Goal: Task Accomplishment & Management: Use online tool/utility

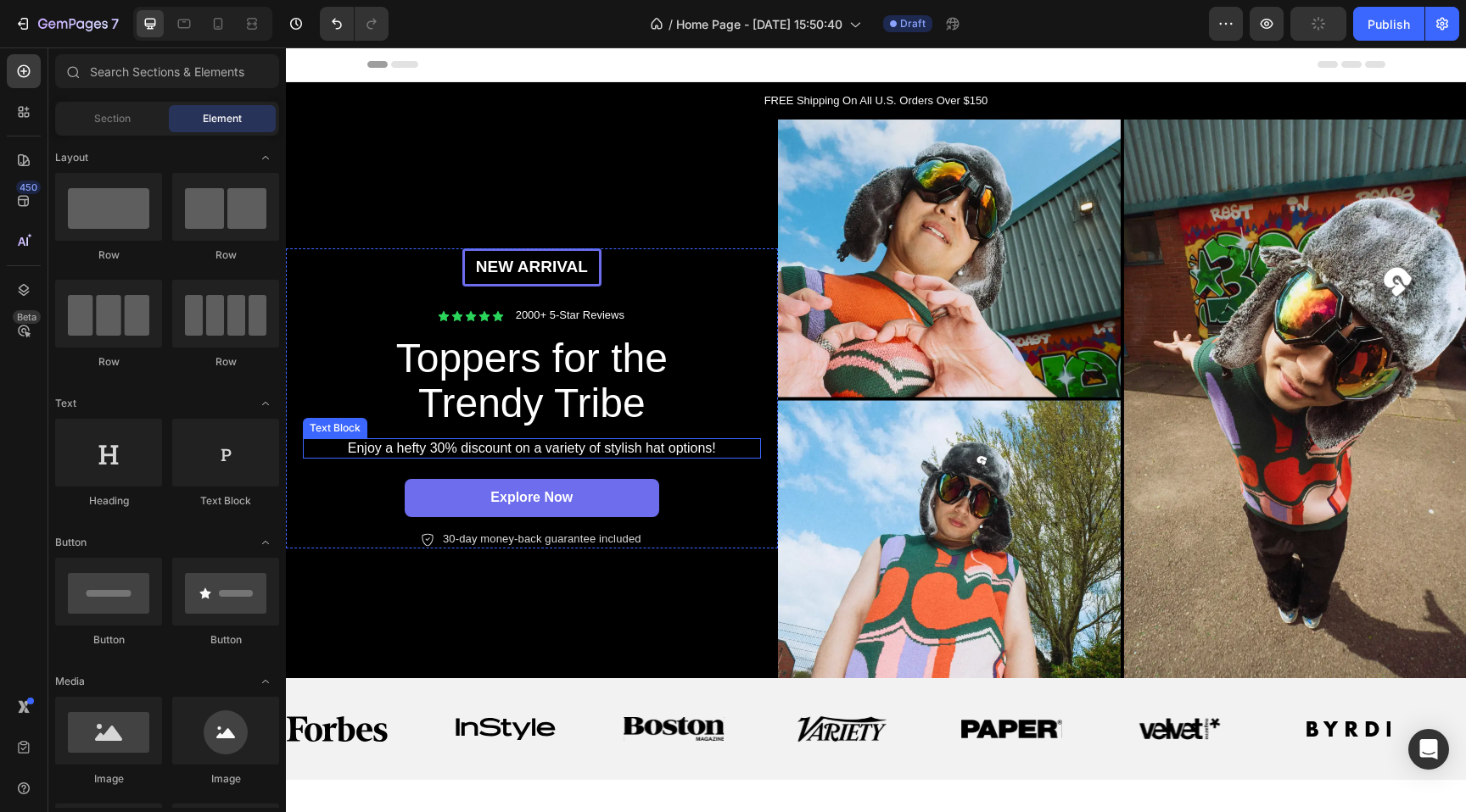
scroll to position [236, 0]
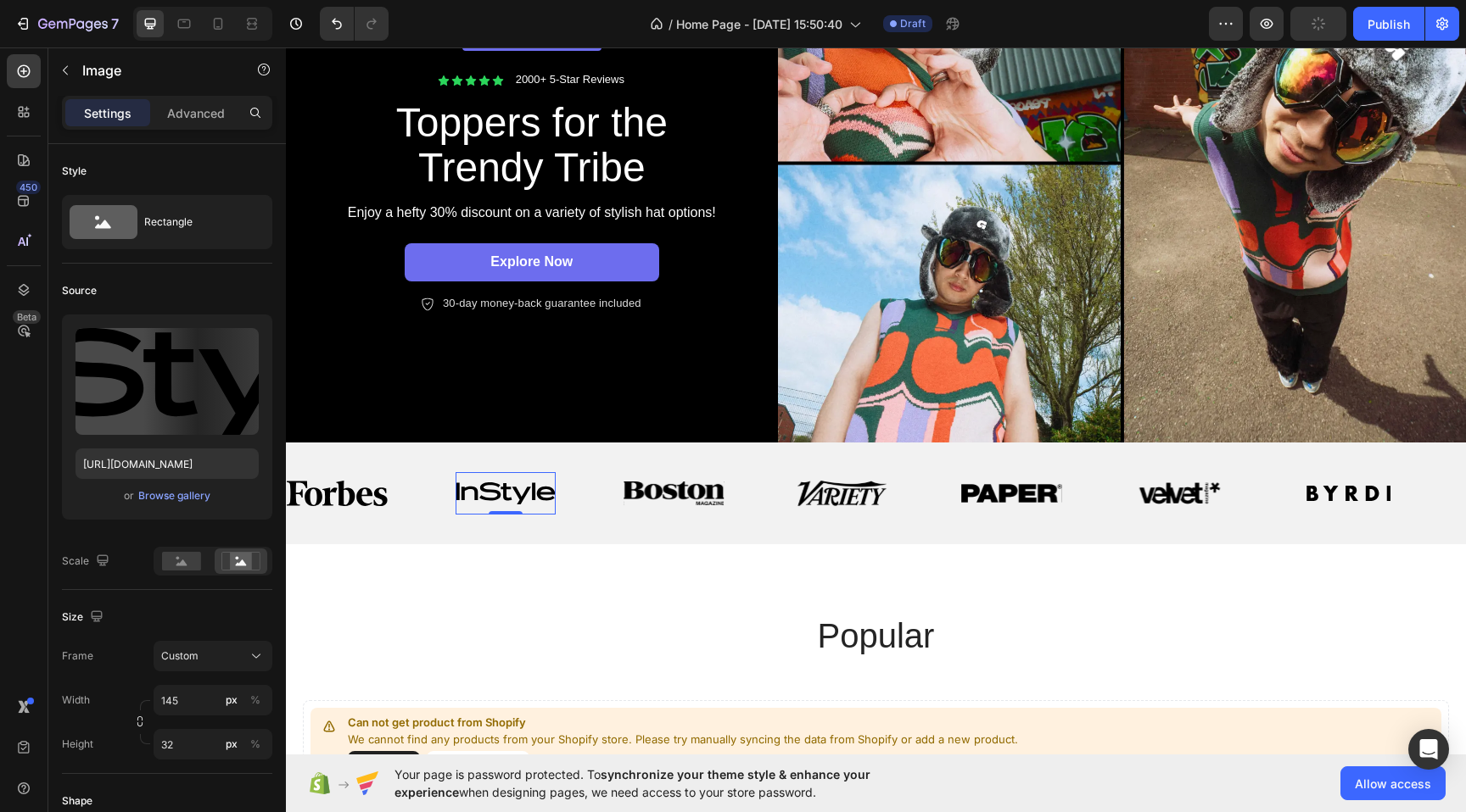
click at [494, 492] on img at bounding box center [505, 493] width 101 height 22
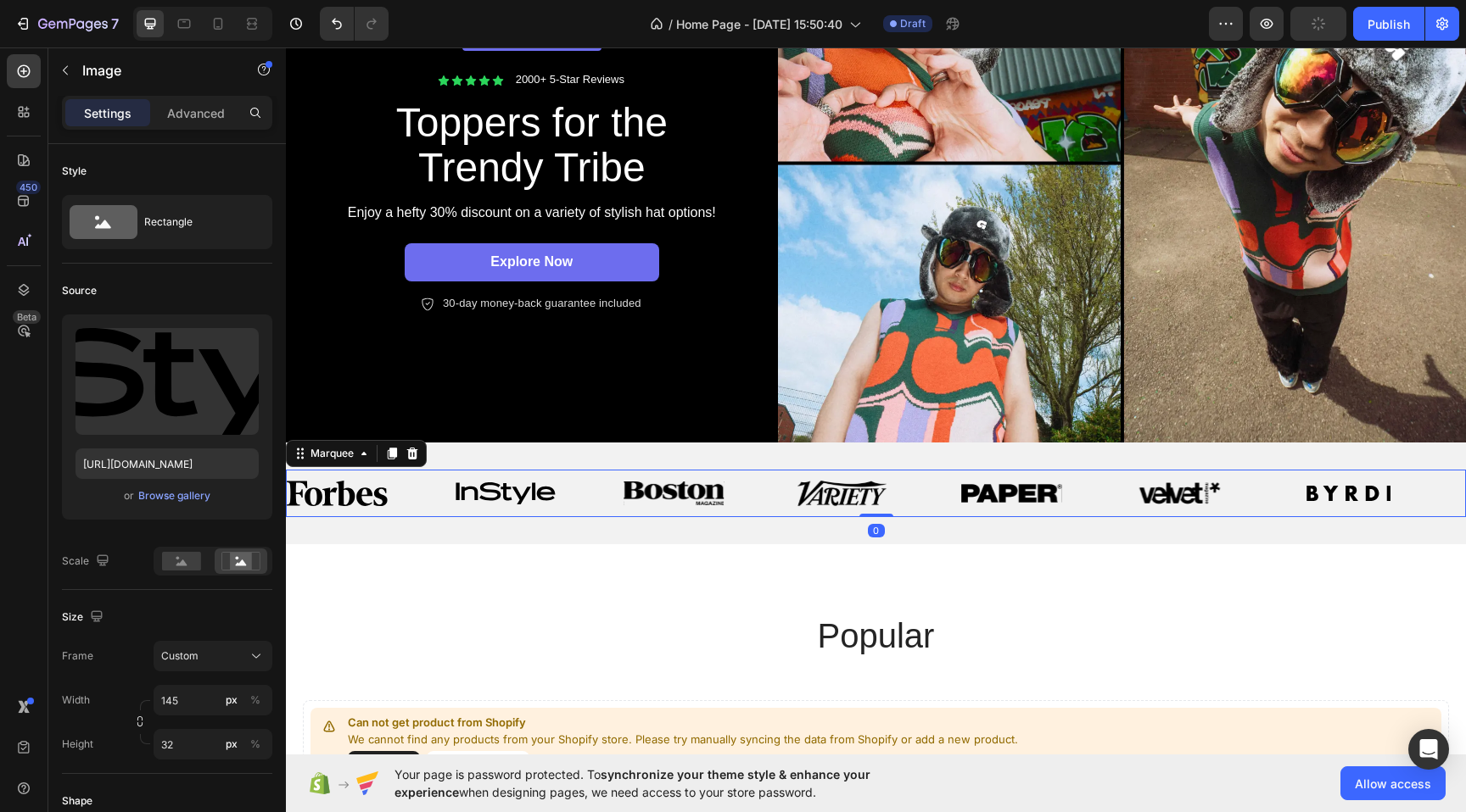
click at [597, 498] on div "Image" at bounding box center [540, 493] width 169 height 43
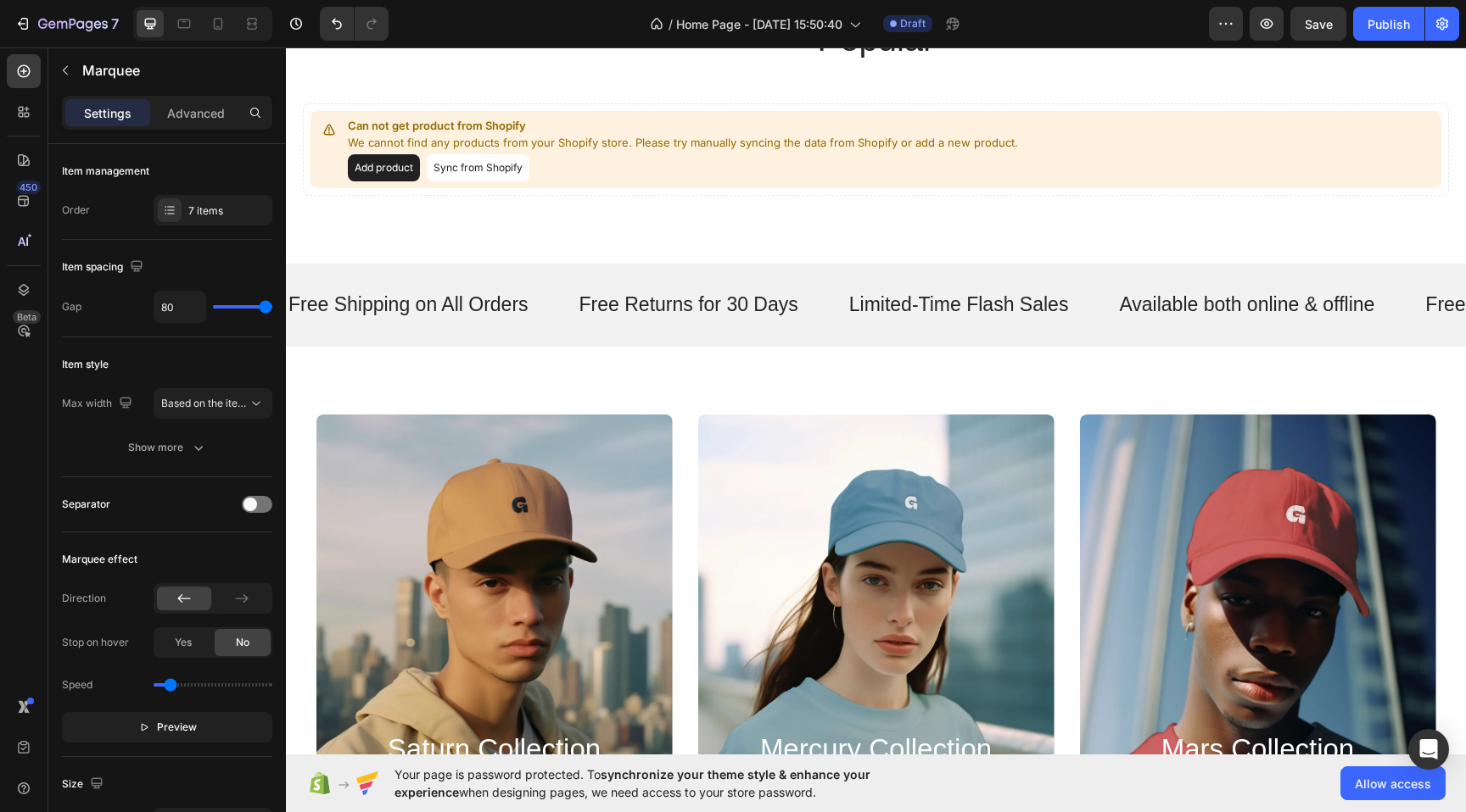
scroll to position [847, 0]
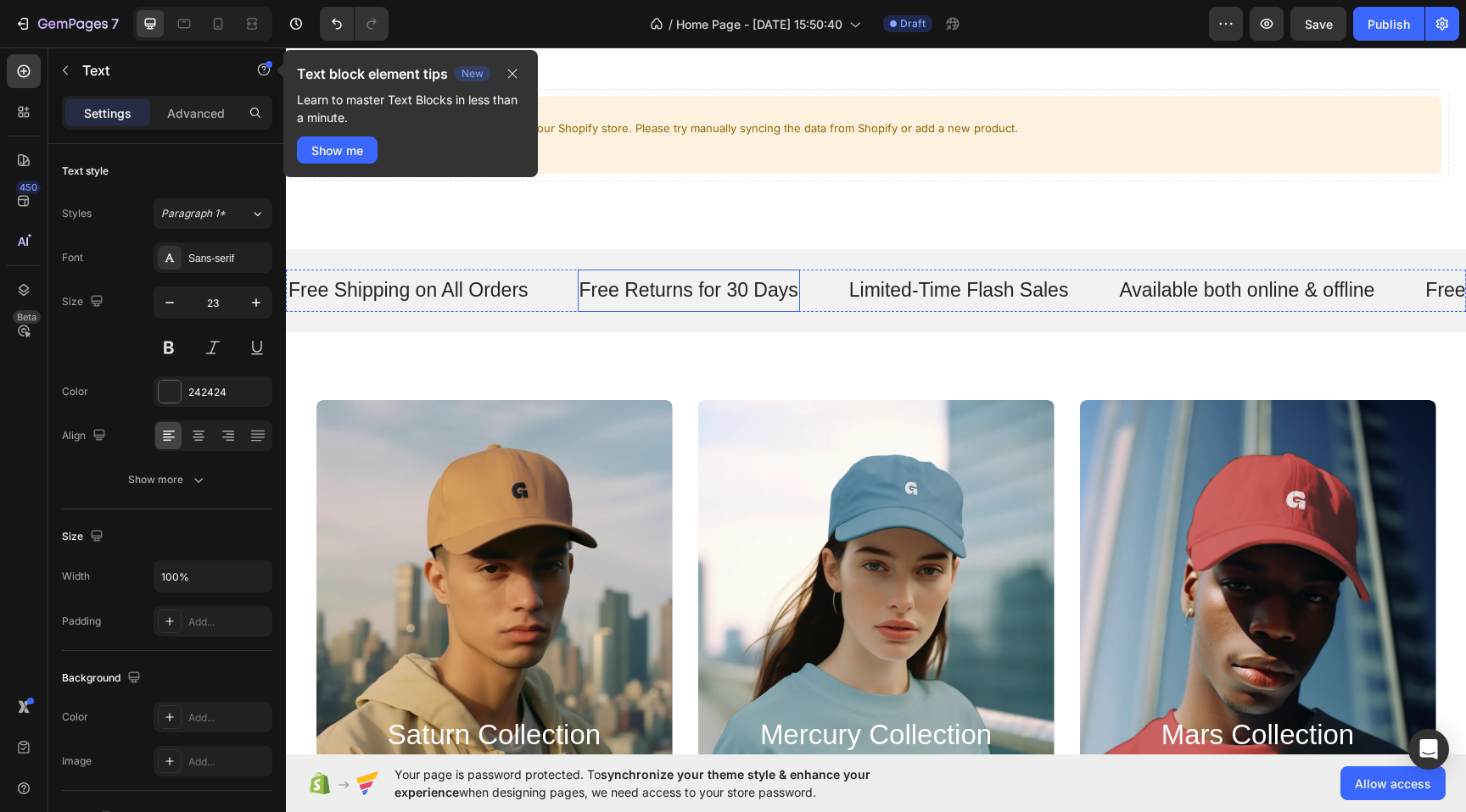
click at [674, 297] on p "Free Returns for 30 Days" at bounding box center [688, 290] width 219 height 26
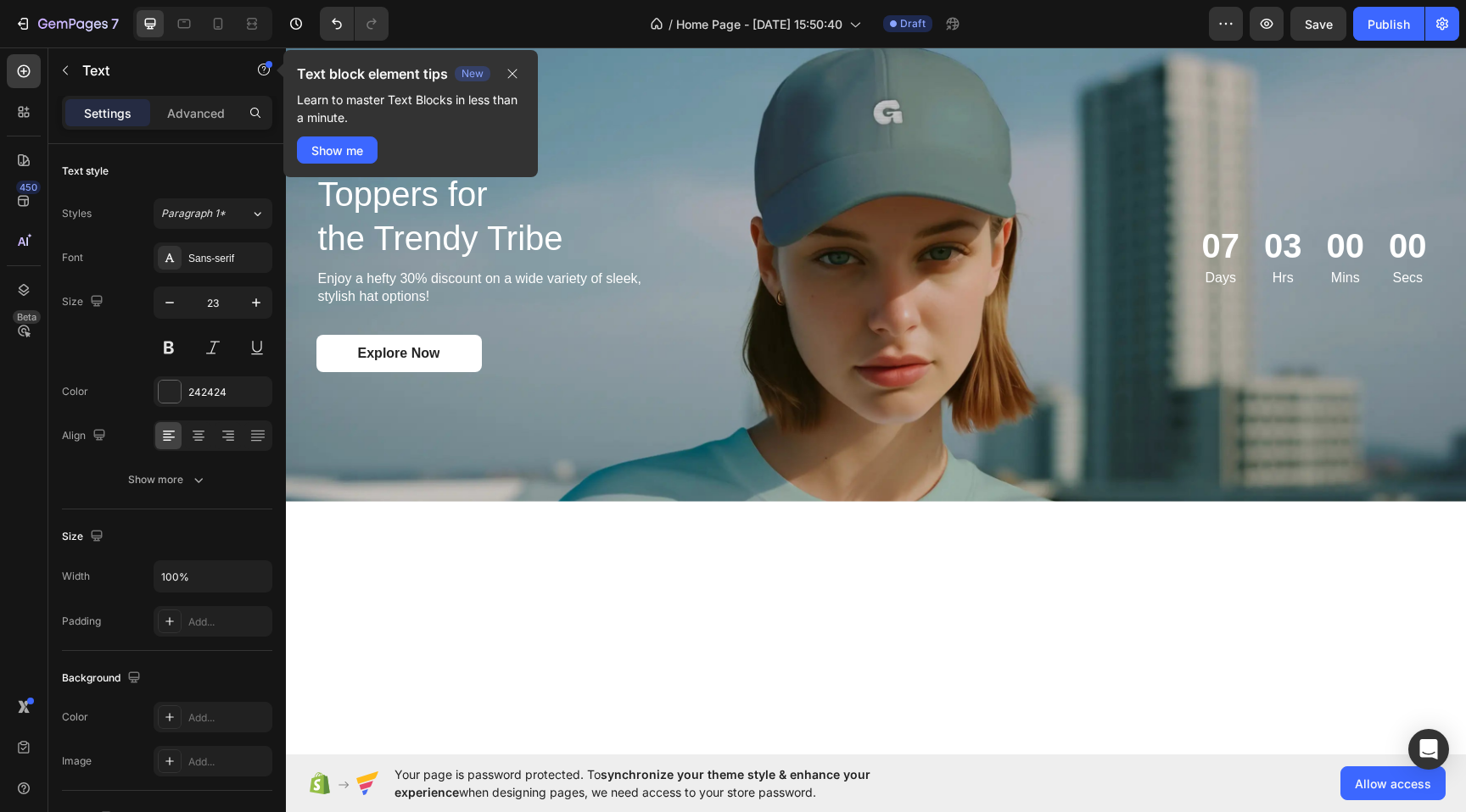
scroll to position [2128, 0]
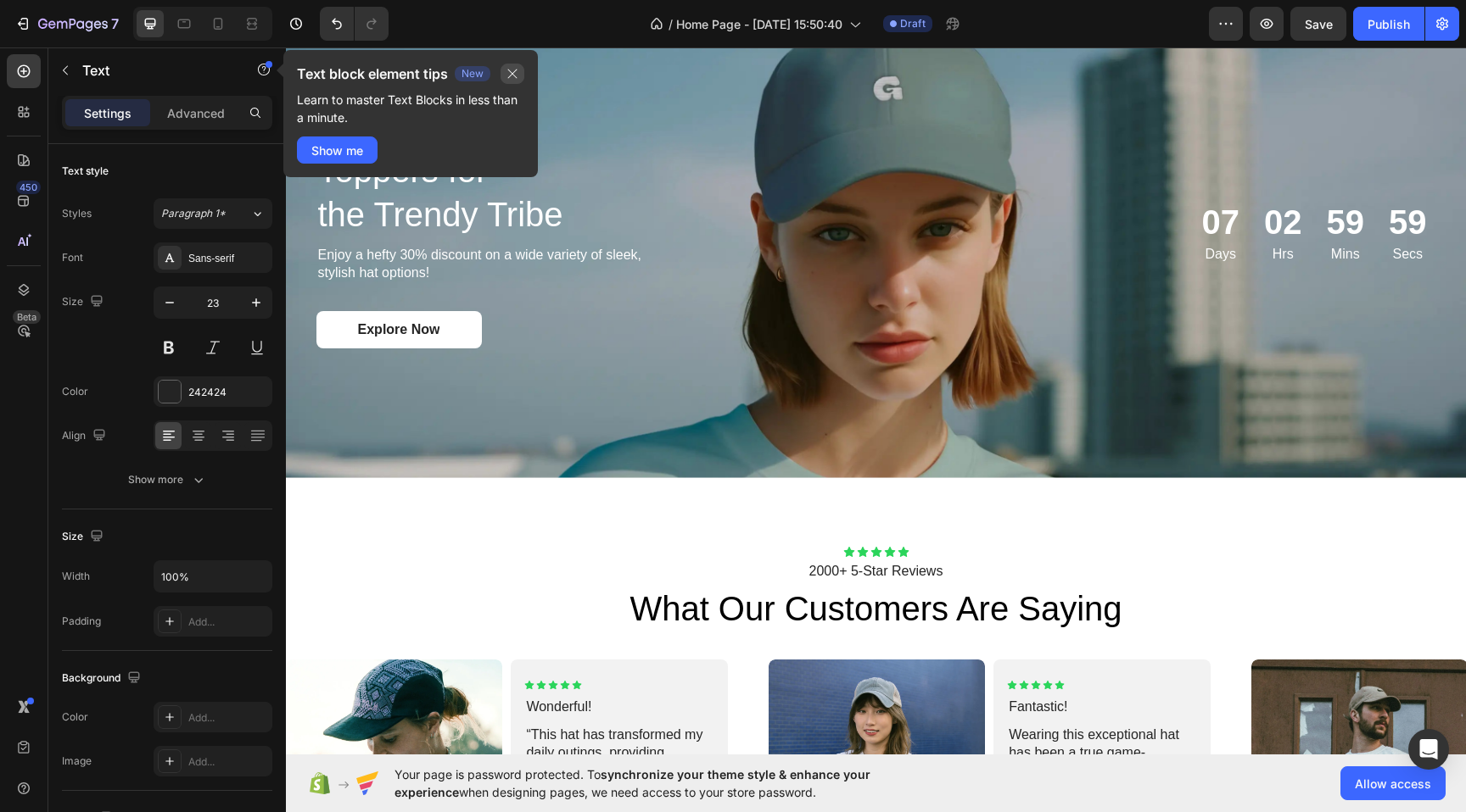
drag, startPoint x: 516, startPoint y: 69, endPoint x: 230, endPoint y: 21, distance: 290.0
click at [516, 69] on icon "button" at bounding box center [512, 73] width 13 height 13
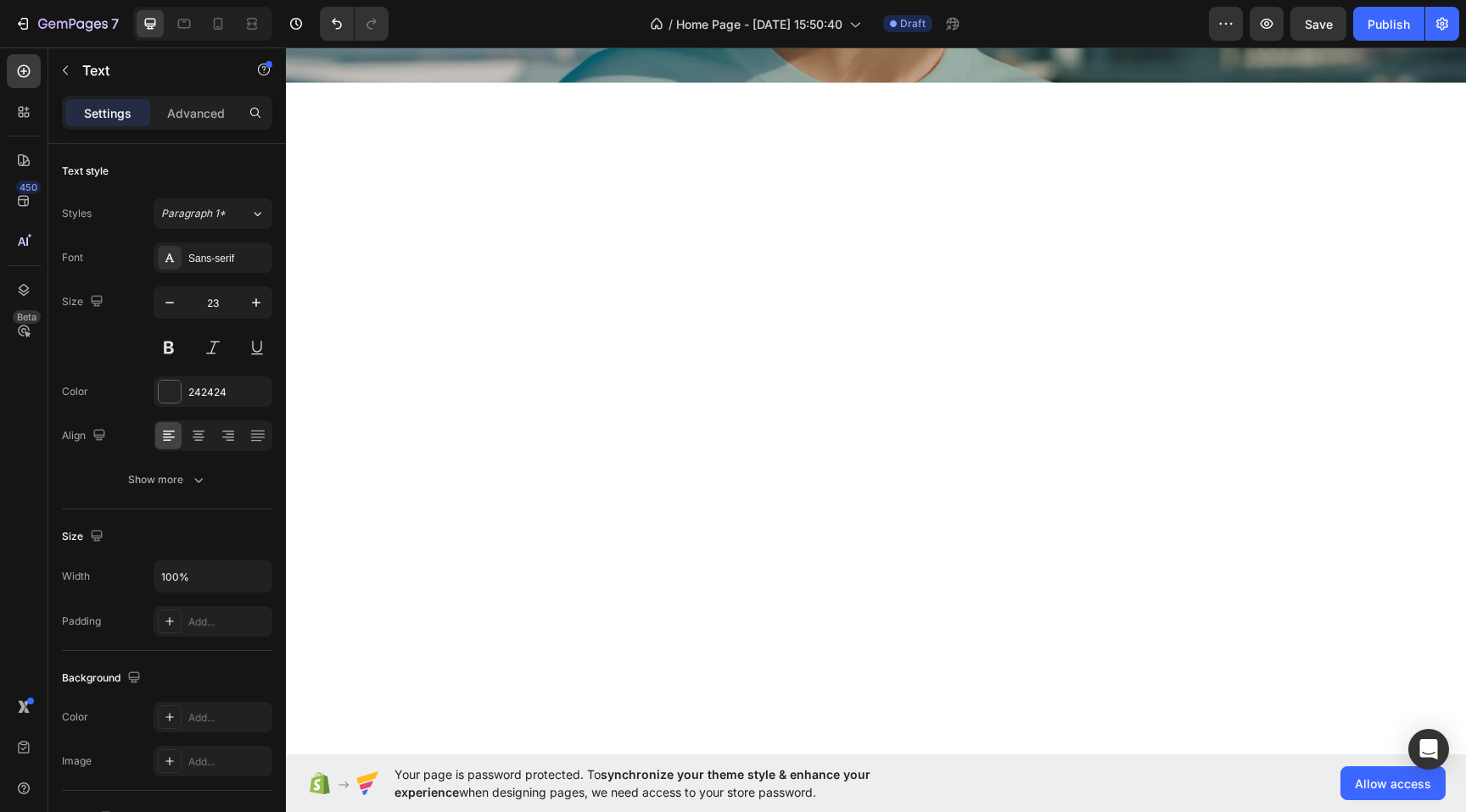
scroll to position [0, 0]
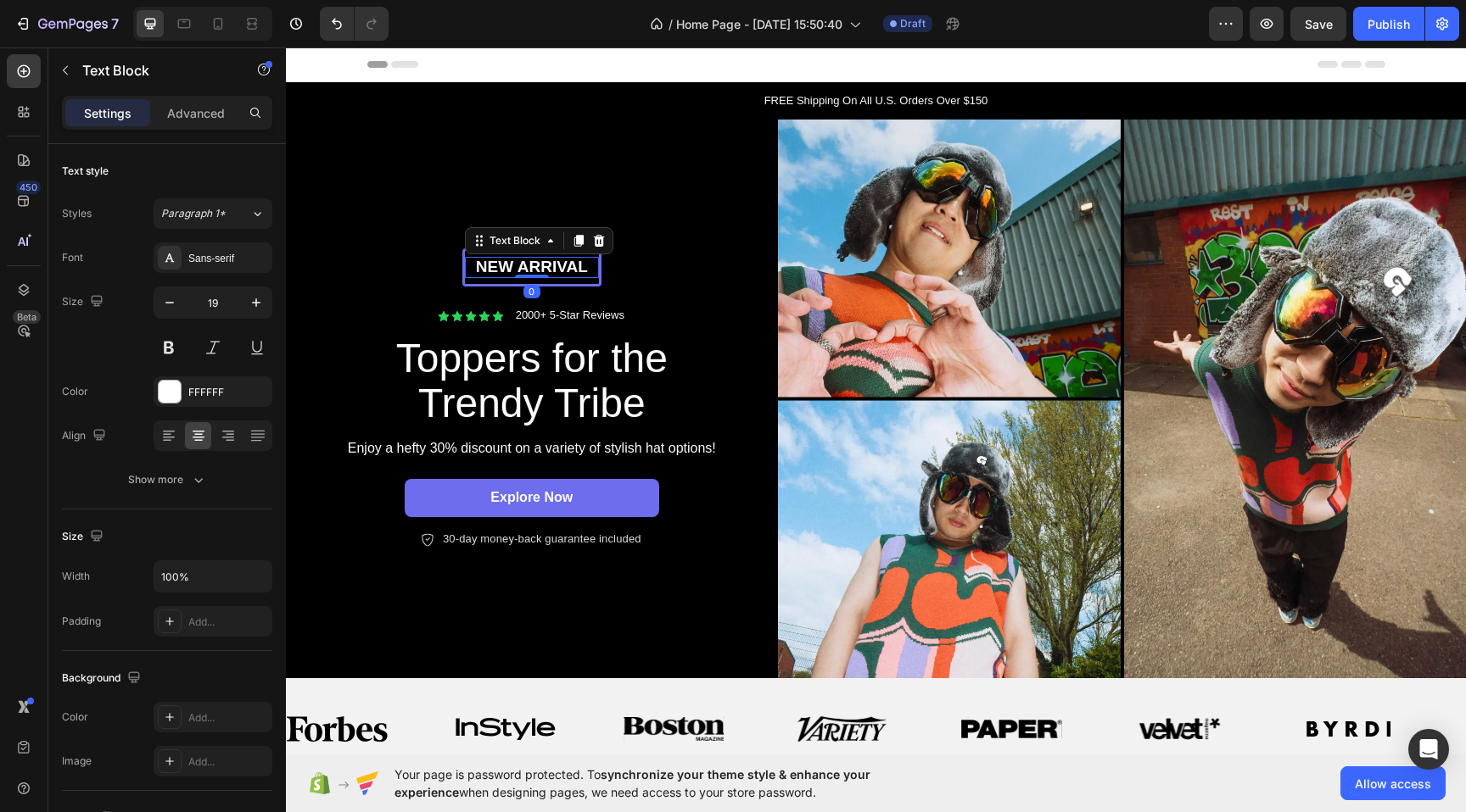
click at [542, 275] on div "New arrival Text Block 0" at bounding box center [532, 268] width 134 height 21
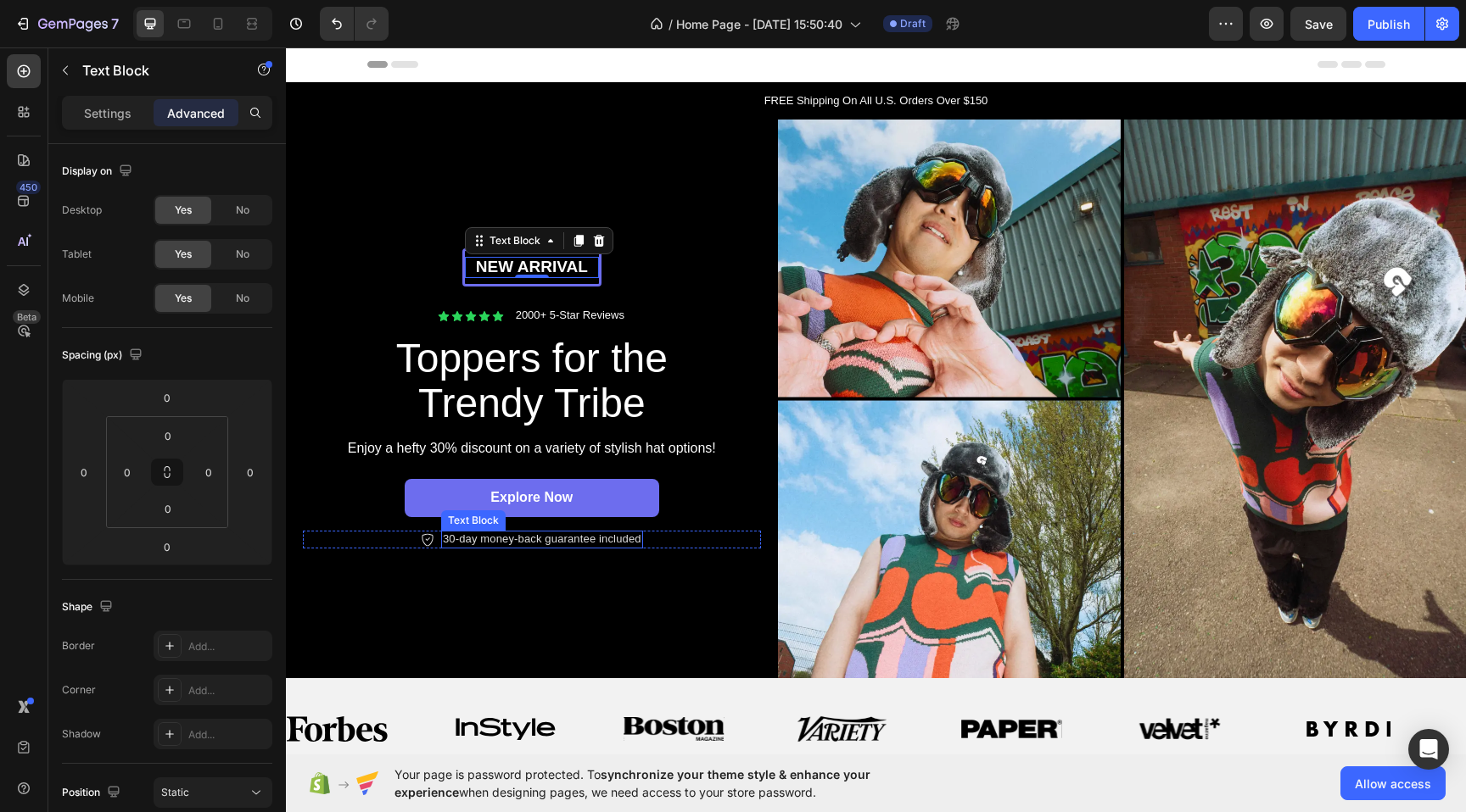
click at [455, 540] on p "30-day money-back guarantee included" at bounding box center [542, 540] width 199 height 14
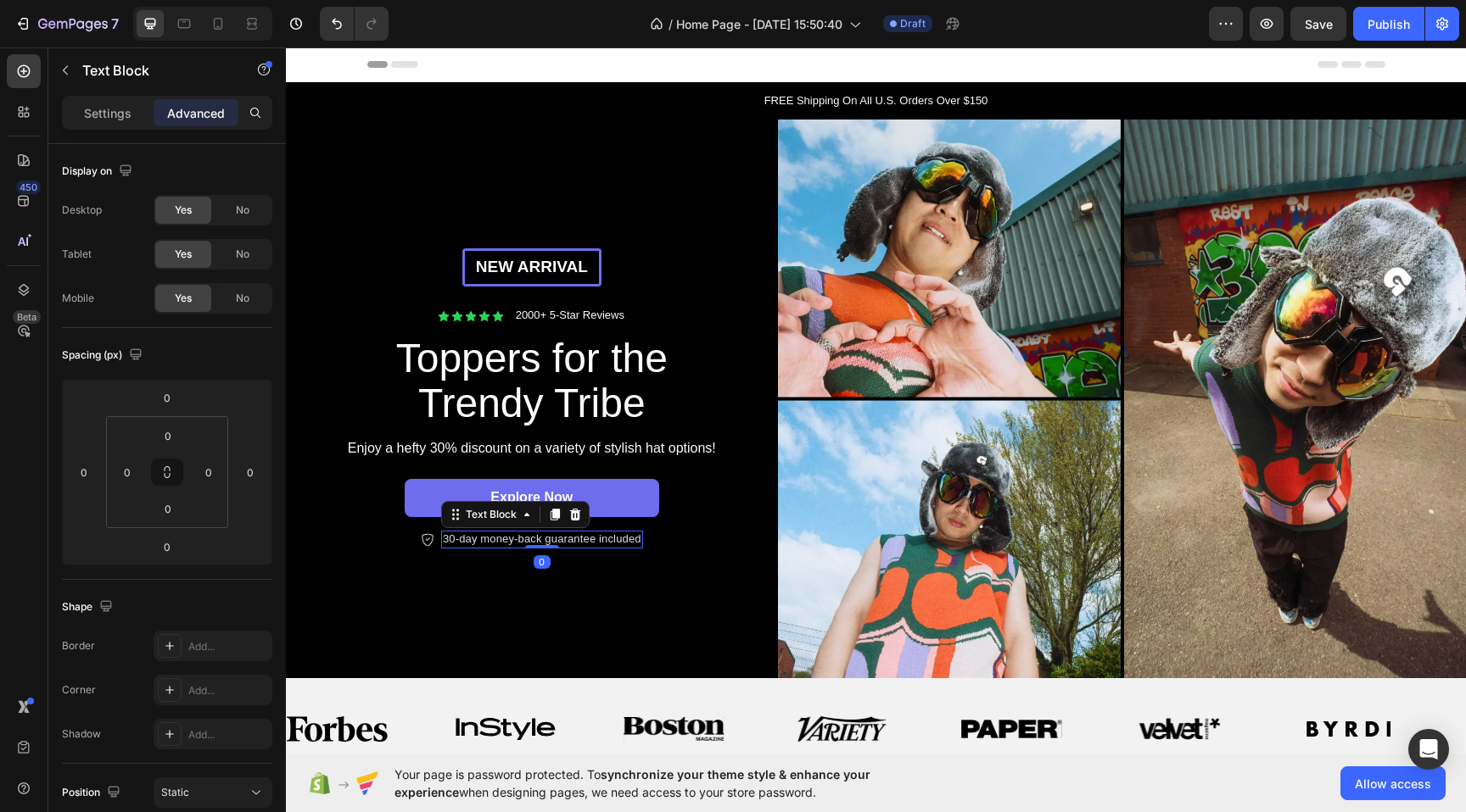
click at [455, 540] on p "30-day money-back guarantee included" at bounding box center [542, 540] width 199 height 14
click at [449, 539] on p "30-day money-back guarantee included" at bounding box center [542, 540] width 199 height 14
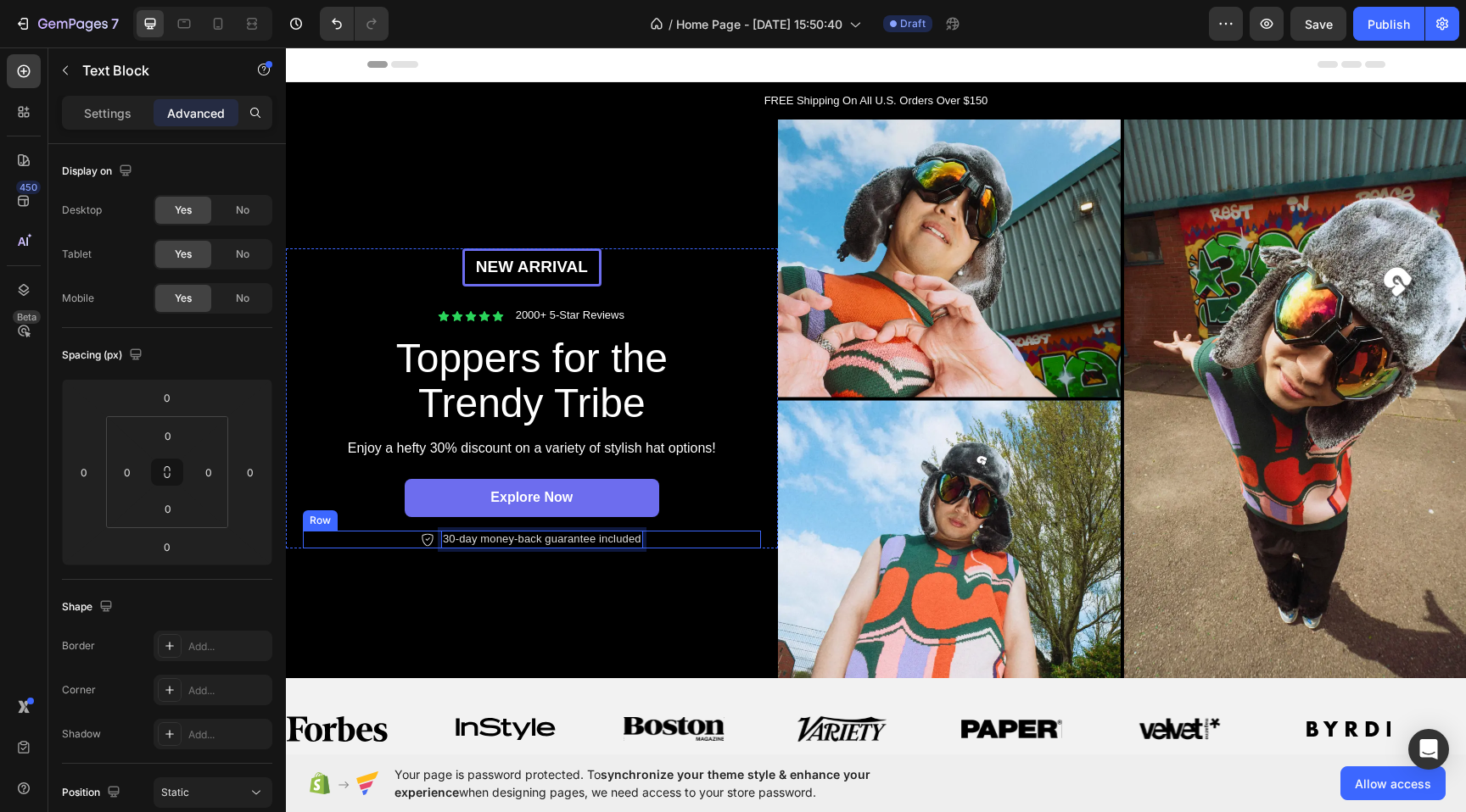
drag, startPoint x: 444, startPoint y: 539, endPoint x: 647, endPoint y: 542, distance: 203.0
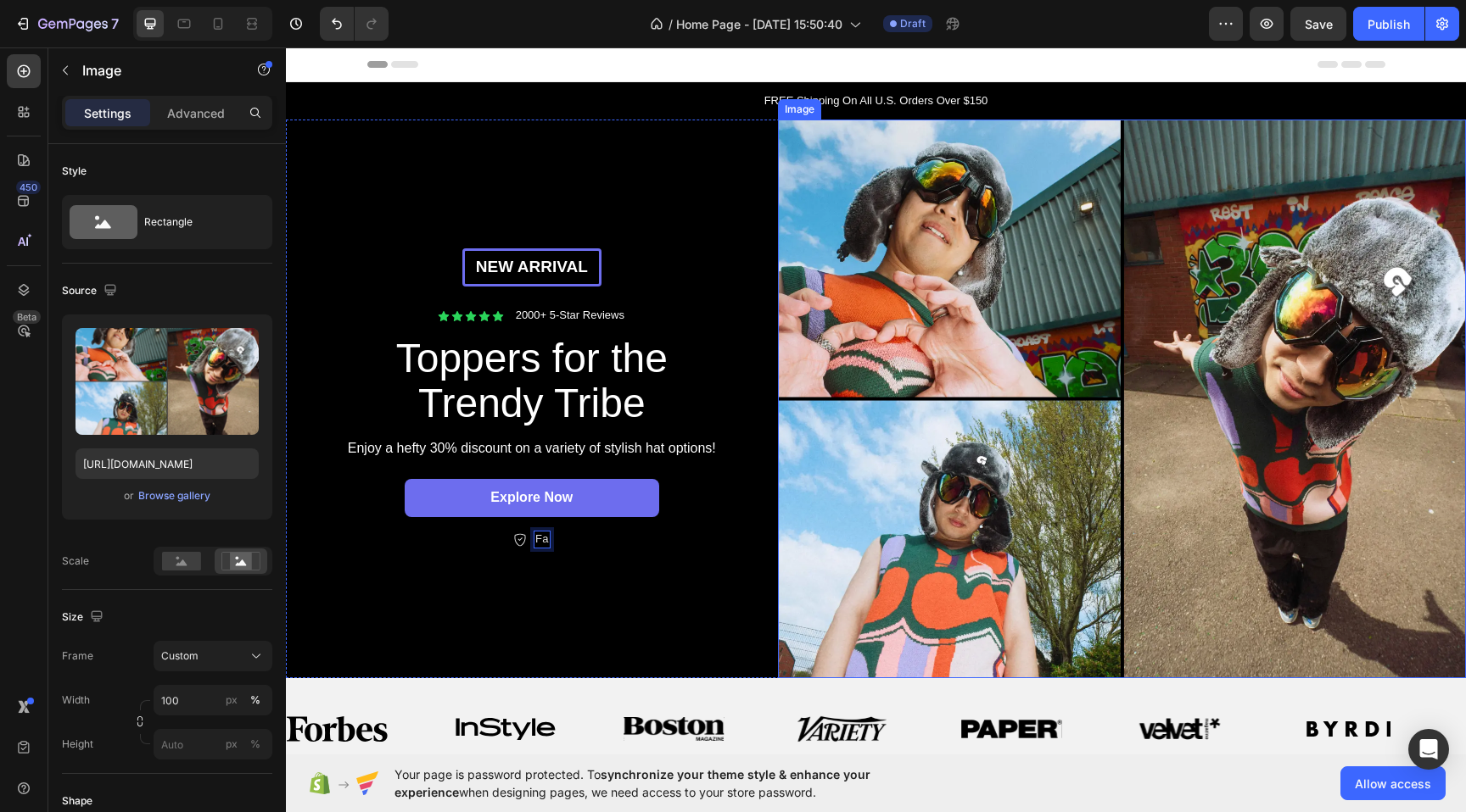
click at [914, 255] on img at bounding box center [1121, 399] width 688 height 560
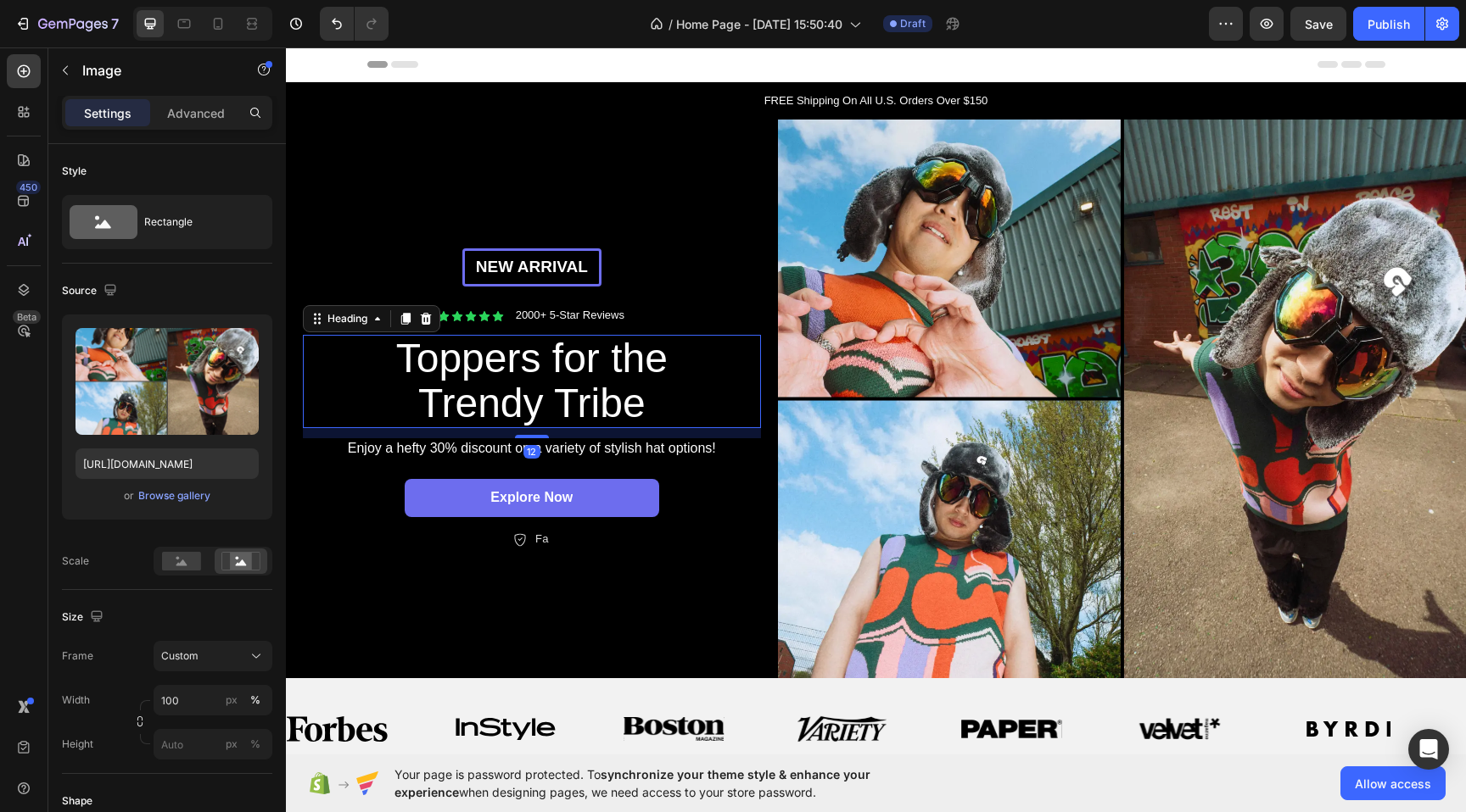
click at [633, 361] on h2 "Toppers for the Trendy Tribe" at bounding box center [532, 381] width 382 height 93
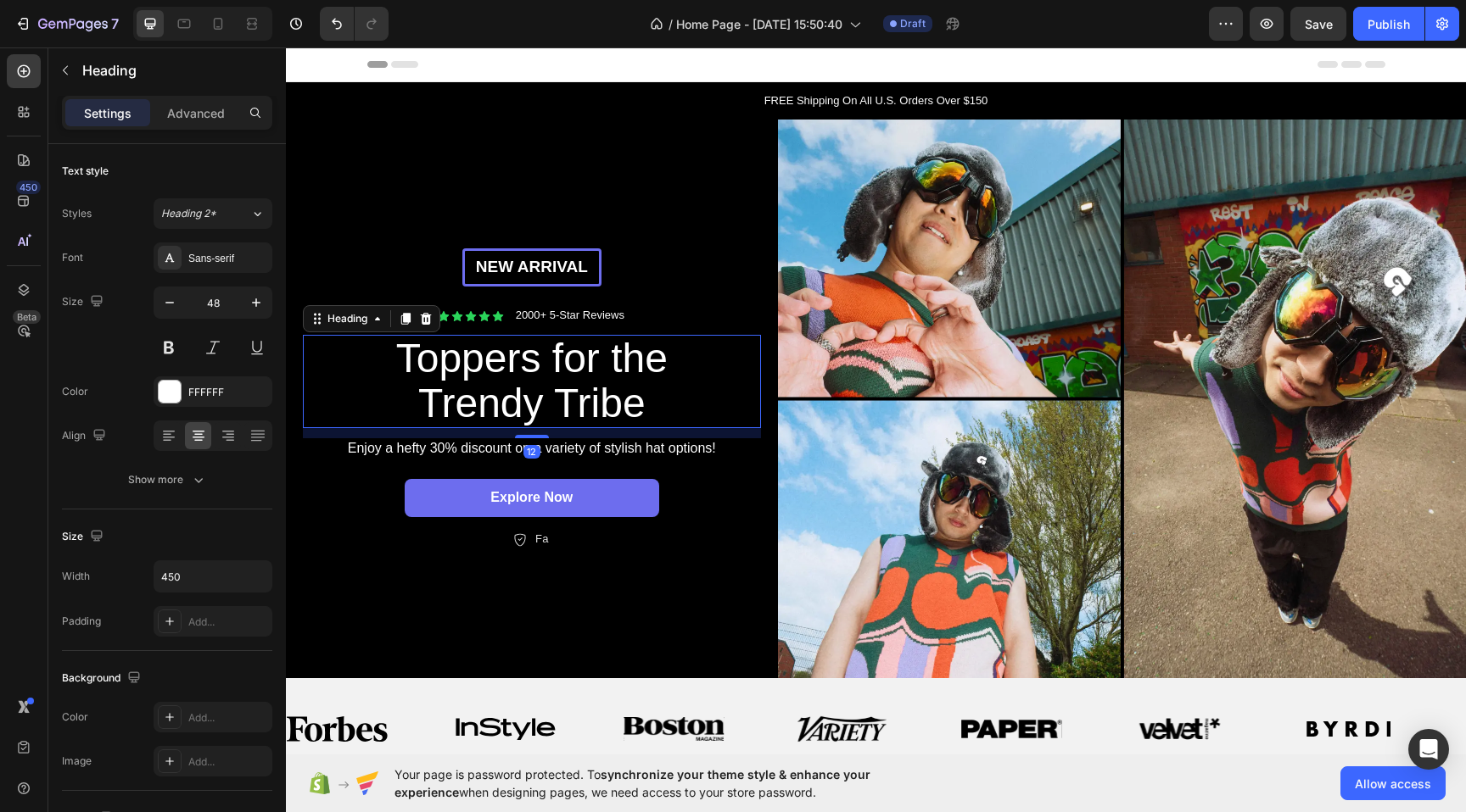
click at [631, 365] on h2 "Toppers for the Trendy Tribe" at bounding box center [532, 381] width 382 height 93
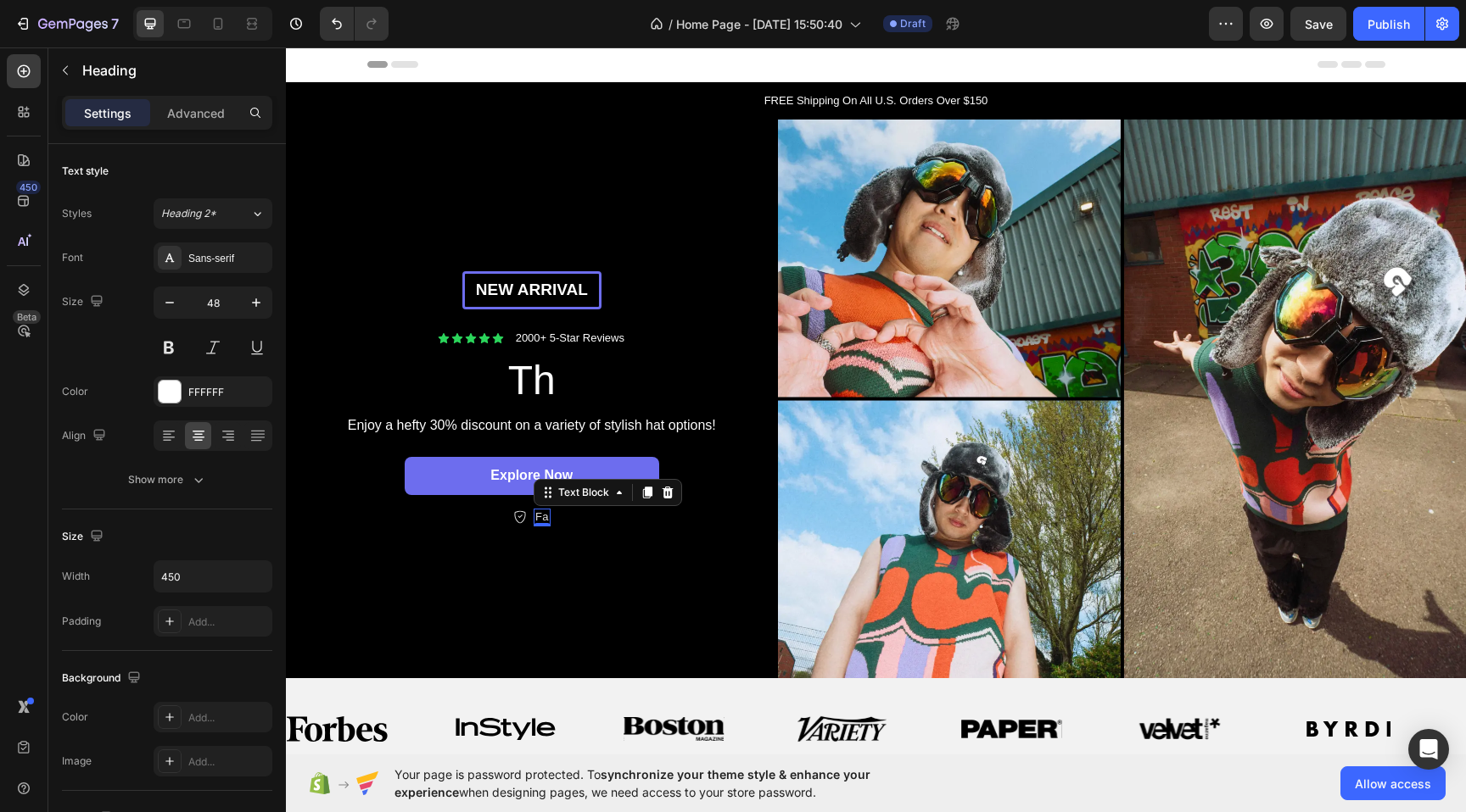
click at [542, 514] on p "Fa" at bounding box center [542, 517] width 12 height 14
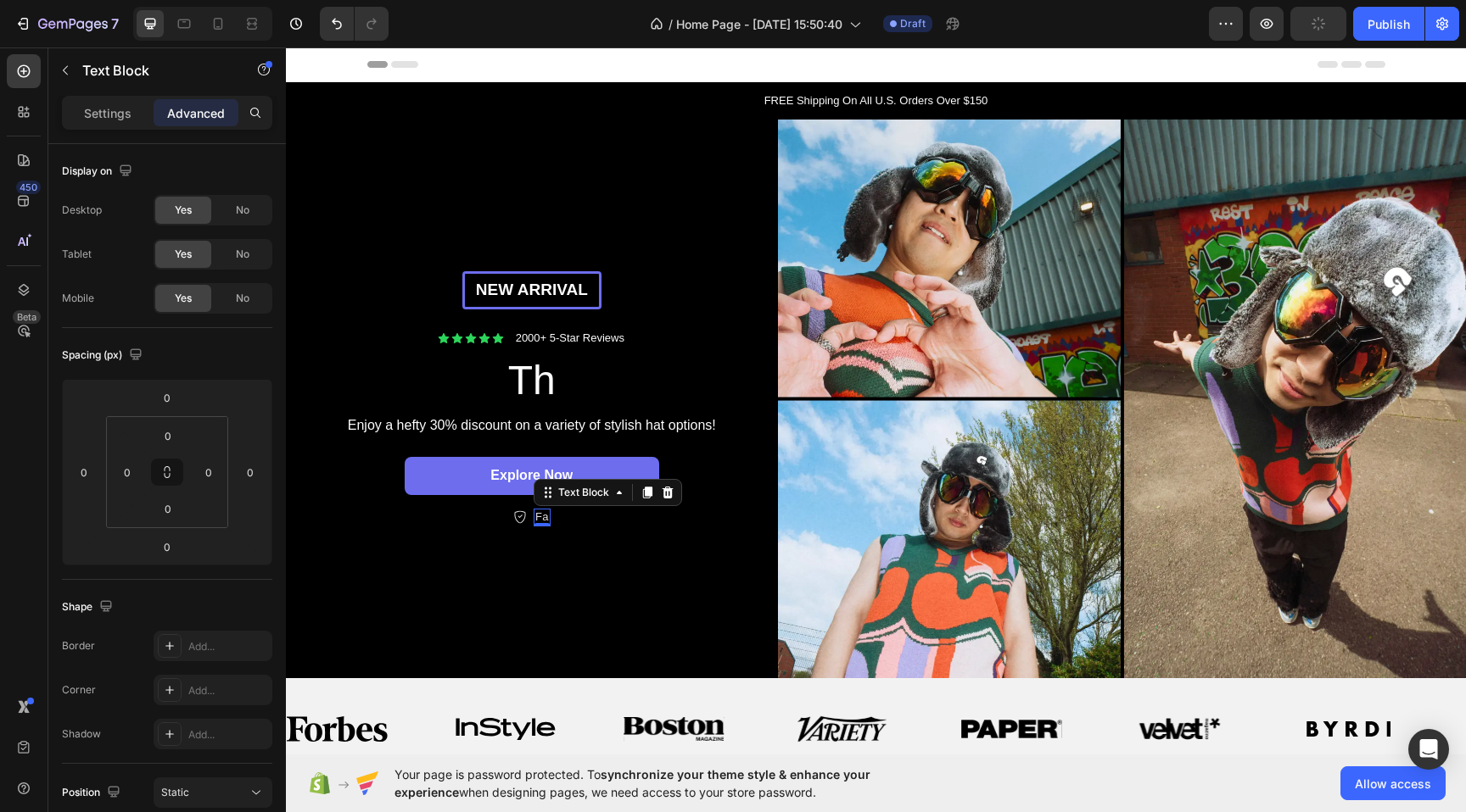
click at [548, 517] on div "Fa" at bounding box center [542, 517] width 16 height 18
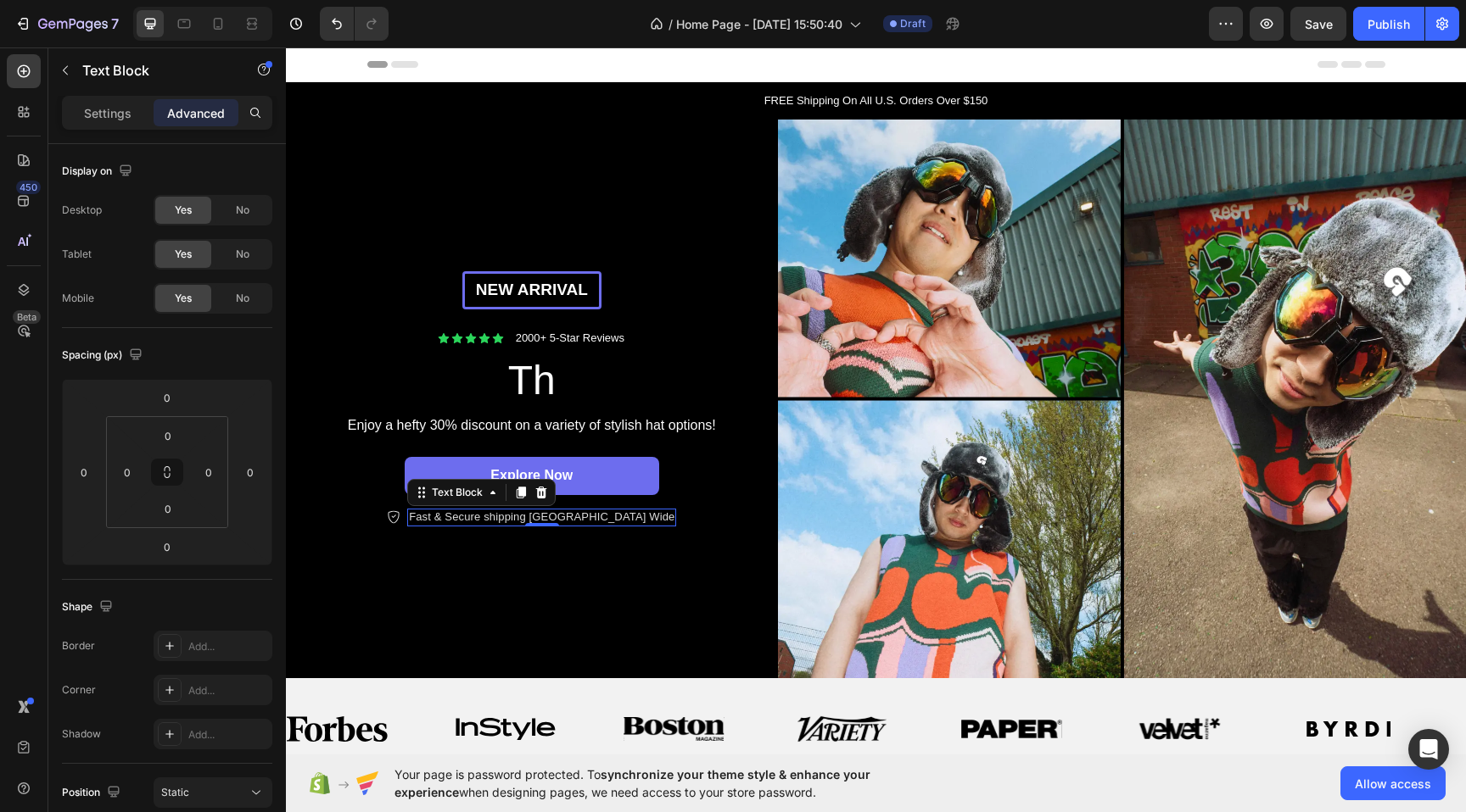
click at [553, 764] on div "Your page is password protected. To synchronize your theme style & enhance your…" at bounding box center [876, 784] width 1180 height 58
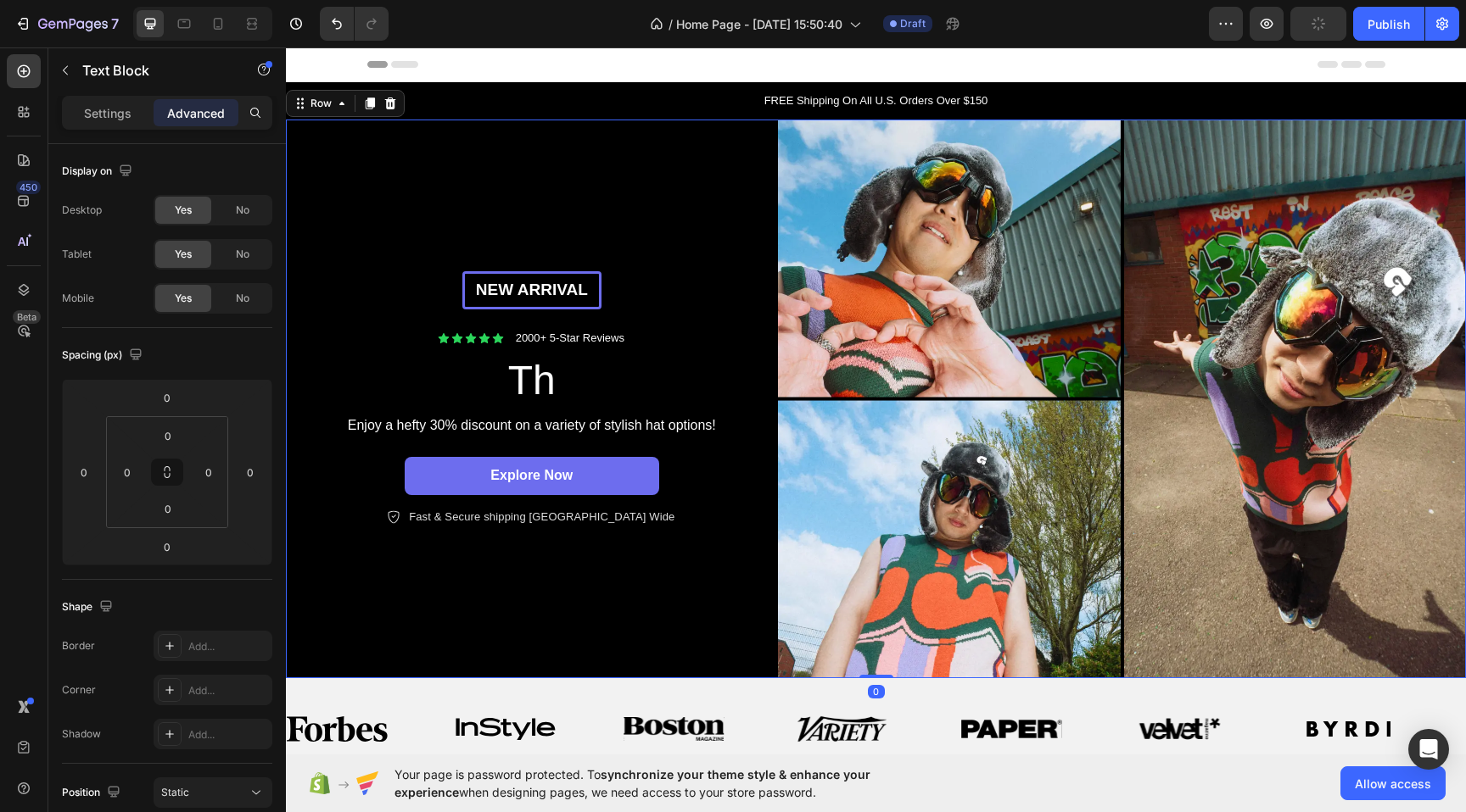
click at [497, 181] on div "New arrival Text [GEOGRAPHIC_DATA] Icon Icon Icon Icon Icon Icon List 2000+ 5-S…" at bounding box center [532, 399] width 492 height 560
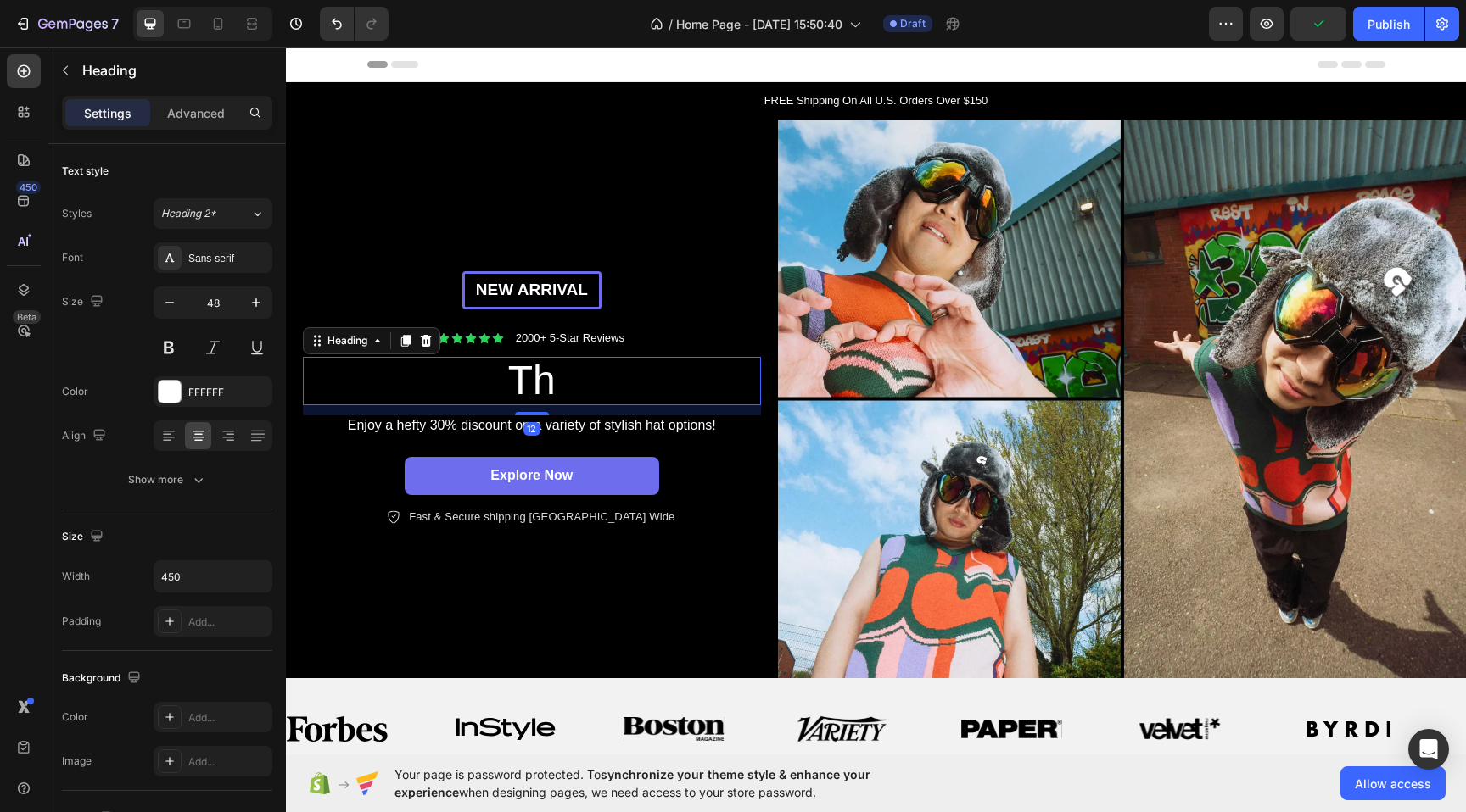
click at [550, 383] on p "Th" at bounding box center [532, 381] width 379 height 45
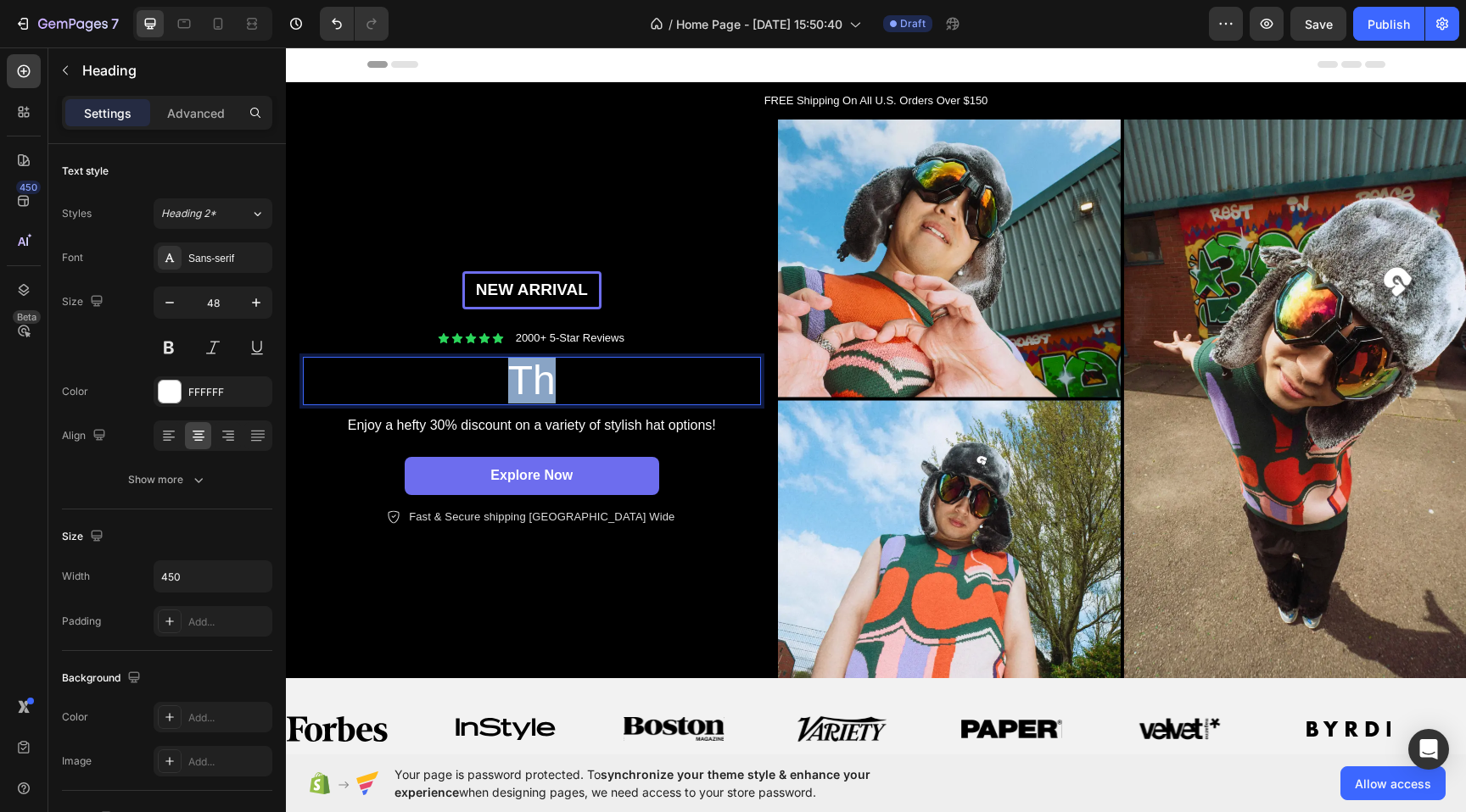
drag, startPoint x: 550, startPoint y: 383, endPoint x: 474, endPoint y: 376, distance: 76.3
click at [474, 376] on p "Th" at bounding box center [532, 381] width 379 height 45
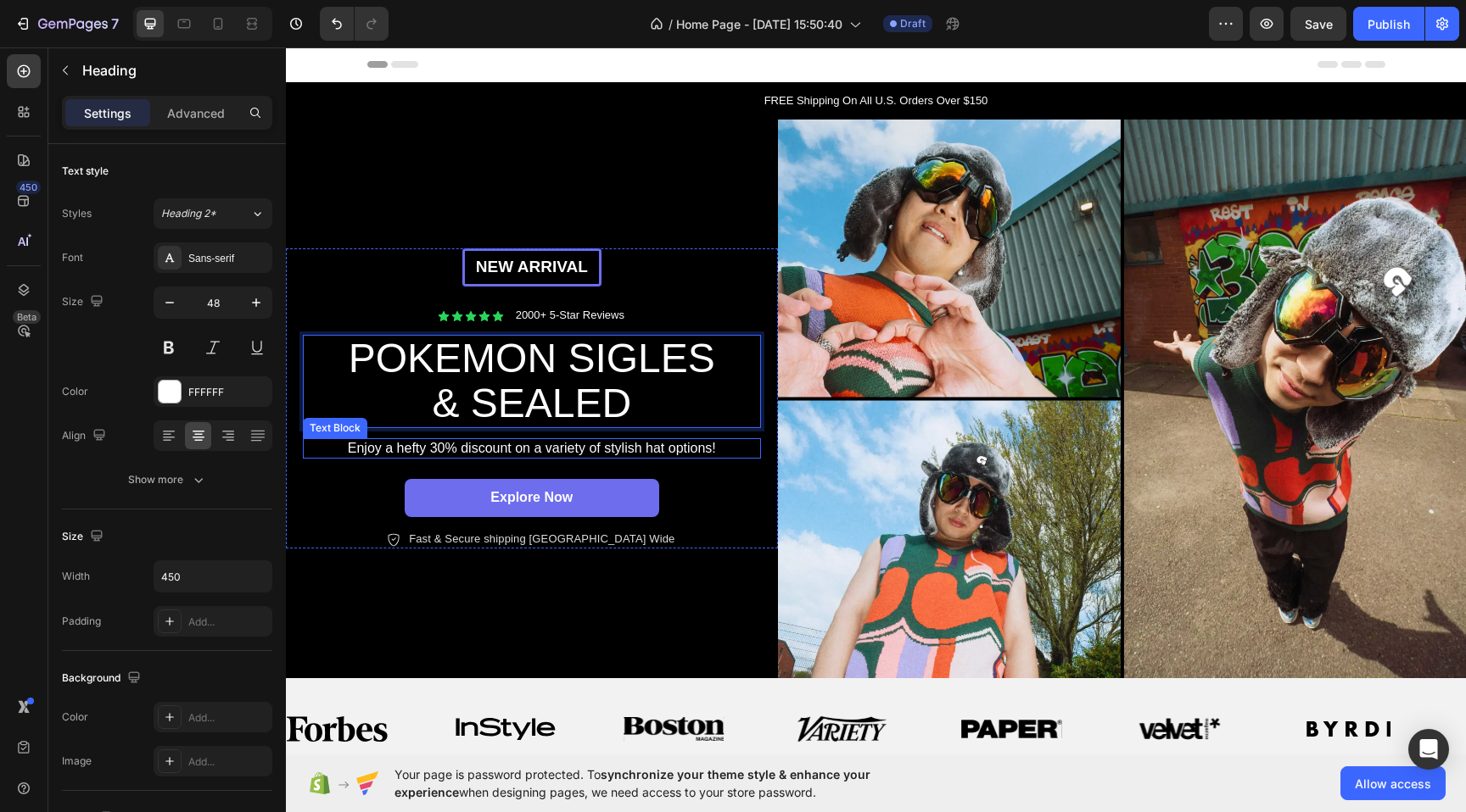
click at [485, 451] on p "Enjoy a hefty 30% discount on a variety of stylish hat options!" at bounding box center [532, 449] width 454 height 18
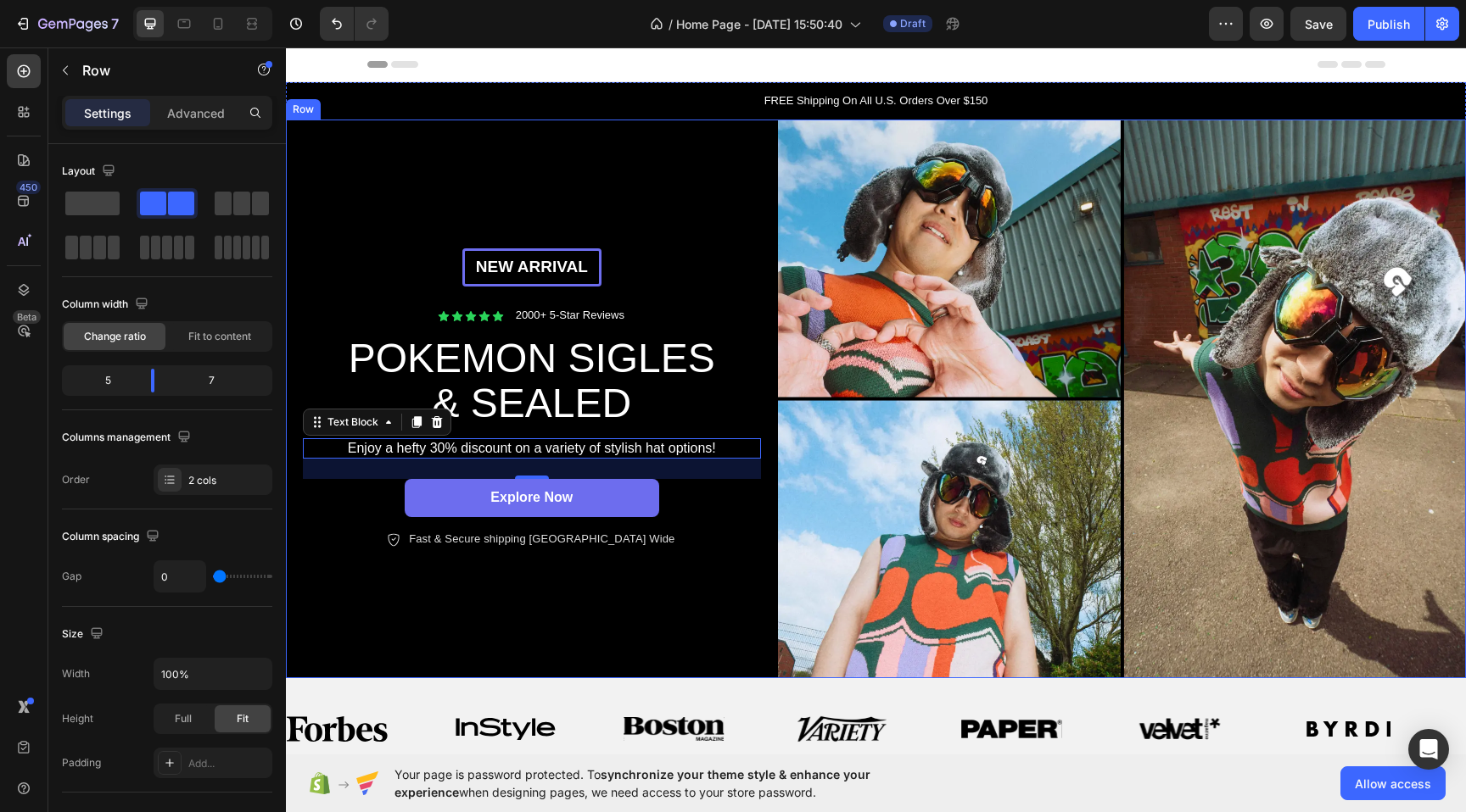
click at [618, 642] on div "New arrival Text [GEOGRAPHIC_DATA] Icon Icon Icon Icon Icon Icon List 2000+ 5-S…" at bounding box center [532, 399] width 492 height 560
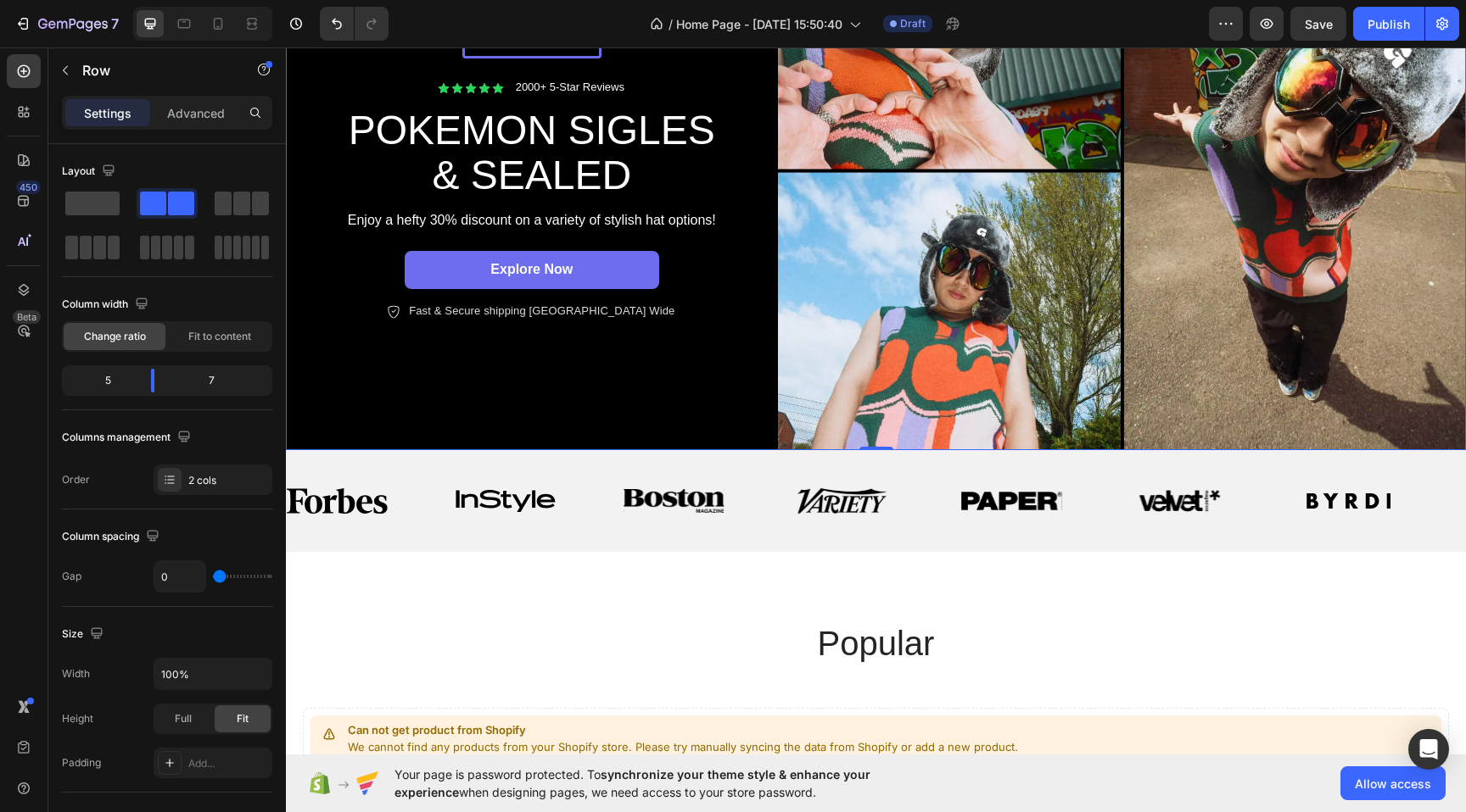
scroll to position [235, 0]
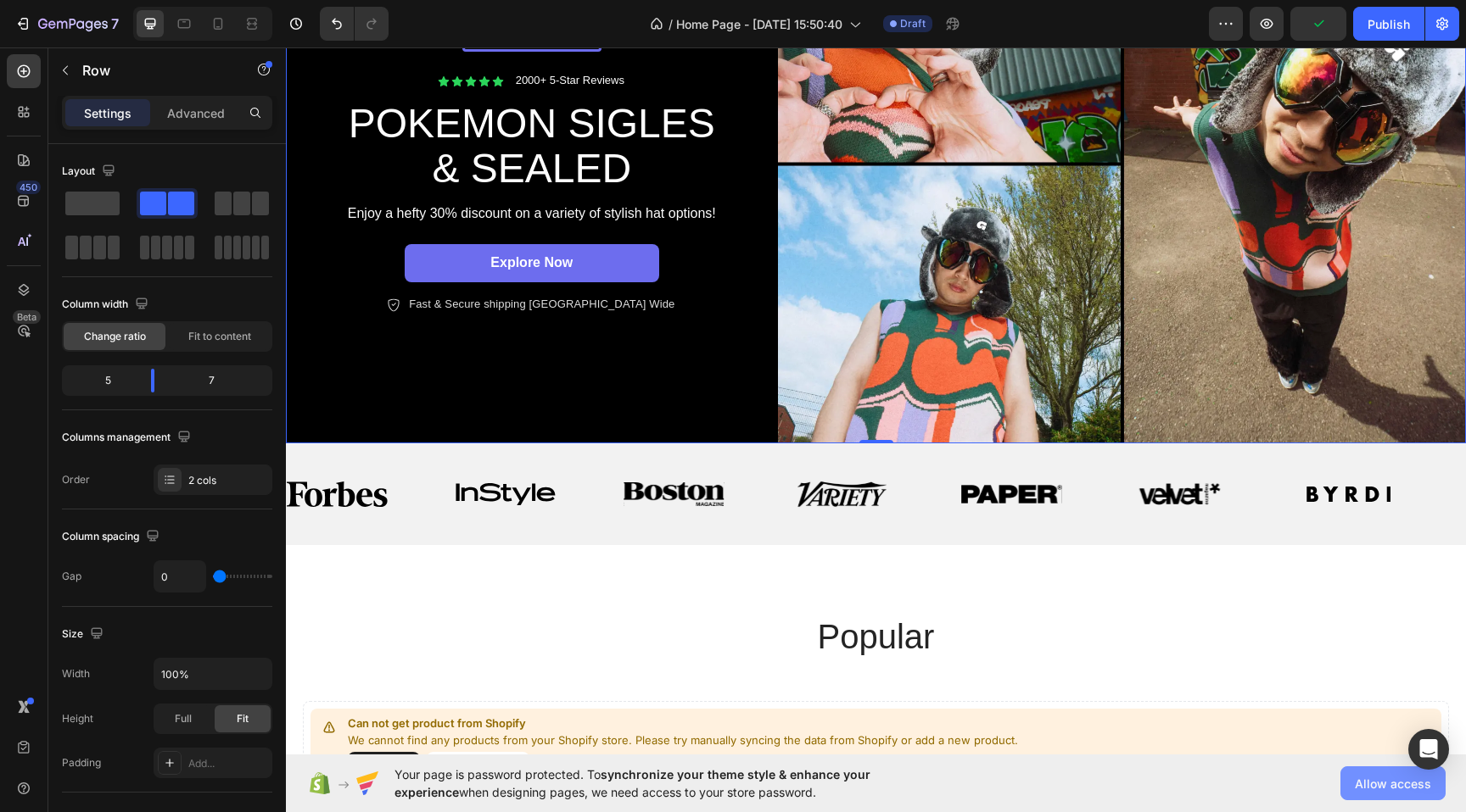
click at [1374, 790] on span "Allow access" at bounding box center [1393, 784] width 77 height 18
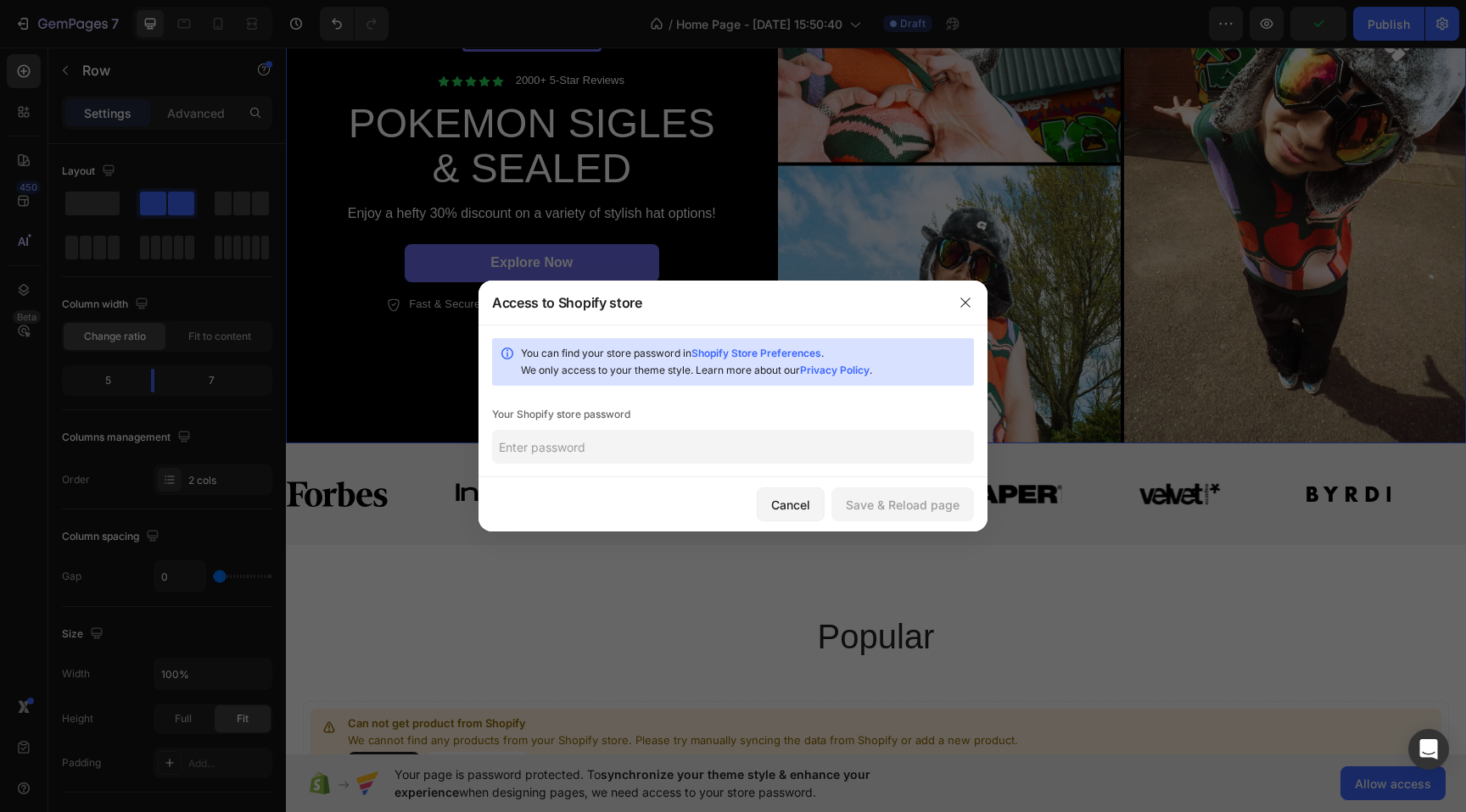
click at [736, 434] on input "text" at bounding box center [732, 447] width 482 height 34
click at [904, 497] on div "Save & Reload page" at bounding box center [903, 505] width 114 height 18
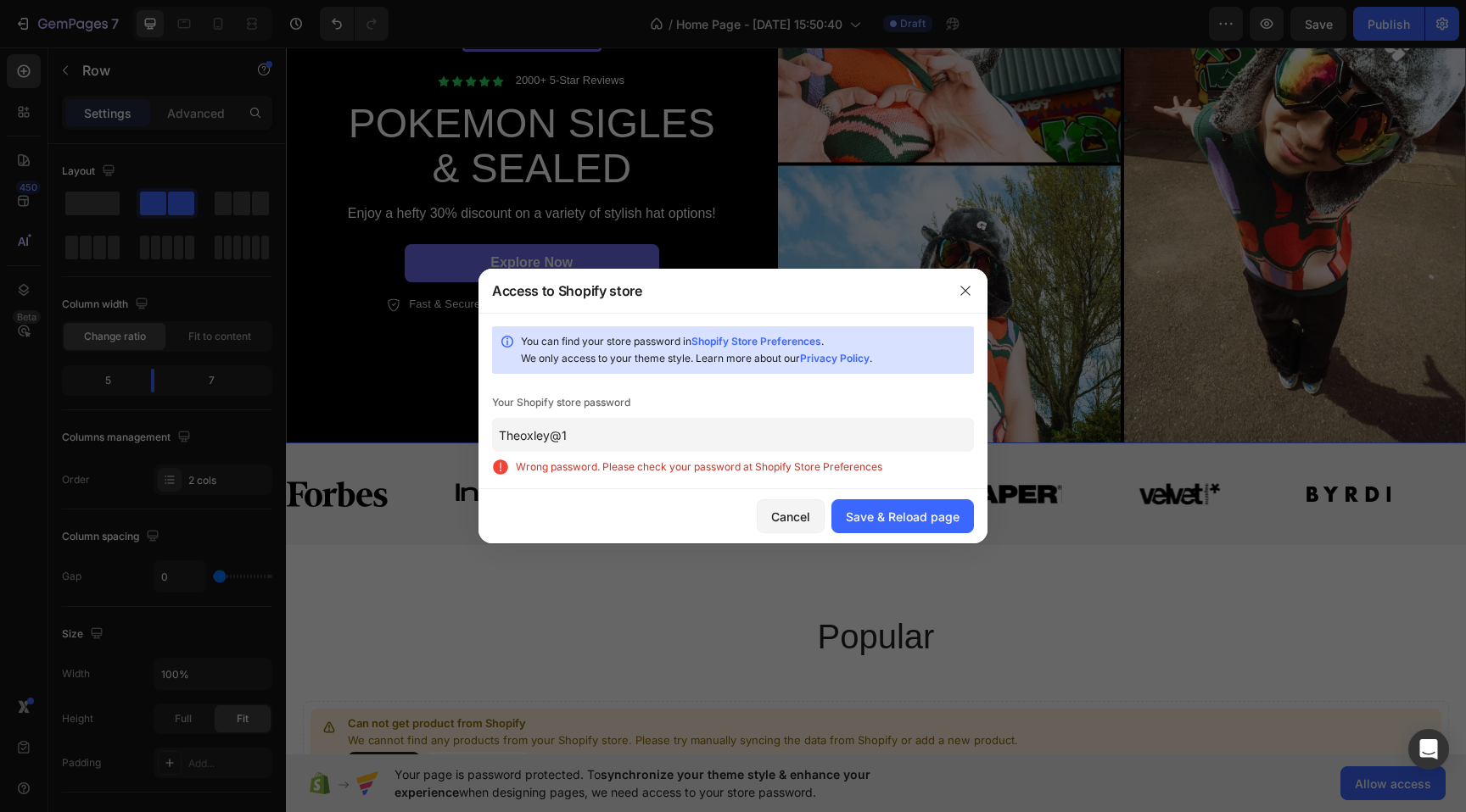
click at [715, 432] on input "Theoxley@1" at bounding box center [732, 435] width 482 height 34
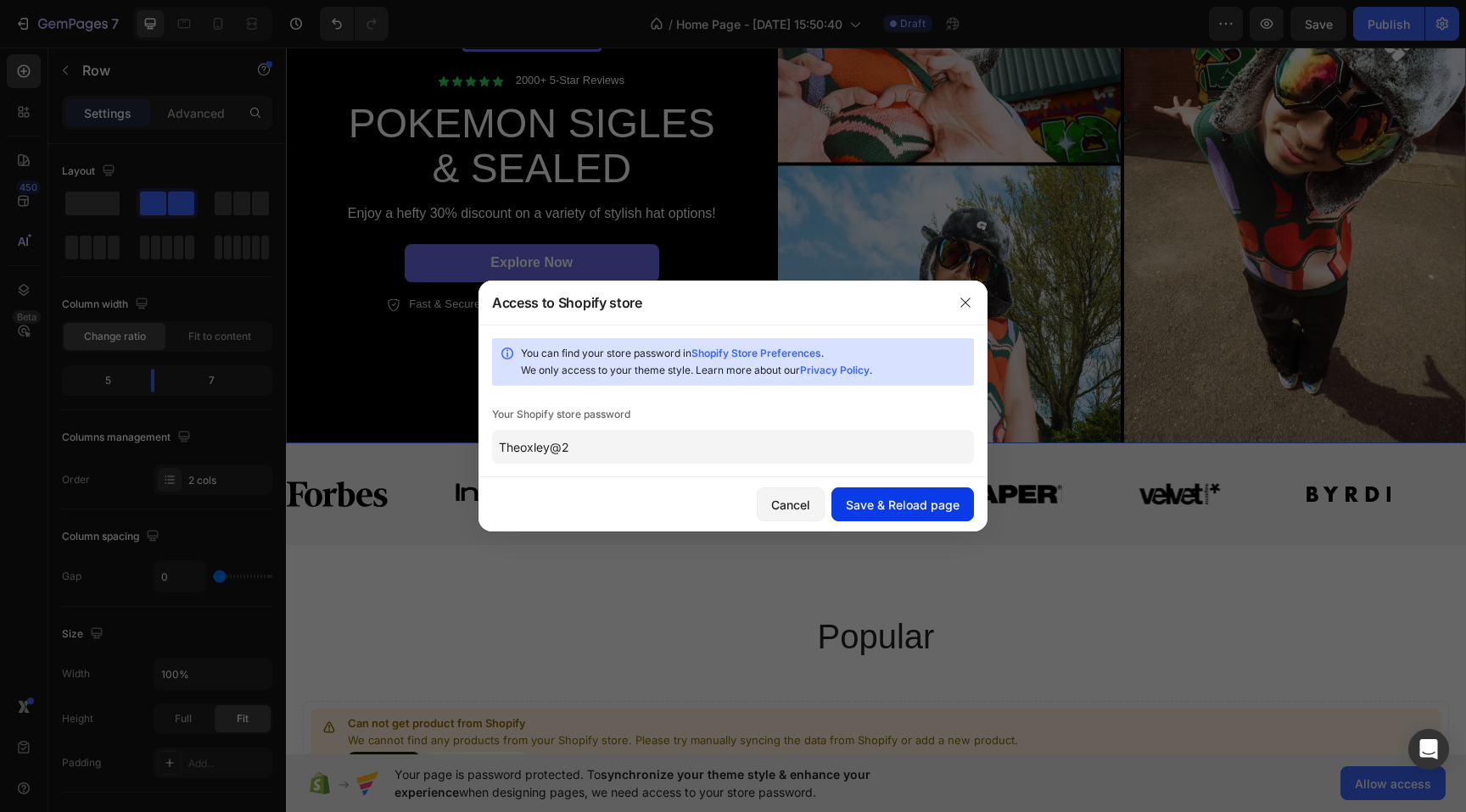
click at [866, 509] on div "Save & Reload page" at bounding box center [903, 505] width 114 height 18
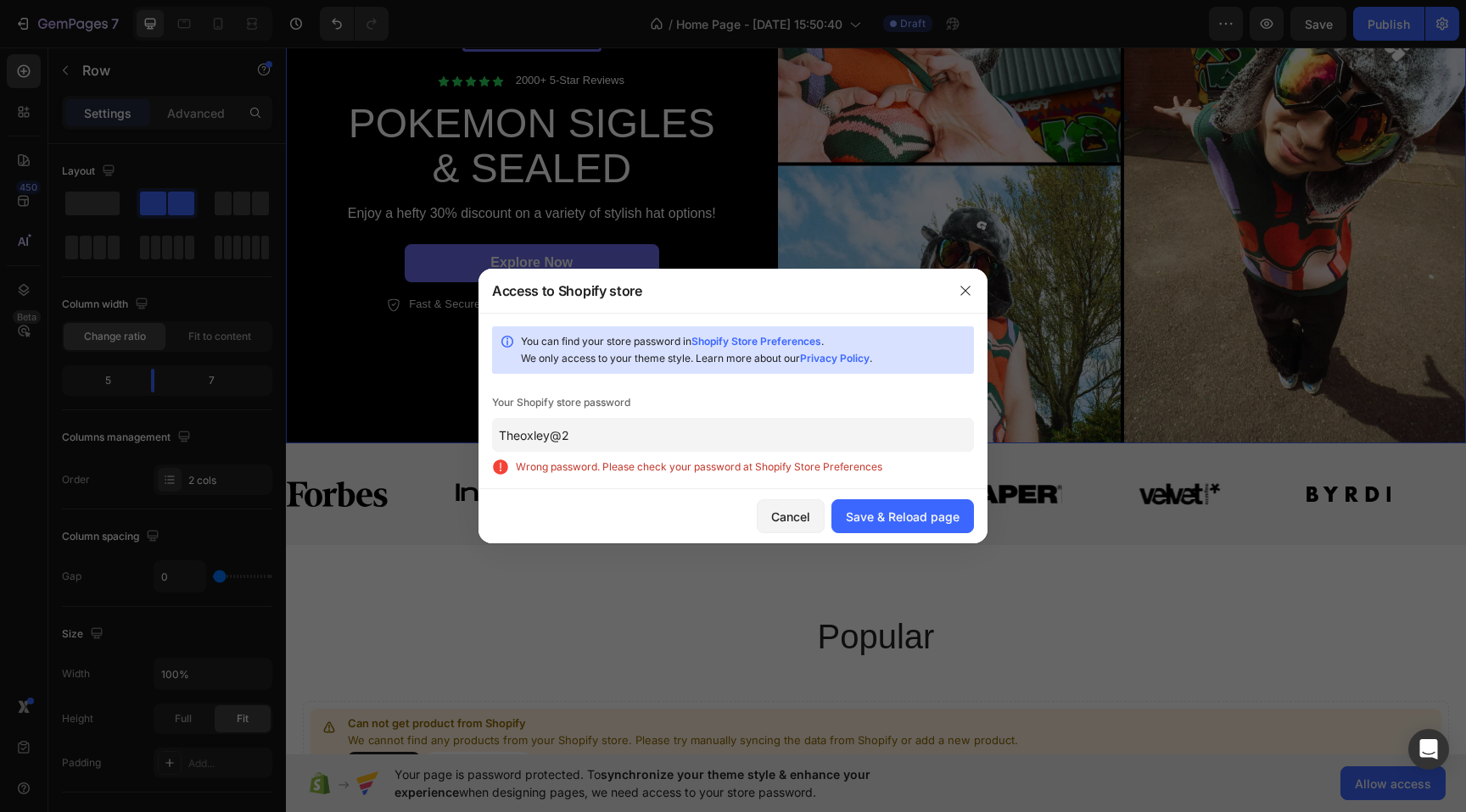
click at [630, 439] on input "Theoxley@2" at bounding box center [732, 435] width 482 height 34
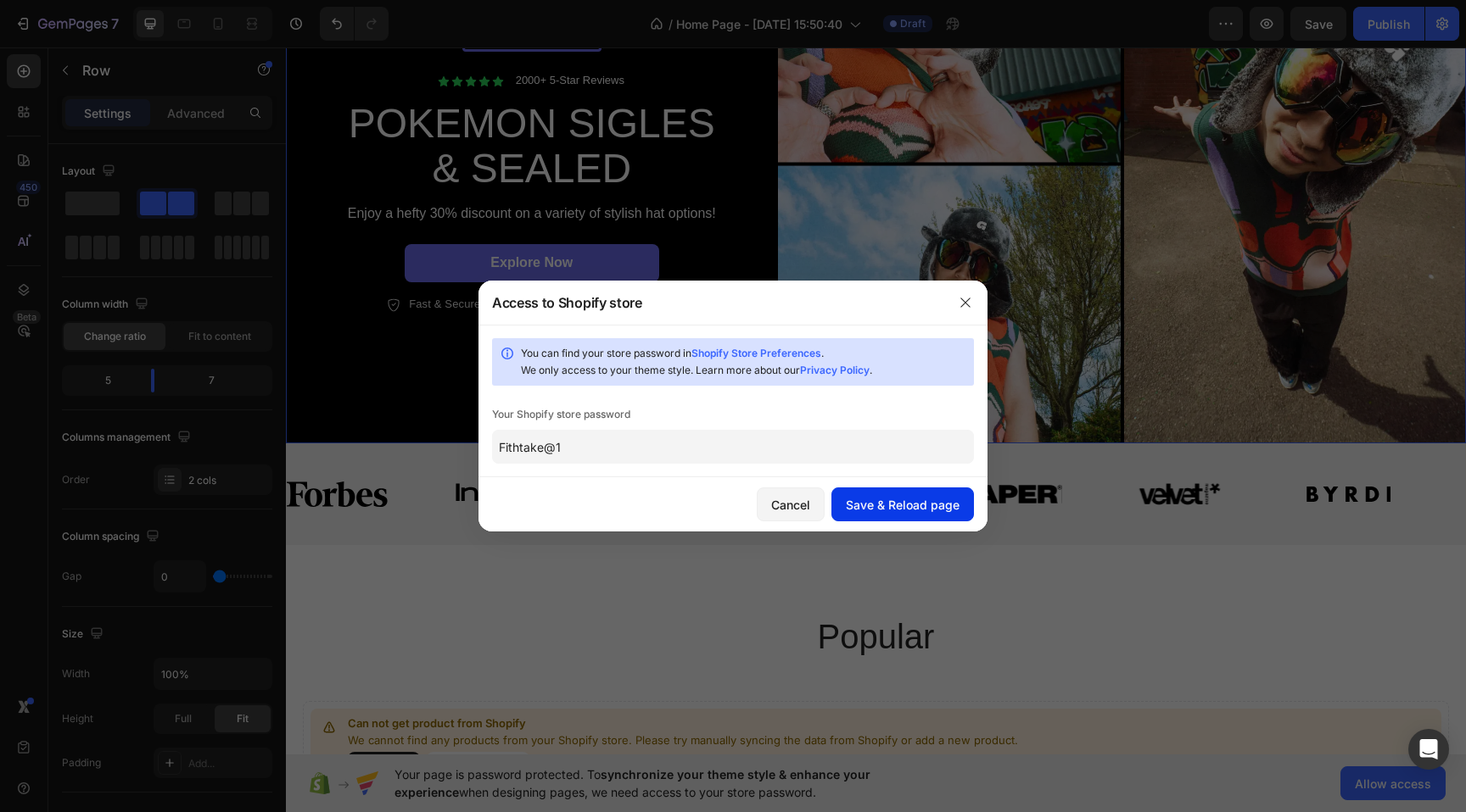
click at [864, 488] on button "Save & Reload page" at bounding box center [902, 505] width 143 height 34
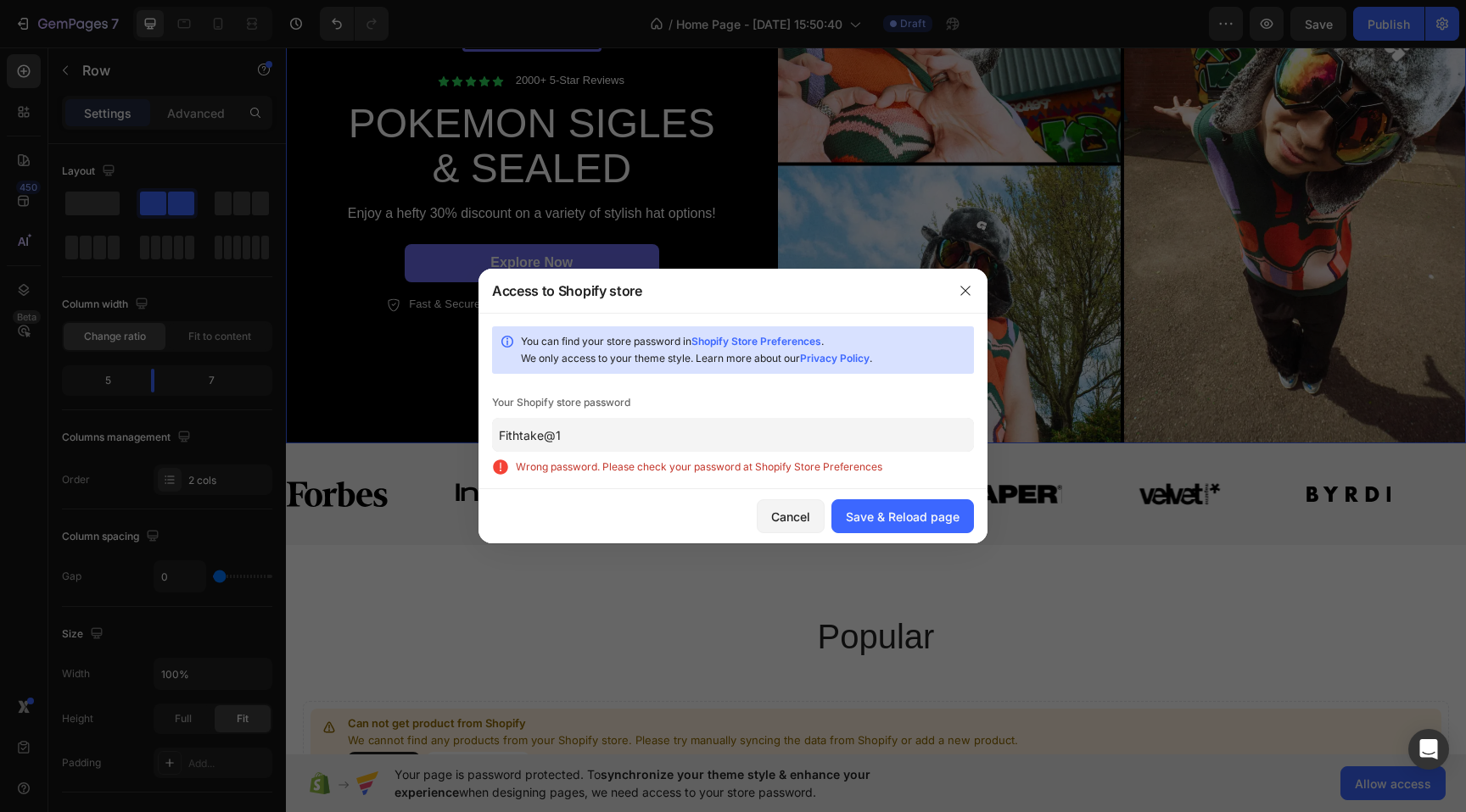
click at [690, 436] on input "Fithtake@1" at bounding box center [732, 435] width 482 height 34
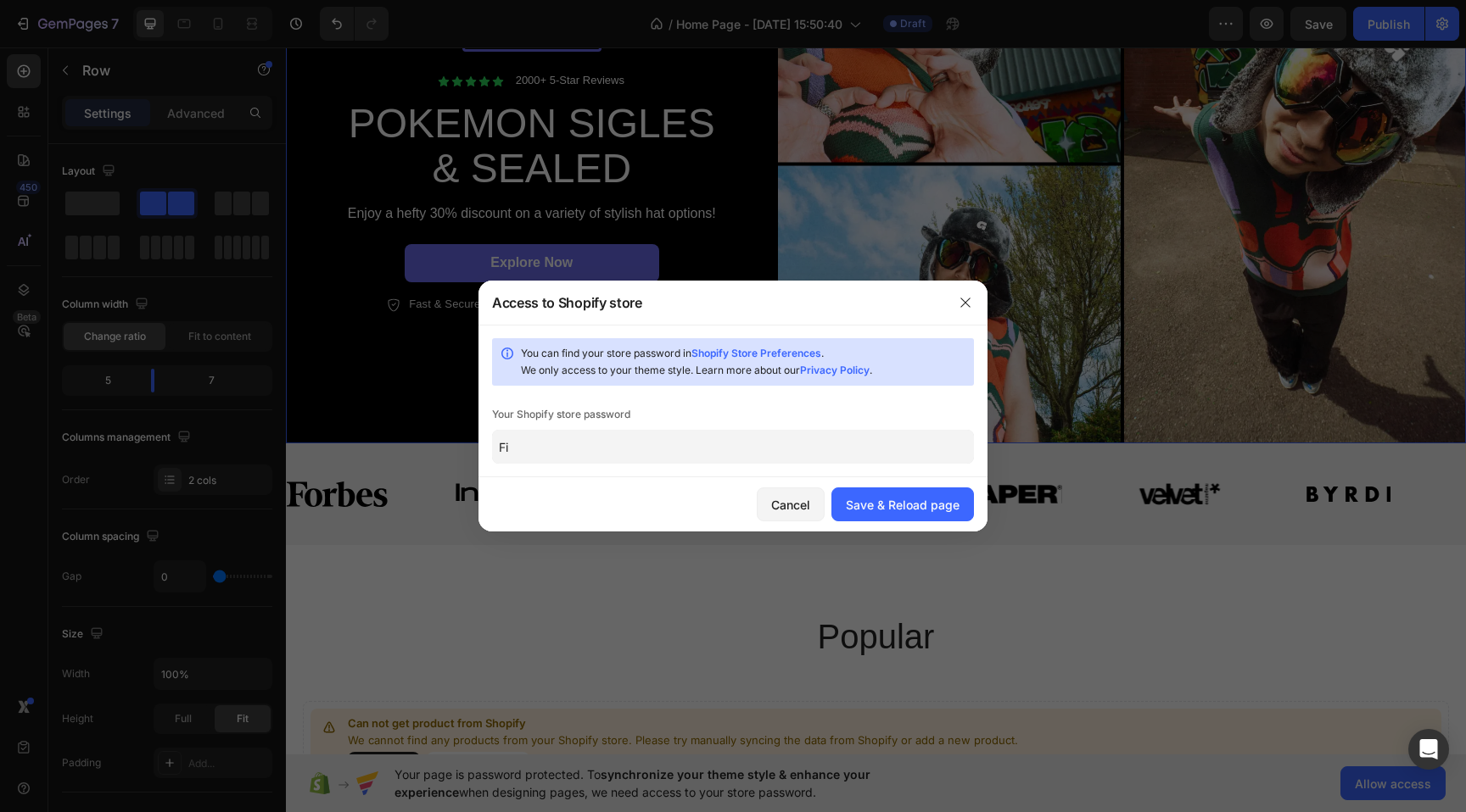
type input "F"
type input "Fithmedia@1"
click at [864, 492] on button "Save & Reload page" at bounding box center [902, 505] width 143 height 34
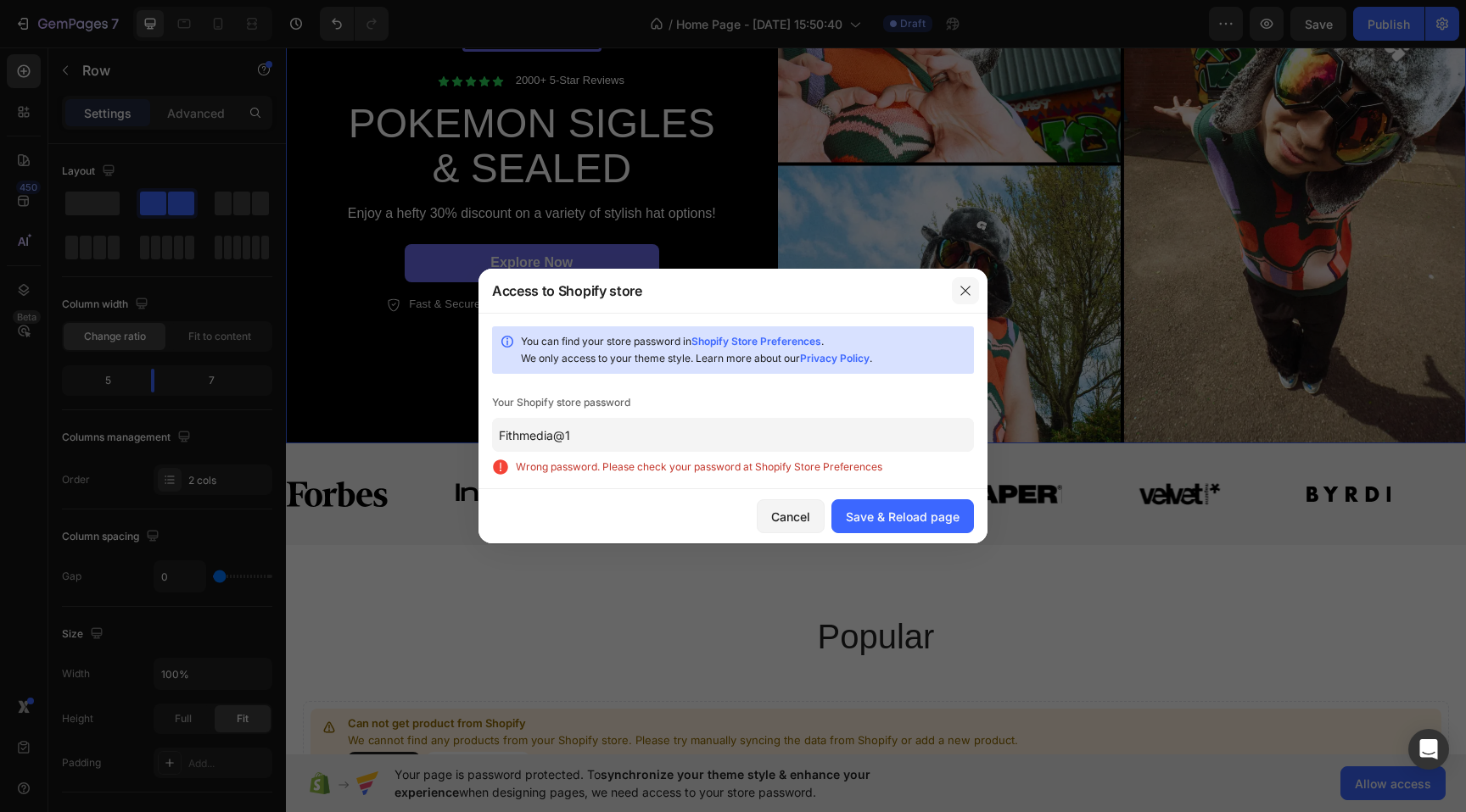
click at [966, 291] on icon "button" at bounding box center [965, 290] width 9 height 9
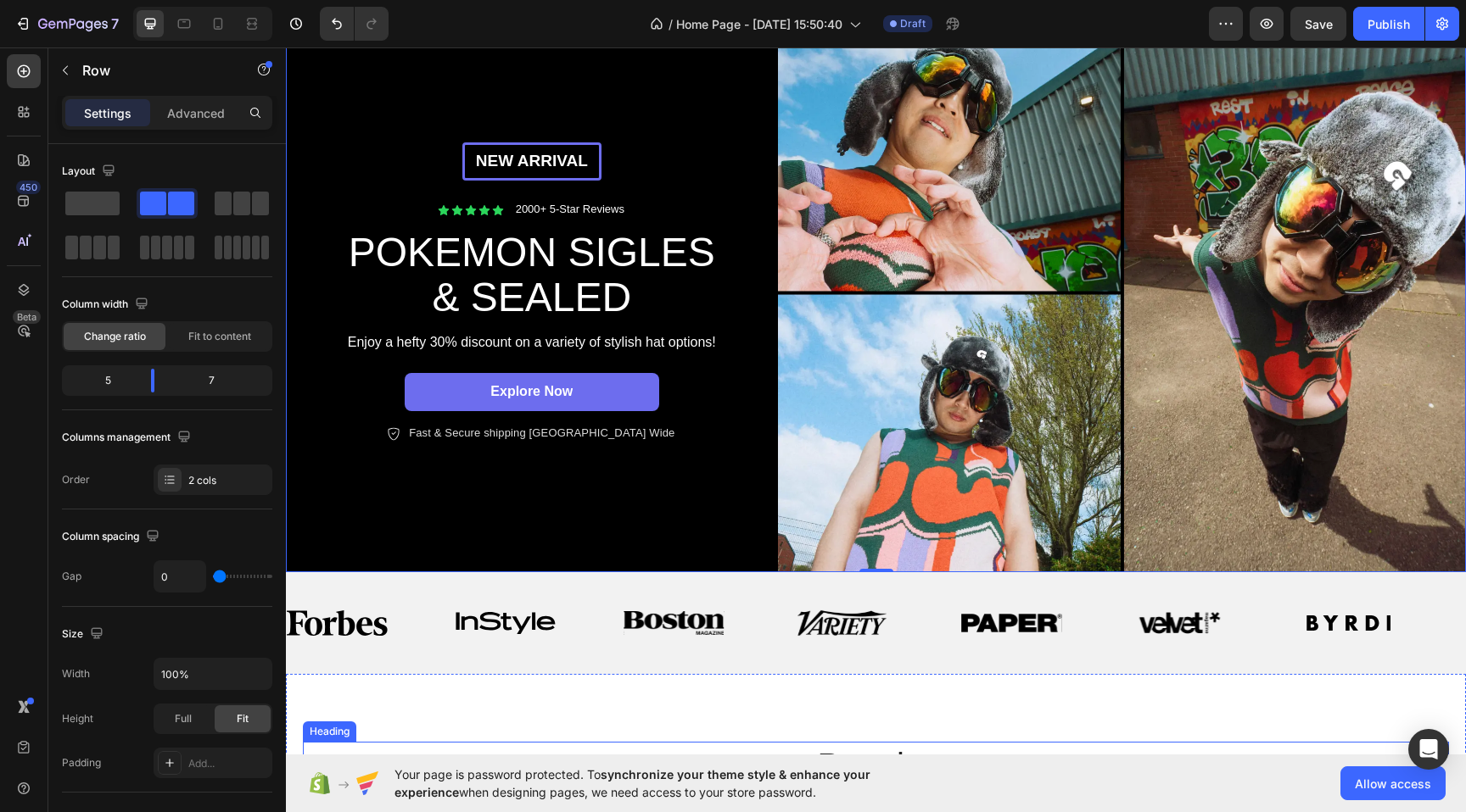
scroll to position [0, 0]
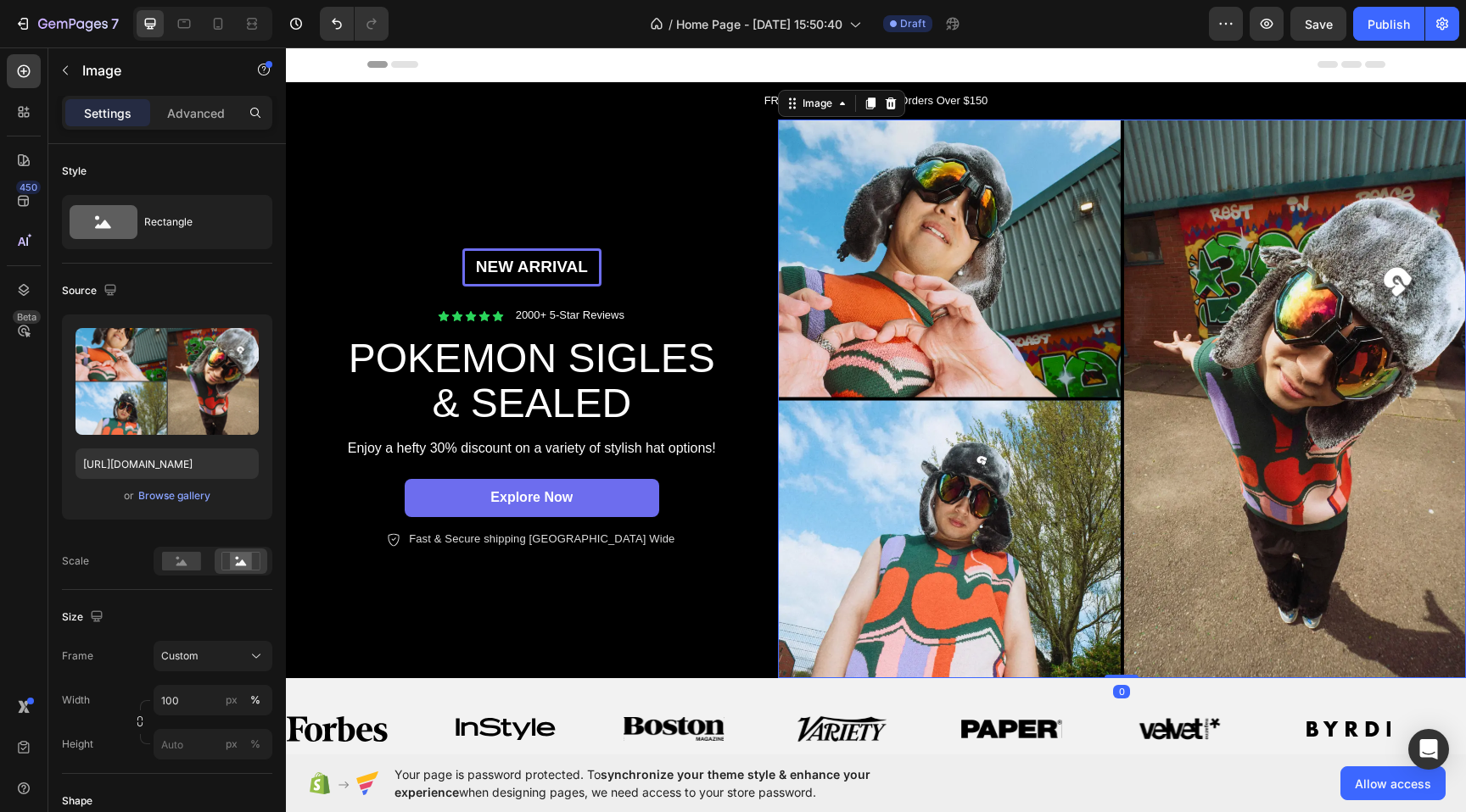
click at [831, 223] on img at bounding box center [1121, 399] width 688 height 560
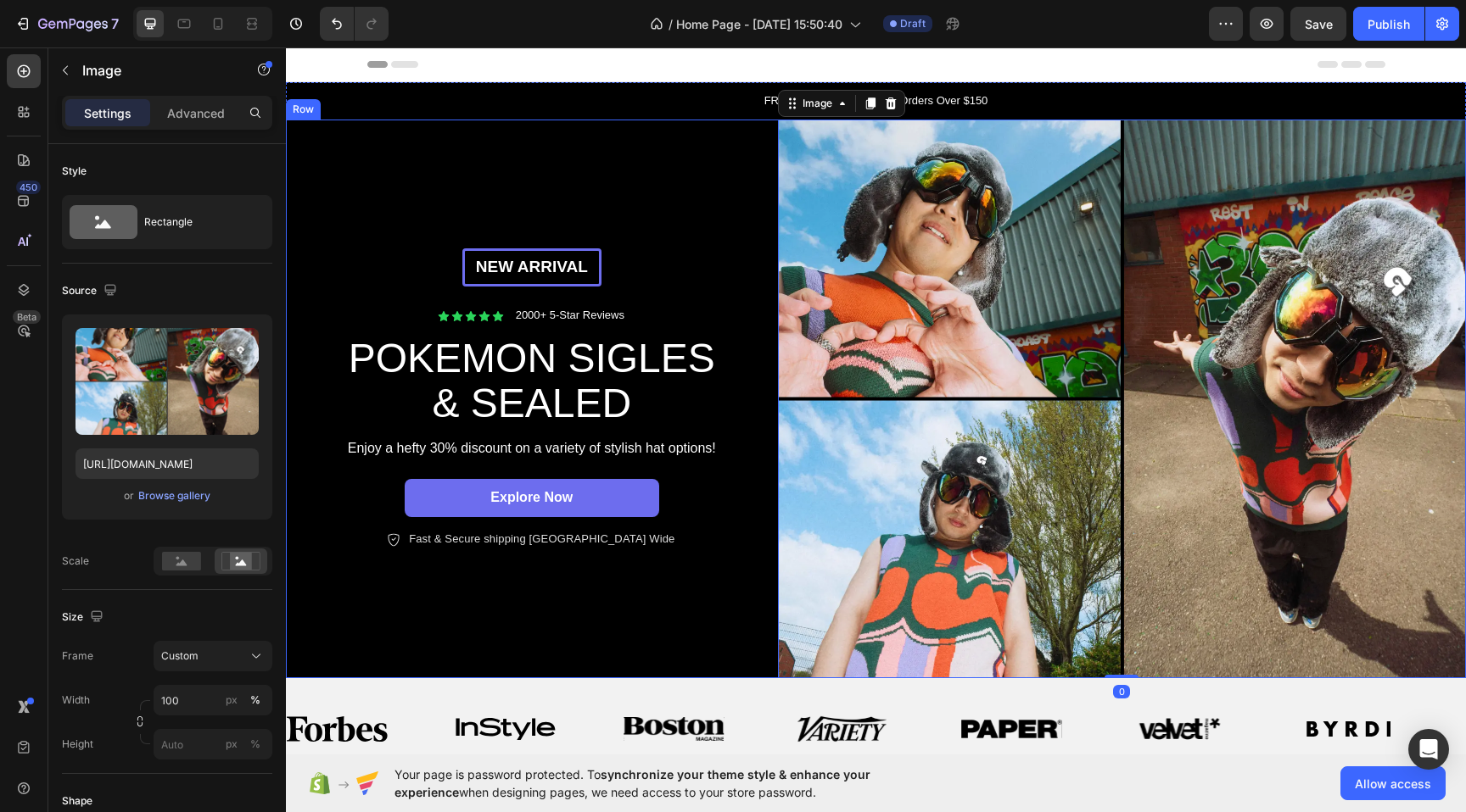
click at [679, 127] on div "New arrival Text [GEOGRAPHIC_DATA] Icon Icon Icon Icon Icon Icon List 2000+ 5-S…" at bounding box center [532, 399] width 492 height 560
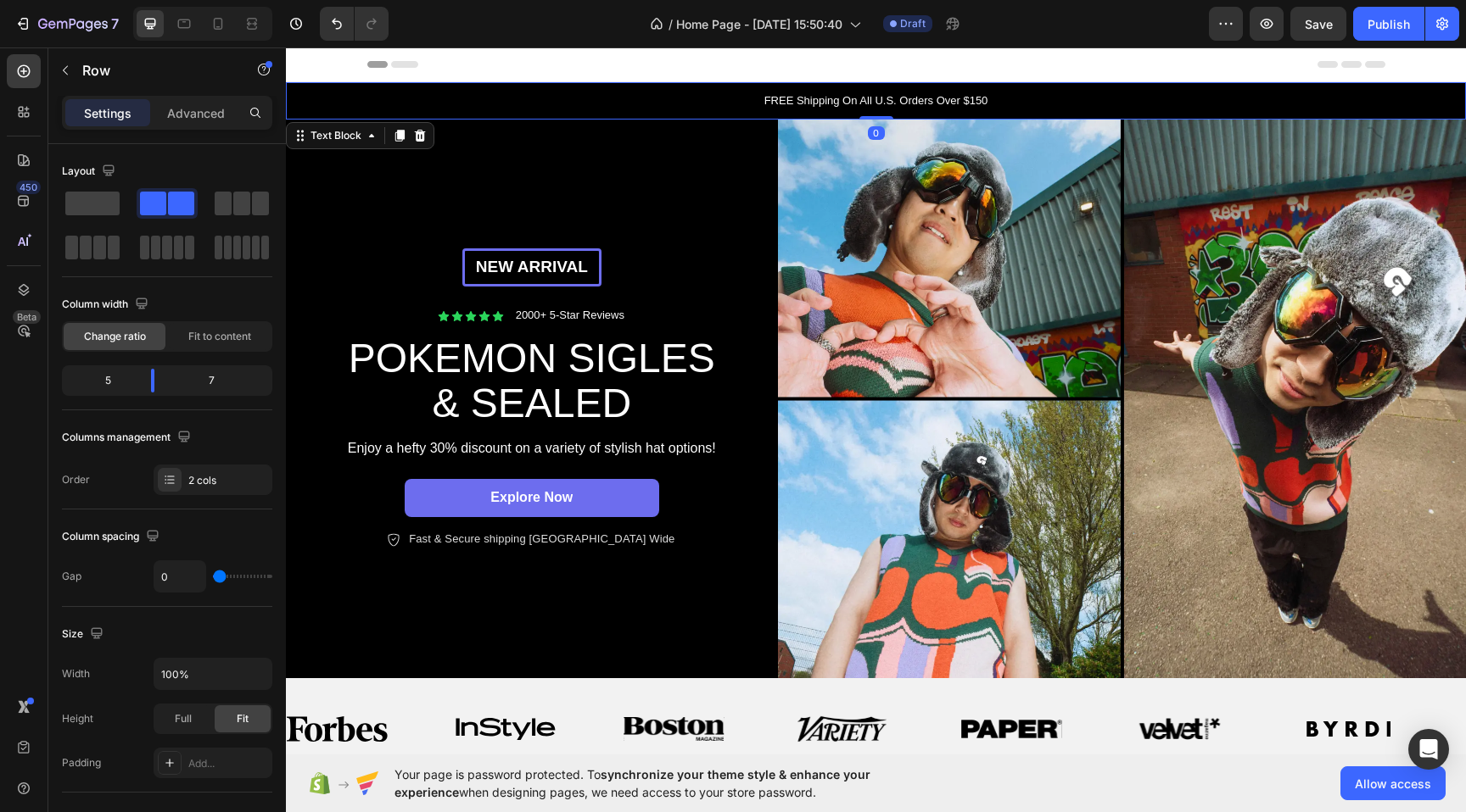
click at [669, 98] on p "FREE Shipping On All U.S. Orders Over $150" at bounding box center [876, 101] width 1177 height 17
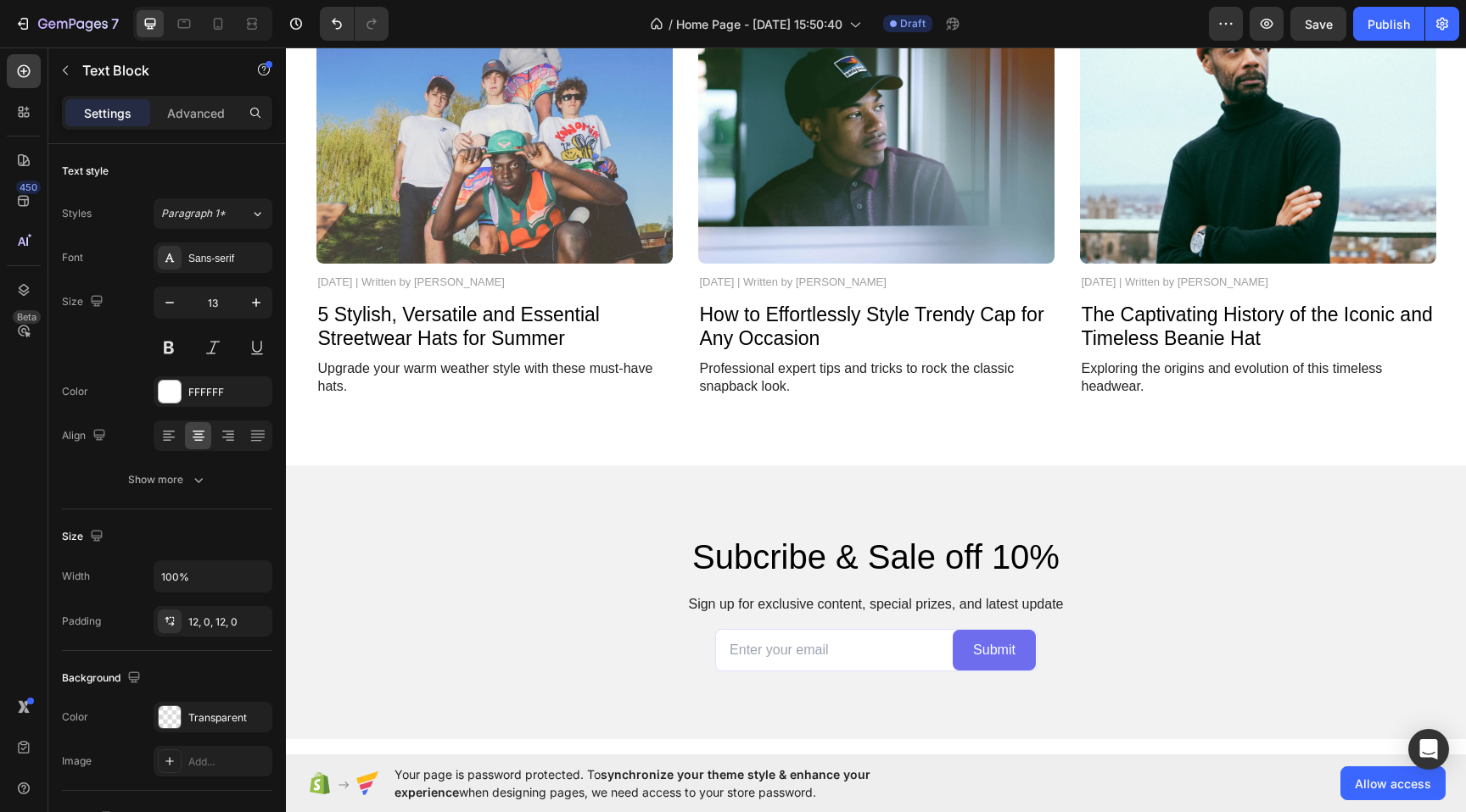
scroll to position [4167, 0]
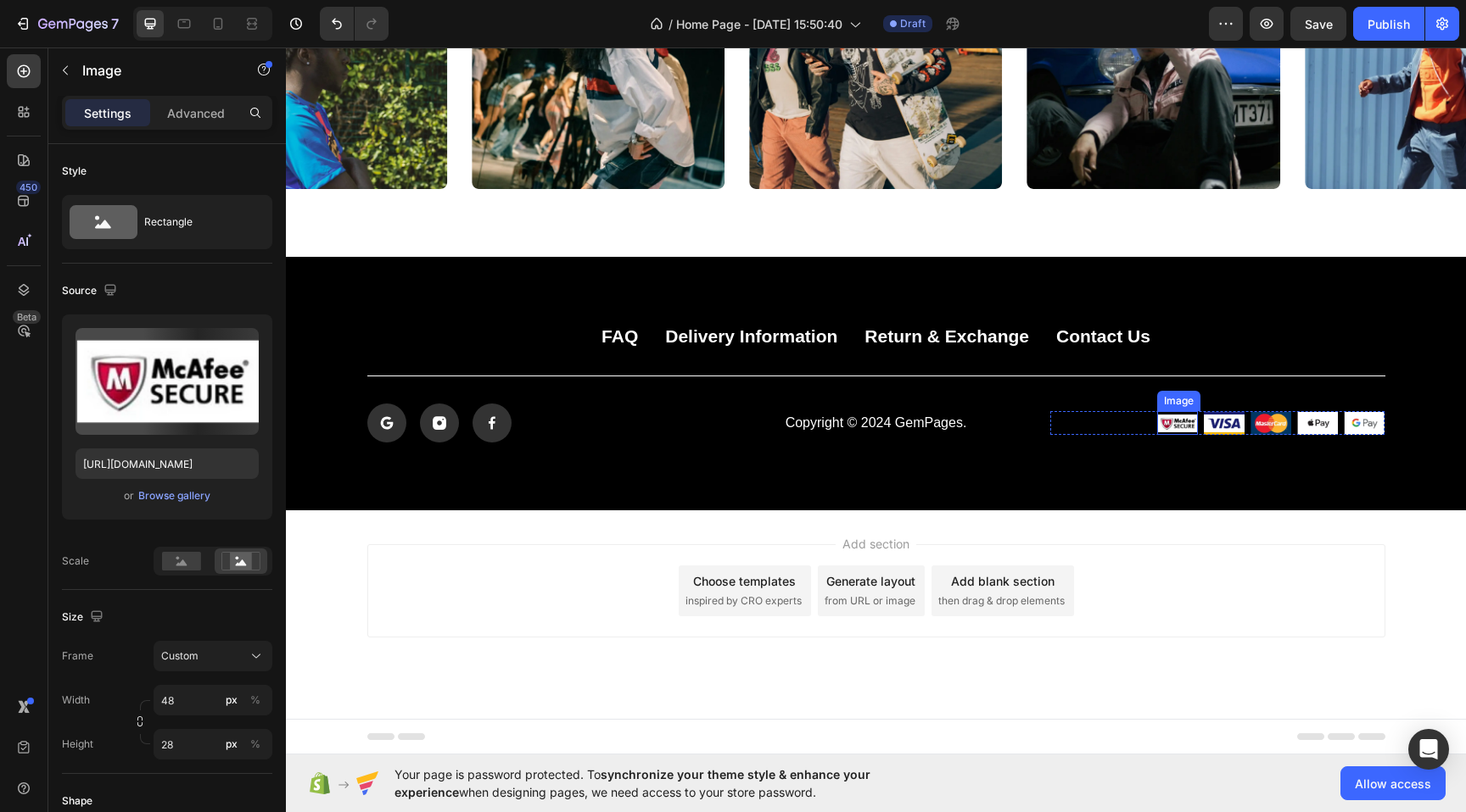
click at [1177, 427] on img at bounding box center [1177, 423] width 41 height 24
click at [1134, 420] on div "Image 0 Image Image Image Image Row" at bounding box center [1218, 423] width 335 height 24
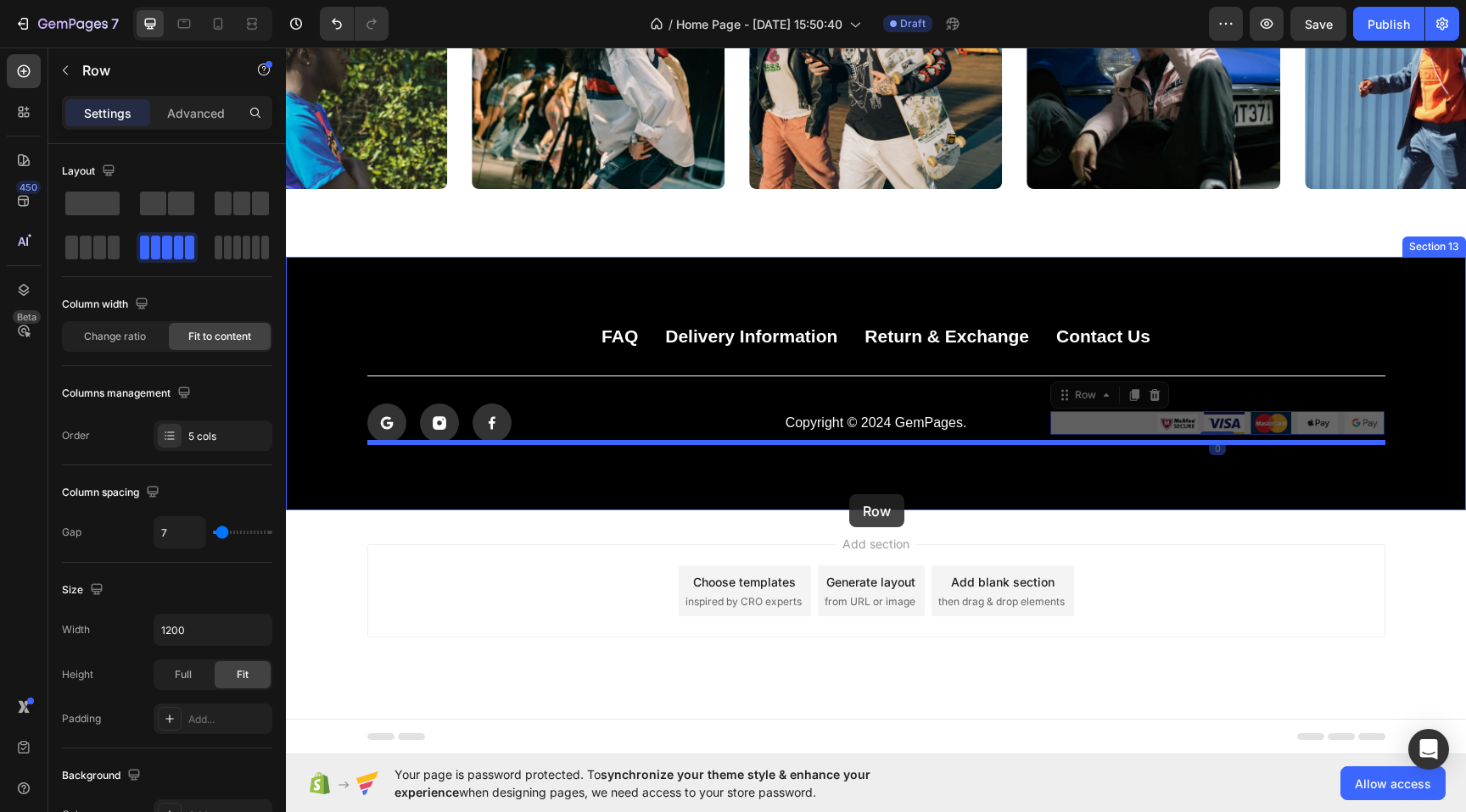
drag, startPoint x: 1132, startPoint y: 418, endPoint x: 849, endPoint y: 494, distance: 293.0
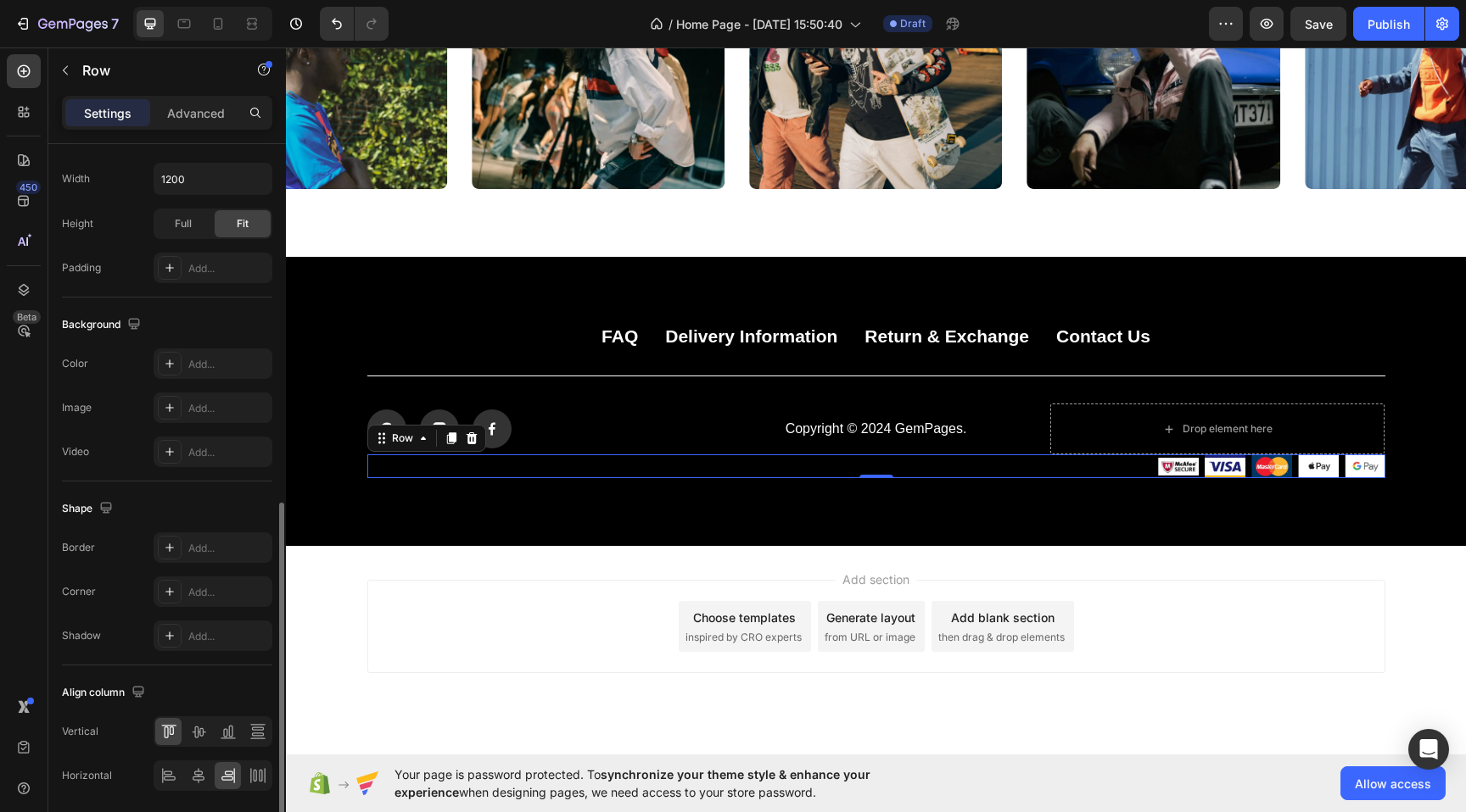
scroll to position [511, 0]
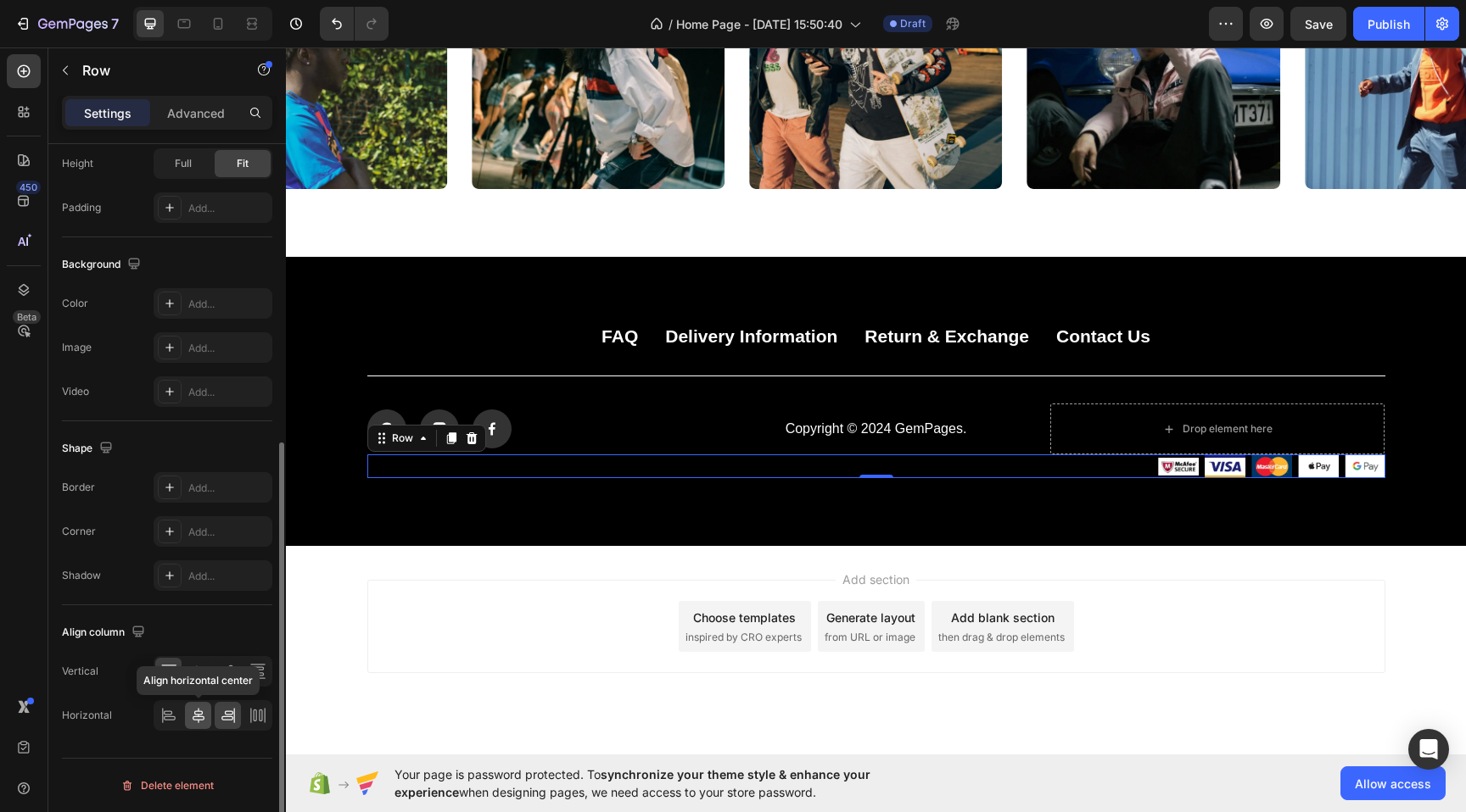
click at [196, 720] on icon at bounding box center [198, 715] width 12 height 15
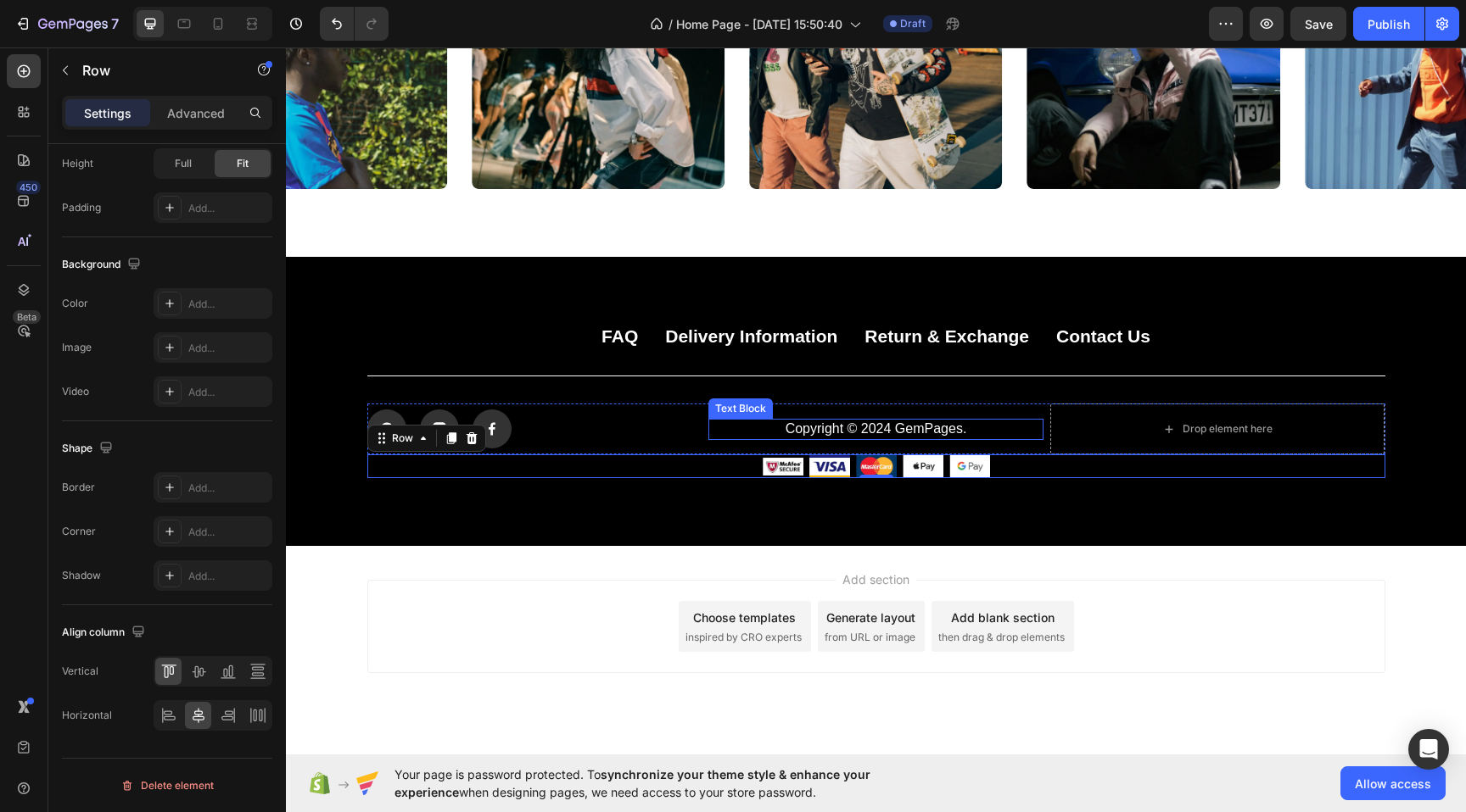
click at [714, 394] on div "FAQ Button Delivery Information Button Return & Exchange Button Contact Us Butt…" at bounding box center [876, 402] width 1180 height 153
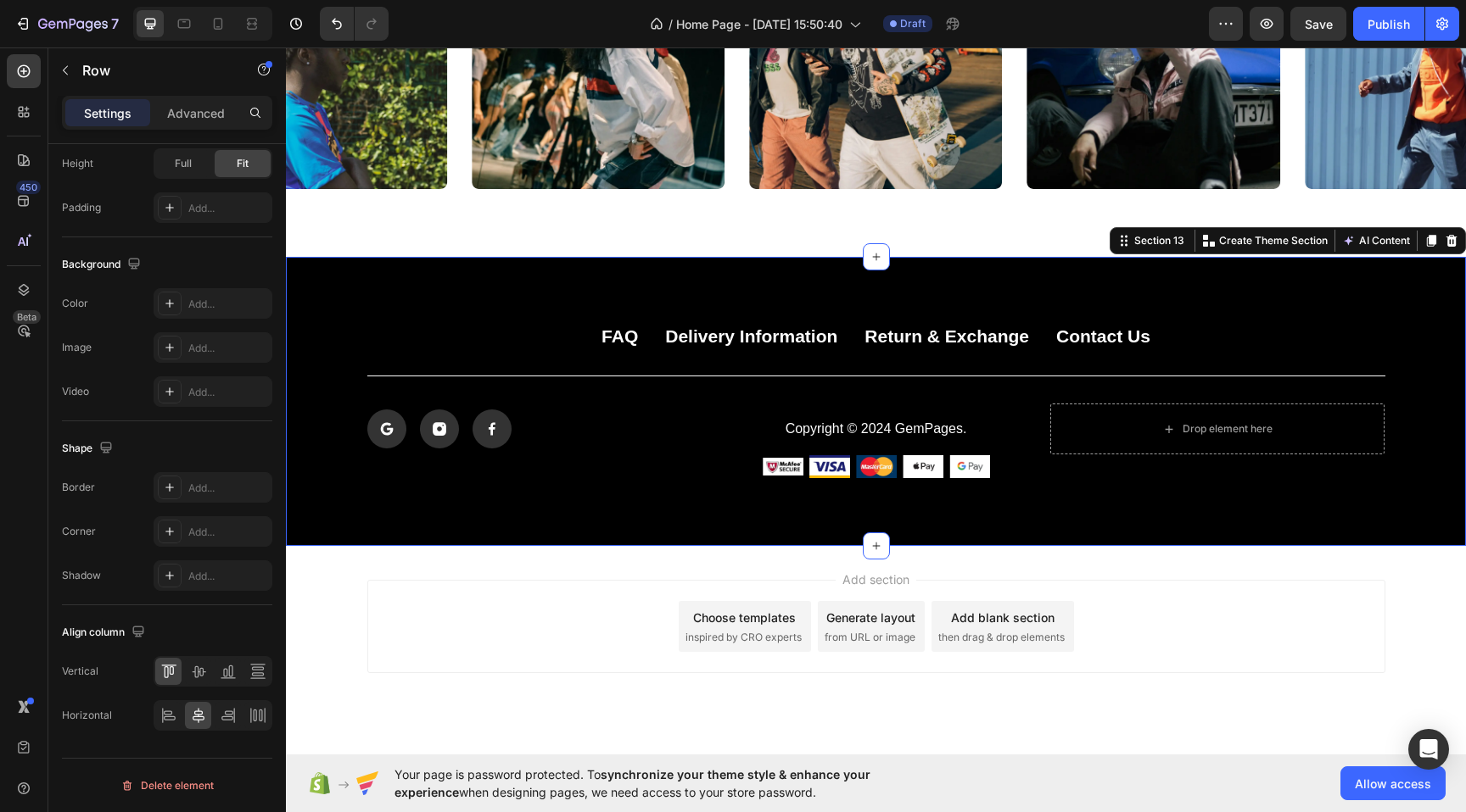
scroll to position [0, 0]
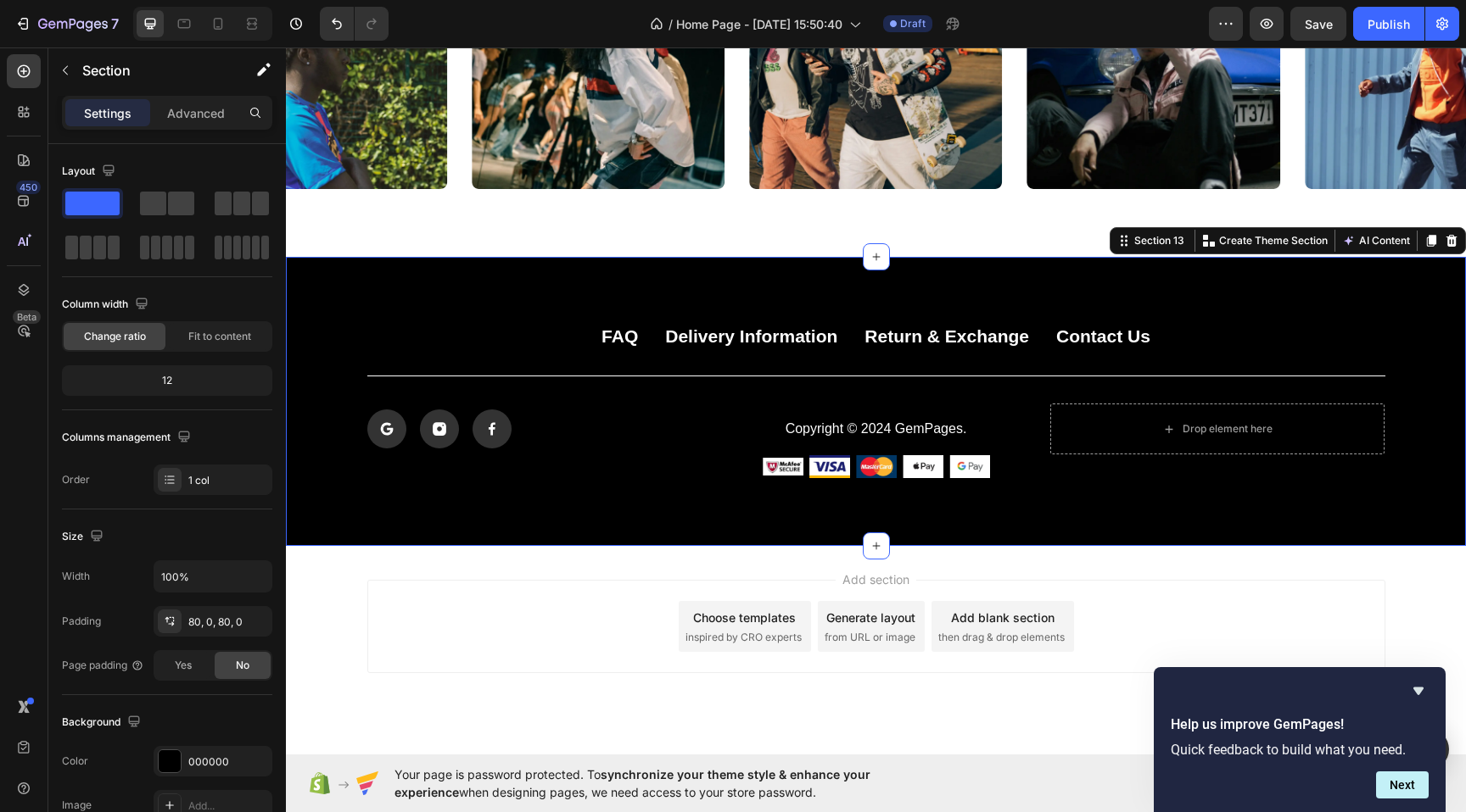
click at [429, 324] on div "FAQ Button Delivery Information Button Return & Exchange Button Contact Us Butt…" at bounding box center [876, 402] width 1180 height 289
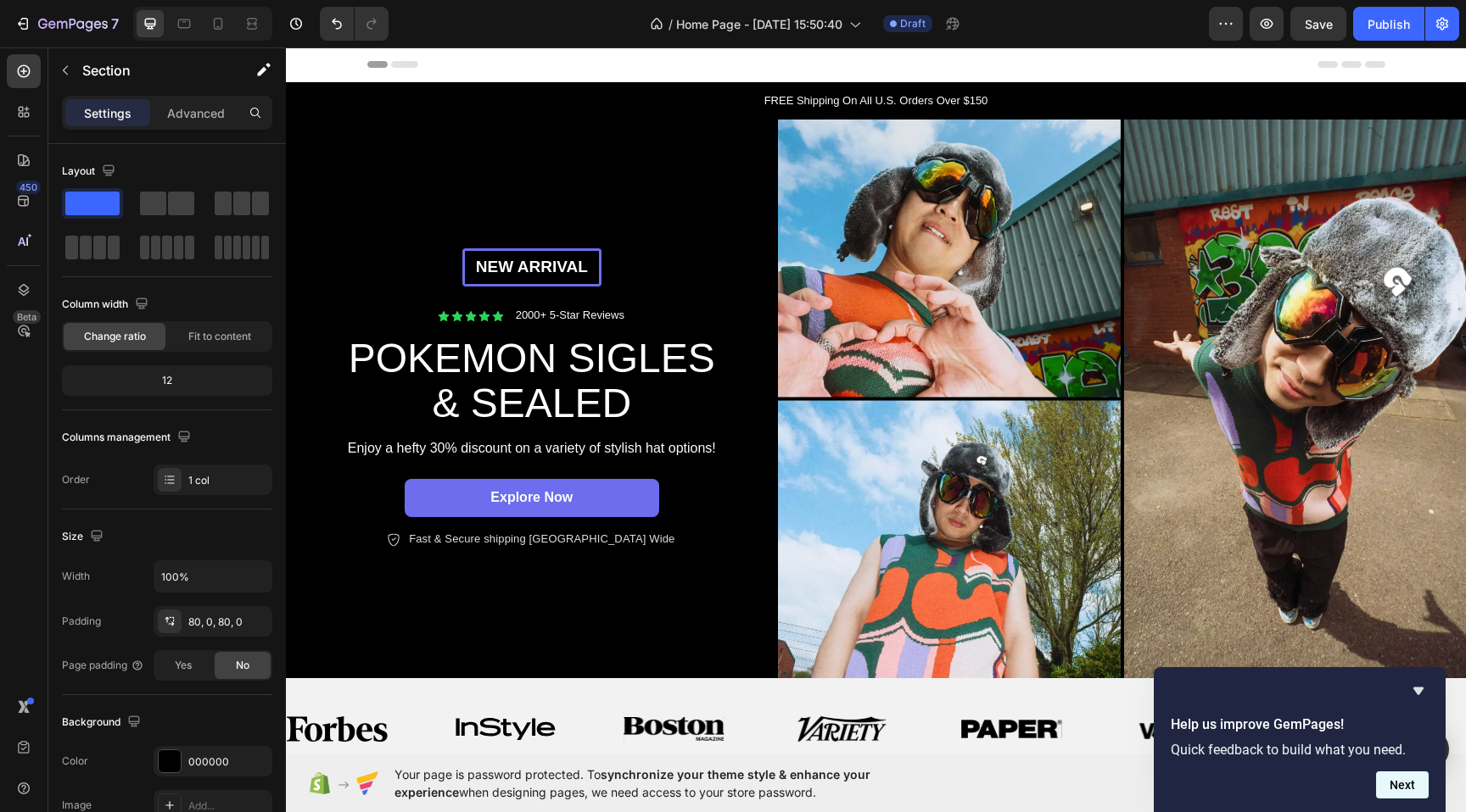
click at [1406, 784] on button "Next" at bounding box center [1402, 785] width 53 height 27
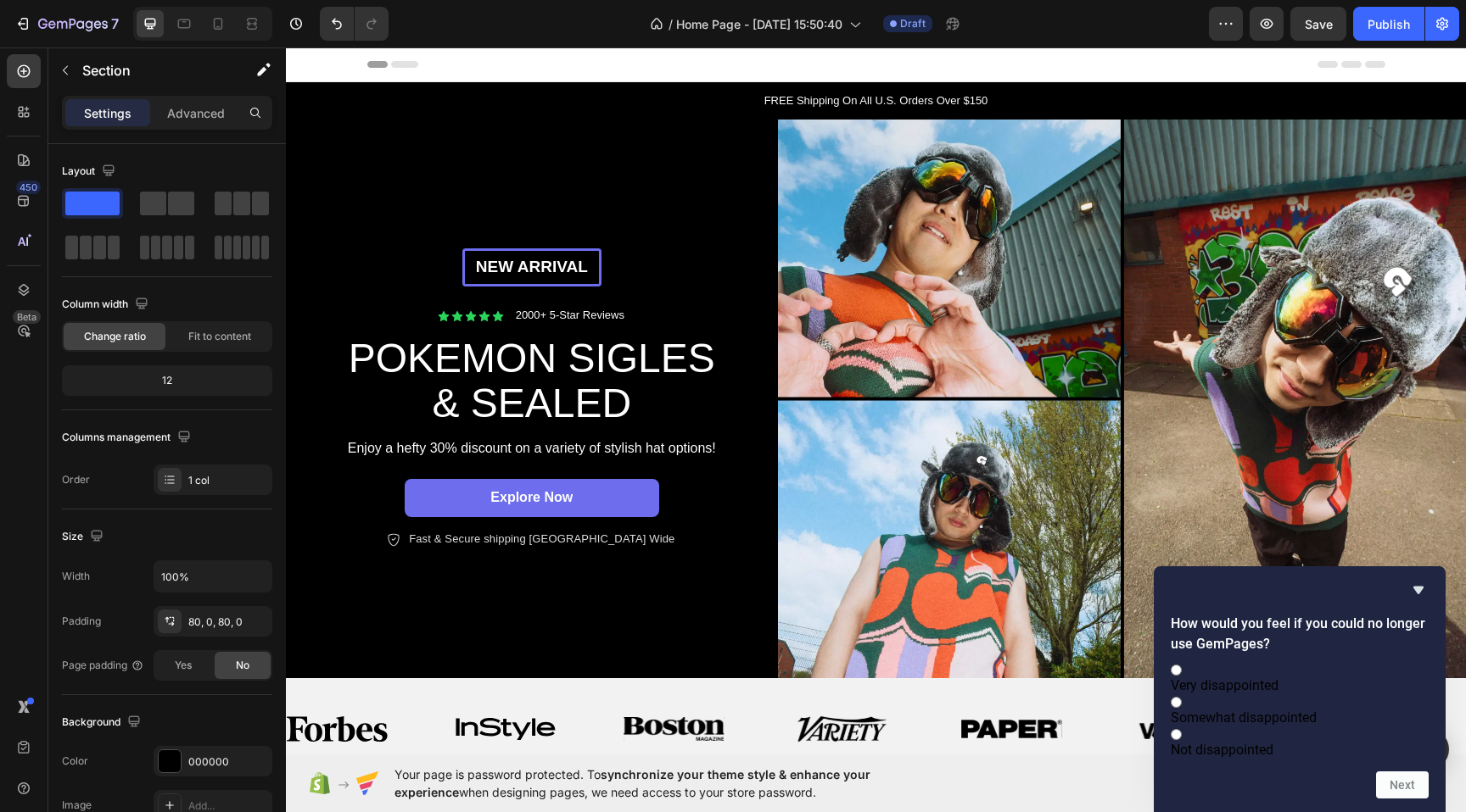
click at [1420, 581] on div "How would you feel if you could no longer use GemPages? Very disappointed Somew…" at bounding box center [1299, 689] width 258 height 219
click at [1418, 587] on icon "Hide survey" at bounding box center [1418, 590] width 10 height 8
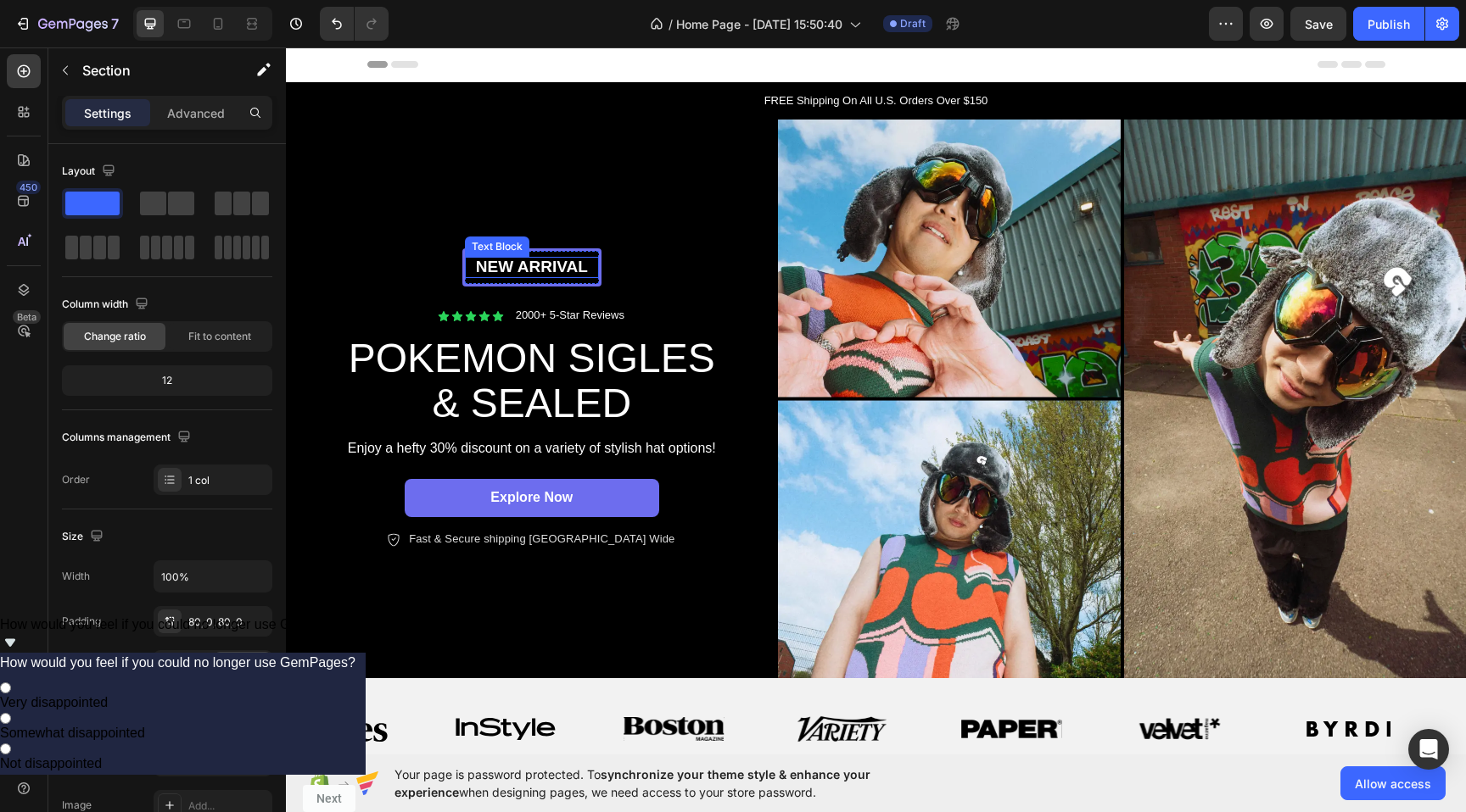
click at [526, 261] on p "New arrival" at bounding box center [532, 268] width 131 height 21
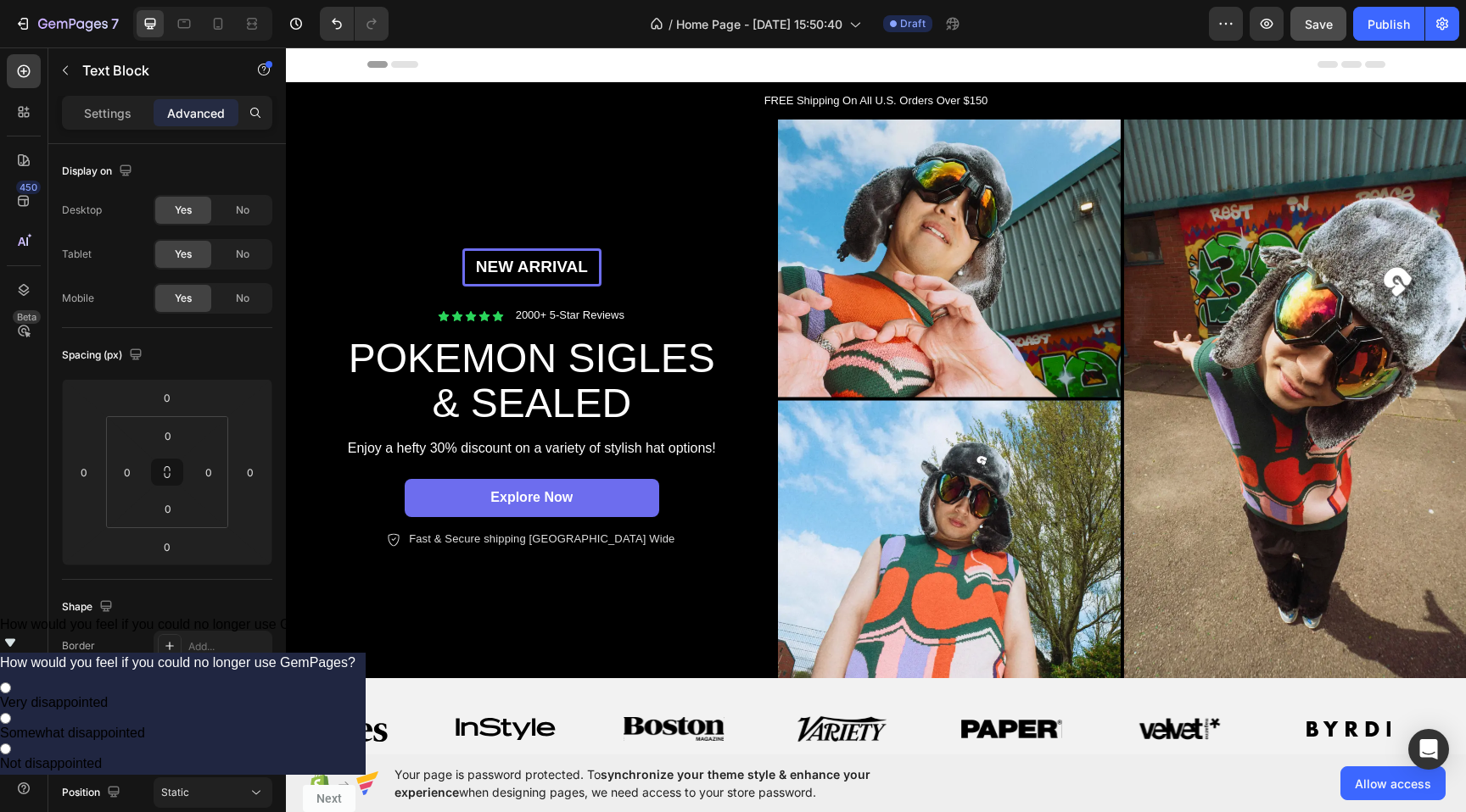
click at [1303, 12] on button "Save" at bounding box center [1318, 24] width 56 height 34
click at [518, 269] on p "New arrival" at bounding box center [532, 268] width 131 height 21
drag, startPoint x: 587, startPoint y: 273, endPoint x: 472, endPoint y: 268, distance: 115.1
click at [472, 268] on p "New arrival" at bounding box center [532, 268] width 131 height 21
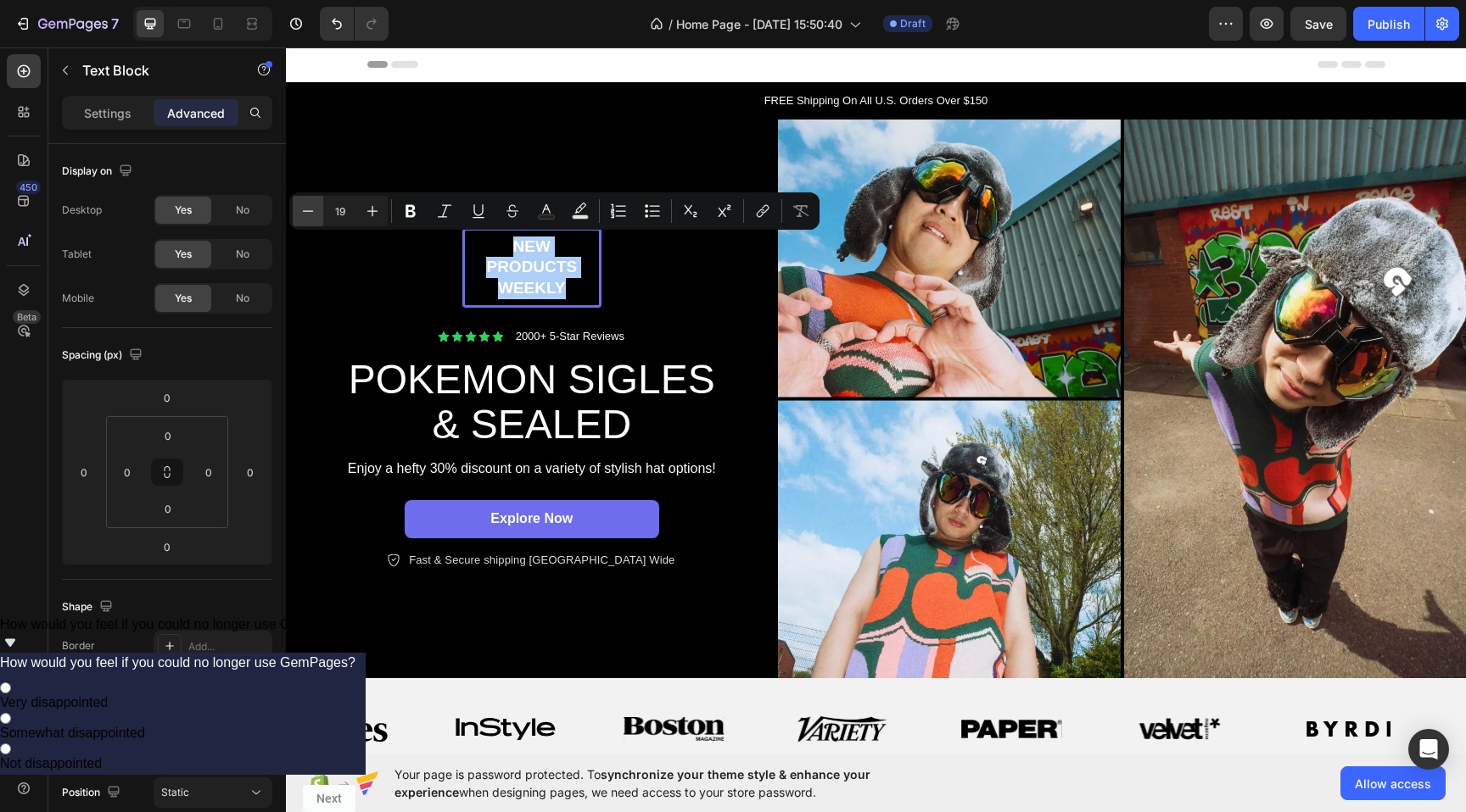
click at [312, 212] on icon "Editor contextual toolbar" at bounding box center [307, 211] width 17 height 17
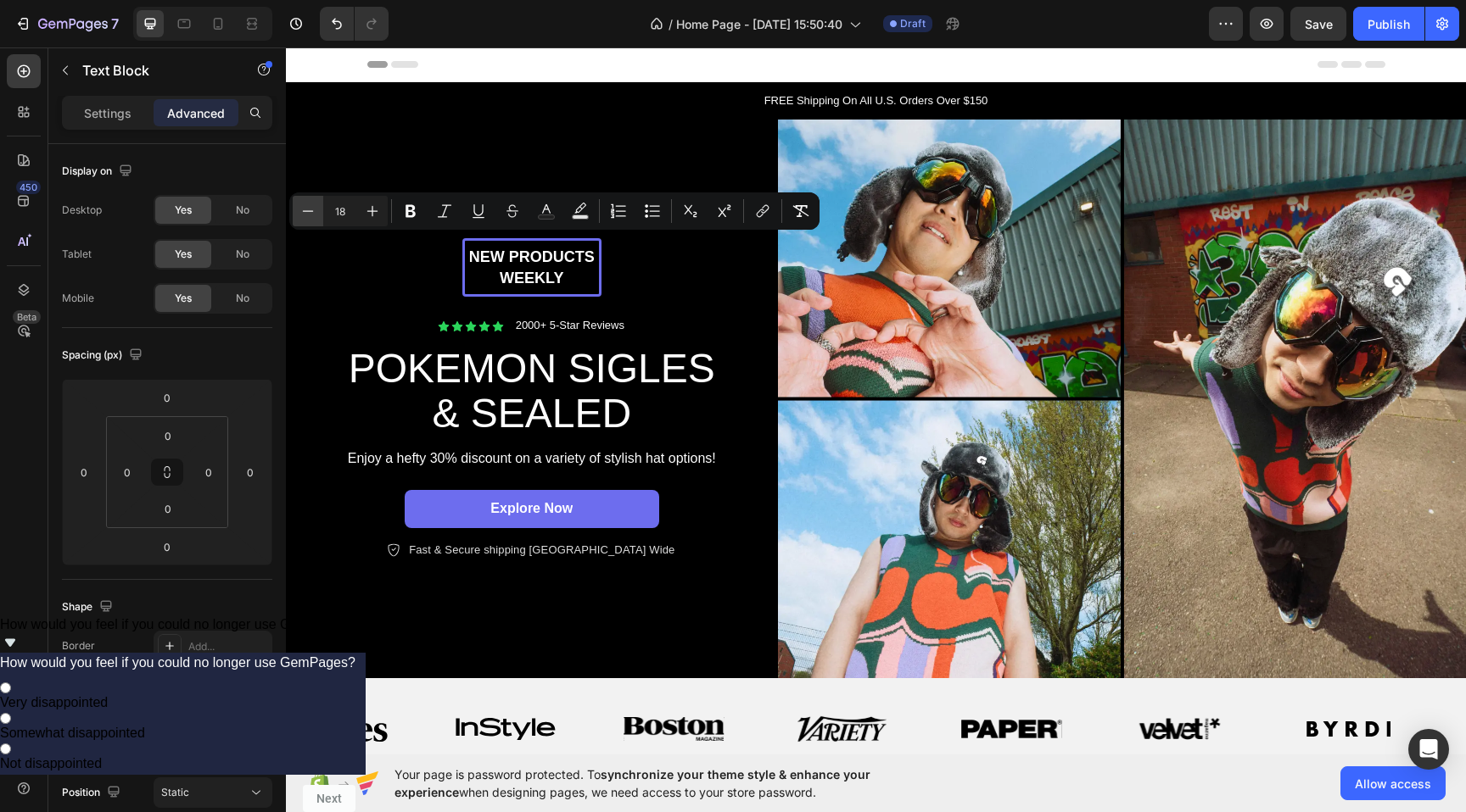
click at [312, 212] on icon "Editor contextual toolbar" at bounding box center [307, 211] width 17 height 17
type input "16"
click at [486, 278] on p "NEW PRODUCTS WEEKLY" at bounding box center [532, 267] width 131 height 44
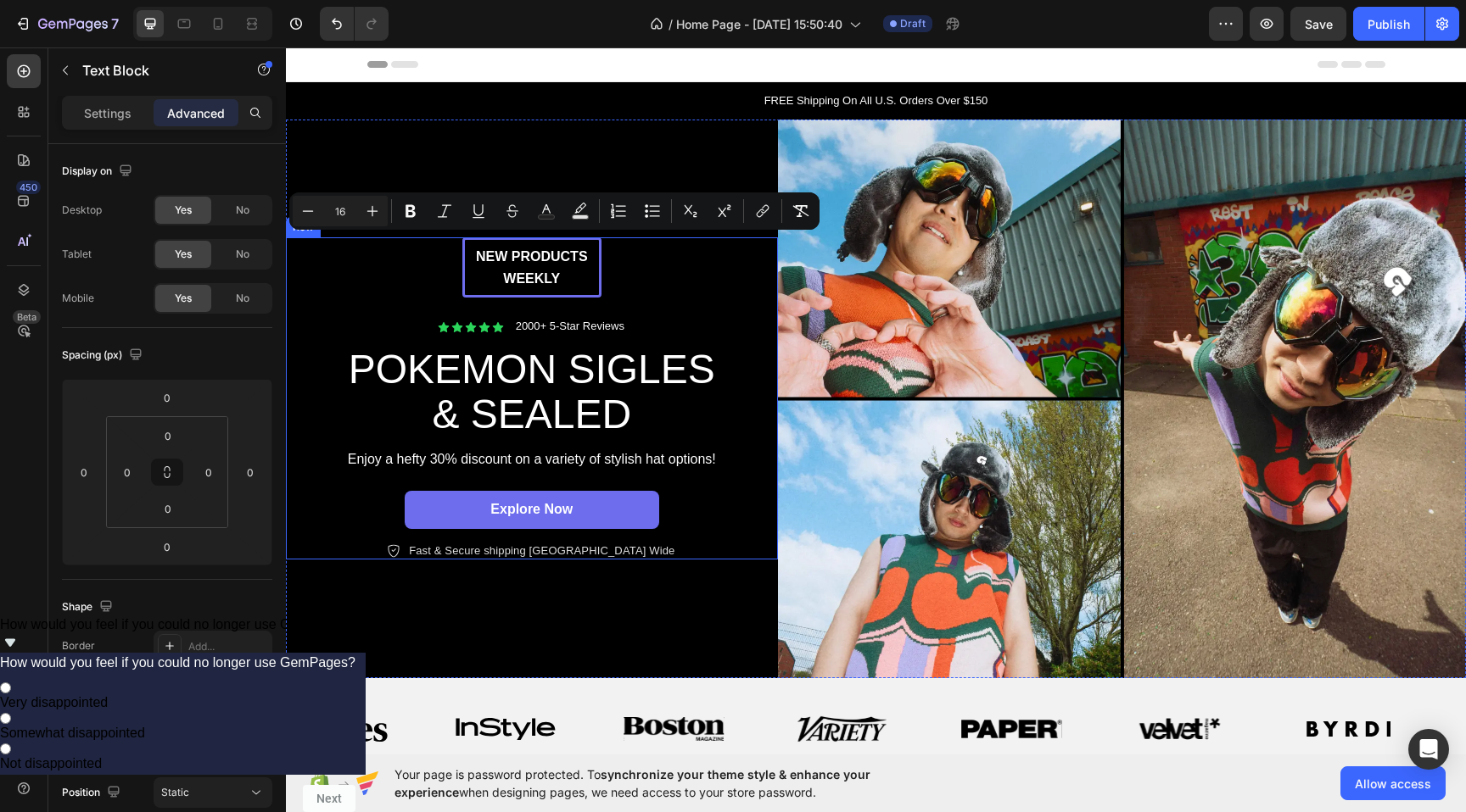
click at [419, 286] on div "NEW PRODUCTS WEEKLY Text Block Row Icon Icon Icon Icon Icon Icon List 2000+ 5-S…" at bounding box center [532, 399] width 458 height 322
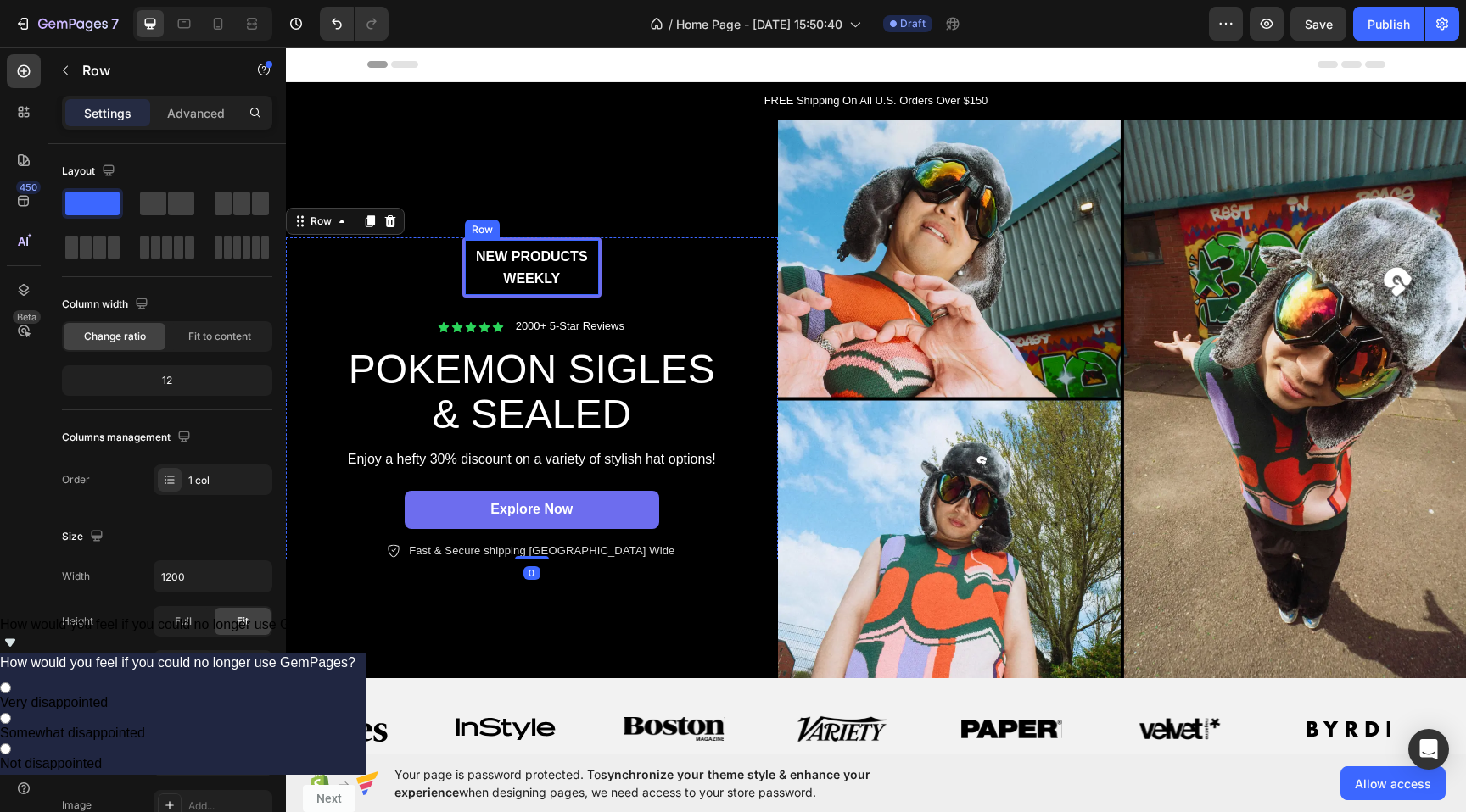
click at [464, 281] on div "NEW PRODUCTS WEEKLY Text Block Row" at bounding box center [532, 268] width 139 height 61
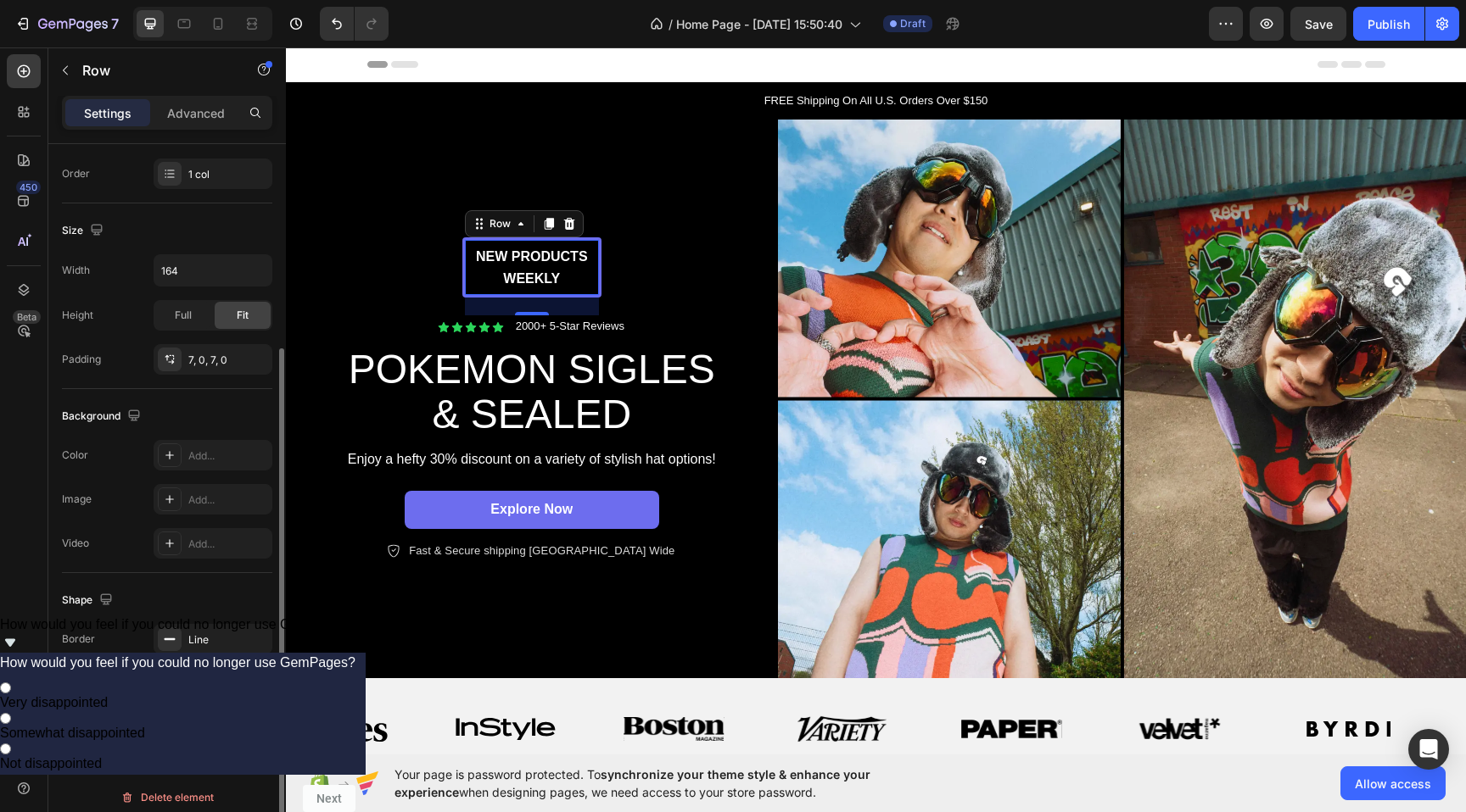
scroll to position [302, 0]
click at [174, 274] on input "164" at bounding box center [212, 274] width 117 height 30
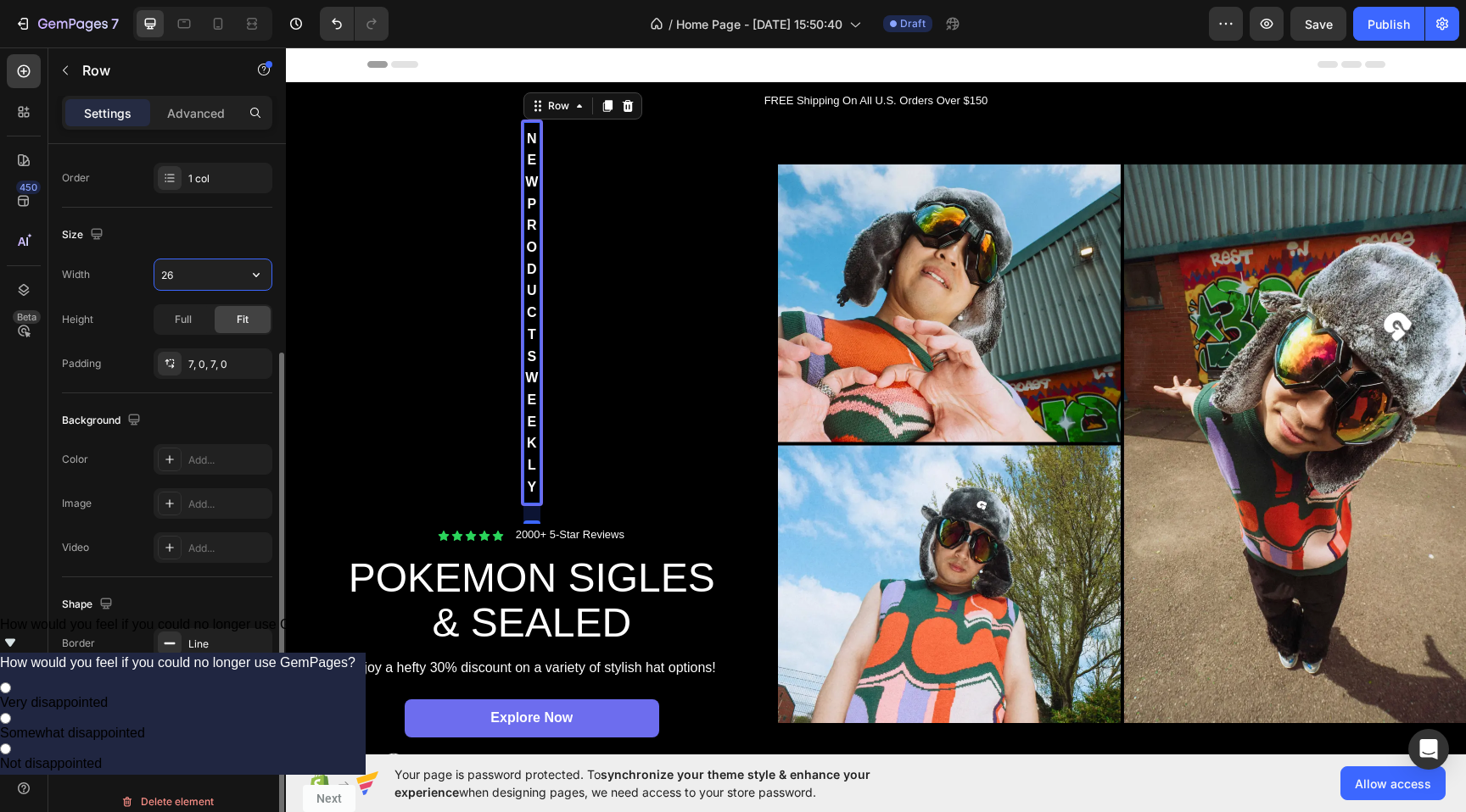
type input "260"
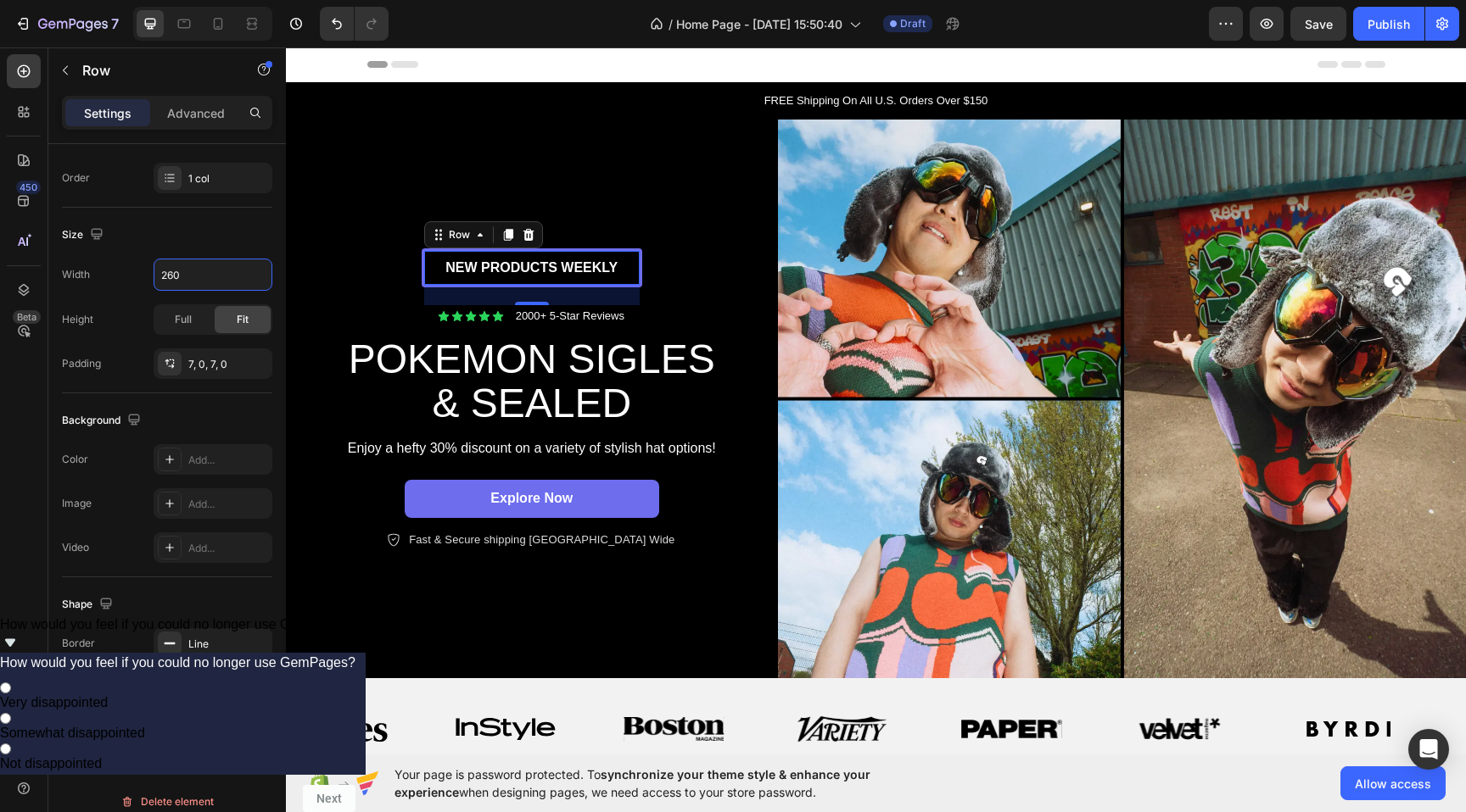
click at [395, 175] on div "NEW PRODUCTS WEEKLY Text Block Row 24 Icon Icon Icon Icon Icon Icon List 2000+ …" at bounding box center [532, 399] width 492 height 560
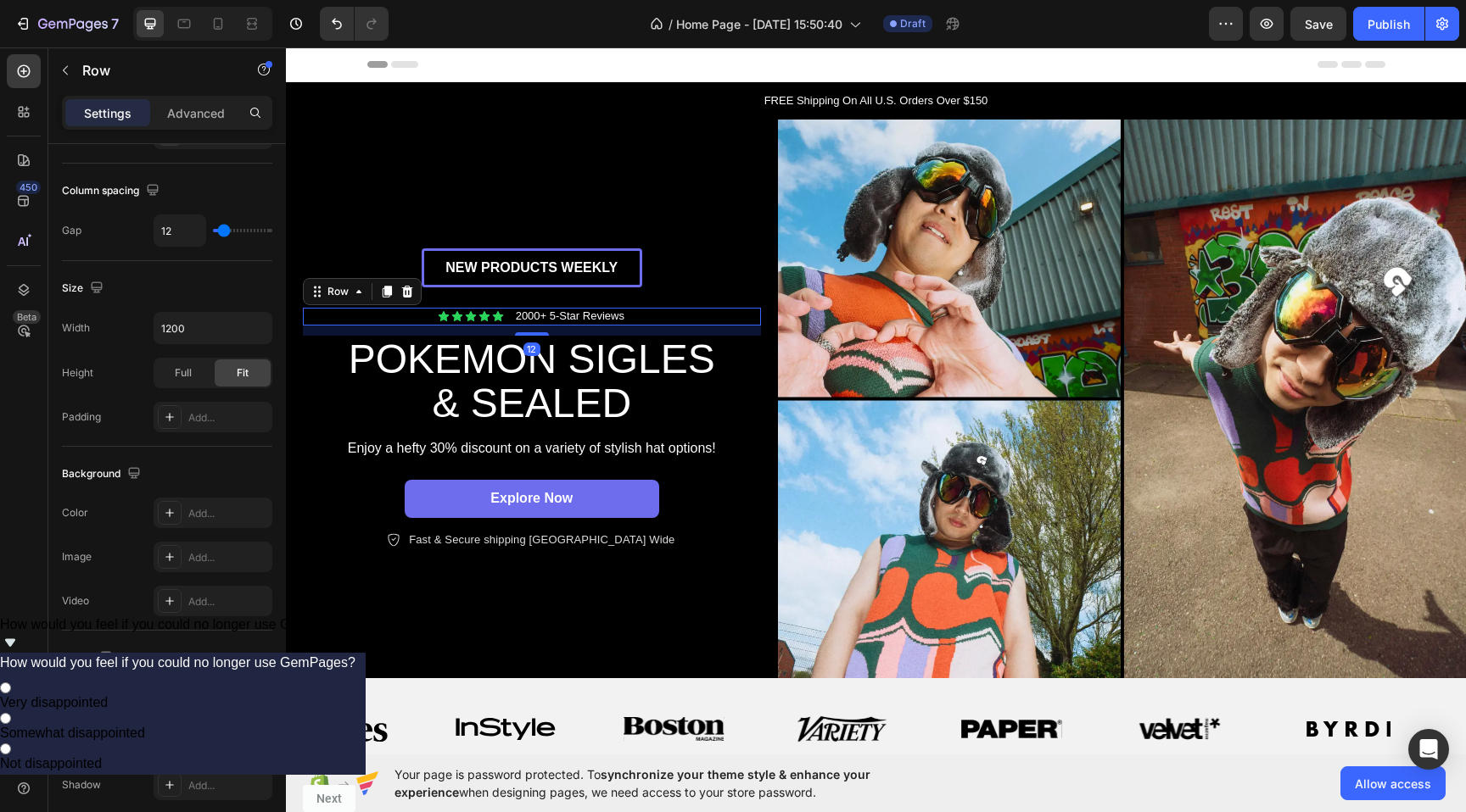
click at [505, 322] on div "Icon Icon Icon Icon Icon Icon List 2000+ 5-Star Reviews Text Block Row 12" at bounding box center [532, 317] width 458 height 18
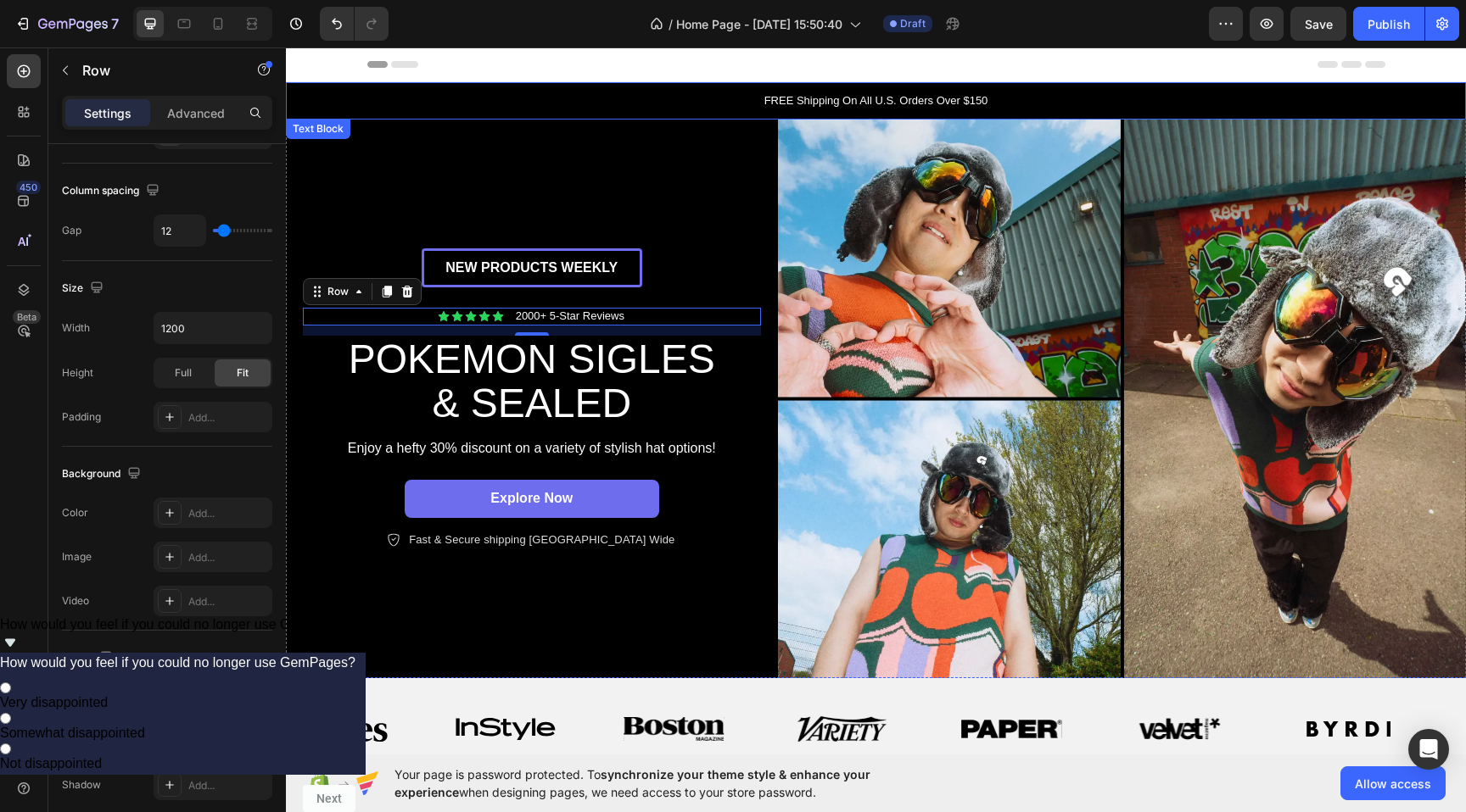
click at [600, 78] on div "Header" at bounding box center [876, 64] width 1018 height 34
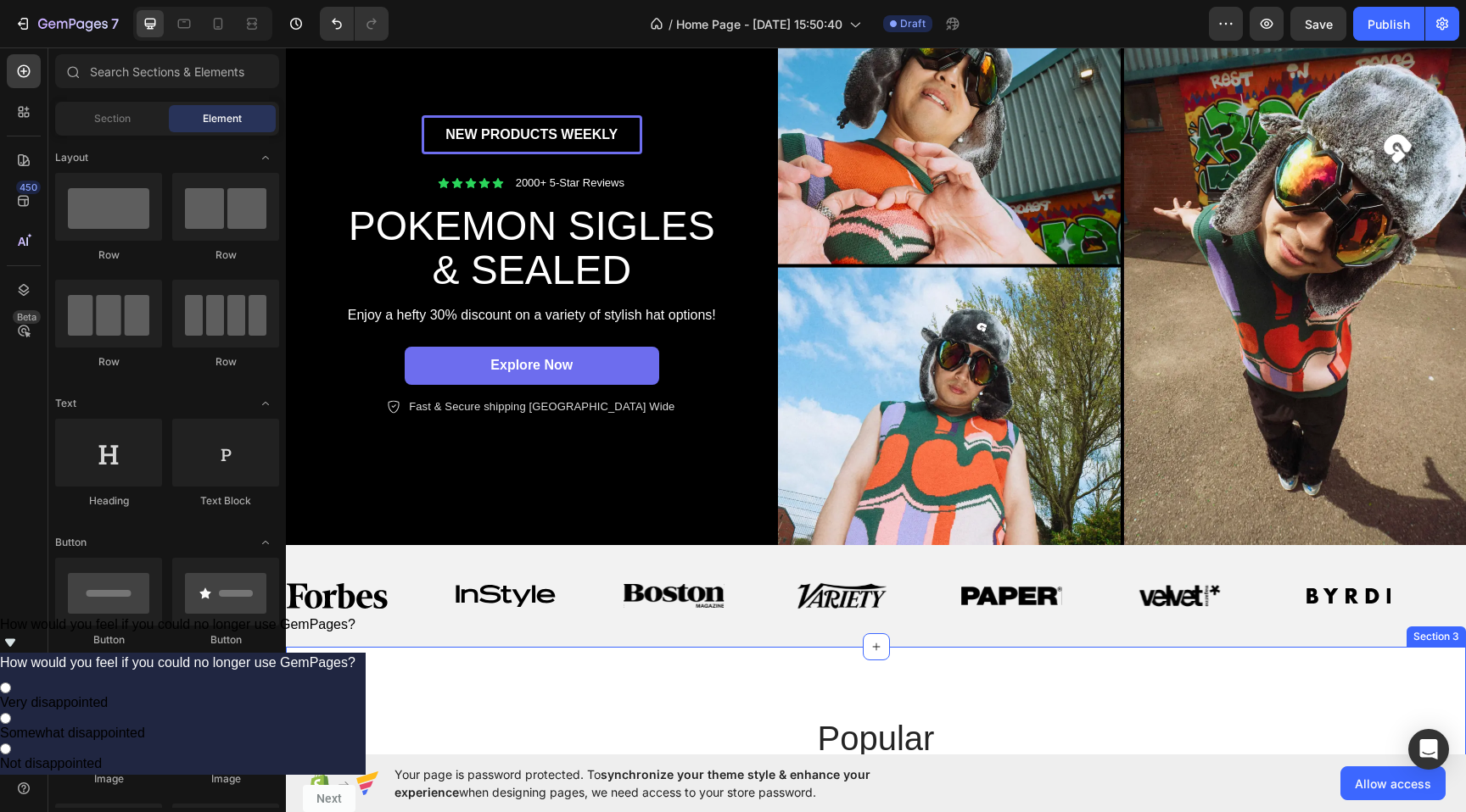
scroll to position [94, 0]
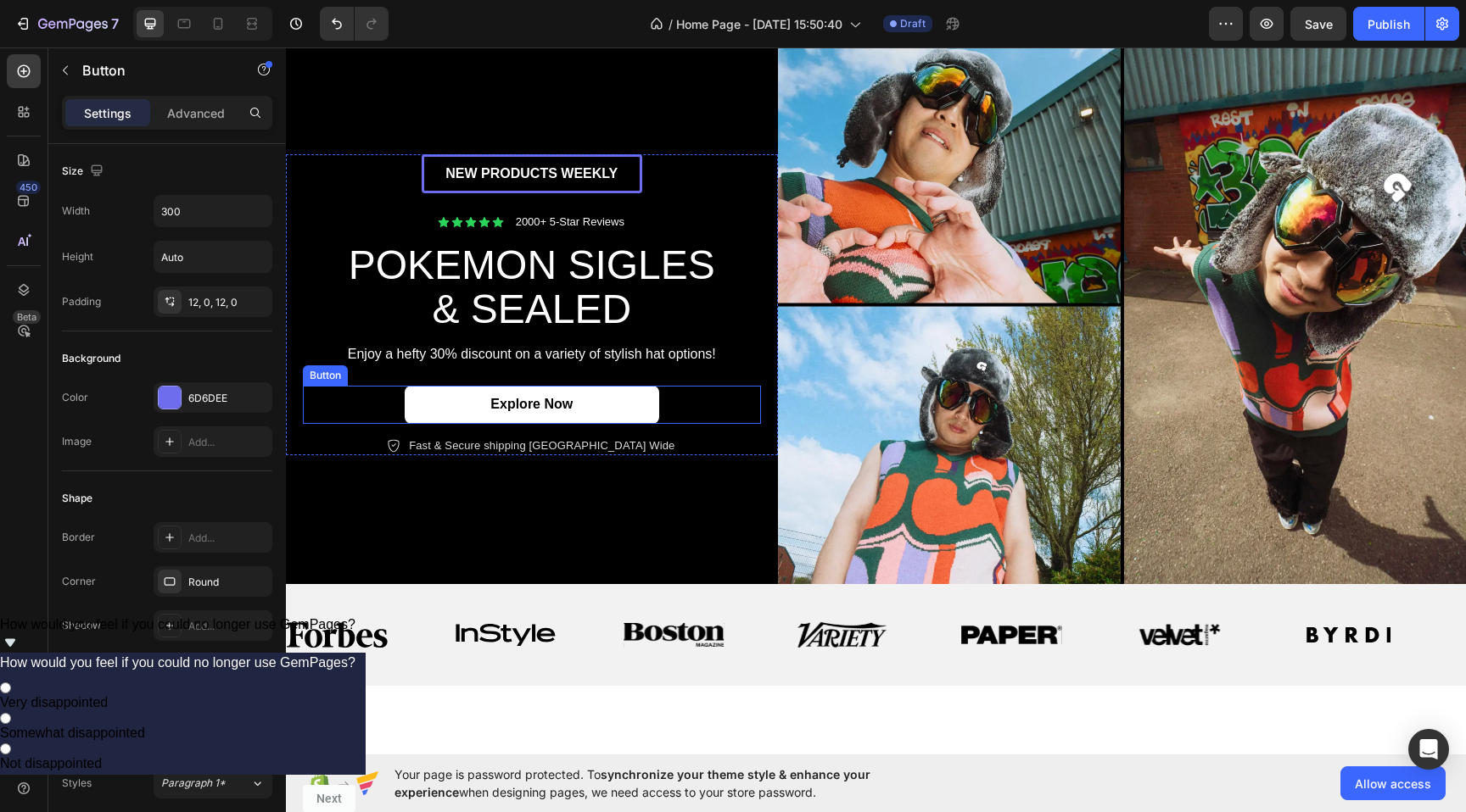
click at [619, 400] on link "Explore Now" at bounding box center [532, 404] width 255 height 38
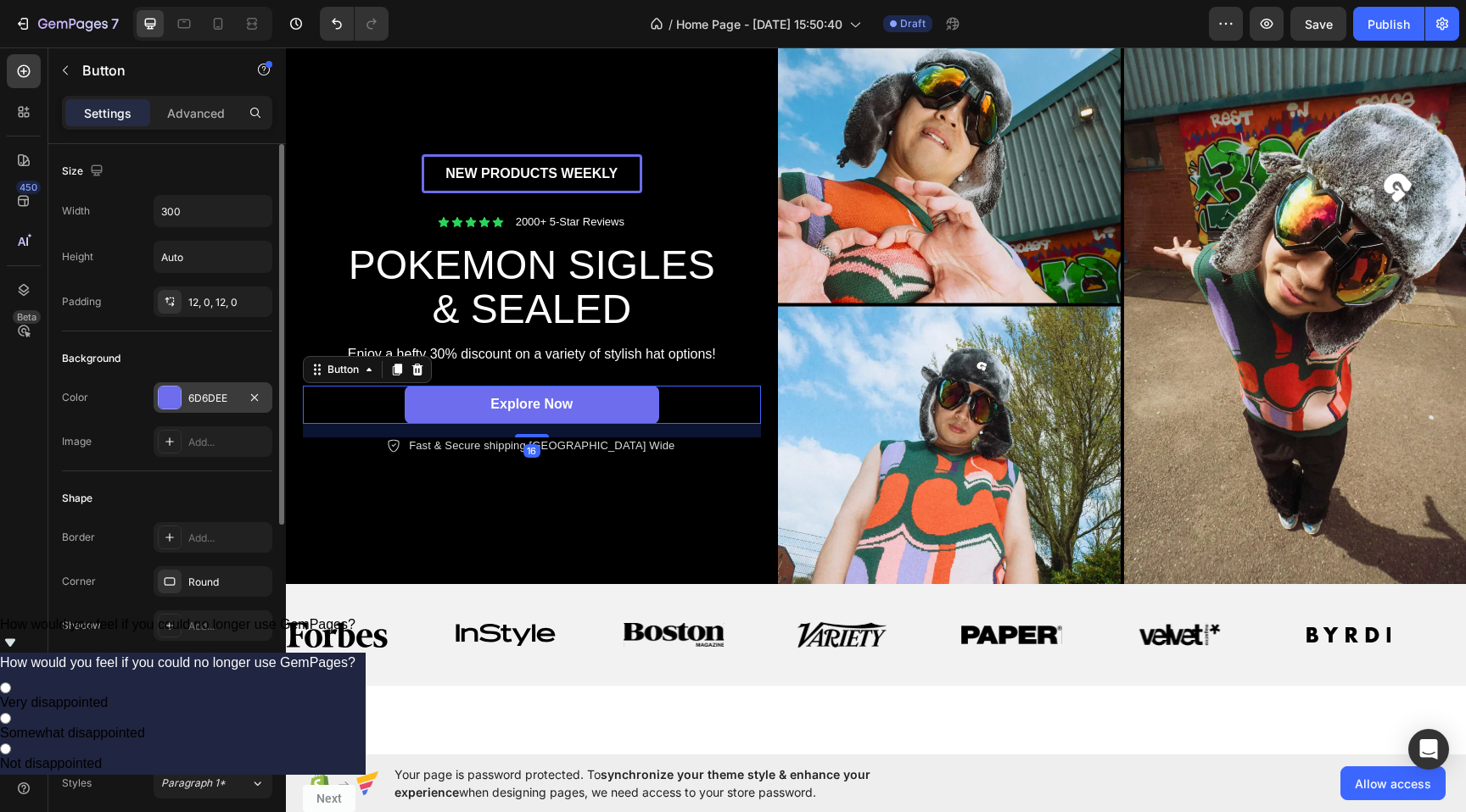
click at [174, 394] on div at bounding box center [169, 397] width 22 height 22
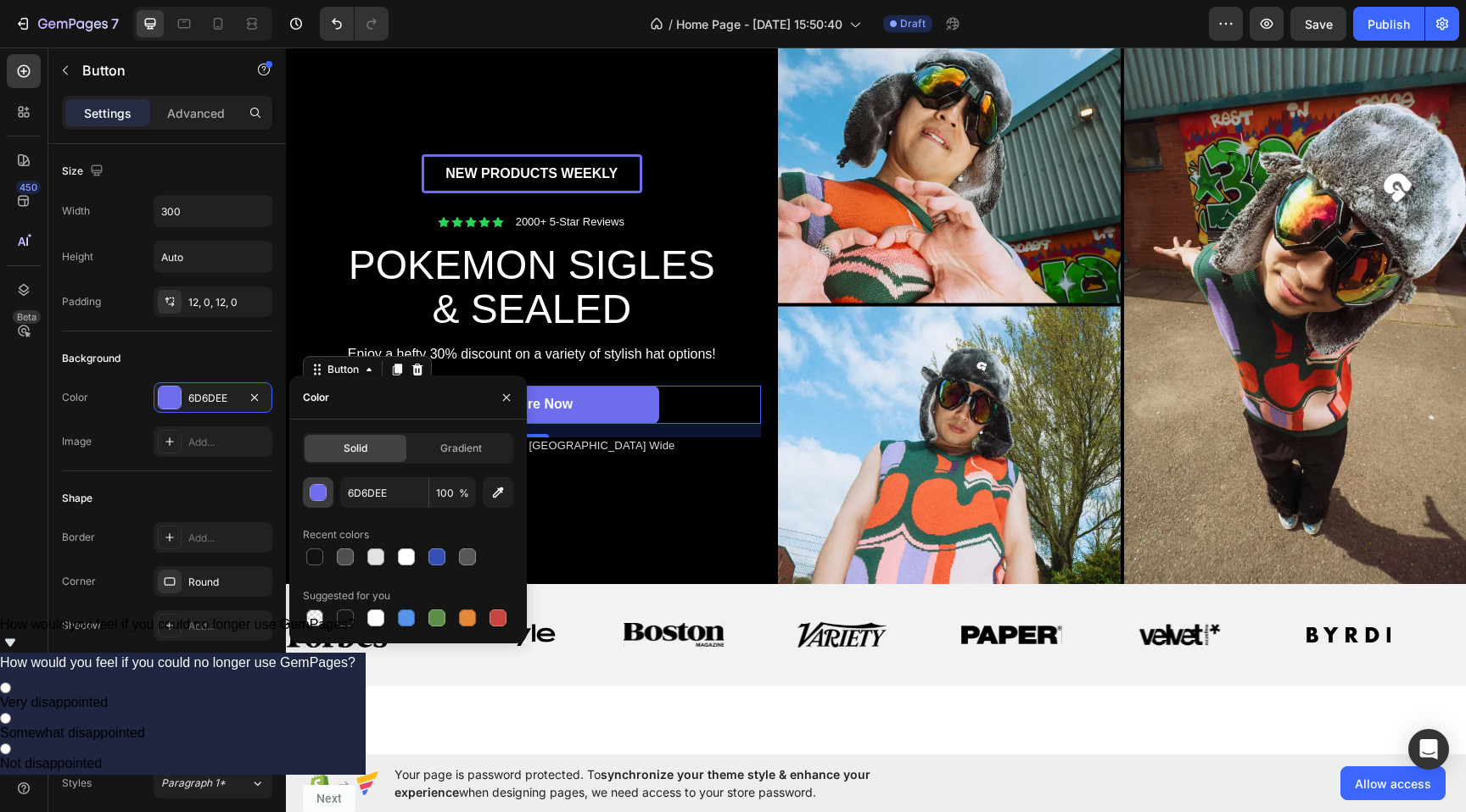
click at [321, 497] on div "button" at bounding box center [319, 493] width 17 height 17
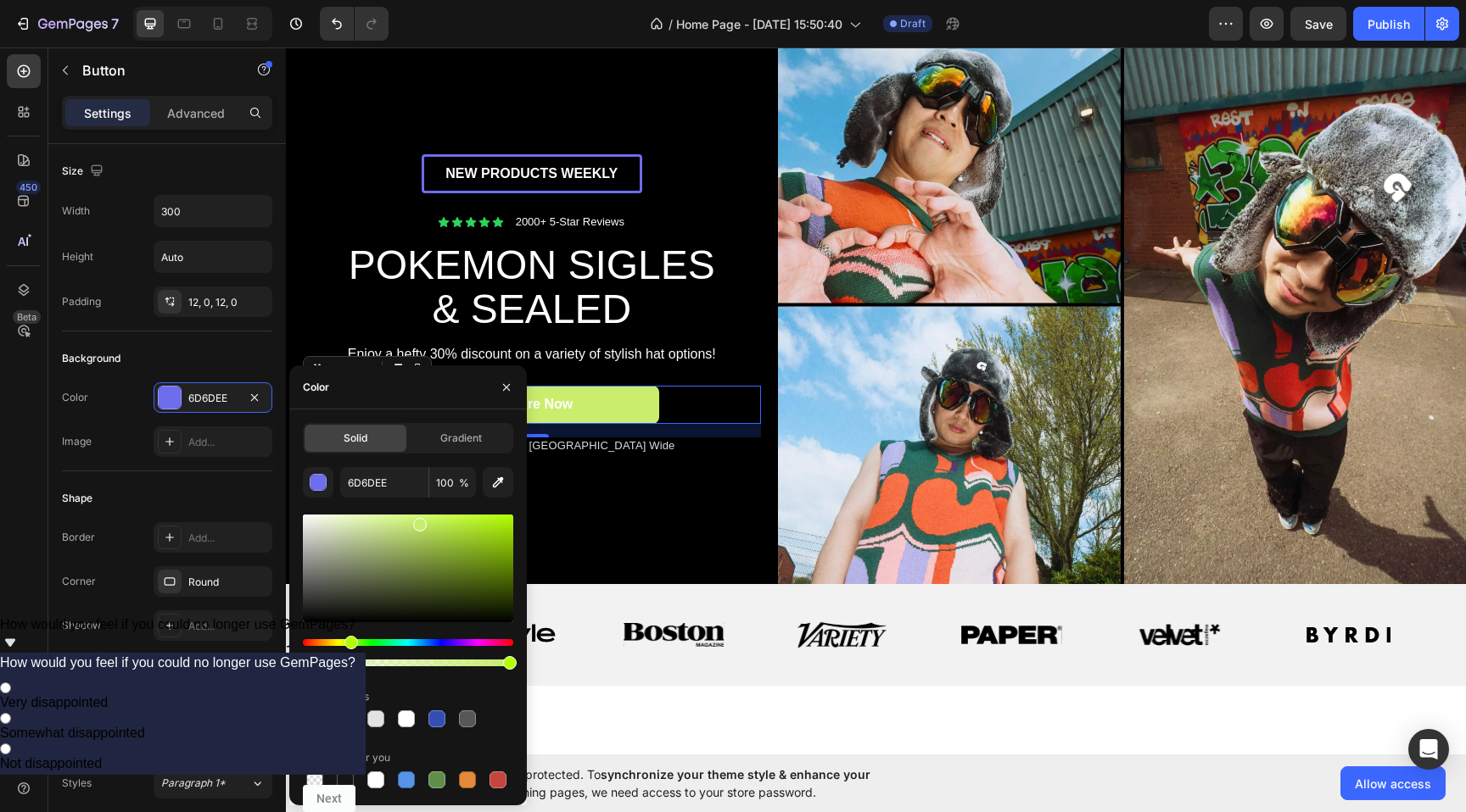
drag, startPoint x: 365, startPoint y: 643, endPoint x: 348, endPoint y: 641, distance: 17.1
click at [348, 641] on div "Hue" at bounding box center [408, 643] width 210 height 7
click at [353, 641] on div "Hue" at bounding box center [354, 642] width 13 height 13
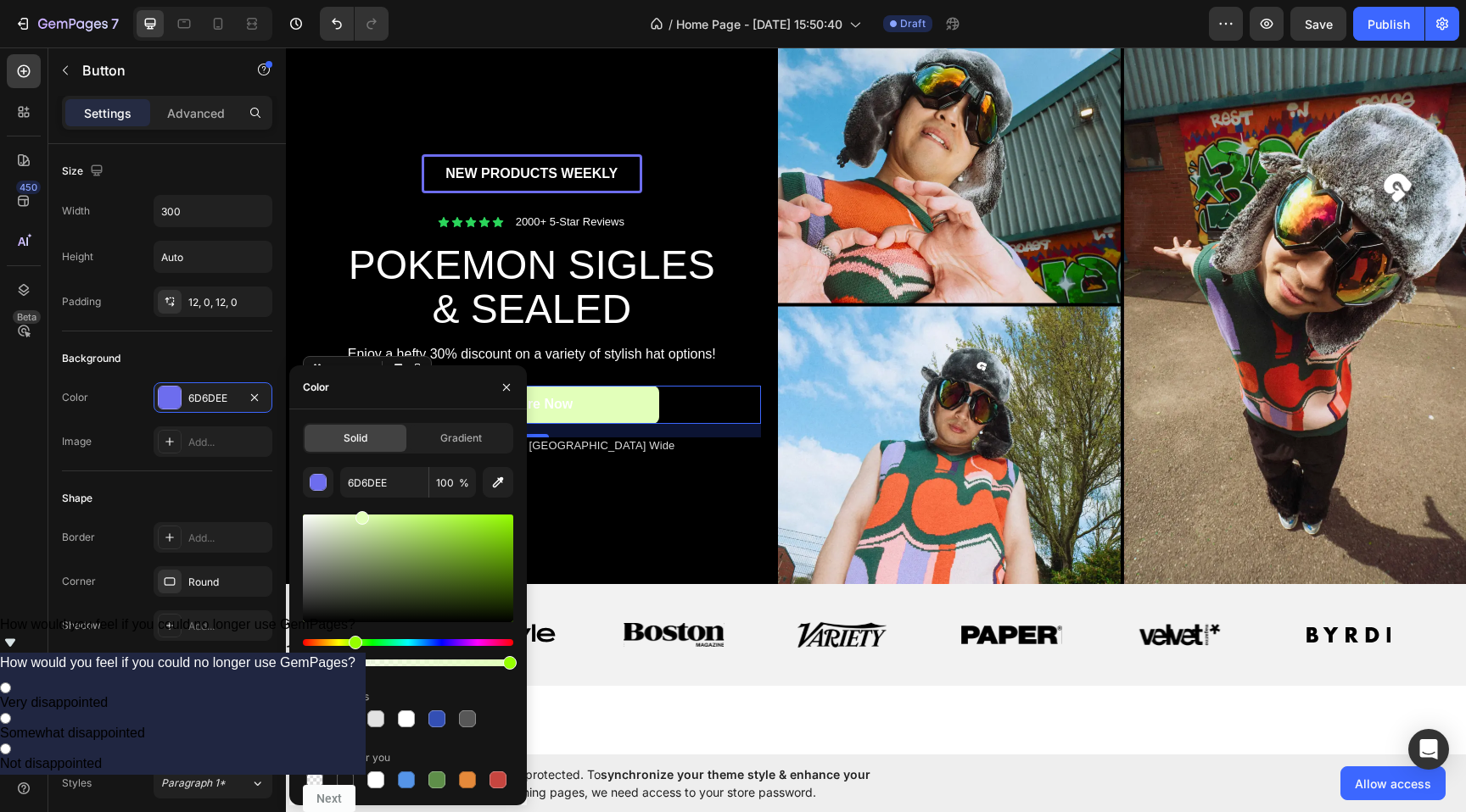
drag, startPoint x: 370, startPoint y: 561, endPoint x: 362, endPoint y: 499, distance: 62.5
click at [362, 499] on div "6D6DEE 100 % Recent colors Suggested for you" at bounding box center [408, 629] width 210 height 325
type input "E2FFBA"
click at [131, 401] on div "Color E2FFBA" at bounding box center [167, 398] width 210 height 30
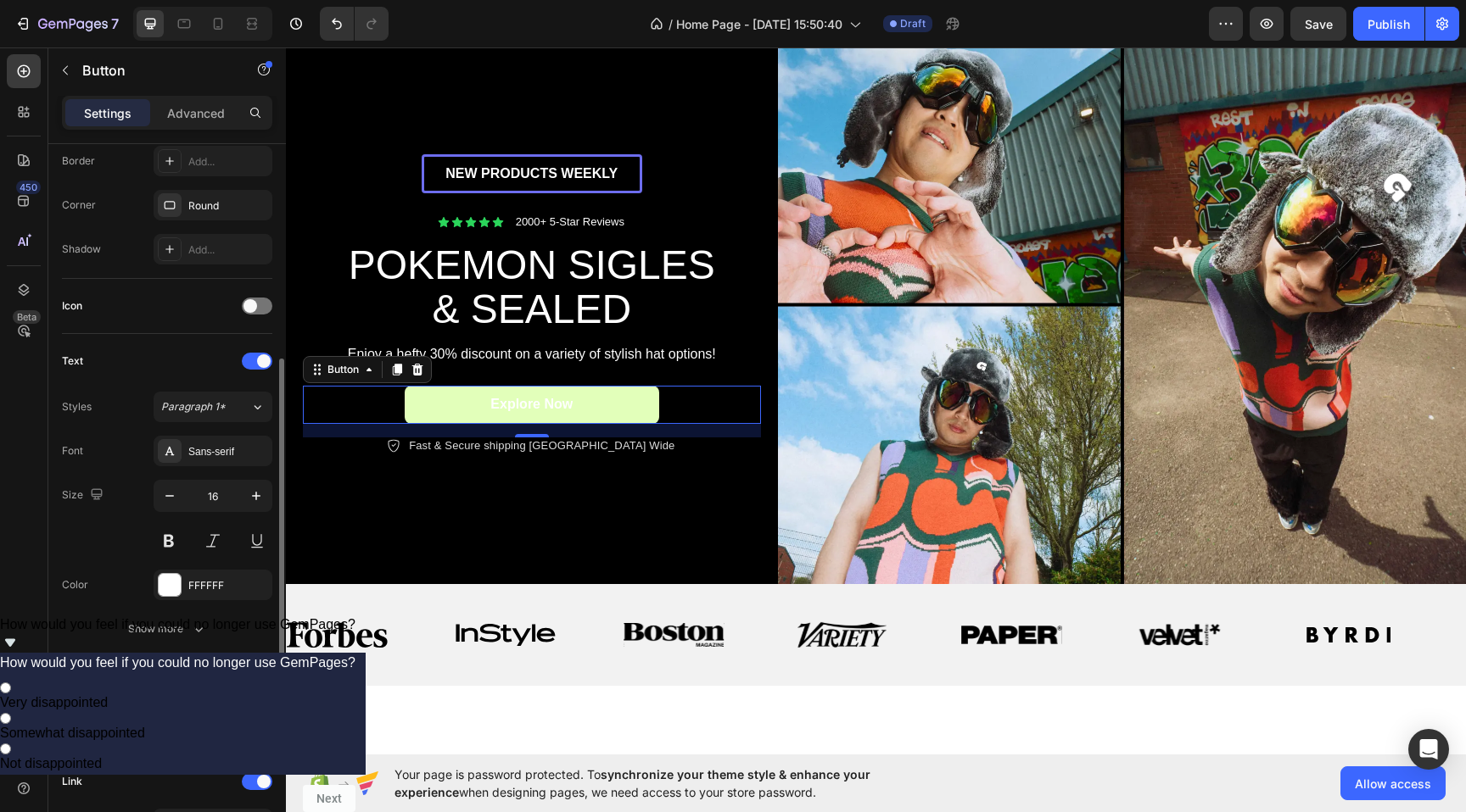
scroll to position [382, 0]
click at [207, 401] on span "Paragraph 1*" at bounding box center [193, 402] width 64 height 15
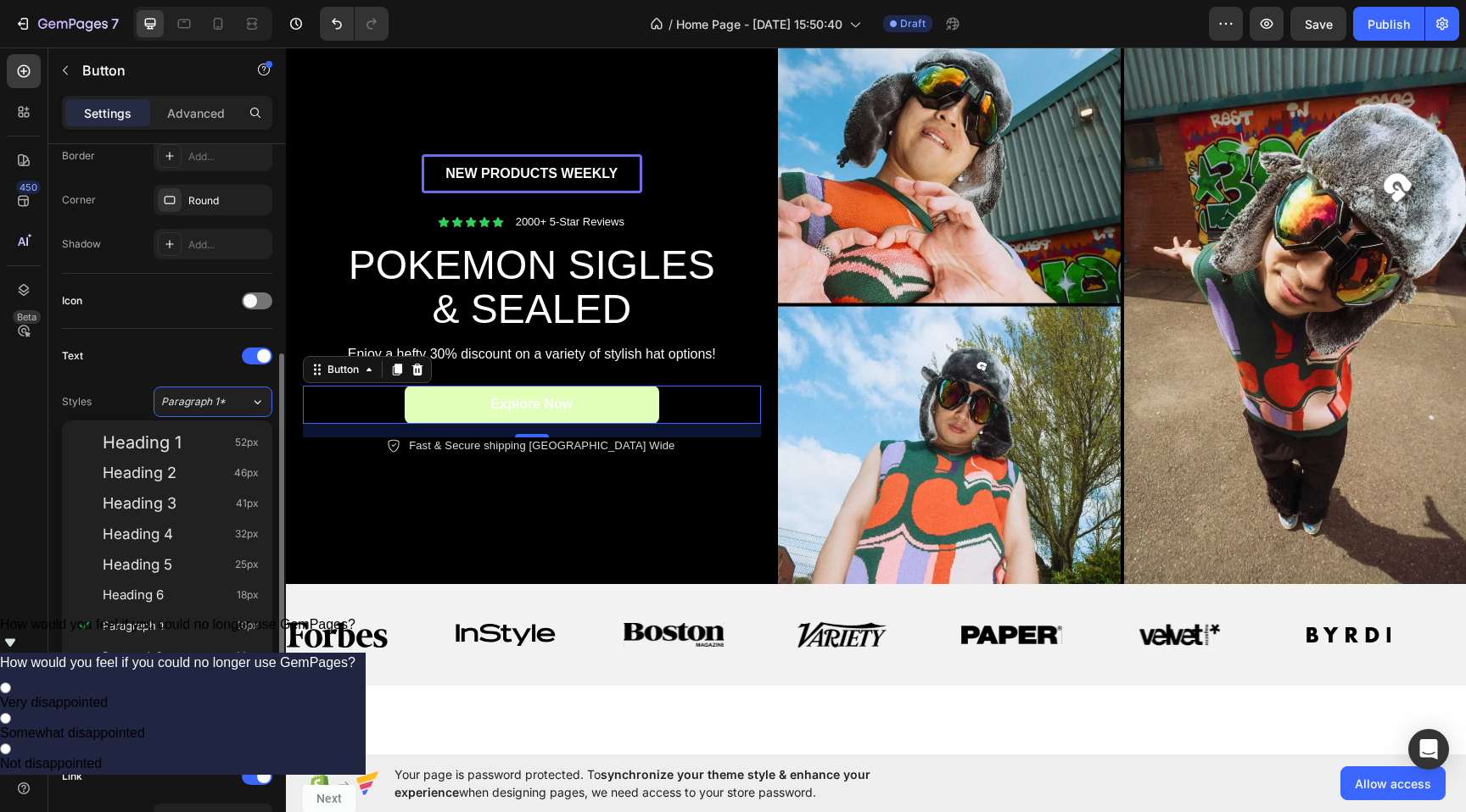
click at [141, 358] on div "Text" at bounding box center [167, 356] width 210 height 27
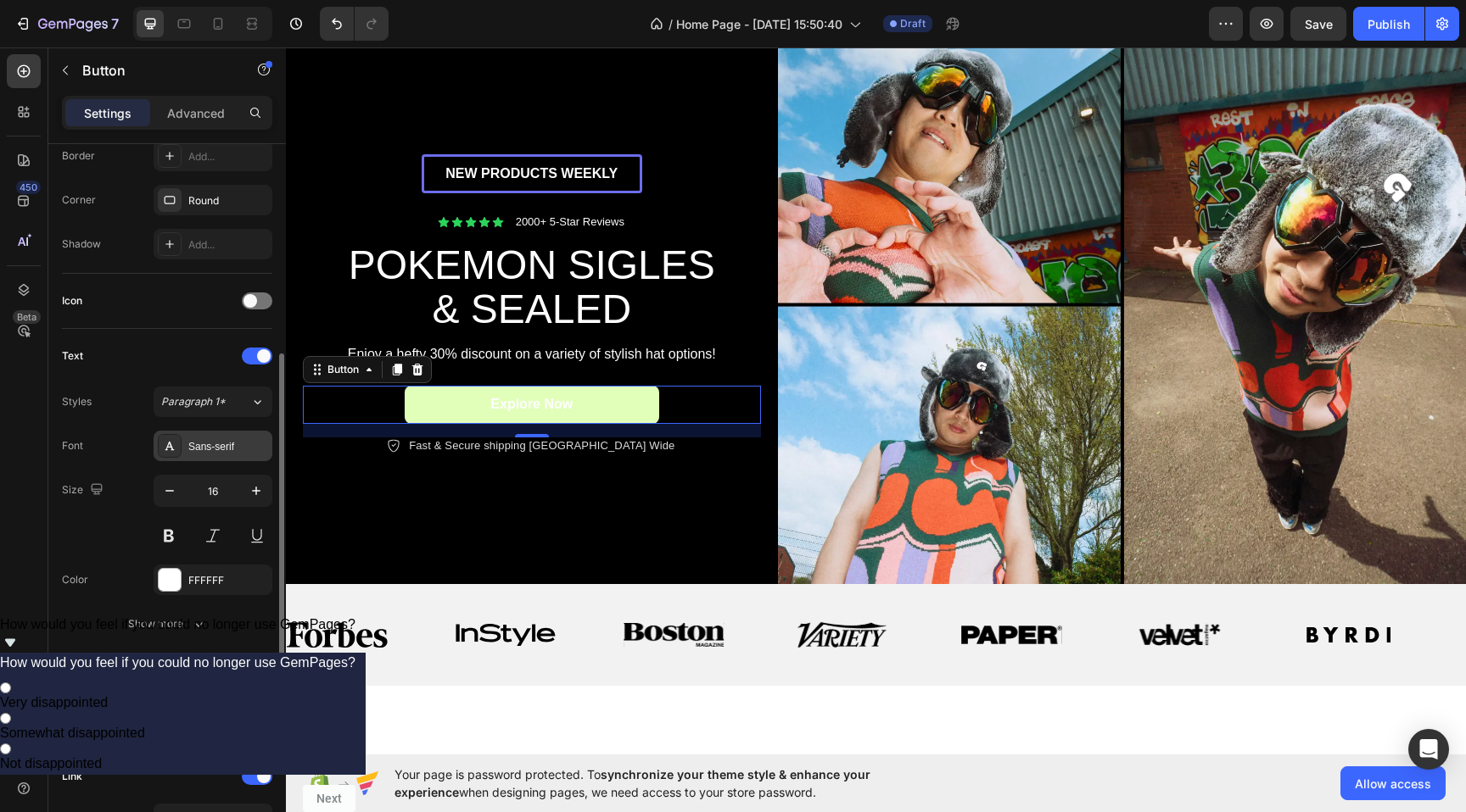
click at [199, 446] on div "Sans-serif" at bounding box center [228, 446] width 80 height 15
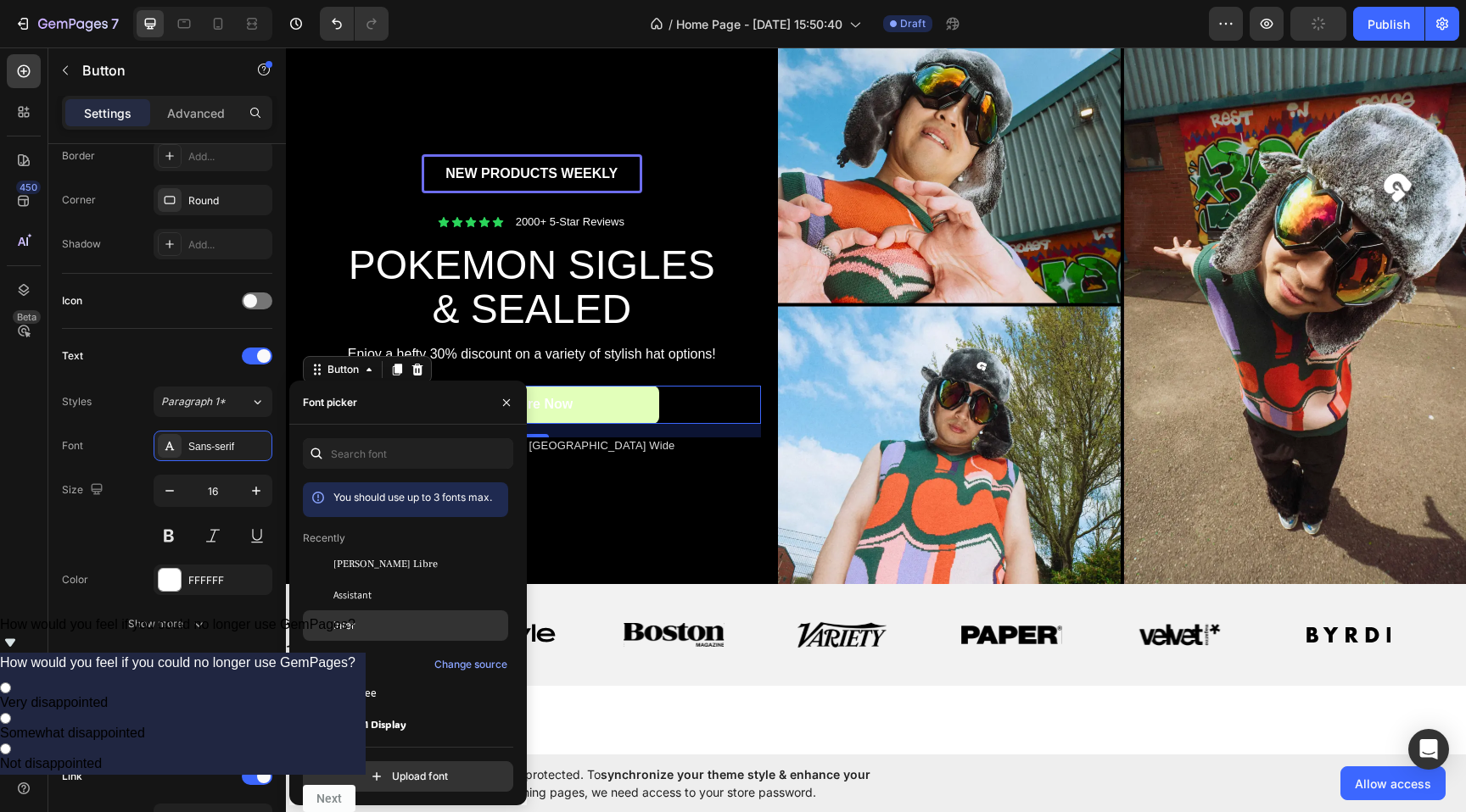
click at [347, 622] on span "Inter" at bounding box center [344, 625] width 22 height 15
click at [167, 581] on div at bounding box center [169, 580] width 22 height 22
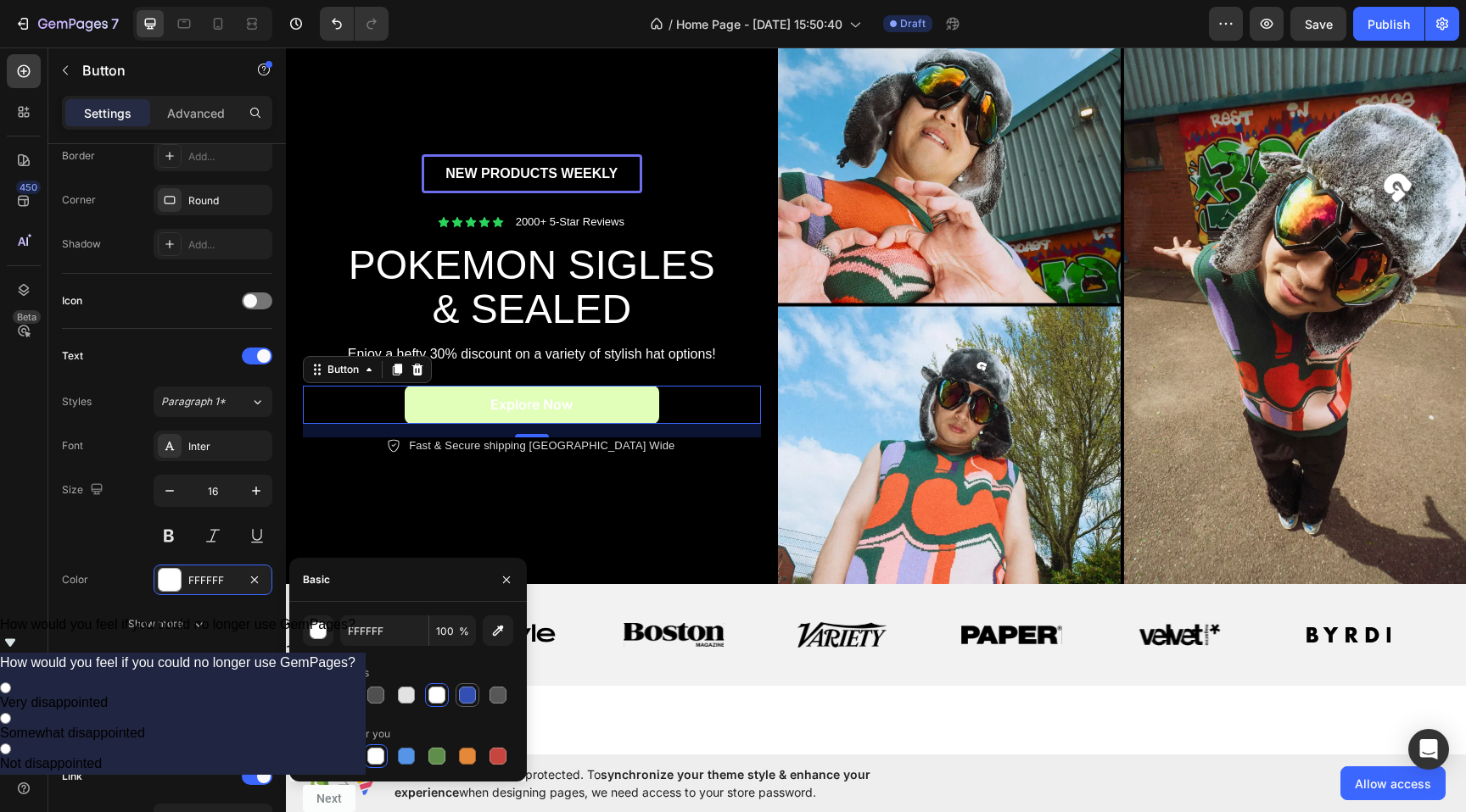
click at [460, 692] on div at bounding box center [467, 694] width 17 height 17
click at [322, 631] on div "button" at bounding box center [319, 631] width 17 height 17
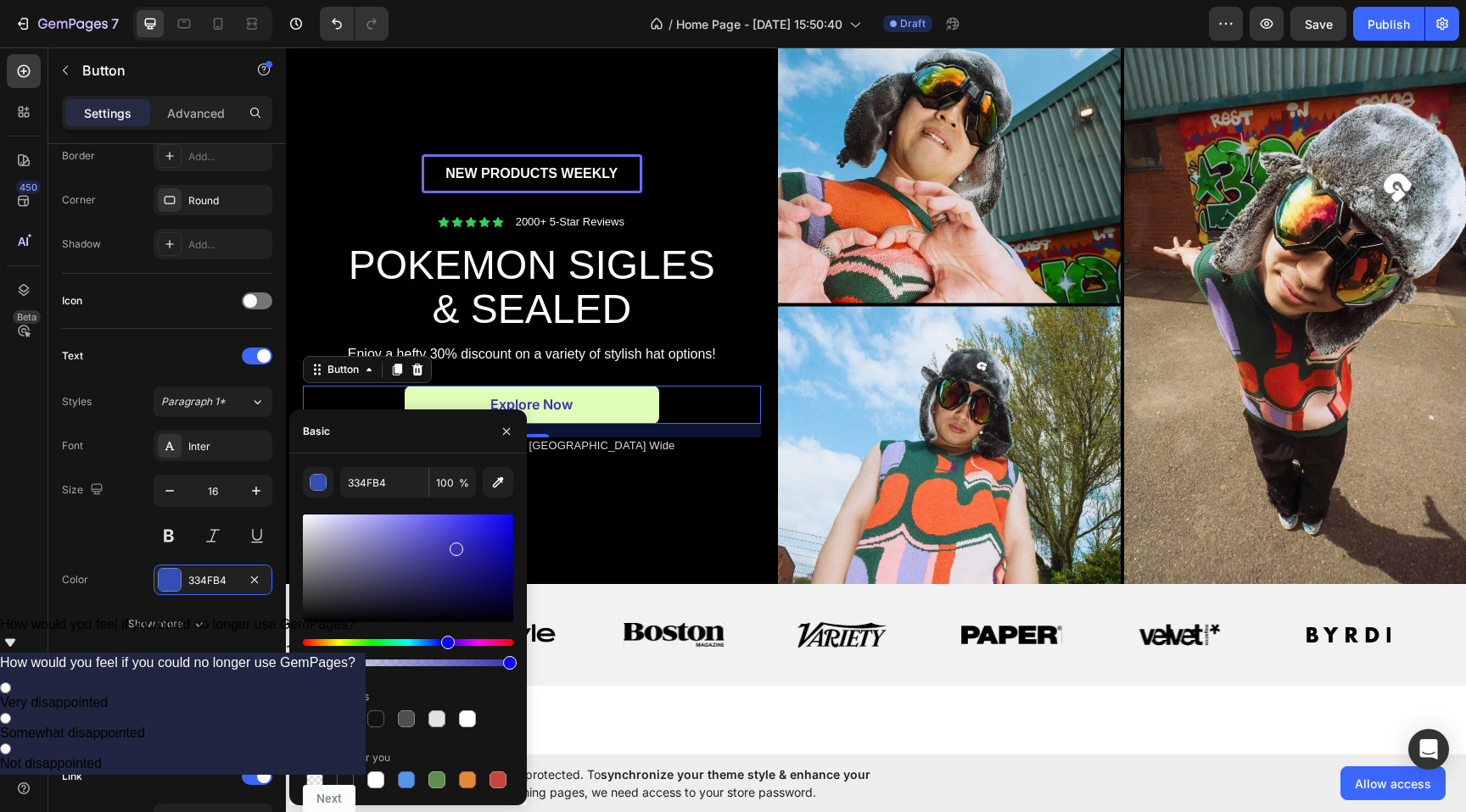
click at [445, 640] on div "Hue" at bounding box center [408, 643] width 210 height 7
click at [441, 641] on div "Hue" at bounding box center [443, 642] width 13 height 13
drag, startPoint x: 466, startPoint y: 573, endPoint x: 494, endPoint y: 586, distance: 30.9
click at [494, 586] on div at bounding box center [408, 568] width 210 height 108
drag, startPoint x: 481, startPoint y: 592, endPoint x: 490, endPoint y: 592, distance: 9.0
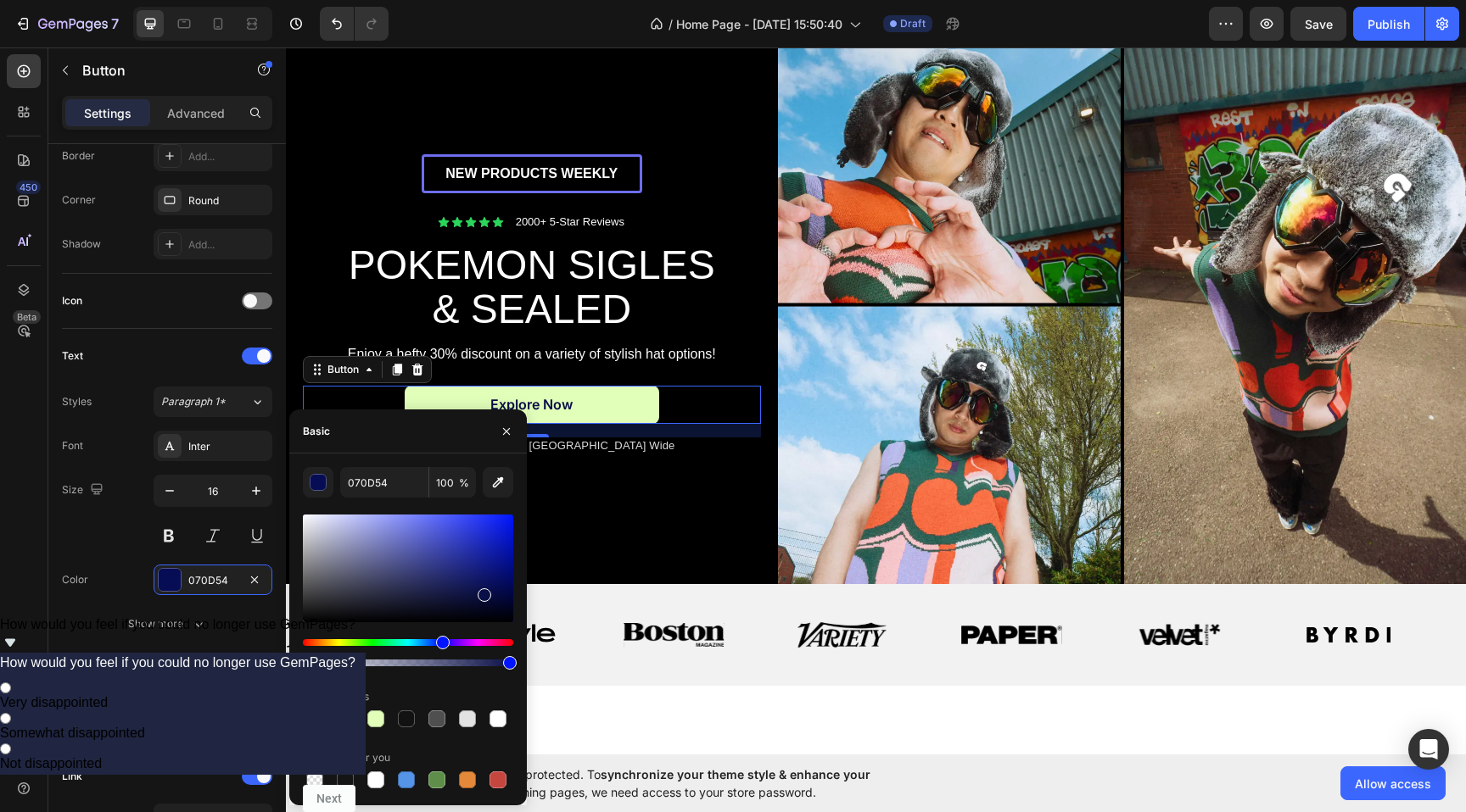
click at [490, 592] on div at bounding box center [408, 568] width 210 height 108
type input "070D47"
click at [83, 539] on div "Size 16" at bounding box center [167, 513] width 210 height 77
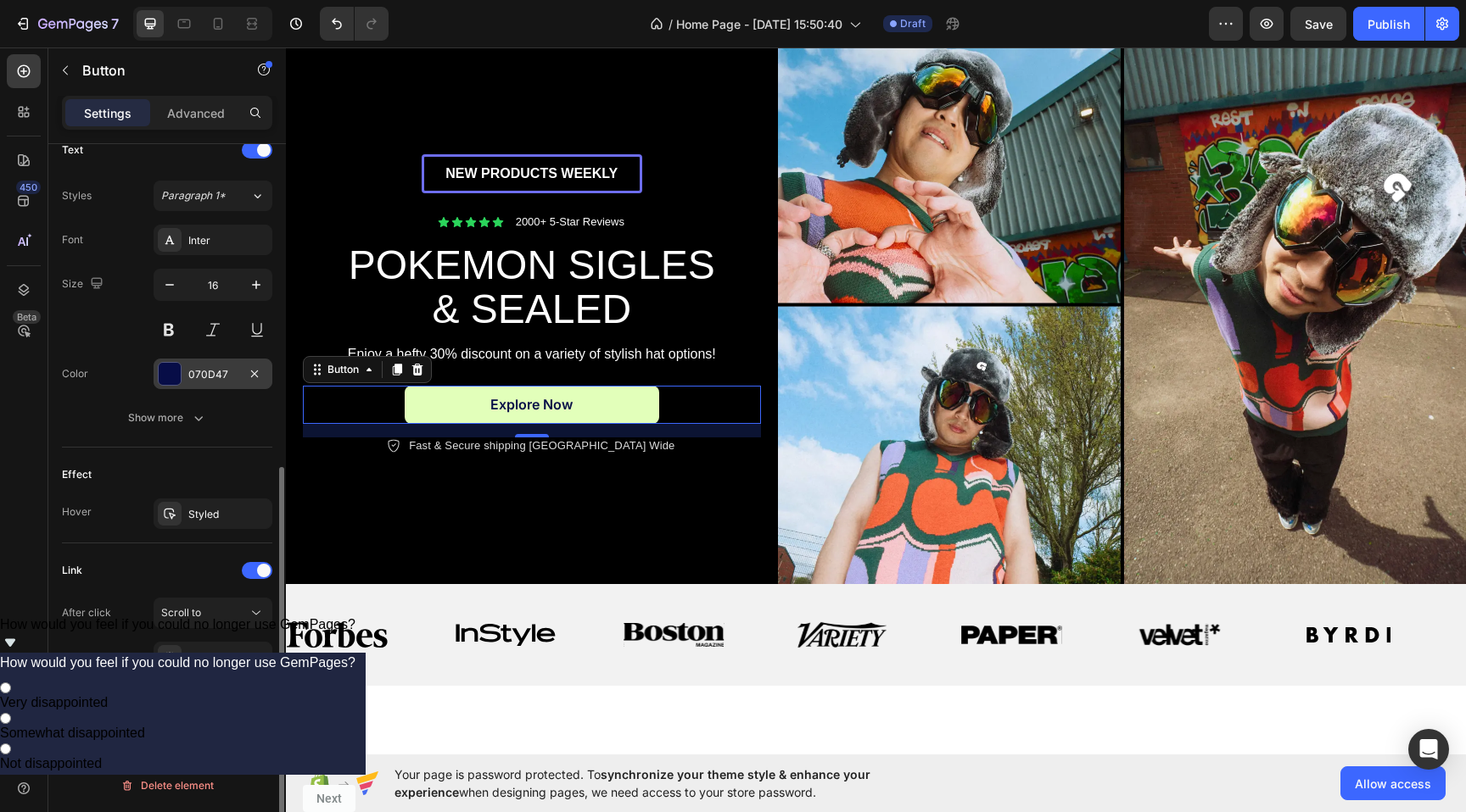
scroll to position [0, 0]
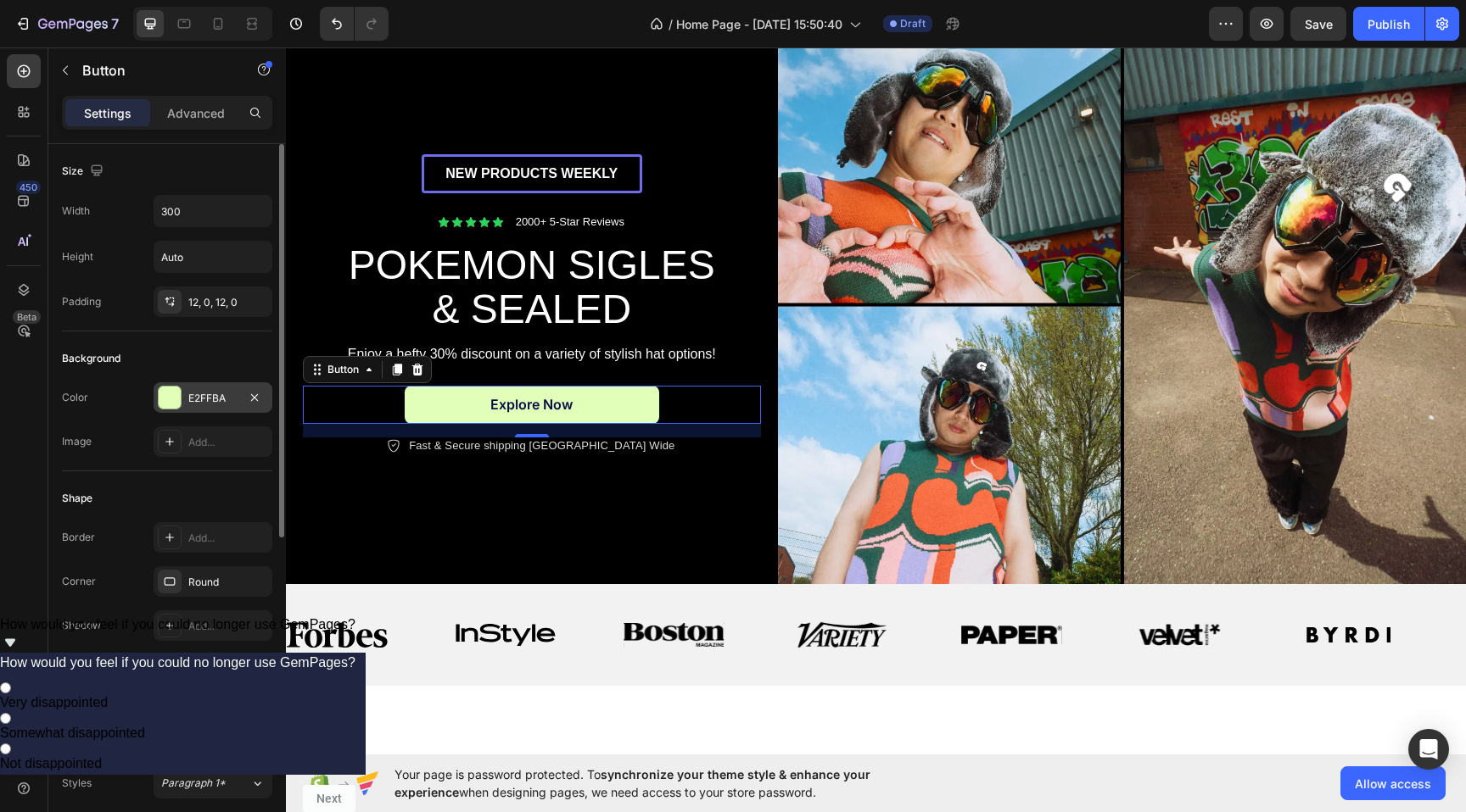
click at [177, 395] on div at bounding box center [169, 397] width 22 height 22
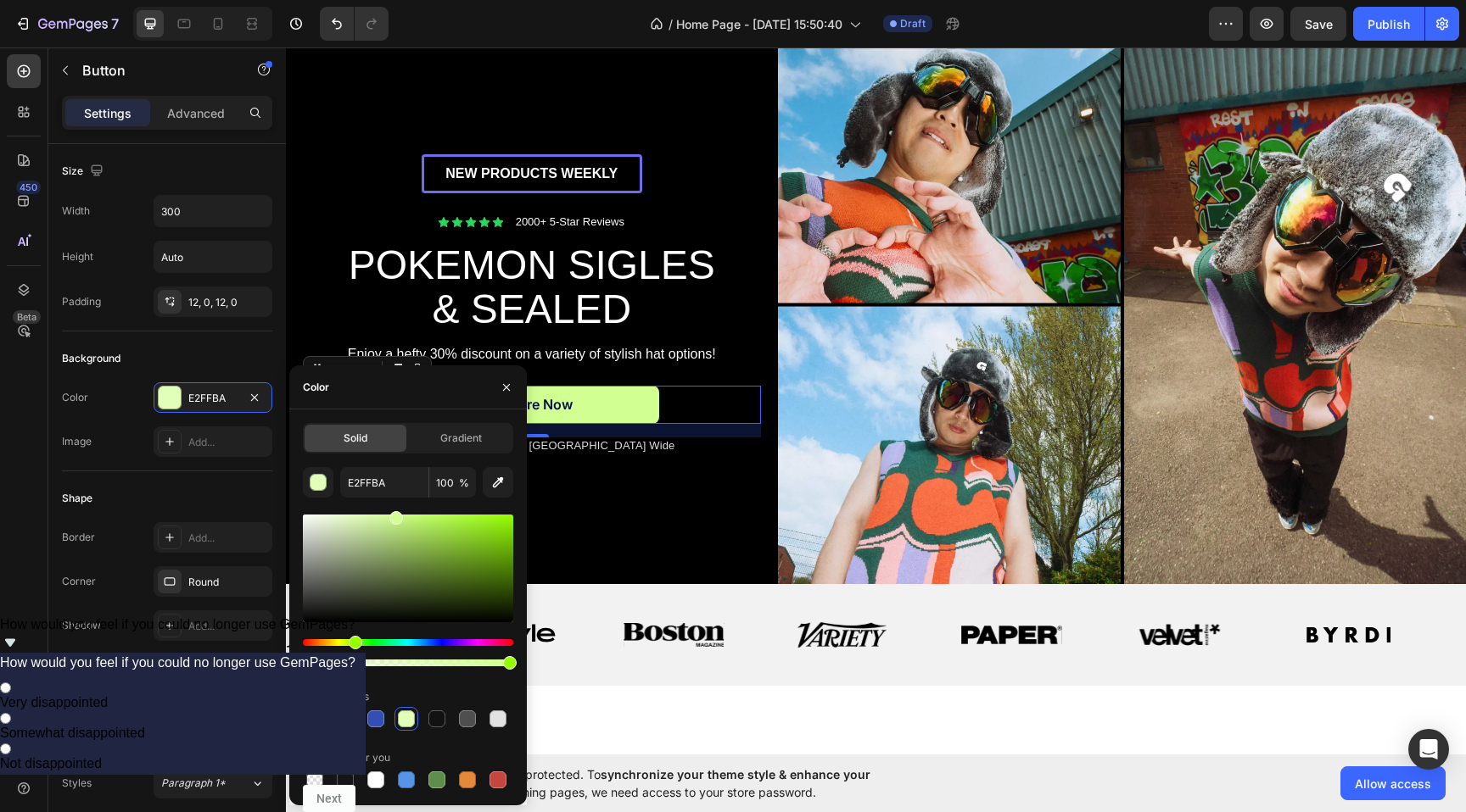
drag, startPoint x: 380, startPoint y: 519, endPoint x: 394, endPoint y: 503, distance: 21.3
click at [394, 503] on div "E2FFBA 100 % Recent colors Suggested for you" at bounding box center [408, 629] width 210 height 325
type input "D1FF91"
click at [110, 415] on div "Color D1FF91 Image Add..." at bounding box center [167, 420] width 210 height 75
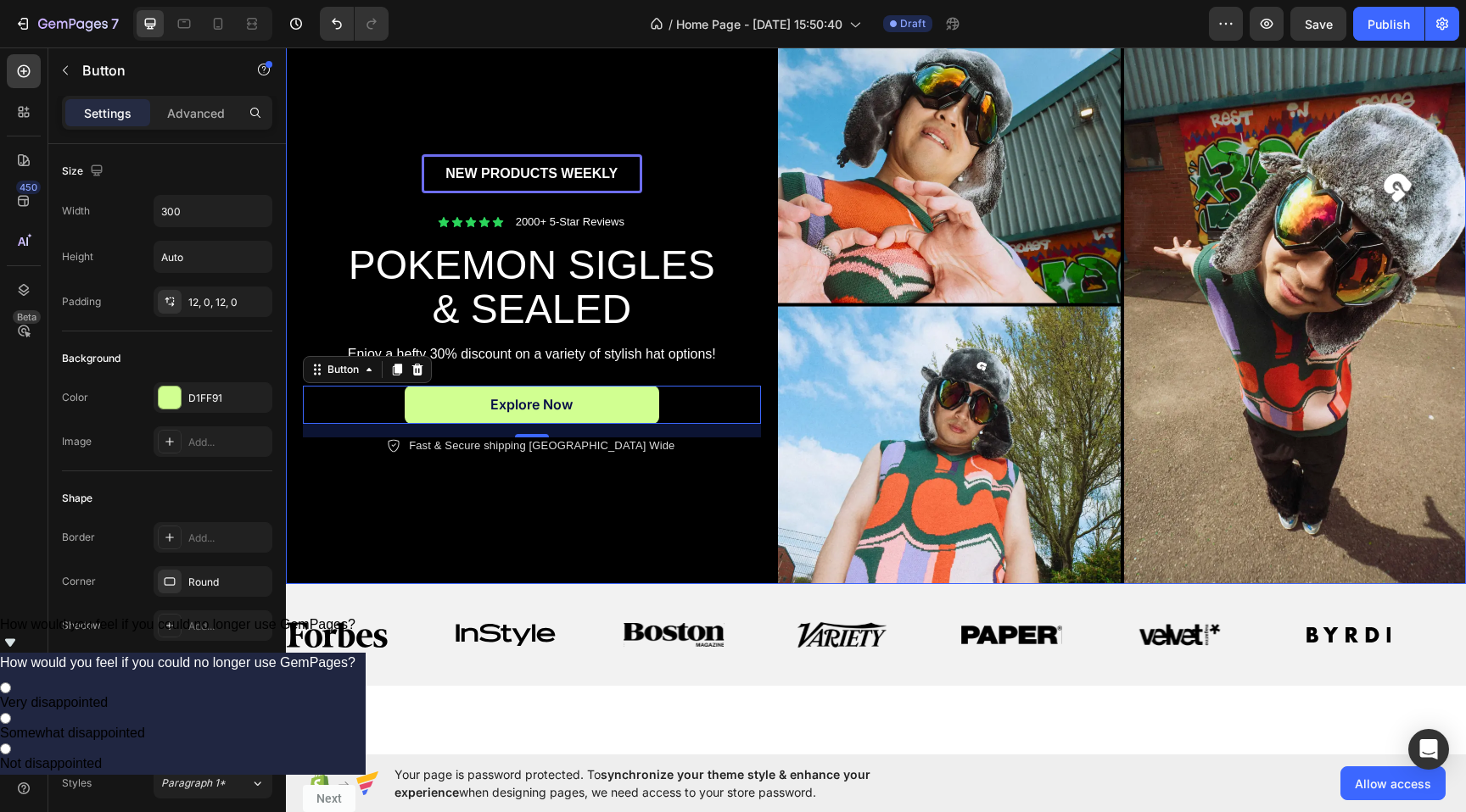
click at [610, 473] on div "NEW PRODUCTS WEEKLY Text Block Row Icon Icon Icon Icon Icon Icon List 2000+ 5-S…" at bounding box center [532, 305] width 492 height 560
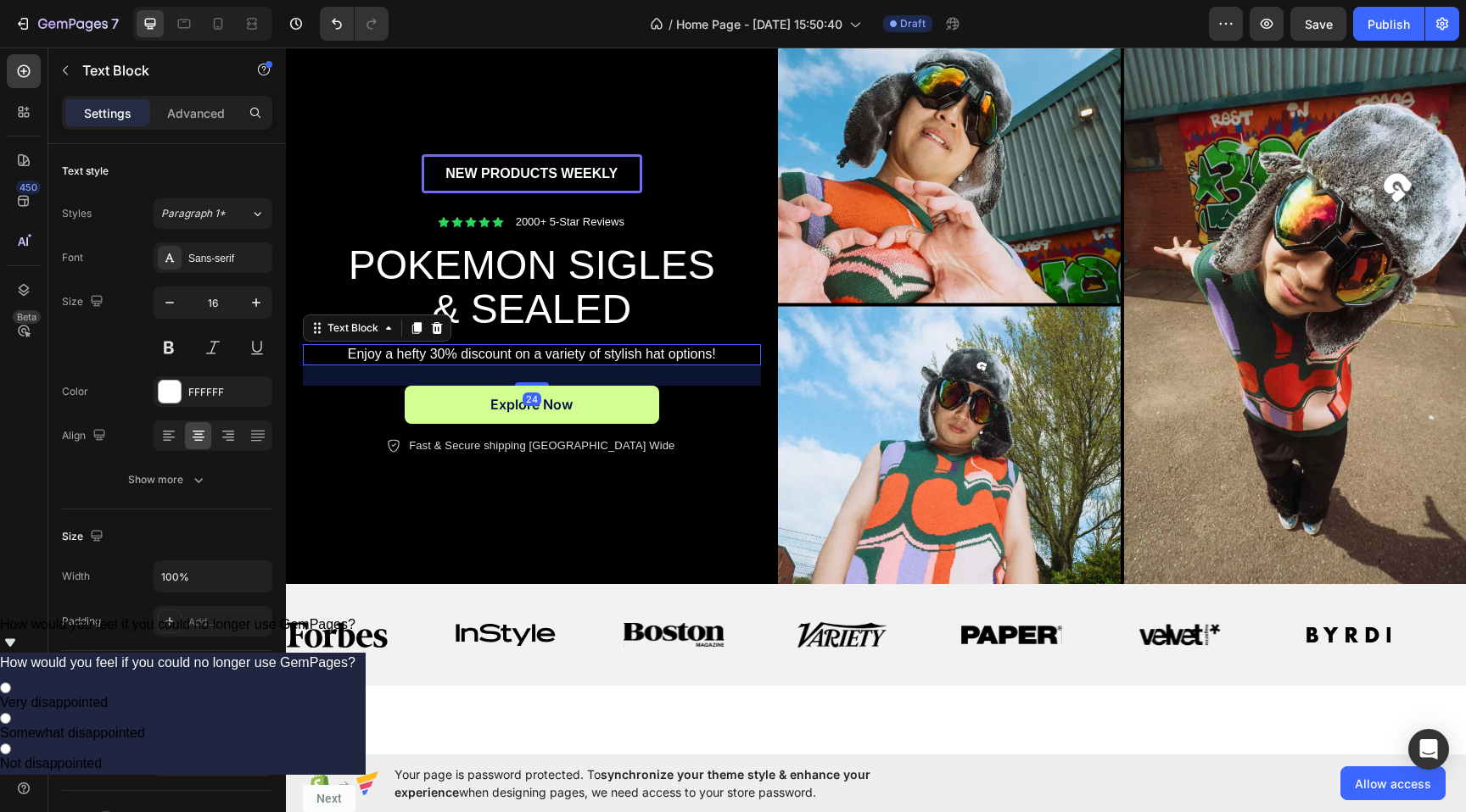
click at [590, 359] on p "Enjoy a hefty 30% discount on a variety of stylish hat options!" at bounding box center [532, 355] width 454 height 18
click at [441, 323] on icon at bounding box center [437, 328] width 11 height 12
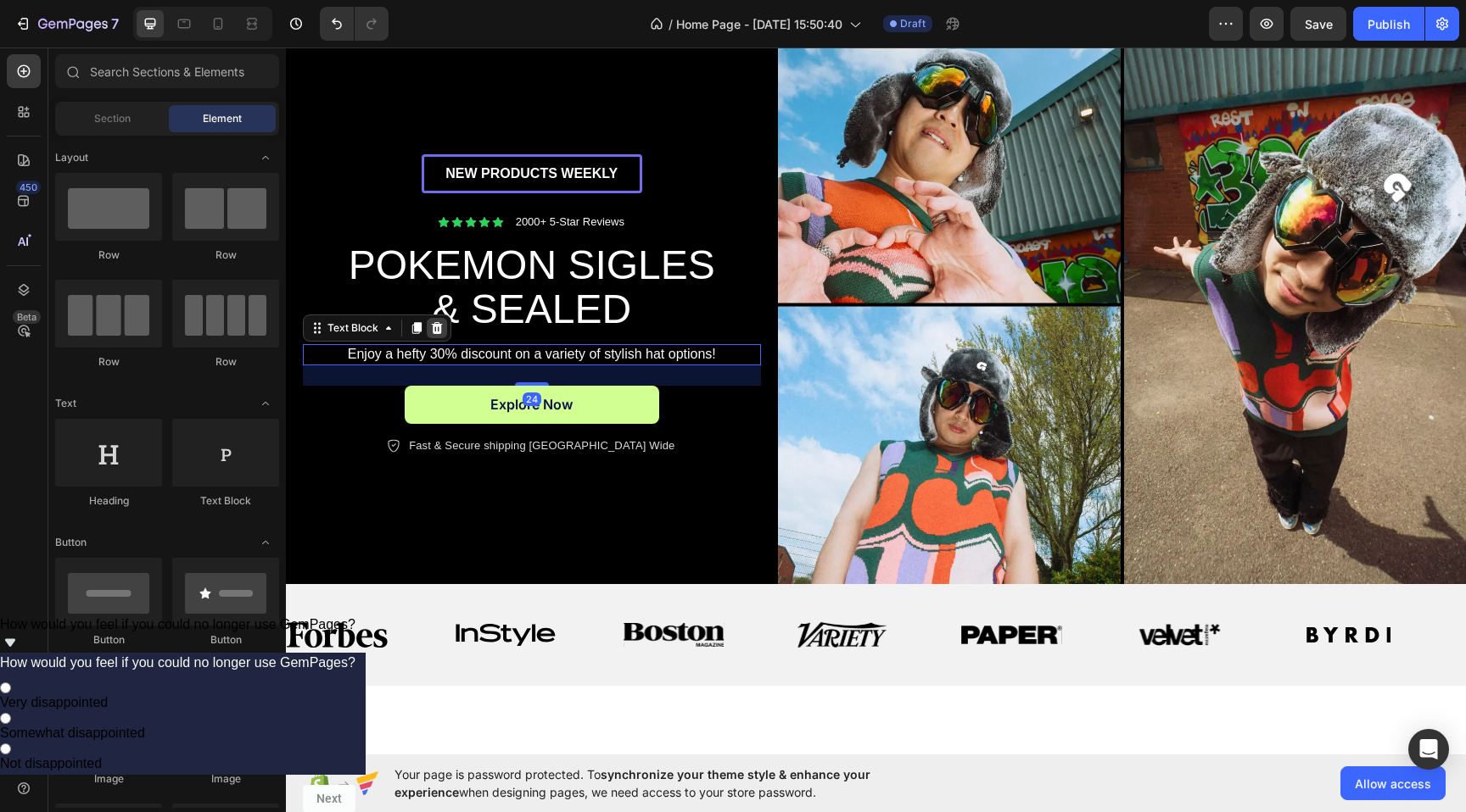
scroll to position [115, 0]
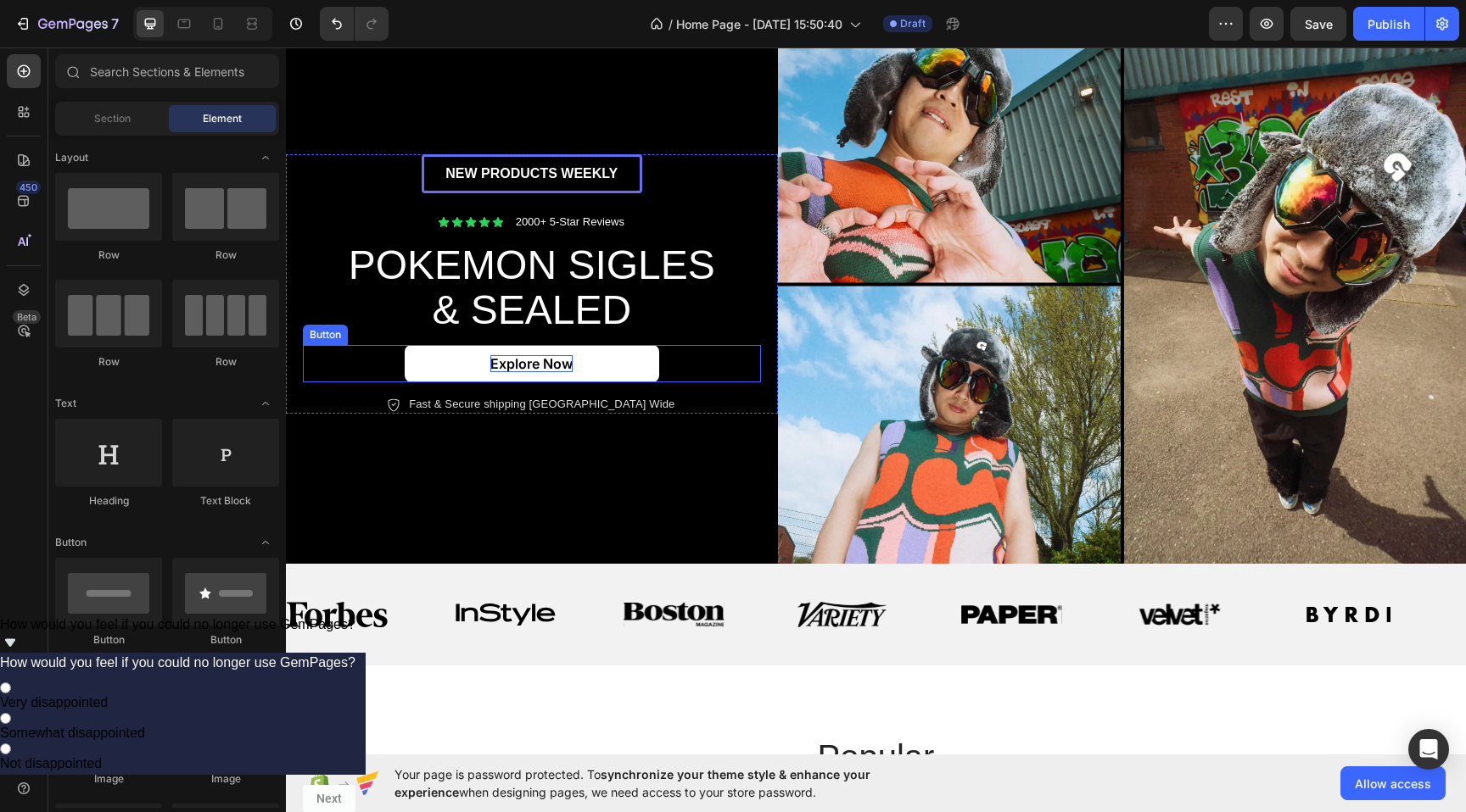
click at [513, 364] on p "Explore Now" at bounding box center [531, 364] width 82 height 18
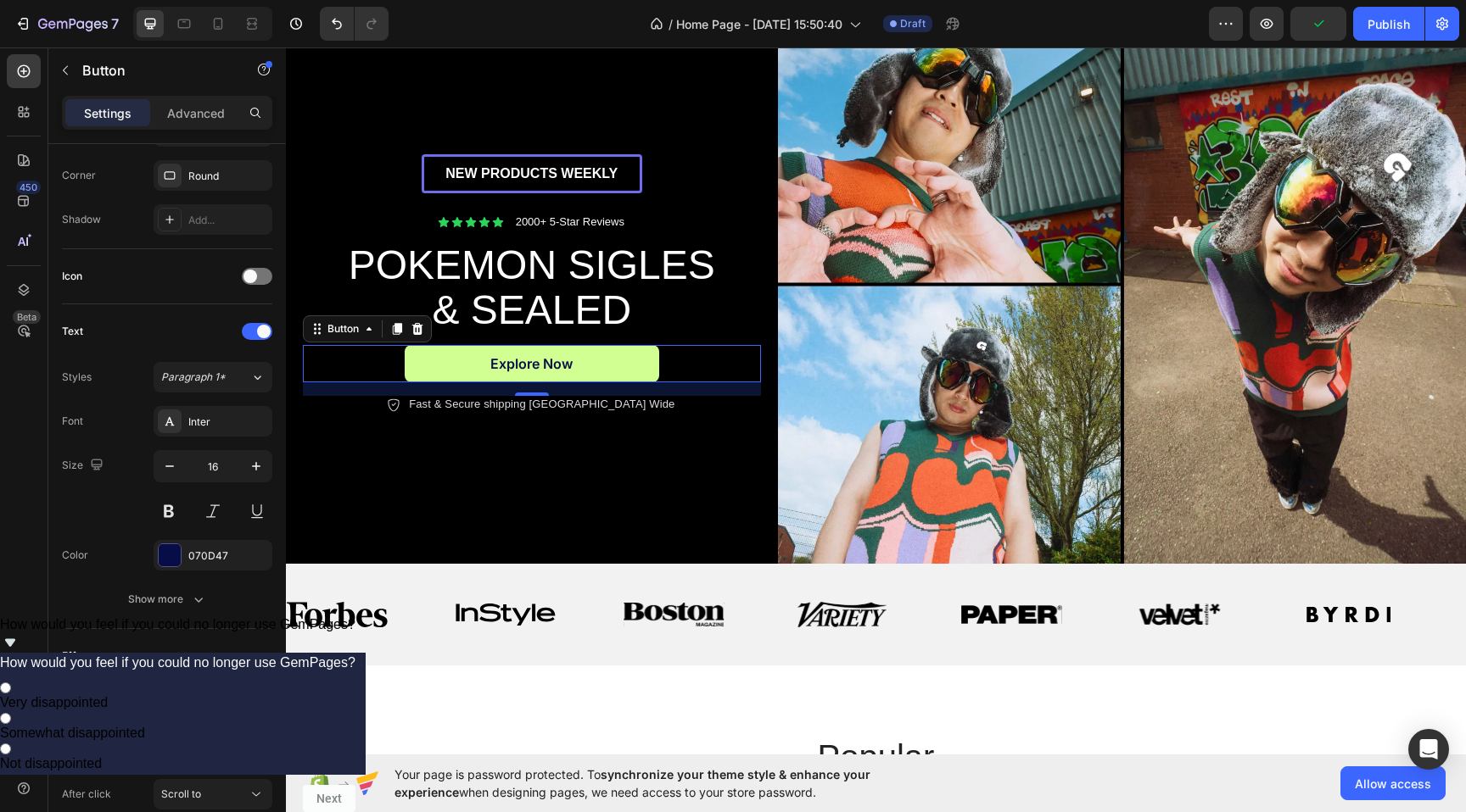
scroll to position [0, 0]
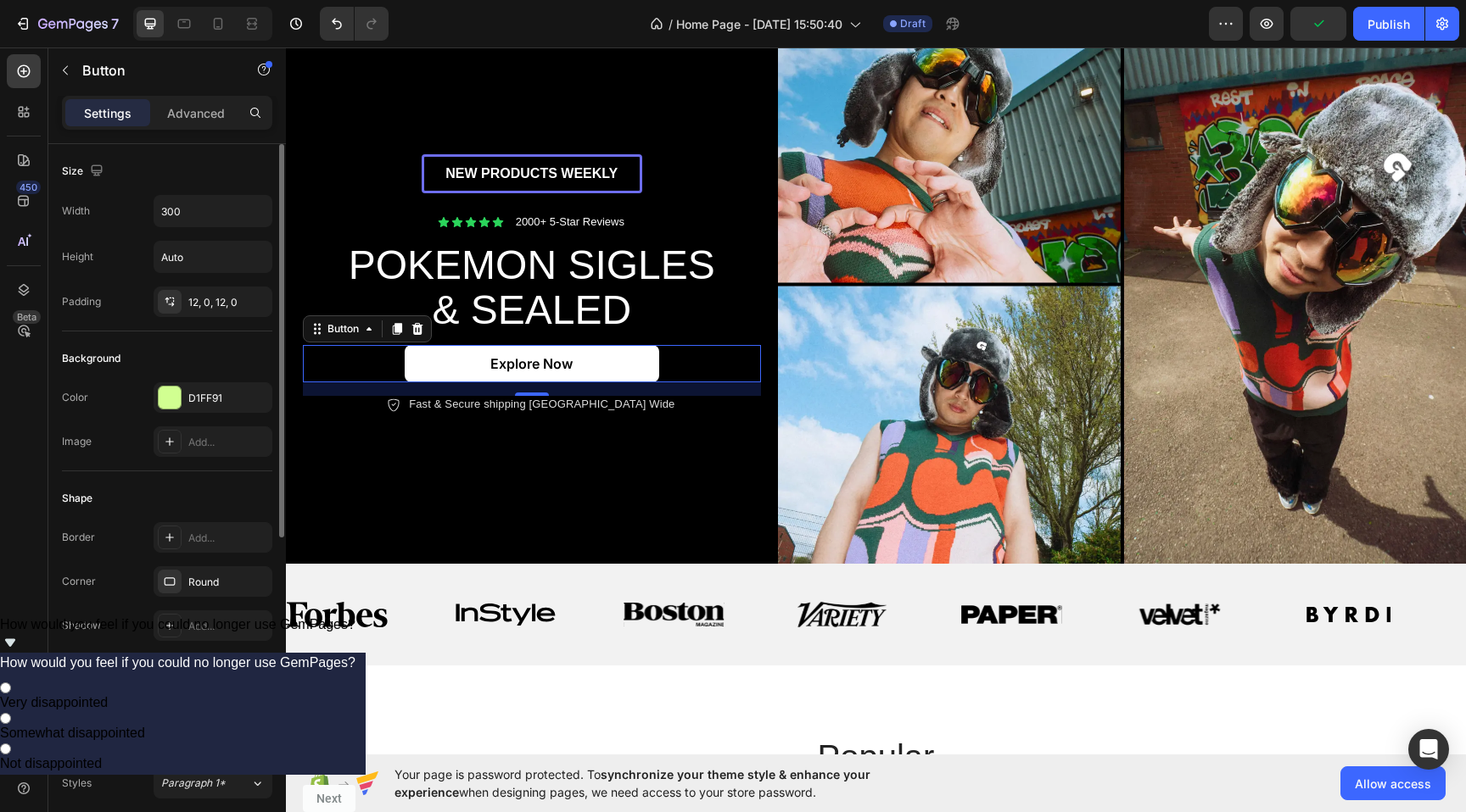
click at [509, 371] on link "Explore Now" at bounding box center [532, 364] width 255 height 38
click at [511, 364] on p "Explore Now" at bounding box center [531, 364] width 82 height 18
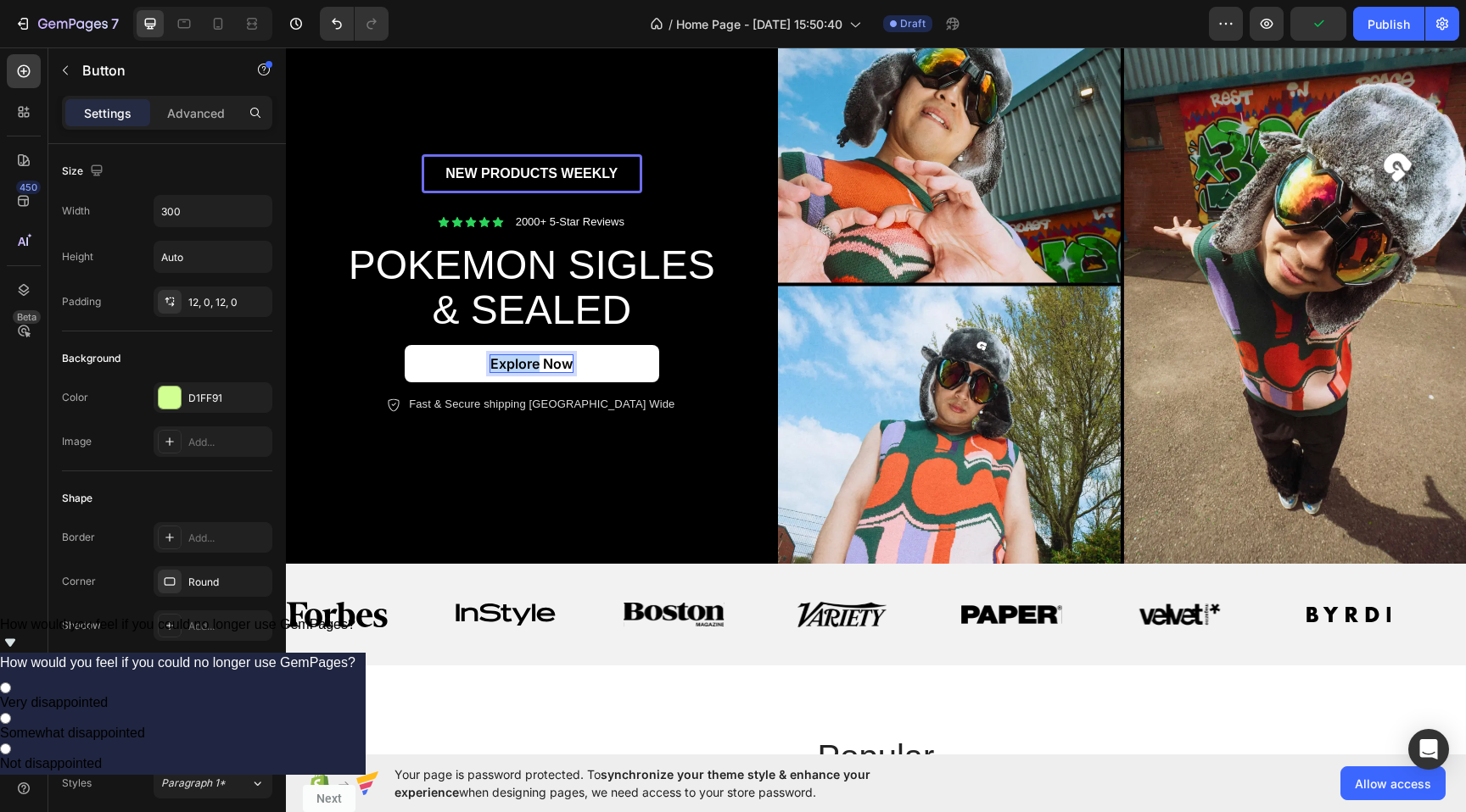
click at [511, 364] on p "Explore Now" at bounding box center [531, 364] width 82 height 18
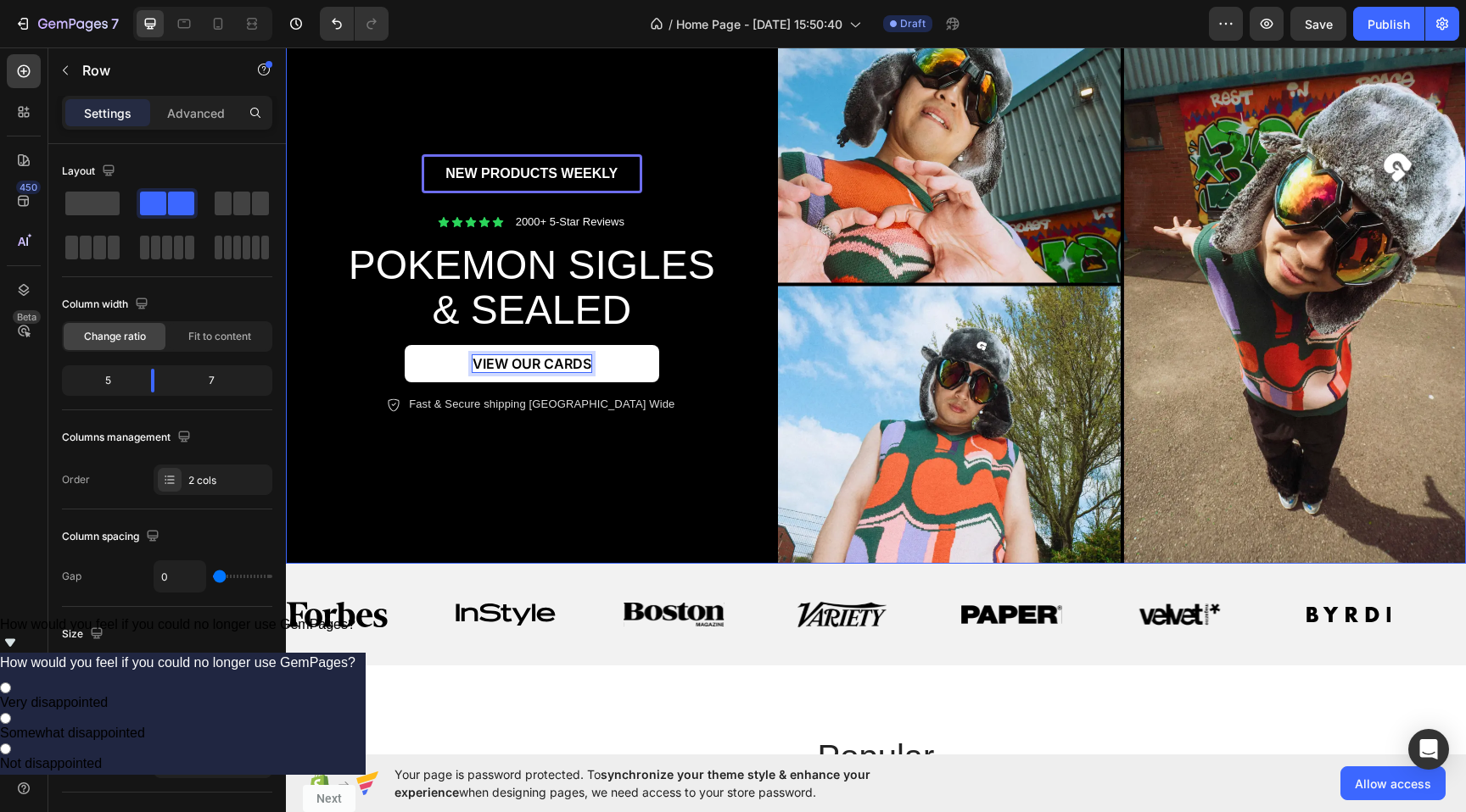
click at [568, 451] on div "NEW PRODUCTS WEEKLY Text Block Row Icon Icon Icon Icon Icon Icon List 2000+ 5-S…" at bounding box center [532, 285] width 492 height 560
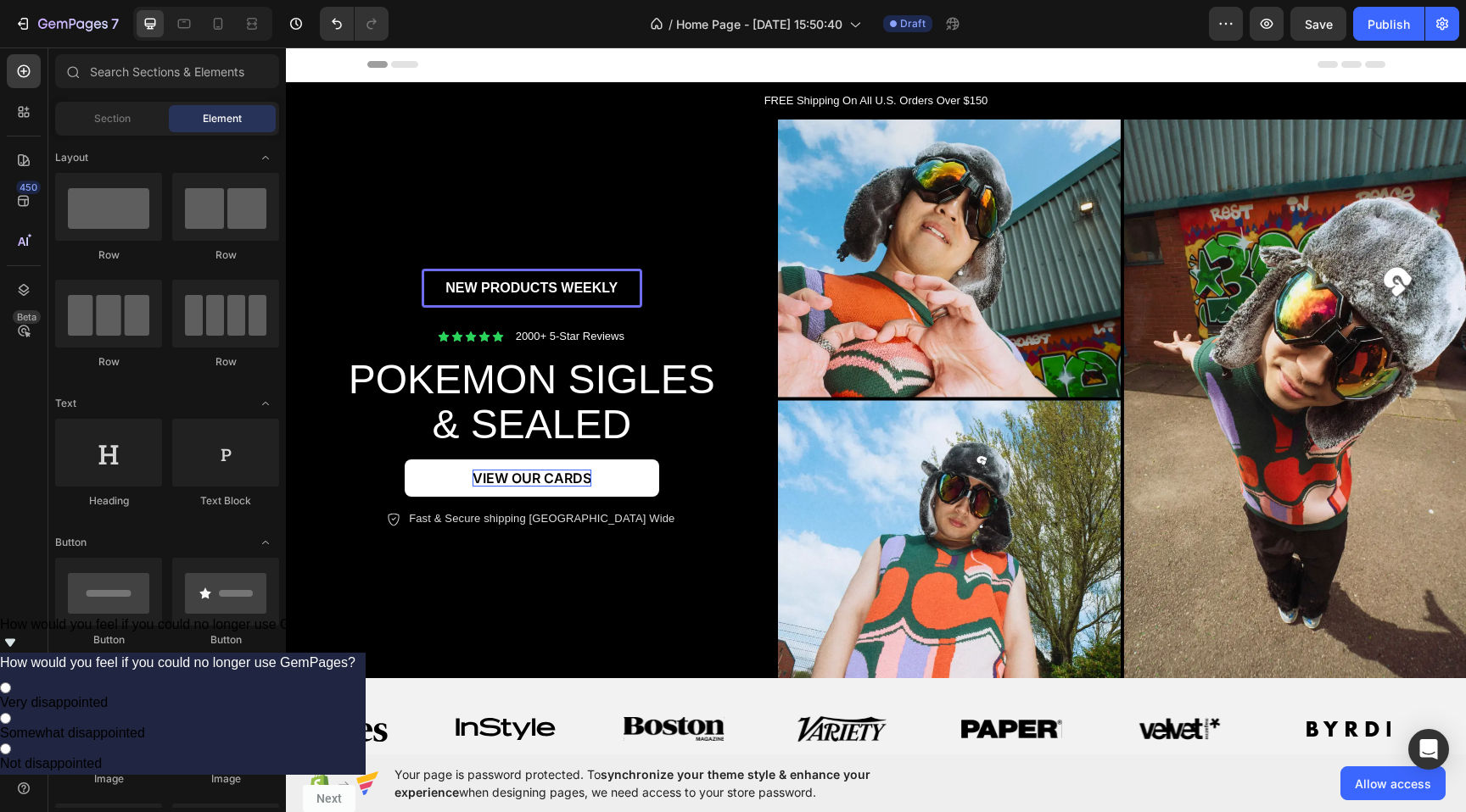
click at [586, 77] on div "Header" at bounding box center [876, 64] width 1018 height 34
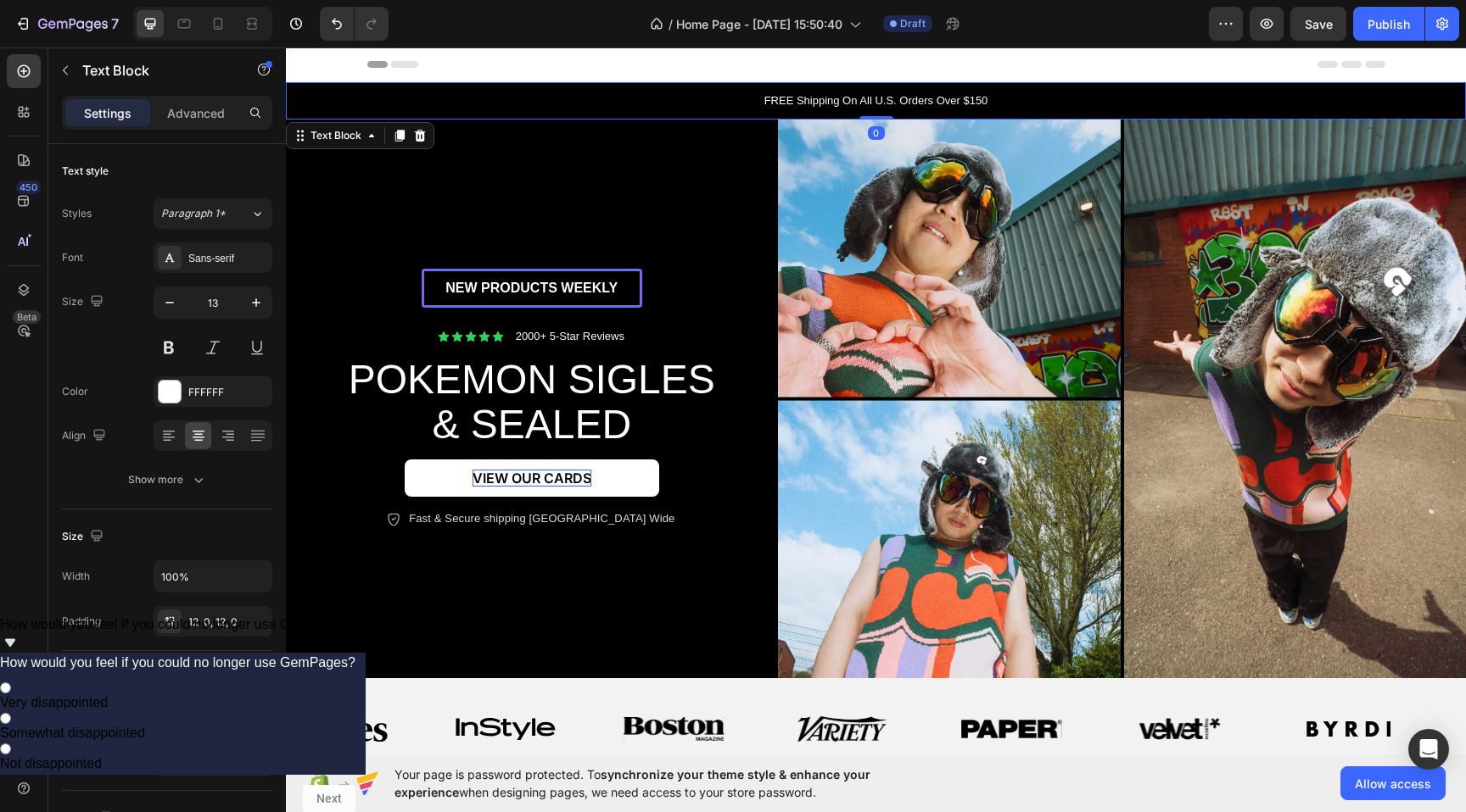
click at [641, 108] on p "FREE Shipping On All U.S. Orders Over $150" at bounding box center [876, 101] width 1177 height 17
click at [462, 93] on p "FREE Shipping On All U.S. Orders Over $150" at bounding box center [876, 101] width 1177 height 17
click at [464, 116] on div "FREE Shipping On All U.S. Orders Over $150" at bounding box center [876, 101] width 1180 height 37
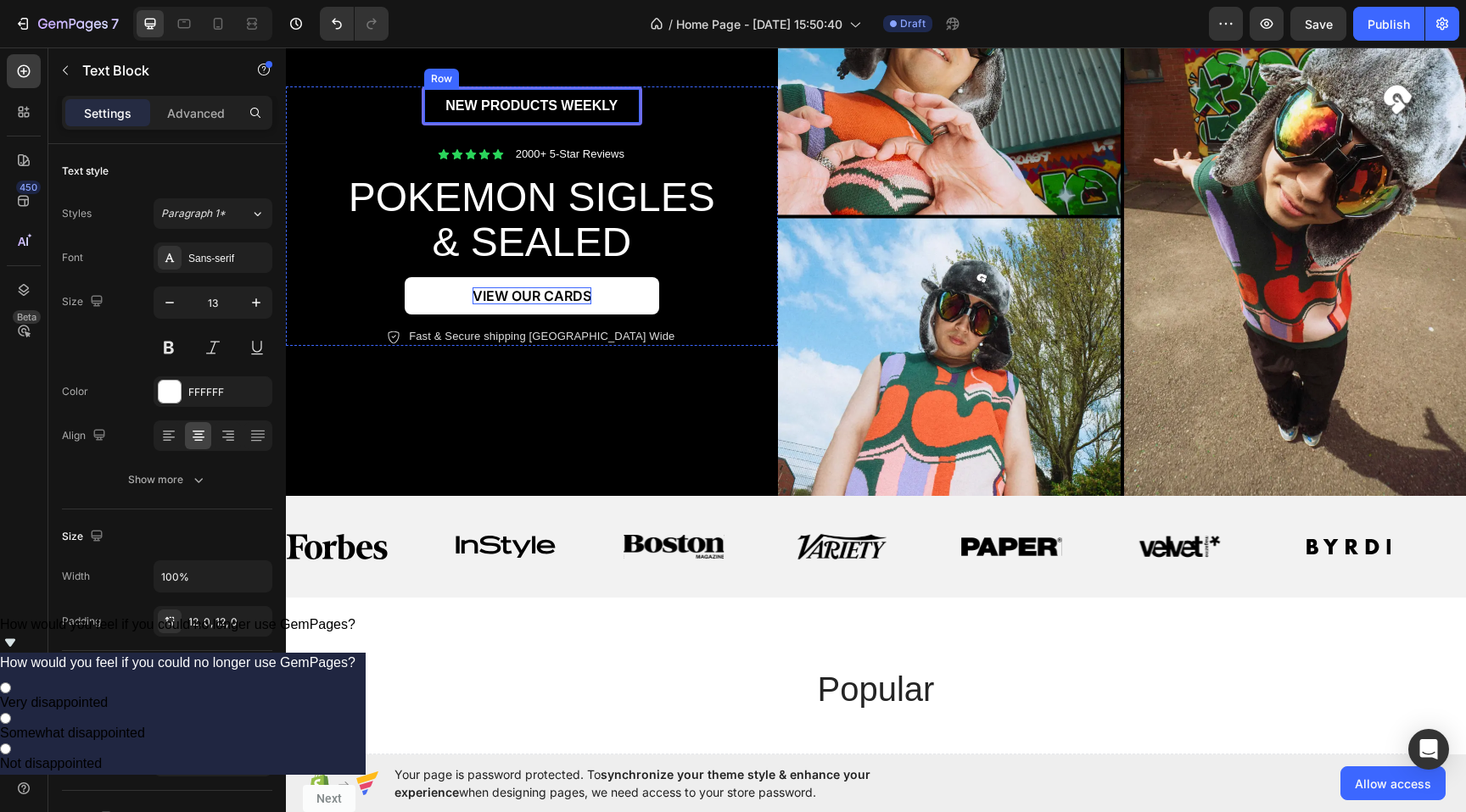
scroll to position [198, 0]
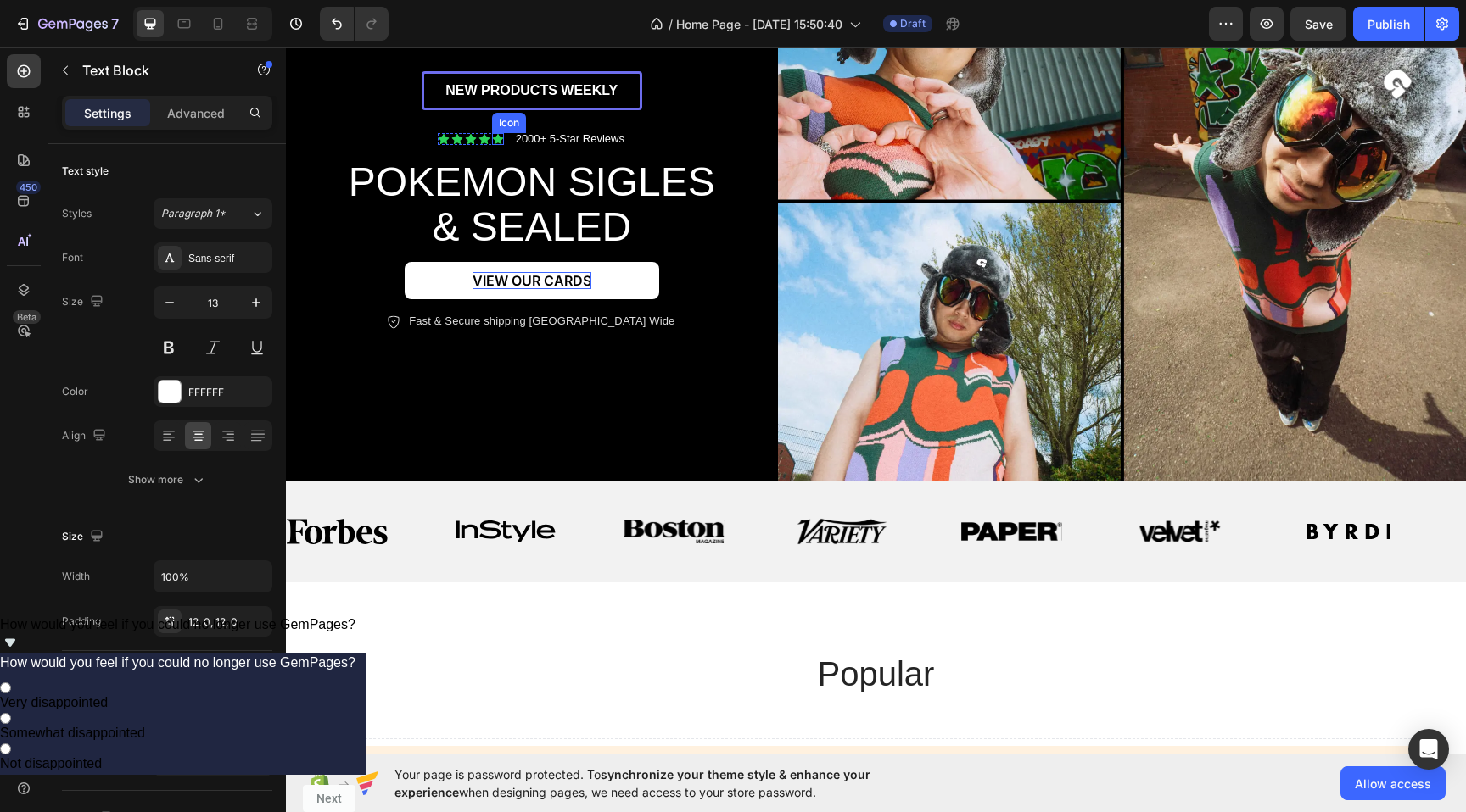
click at [496, 141] on div "Icon" at bounding box center [497, 139] width 12 height 12
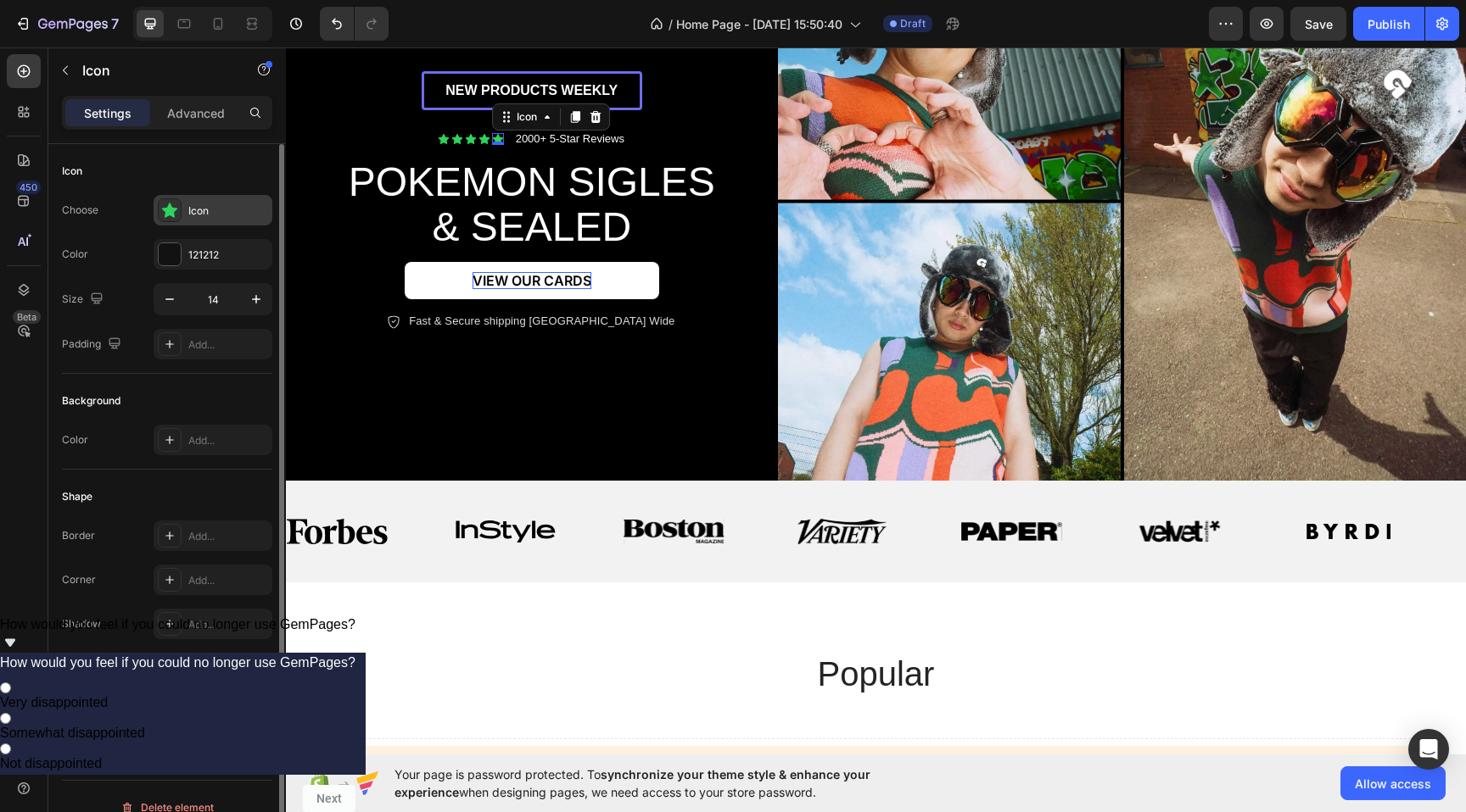
click at [170, 206] on icon at bounding box center [170, 210] width 16 height 15
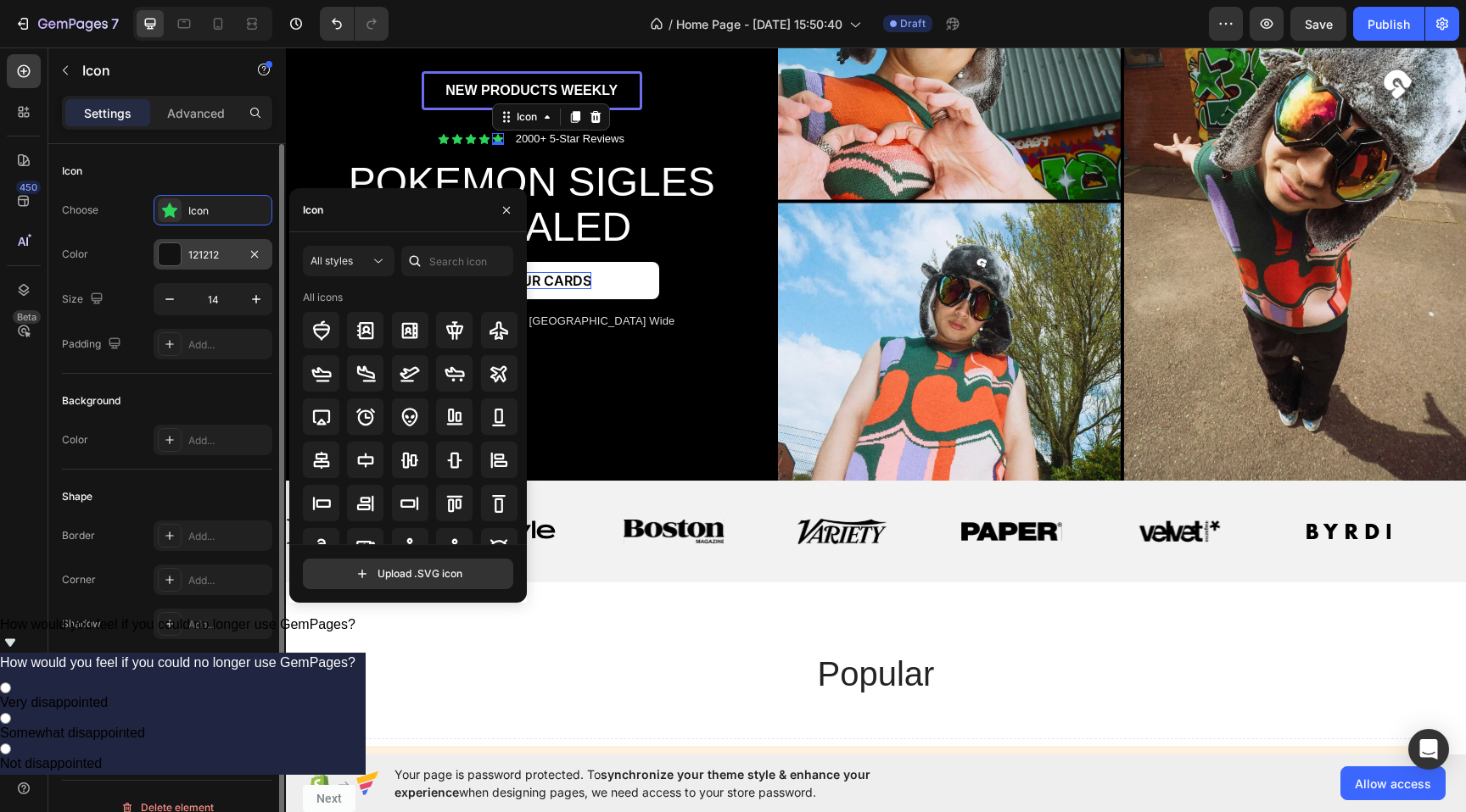
click at [178, 258] on div at bounding box center [169, 254] width 22 height 22
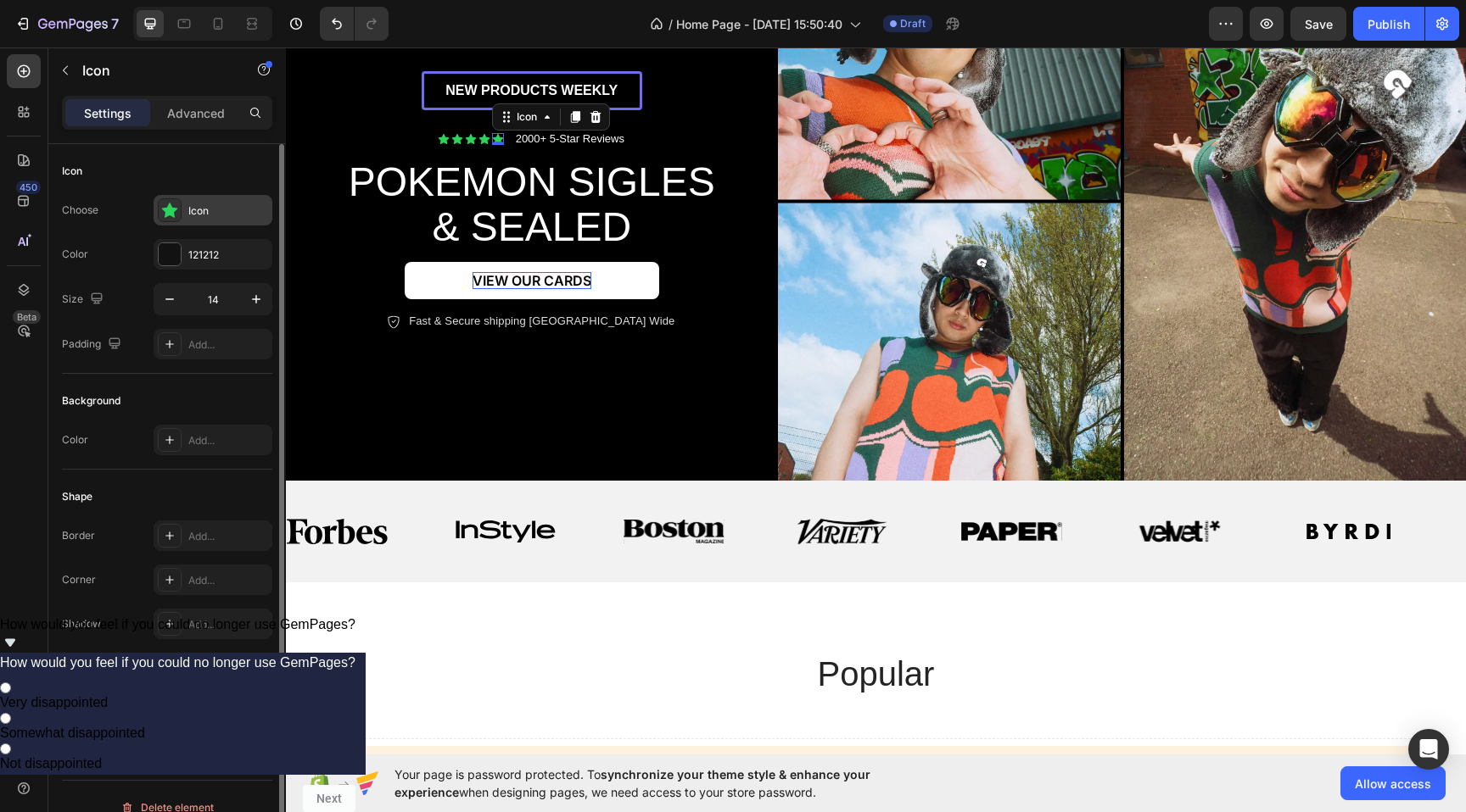
click at [171, 214] on icon at bounding box center [170, 210] width 16 height 15
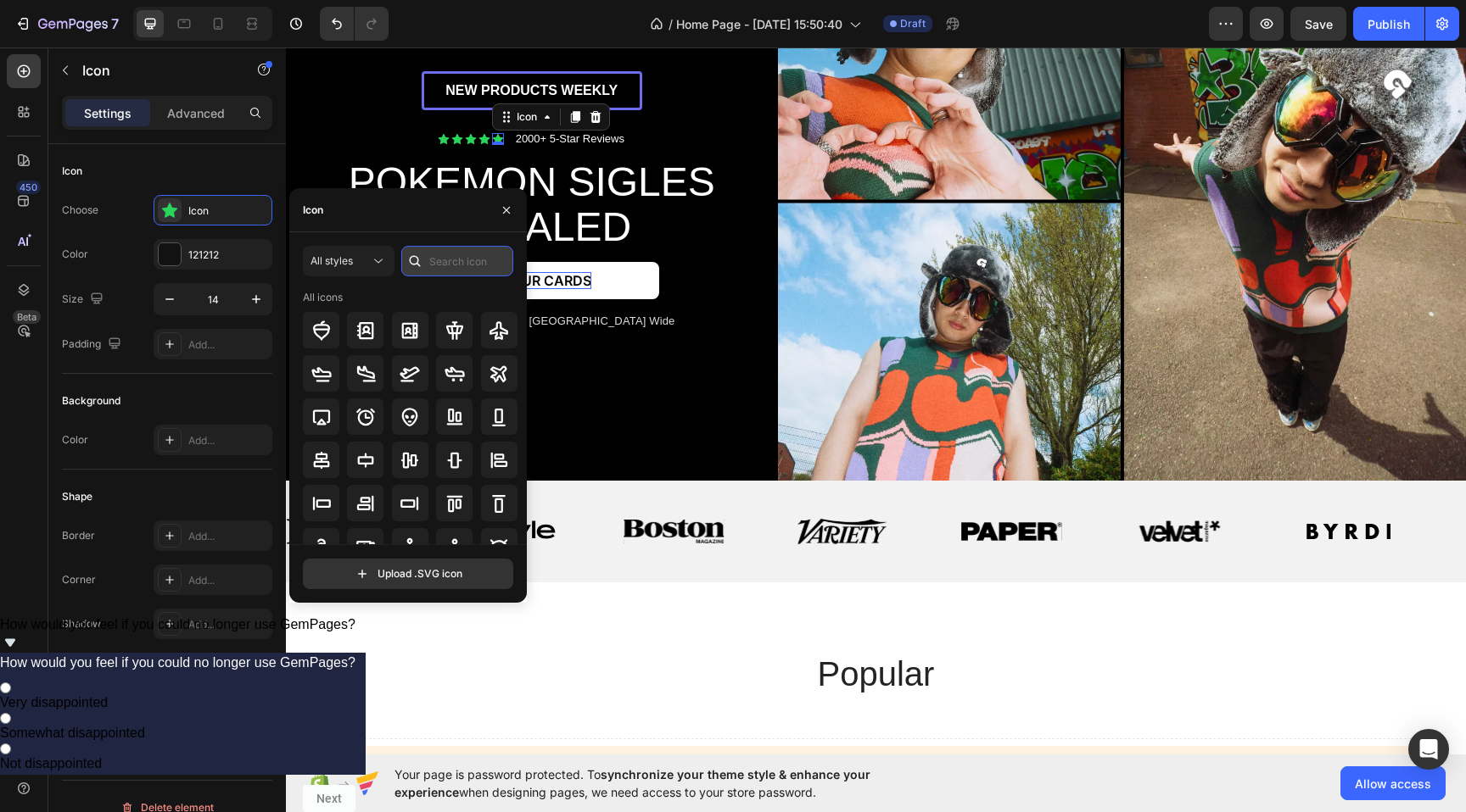
click at [434, 251] on input "text" at bounding box center [457, 261] width 112 height 30
type input "star"
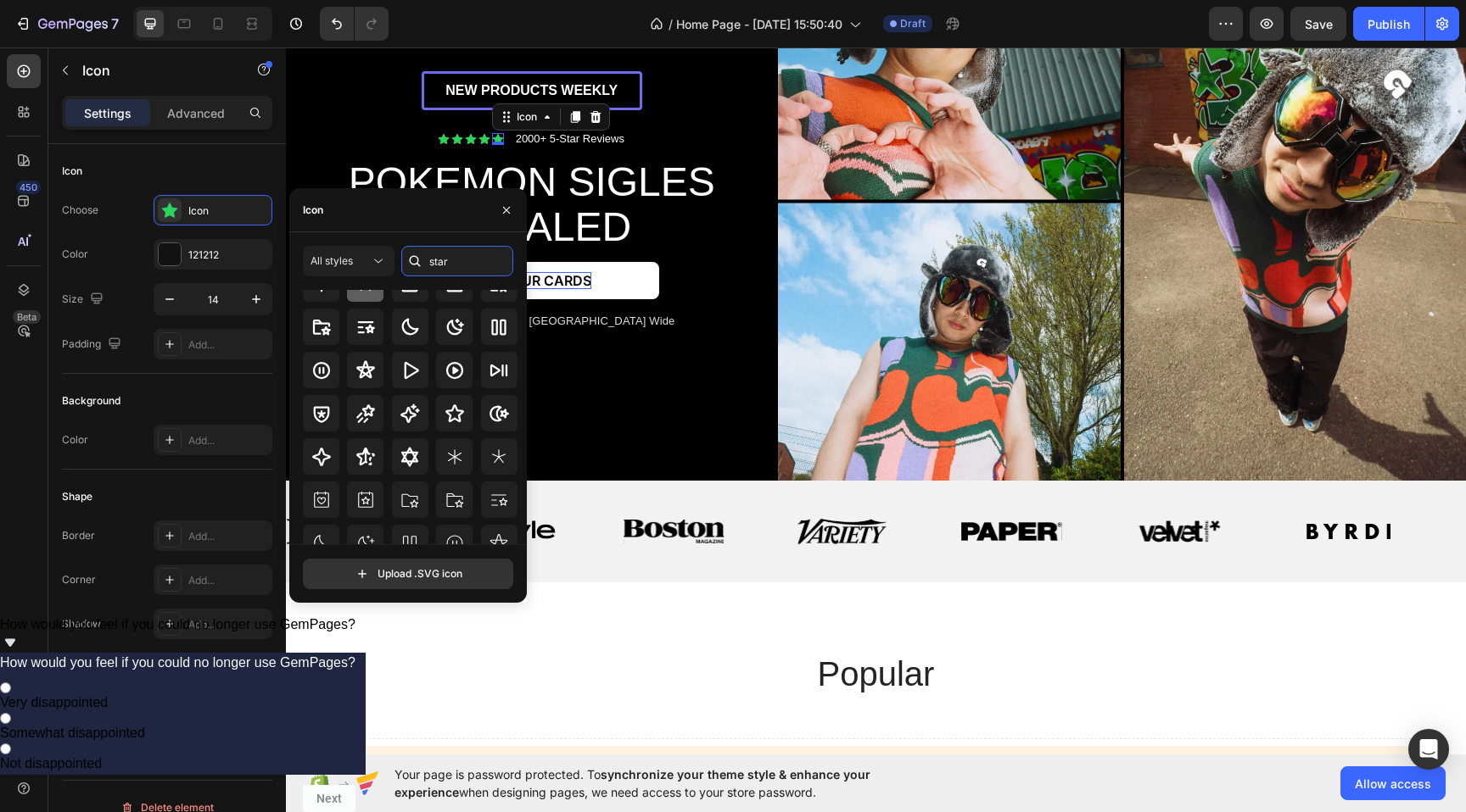
scroll to position [52, 0]
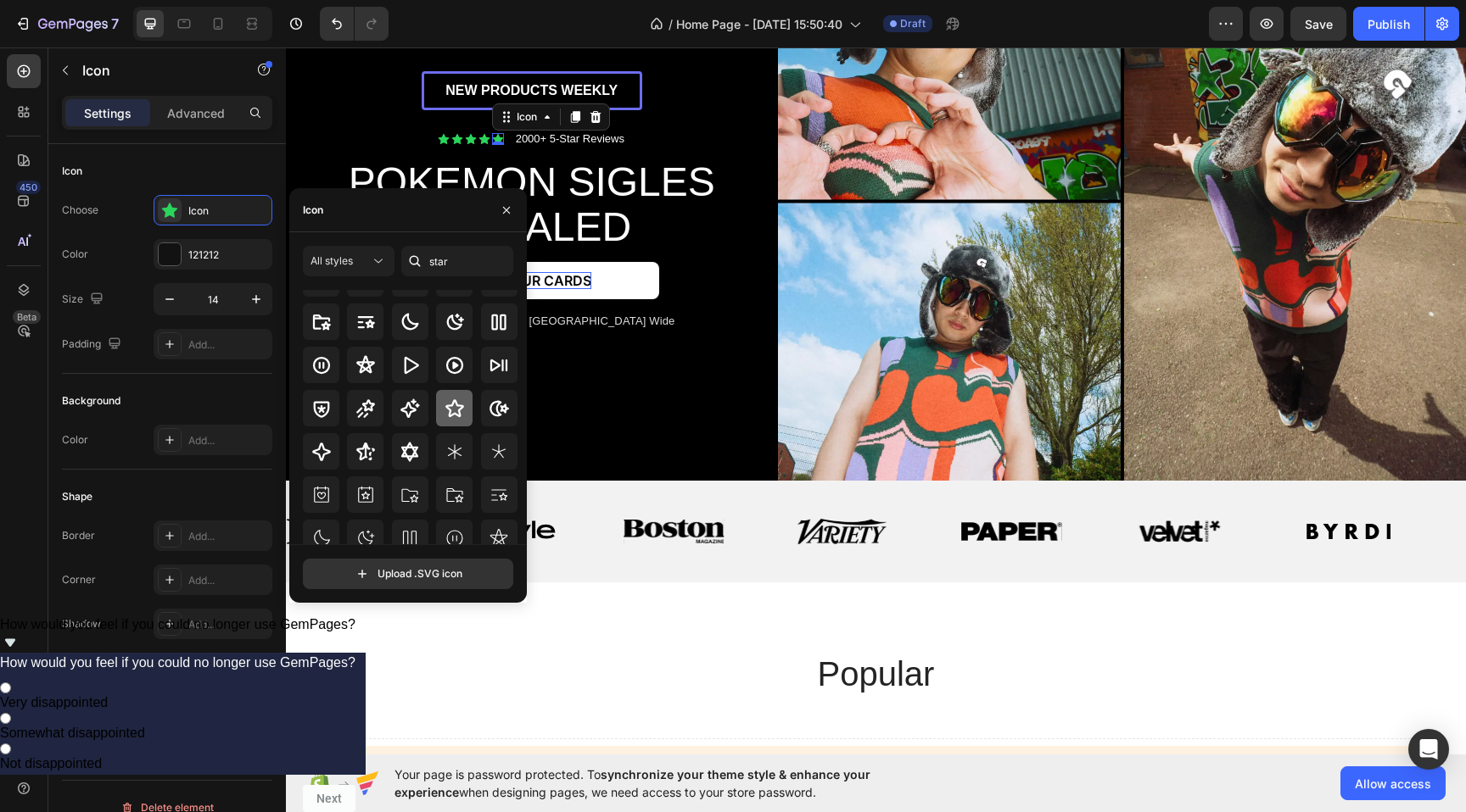
click at [449, 417] on icon at bounding box center [454, 409] width 20 height 20
click at [162, 246] on div at bounding box center [169, 254] width 22 height 22
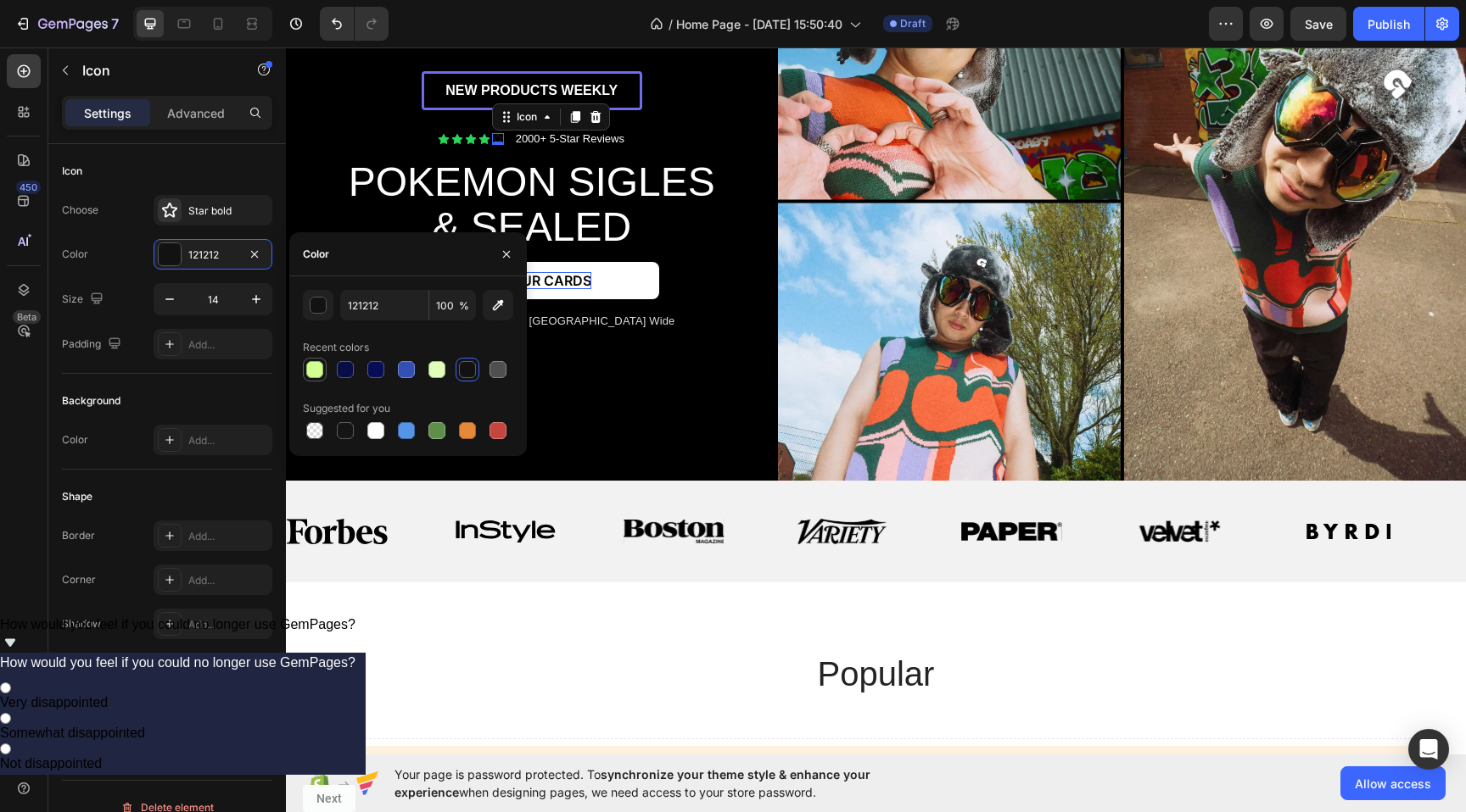
click at [307, 368] on div at bounding box center [314, 369] width 17 height 17
type input "D1FF91"
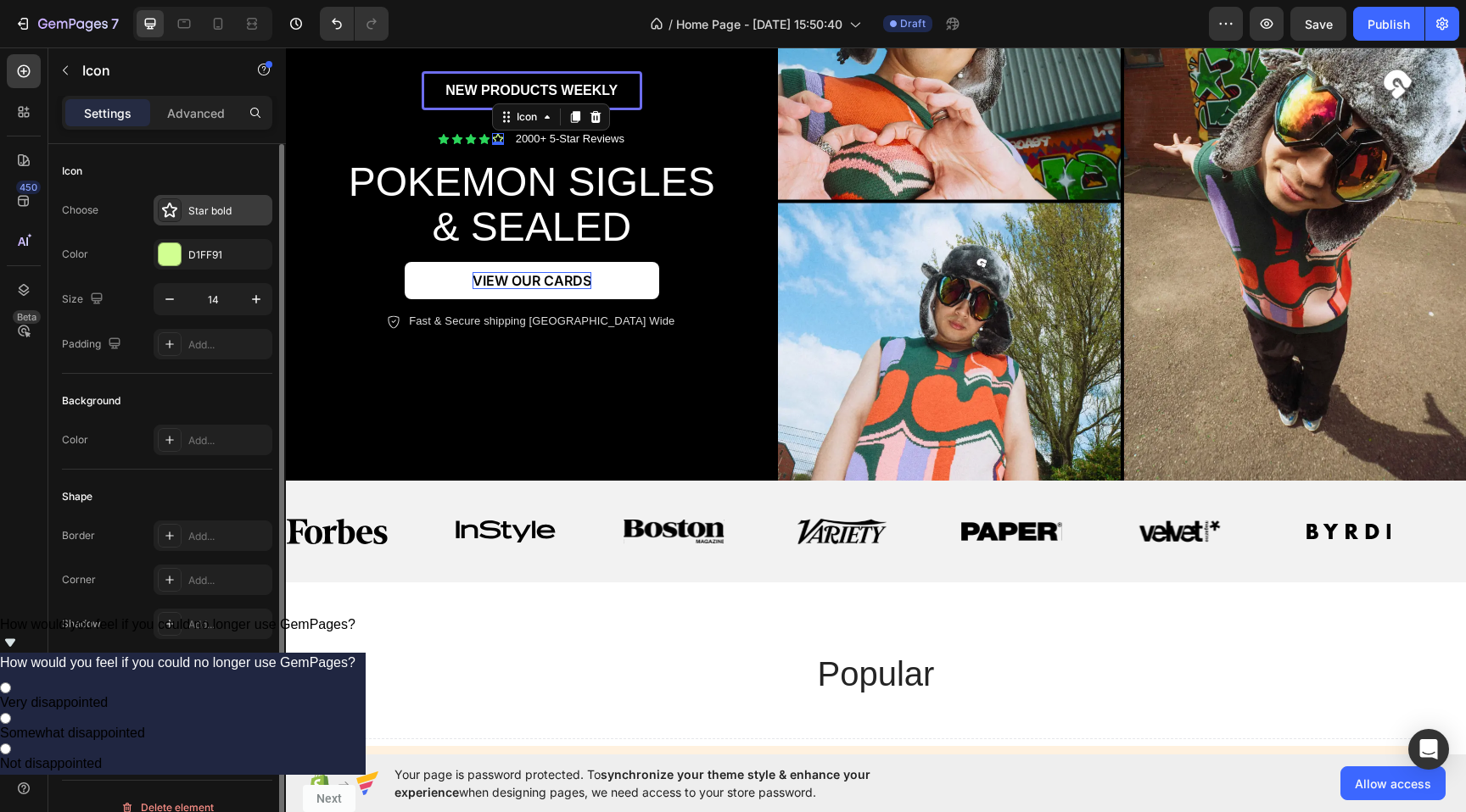
click at [174, 207] on icon at bounding box center [169, 210] width 17 height 17
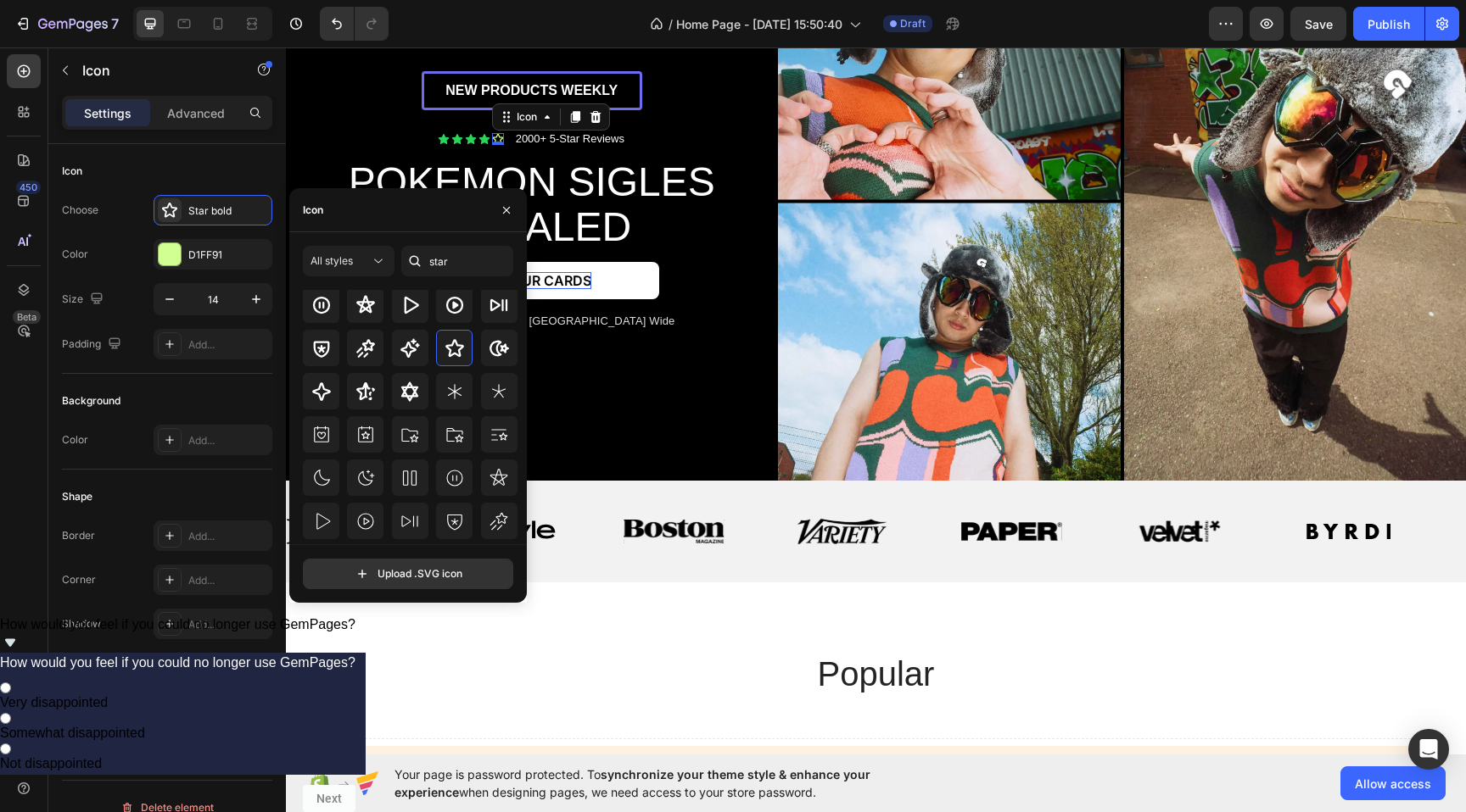
scroll to position [0, 0]
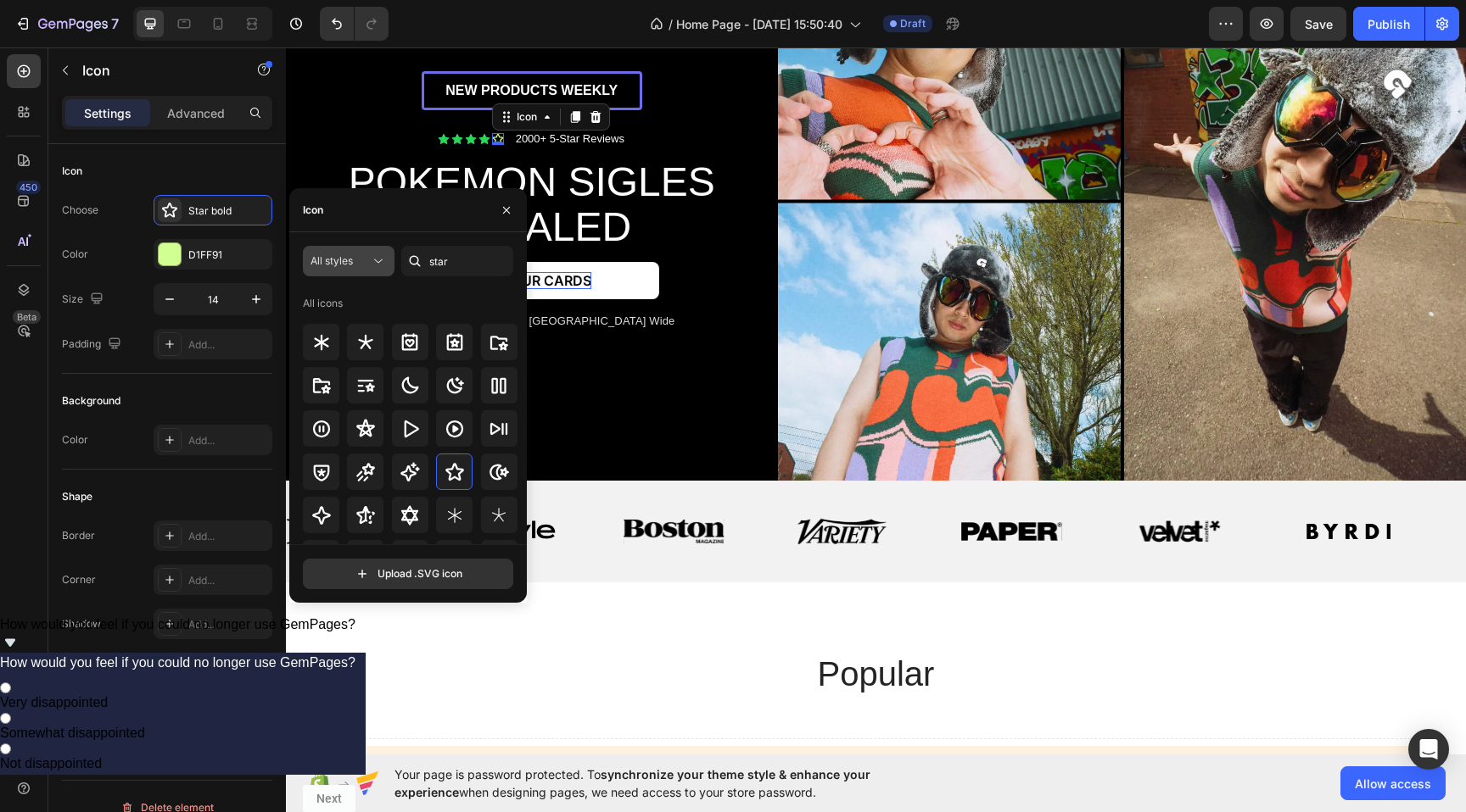
click at [352, 265] on span "All styles" at bounding box center [332, 261] width 43 height 12
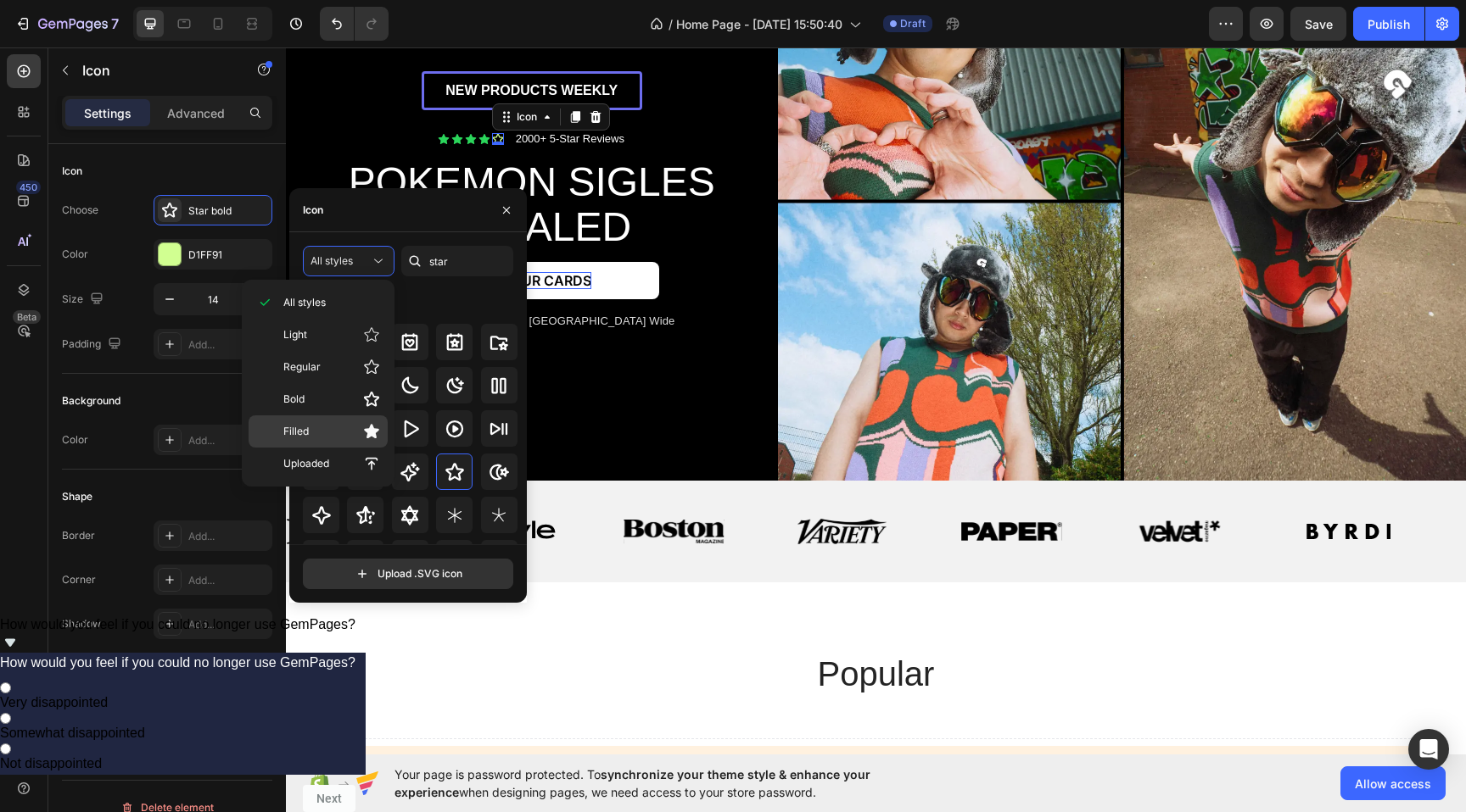
click at [314, 439] on p "Filled" at bounding box center [331, 431] width 97 height 17
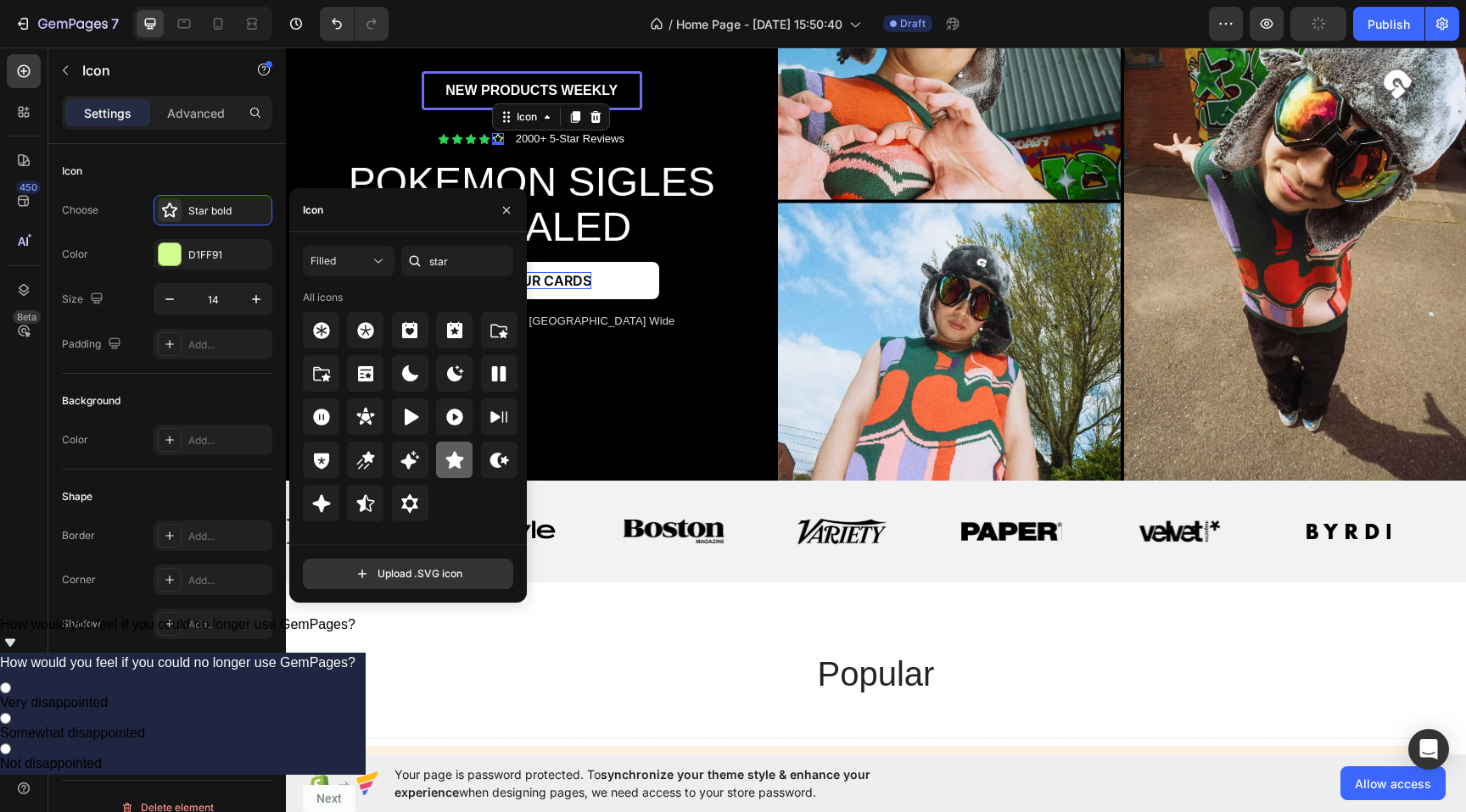
click at [444, 459] on icon at bounding box center [454, 460] width 20 height 20
click at [442, 137] on icon at bounding box center [443, 138] width 11 height 10
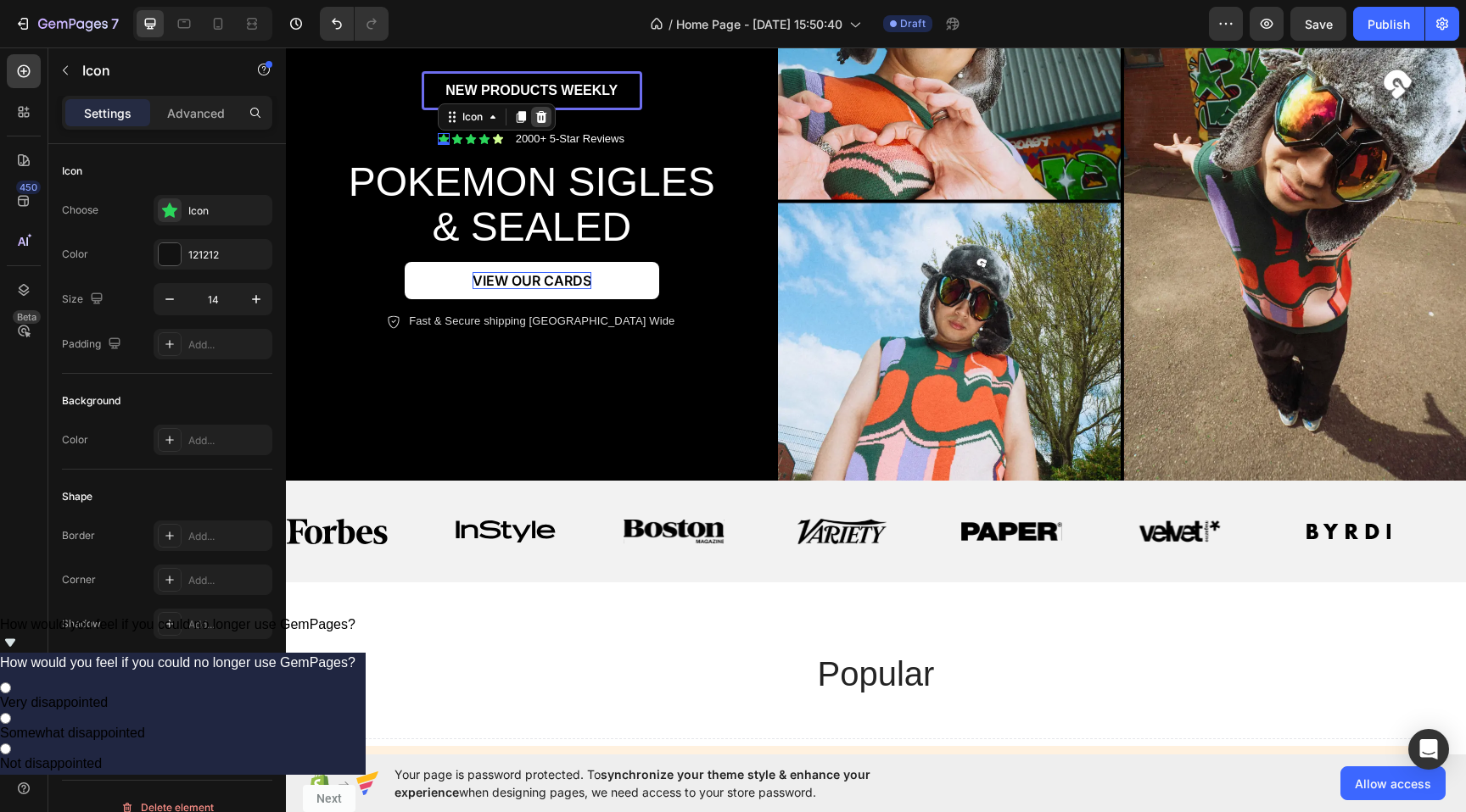
click at [541, 122] on icon at bounding box center [541, 117] width 11 height 12
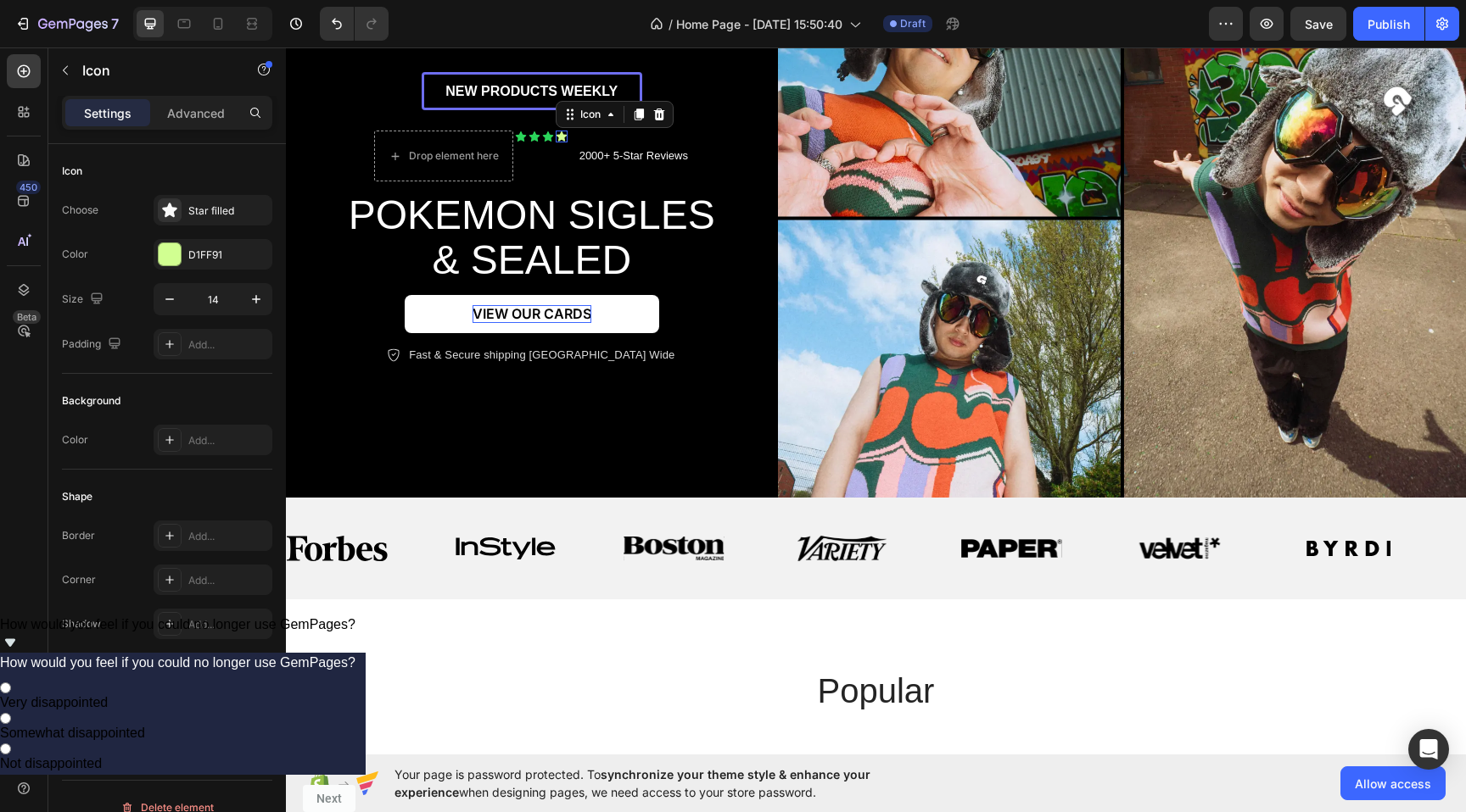
click at [563, 134] on icon at bounding box center [561, 136] width 10 height 10
click at [639, 116] on icon at bounding box center [638, 115] width 9 height 12
drag, startPoint x: 560, startPoint y: 147, endPoint x: 454, endPoint y: 147, distance: 106.0
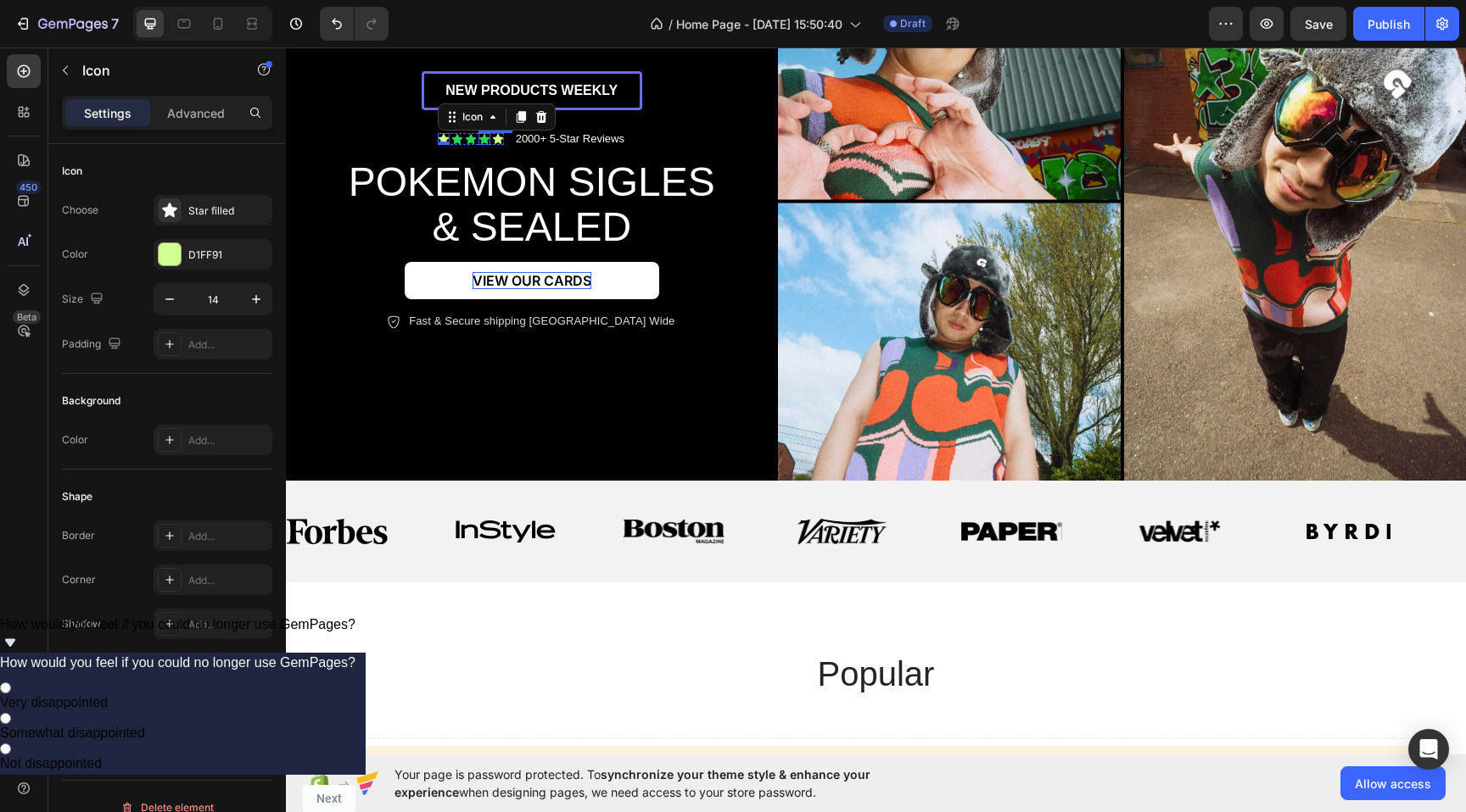
click at [482, 142] on div "Icon" at bounding box center [484, 139] width 12 height 12
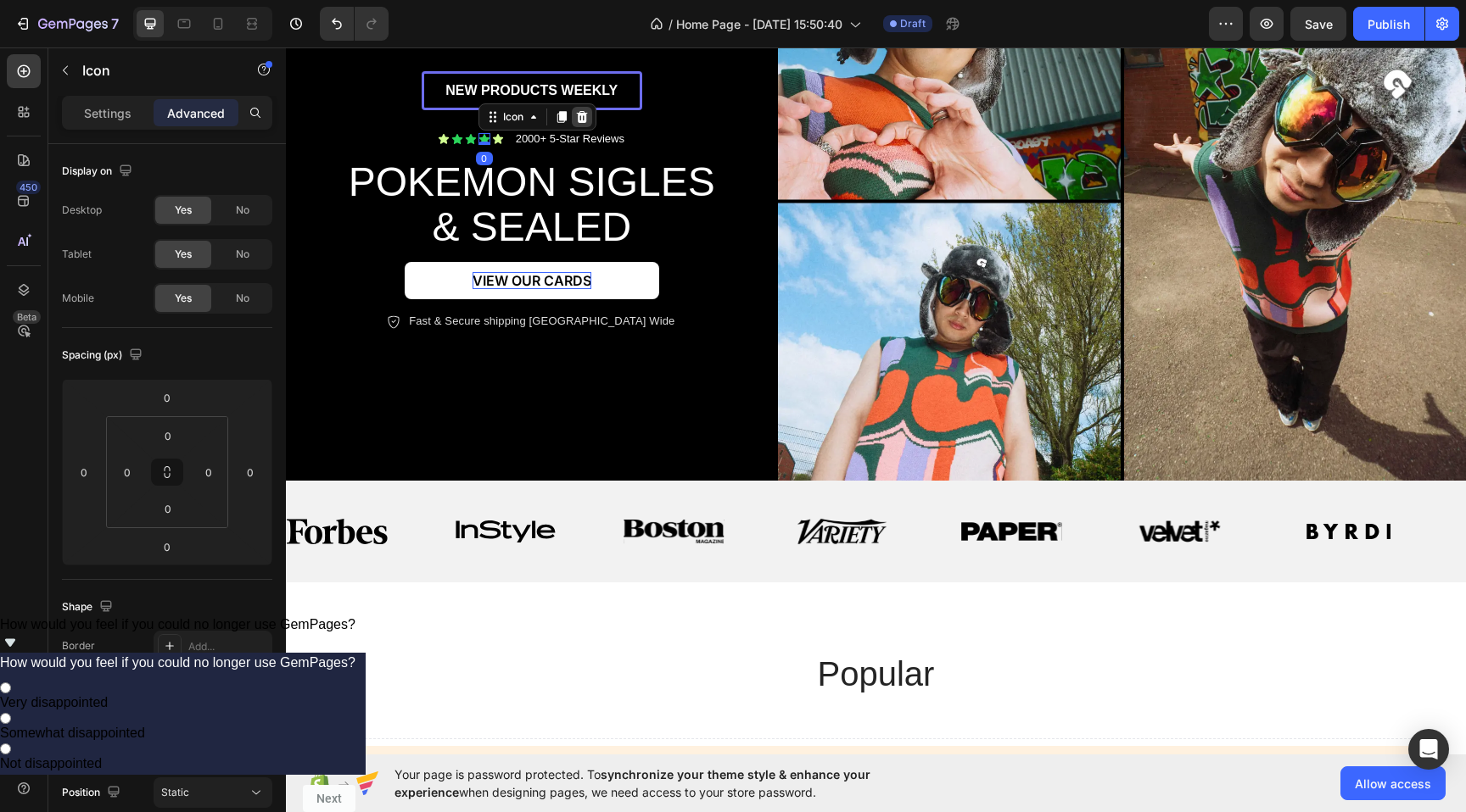
click at [581, 116] on icon at bounding box center [582, 117] width 11 height 12
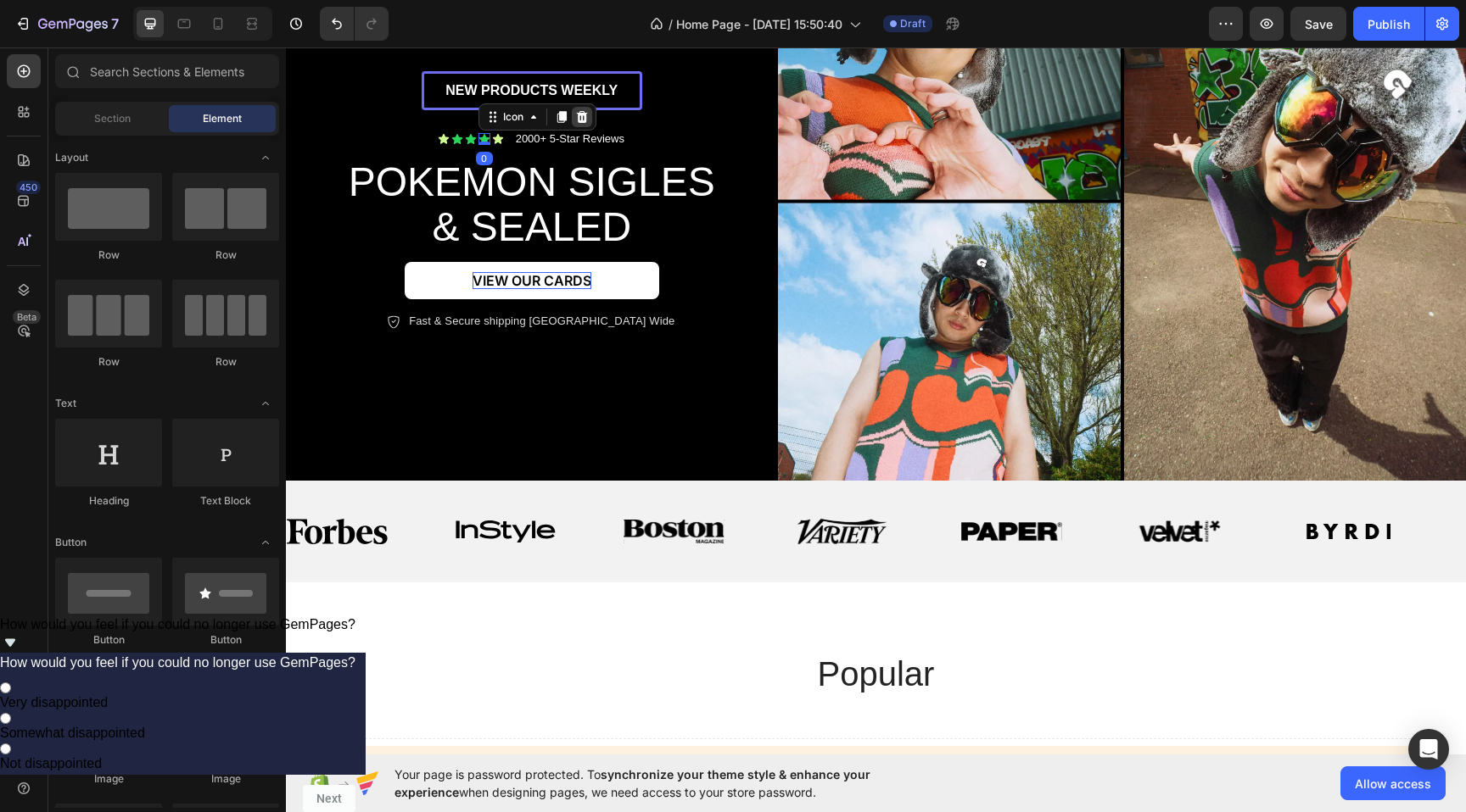
scroll to position [181, 0]
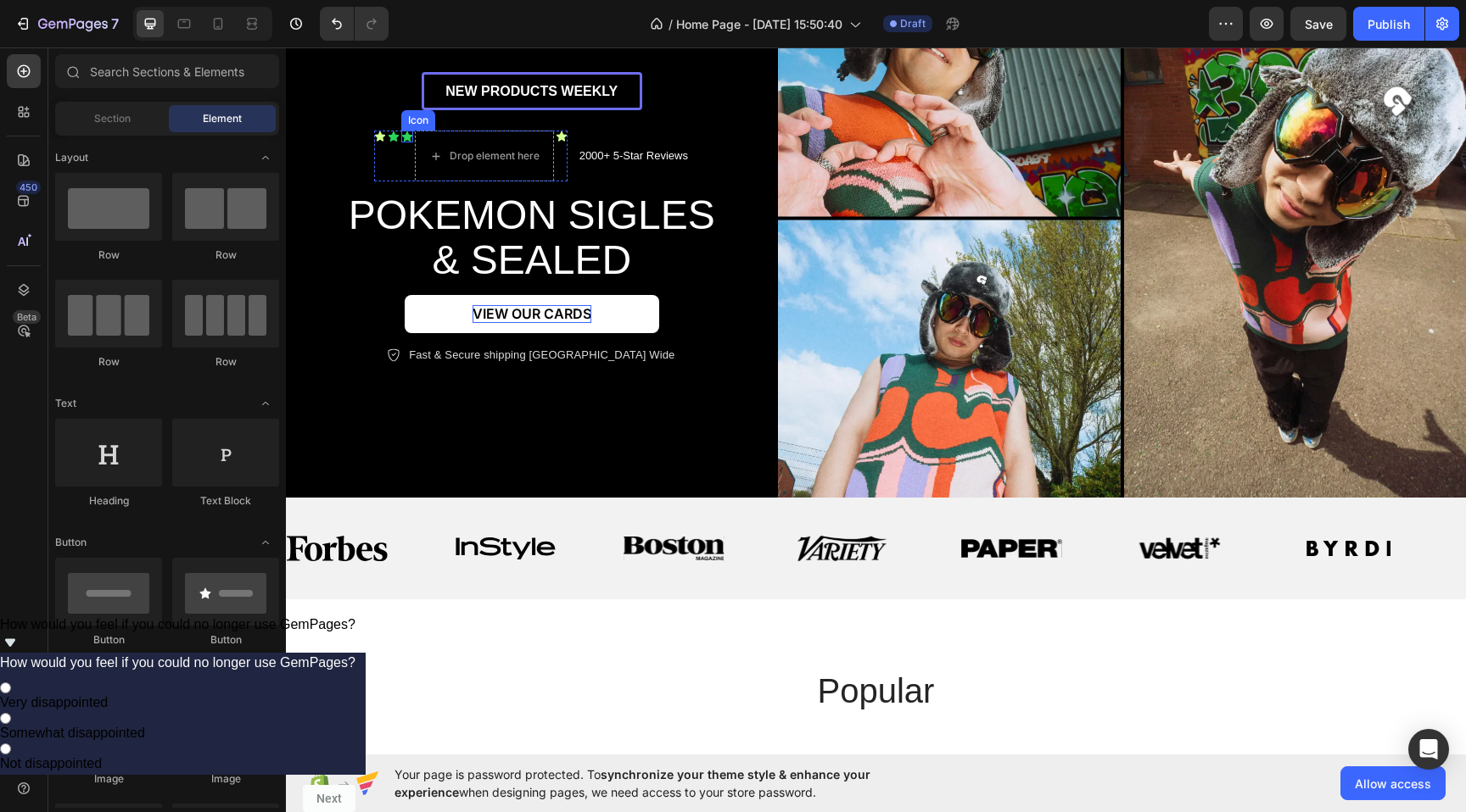
click at [406, 138] on div "Icon" at bounding box center [406, 136] width 12 height 12
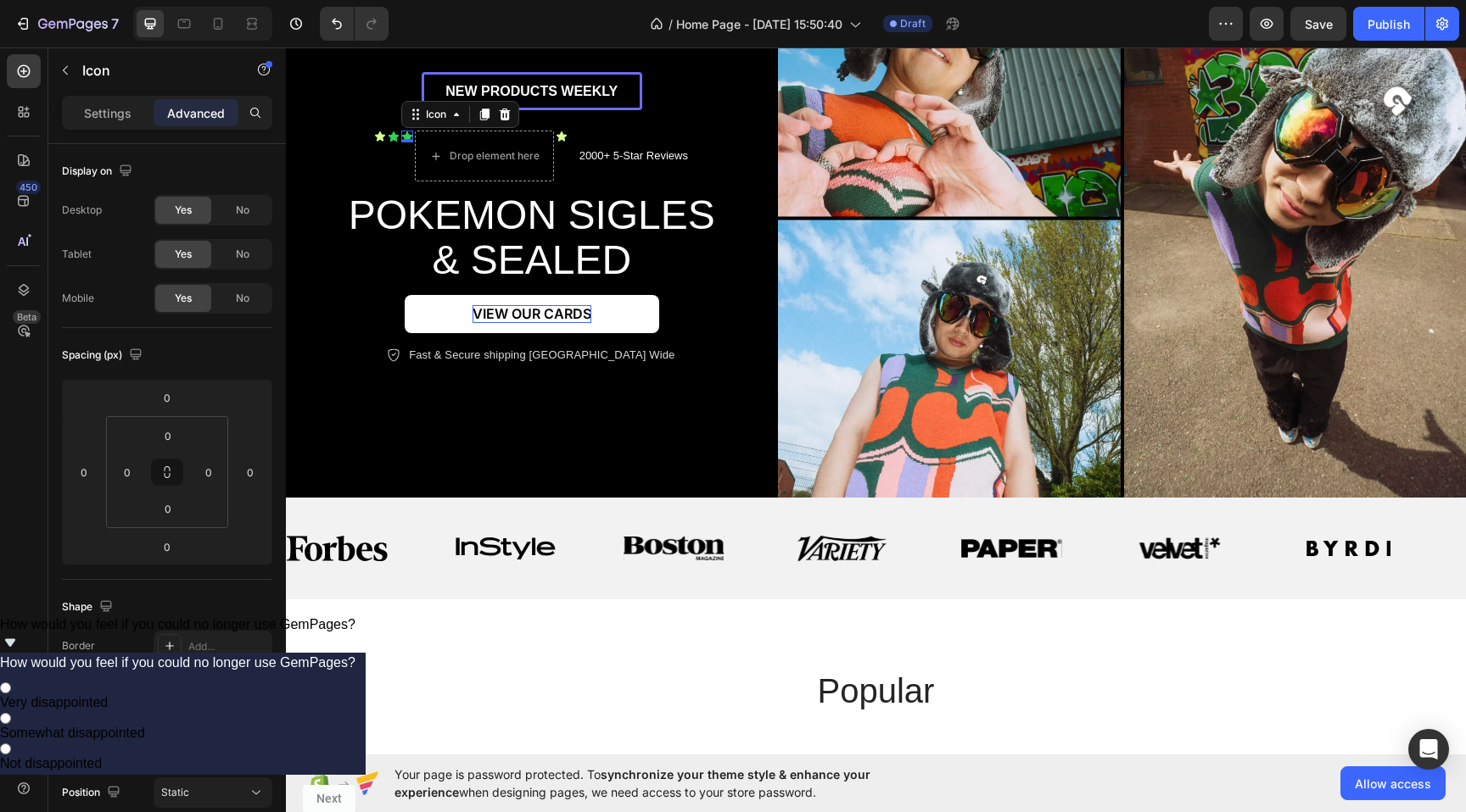
click at [516, 117] on div "Icon" at bounding box center [460, 114] width 118 height 27
click at [510, 109] on icon at bounding box center [504, 114] width 13 height 13
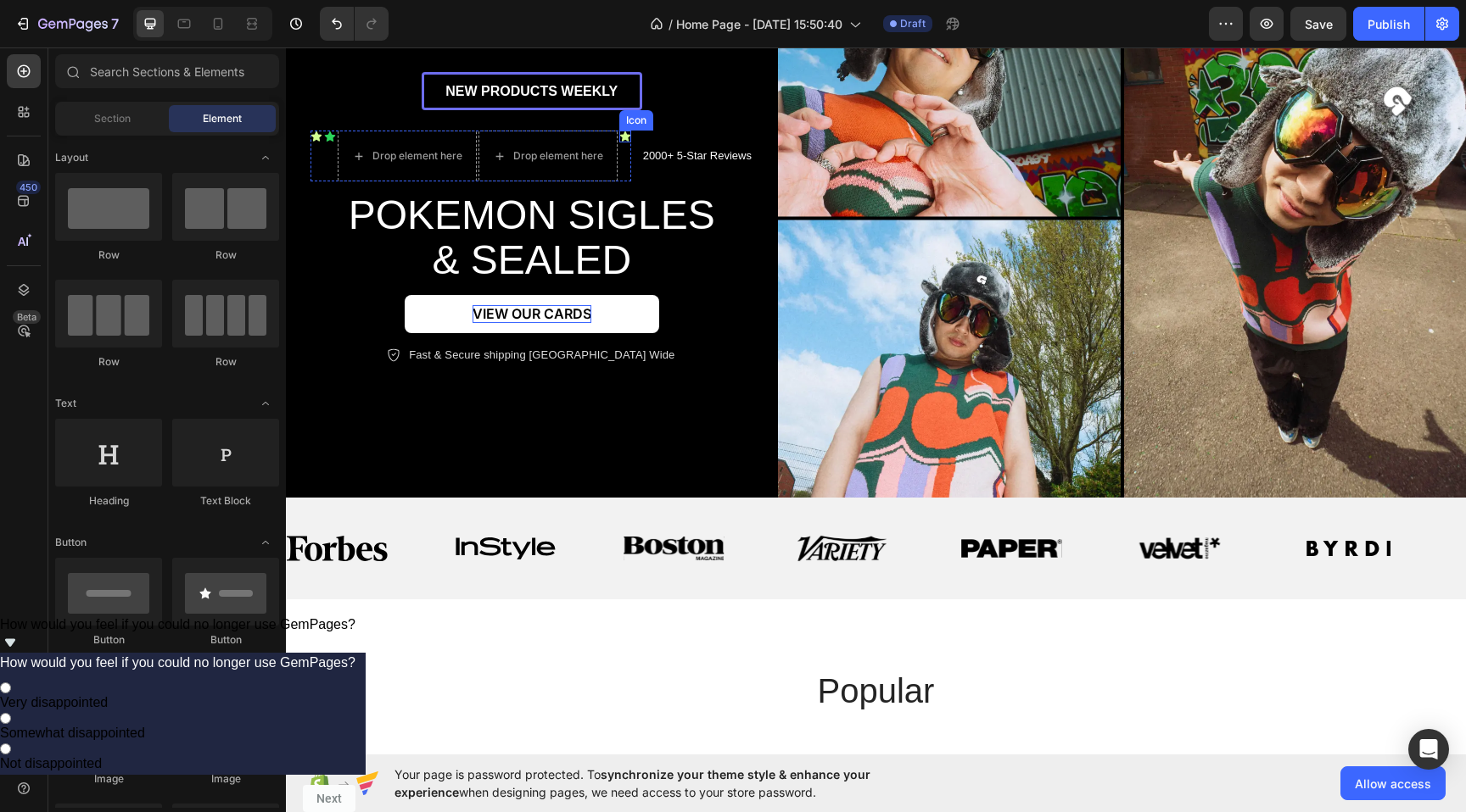
click at [620, 134] on div "Icon" at bounding box center [624, 136] width 12 height 12
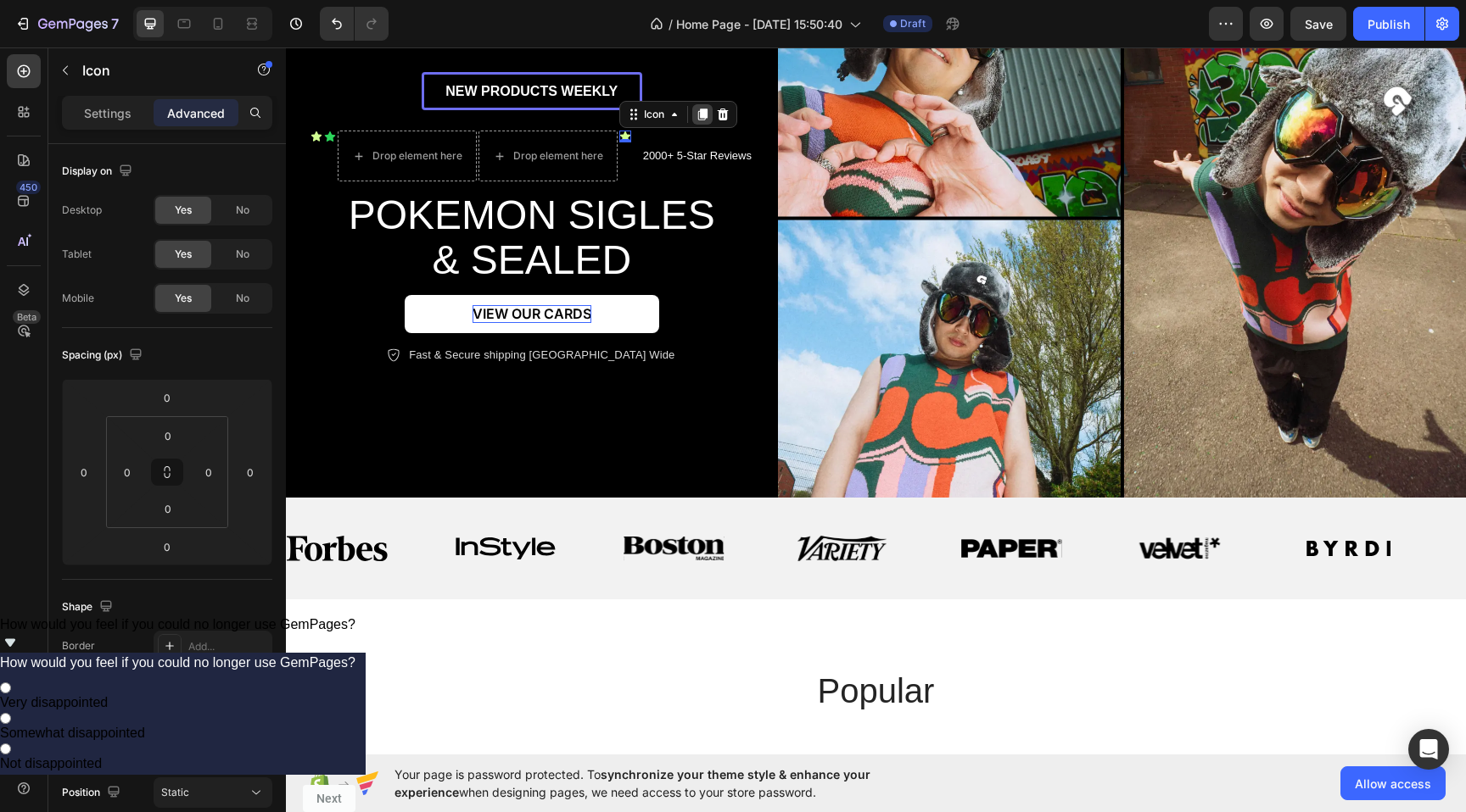
click at [702, 119] on icon at bounding box center [702, 115] width 9 height 12
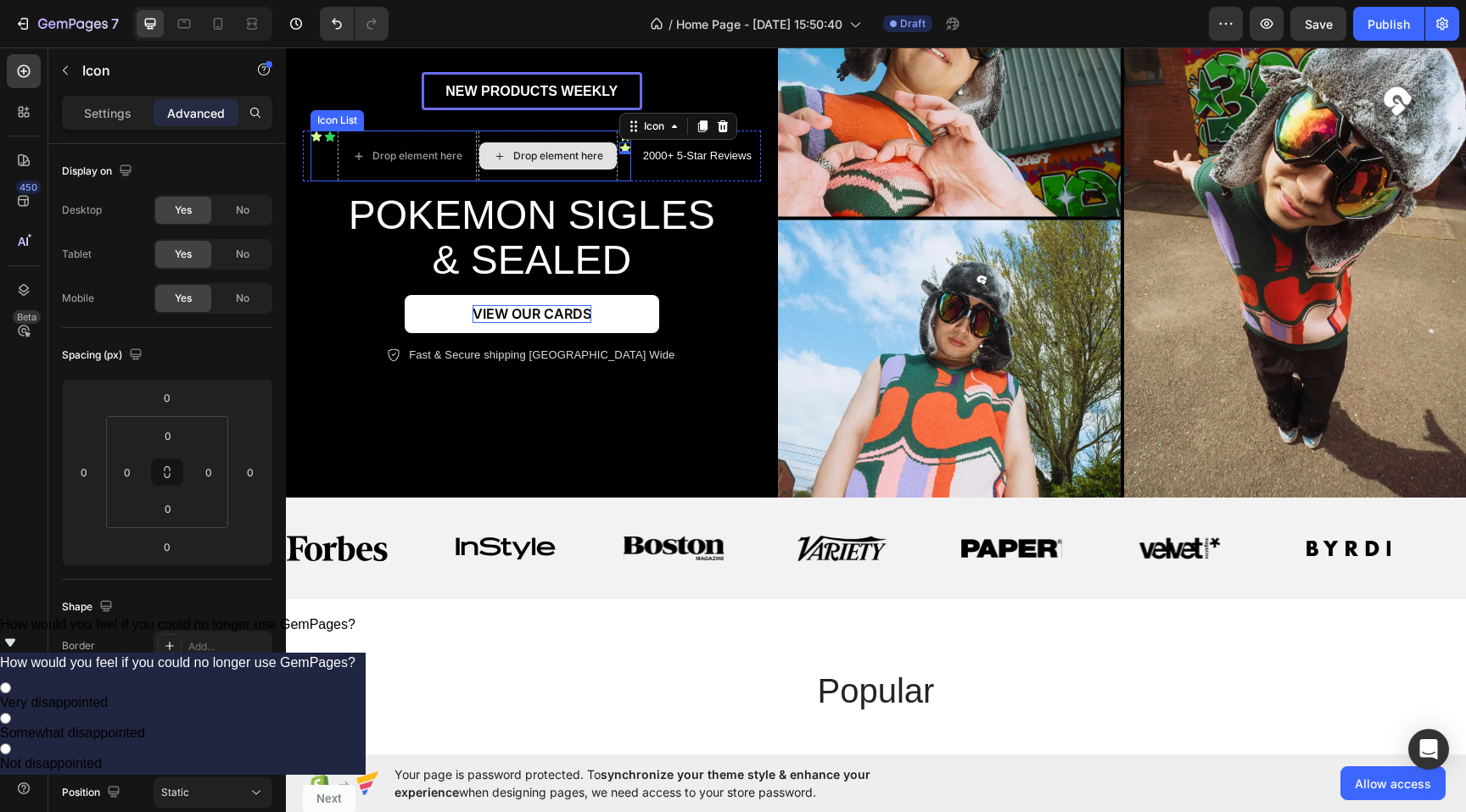
drag, startPoint x: 625, startPoint y: 149, endPoint x: 558, endPoint y: 149, distance: 67.0
click at [558, 149] on div "Icon Icon Drop element here Drop element here Icon Icon 0" at bounding box center [471, 156] width 321 height 51
drag, startPoint x: 626, startPoint y: 148, endPoint x: 533, endPoint y: 133, distance: 94.2
click at [533, 133] on div "Icon Icon Drop element here Drop element here Icon Icon 0" at bounding box center [471, 156] width 321 height 51
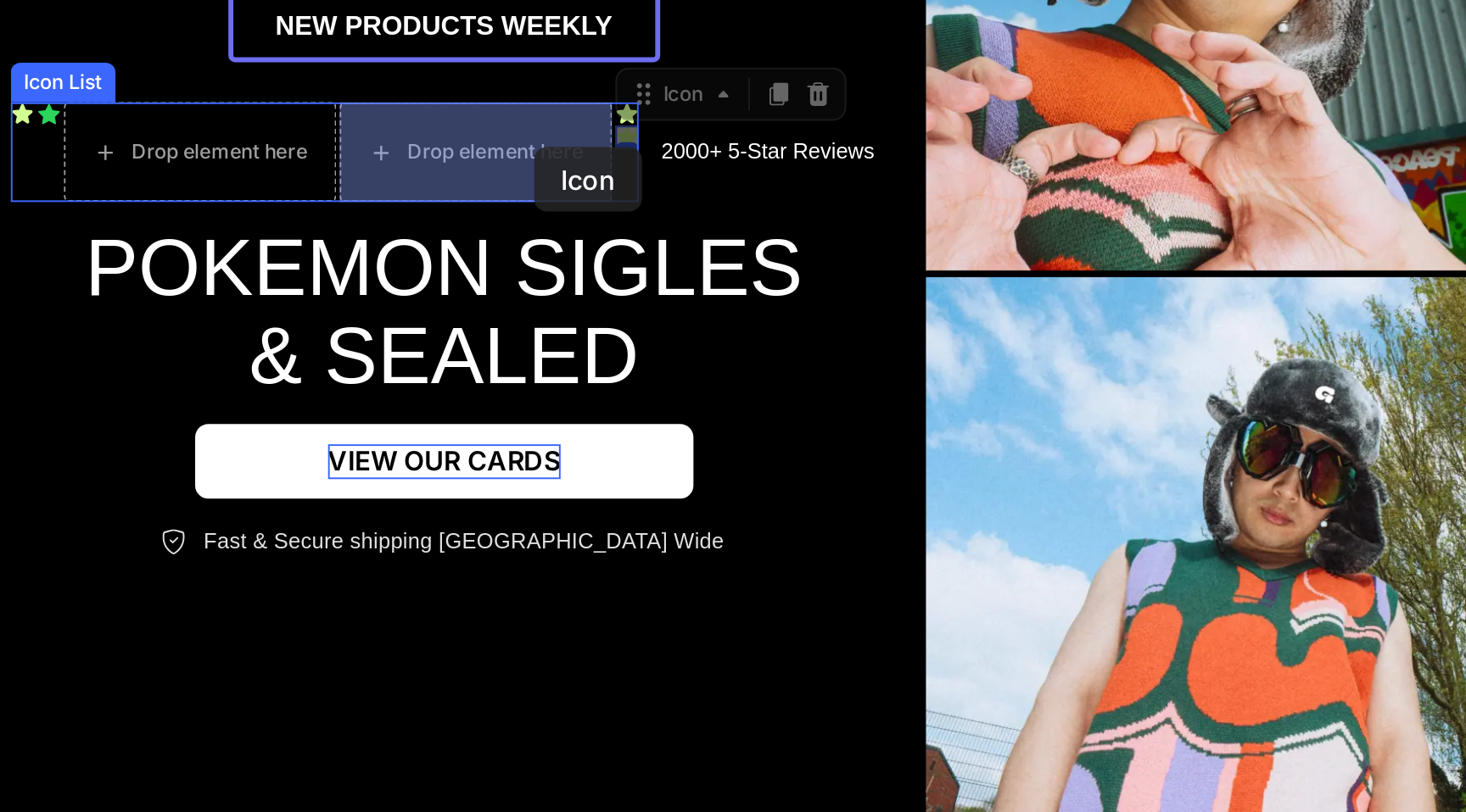
drag, startPoint x: 303, startPoint y: 37, endPoint x: 254, endPoint y: 45, distance: 49.6
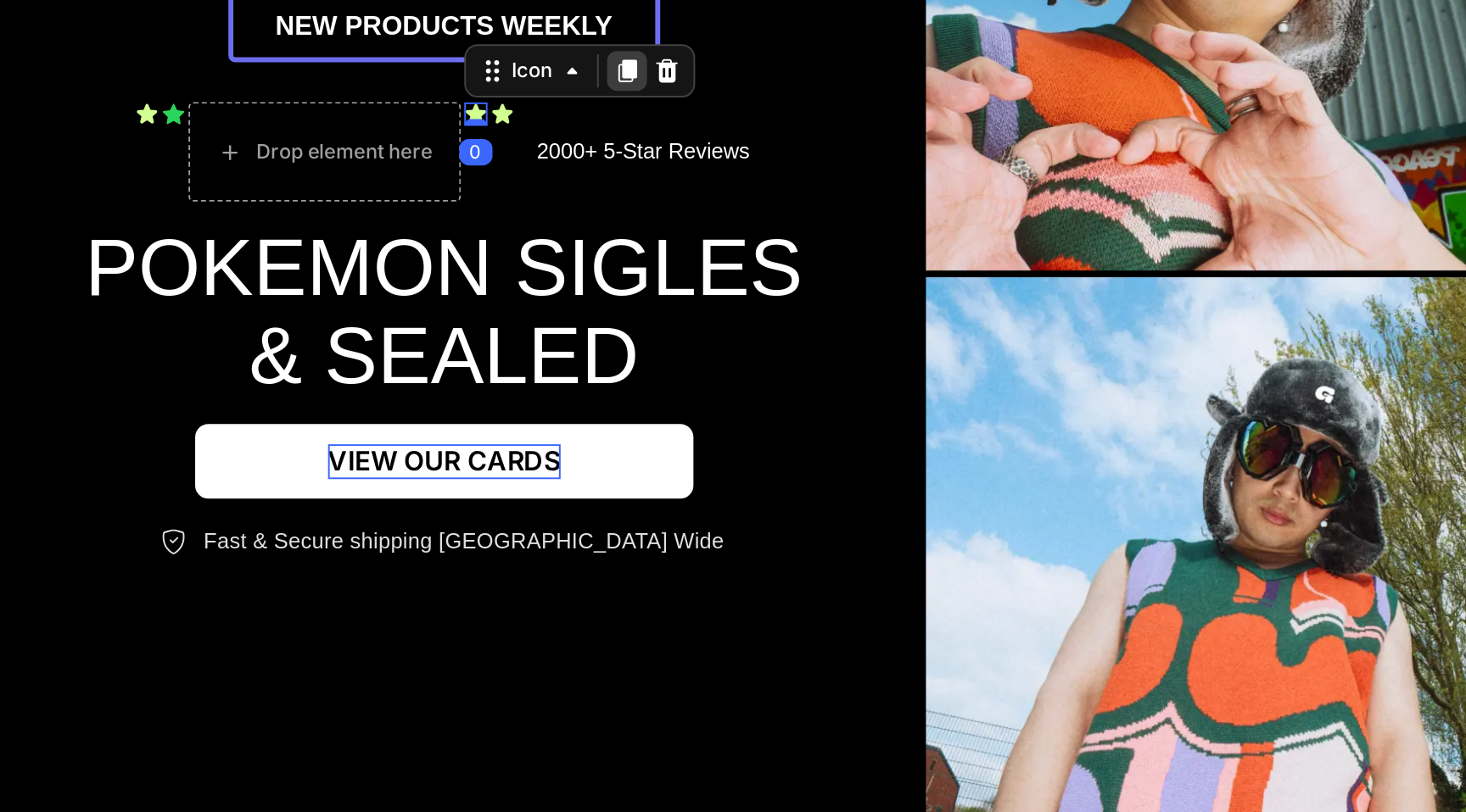
click at [305, 6] on icon at bounding box center [301, 7] width 9 height 12
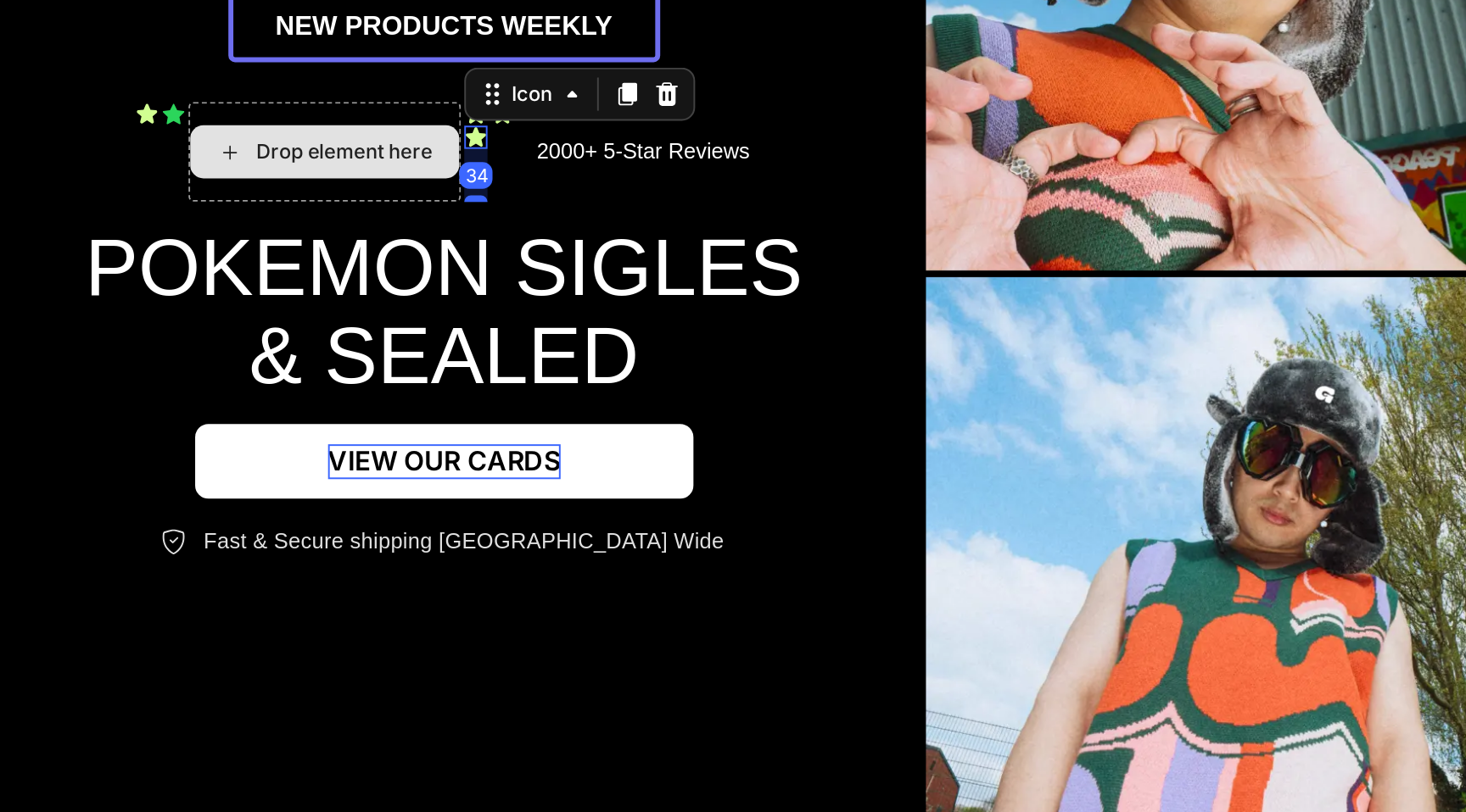
drag, startPoint x: 223, startPoint y: 42, endPoint x: 183, endPoint y: 62, distance: 44.7
click at [183, 62] on div "Icon Icon Drop element here Icon Icon 34 Icon" at bounding box center [147, 48] width 193 height 51
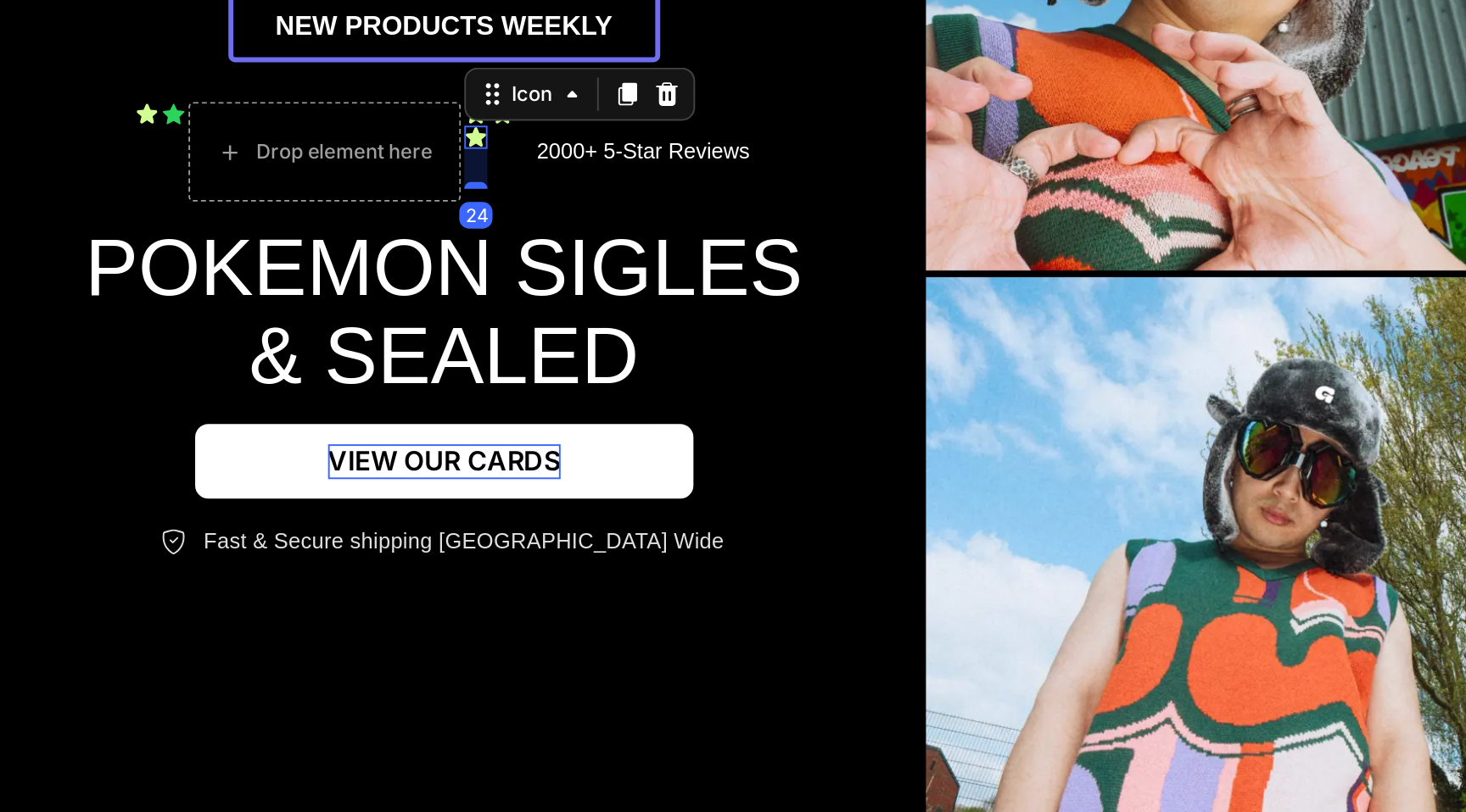
type input "0"
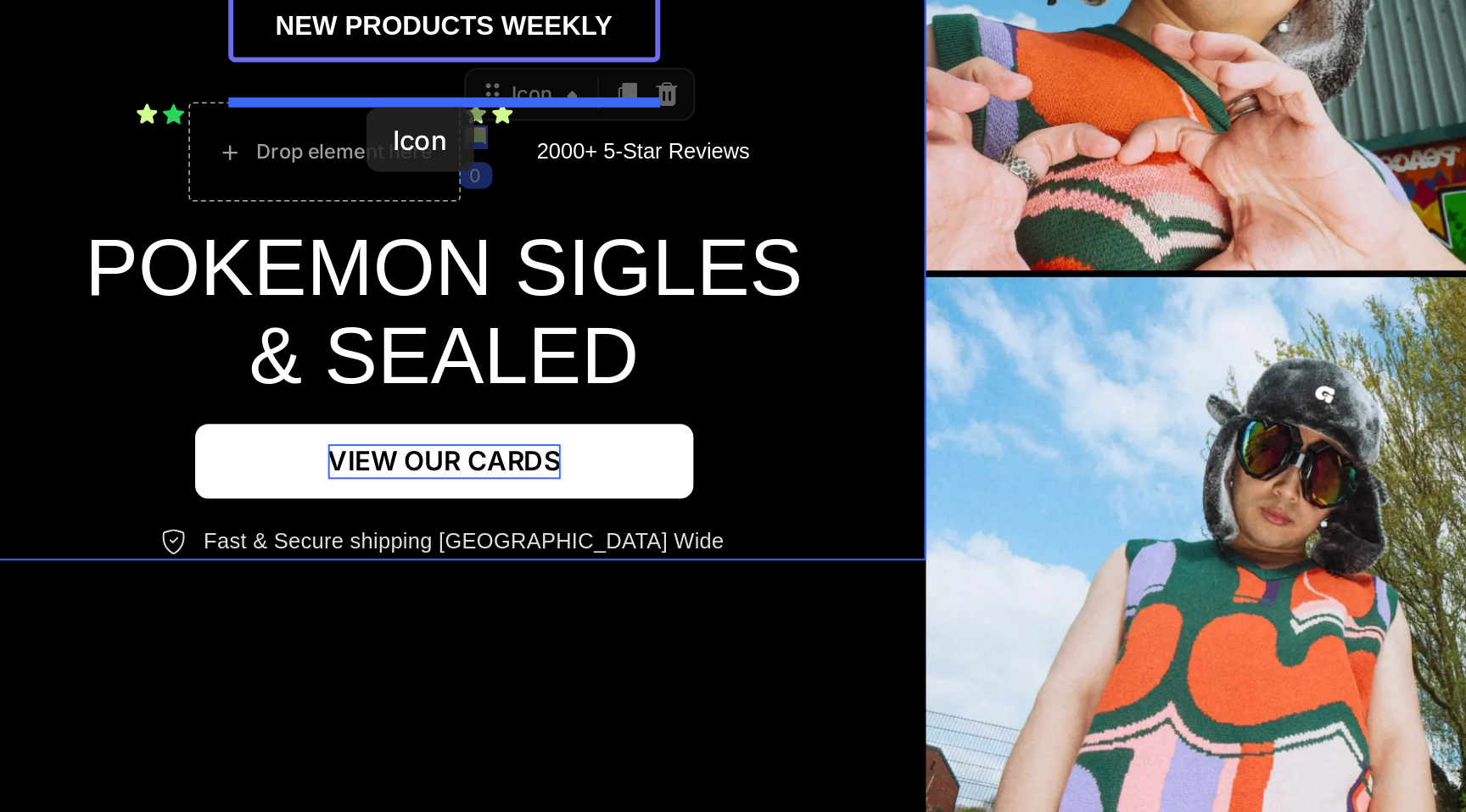
drag, startPoint x: 223, startPoint y: 37, endPoint x: 169, endPoint y: 26, distance: 55.1
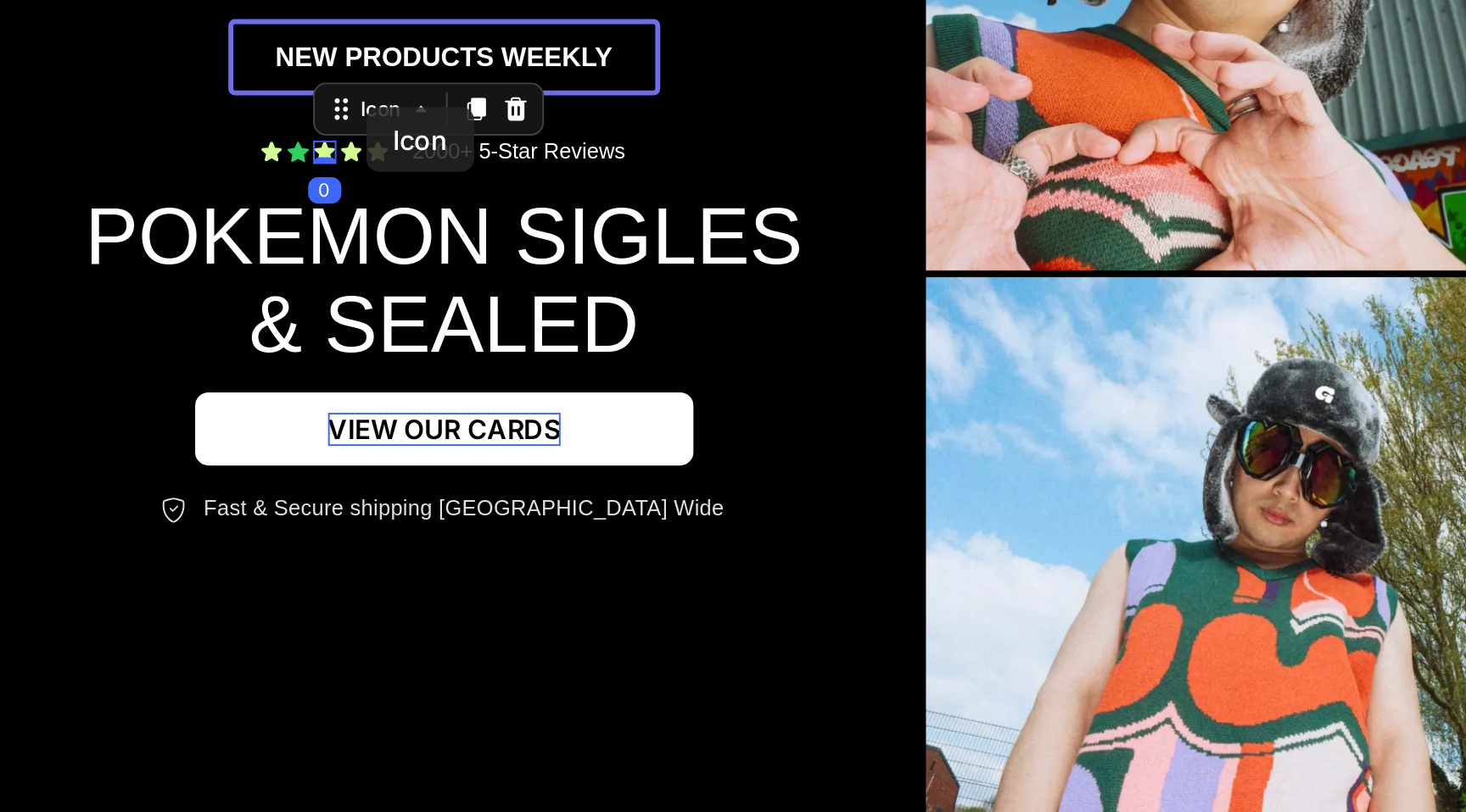
scroll to position [198, 0]
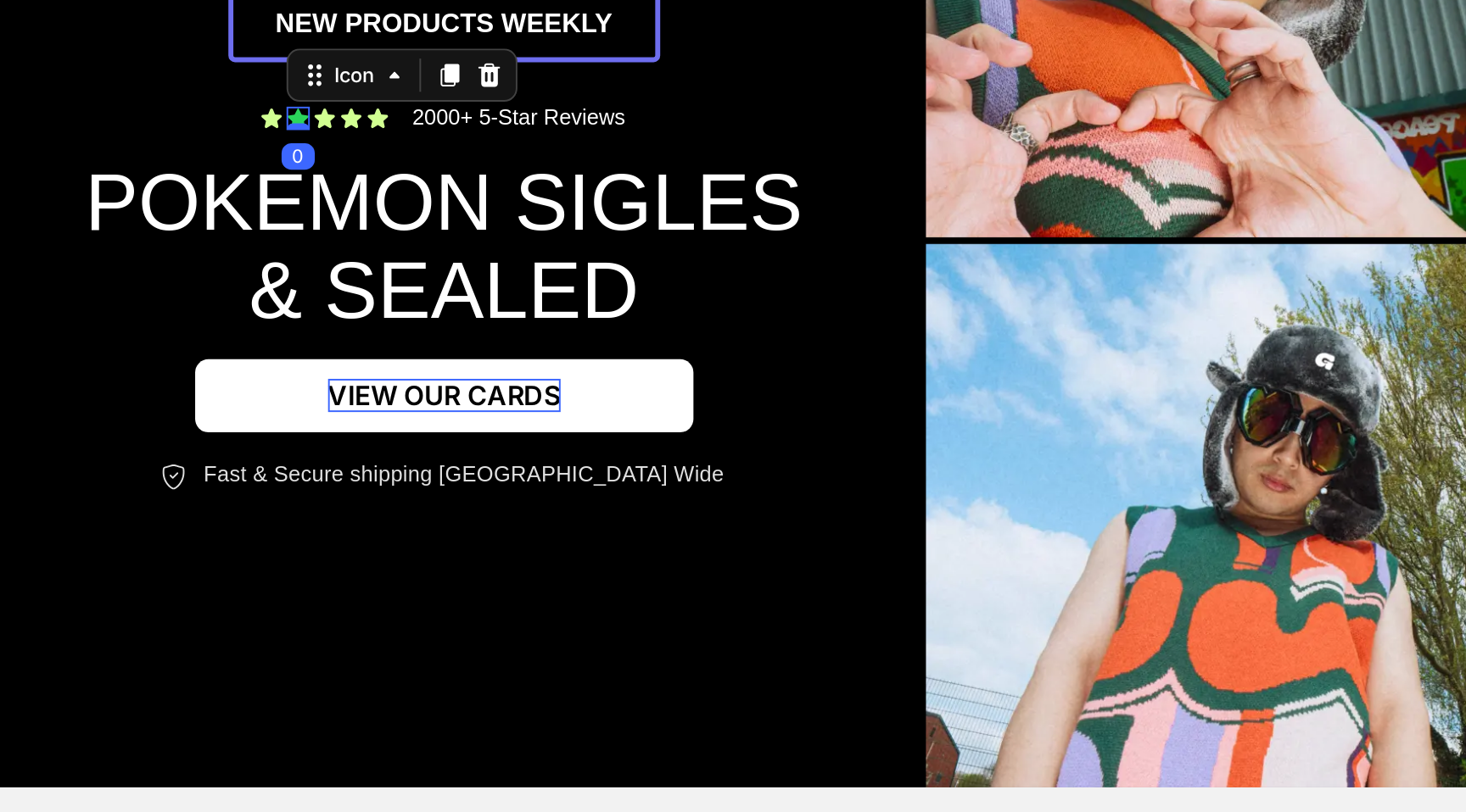
click at [131, 32] on icon at bounding box center [134, 31] width 11 height 10
click at [224, 9] on div at bounding box center [232, 9] width 20 height 20
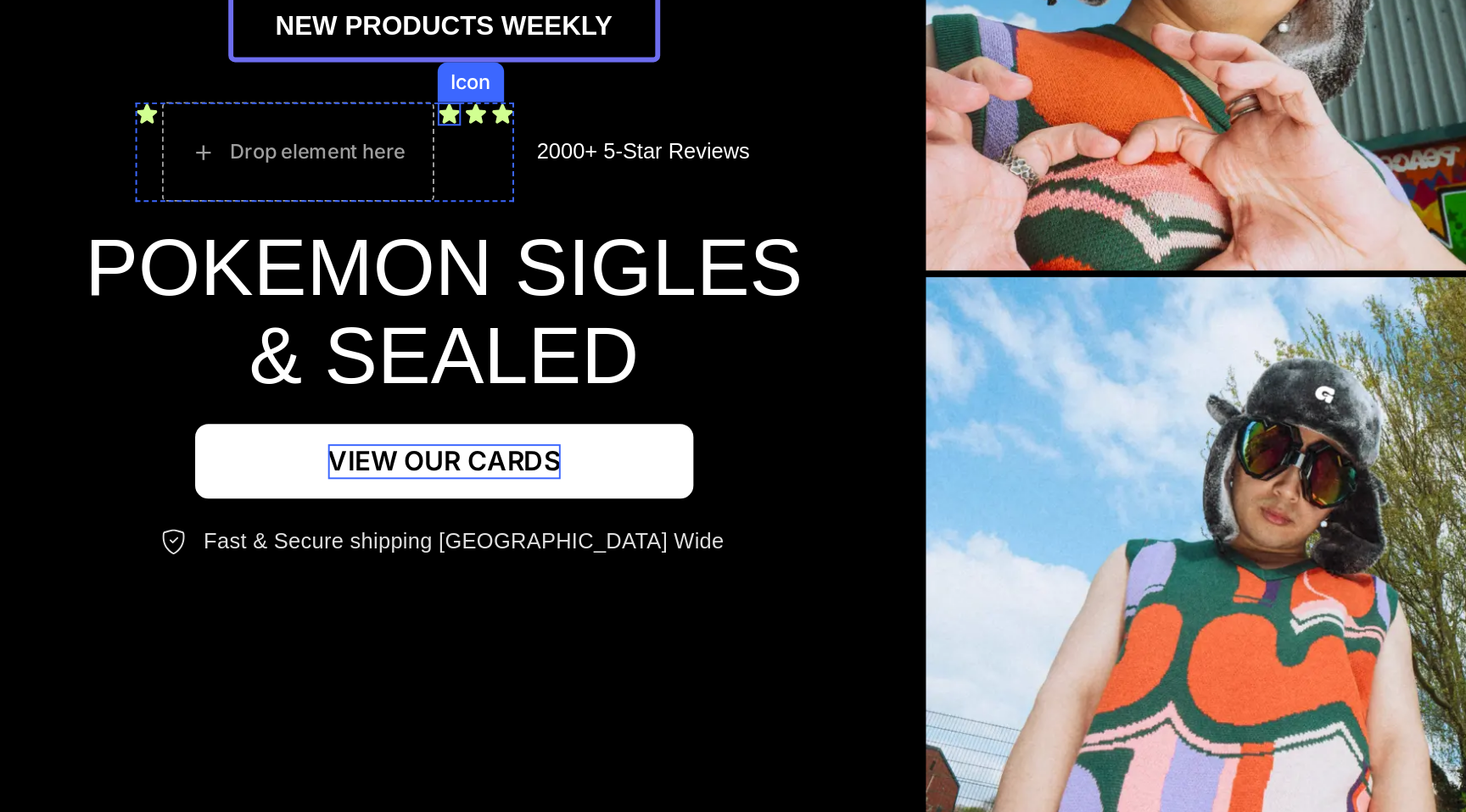
click at [208, 29] on icon at bounding box center [210, 28] width 10 height 10
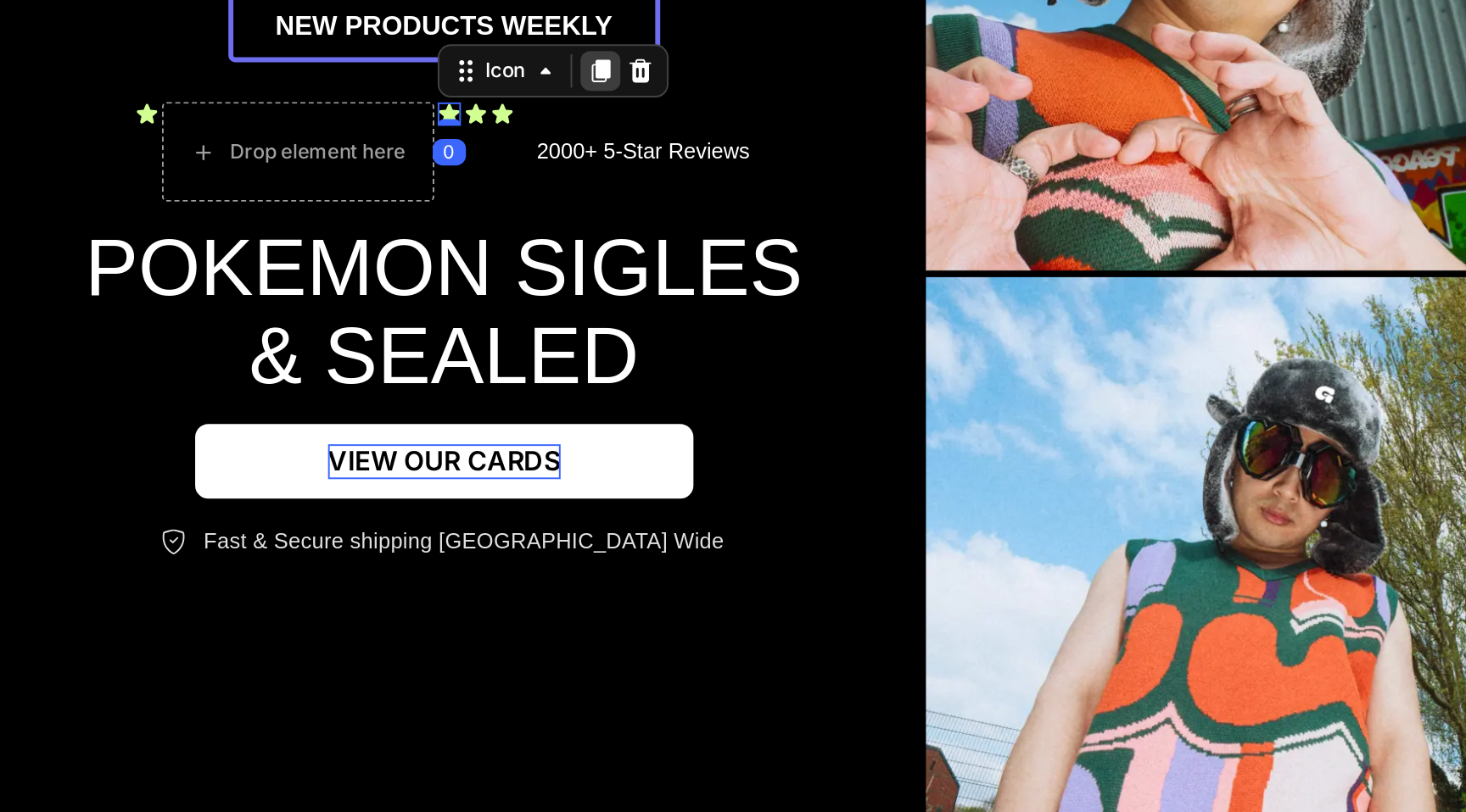
click at [283, 3] on icon at bounding box center [288, 6] width 13 height 13
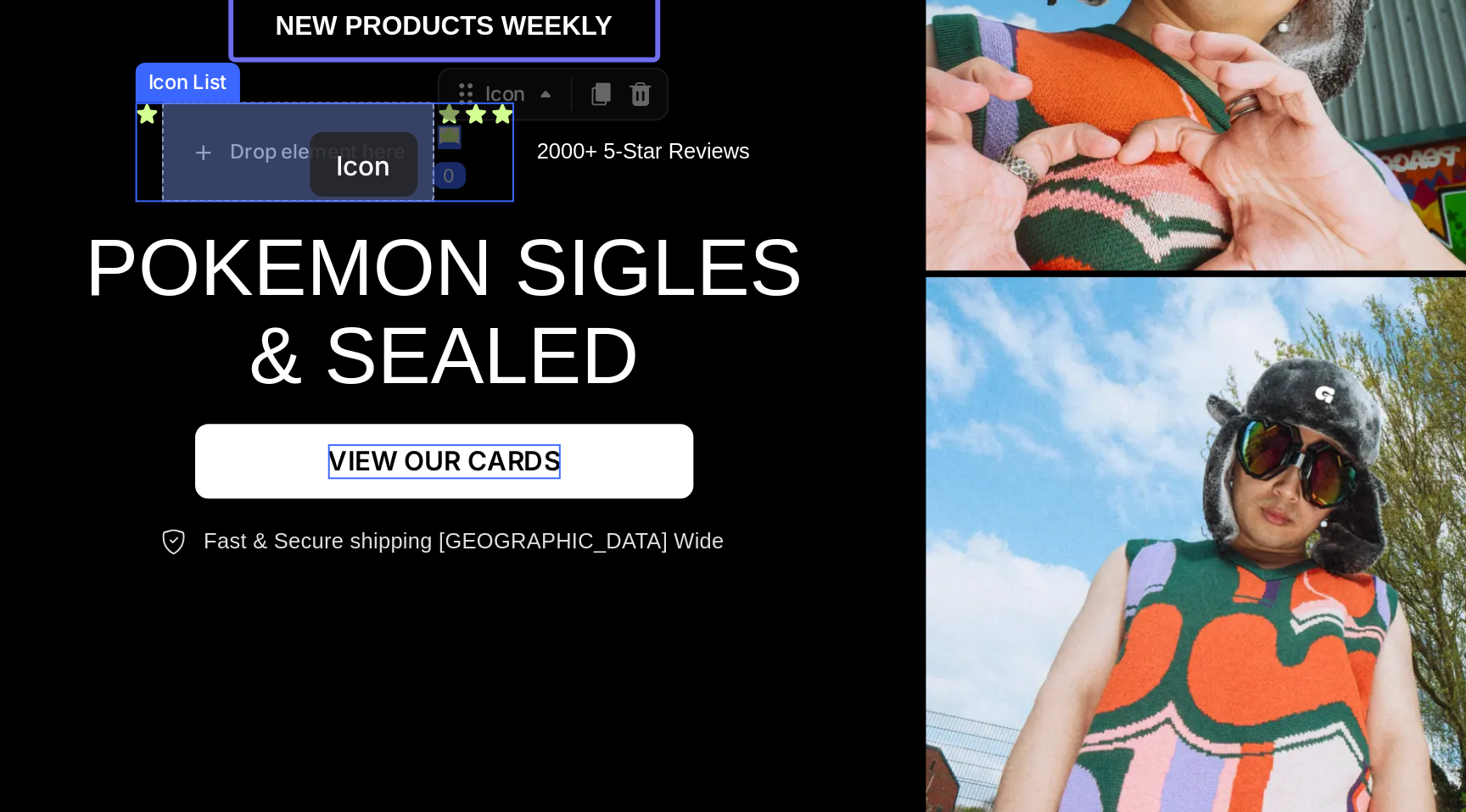
drag, startPoint x: 211, startPoint y: 40, endPoint x: 140, endPoint y: 38, distance: 71.0
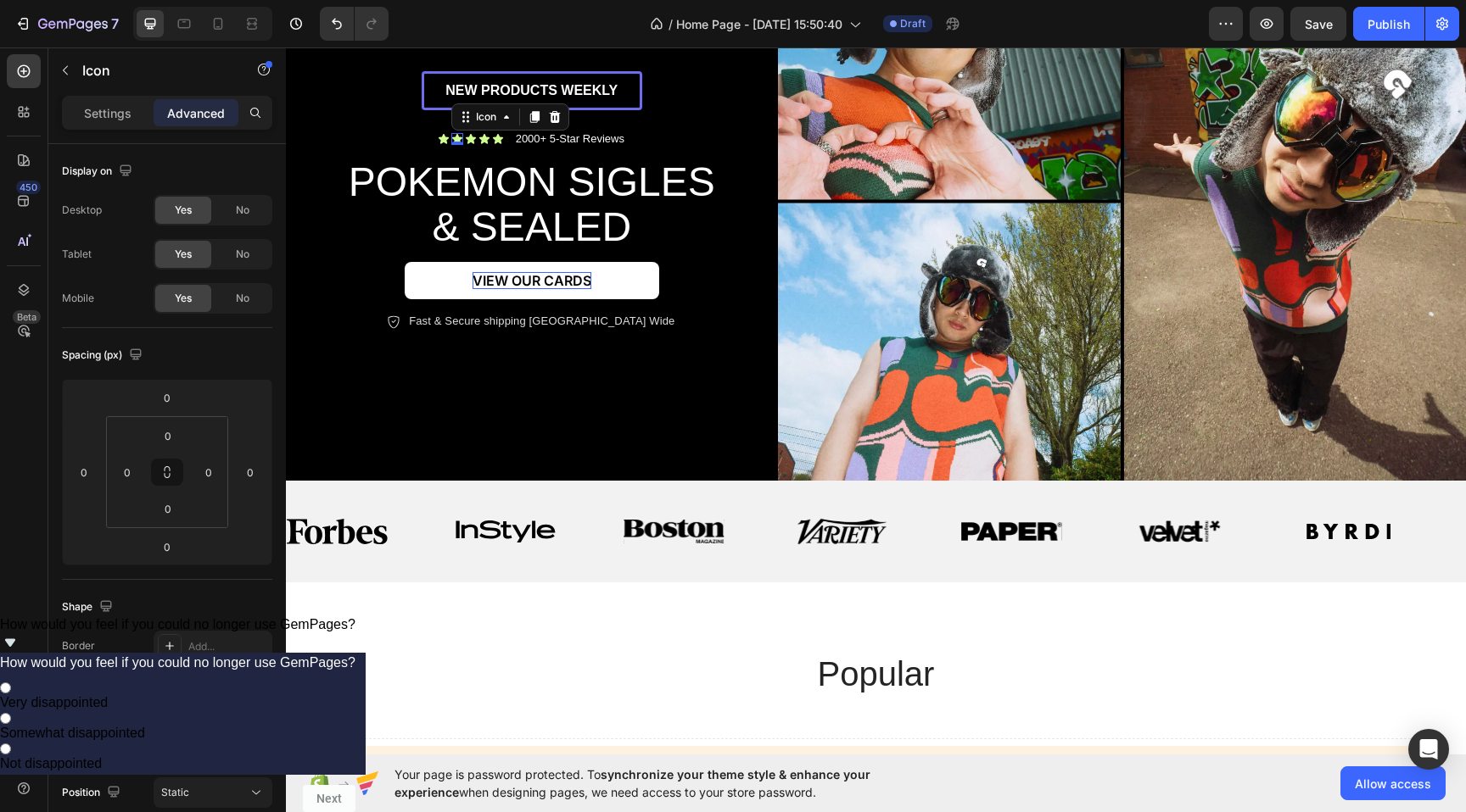
click at [511, 28] on div "/ Home Page - [DATE] 15:50:40 Draft" at bounding box center [805, 24] width 807 height 34
click at [837, 642] on div "popular Heading Can not get product from Shopify We cannot find any products fr…" at bounding box center [876, 740] width 1180 height 316
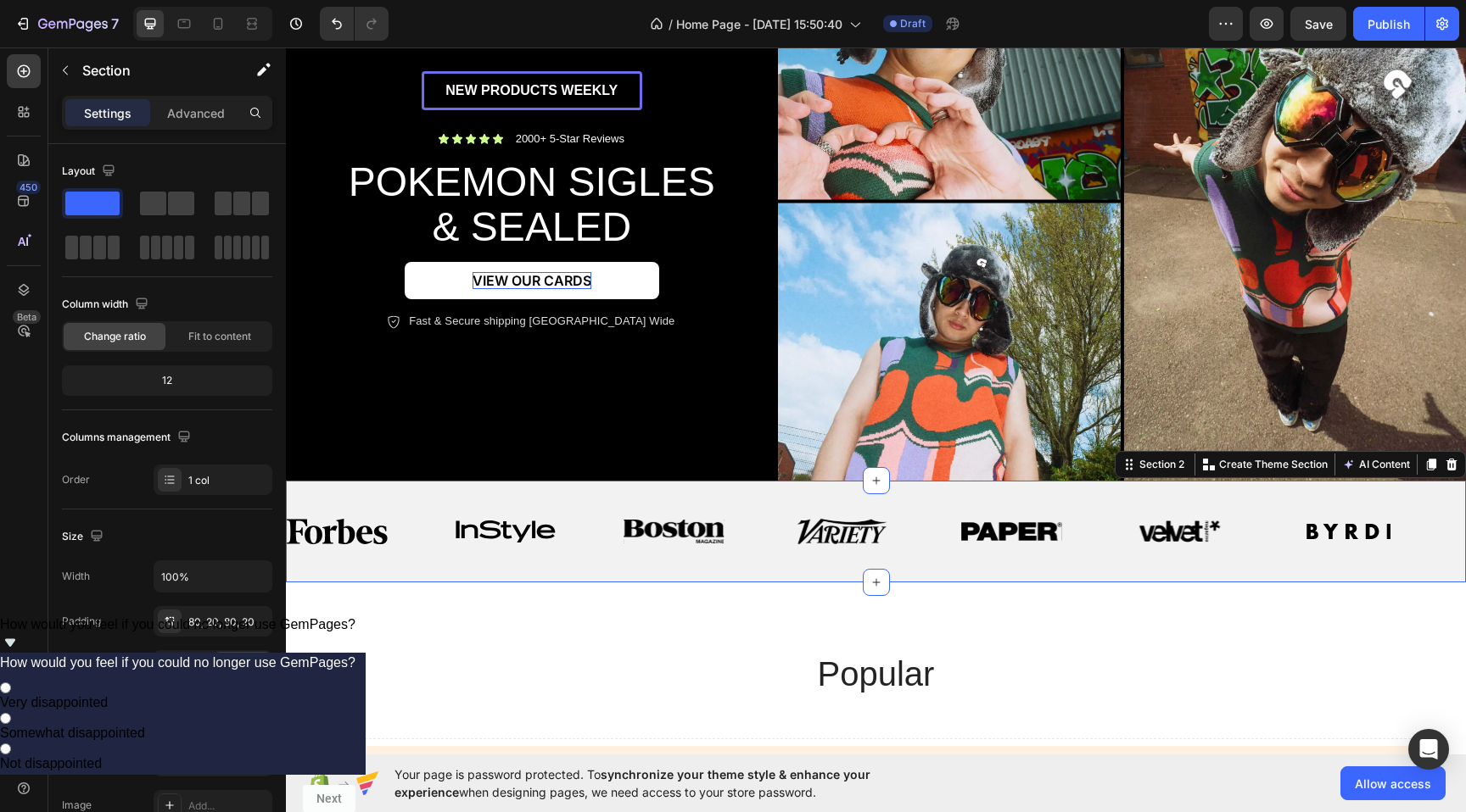
click at [784, 502] on div "Image Image Image Image Image Image Image Image Image Image Image Image Image I…" at bounding box center [876, 532] width 1180 height 102
click at [1450, 467] on icon at bounding box center [1451, 464] width 13 height 13
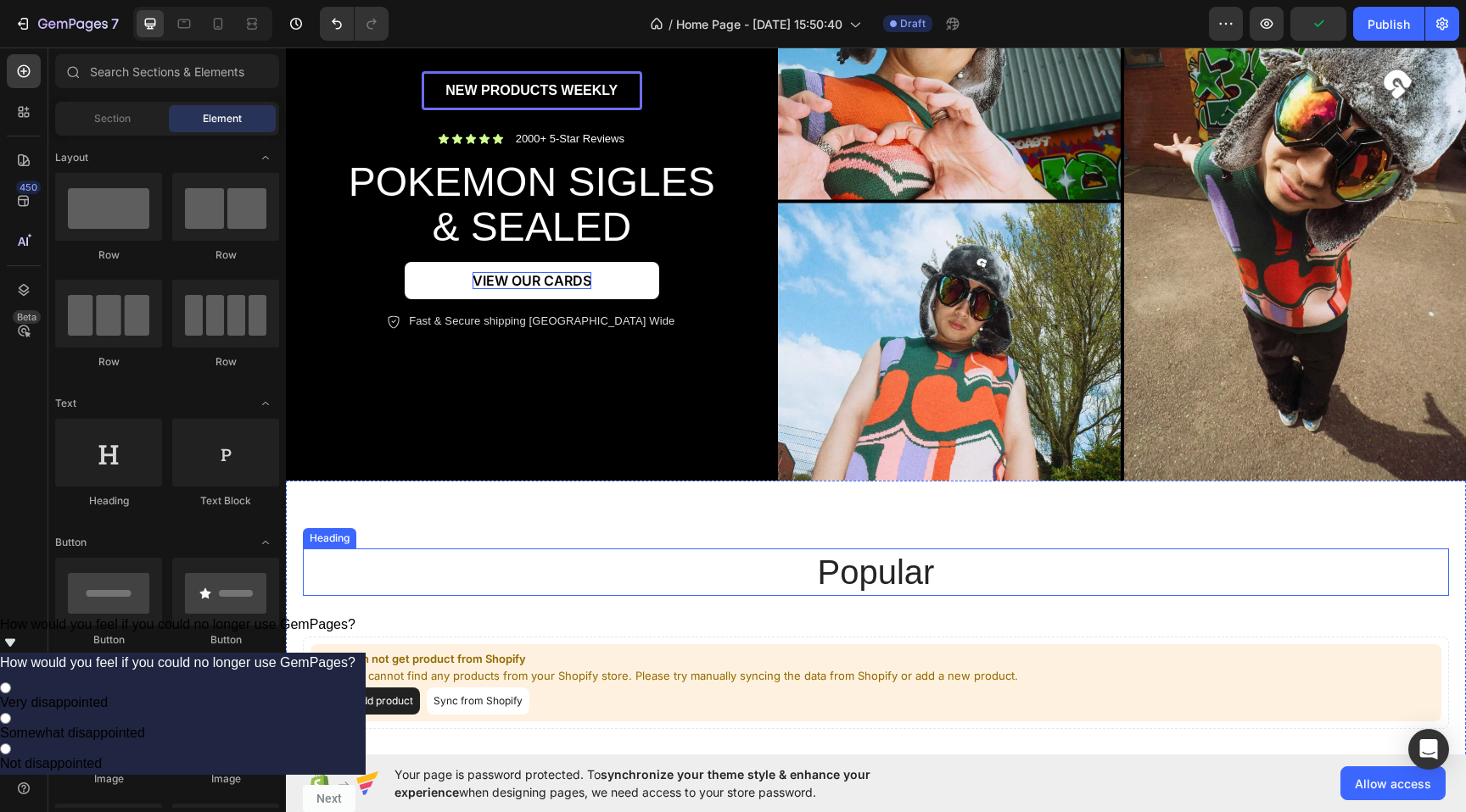
scroll to position [401, 0]
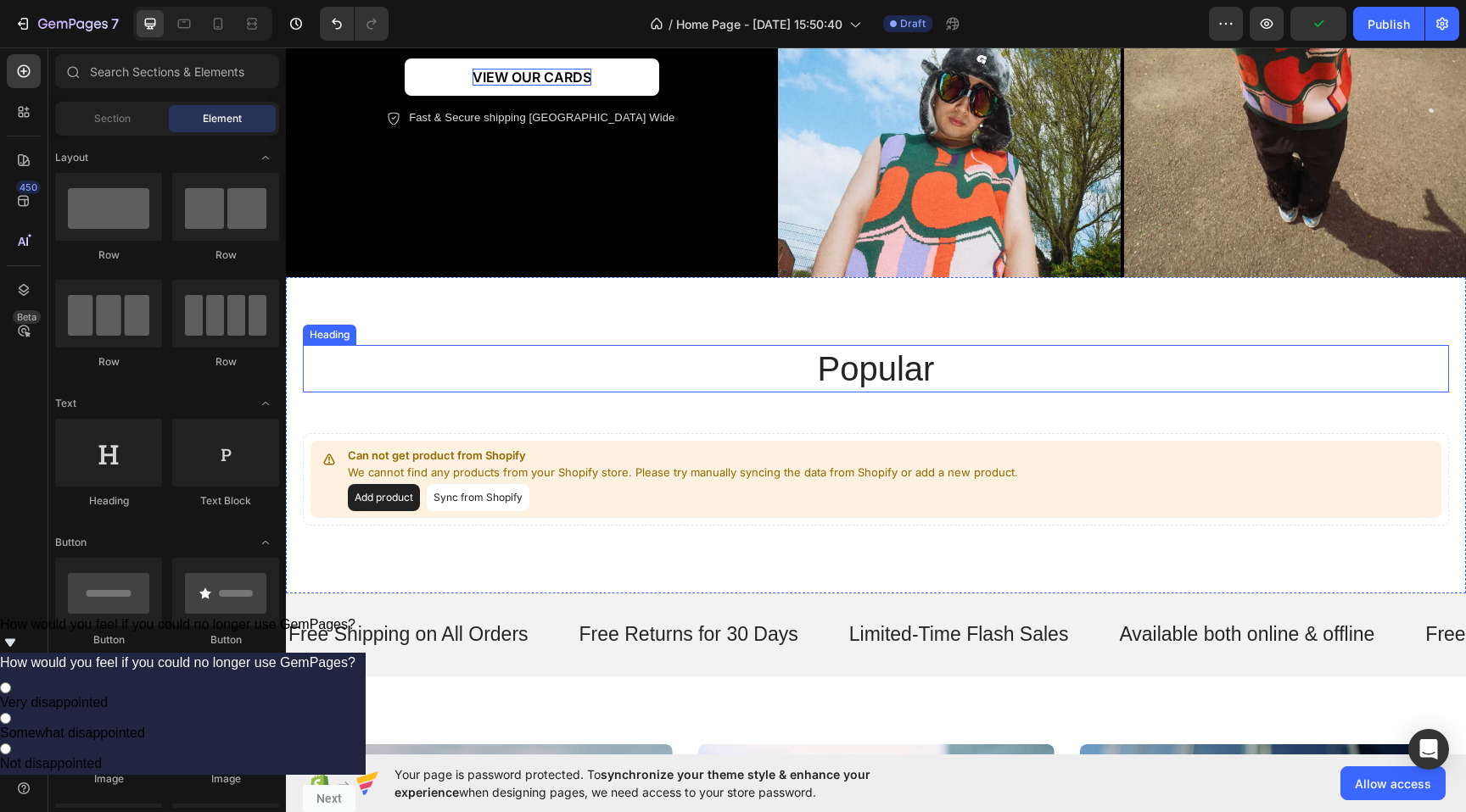
click at [859, 365] on h2 "popular" at bounding box center [876, 369] width 1018 height 47
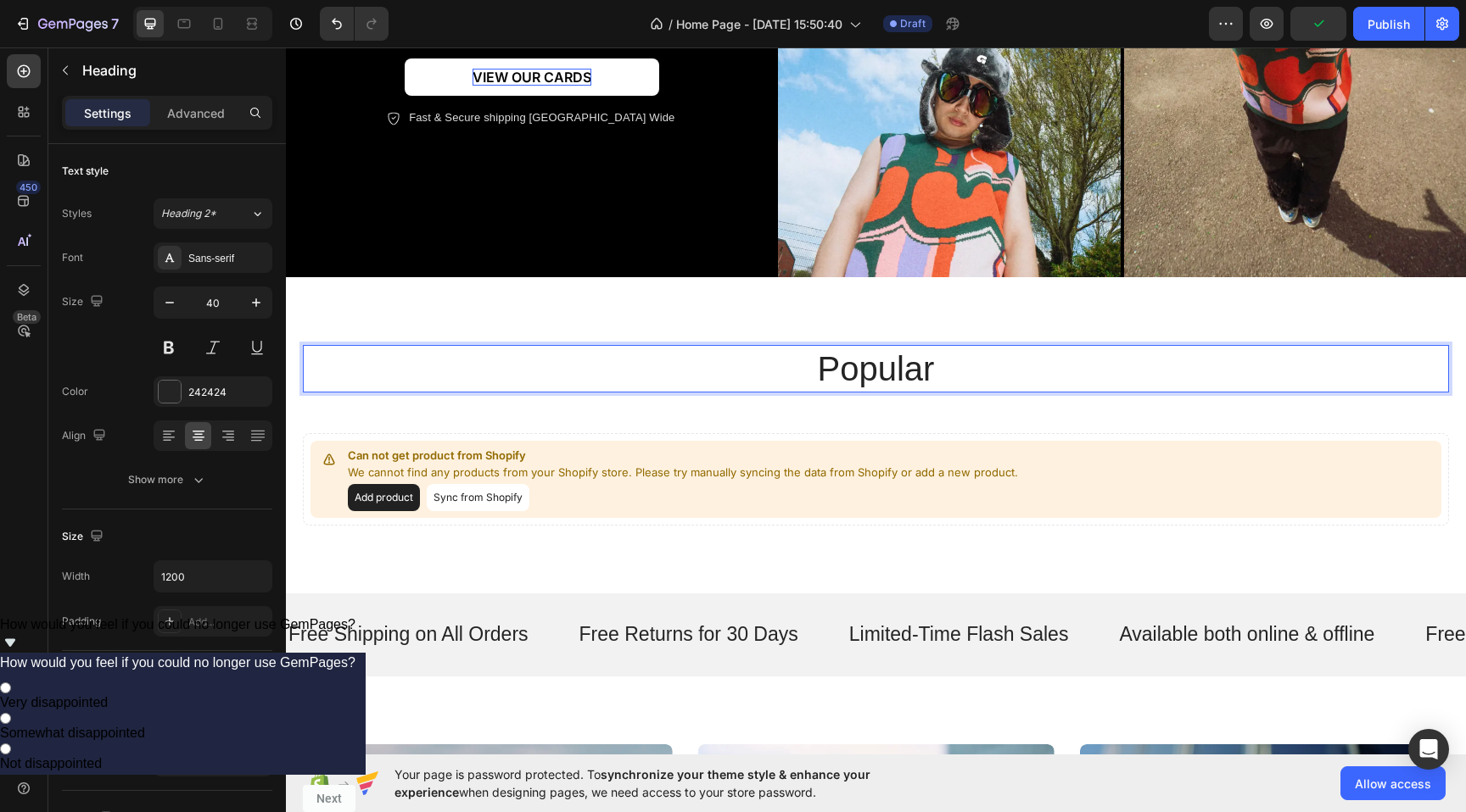
click at [859, 365] on h2 "popular" at bounding box center [876, 369] width 1018 height 47
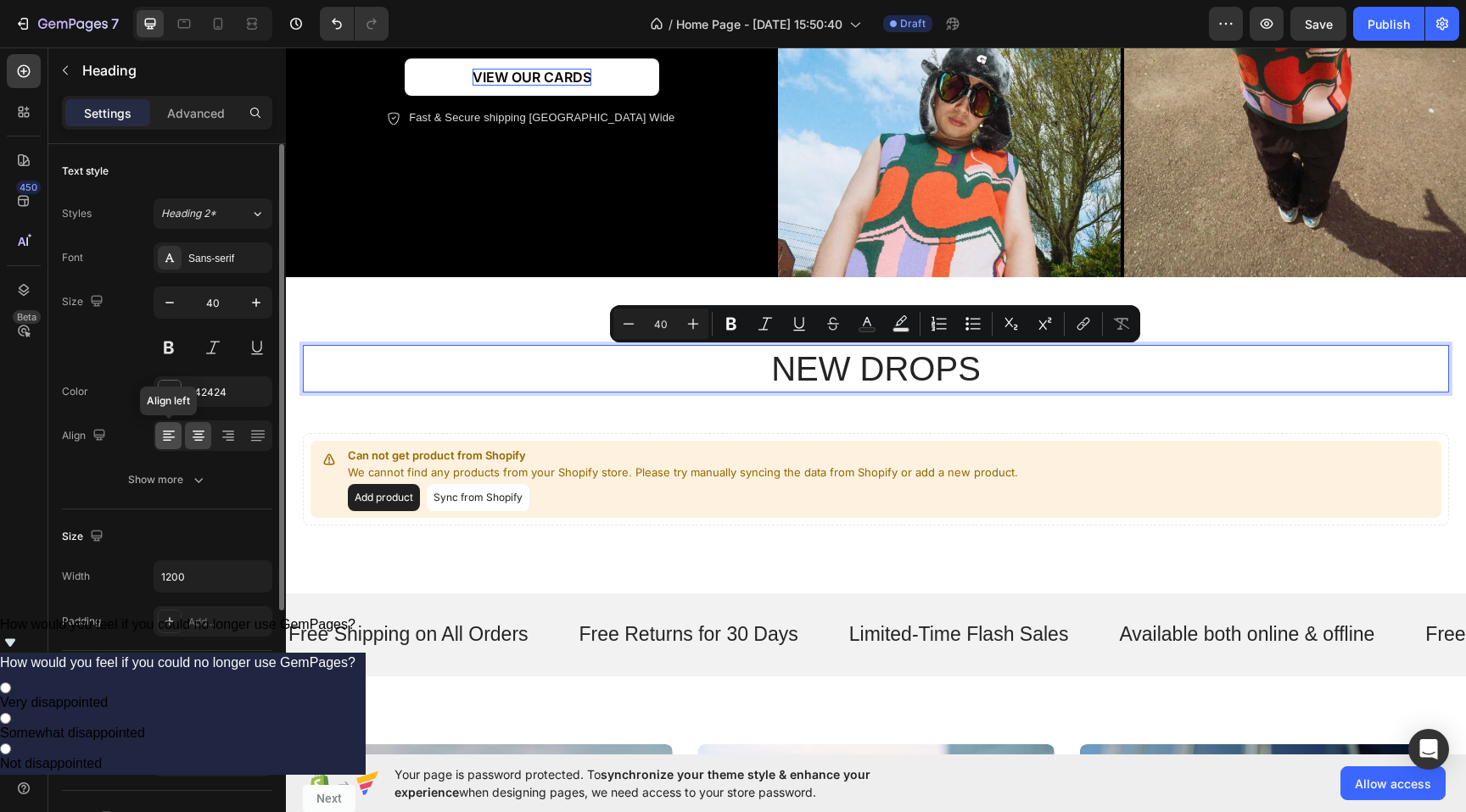
click at [174, 435] on icon at bounding box center [168, 435] width 17 height 17
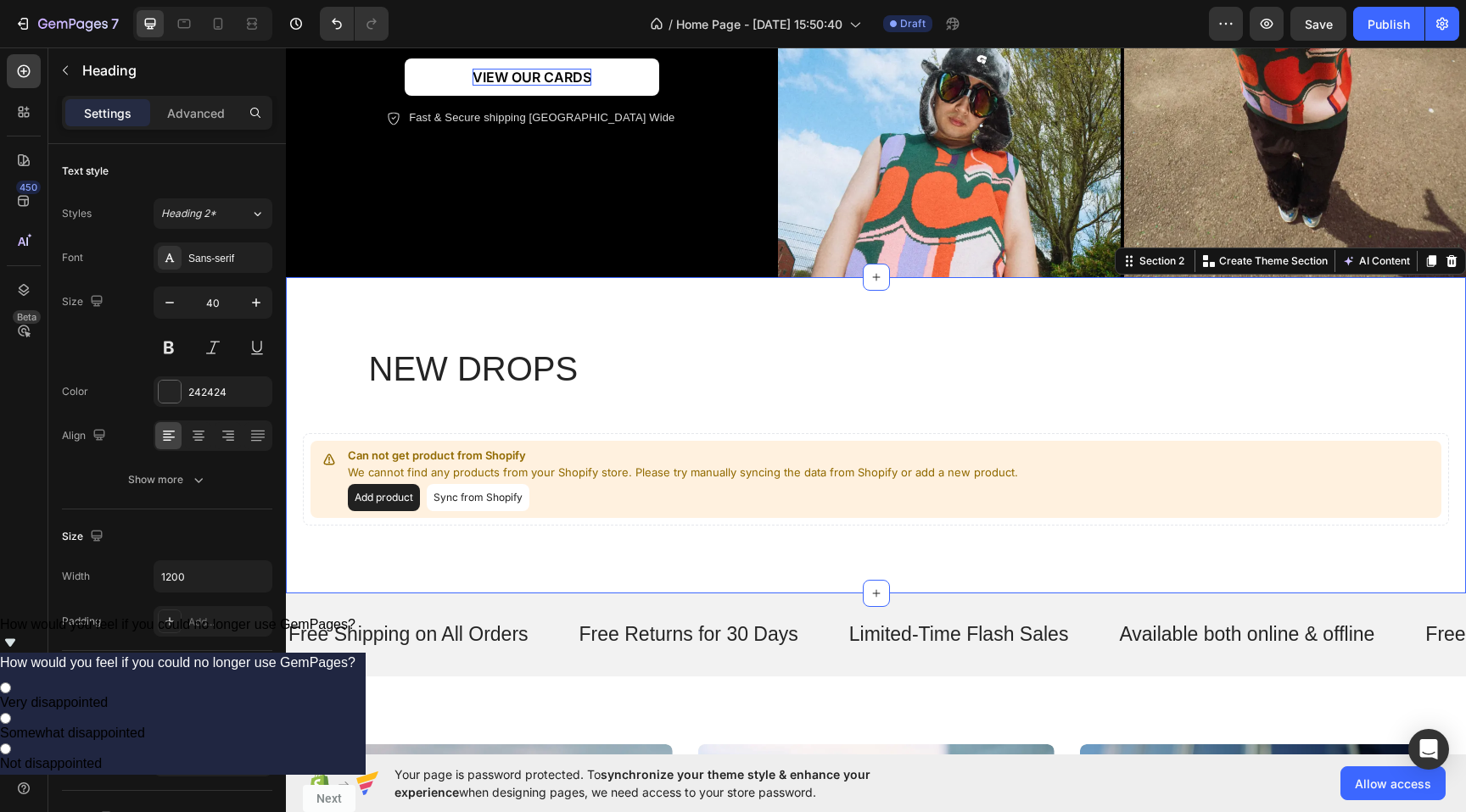
click at [546, 309] on div "NEW DROPS Heading Can not get product from Shopify We cannot find any products …" at bounding box center [876, 434] width 1180 height 316
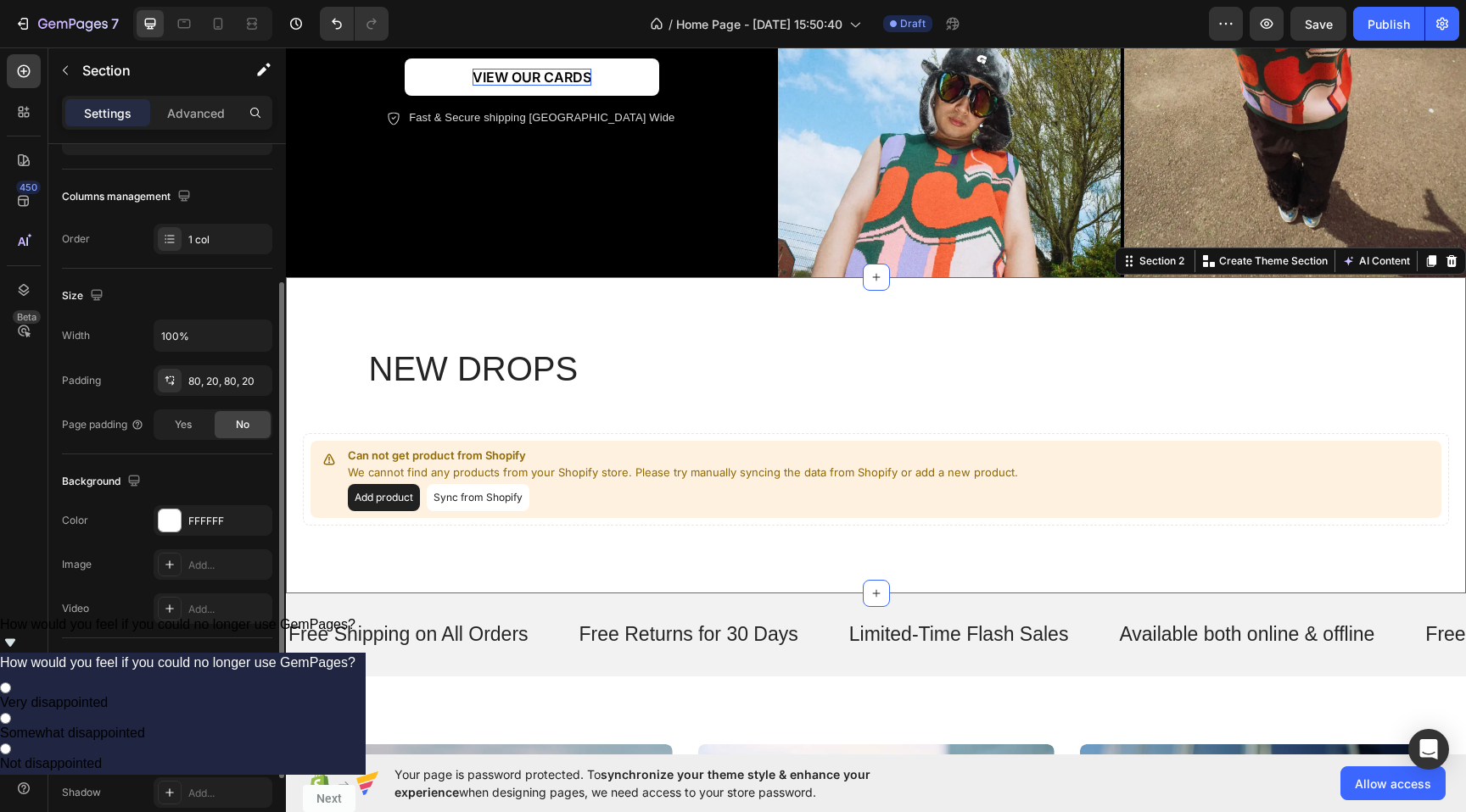
scroll to position [294, 0]
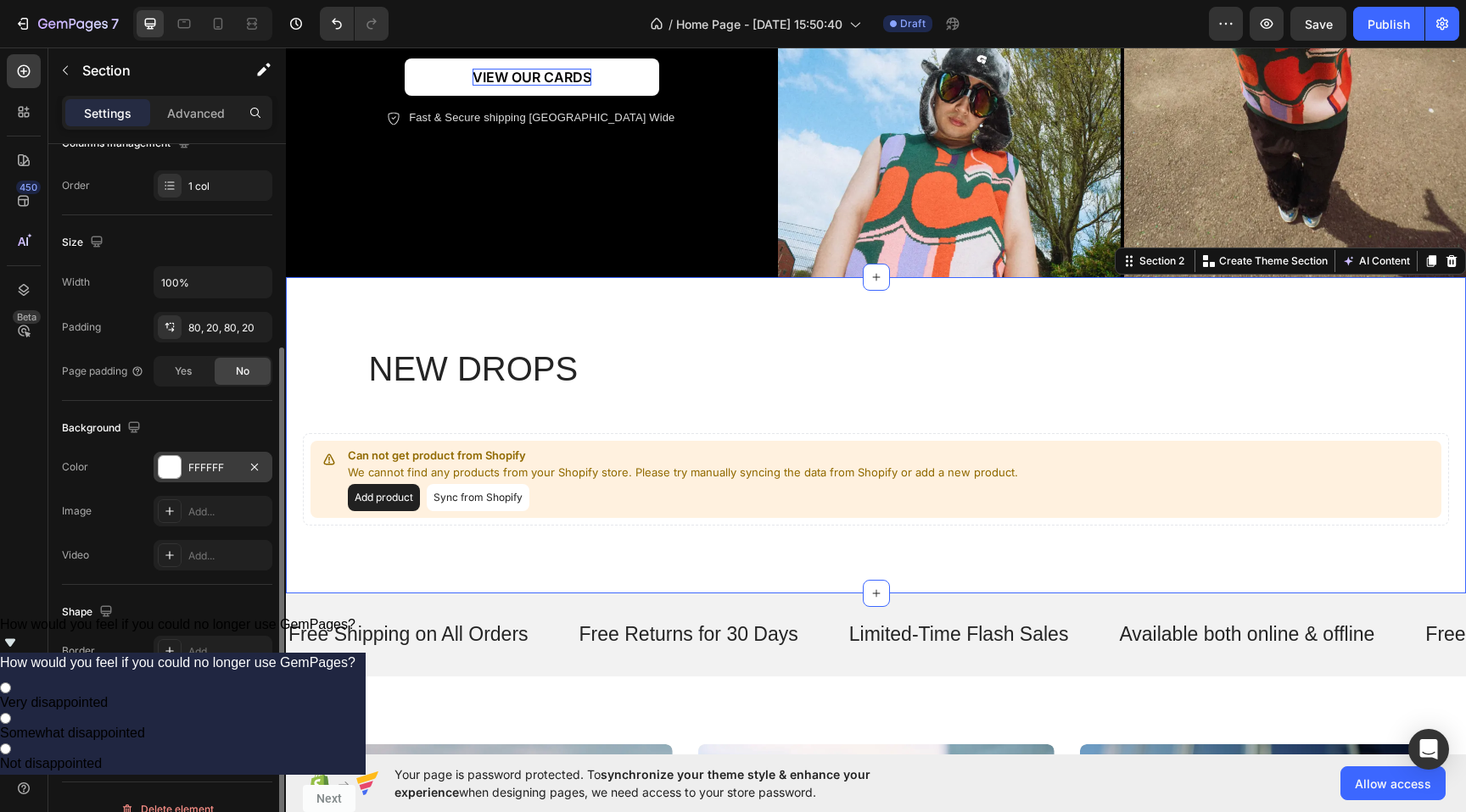
click at [165, 469] on div at bounding box center [169, 467] width 22 height 22
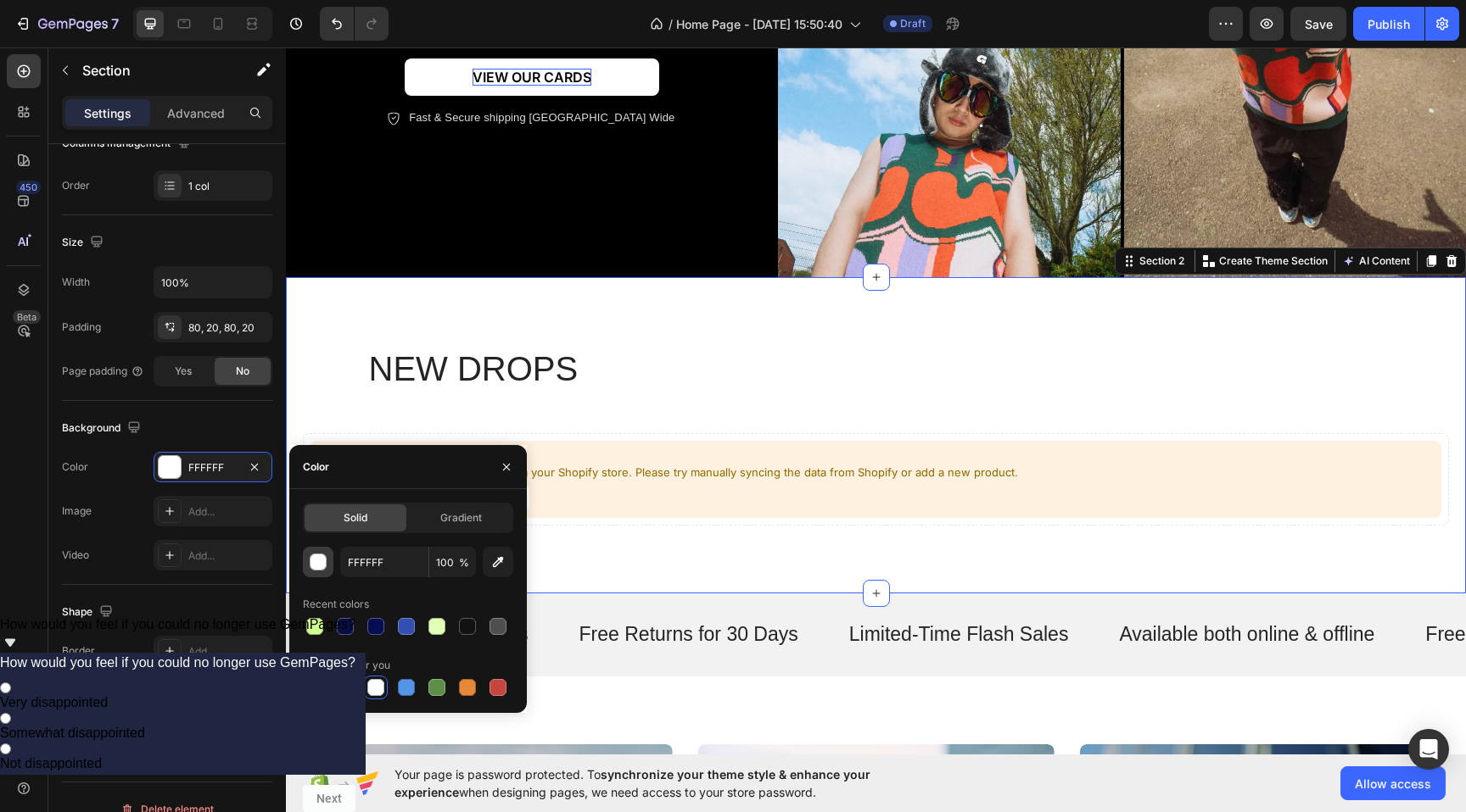
click at [321, 557] on div "button" at bounding box center [319, 563] width 17 height 17
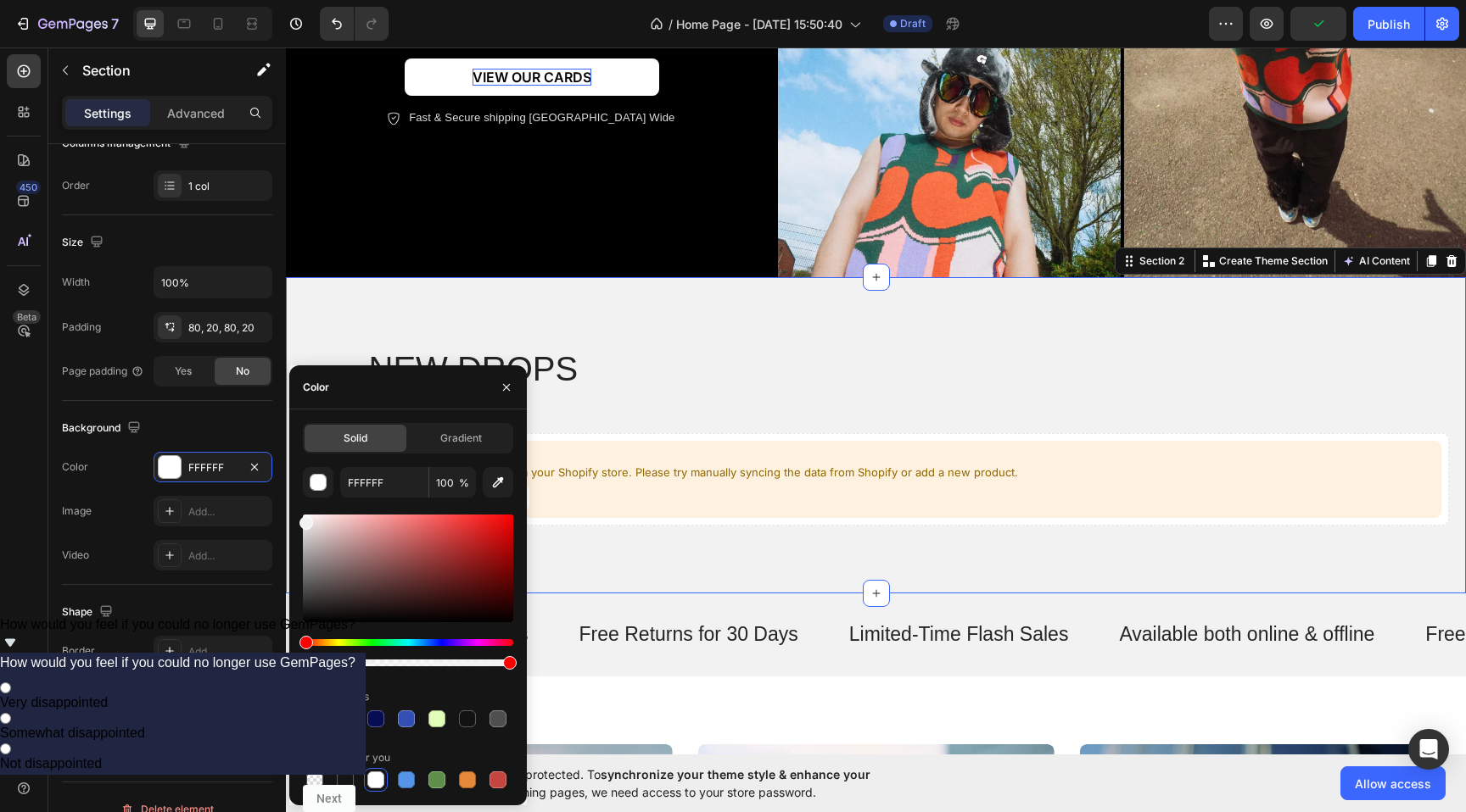
drag, startPoint x: 311, startPoint y: 543, endPoint x: 289, endPoint y: 520, distance: 31.8
click at [289, 520] on div "Solid Gradient FFFFFF 100 % Recent colors Suggested for you" at bounding box center [408, 607] width 238 height 369
click at [458, 312] on div "NEW DROPS Heading Can not get product from Shopify We cannot find any products …" at bounding box center [876, 434] width 1180 height 316
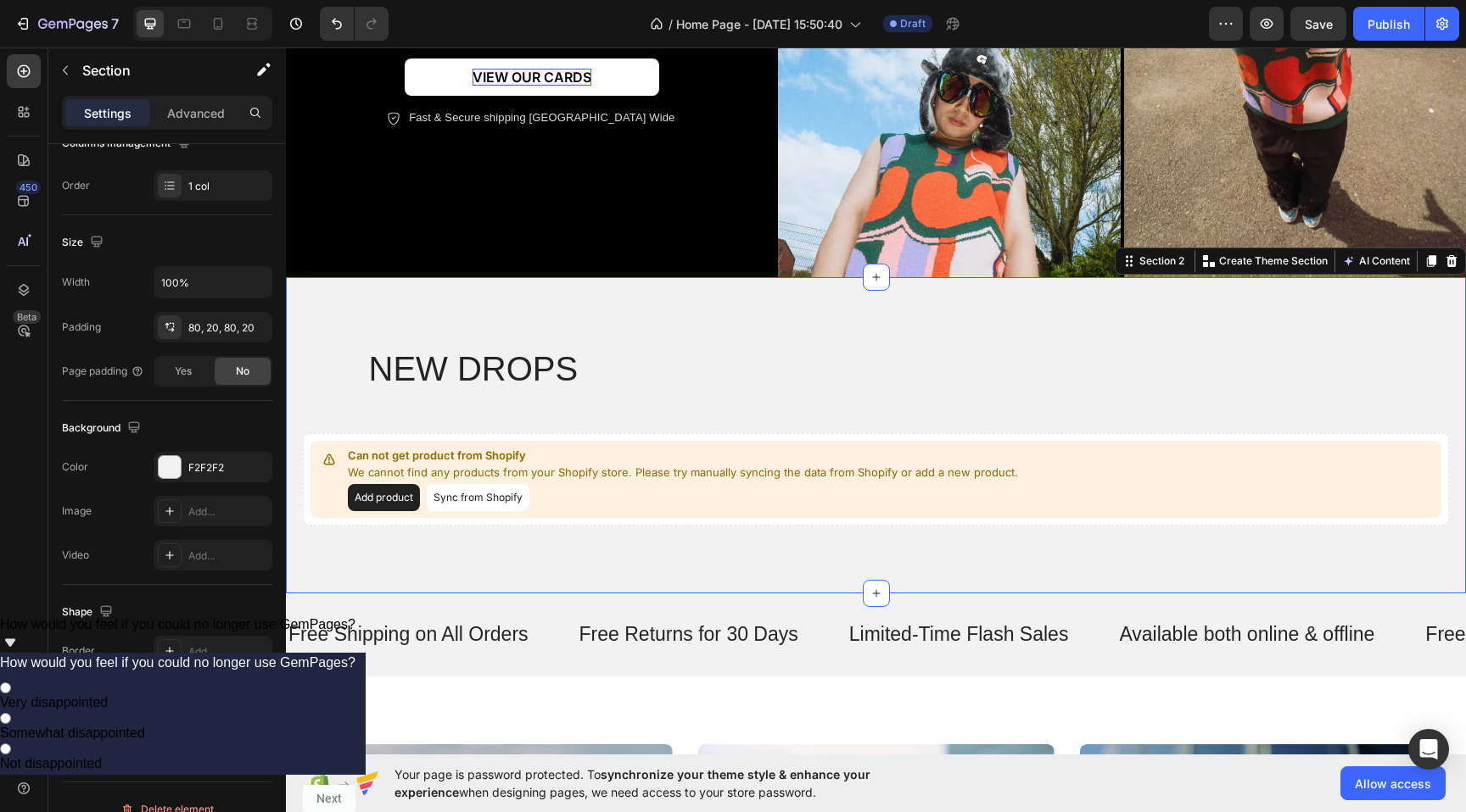
scroll to position [415, 0]
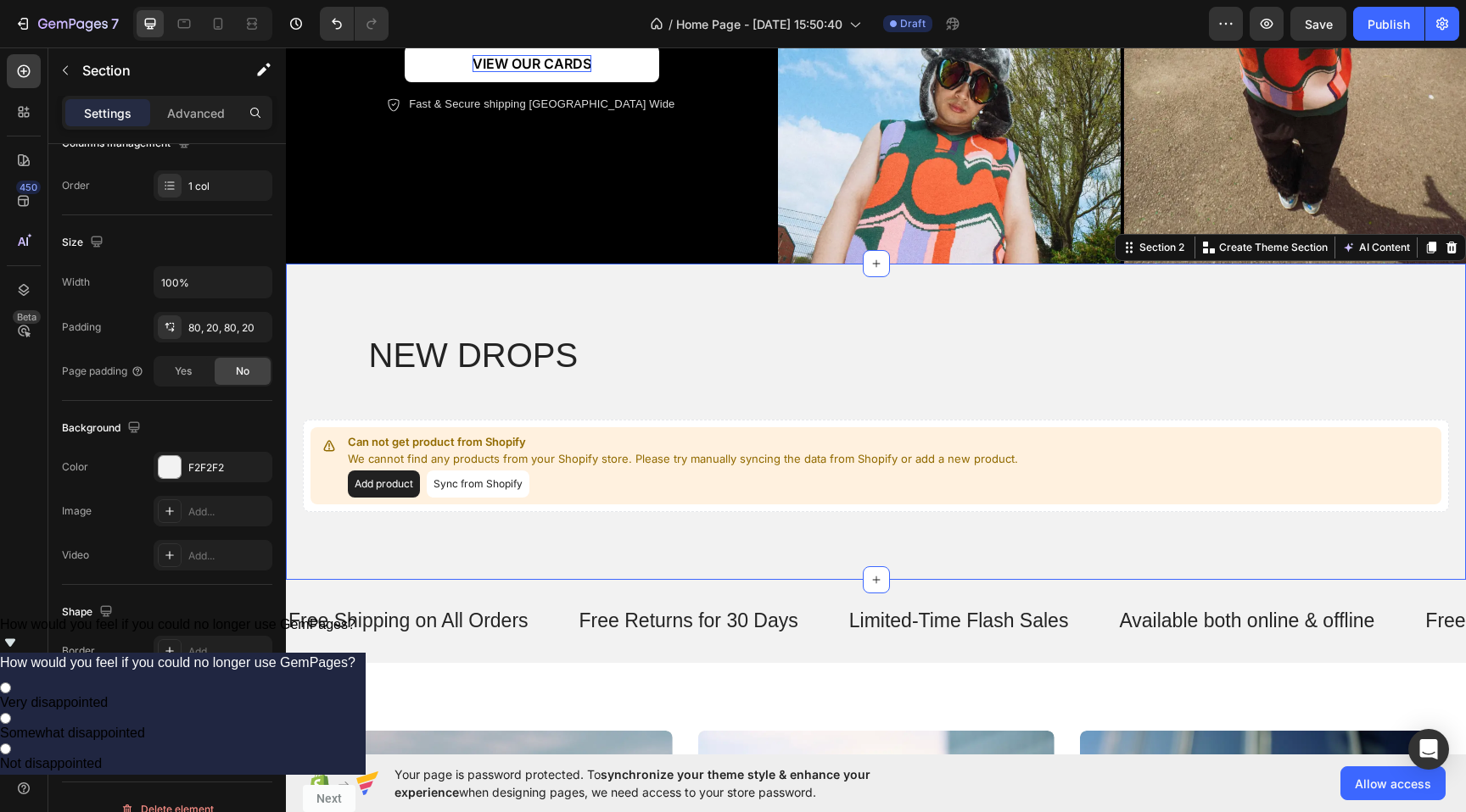
click at [457, 360] on p "NEW DROPS" at bounding box center [876, 355] width 1014 height 45
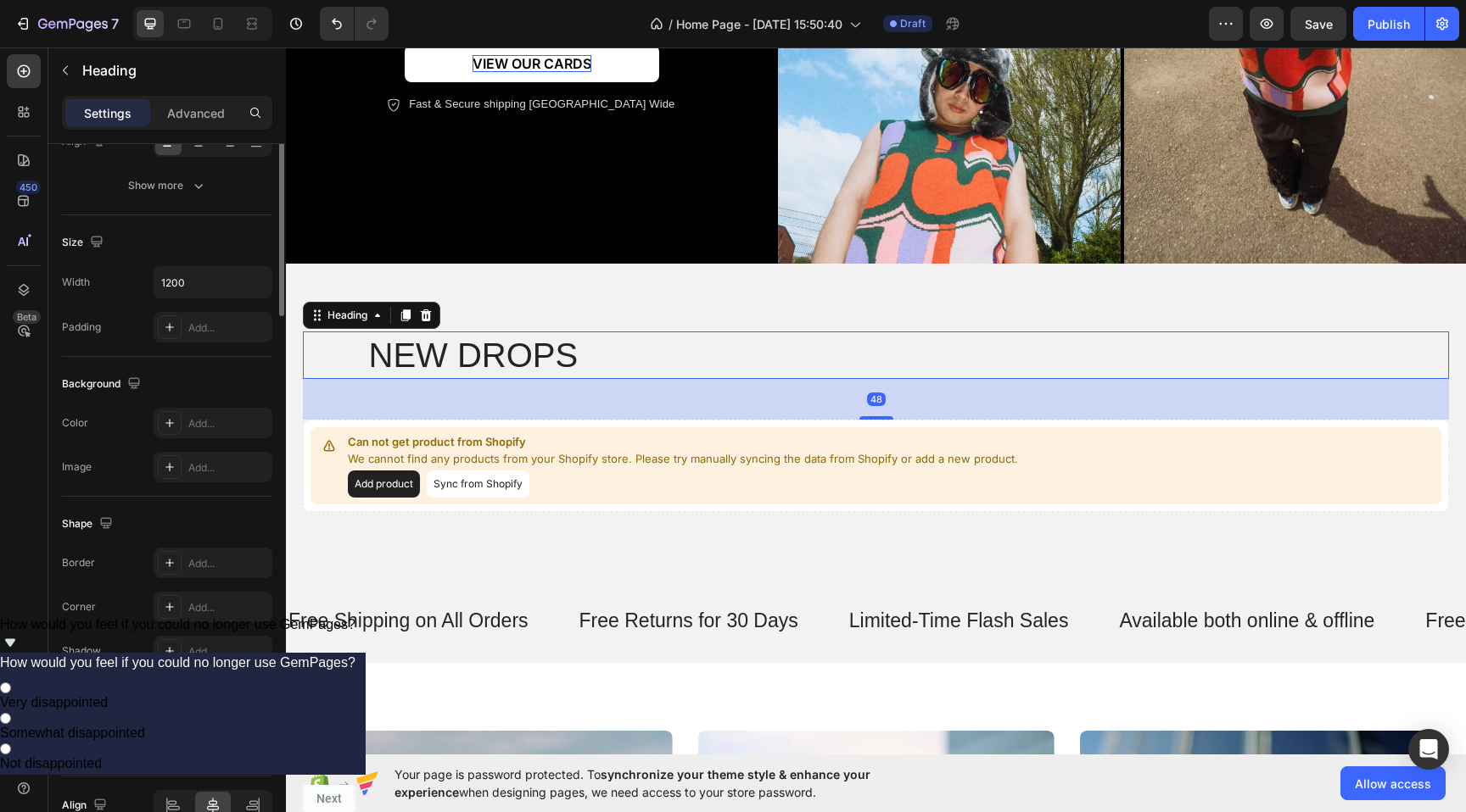
scroll to position [0, 0]
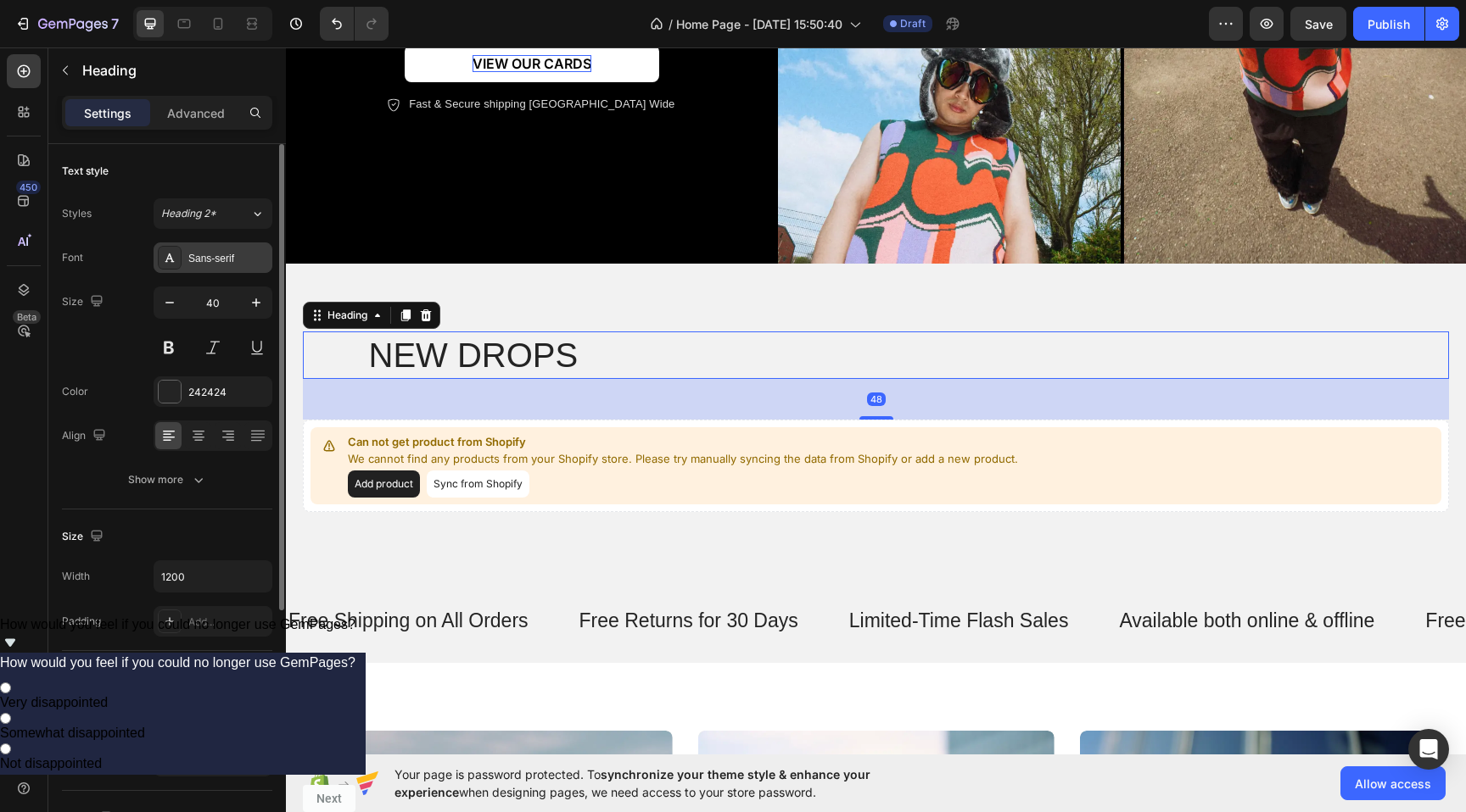
click at [213, 264] on div "Sans-serif" at bounding box center [228, 258] width 80 height 15
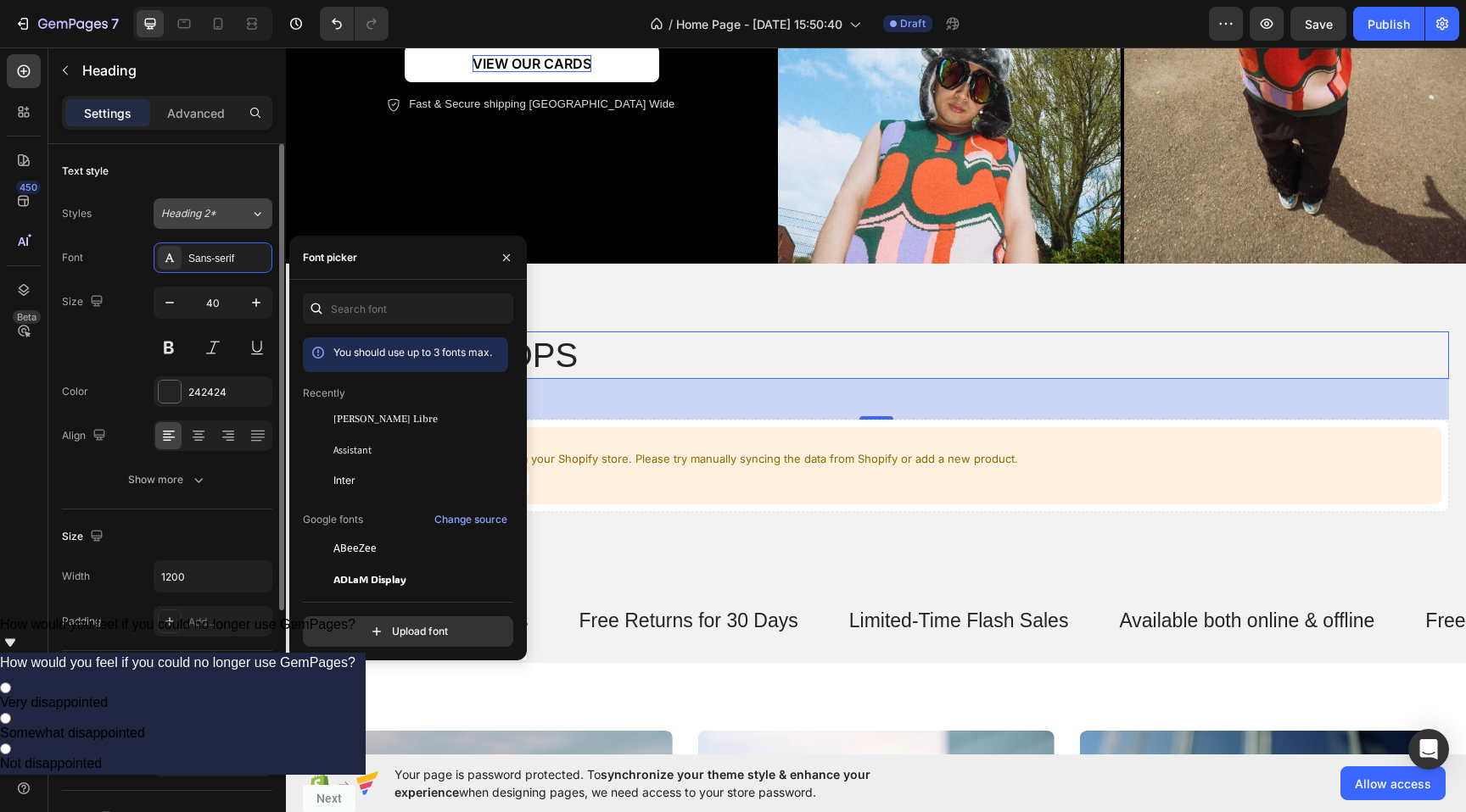
click at [207, 218] on span "Heading 2*" at bounding box center [189, 213] width 55 height 15
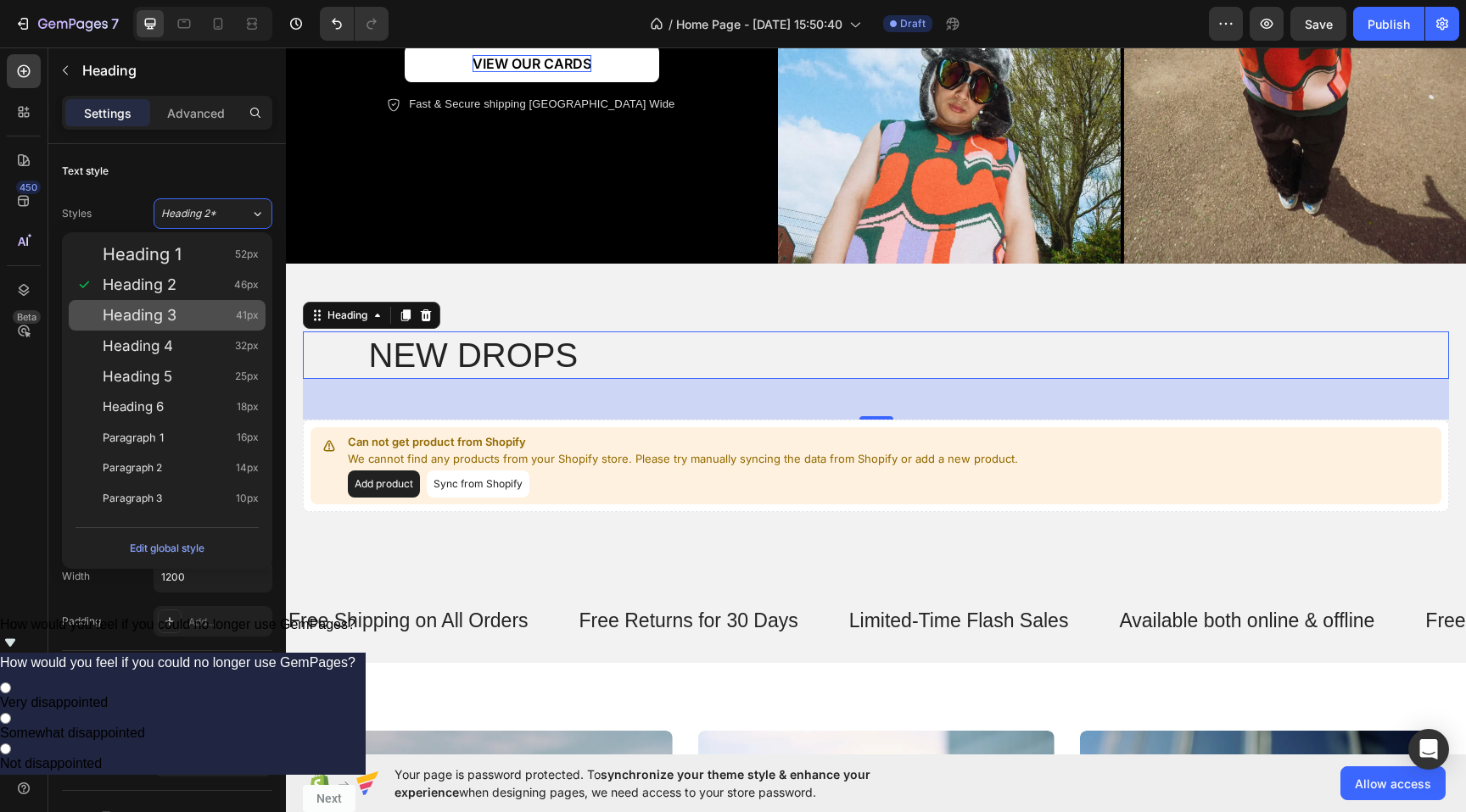
click at [188, 319] on div "Heading 3 41px" at bounding box center [180, 315] width 156 height 17
type input "41"
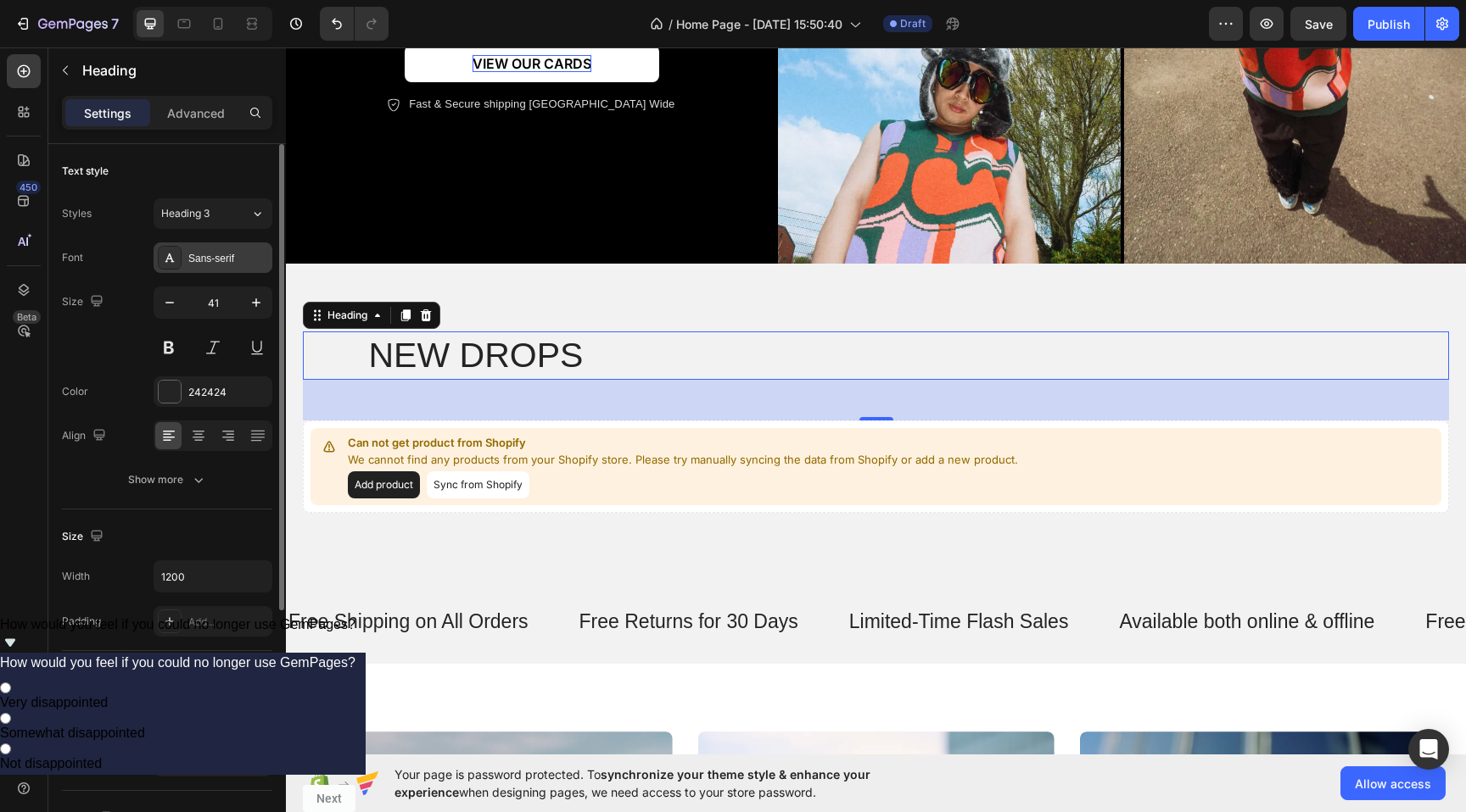
click at [205, 251] on div "Sans-serif" at bounding box center [228, 258] width 80 height 15
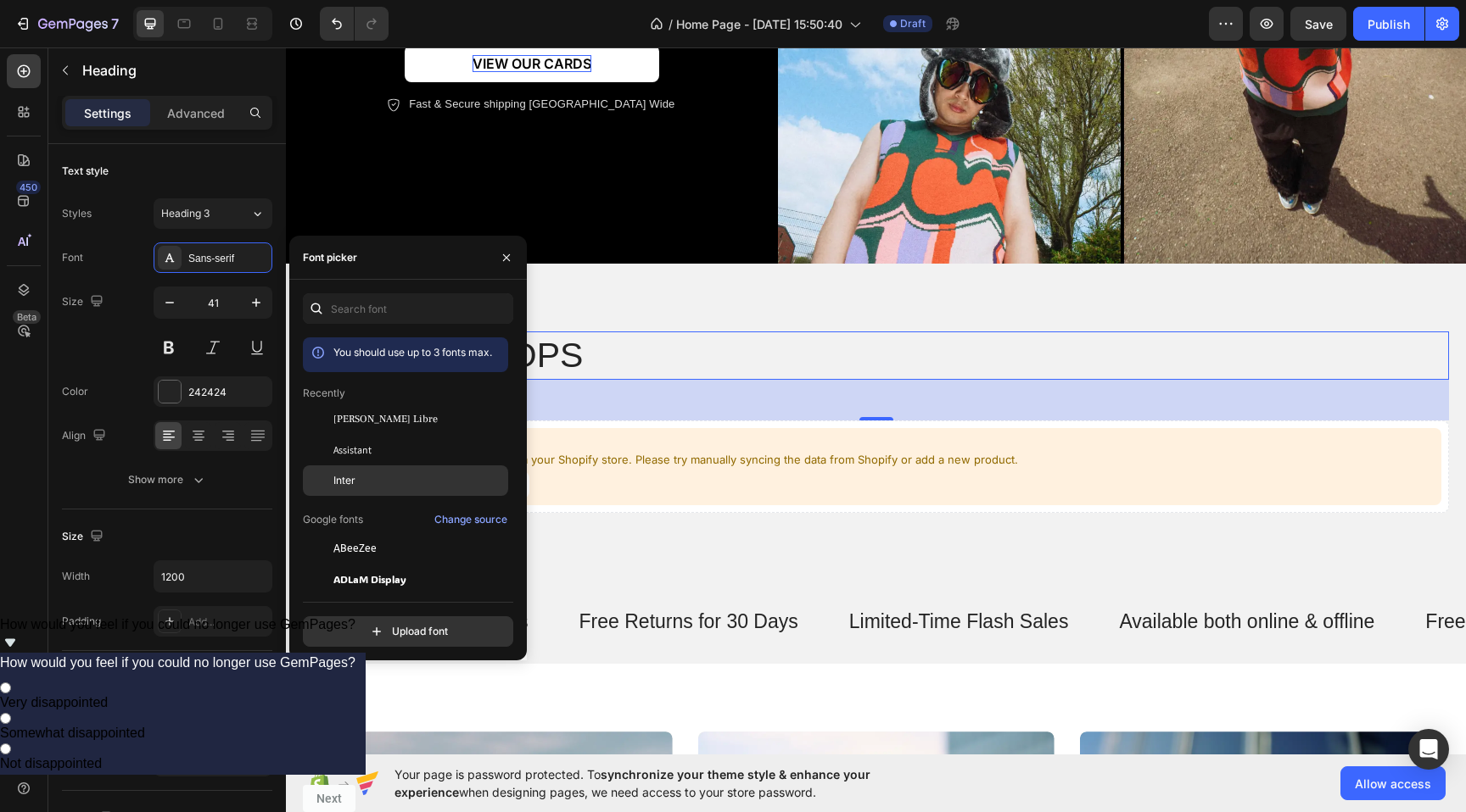
click at [364, 479] on div "Inter" at bounding box center [419, 480] width 171 height 15
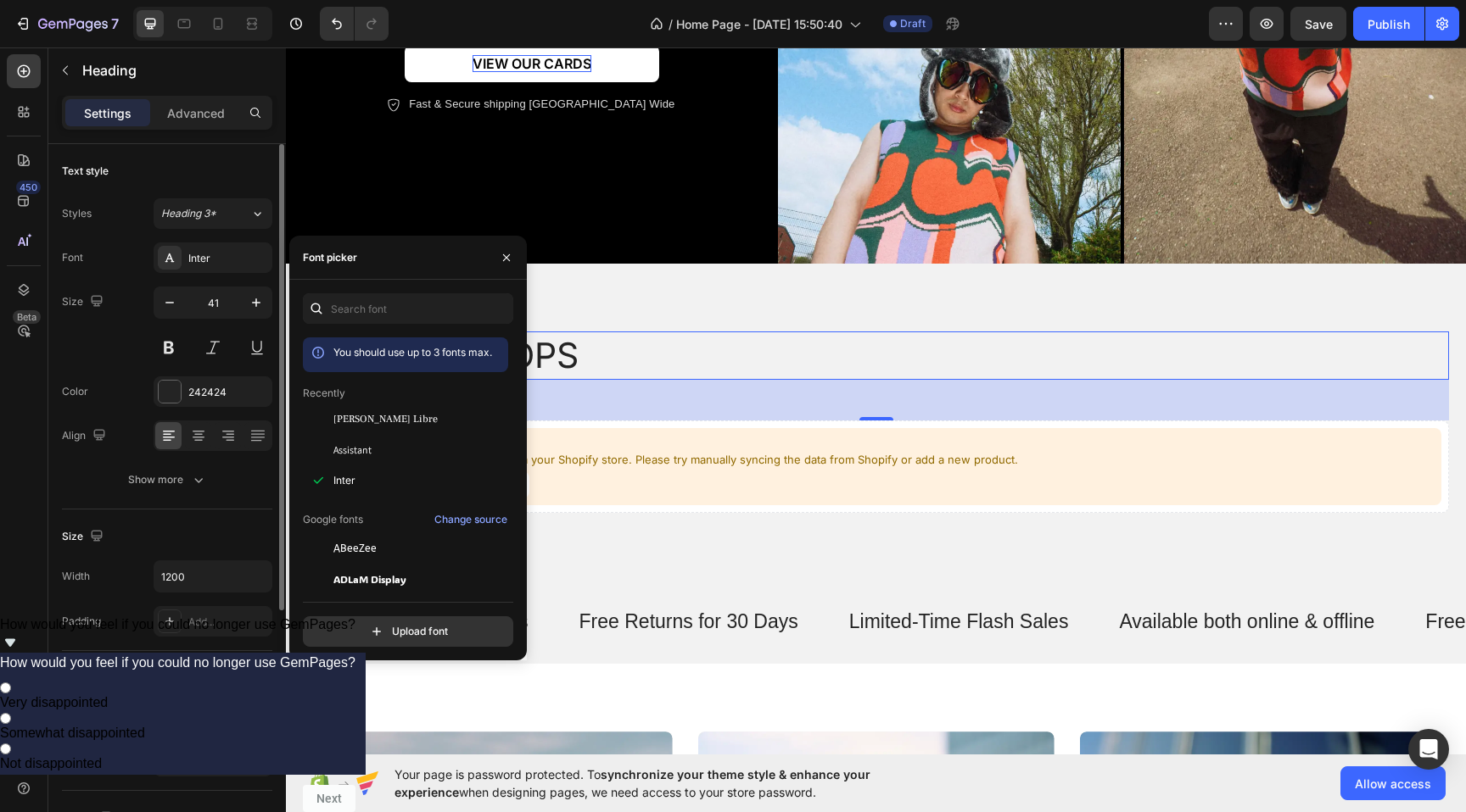
click at [218, 543] on div "Size" at bounding box center [167, 537] width 210 height 27
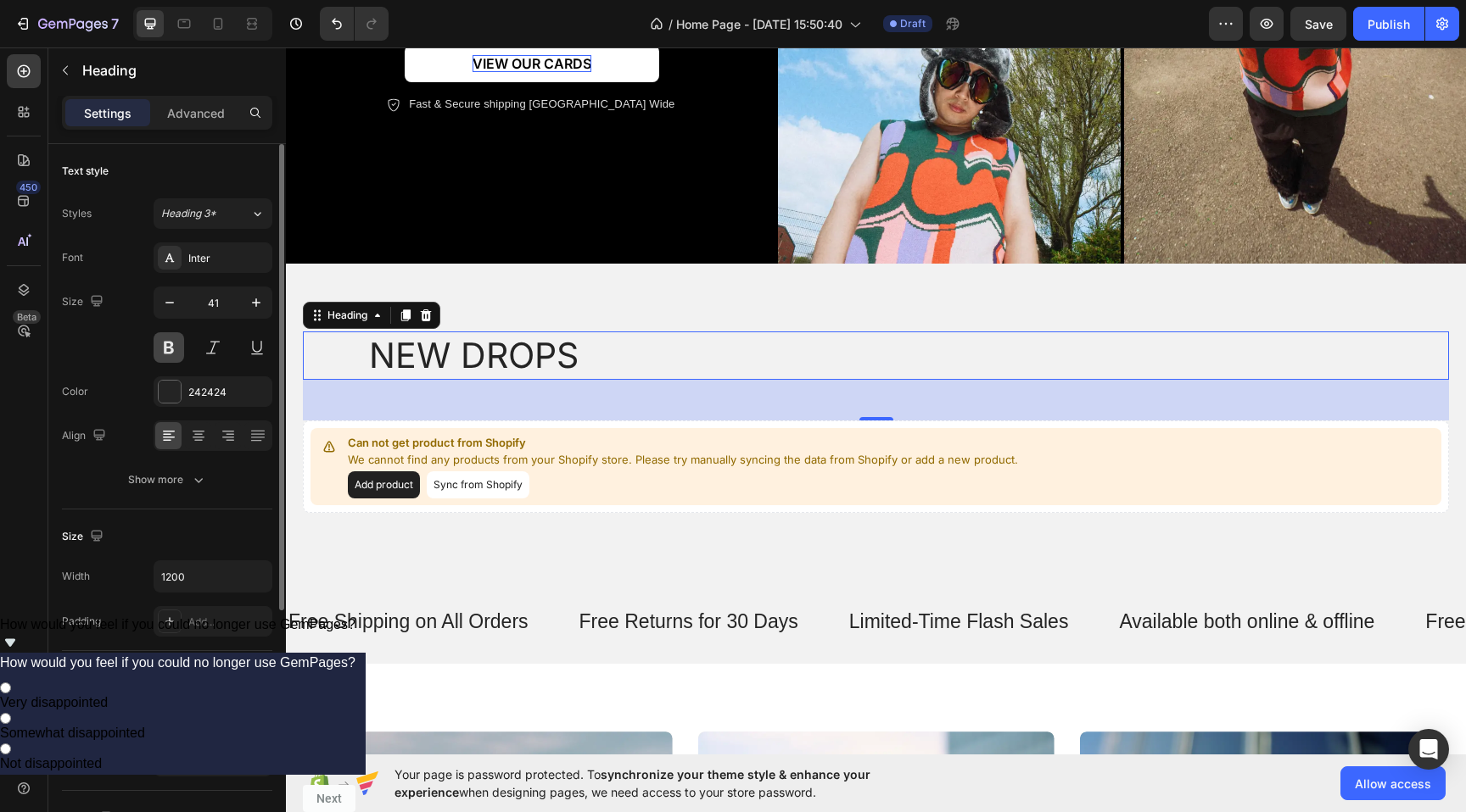
click at [162, 347] on button at bounding box center [168, 347] width 30 height 30
click at [223, 253] on div "Inter" at bounding box center [228, 258] width 80 height 15
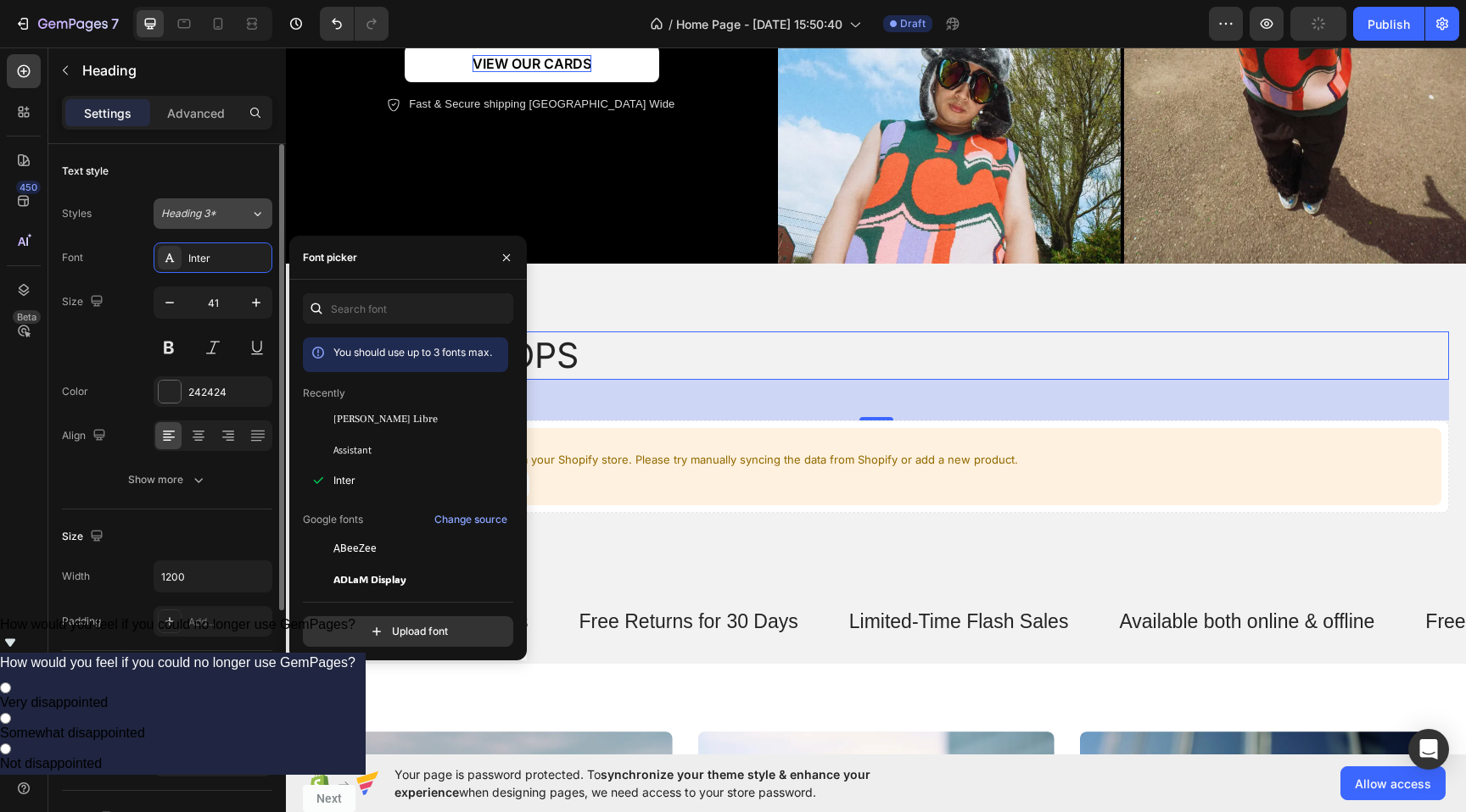
click at [185, 202] on button "Heading 3*" at bounding box center [212, 214] width 118 height 30
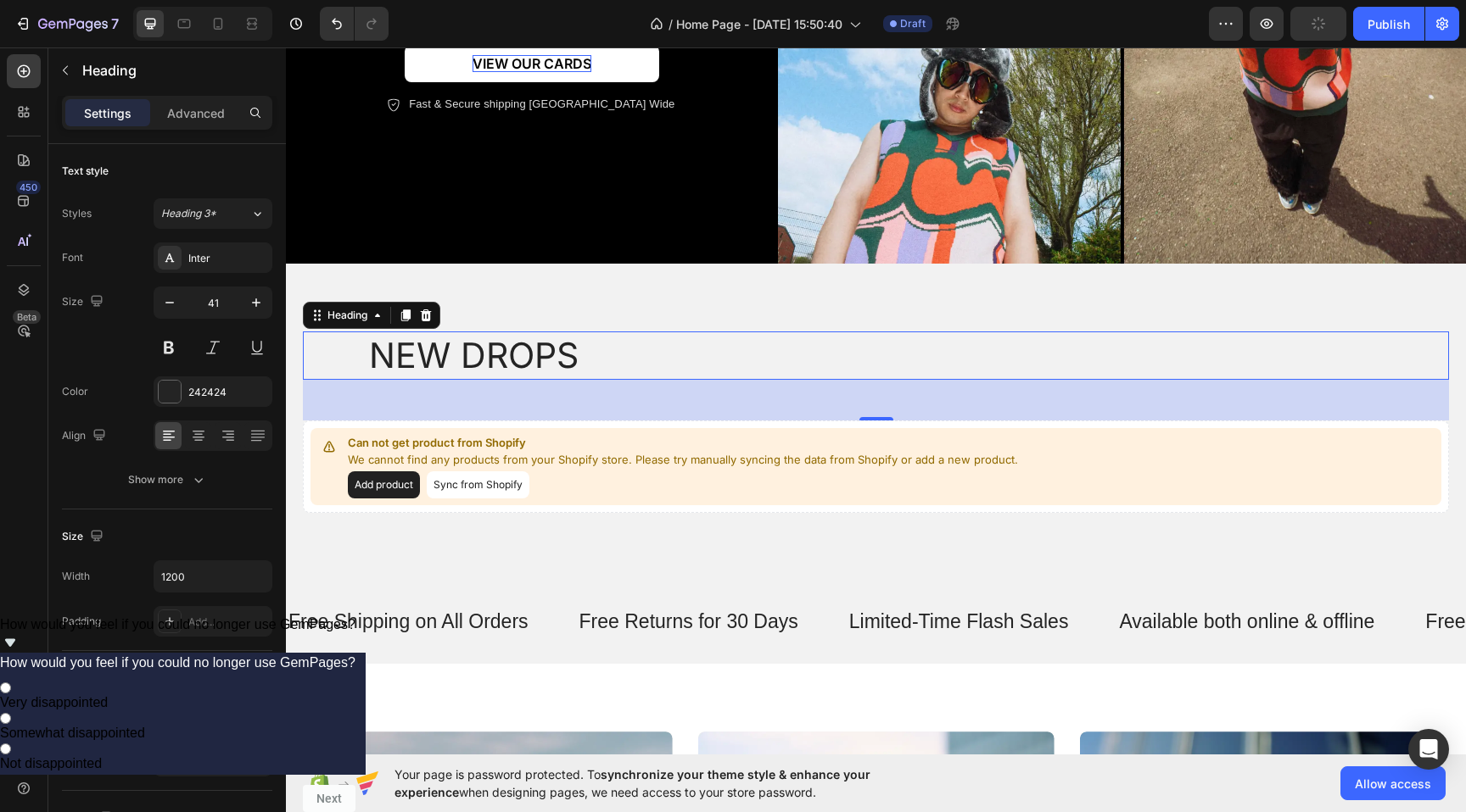
click at [32, 481] on div "450 Beta" at bounding box center [24, 372] width 34 height 636
click at [155, 491] on button "Show more" at bounding box center [167, 480] width 210 height 30
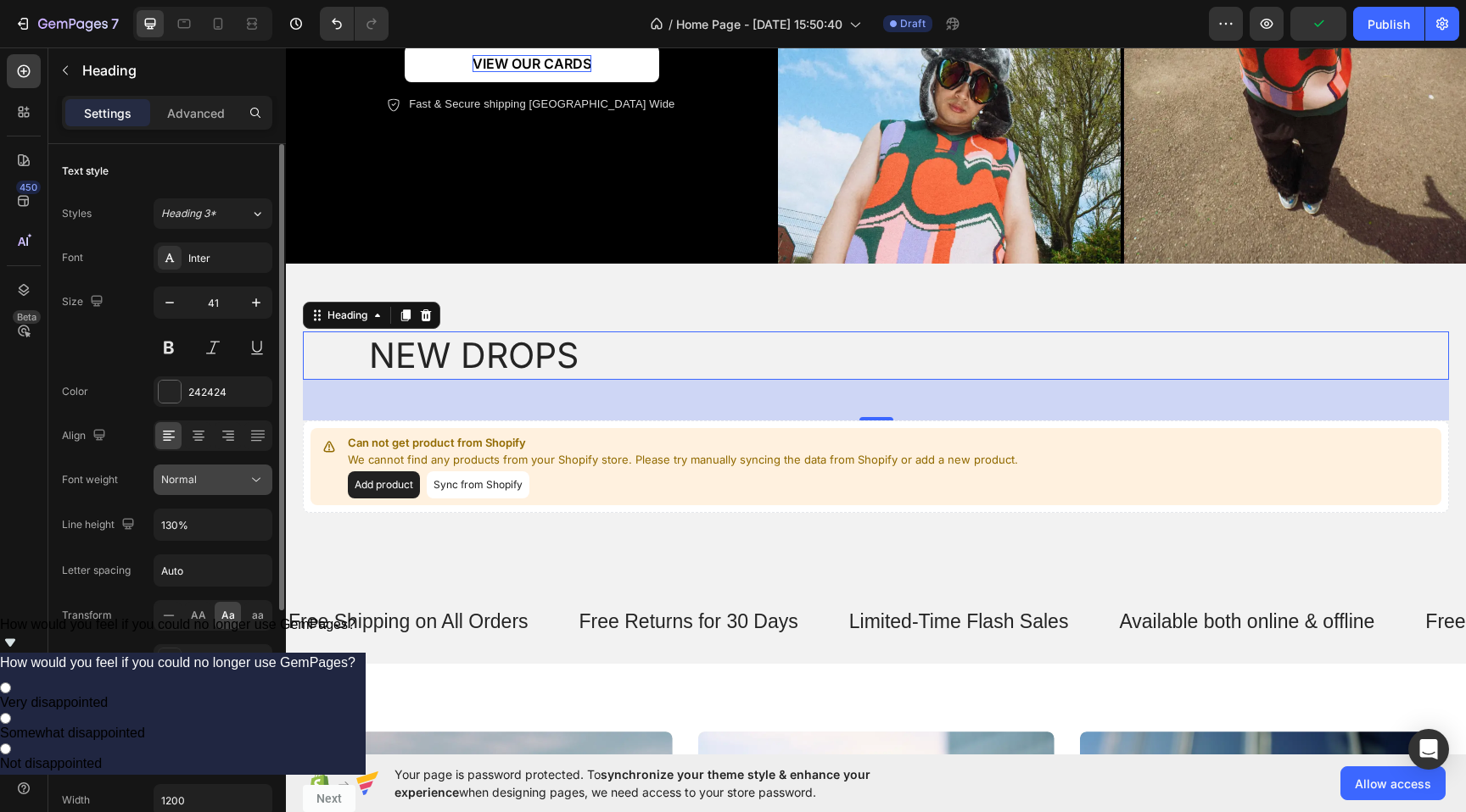
click at [164, 487] on span "Normal" at bounding box center [179, 479] width 36 height 15
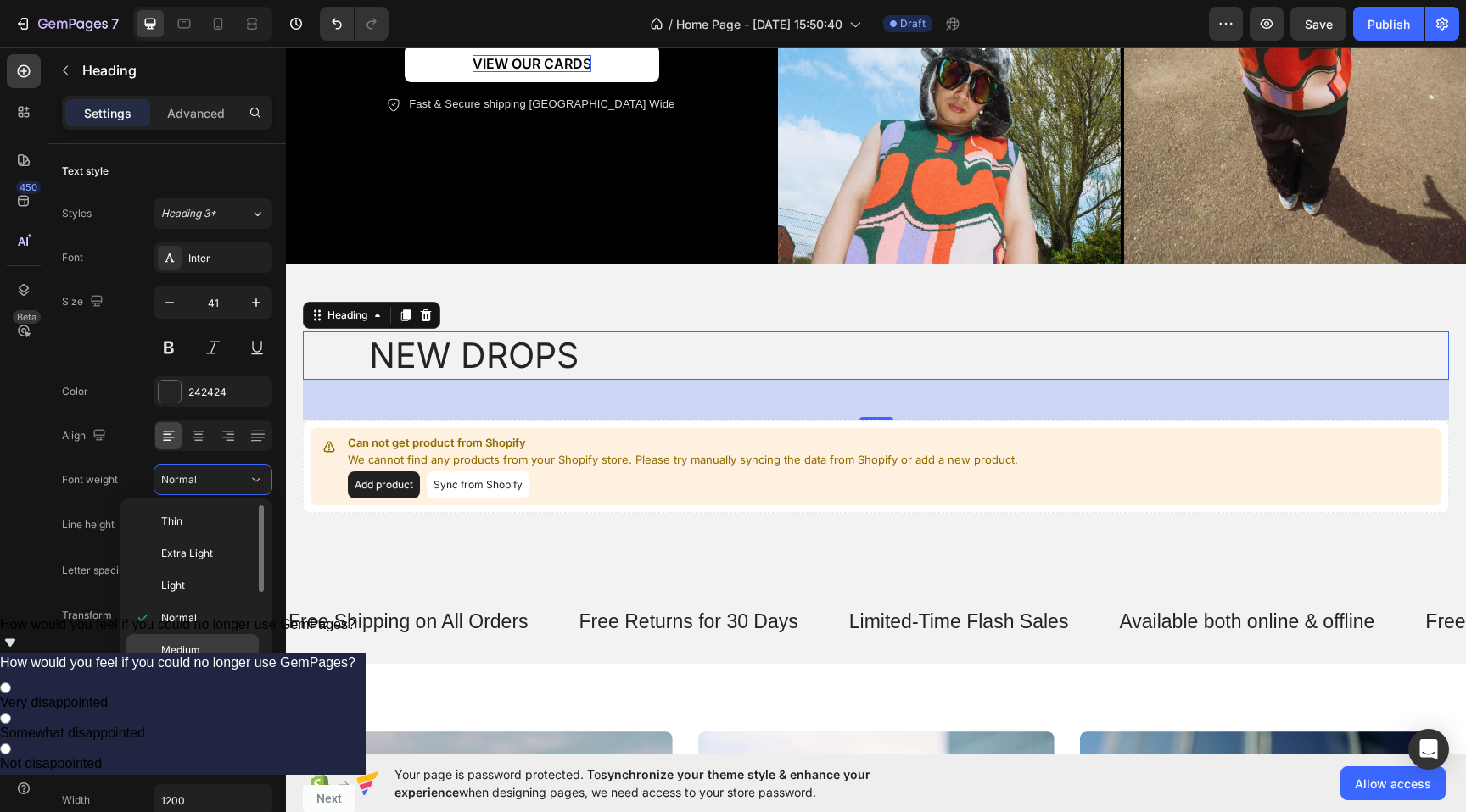
click at [167, 642] on div "Medium" at bounding box center [192, 650] width 133 height 32
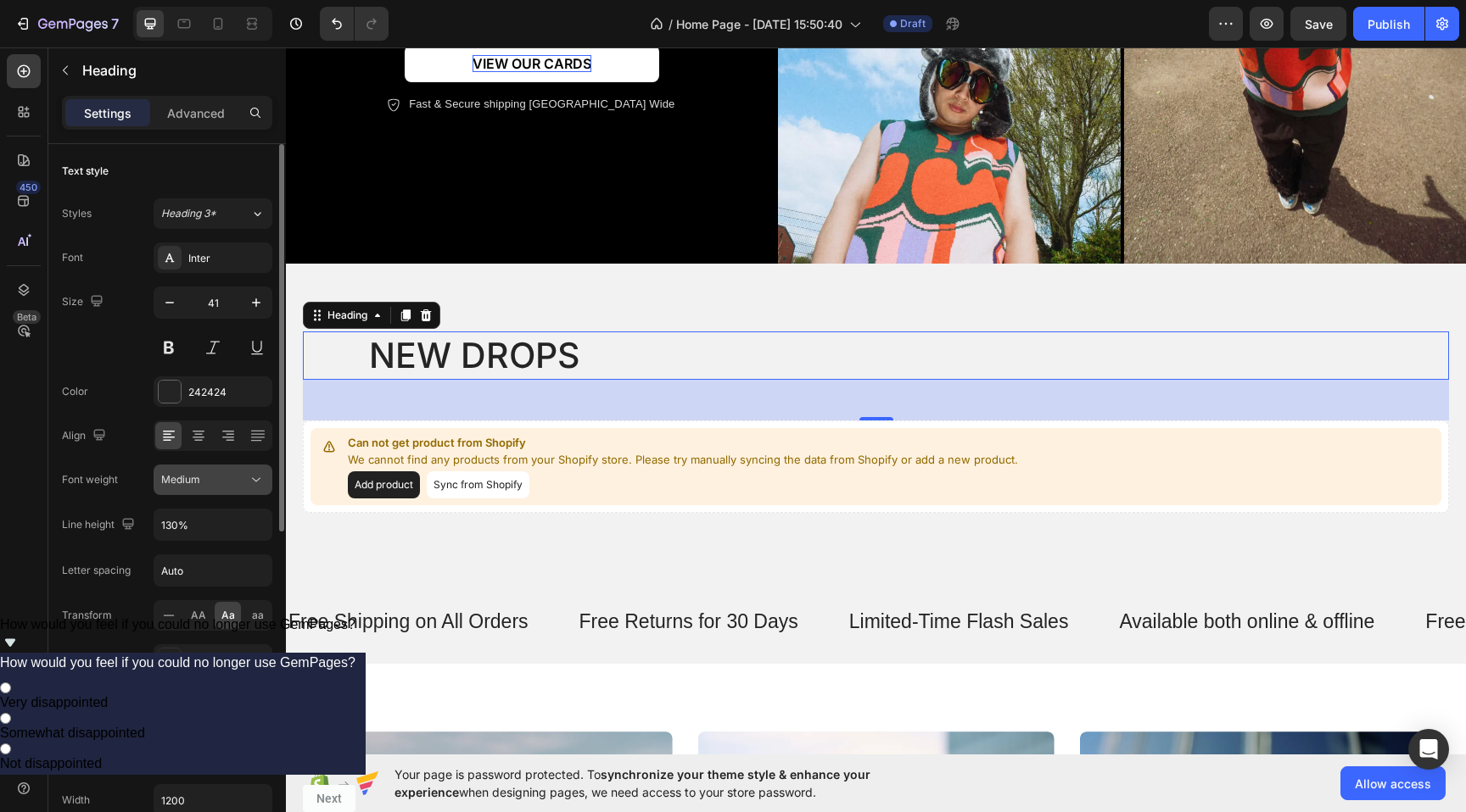
click at [196, 492] on button "Medium" at bounding box center [212, 480] width 118 height 30
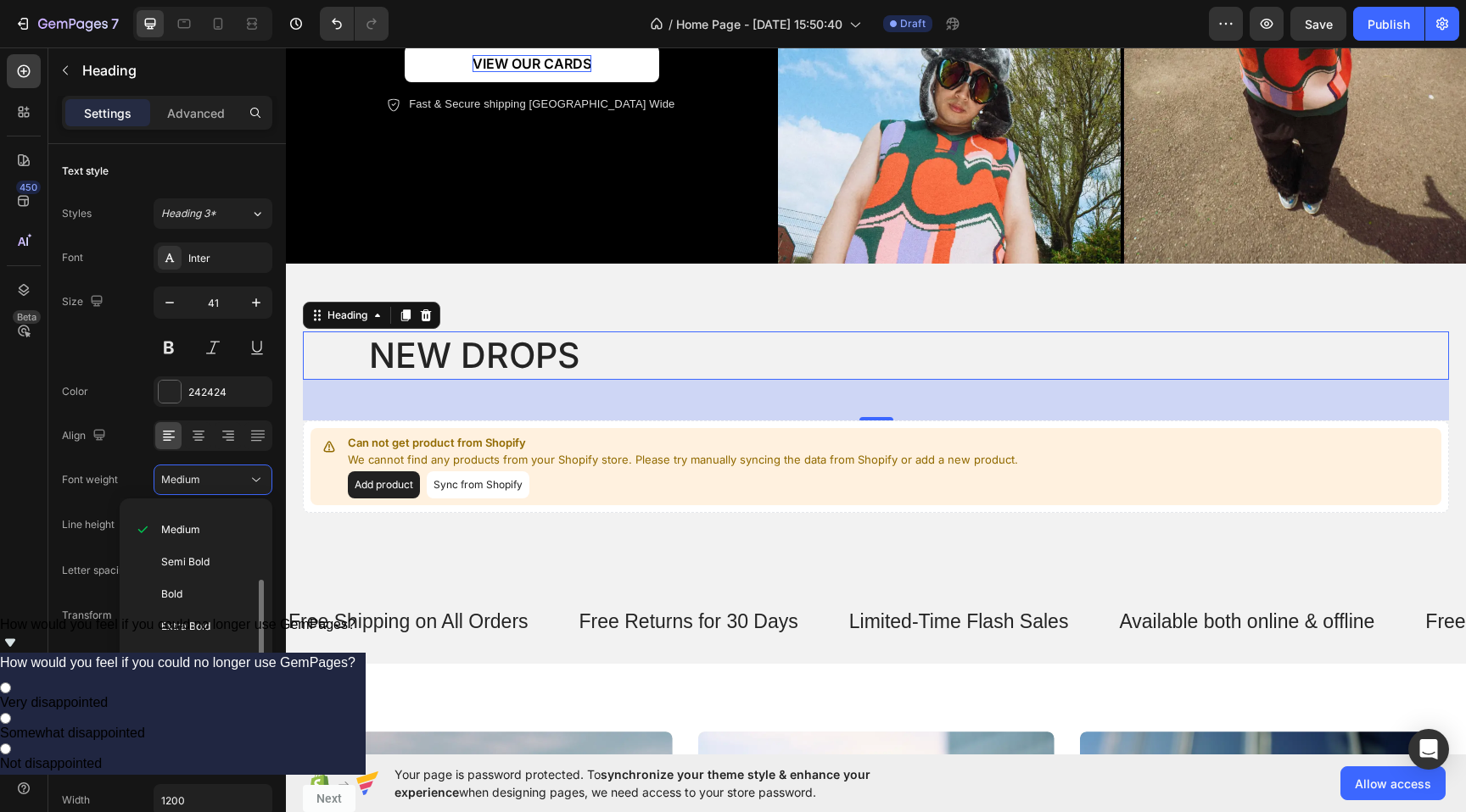
scroll to position [132, 0]
click at [180, 641] on span "Black" at bounding box center [175, 647] width 27 height 15
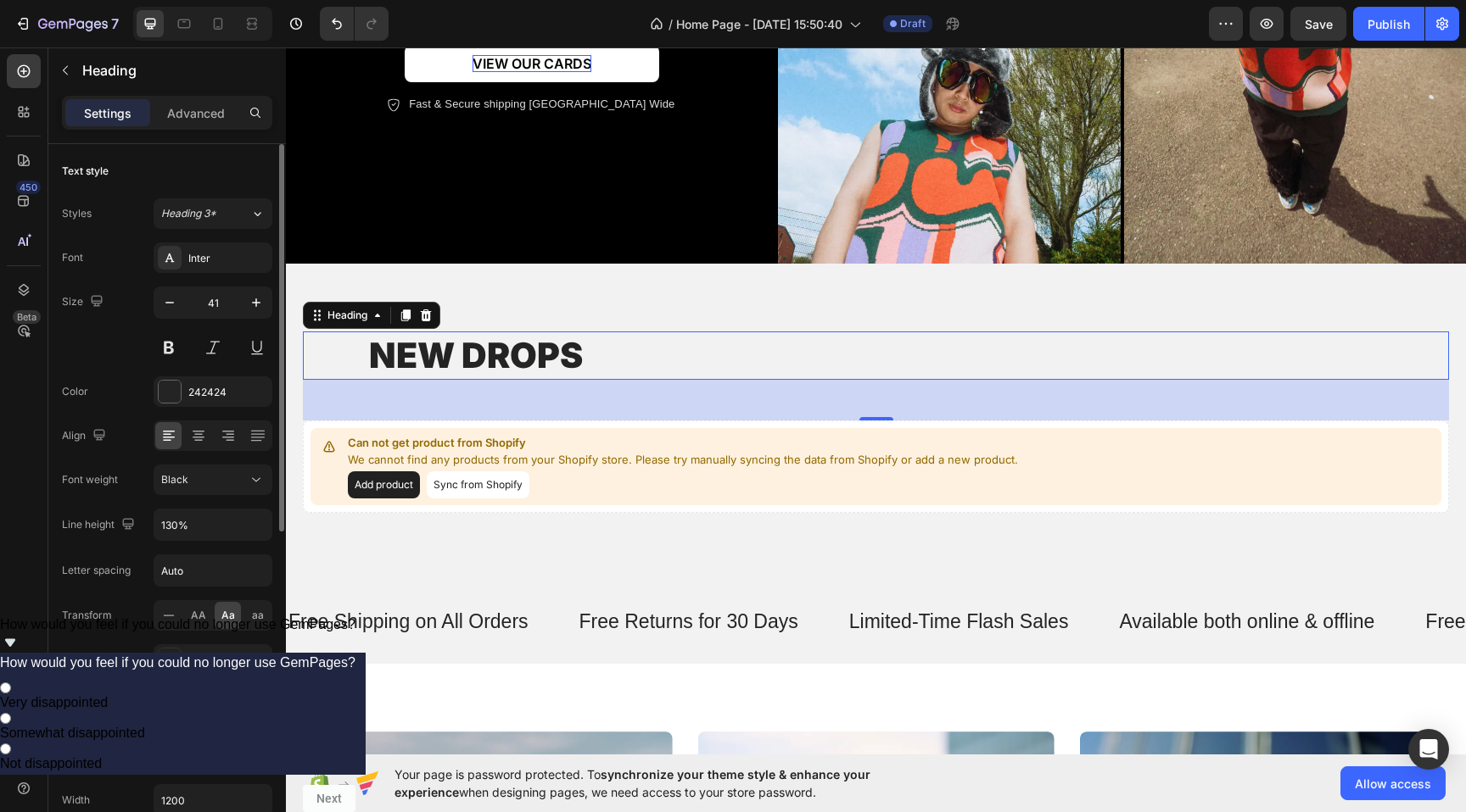
click at [98, 354] on div "Size 41" at bounding box center [167, 325] width 210 height 77
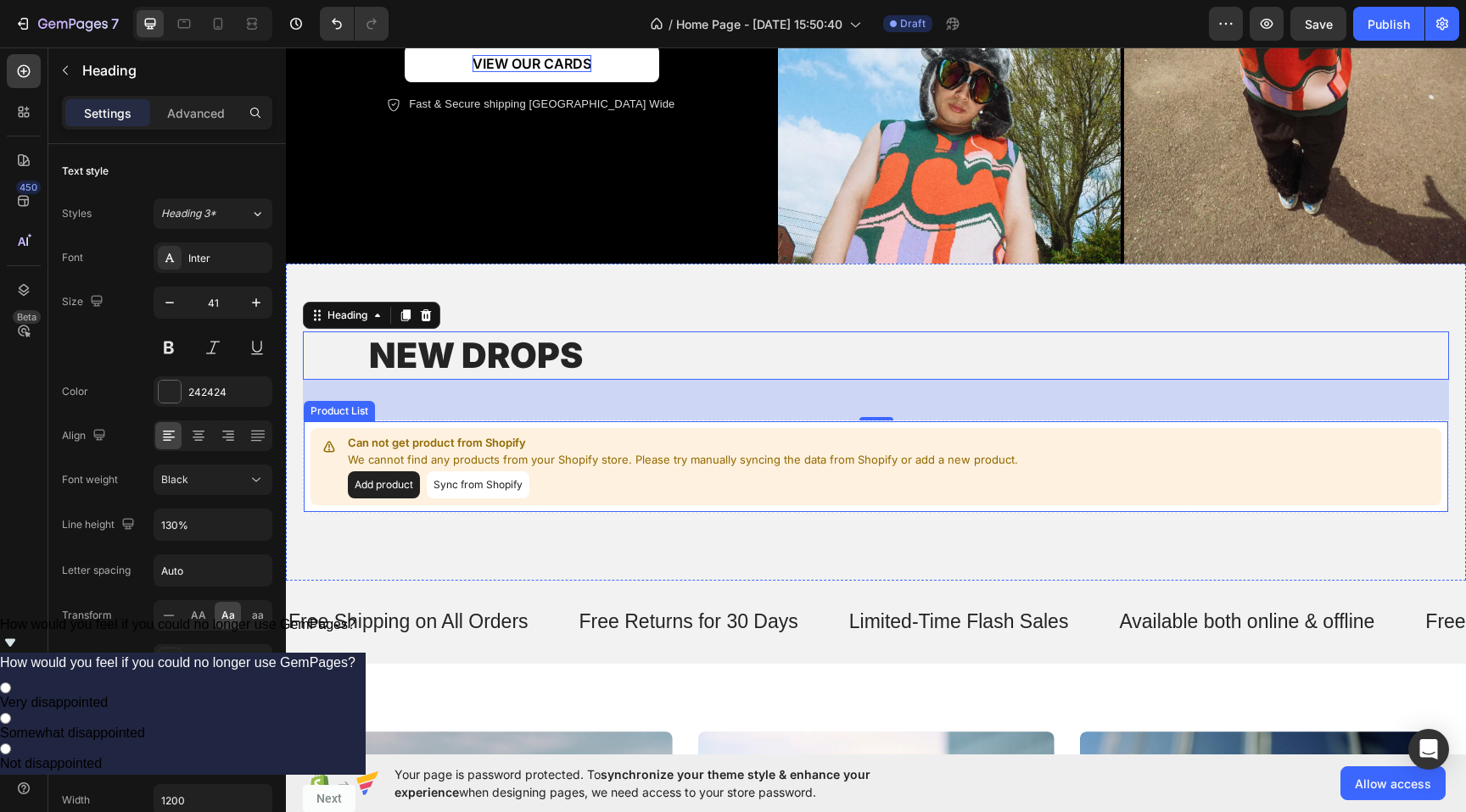
click at [370, 390] on div "48" at bounding box center [876, 401] width 1146 height 41
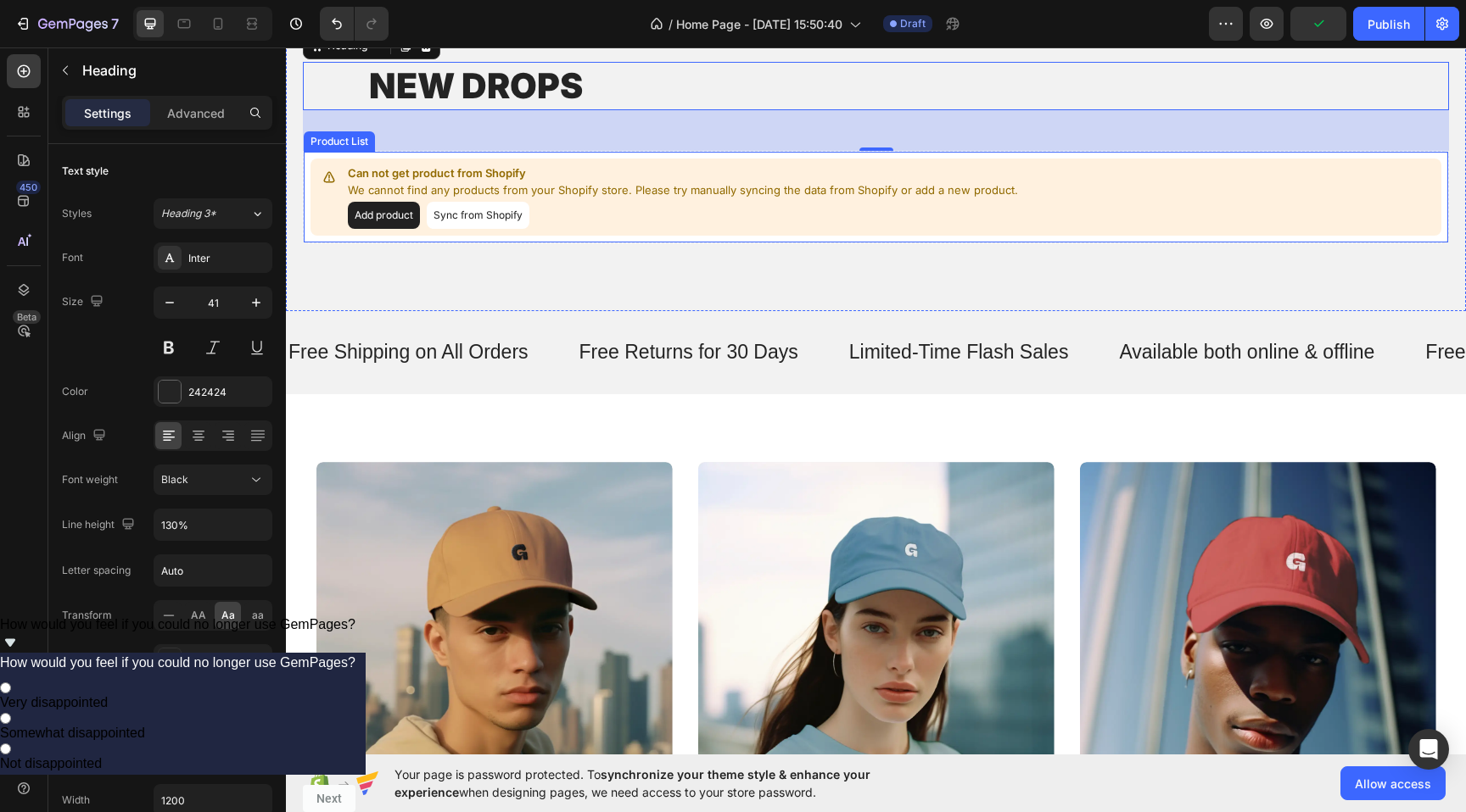
scroll to position [678, 0]
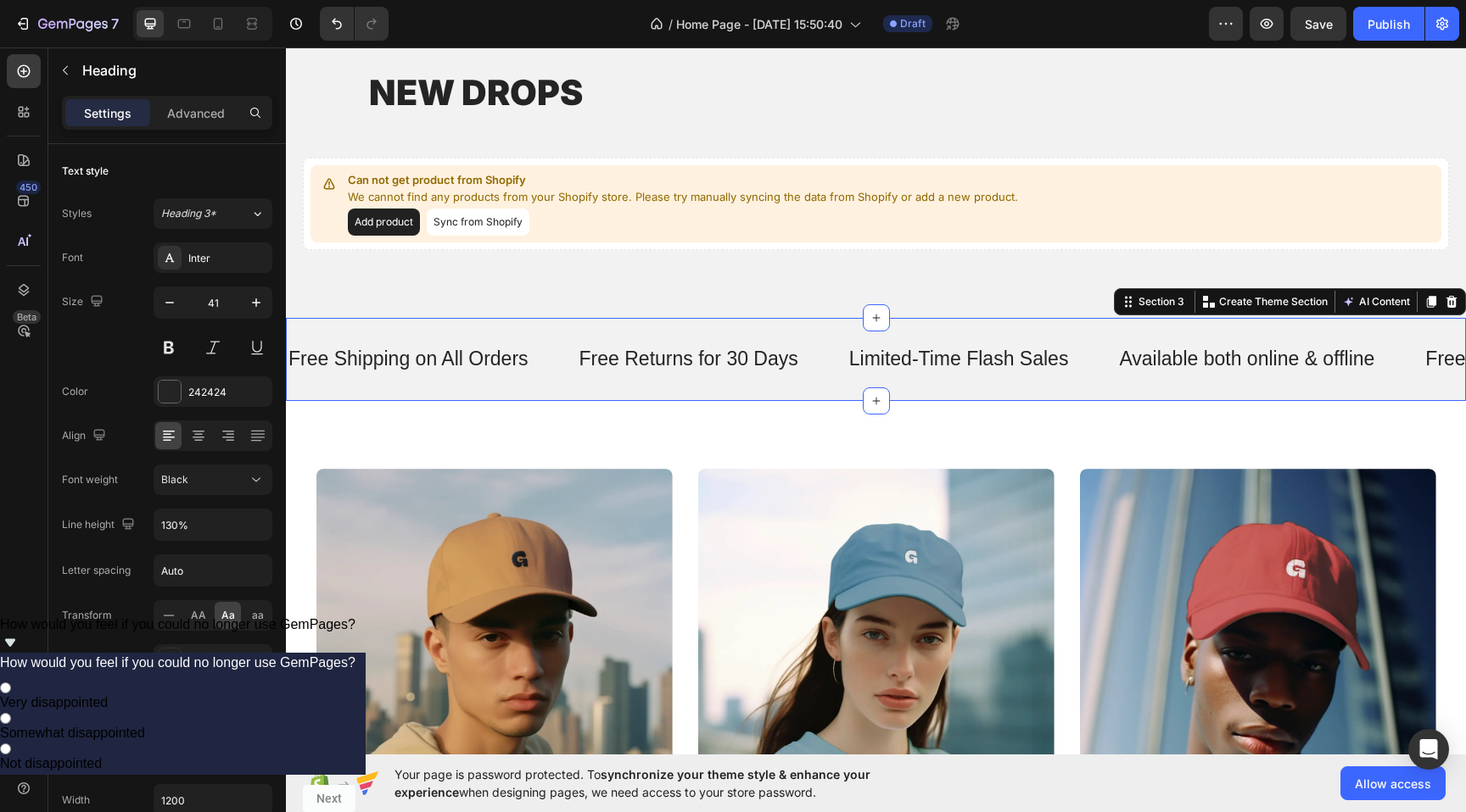
click at [555, 335] on div "Free Shipping on All Orders Text Free Returns for 30 Days Text Limited-Time Fla…" at bounding box center [876, 359] width 1180 height 83
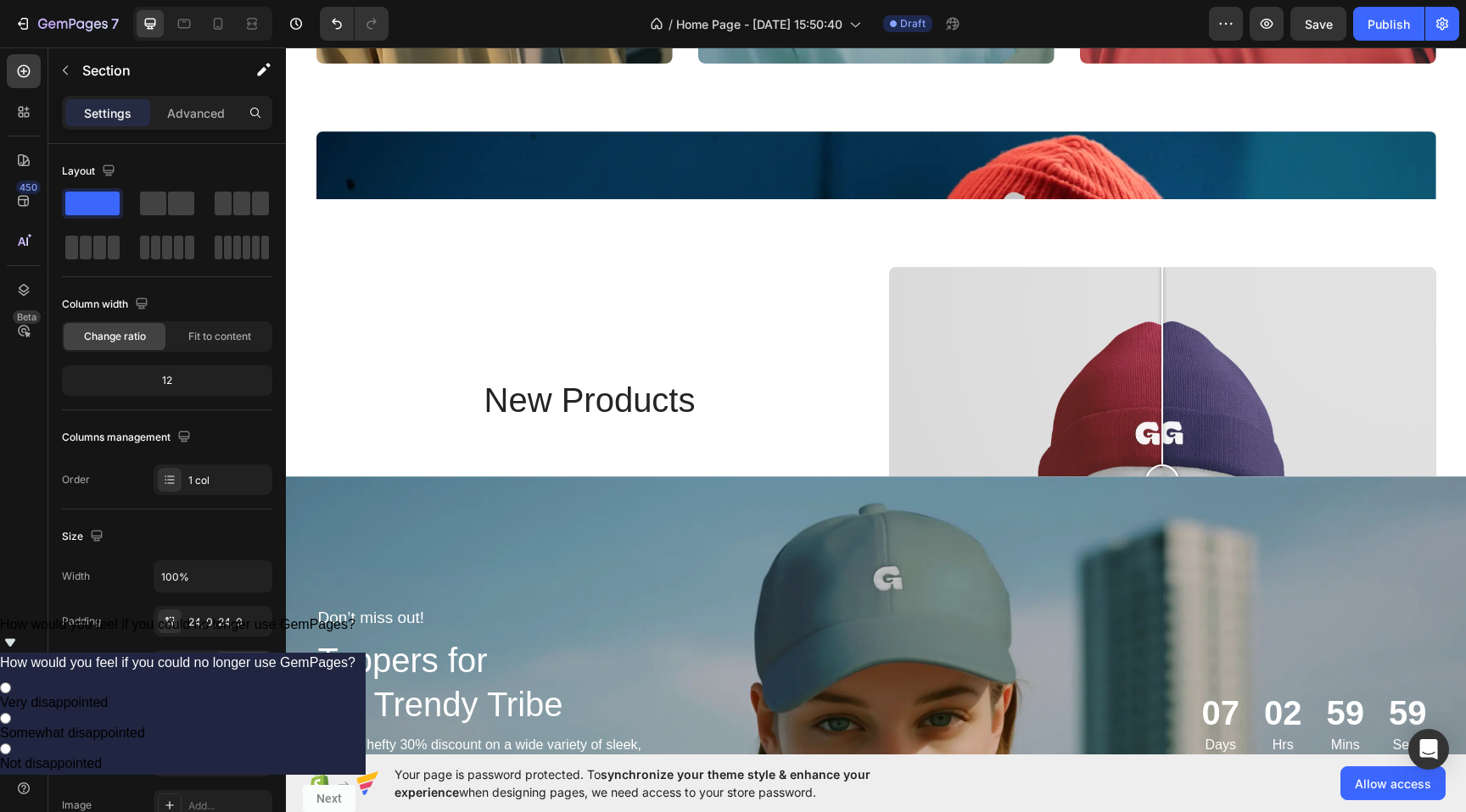
scroll to position [1393, 0]
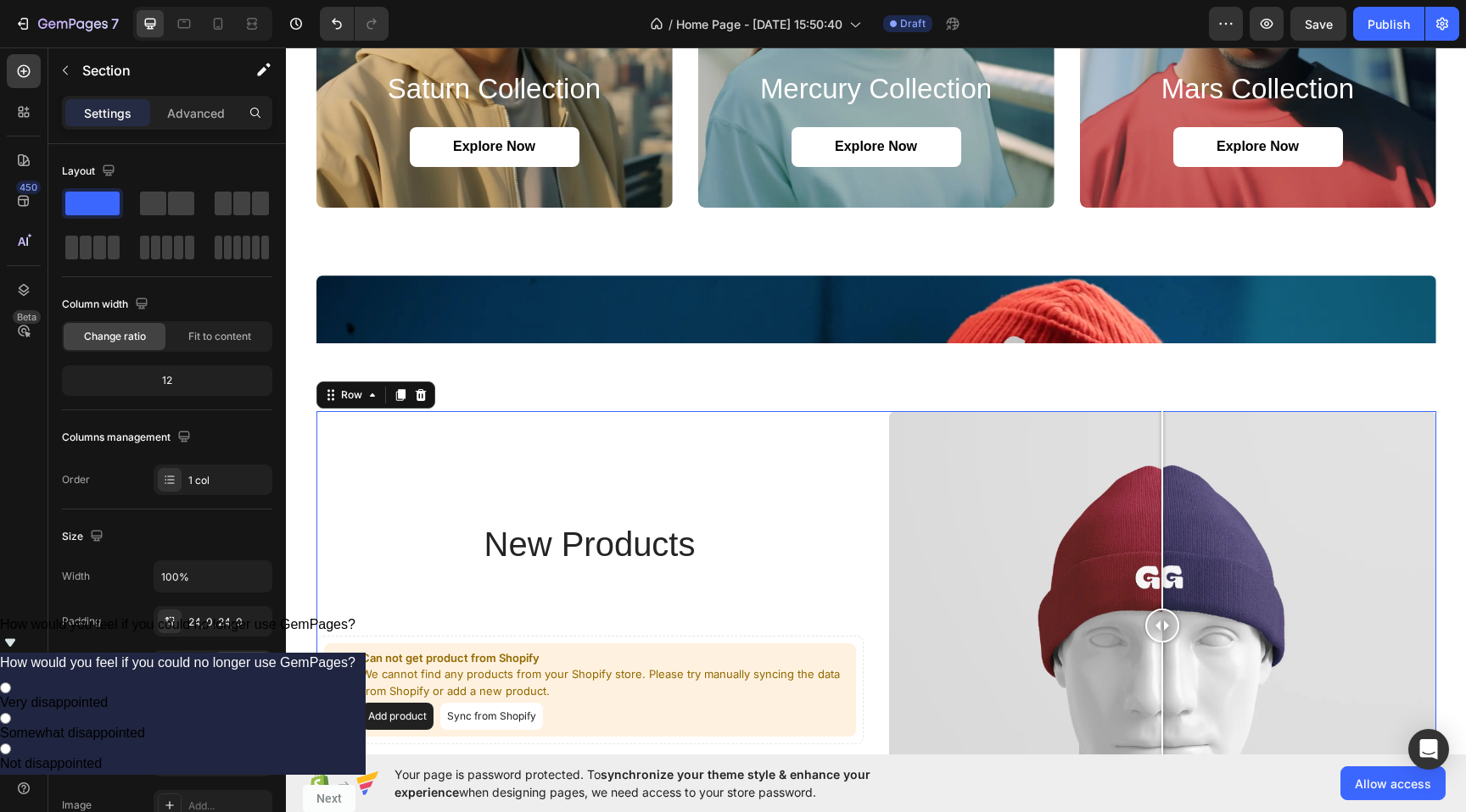
click at [576, 492] on div "new products Heading Can not get product from Shopify We cannot find any produc…" at bounding box center [590, 626] width 547 height 429
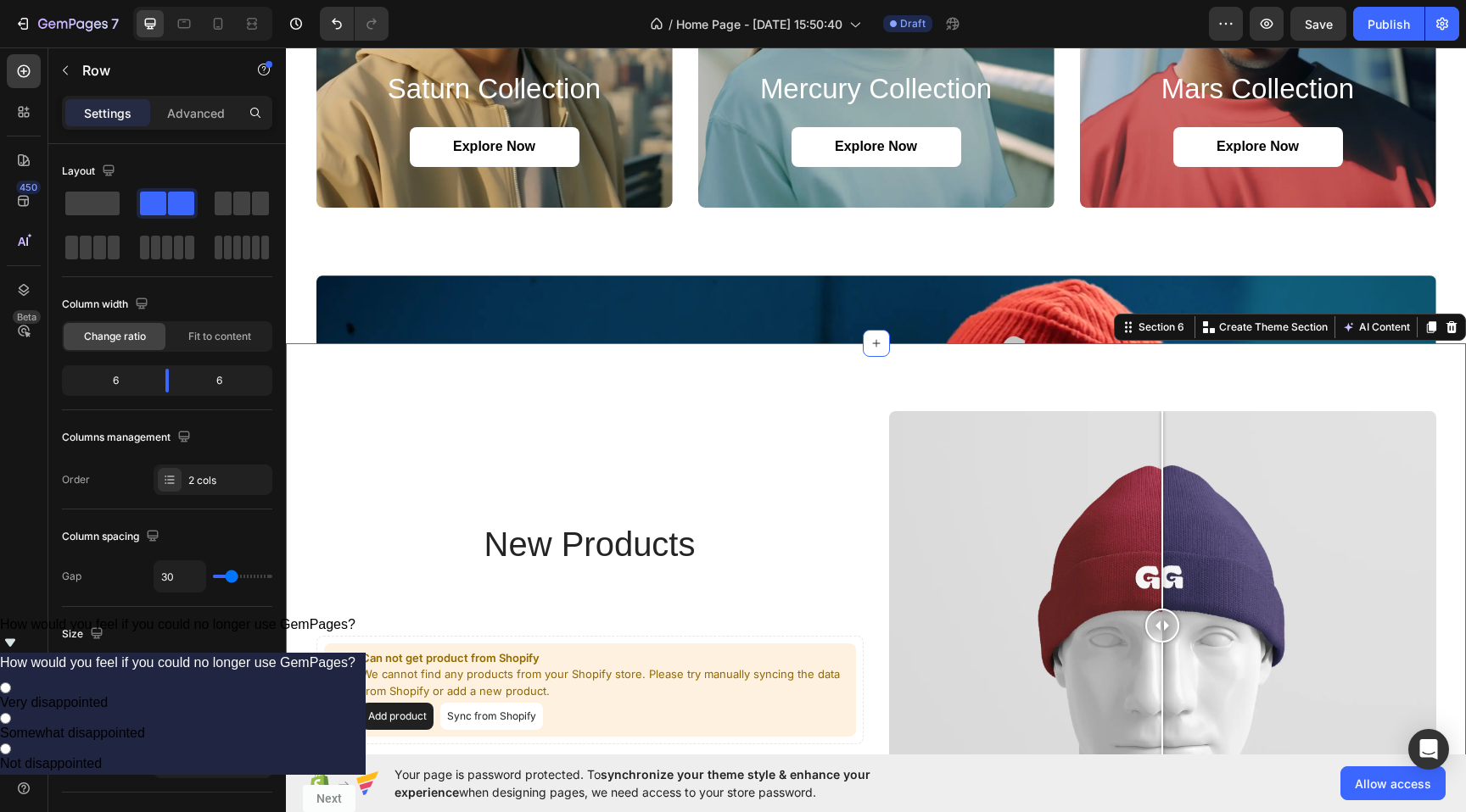
click at [562, 403] on div "new products Heading Can not get product from Shopify We cannot find any produc…" at bounding box center [876, 626] width 1180 height 564
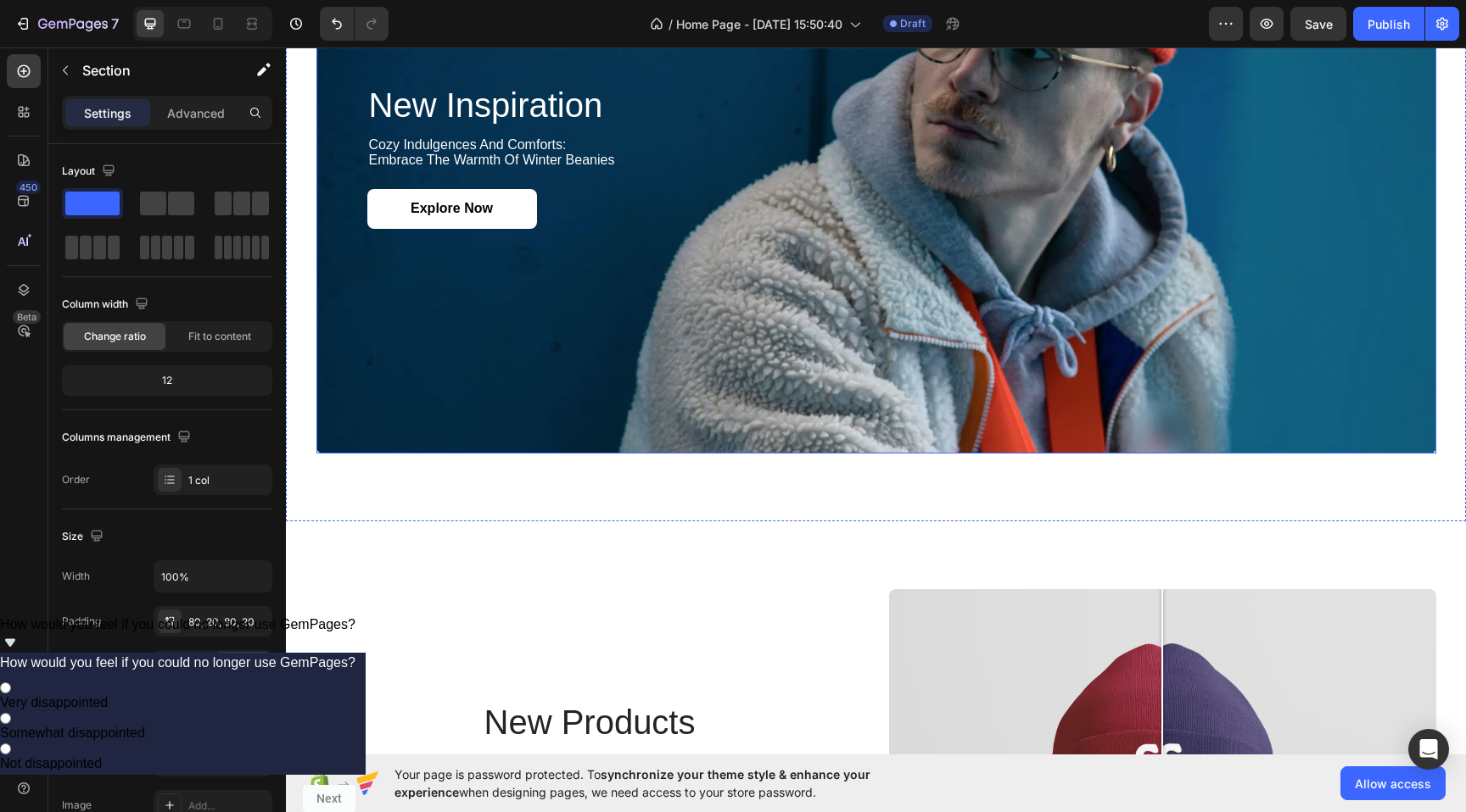
scroll to position [1881, 0]
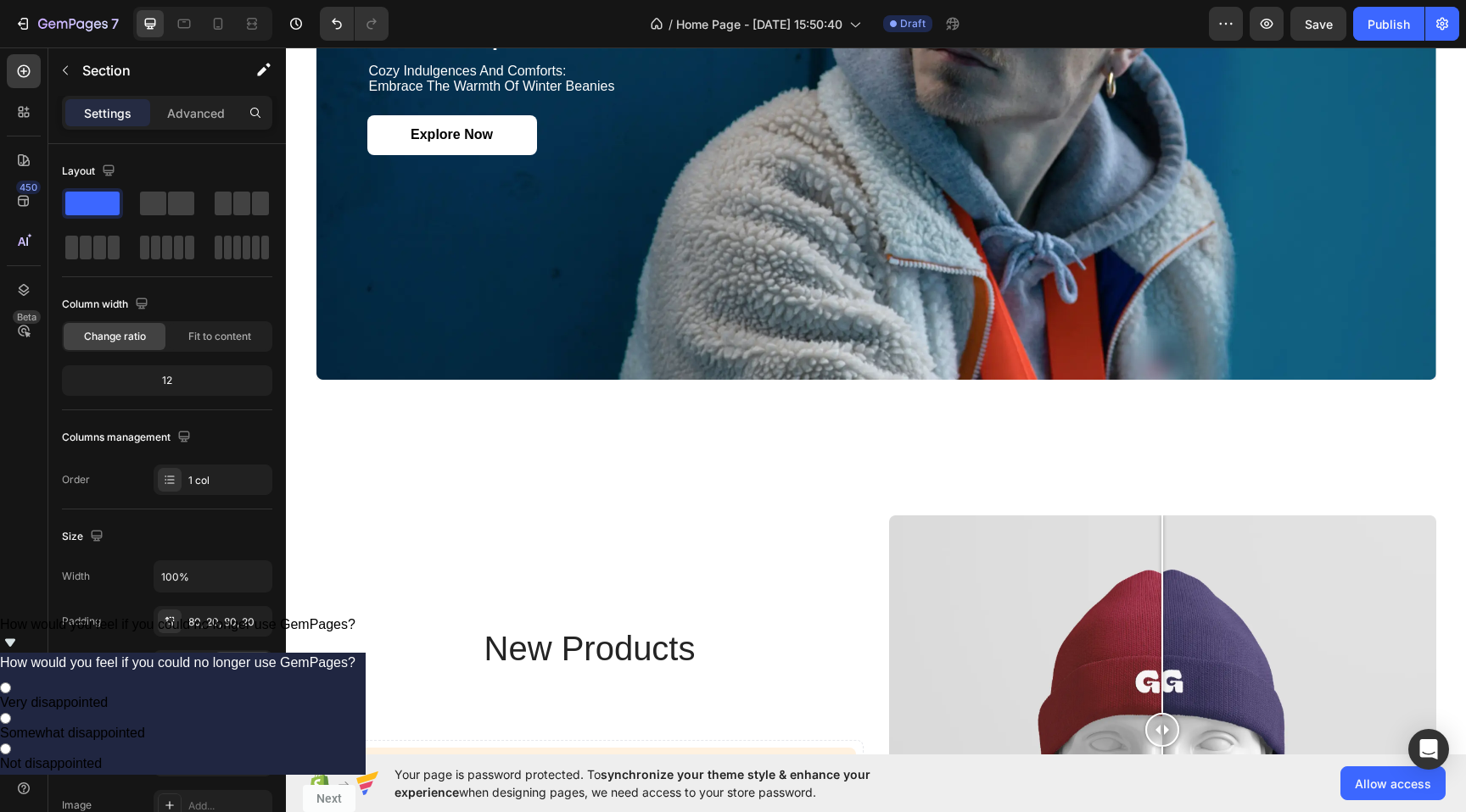
click at [830, 467] on div "new products Heading Can not get product from Shopify We cannot find any produc…" at bounding box center [876, 730] width 1180 height 564
click at [1026, 420] on div "new inspiration Heading cozy indulgences and comforts: embrace the warmth of wi…" at bounding box center [876, 117] width 1180 height 662
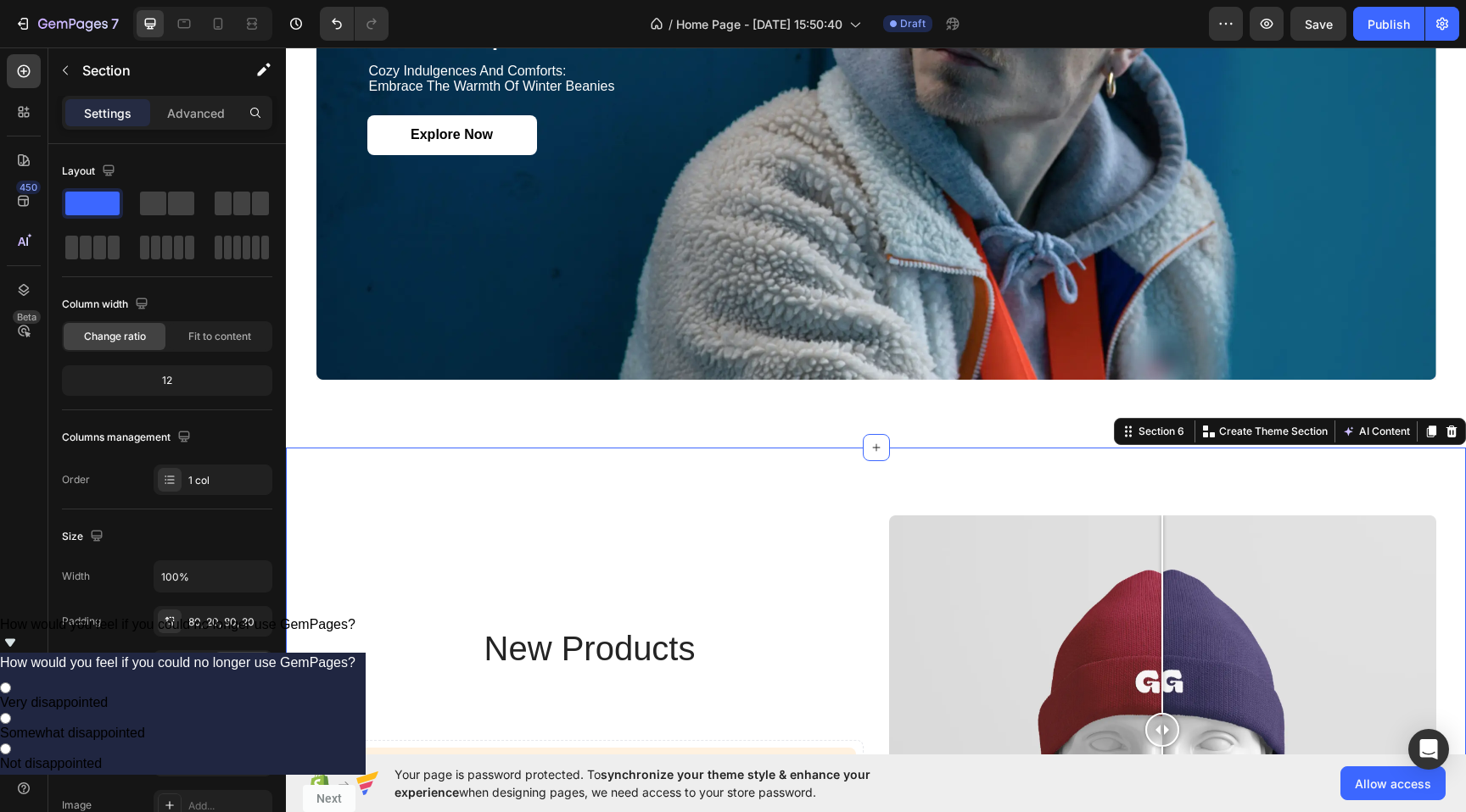
click at [835, 515] on div "new products Heading Can not get product from Shopify We cannot find any produc…" at bounding box center [876, 730] width 1180 height 564
click at [1447, 432] on icon at bounding box center [1452, 431] width 11 height 12
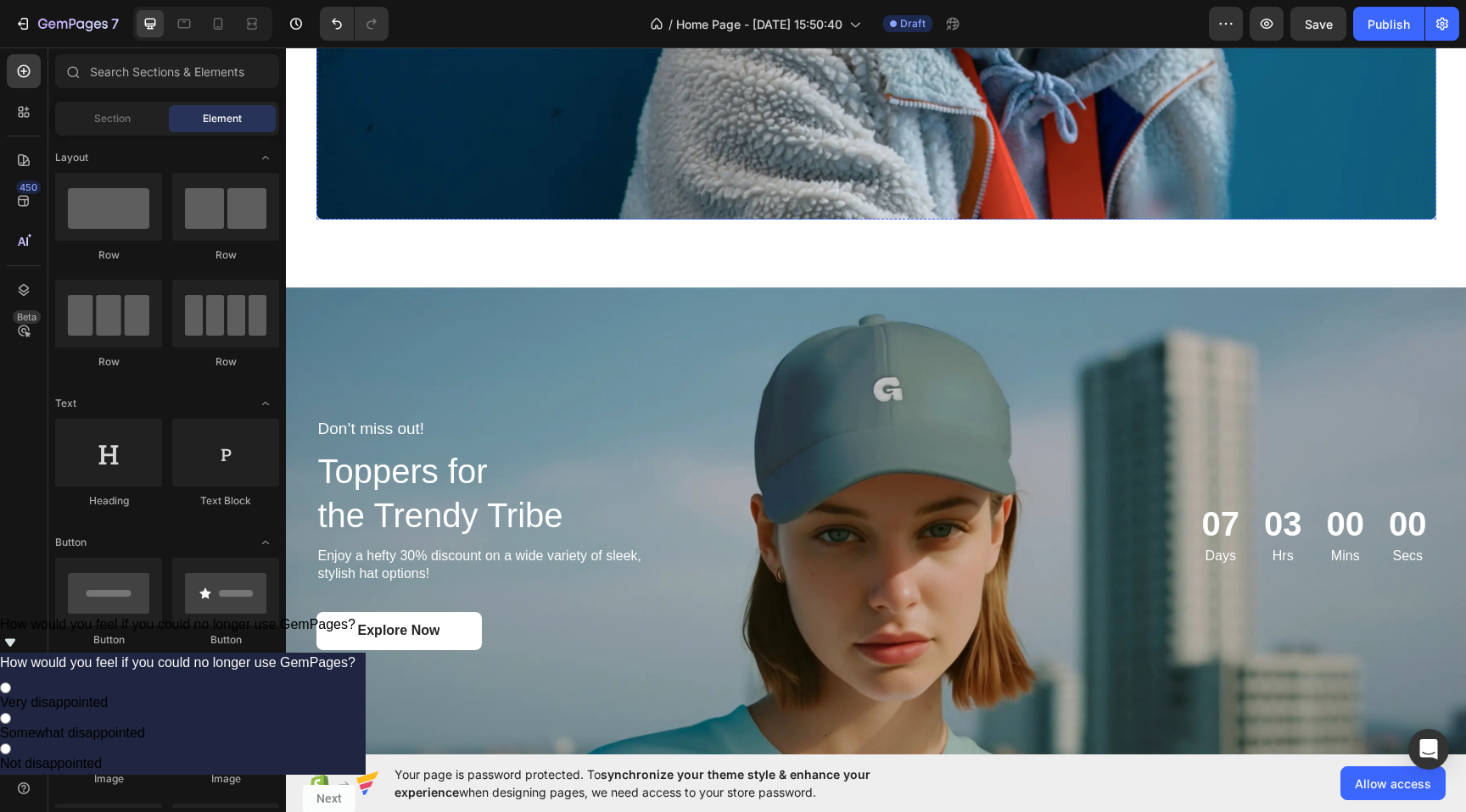
scroll to position [2106, 0]
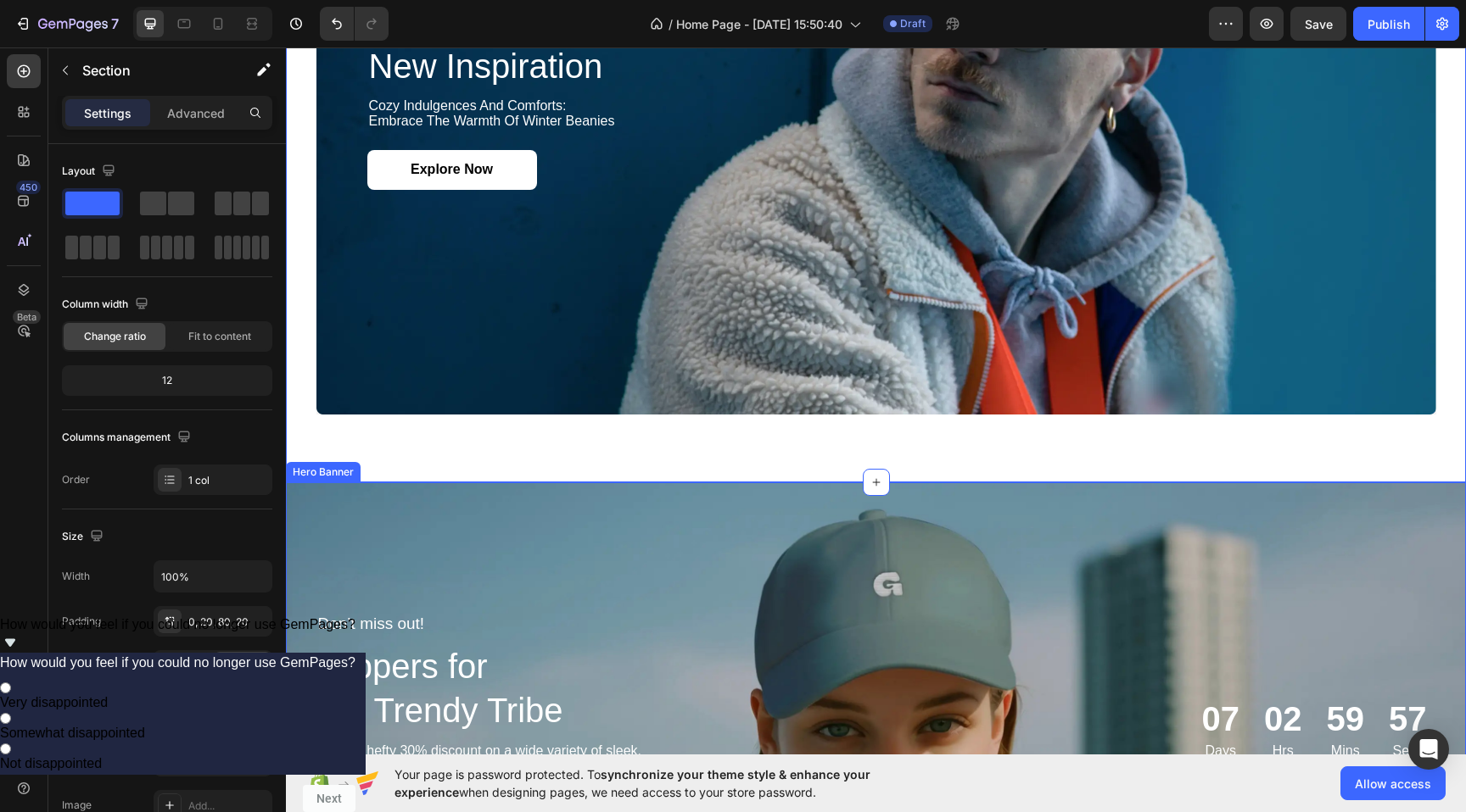
scroll to position [1357, 0]
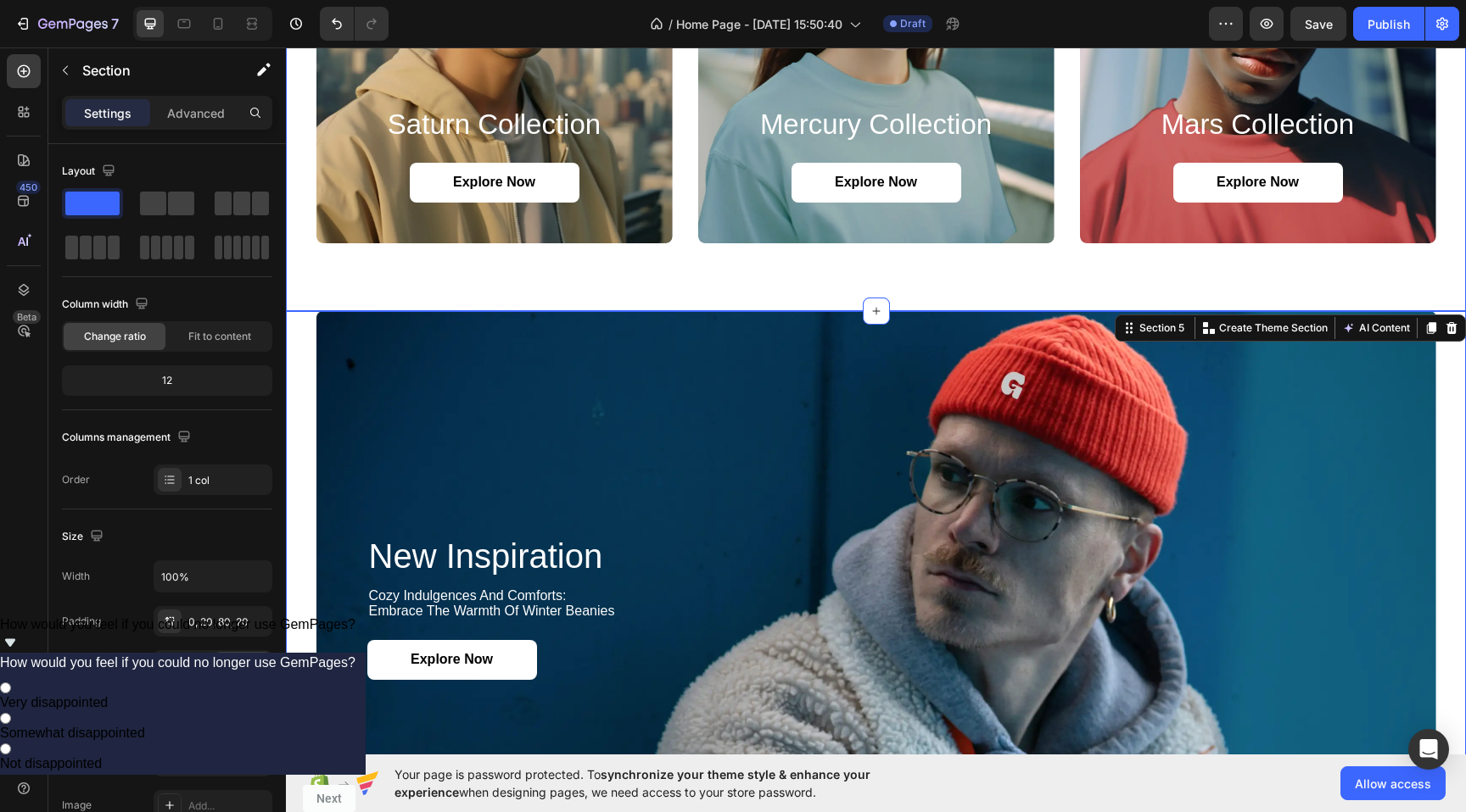
click at [560, 276] on div "saturn collection Heading Explore Now Button Hero Banner mercury collection Hea…" at bounding box center [876, 17] width 1180 height 589
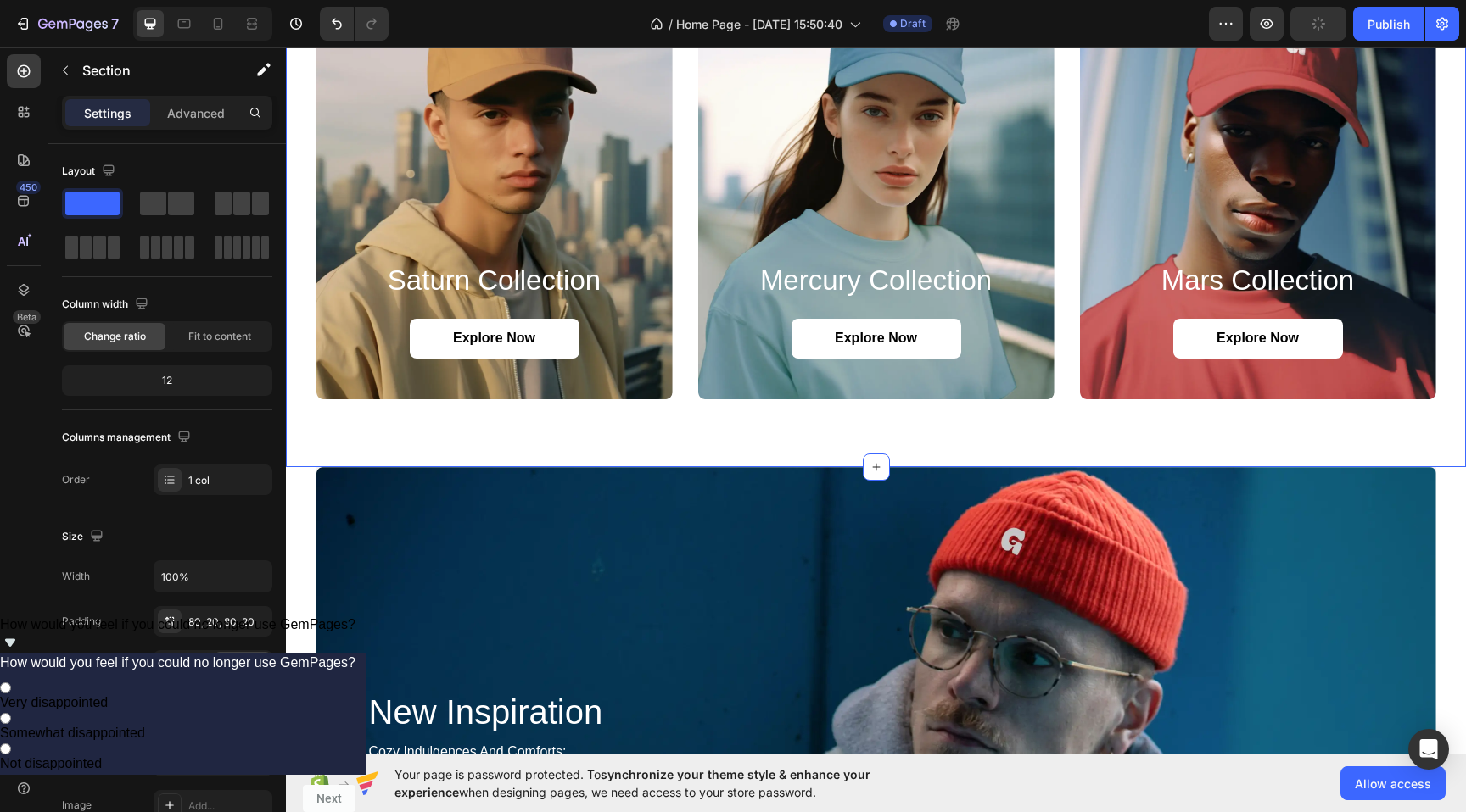
scroll to position [709, 0]
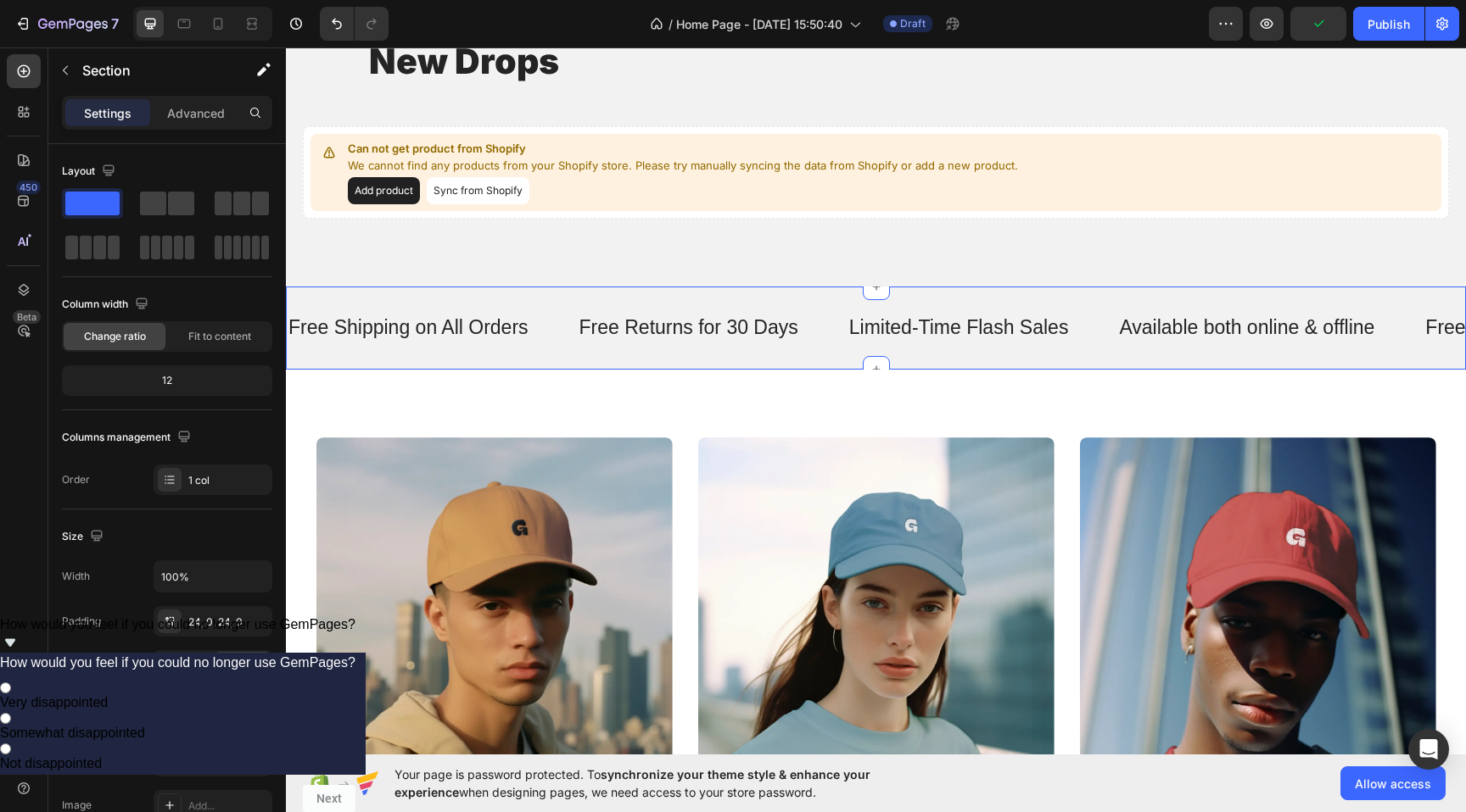
click at [858, 358] on div "Free Shipping on All Orders Text Free Returns for 30 Days Text Limited-Time Fla…" at bounding box center [876, 328] width 1180 height 83
click at [876, 381] on div at bounding box center [876, 369] width 27 height 27
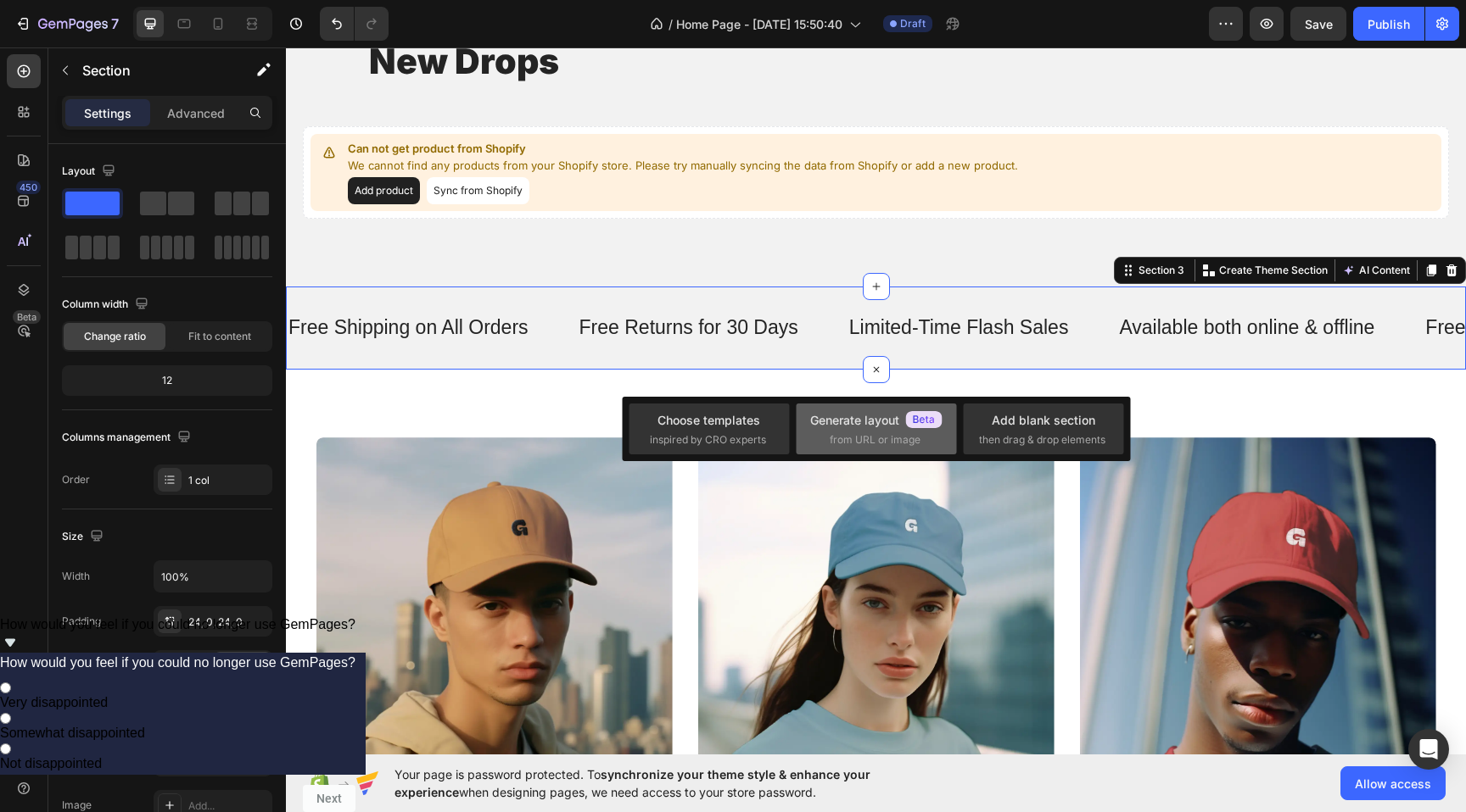
click at [895, 422] on div "Generate layout" at bounding box center [876, 420] width 133 height 18
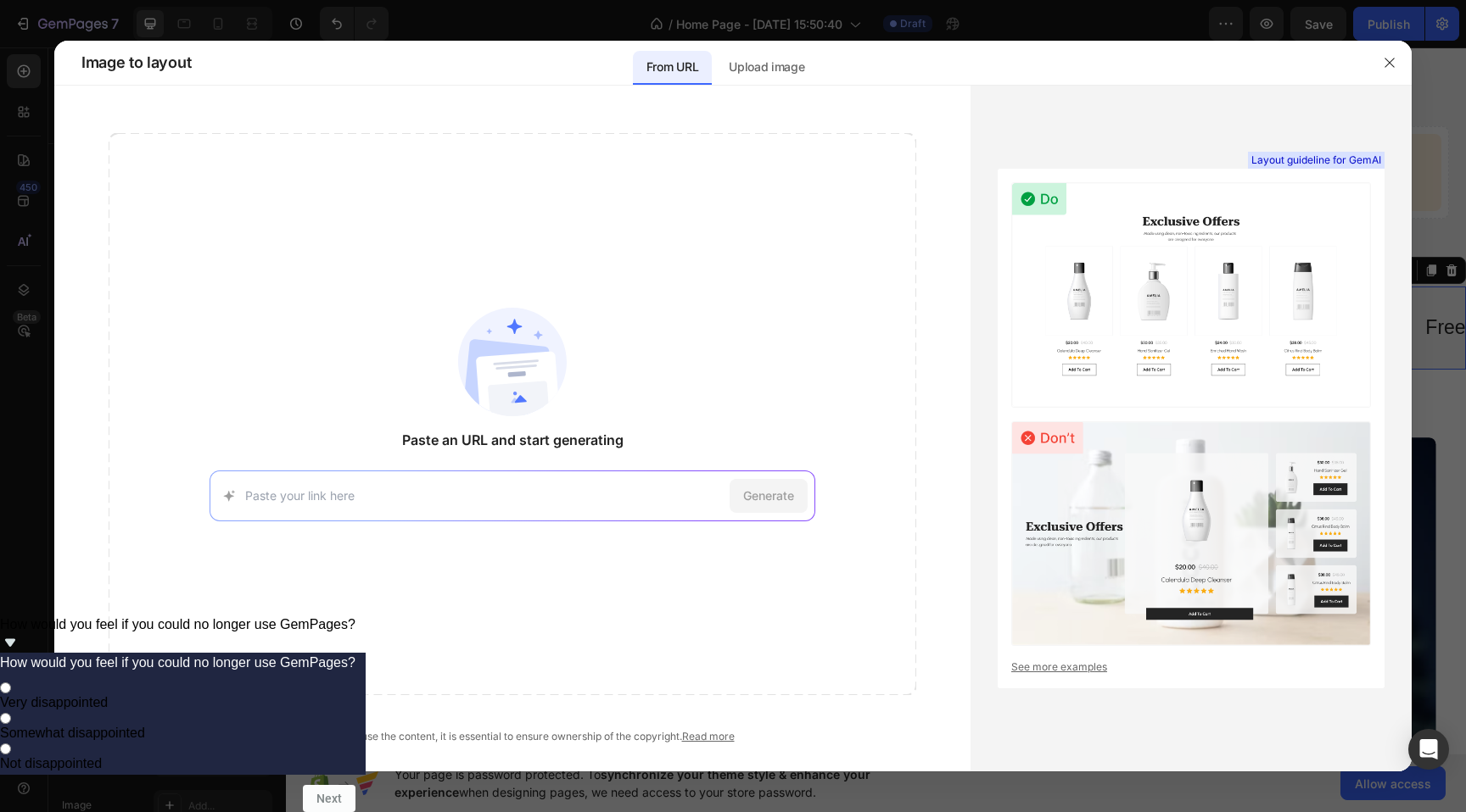
click at [508, 379] on img at bounding box center [512, 362] width 109 height 109
click at [428, 487] on input at bounding box center [484, 496] width 477 height 18
click at [783, 65] on p "Upload image" at bounding box center [766, 67] width 76 height 20
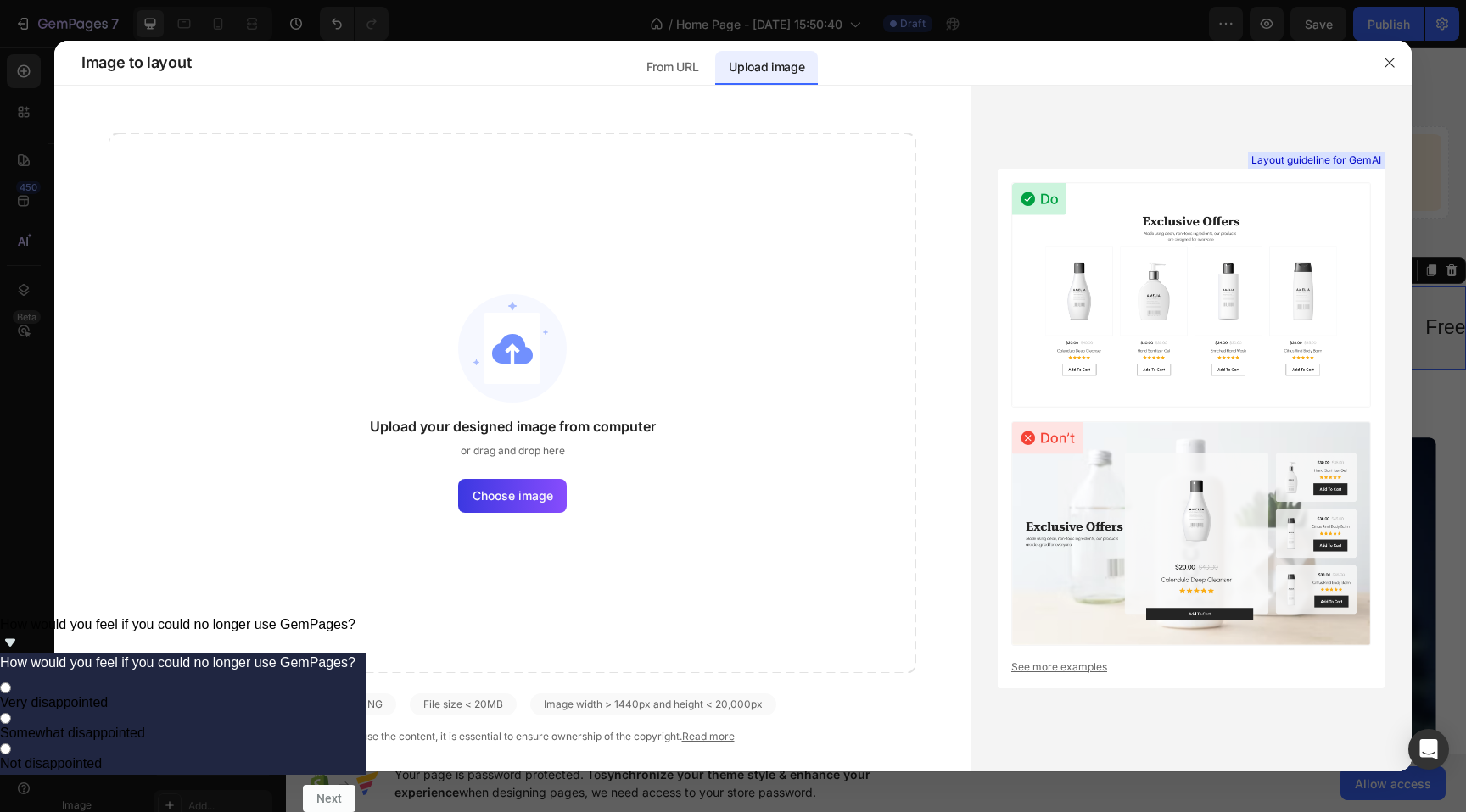
click at [522, 470] on div "Upload your designed image from computer or drag and drop here Choose image" at bounding box center [512, 403] width 808 height 540
click at [521, 492] on span "Choose image" at bounding box center [512, 496] width 80 height 18
click at [0, 0] on input "Choose image" at bounding box center [0, 0] width 0 height 0
click at [524, 480] on label "Choose image" at bounding box center [512, 496] width 109 height 34
click at [0, 0] on input "Choose image" at bounding box center [0, 0] width 0 height 0
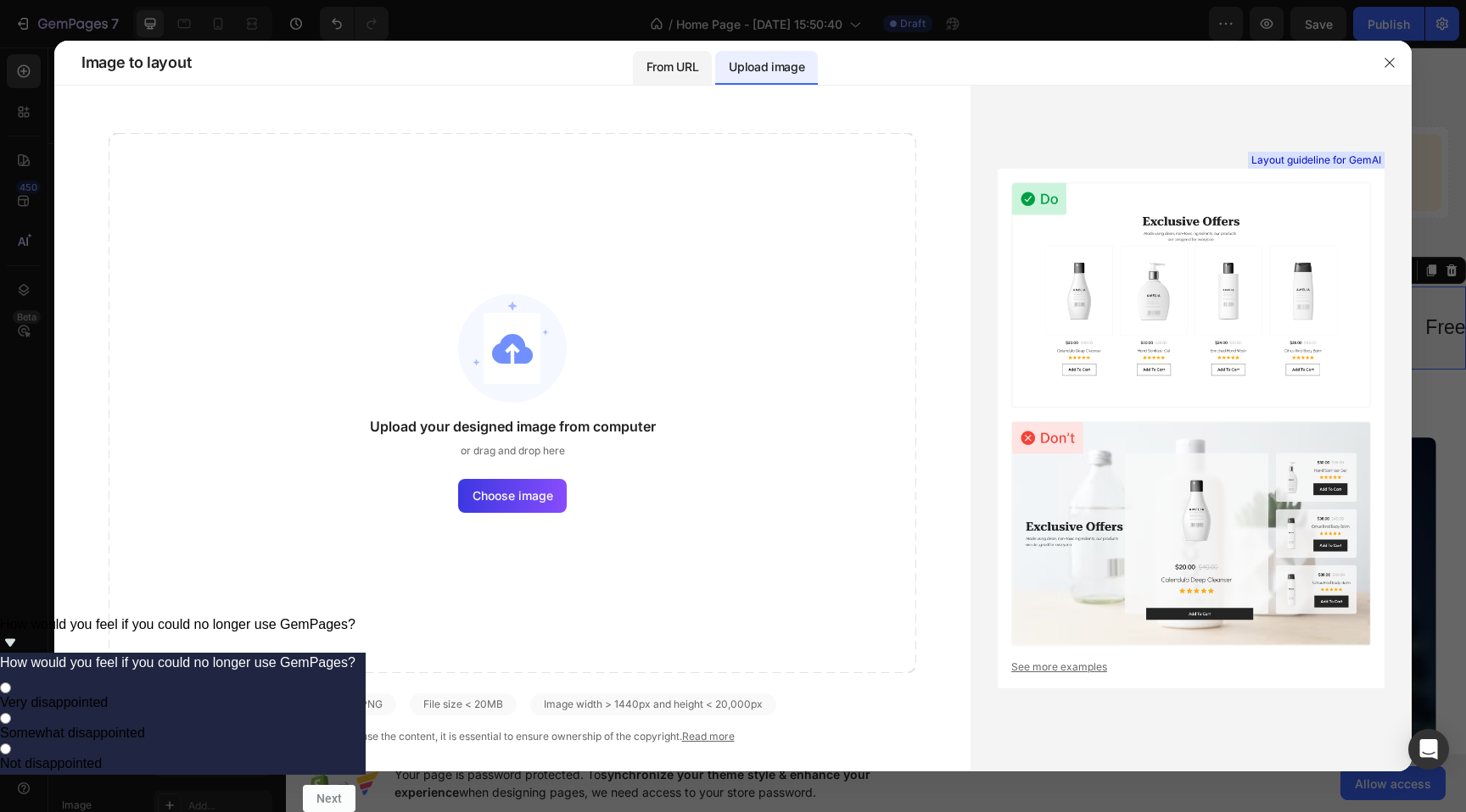
click at [680, 59] on p "From URL" at bounding box center [672, 67] width 52 height 20
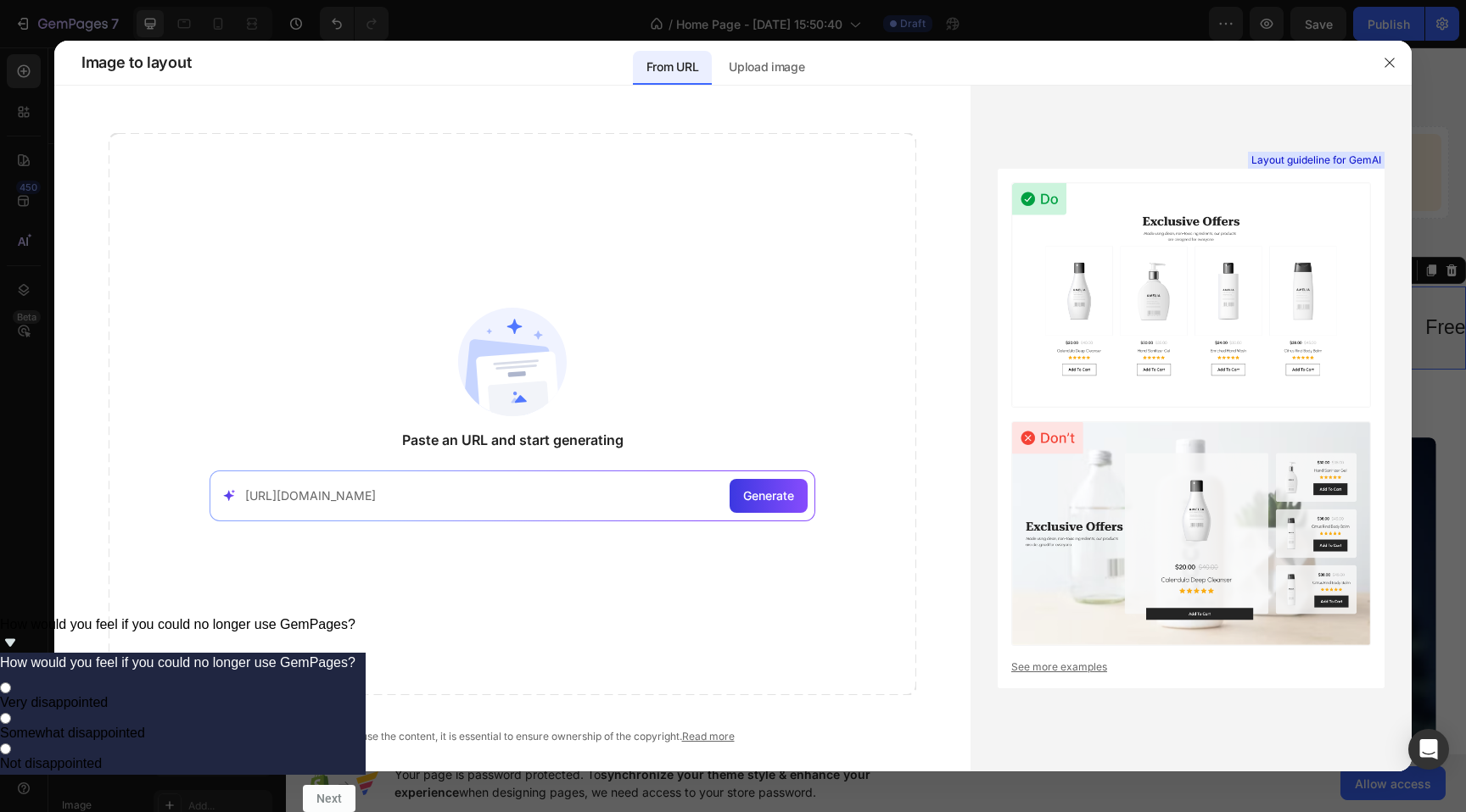
type input "[URL][DOMAIN_NAME]"
click at [787, 513] on div "[URL][DOMAIN_NAME] Generate" at bounding box center [512, 496] width 606 height 51
click at [783, 489] on span "Generate" at bounding box center [768, 496] width 51 height 18
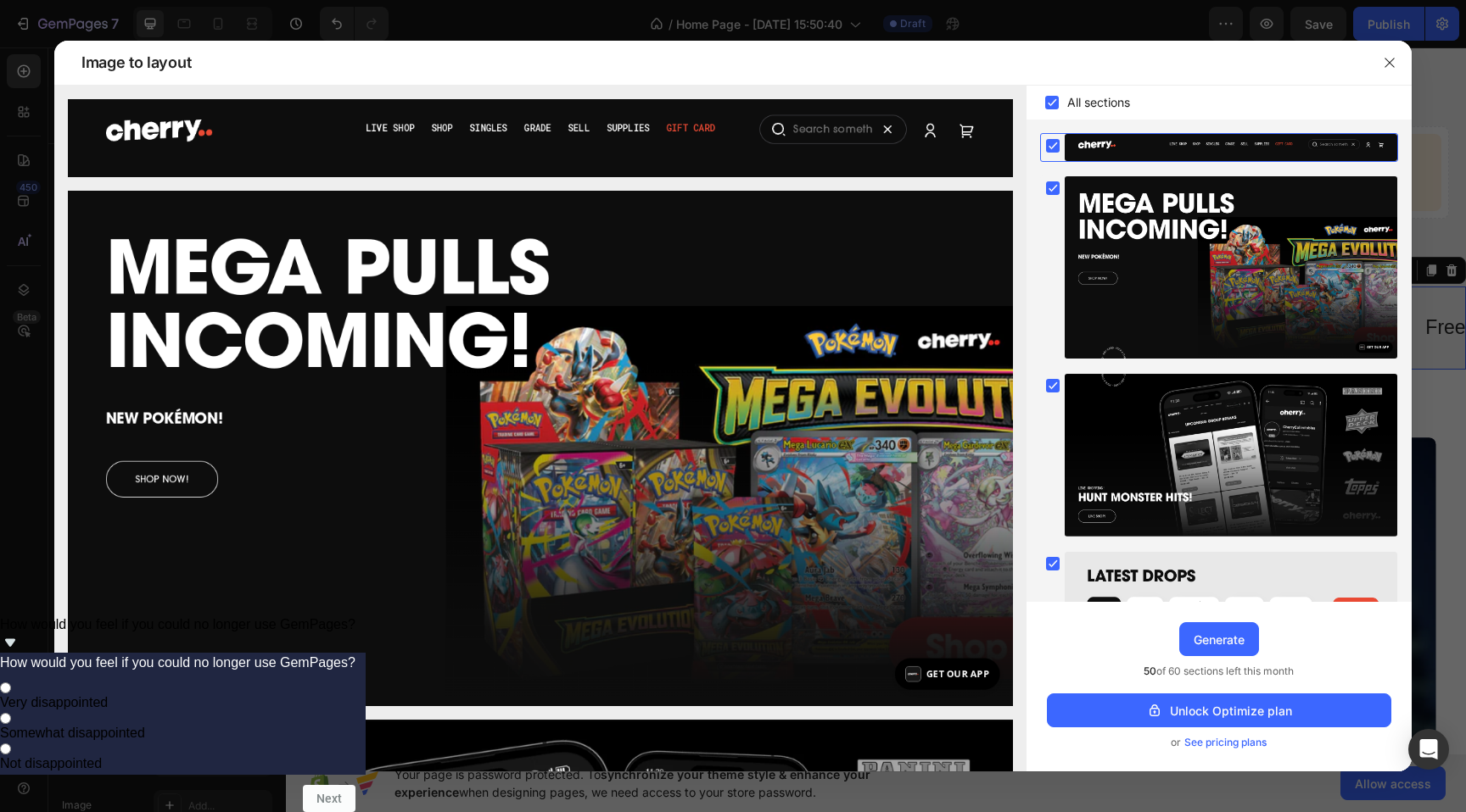
click at [1053, 148] on icon at bounding box center [1052, 146] width 8 height 7
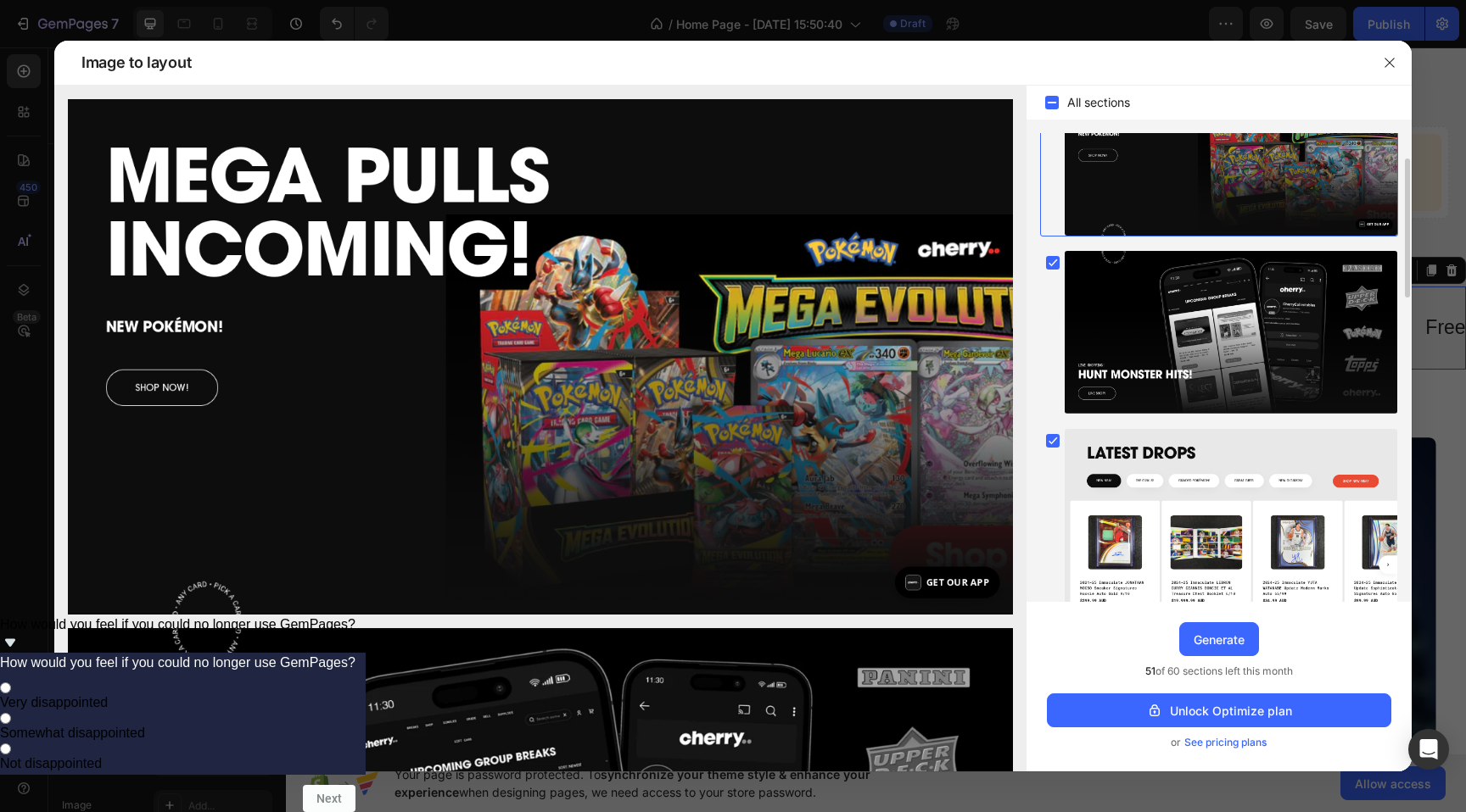
scroll to position [142, 0]
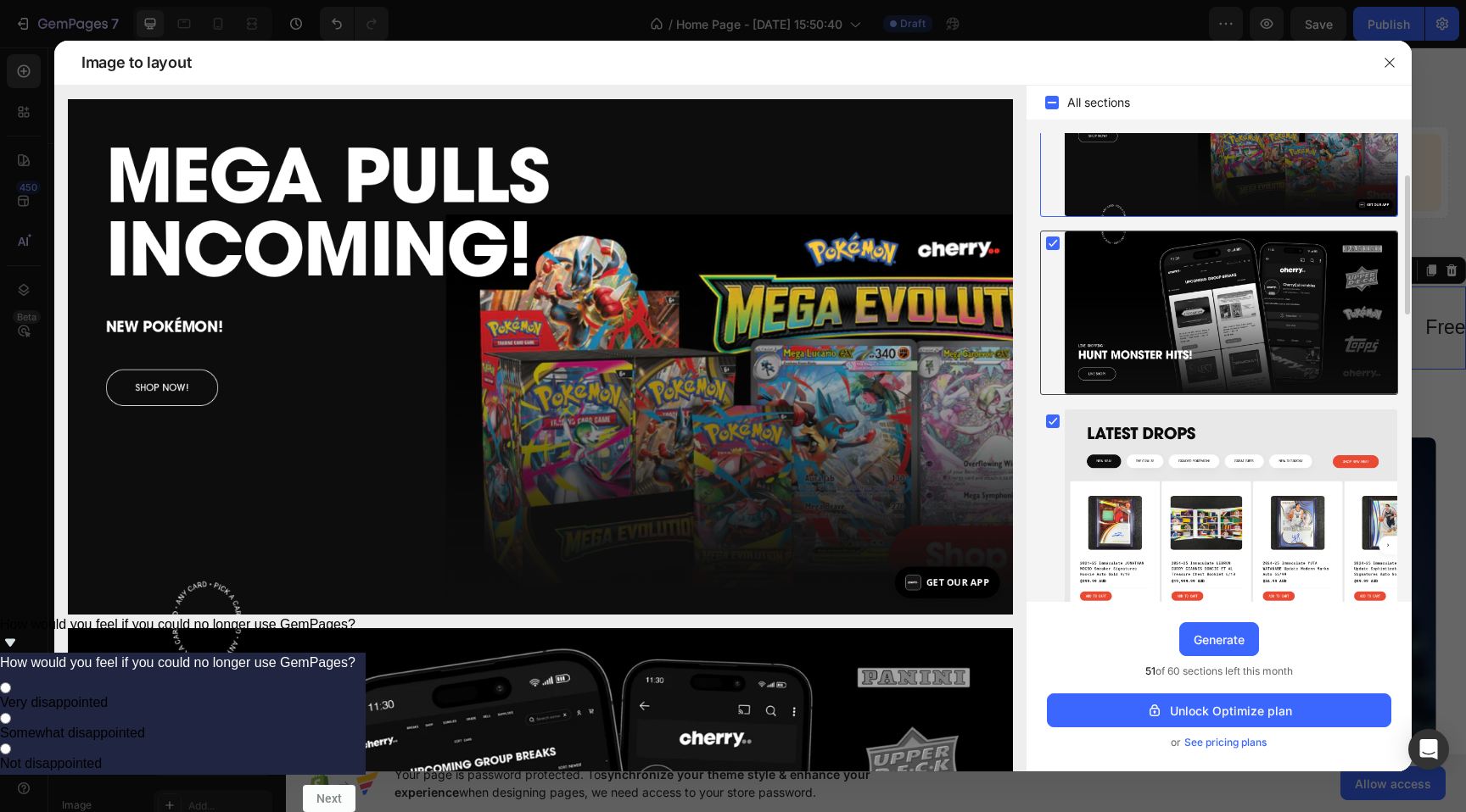
click at [1055, 240] on icon at bounding box center [1052, 244] width 8 height 7
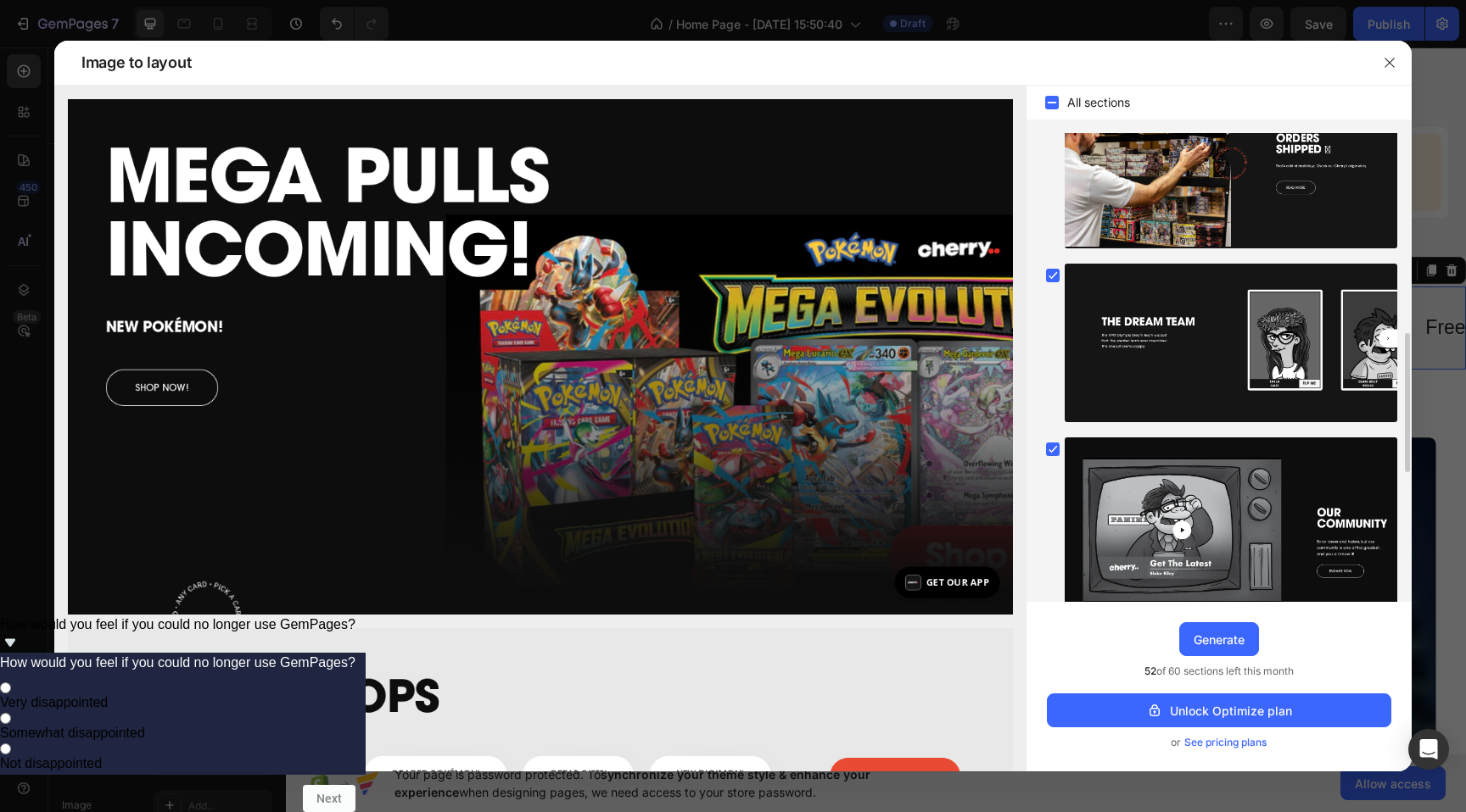
scroll to position [710, 0]
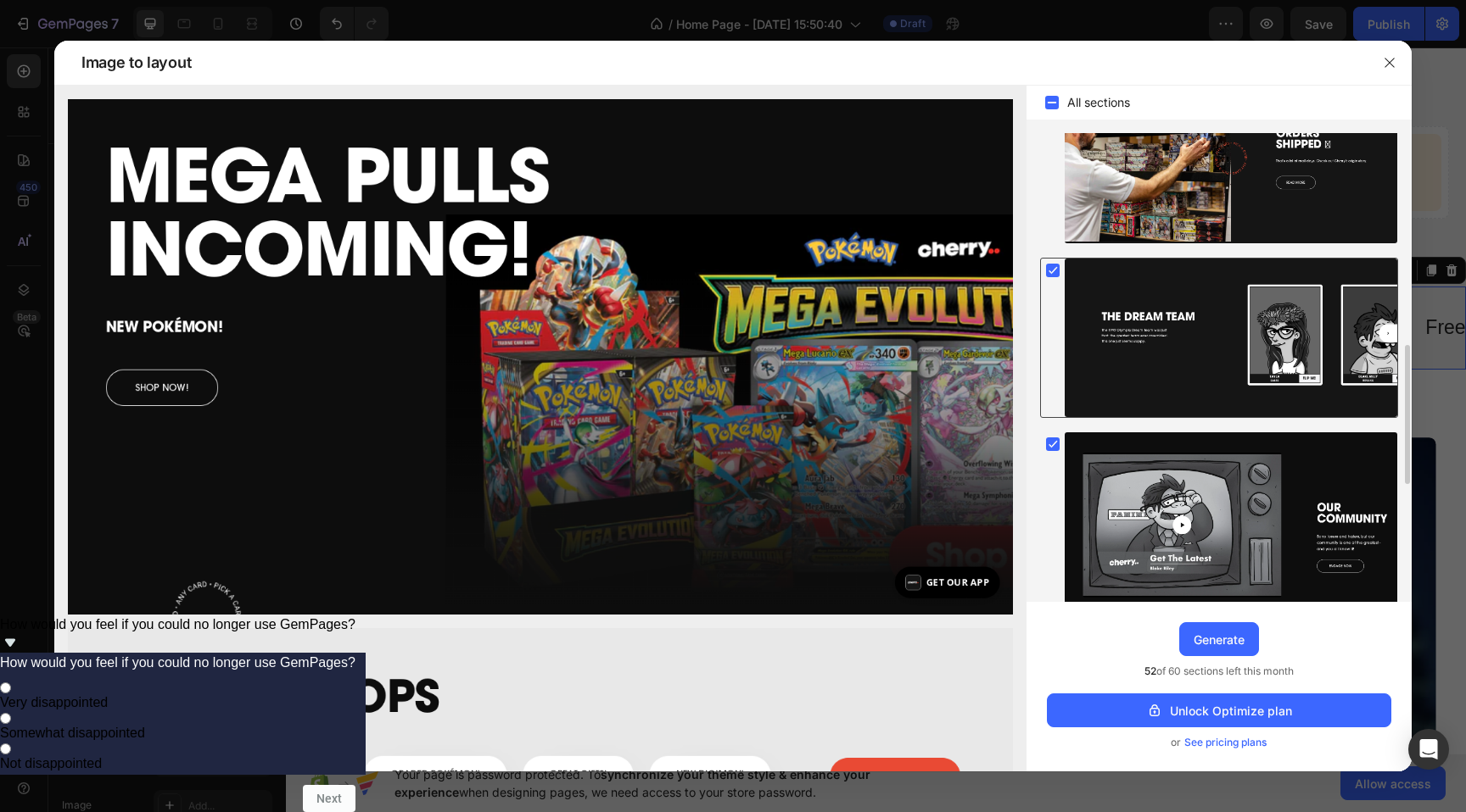
click at [1053, 267] on rect at bounding box center [1052, 270] width 13 height 13
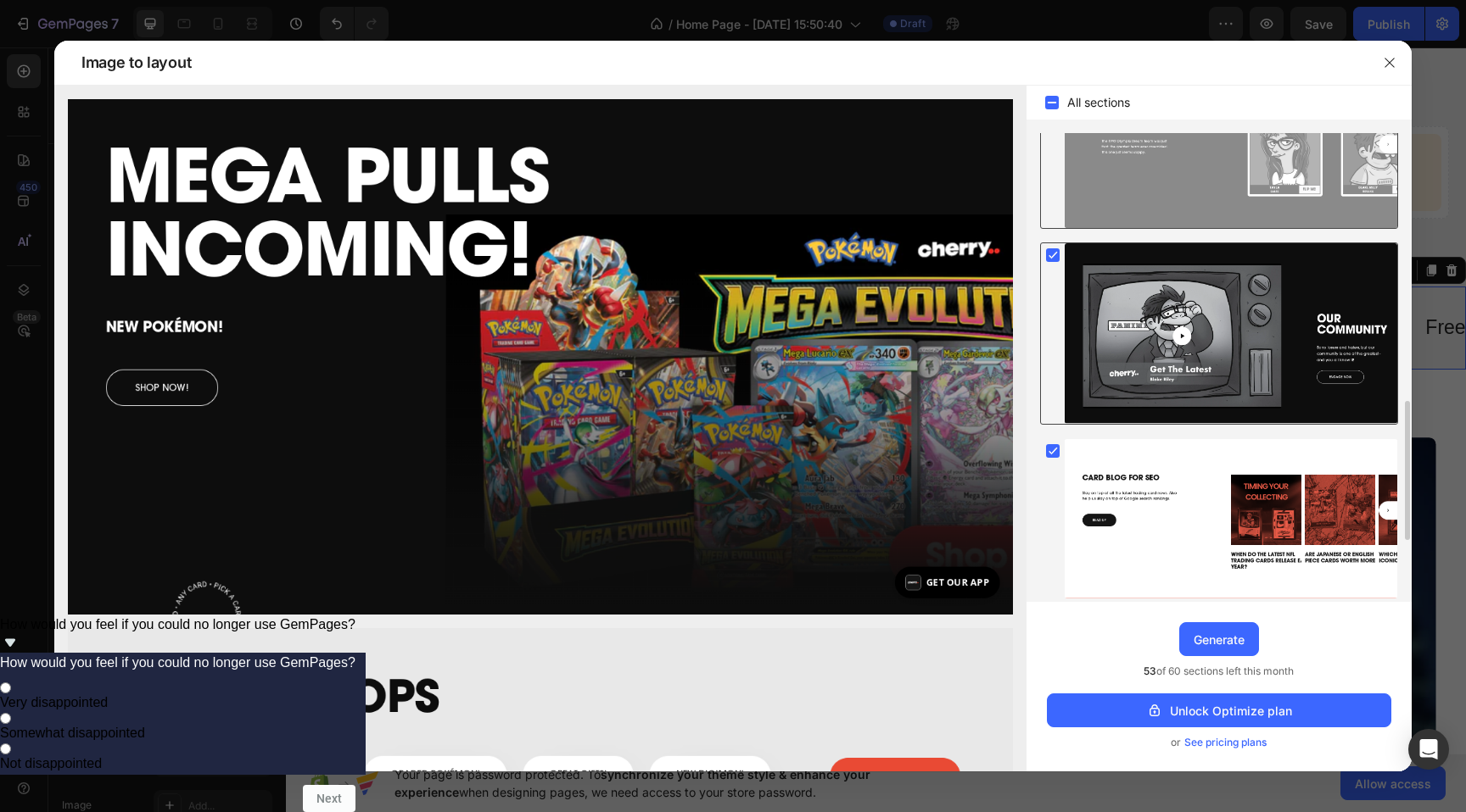
click at [1051, 255] on rect at bounding box center [1052, 255] width 13 height 13
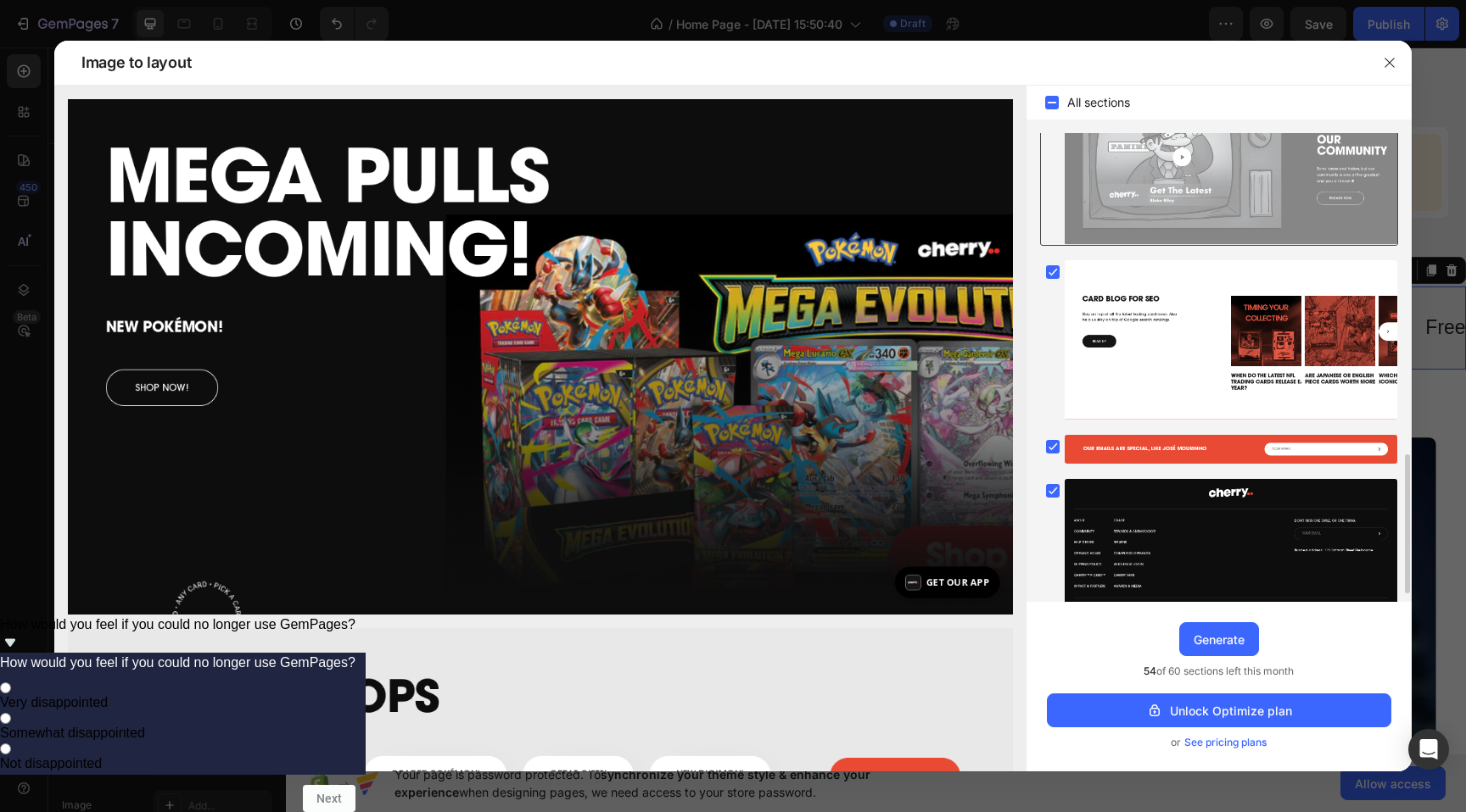
scroll to position [1104, 0]
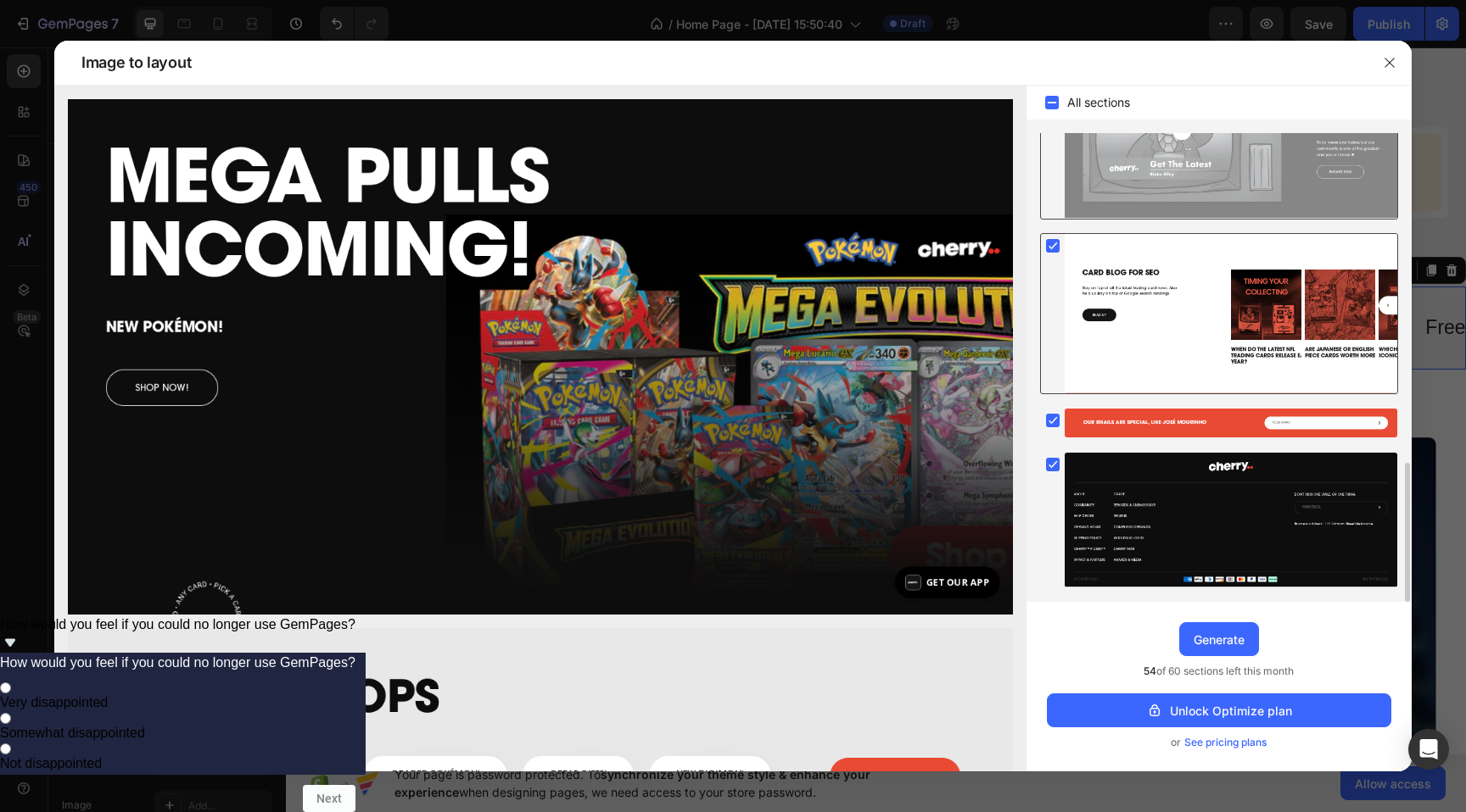
click at [1055, 240] on rect at bounding box center [1052, 246] width 13 height 13
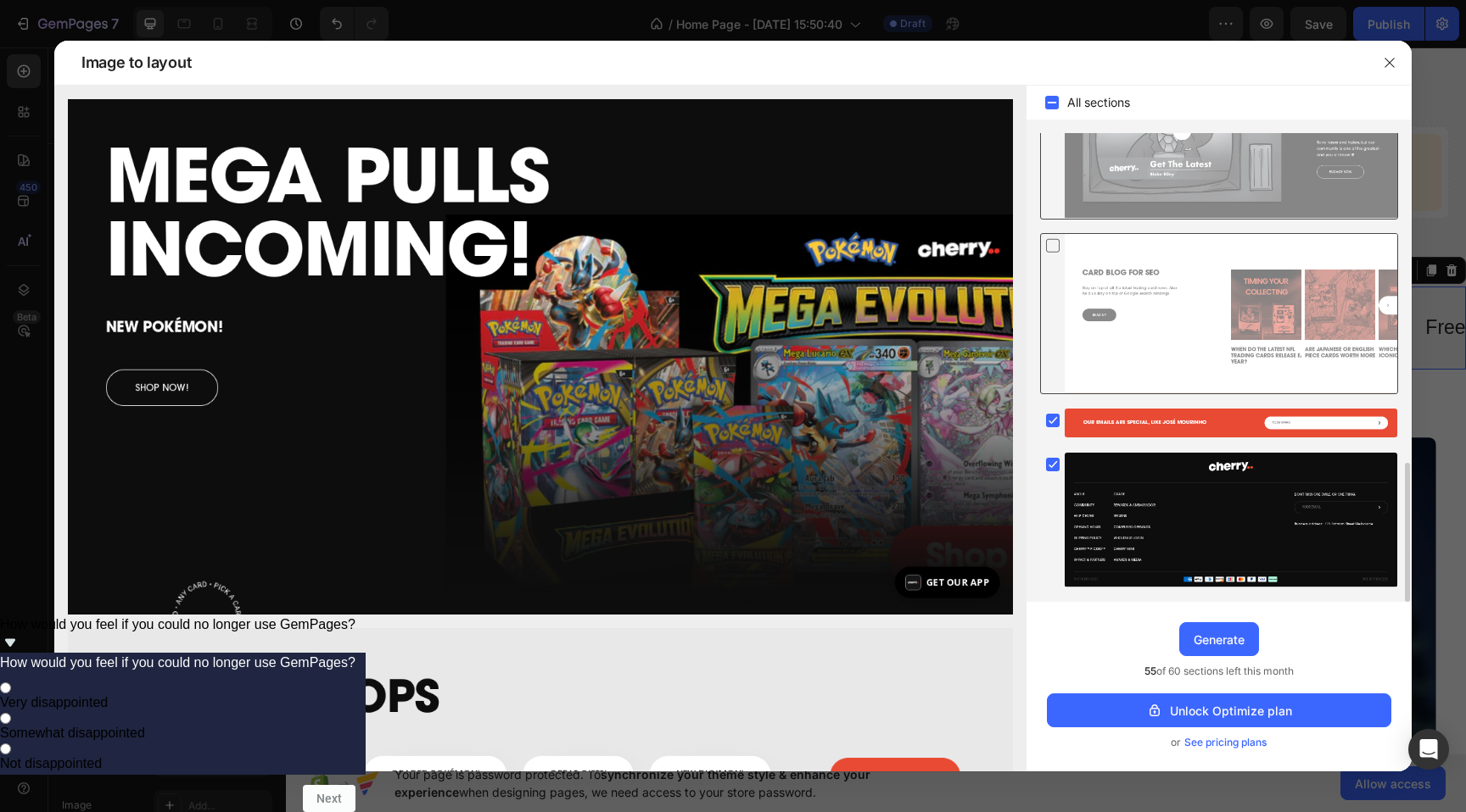
click at [1055, 240] on icon at bounding box center [1052, 246] width 17 height 18
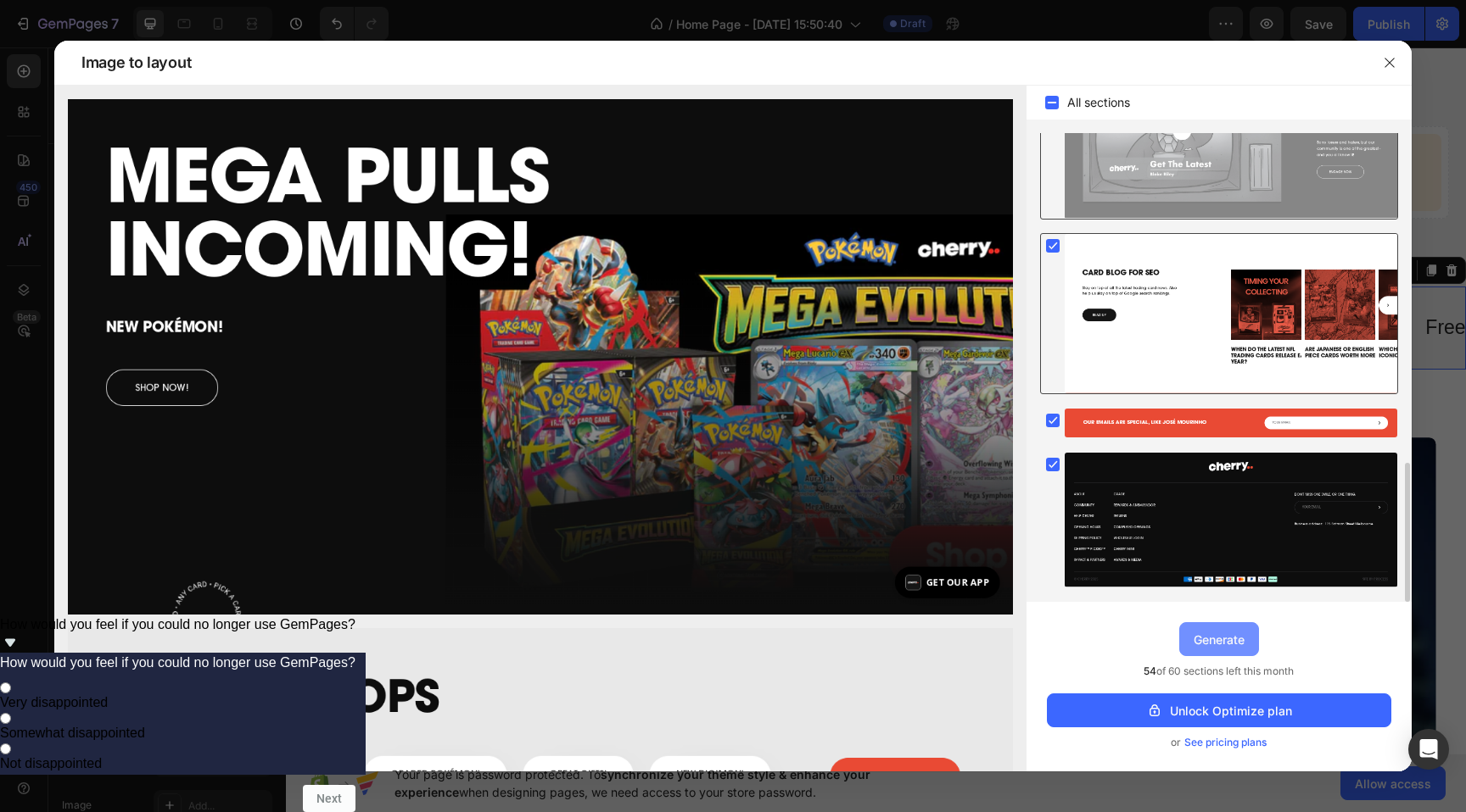
click at [1218, 638] on div "Generate" at bounding box center [1218, 640] width 51 height 18
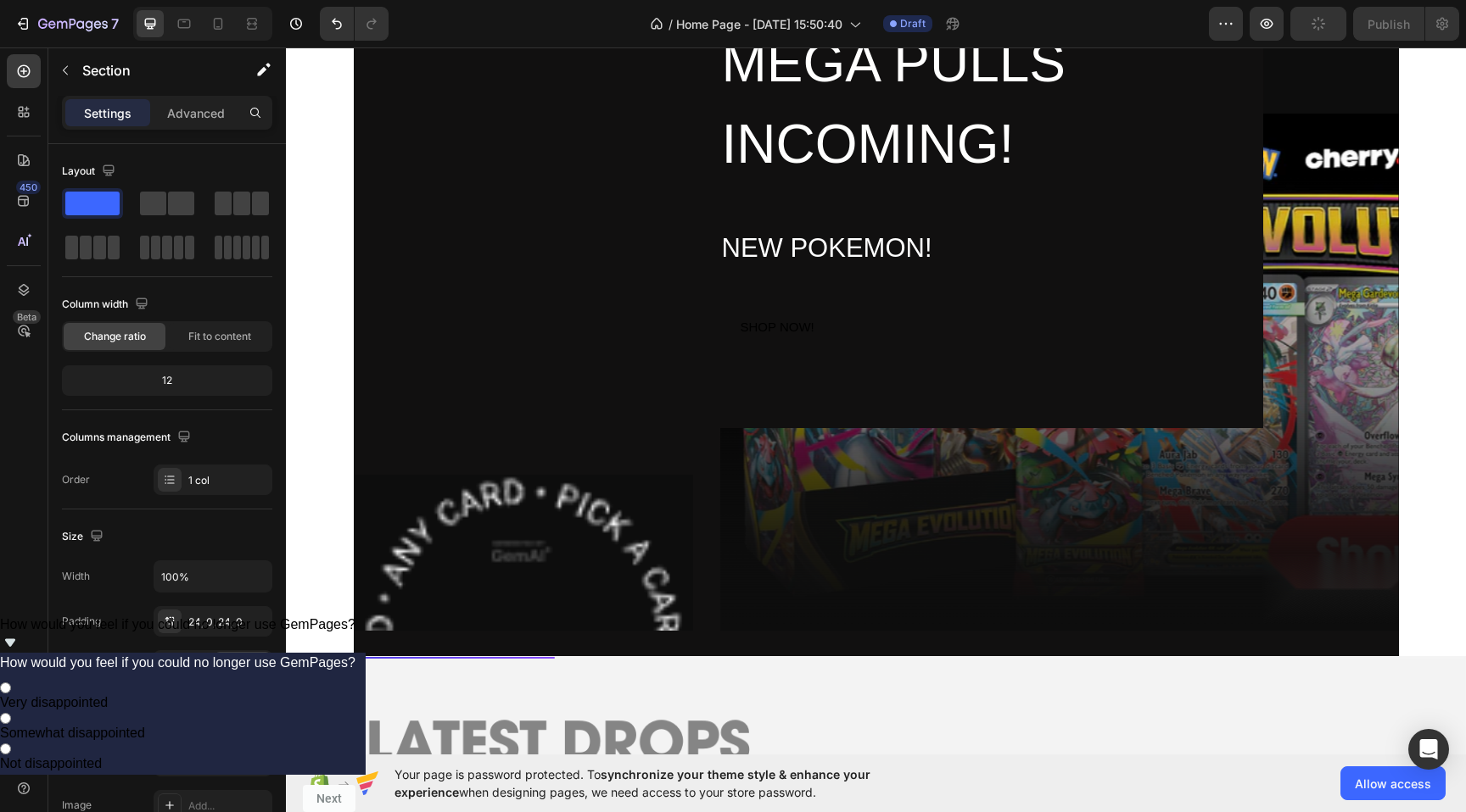
scroll to position [5247, 0]
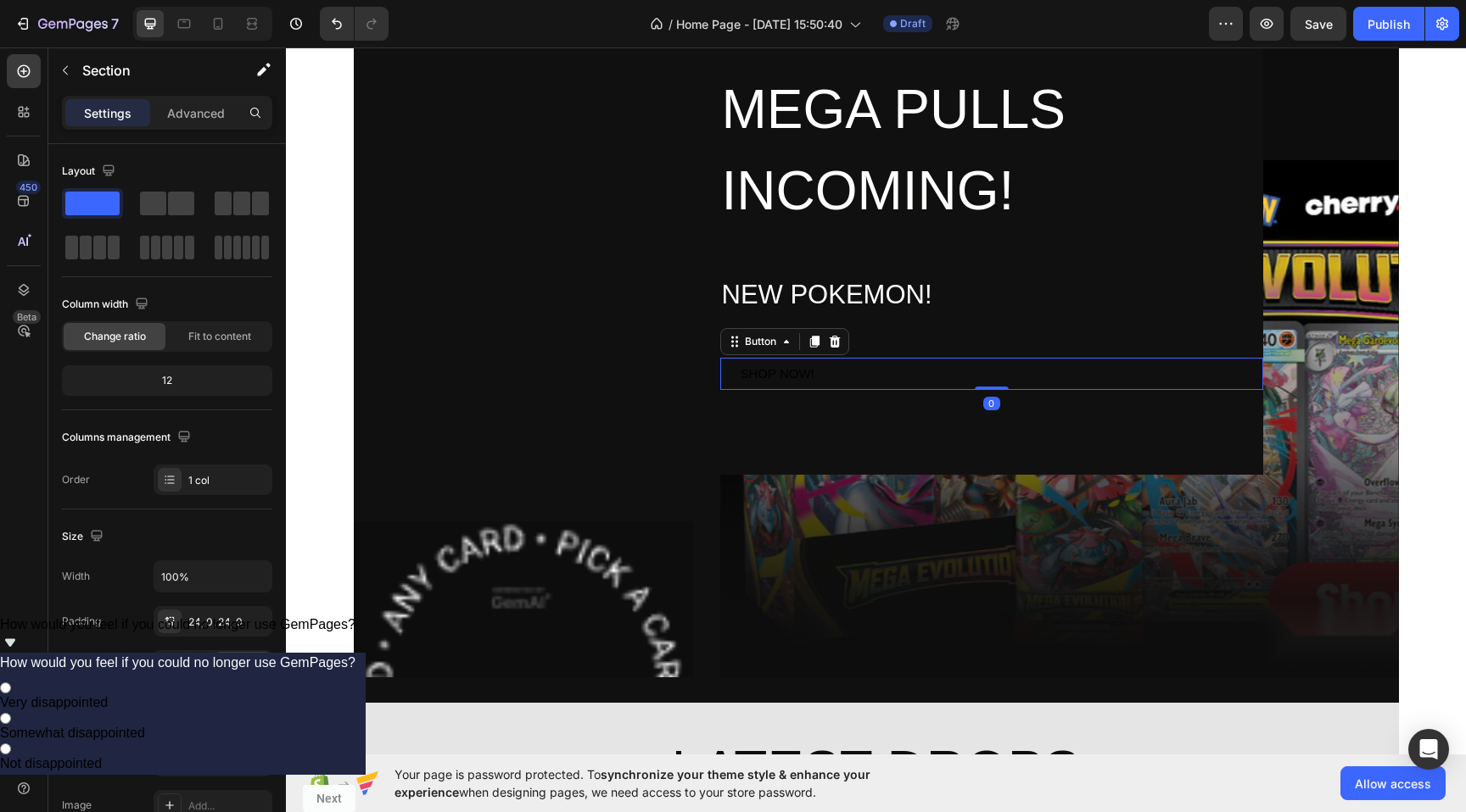
click at [823, 360] on button "SHOP NOW!" at bounding box center [778, 374] width 115 height 33
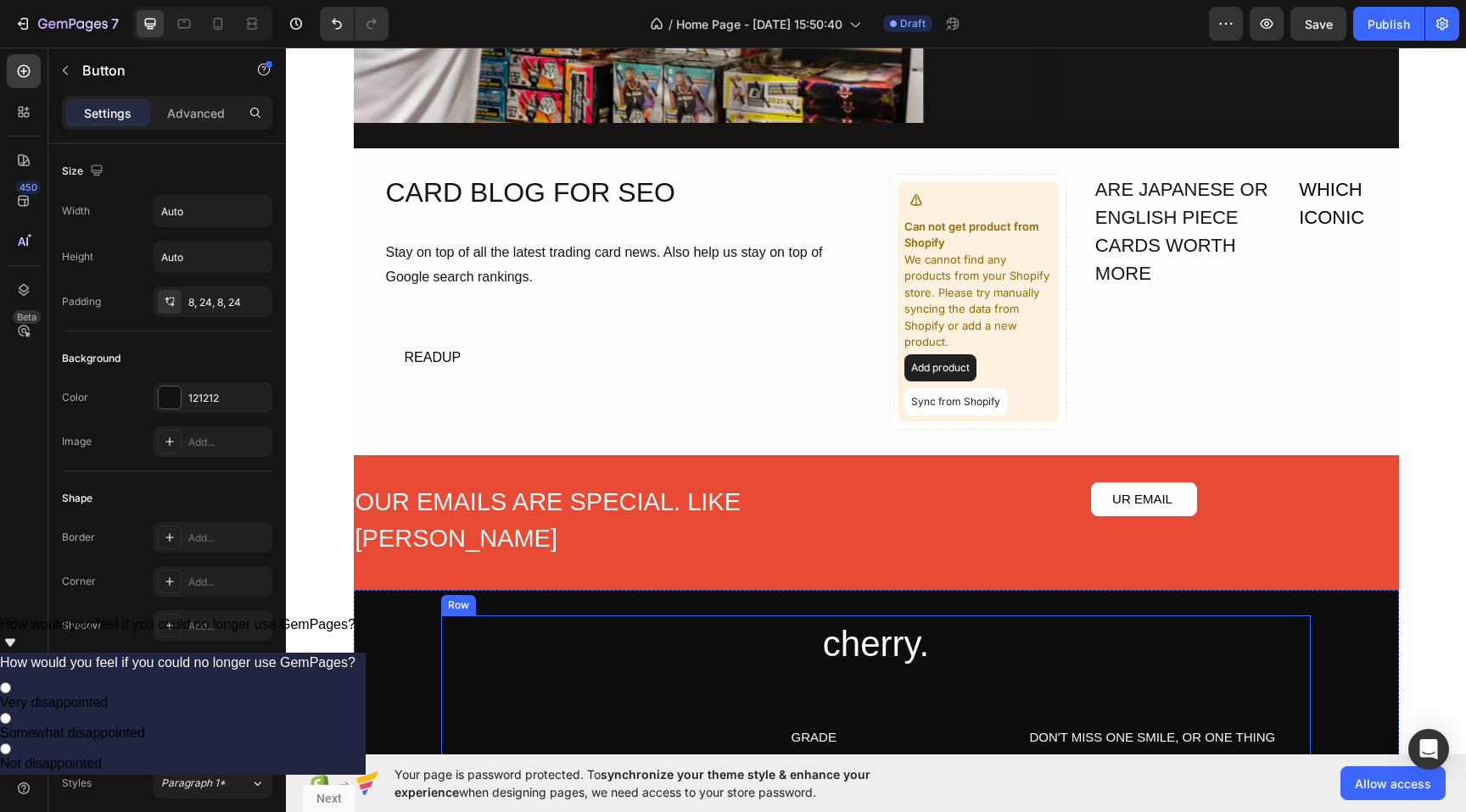
scroll to position [6332, 0]
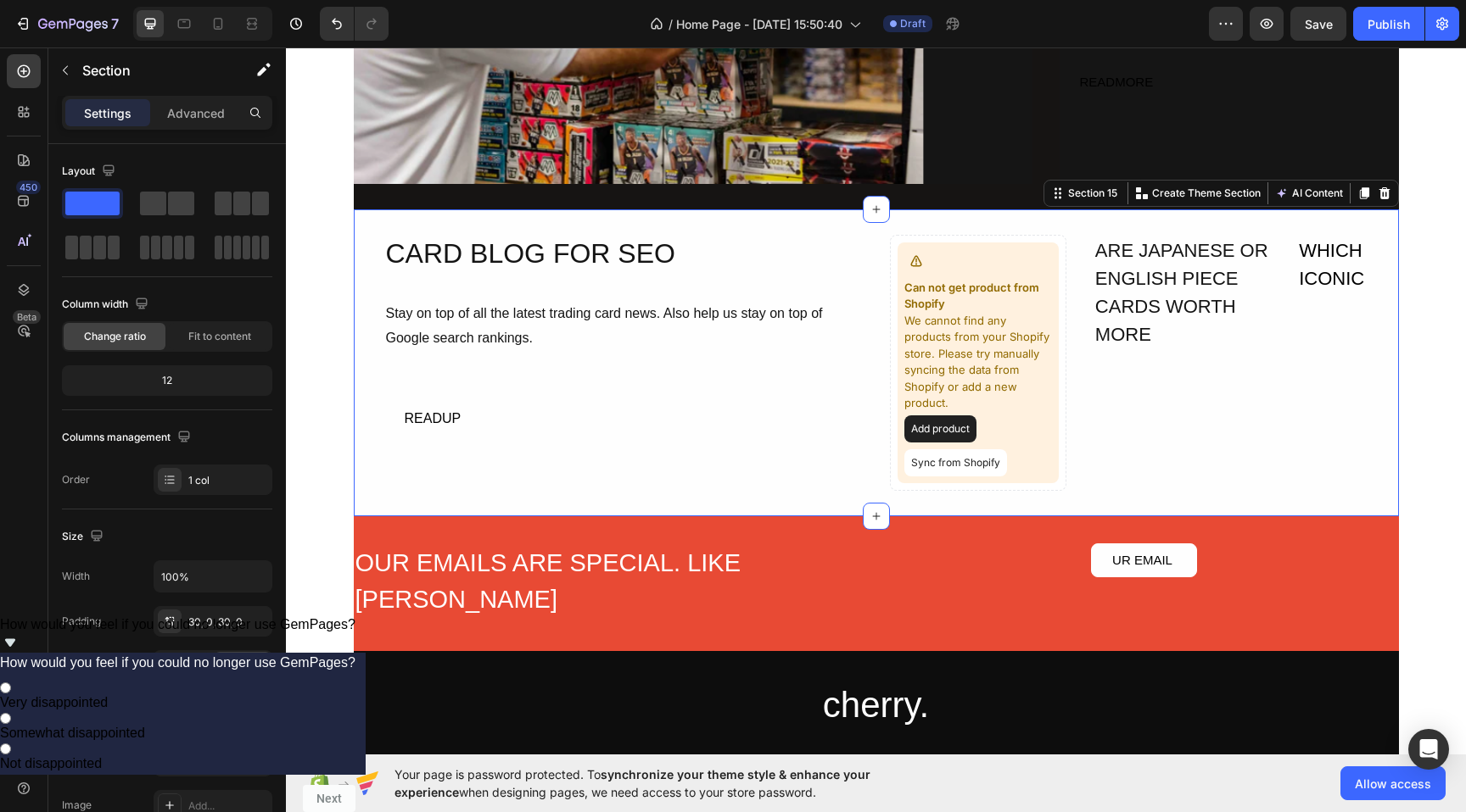
click at [633, 215] on div "CARD BLOG FOR SEO Heading Stay on top of all the latest trading card news. Also…" at bounding box center [876, 362] width 1045 height 307
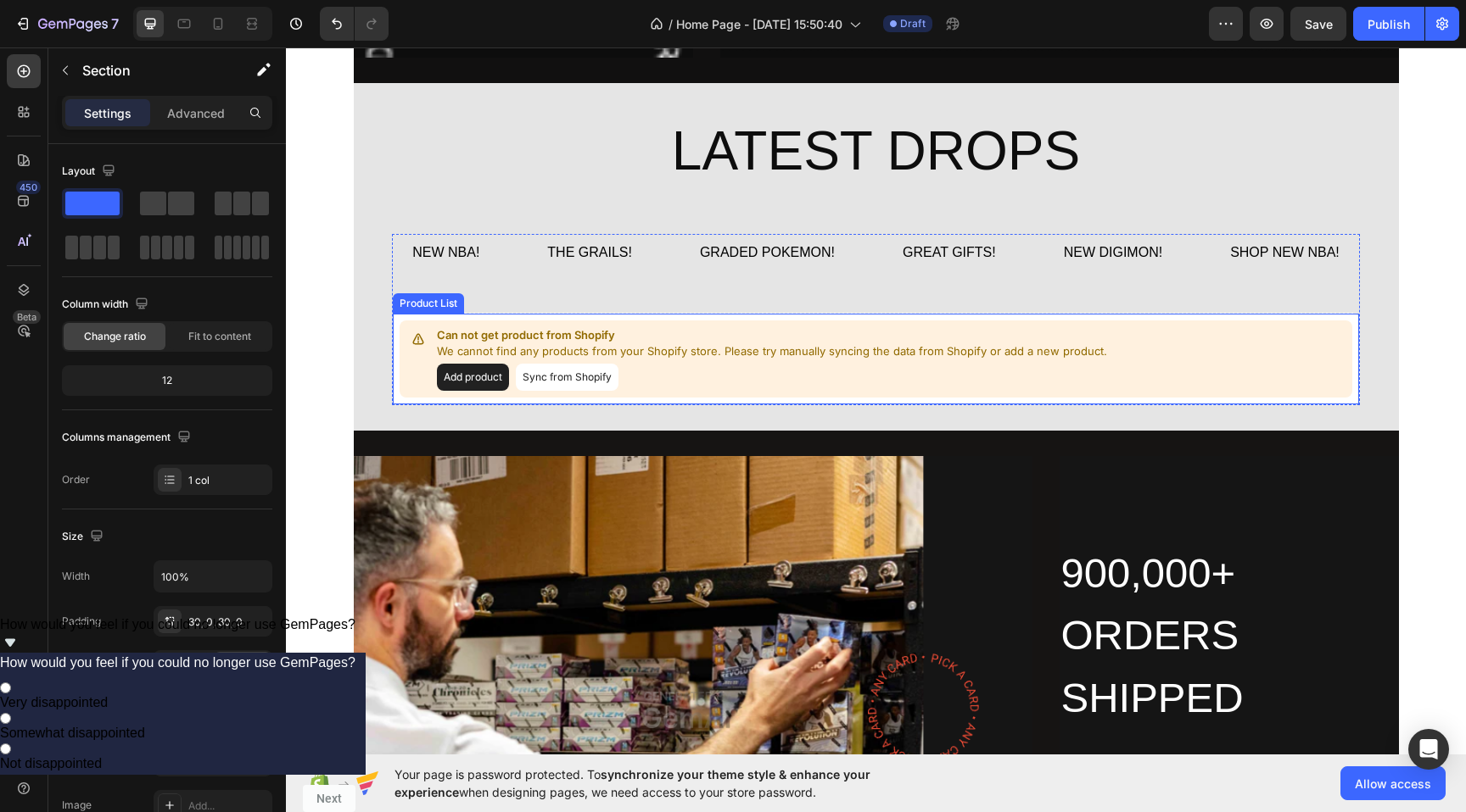
scroll to position [5551, 0]
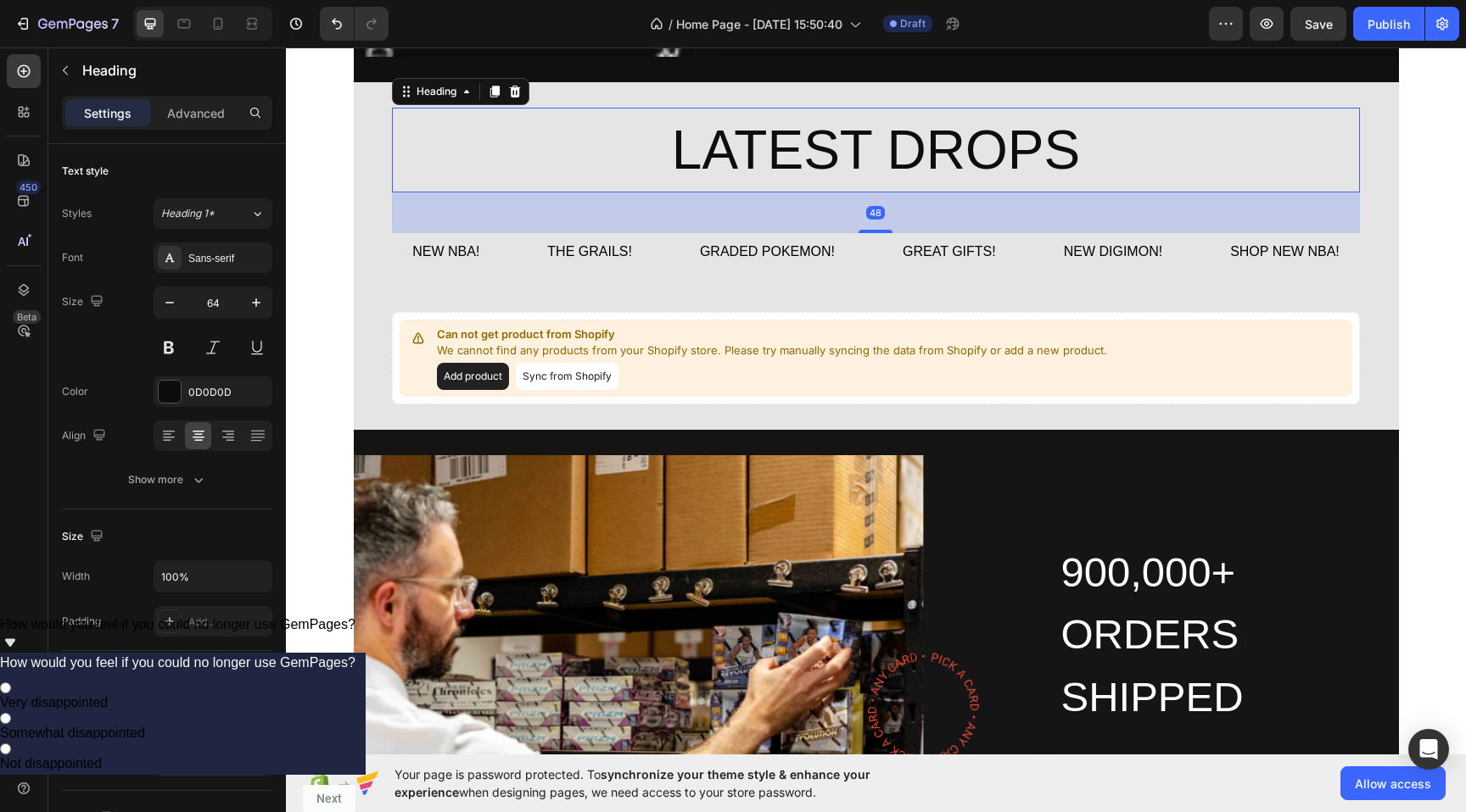
click at [572, 150] on h2 "LATEST DROPS" at bounding box center [876, 150] width 968 height 85
click at [614, 278] on div "NEW NBA! Button THE GRAILS! Button GRADED POKEMON! Button GREAT GIFTS! Button N…" at bounding box center [876, 319] width 968 height 171
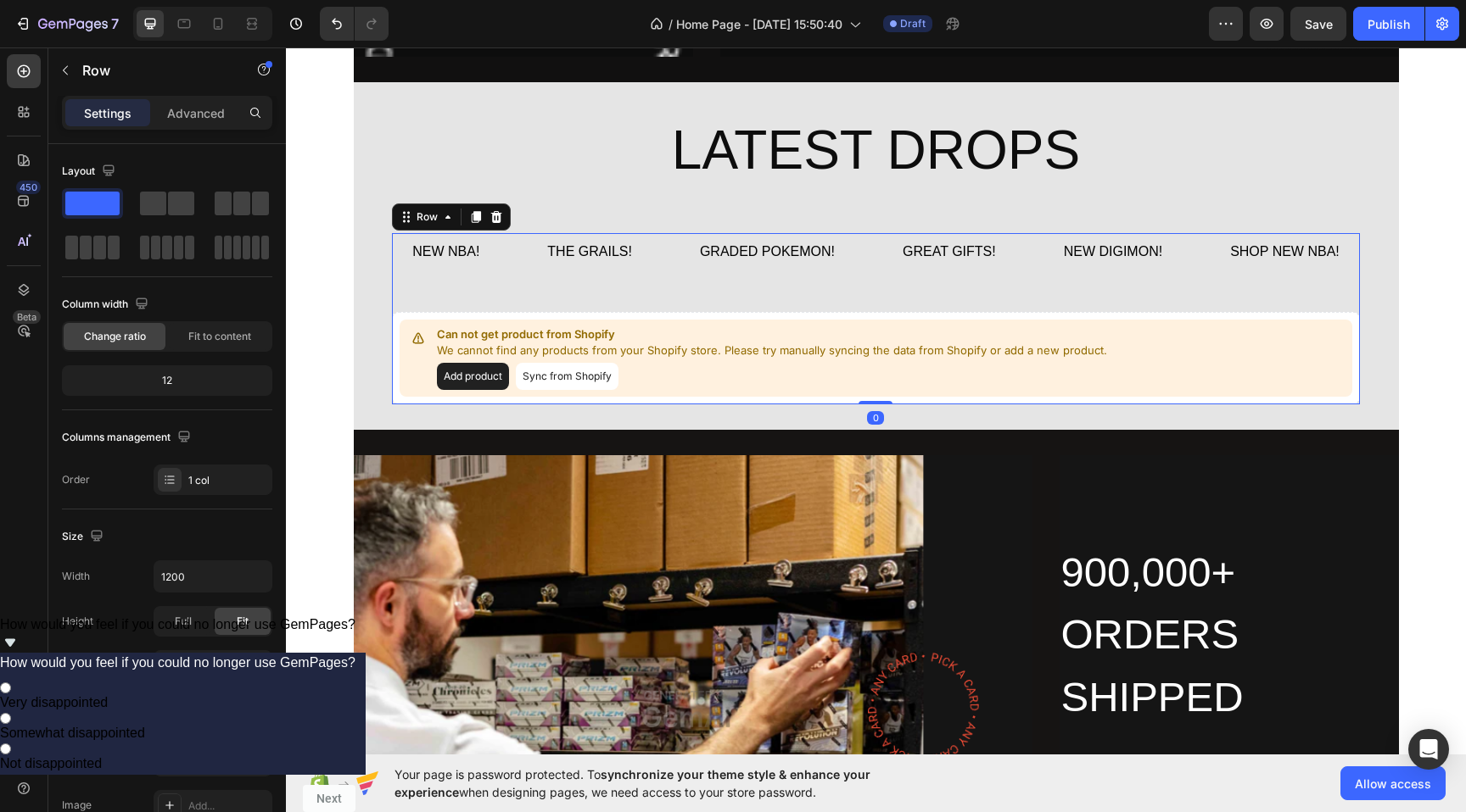
click at [843, 298] on div "NEW NBA! Button THE GRAILS! Button GRADED POKEMON! Button GREAT GIFTS! Button N…" at bounding box center [876, 319] width 968 height 171
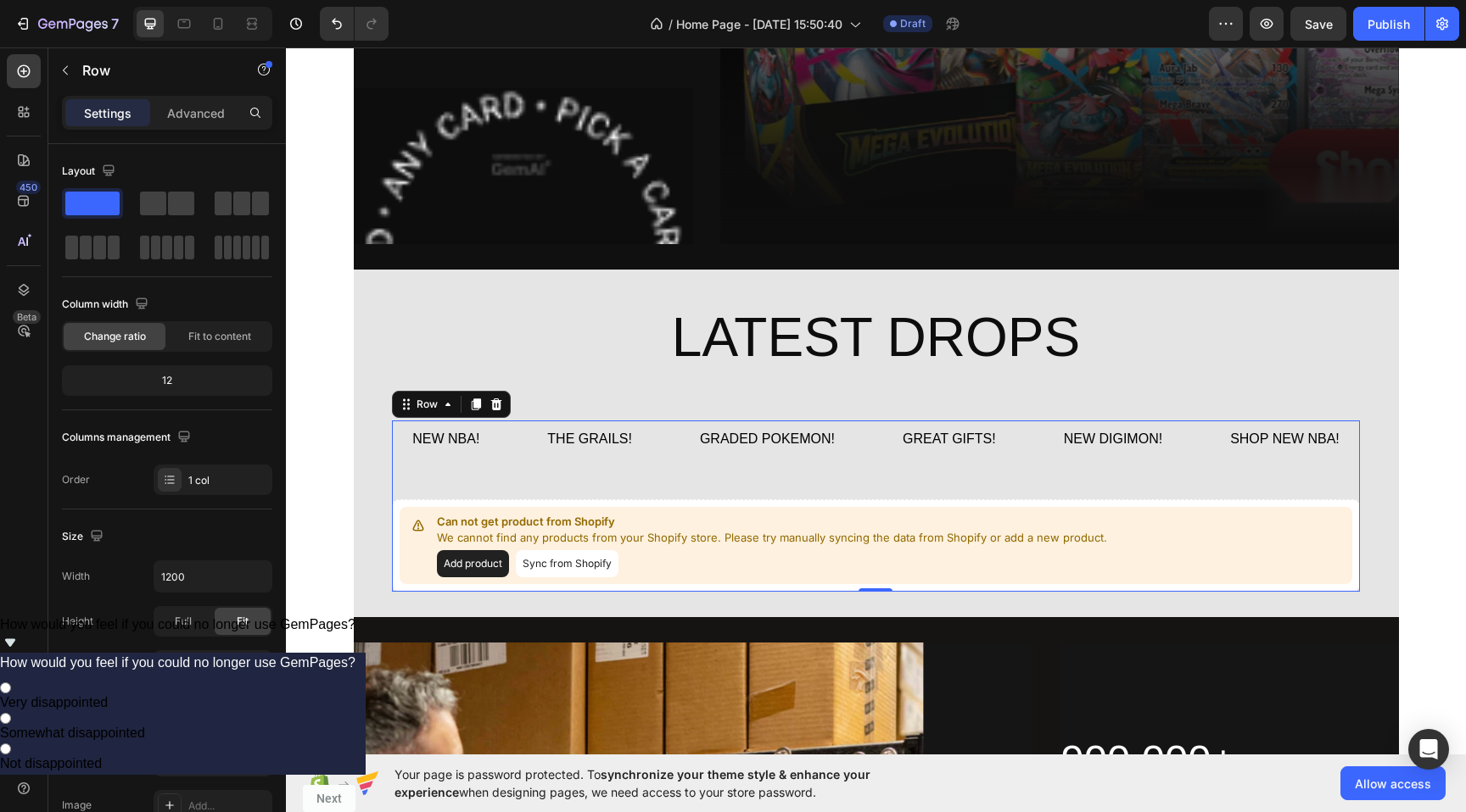
scroll to position [5355, 0]
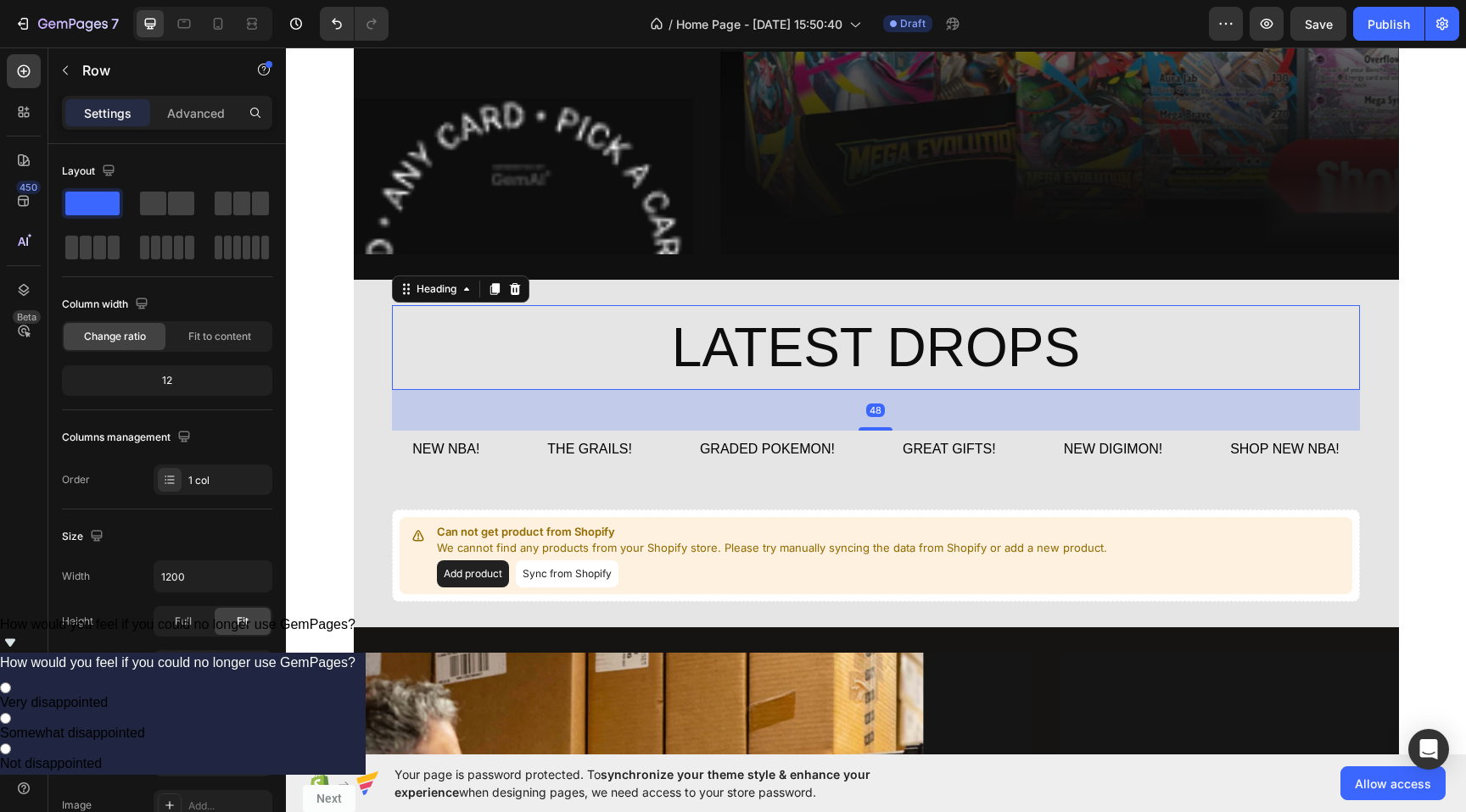
click at [607, 317] on h2 "LATEST DROPS" at bounding box center [876, 347] width 968 height 85
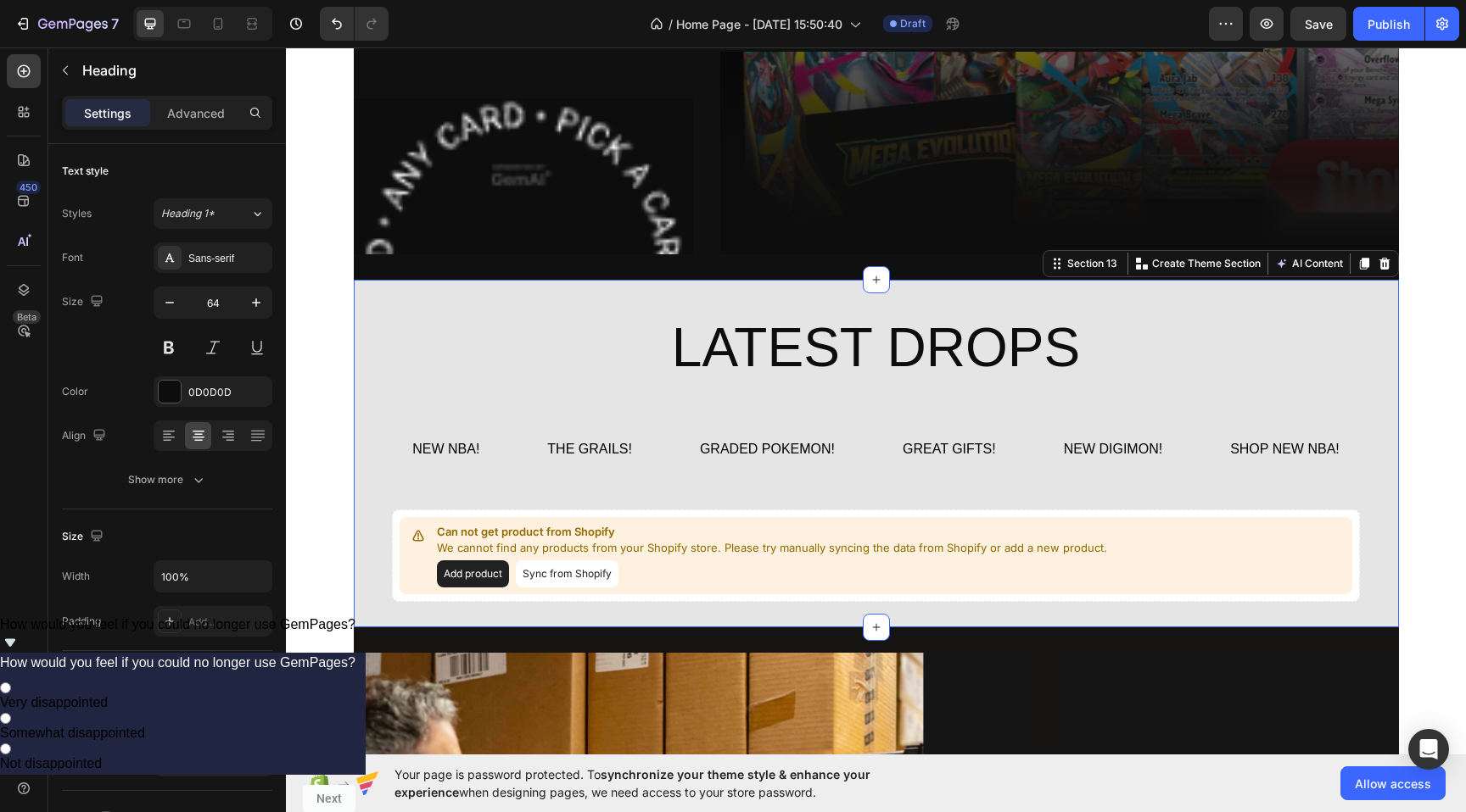
click at [371, 353] on div "LATEST DROPS Heading NEW NBA! Button THE GRAILS! Button GRADED POKEMON! Button …" at bounding box center [876, 453] width 1045 height 296
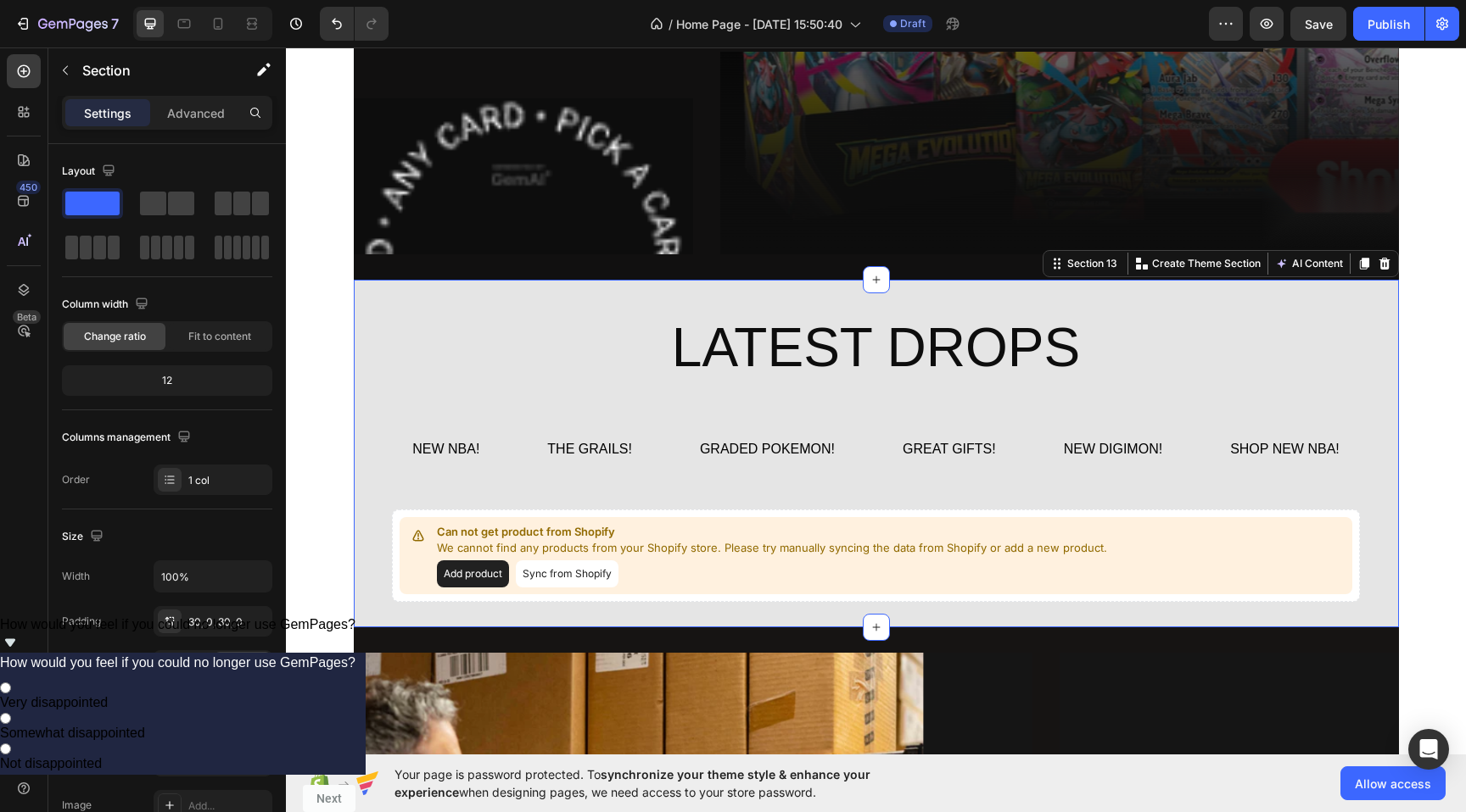
scroll to position [5081, 0]
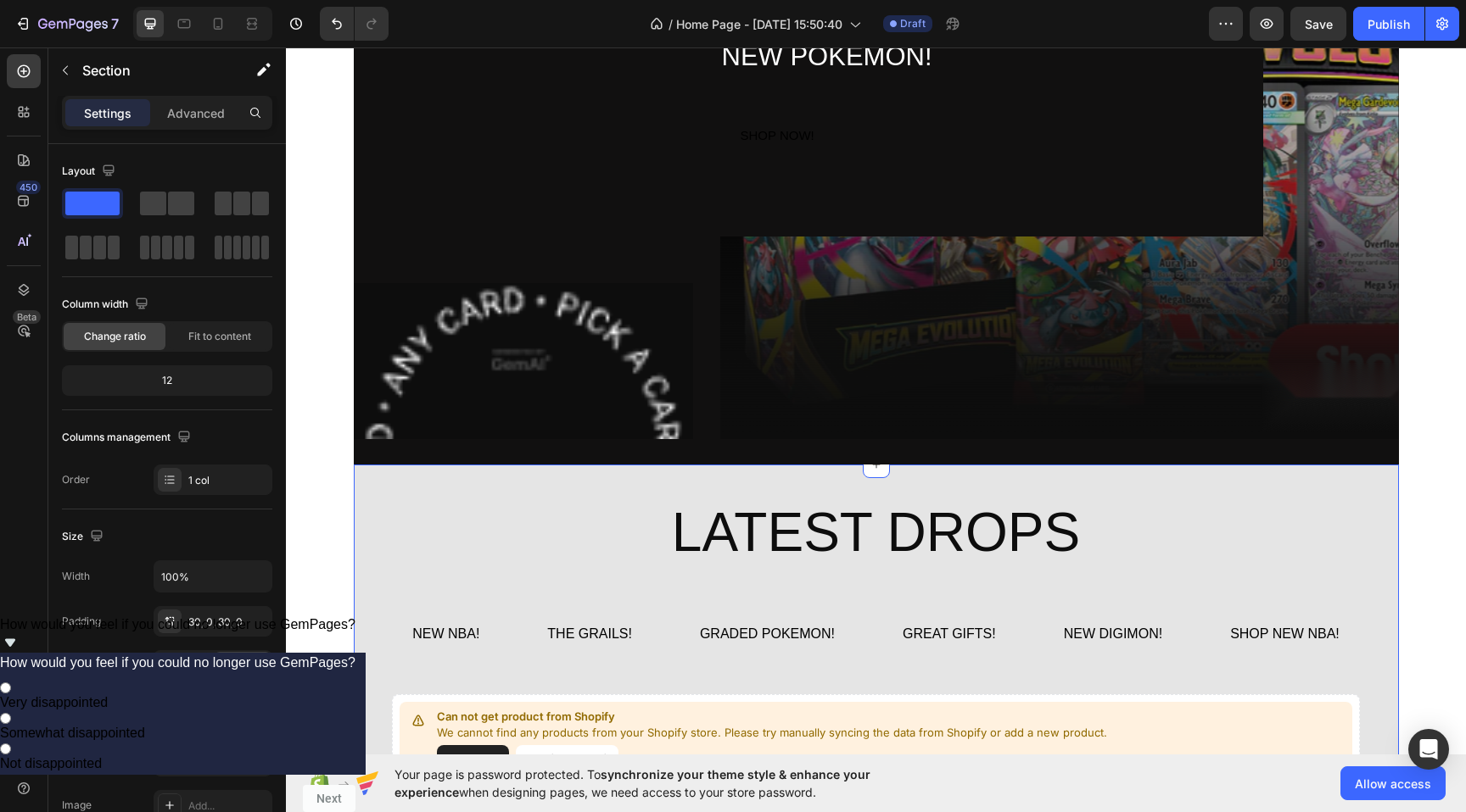
click at [368, 491] on div "LATEST DROPS Heading NEW NBA! Button THE GRAILS! Button GRADED POKEMON! Button …" at bounding box center [876, 637] width 1045 height 296
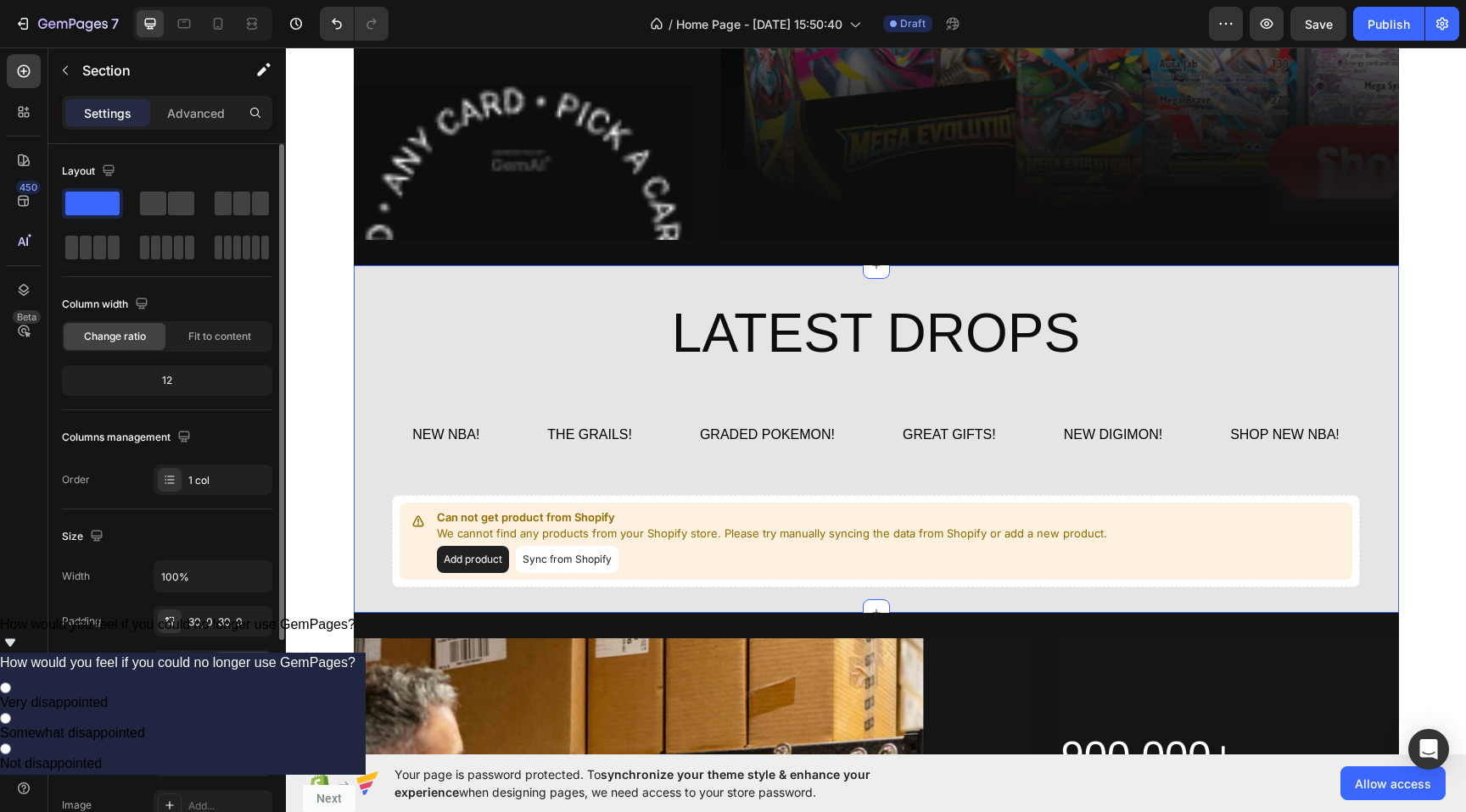
scroll to position [5370, 0]
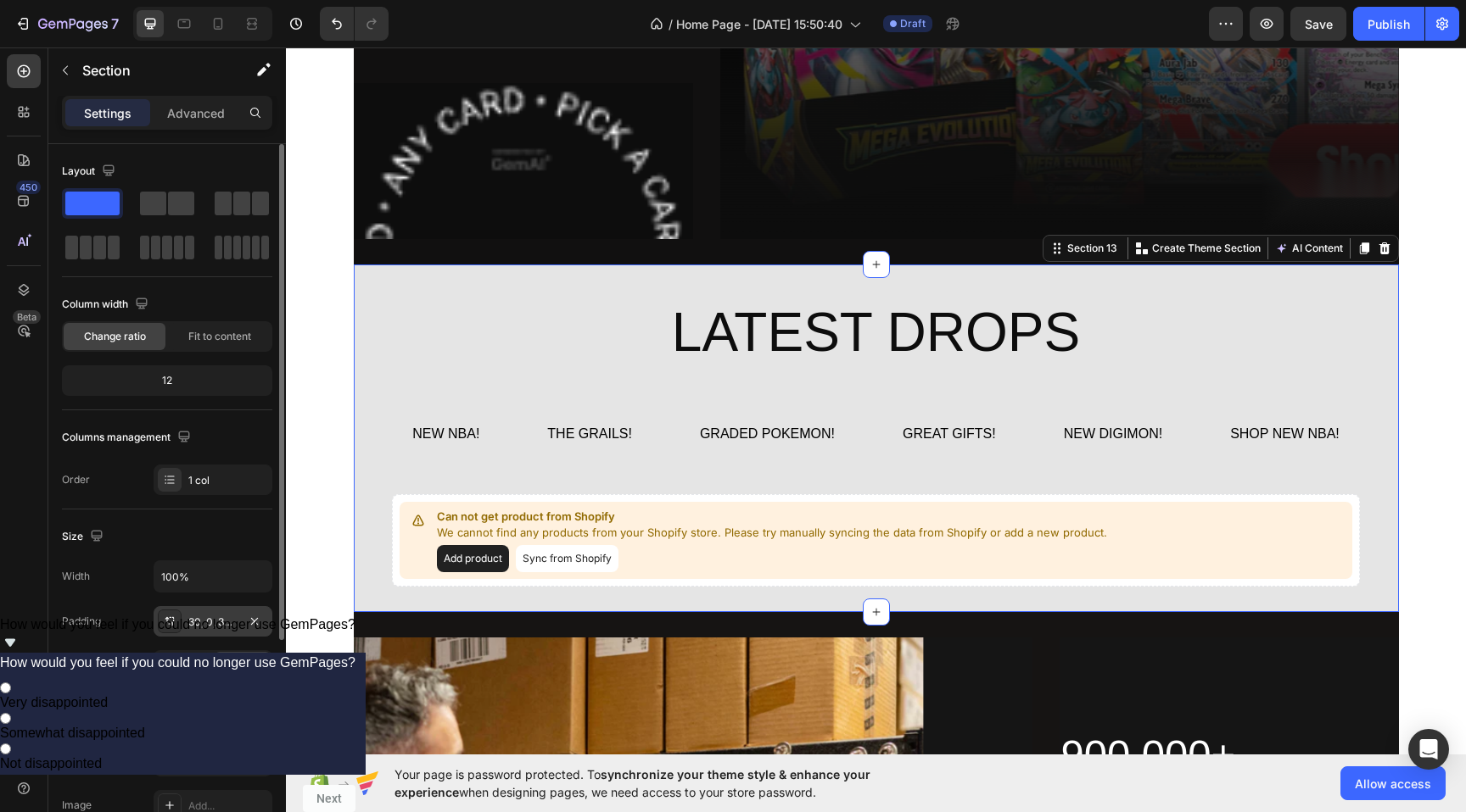
click at [203, 624] on div "30, 0, 30, 0" at bounding box center [212, 621] width 49 height 15
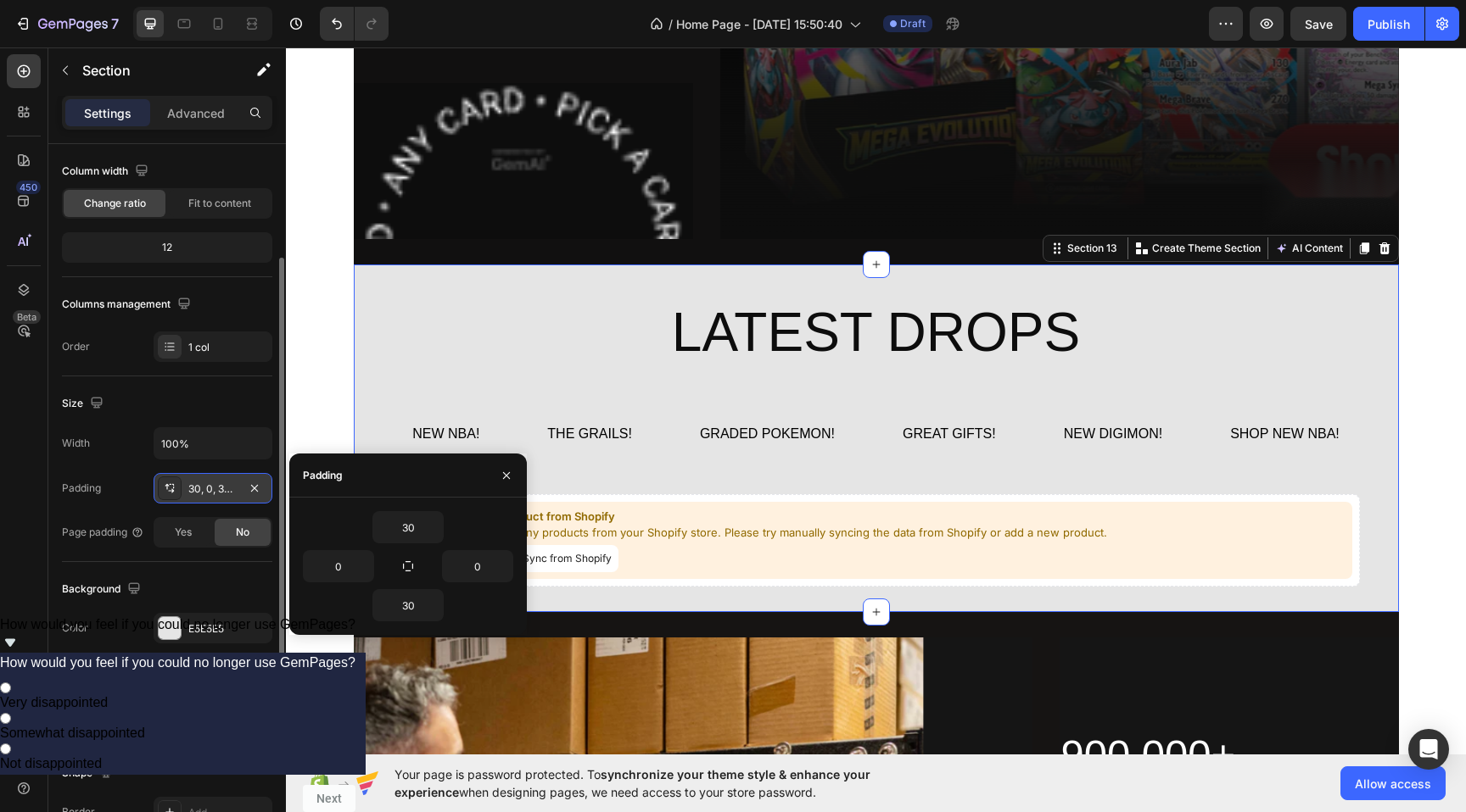
scroll to position [147, 0]
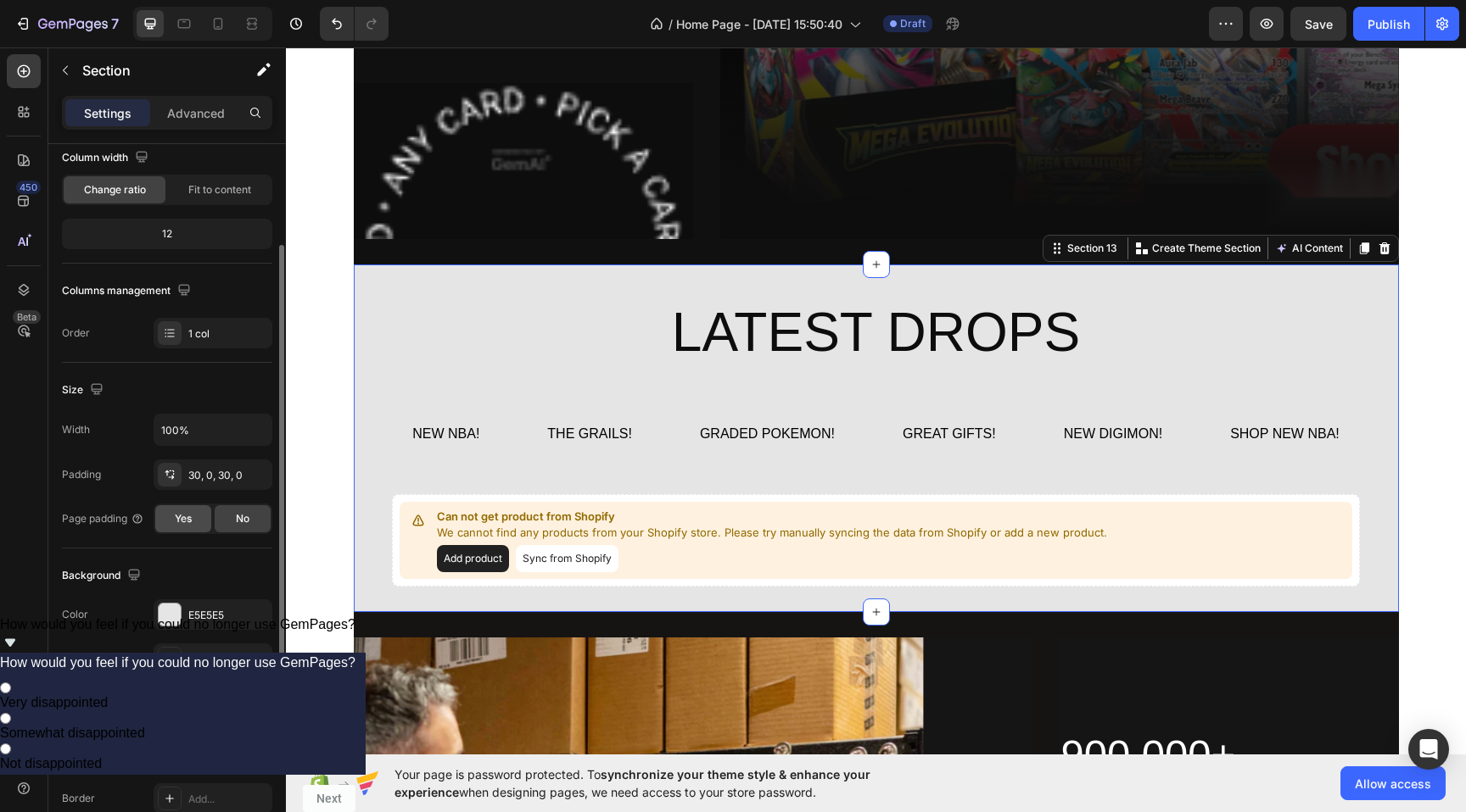
click at [187, 524] on span "Yes" at bounding box center [183, 518] width 17 height 15
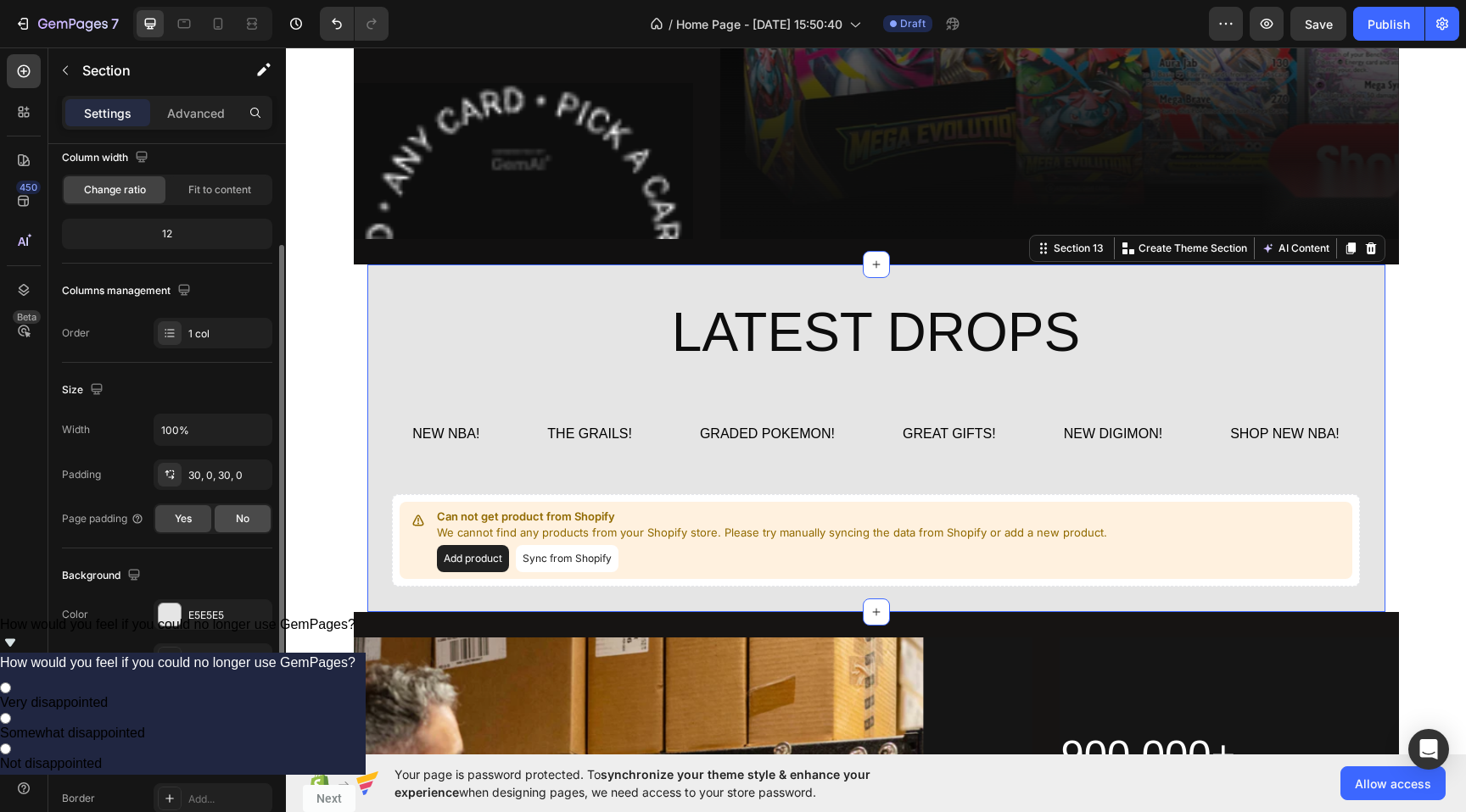
click at [224, 524] on div "No" at bounding box center [242, 519] width 56 height 27
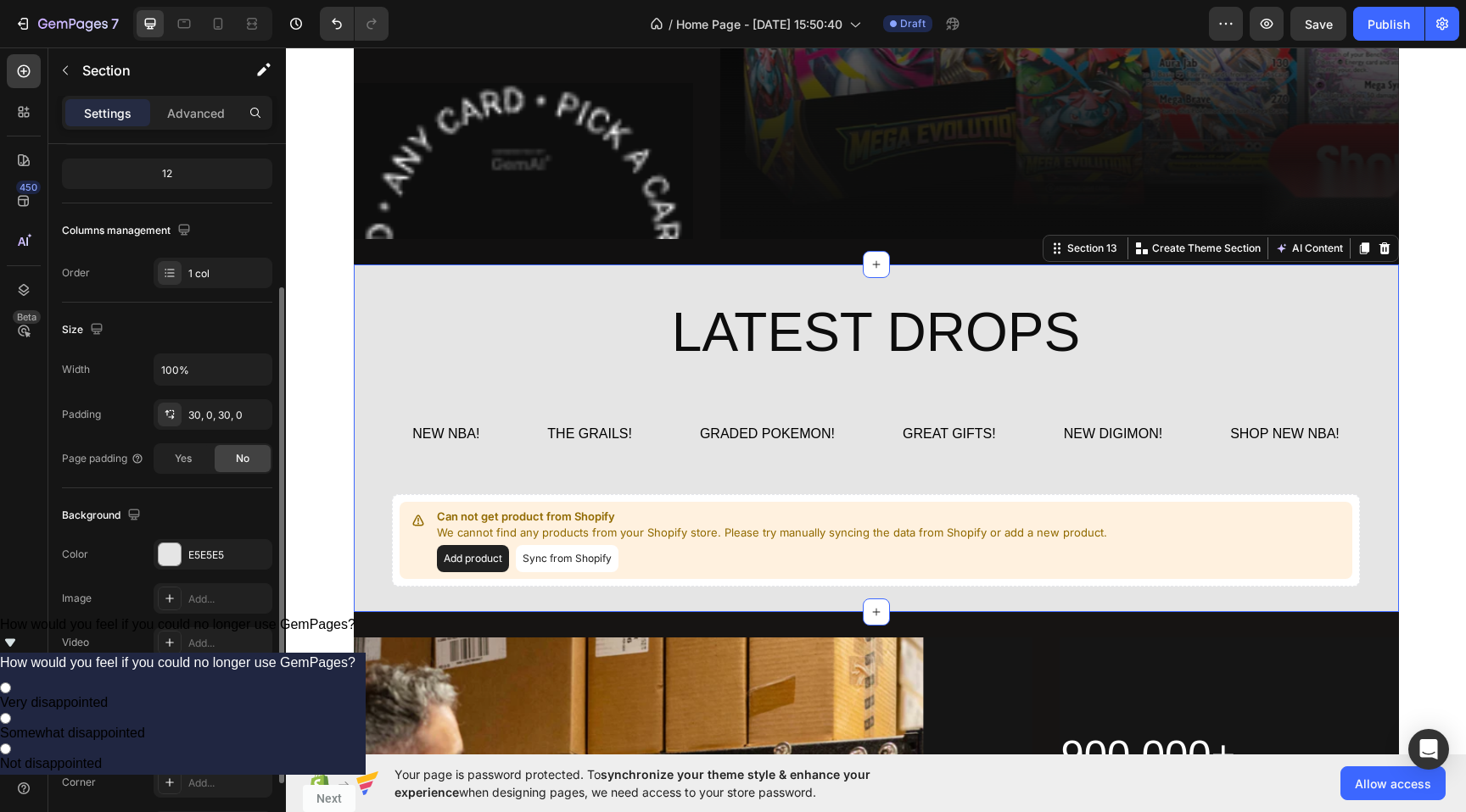
scroll to position [208, 0]
click at [182, 362] on input "100%" at bounding box center [212, 368] width 117 height 30
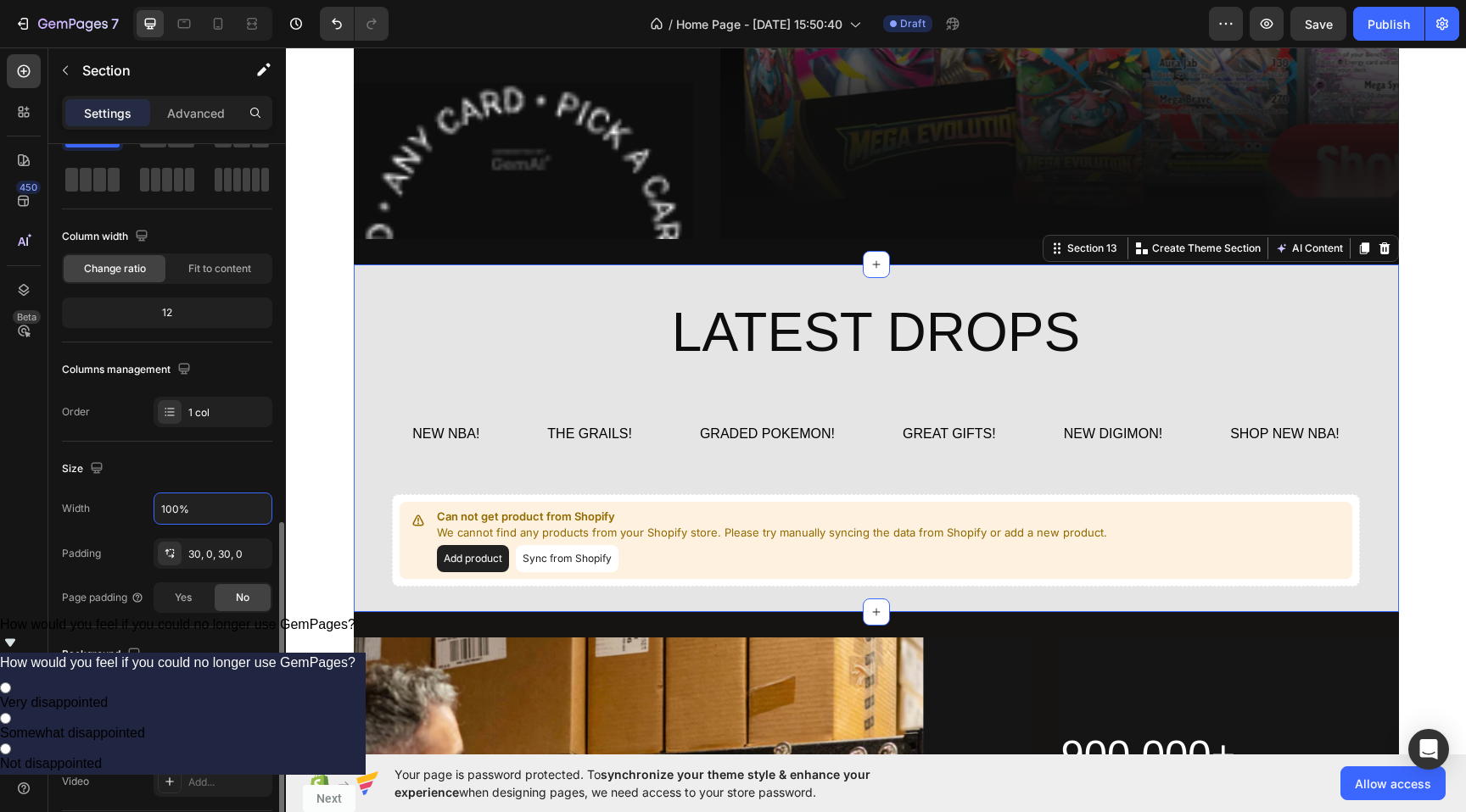
scroll to position [0, 0]
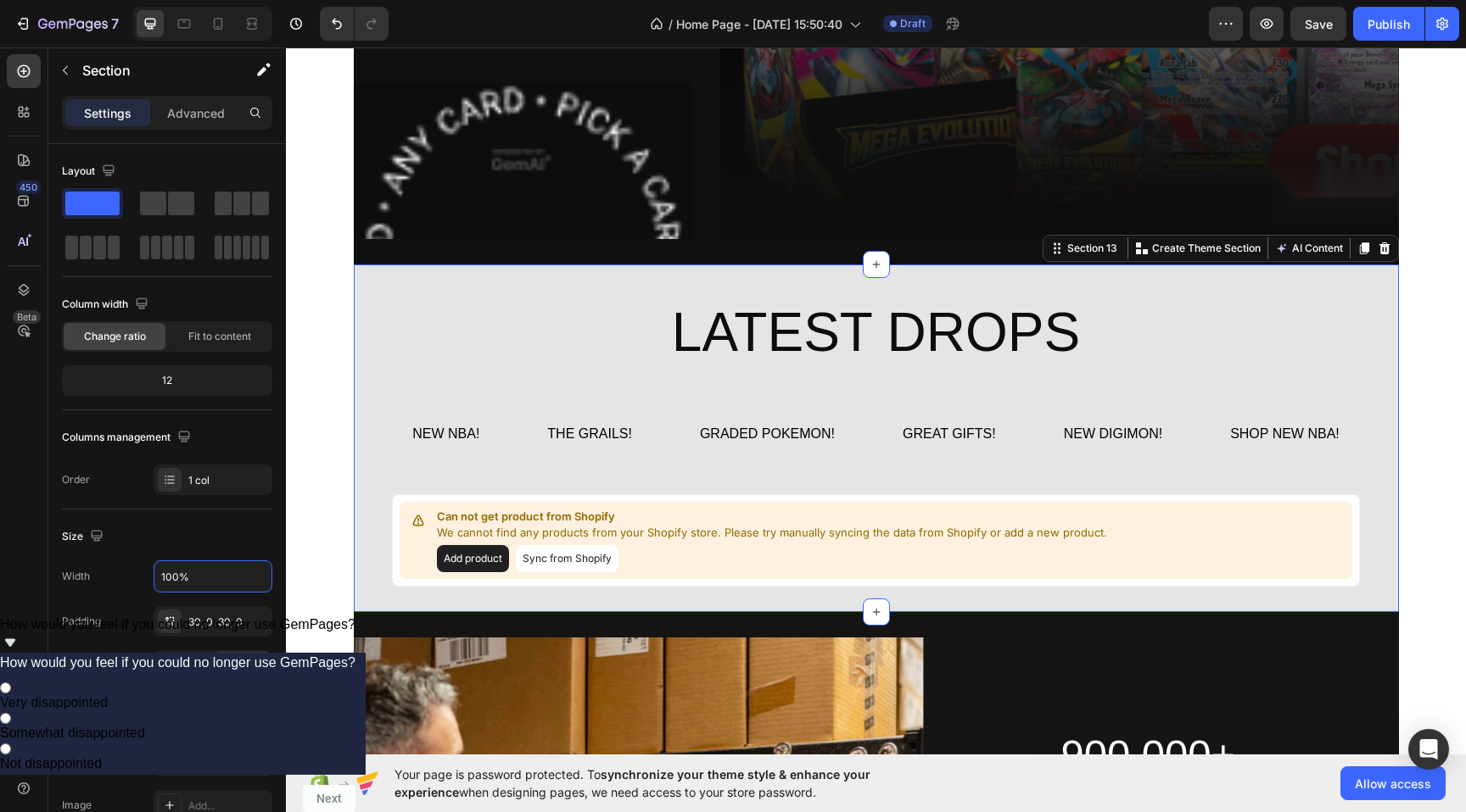
click at [376, 312] on div "LATEST DROPS Heading NEW NBA! Button THE GRAILS! Button GRADED POKEMON! Button …" at bounding box center [876, 438] width 1045 height 296
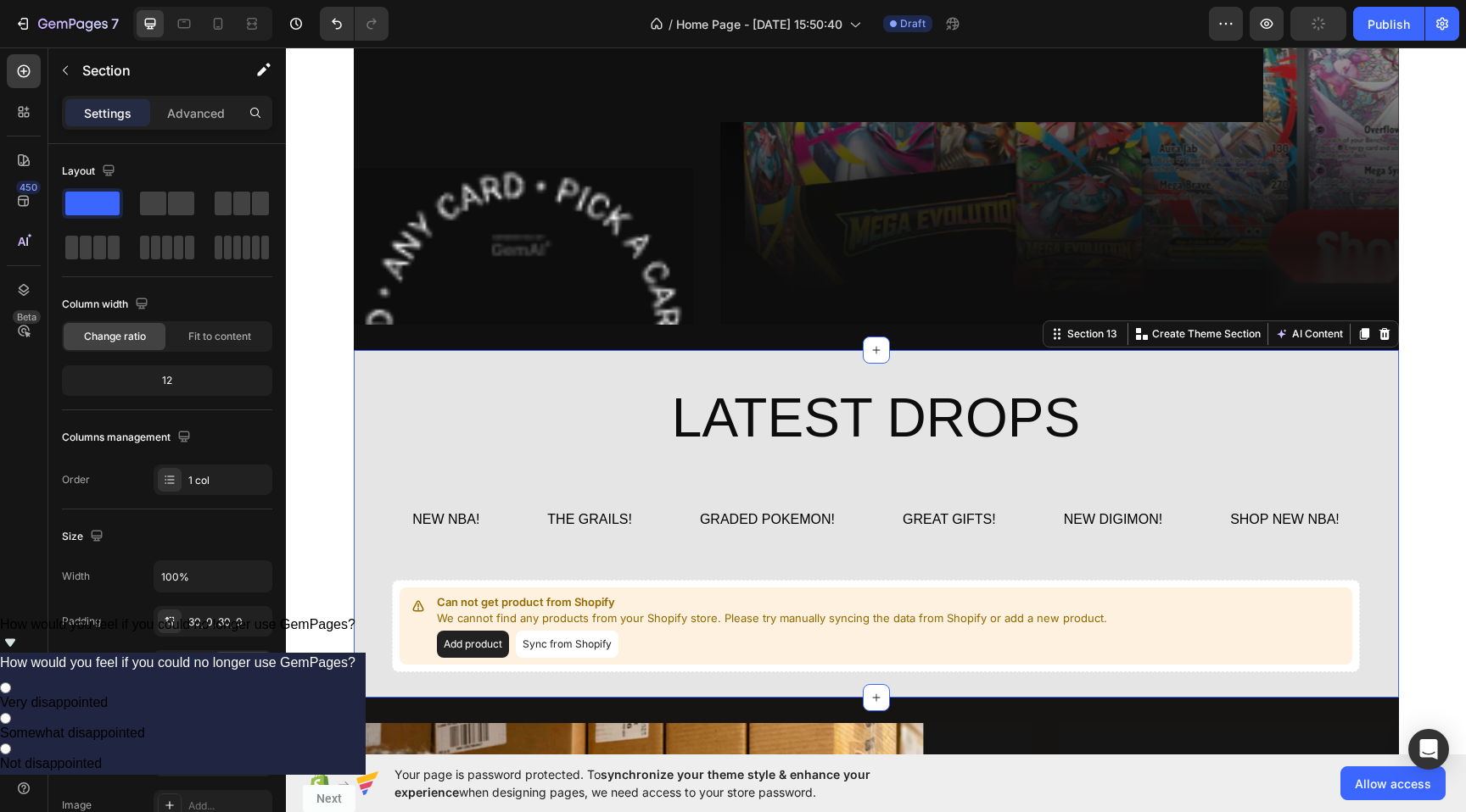
scroll to position [5276, 0]
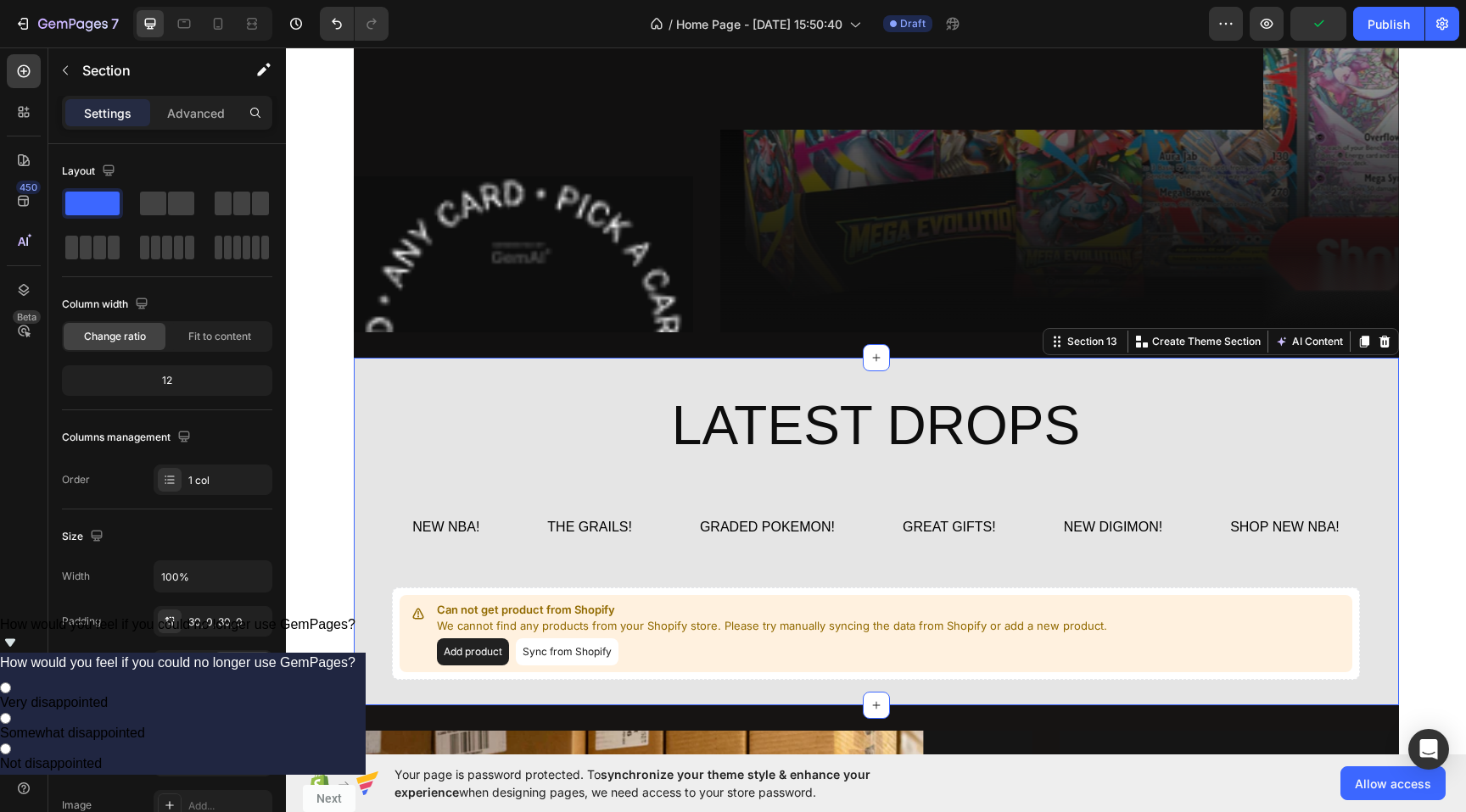
click at [741, 373] on div "LATEST DROPS Heading NEW NBA! Button THE GRAILS! Button GRADED POKEMON! Button …" at bounding box center [876, 532] width 1045 height 347
click at [1385, 338] on icon at bounding box center [1384, 341] width 11 height 12
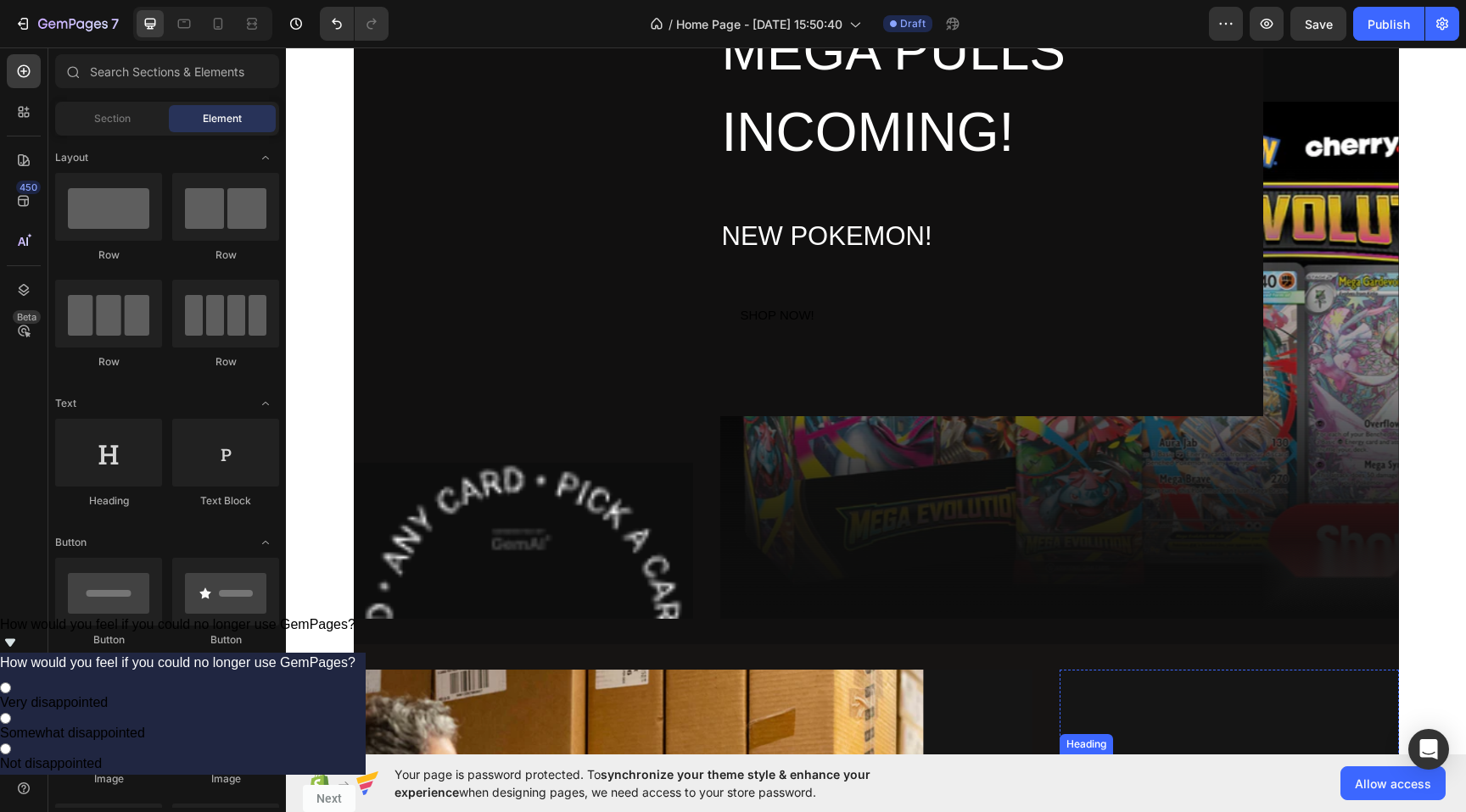
scroll to position [4906, 0]
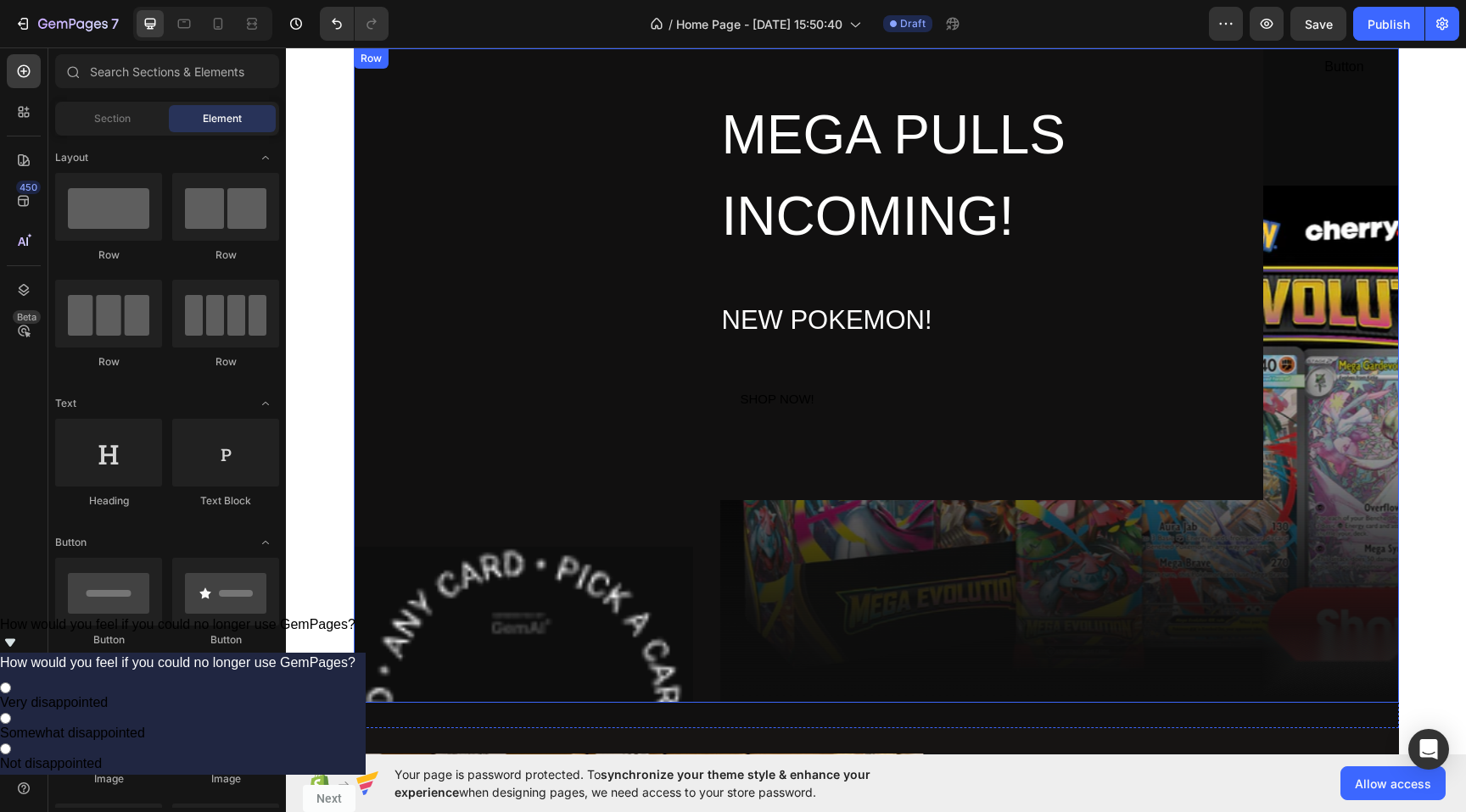
click at [716, 367] on div "Image MEGA PULLS INCOMING! Heading NEW POKEMON! Heading SHOP NOW! Button Row Bu…" at bounding box center [876, 375] width 1045 height 654
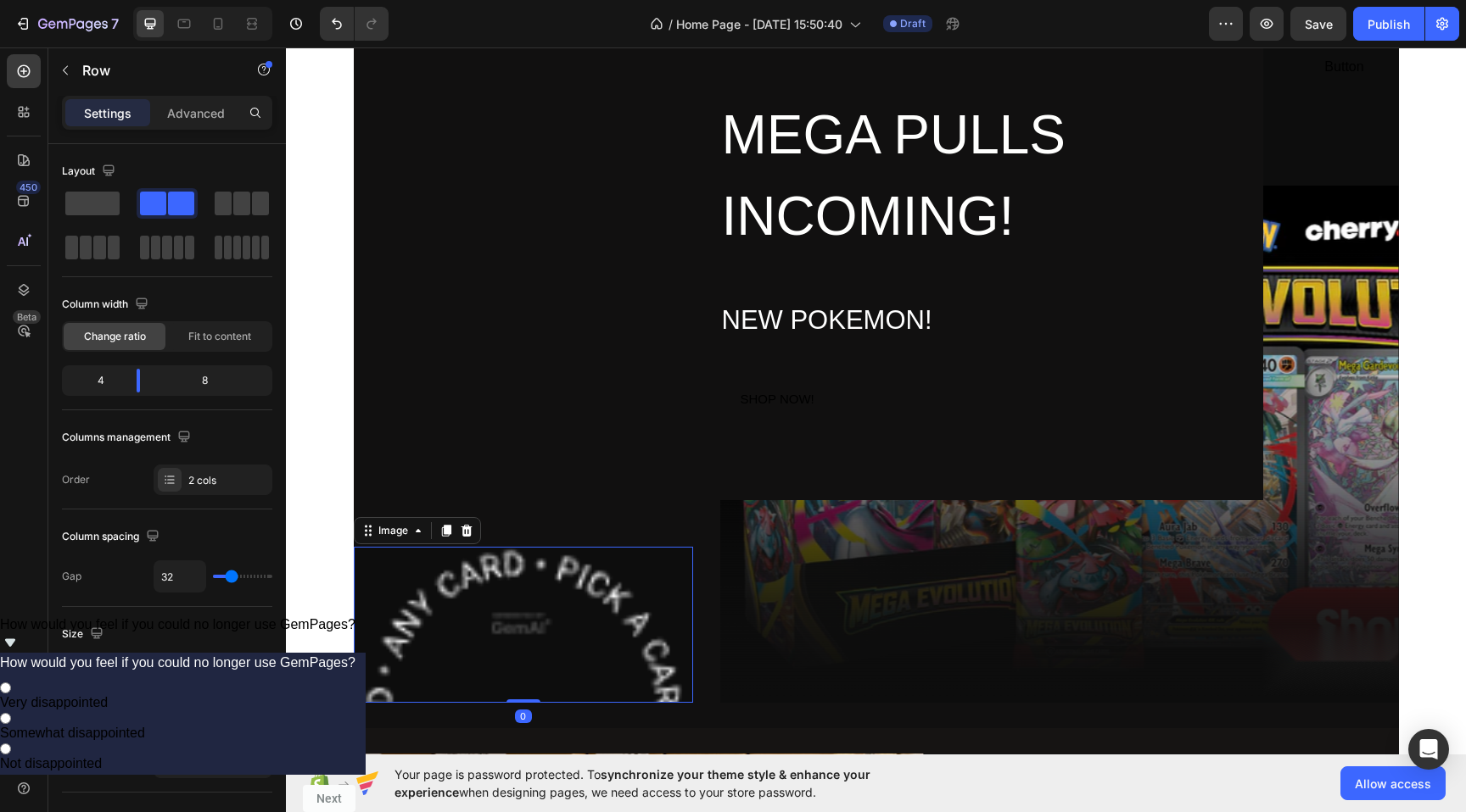
click at [556, 626] on img at bounding box center [523, 624] width 339 height 156
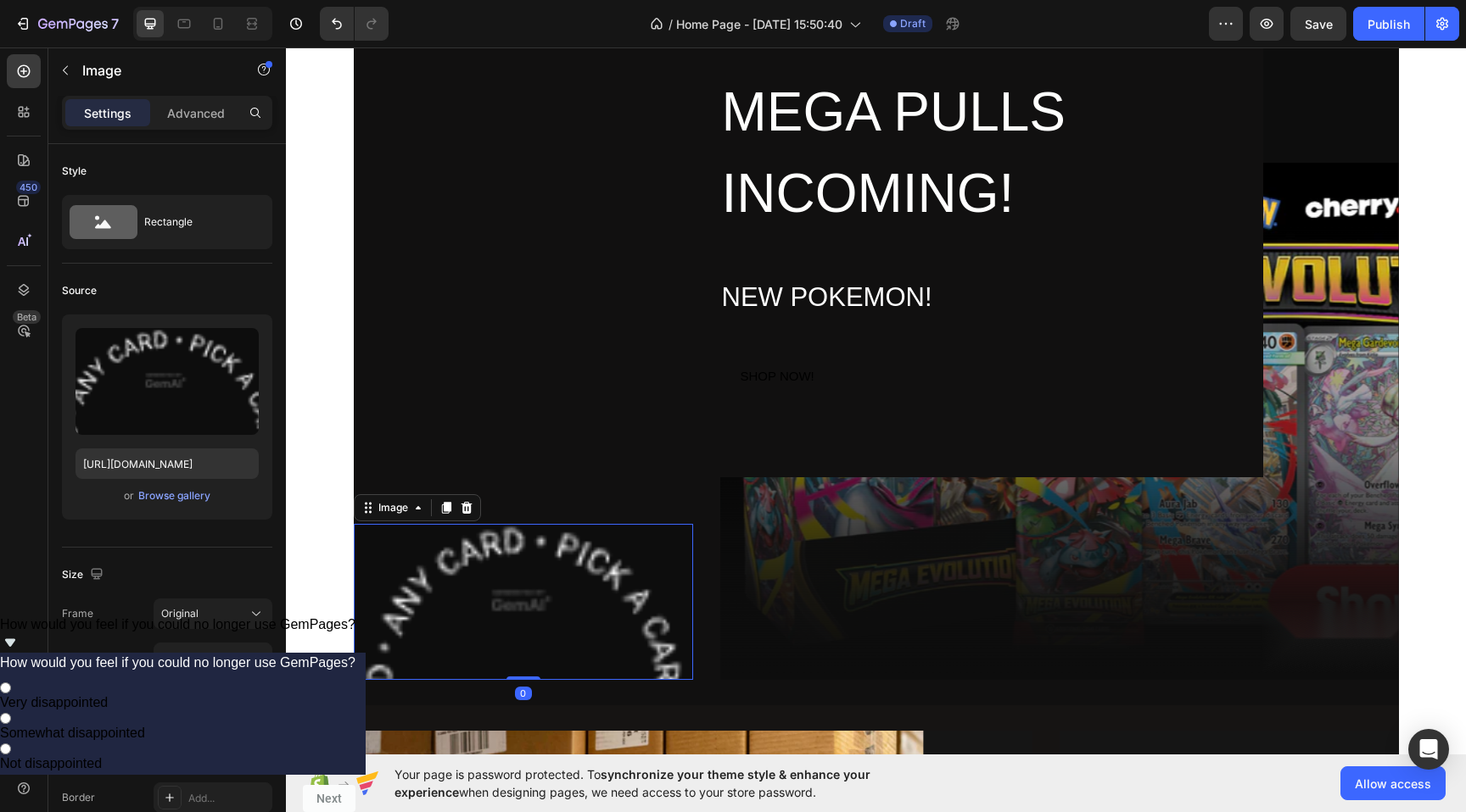
scroll to position [4957, 0]
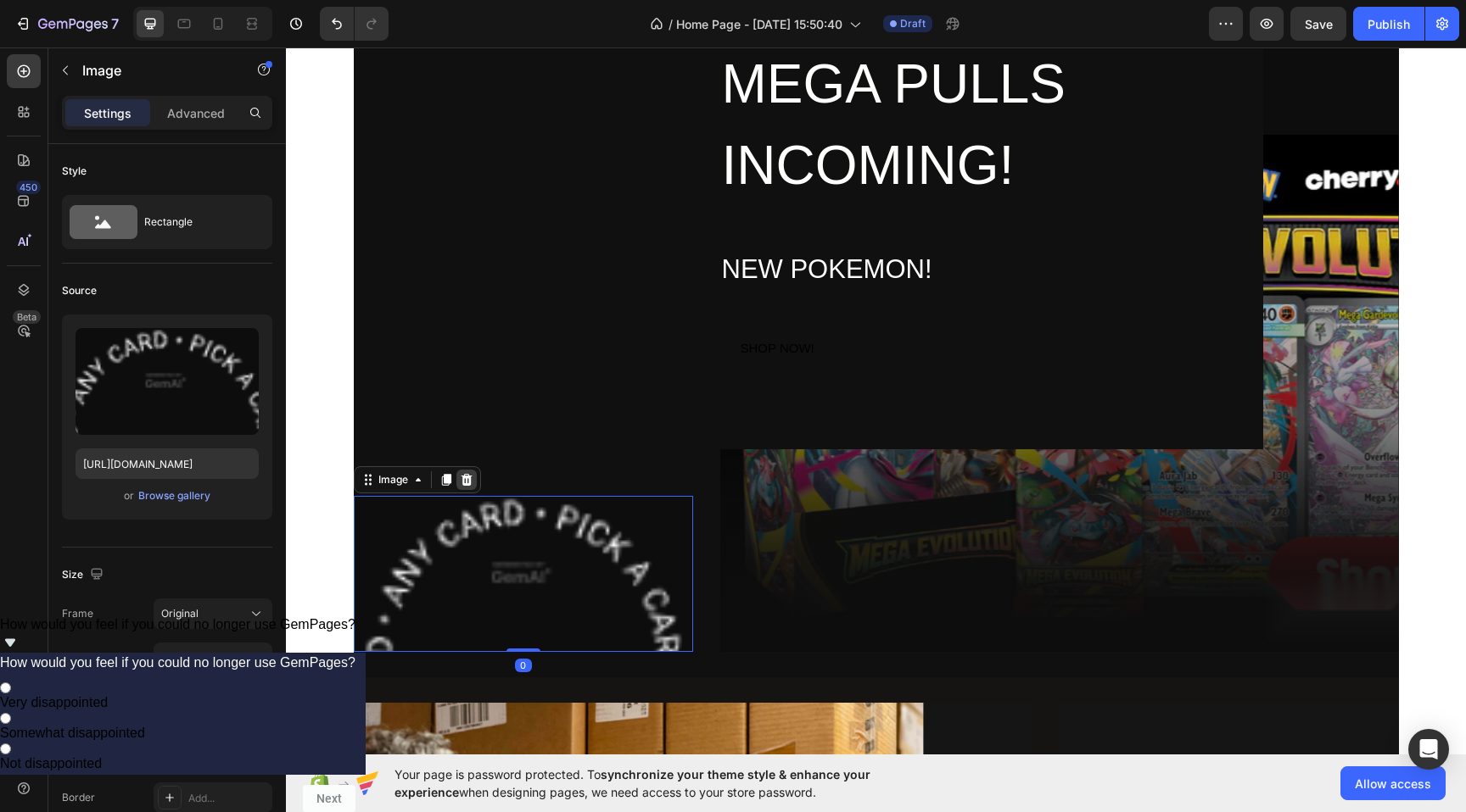
click at [471, 473] on icon at bounding box center [466, 479] width 13 height 13
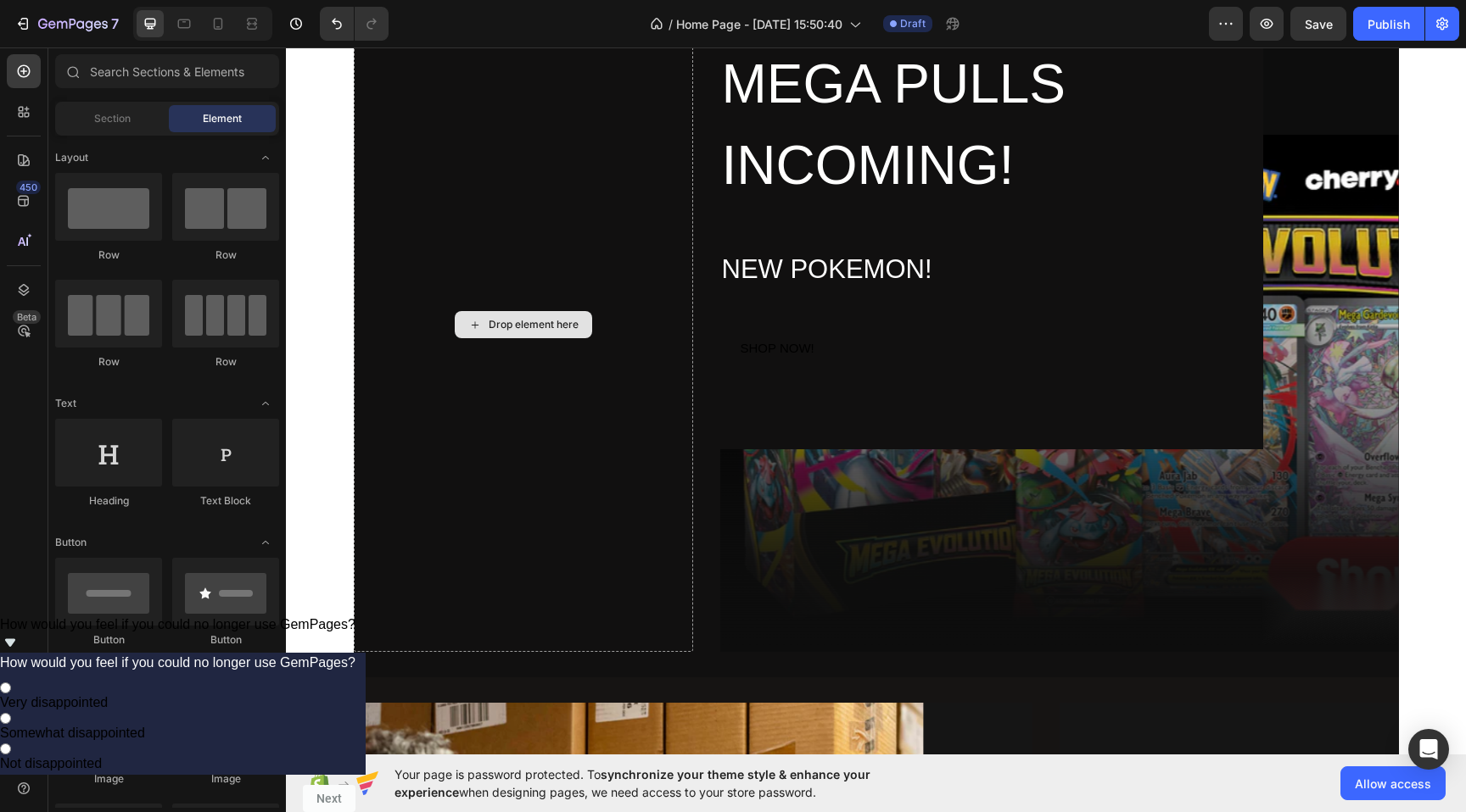
click at [471, 473] on div "Drop element here" at bounding box center [523, 324] width 339 height 654
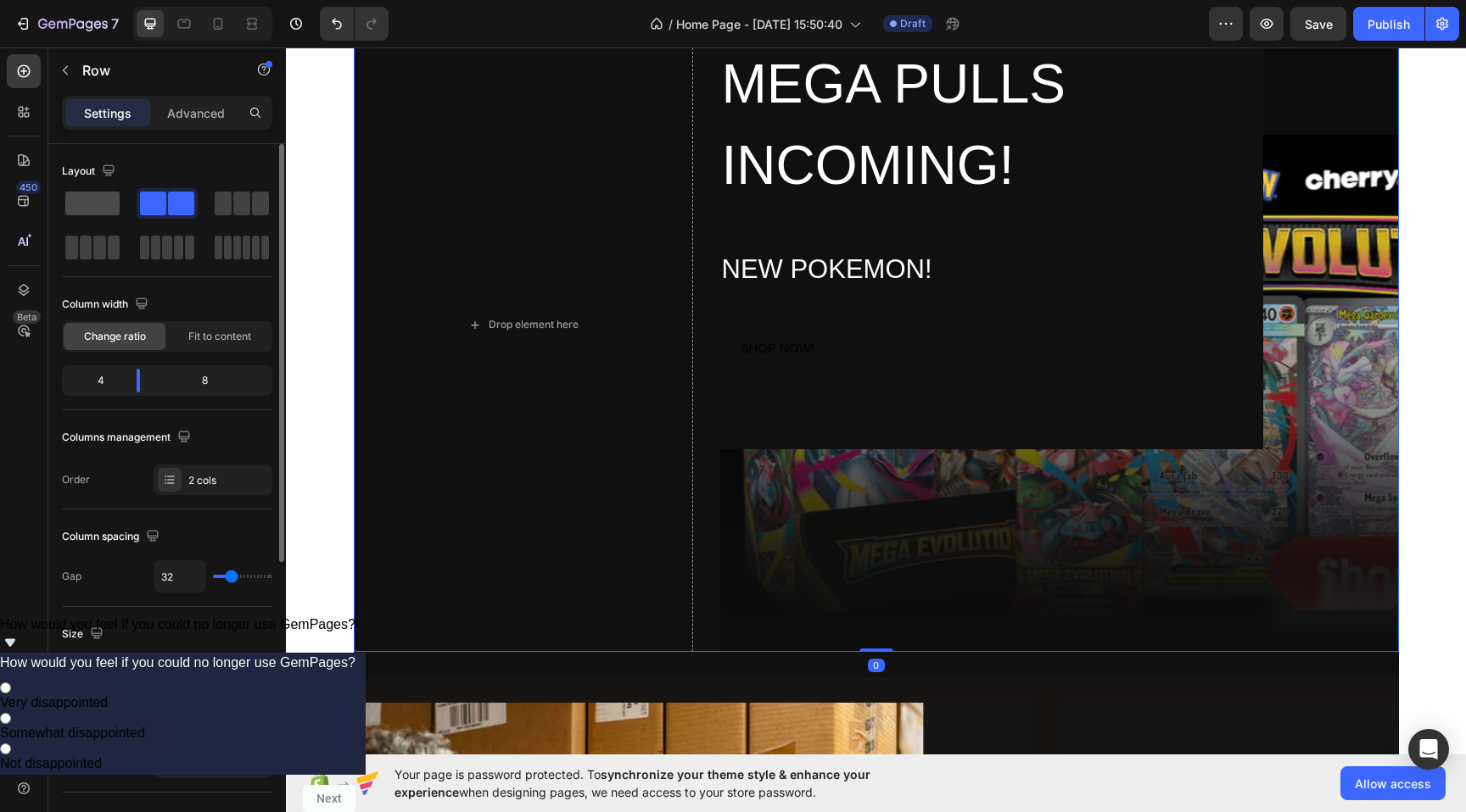
click at [102, 206] on span at bounding box center [92, 203] width 54 height 24
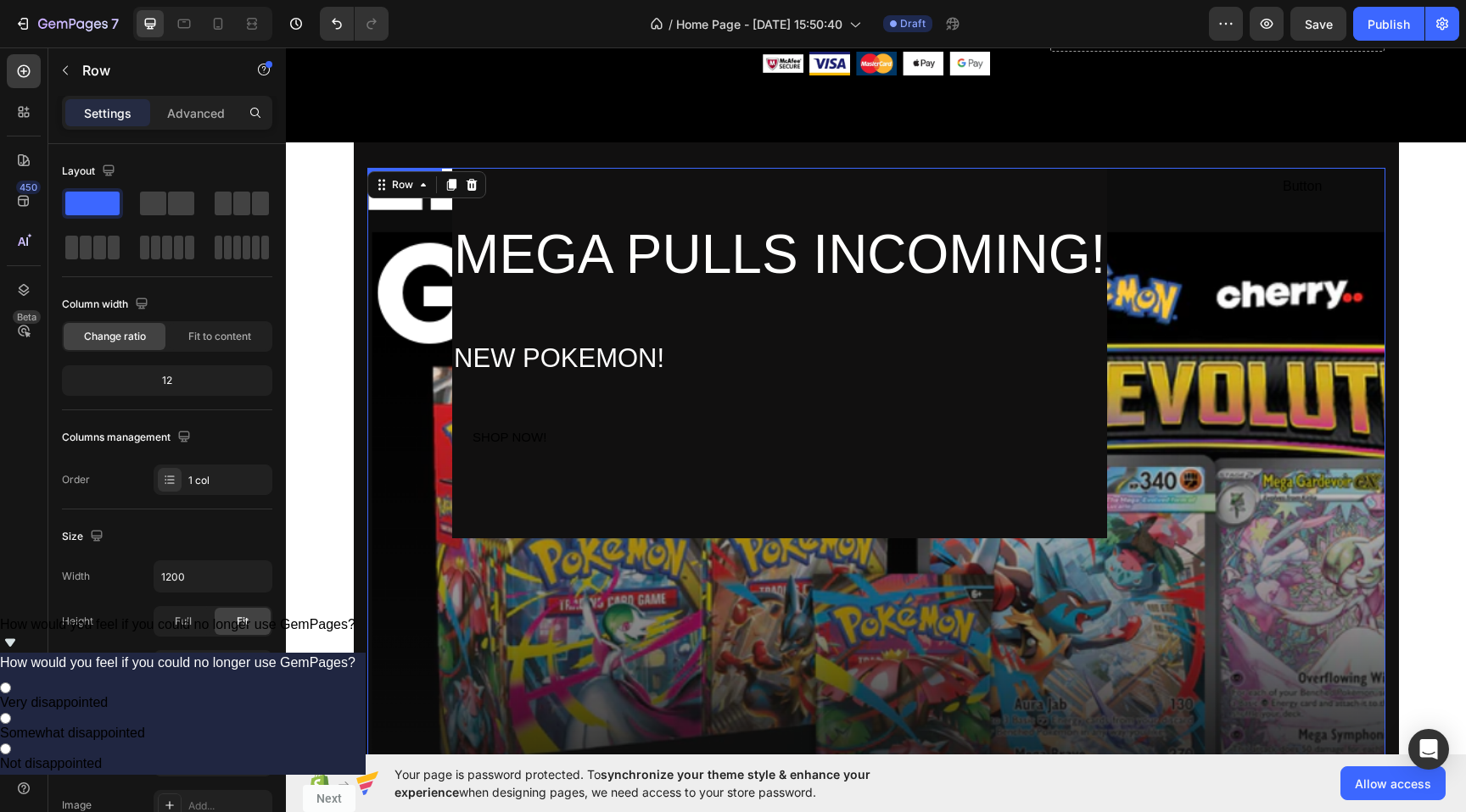
scroll to position [4781, 0]
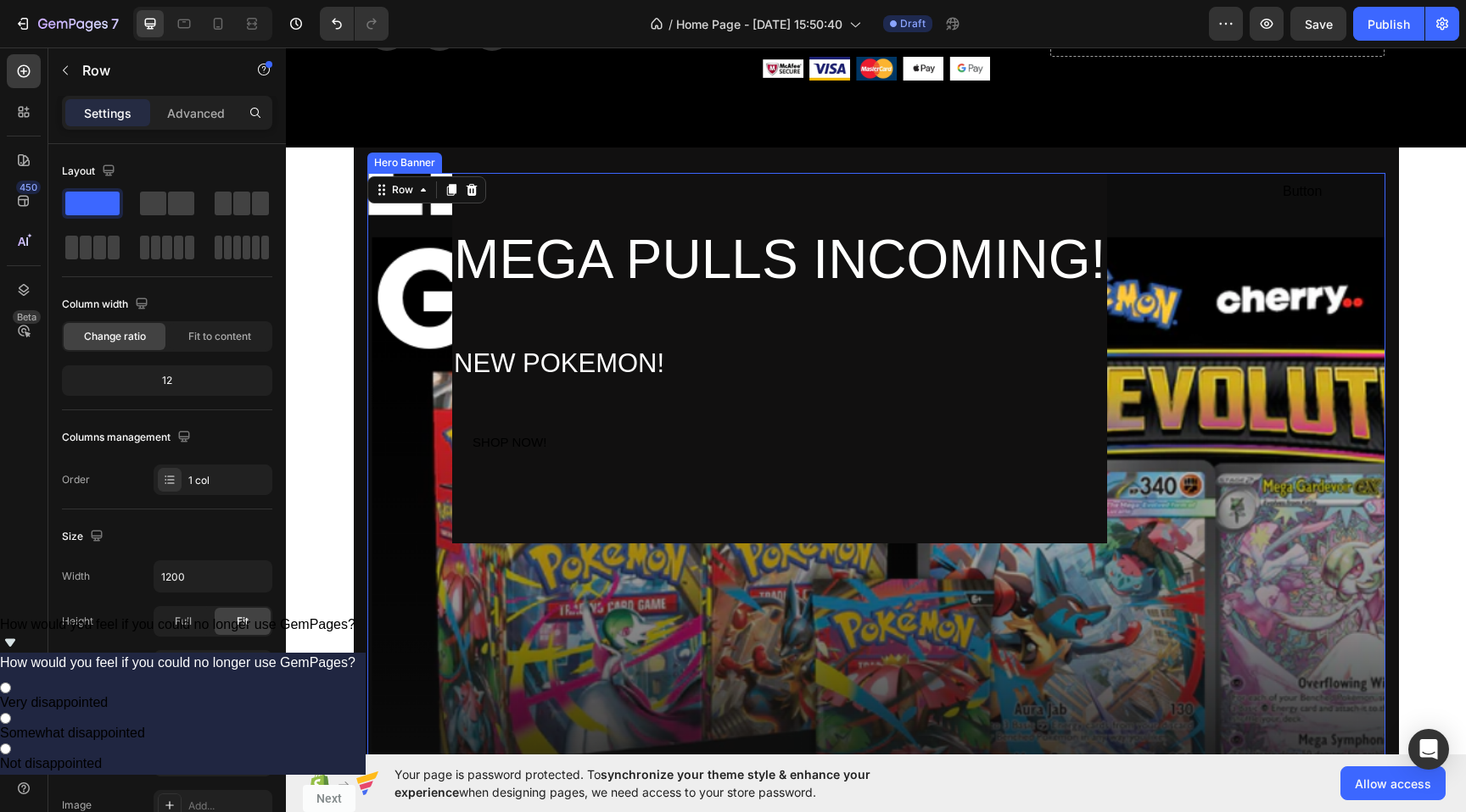
click at [1180, 429] on div "MEGA PULLS INCOMING! Heading NEW POKEMON! Heading SHOP NOW! [GEOGRAPHIC_DATA]" at bounding box center [779, 358] width 826 height 370
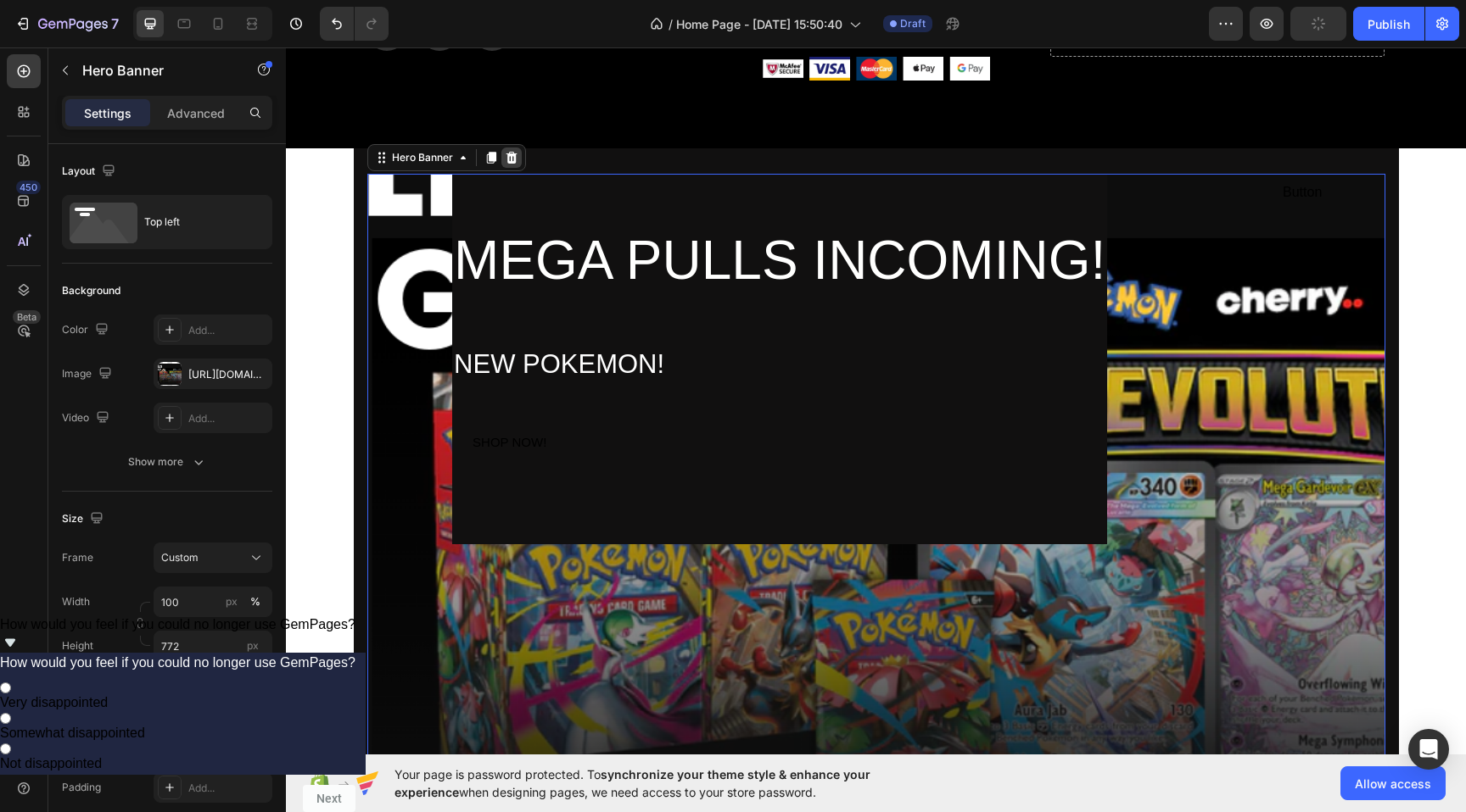
click at [508, 163] on icon at bounding box center [511, 158] width 13 height 13
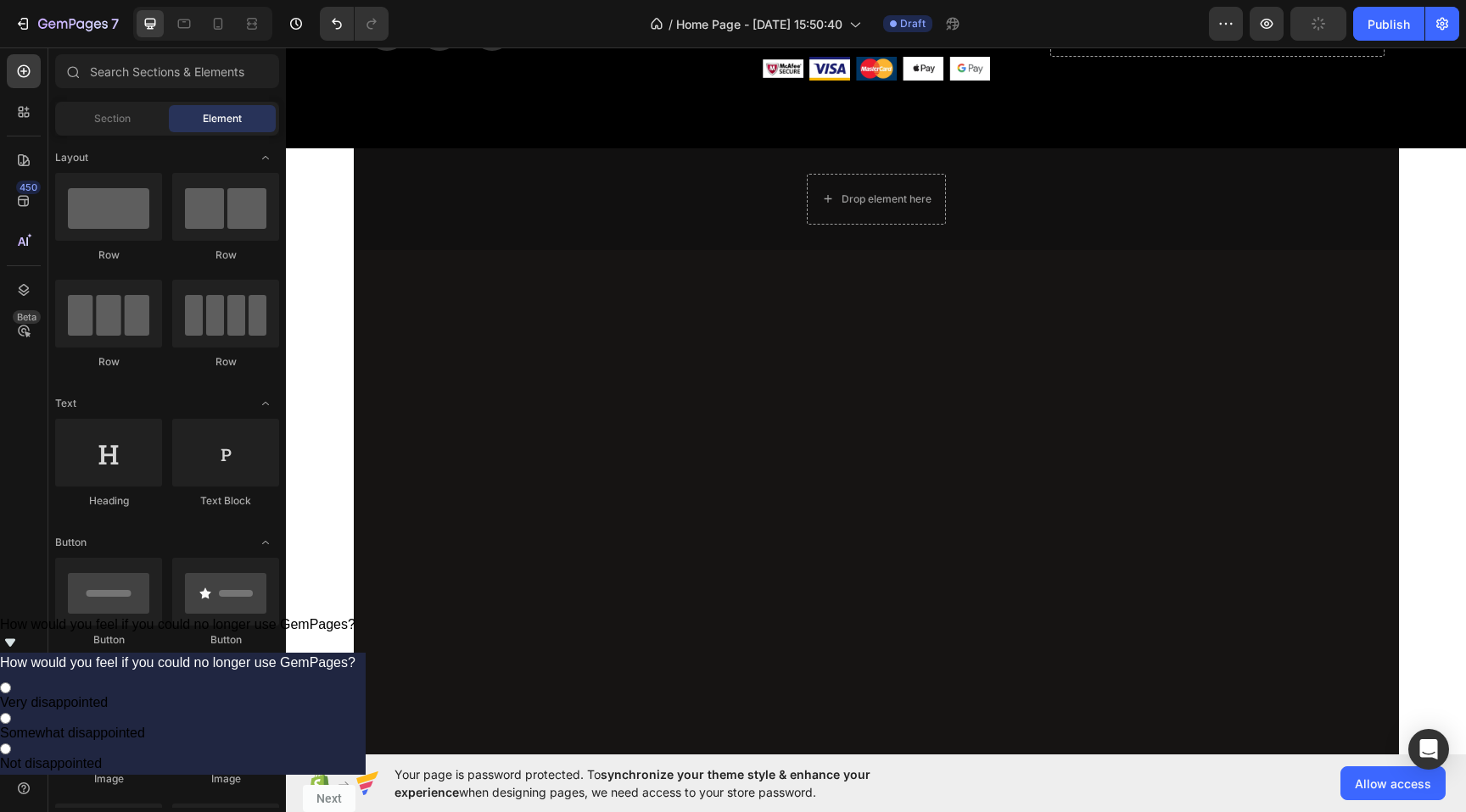
click at [508, 163] on div "Drop element here Row Section 12" at bounding box center [876, 199] width 1045 height 102
click at [963, 235] on div "Drop element here Row Section 12" at bounding box center [876, 199] width 1045 height 102
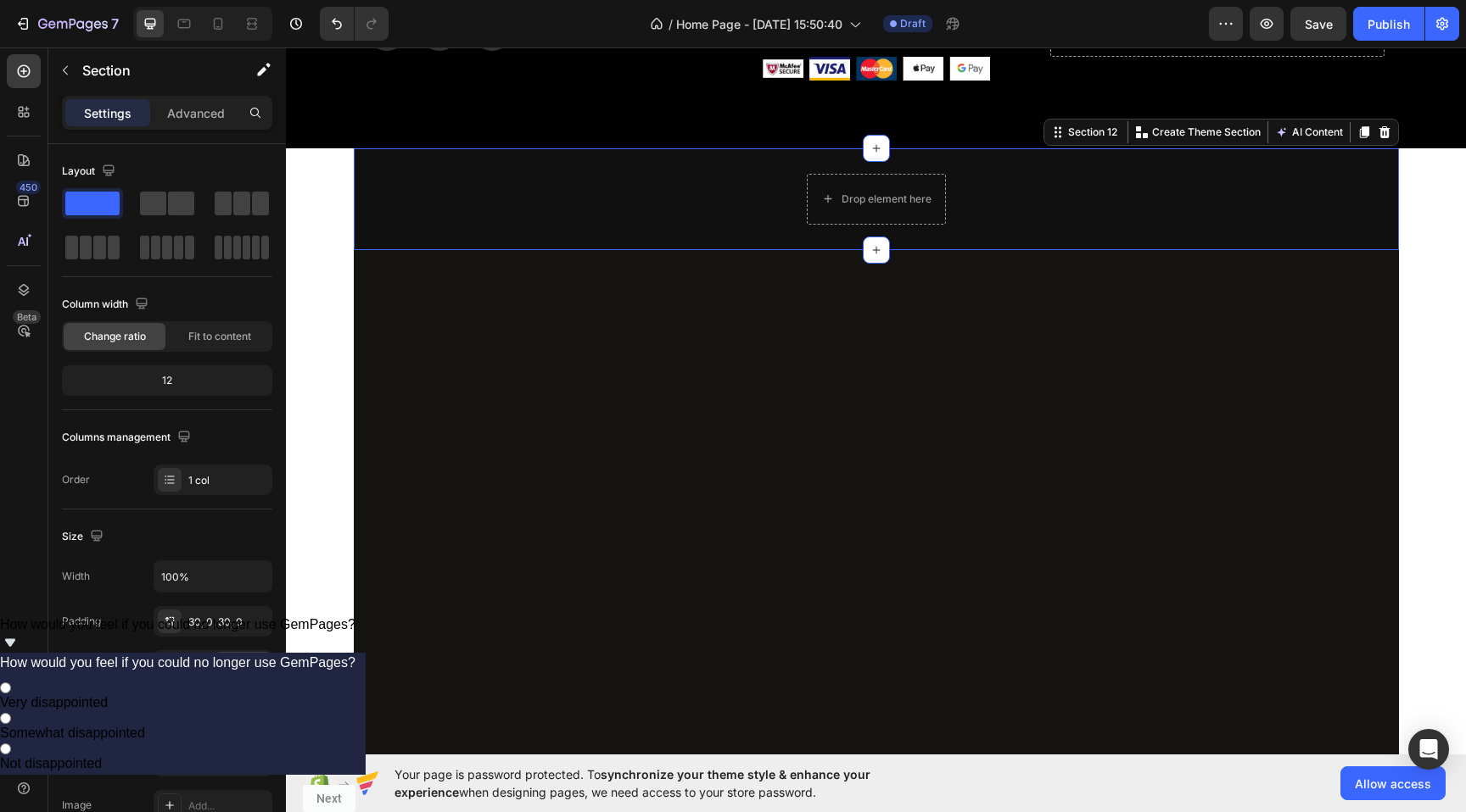
click at [1394, 131] on div "Section 12 You can create reusable sections Create Theme Section AI Content Wri…" at bounding box center [1220, 132] width 355 height 27
click at [1390, 134] on icon at bounding box center [1384, 132] width 13 height 13
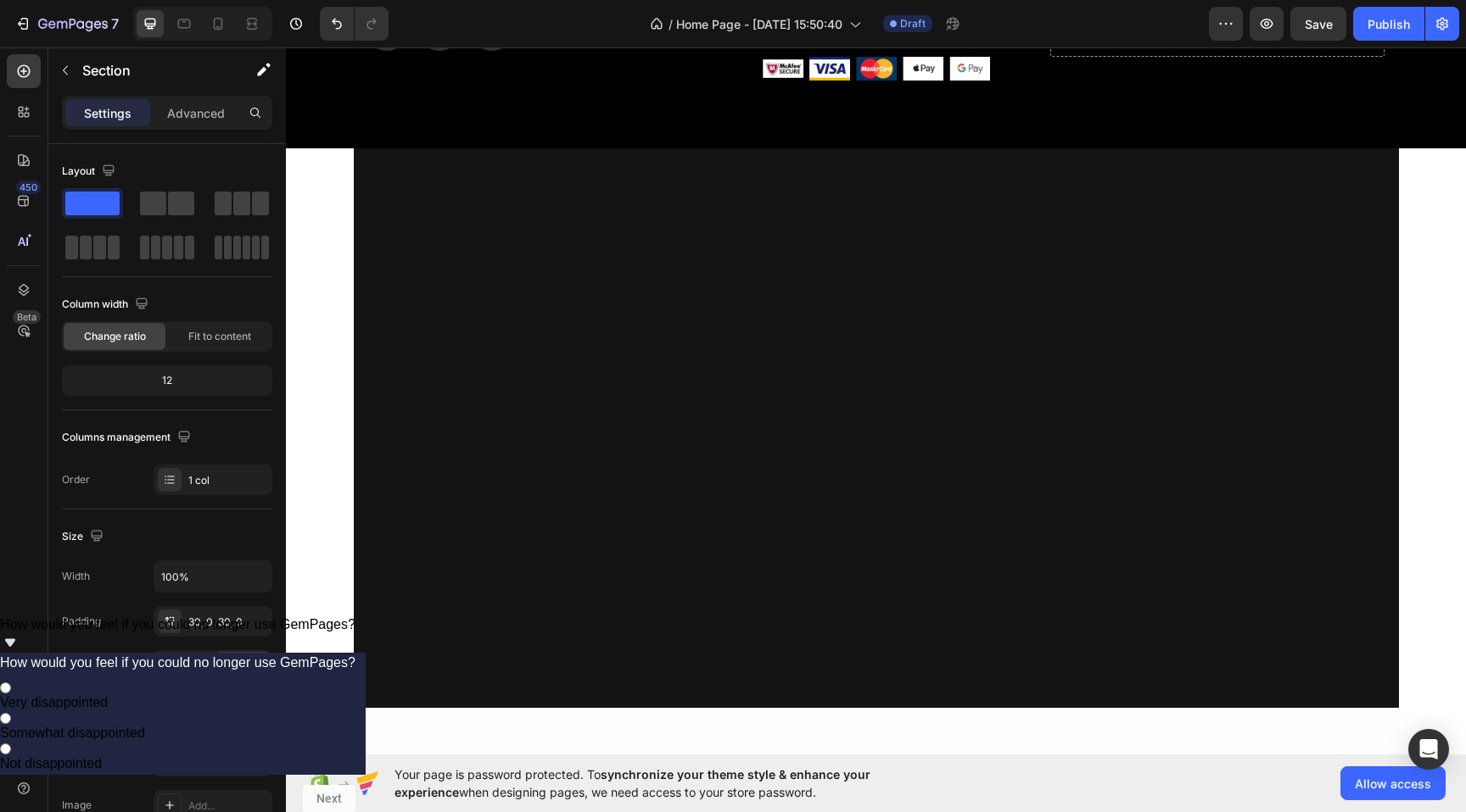
click at [1223, 240] on div at bounding box center [876, 428] width 1045 height 560
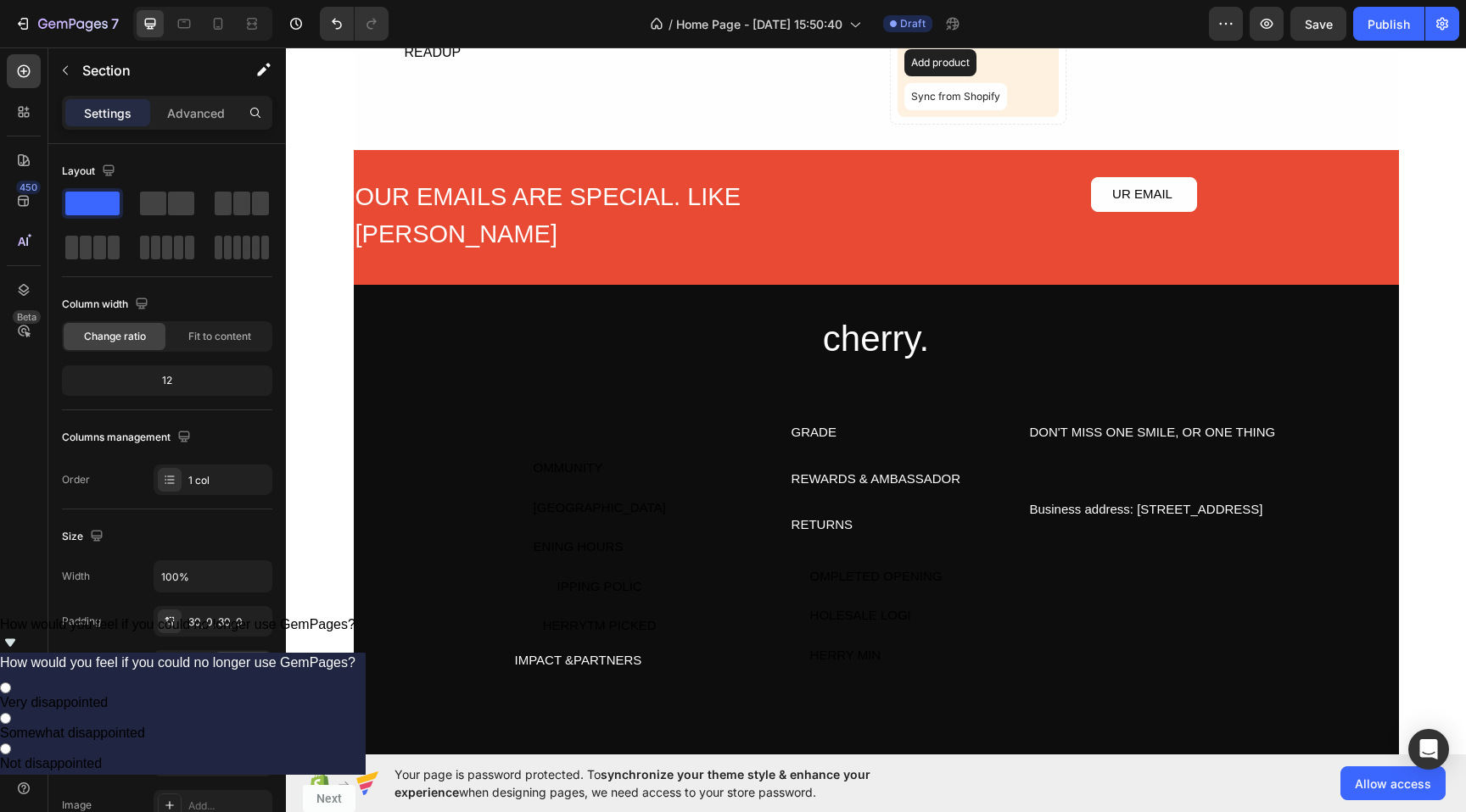
scroll to position [5646, 0]
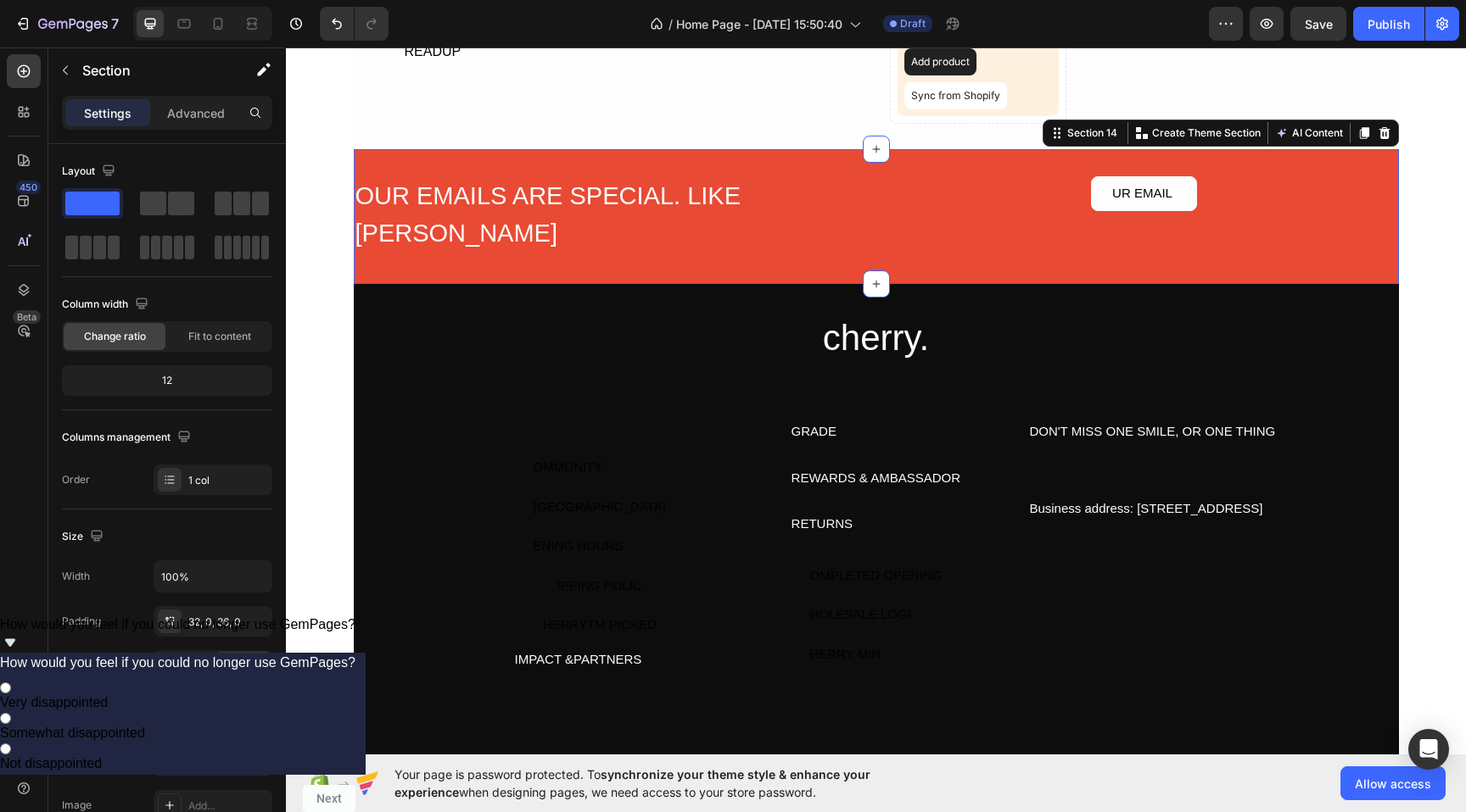
click at [829, 264] on div "OUR EMAILS ARE SPECIAL. LIKE [PERSON_NAME] Heading UR EMAIL Button Row Row Sect…" at bounding box center [876, 216] width 1045 height 134
click at [159, 759] on div at bounding box center [169, 761] width 22 height 22
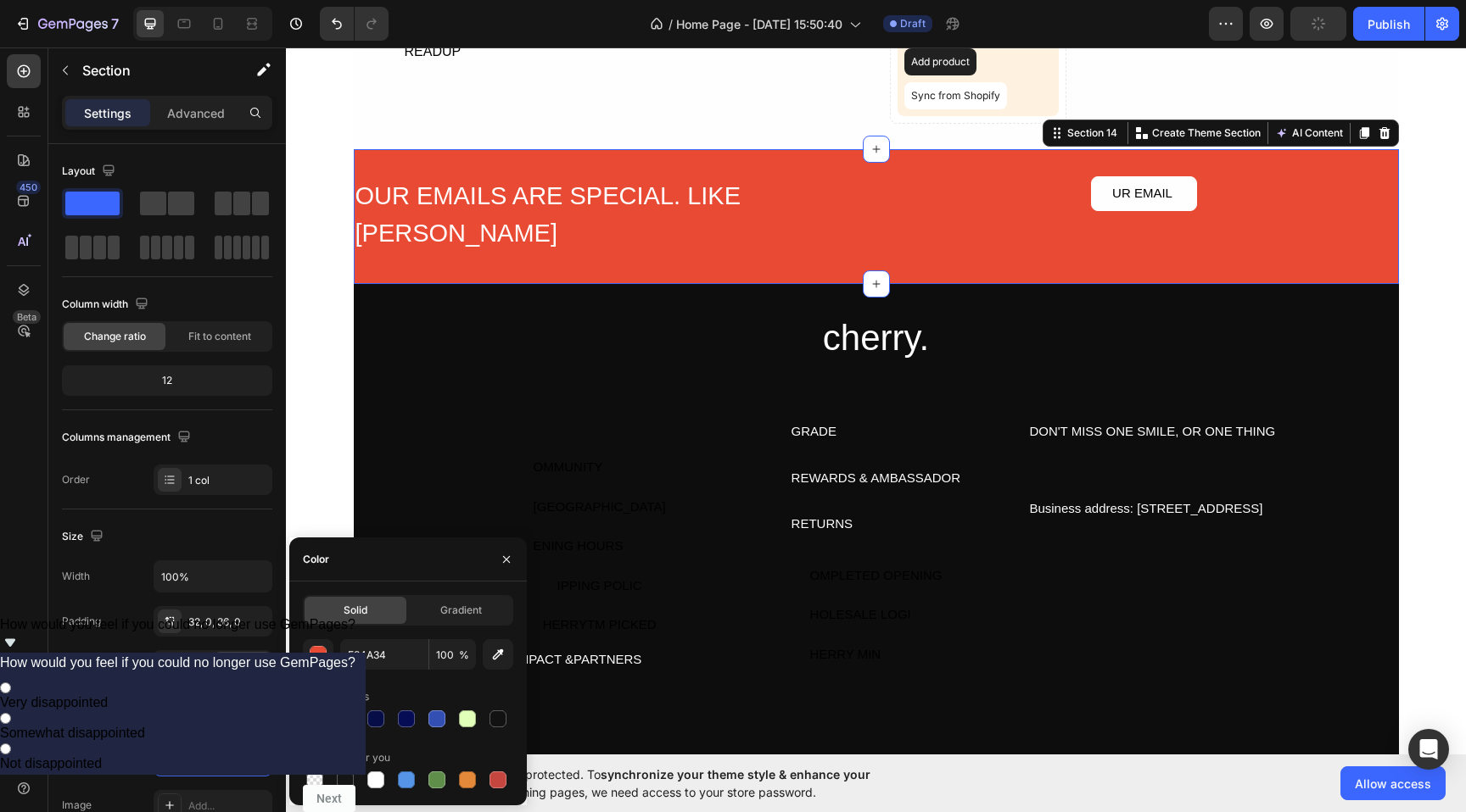
click at [329, 719] on div at bounding box center [408, 719] width 210 height 24
click at [337, 719] on div at bounding box center [345, 719] width 17 height 17
type input "D1FF91"
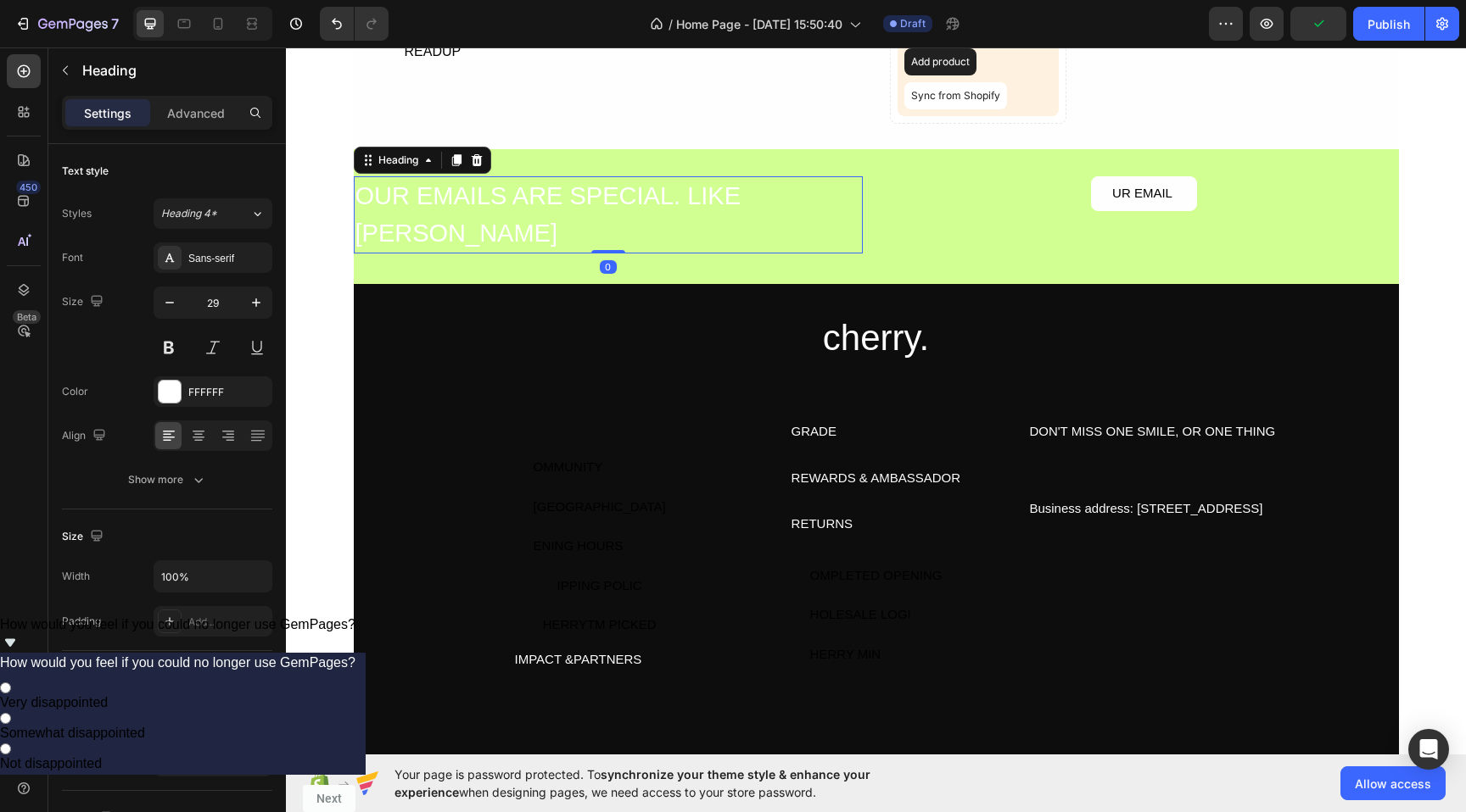
click at [435, 225] on h2 "OUR EMAILS ARE SPECIAL. LIKE [PERSON_NAME]" at bounding box center [607, 215] width 509 height 77
click at [365, 279] on div "OUR EMAILS ARE SPECIAL. LIKE [PERSON_NAME] Heading 0 UR EMAIL Button Row Row Se…" at bounding box center [876, 216] width 1045 height 134
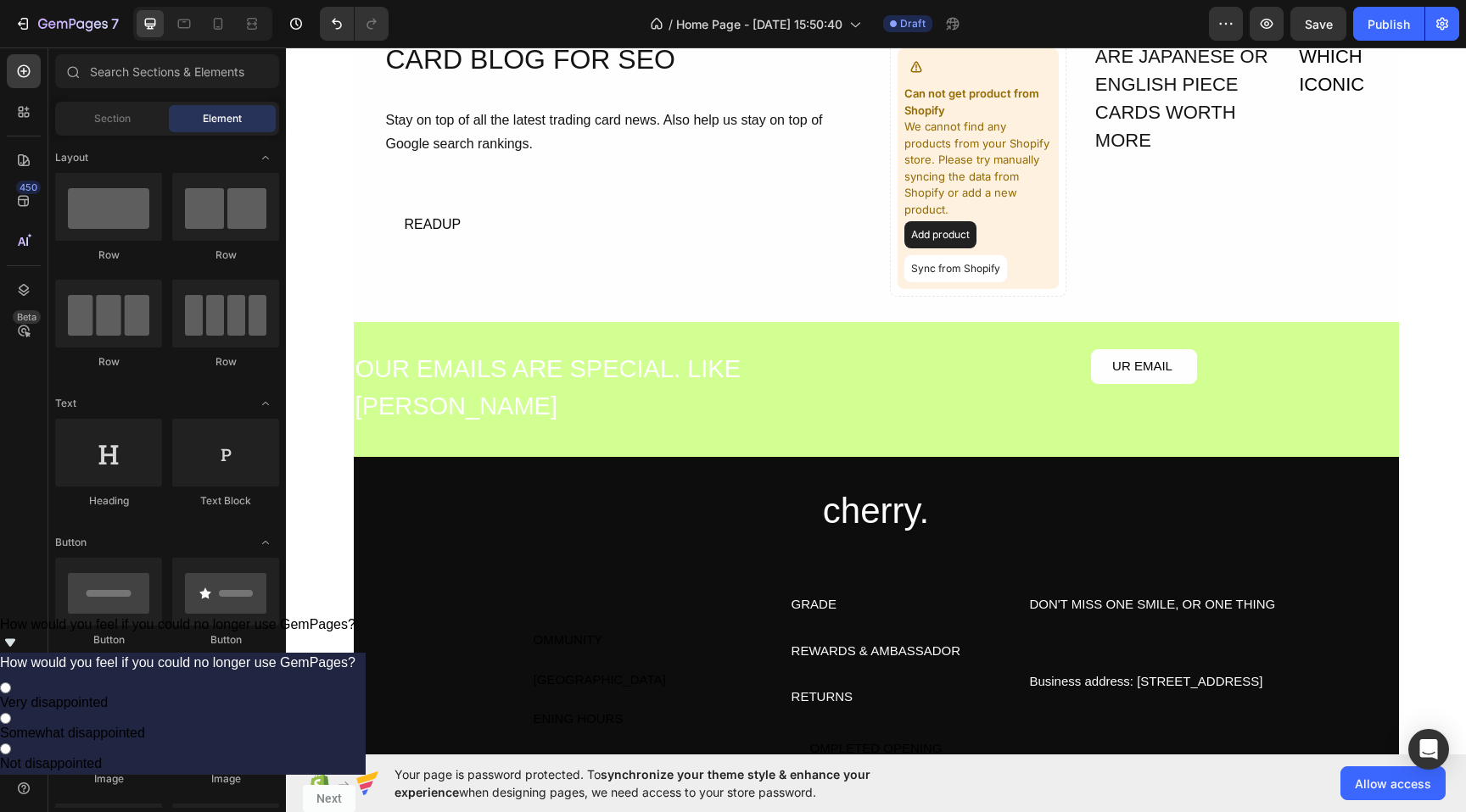
scroll to position [5701, 0]
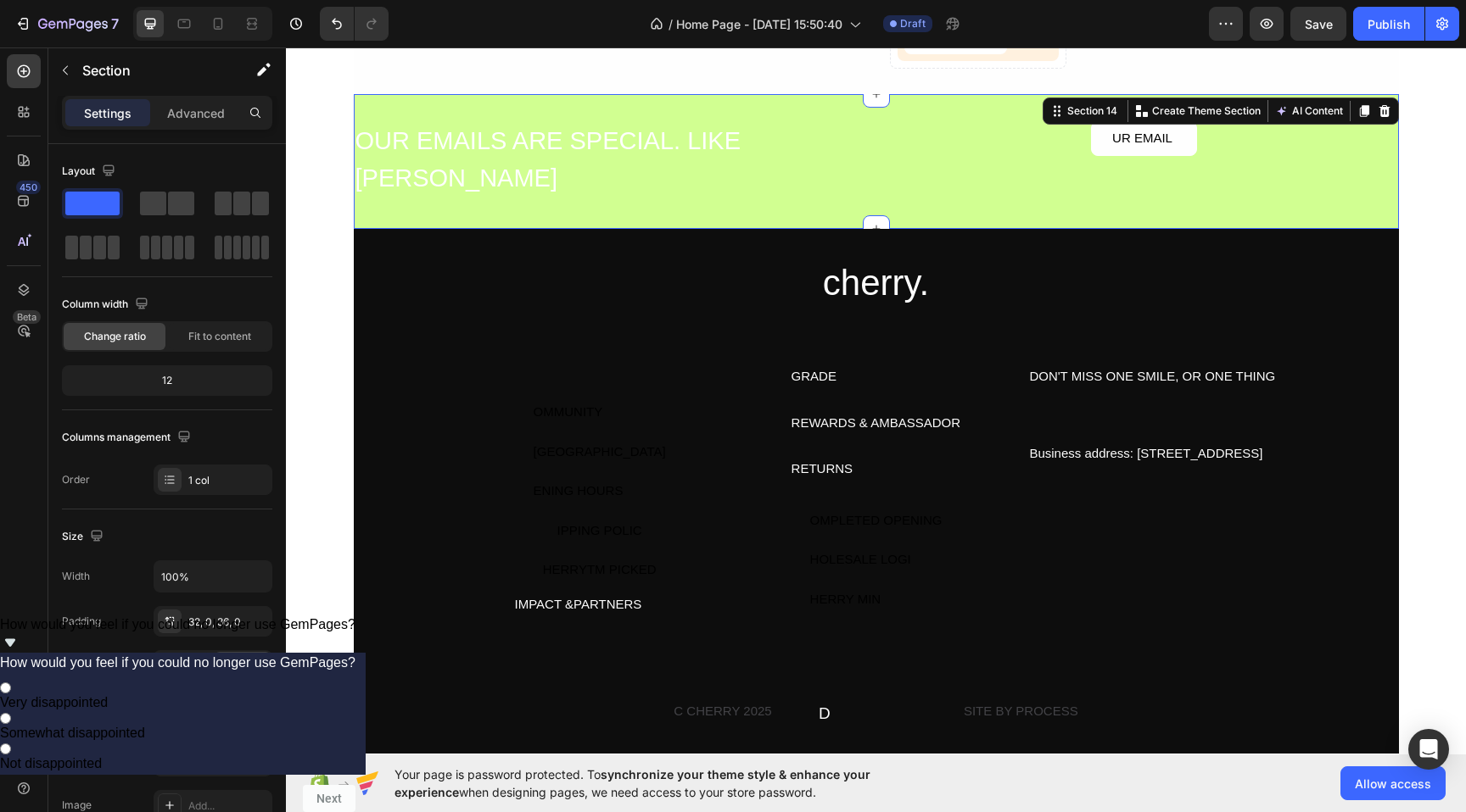
click at [543, 96] on div "OUR EMAILS ARE SPECIAL. LIKE [PERSON_NAME] Heading UR EMAIL Button Row Row Sect…" at bounding box center [876, 161] width 1045 height 134
click at [1311, 115] on button "AI Content" at bounding box center [1309, 110] width 75 height 20
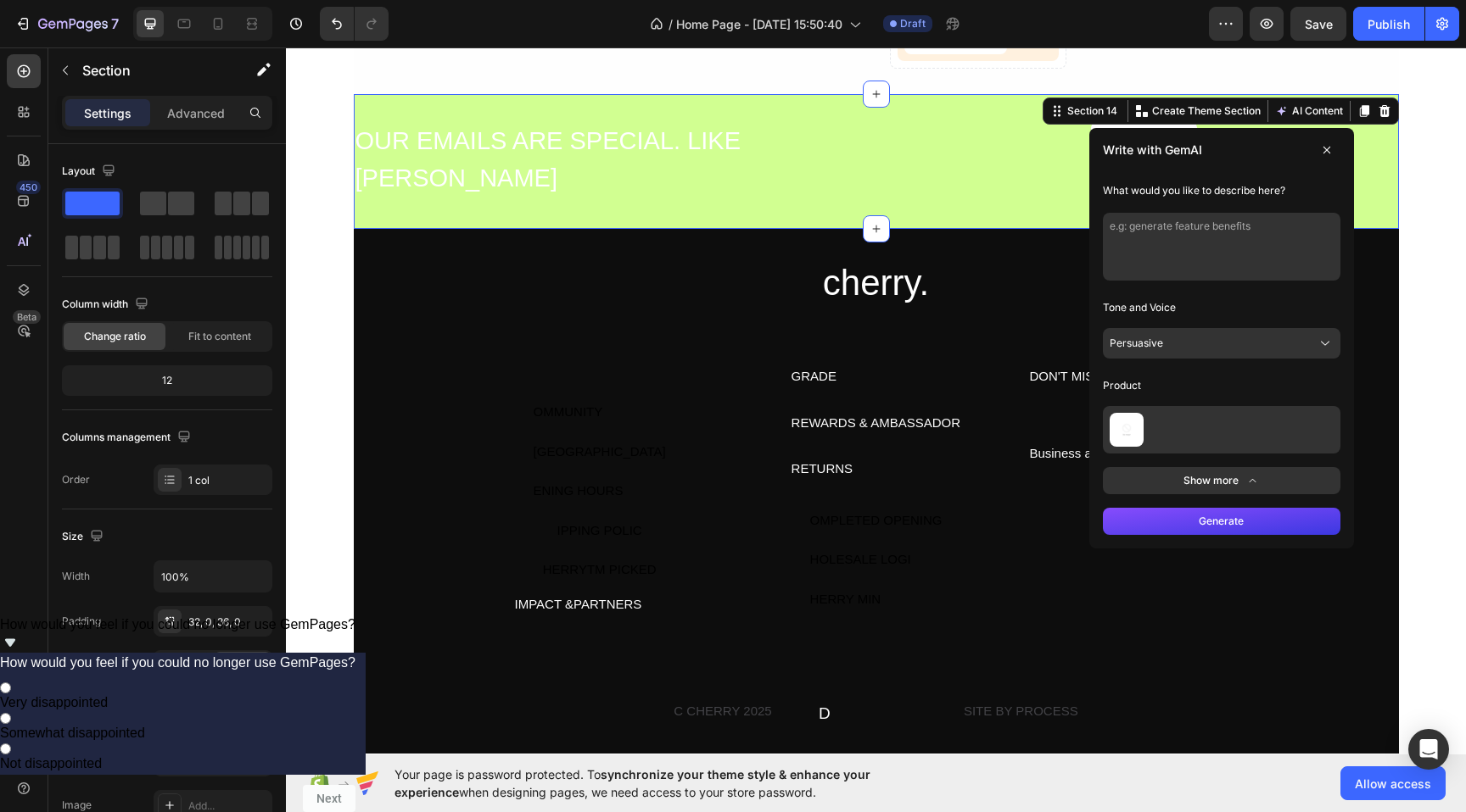
scroll to position [5703, 0]
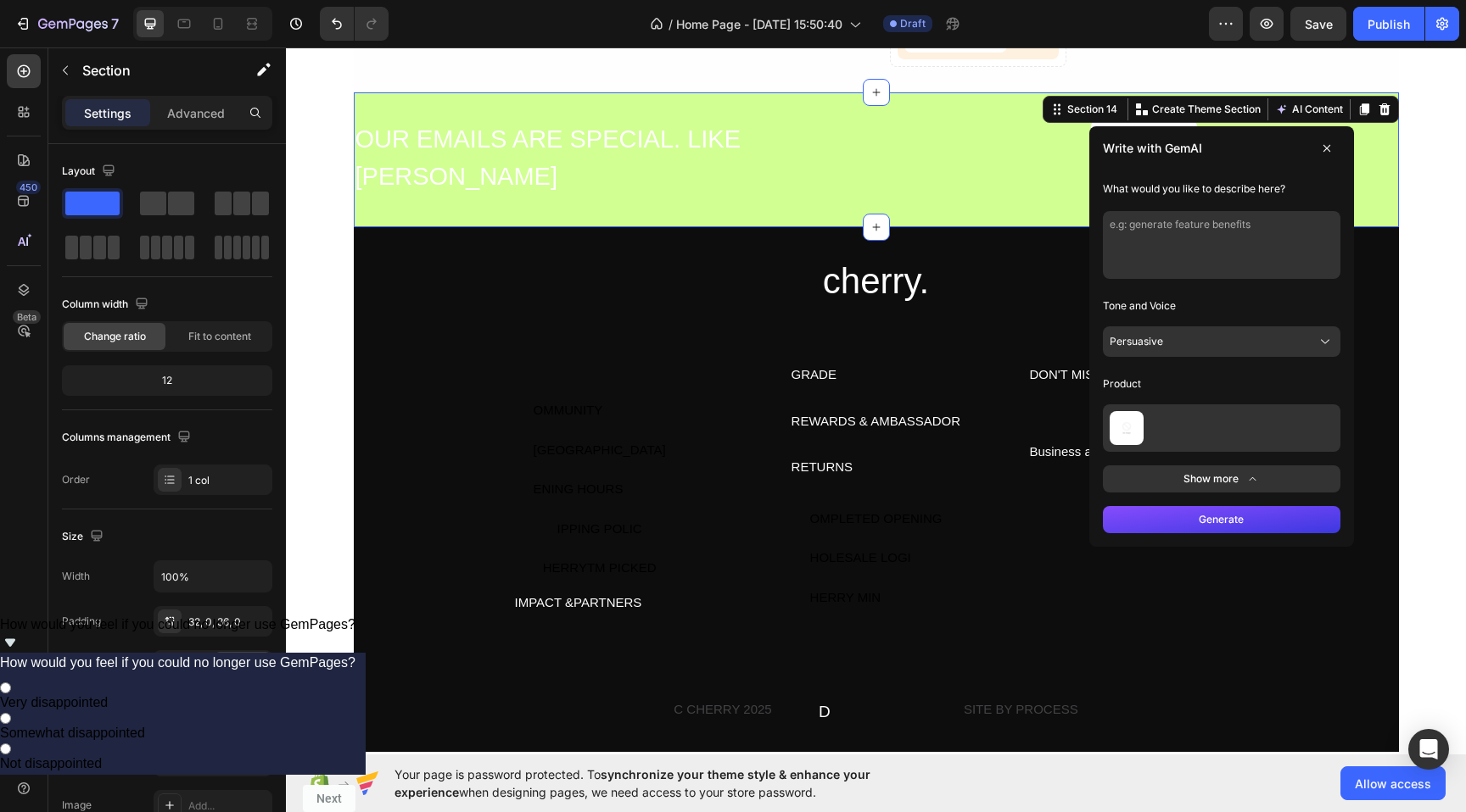
click at [1127, 358] on div "Tone and Voice Persuasive Product" at bounding box center [1221, 372] width 238 height 159
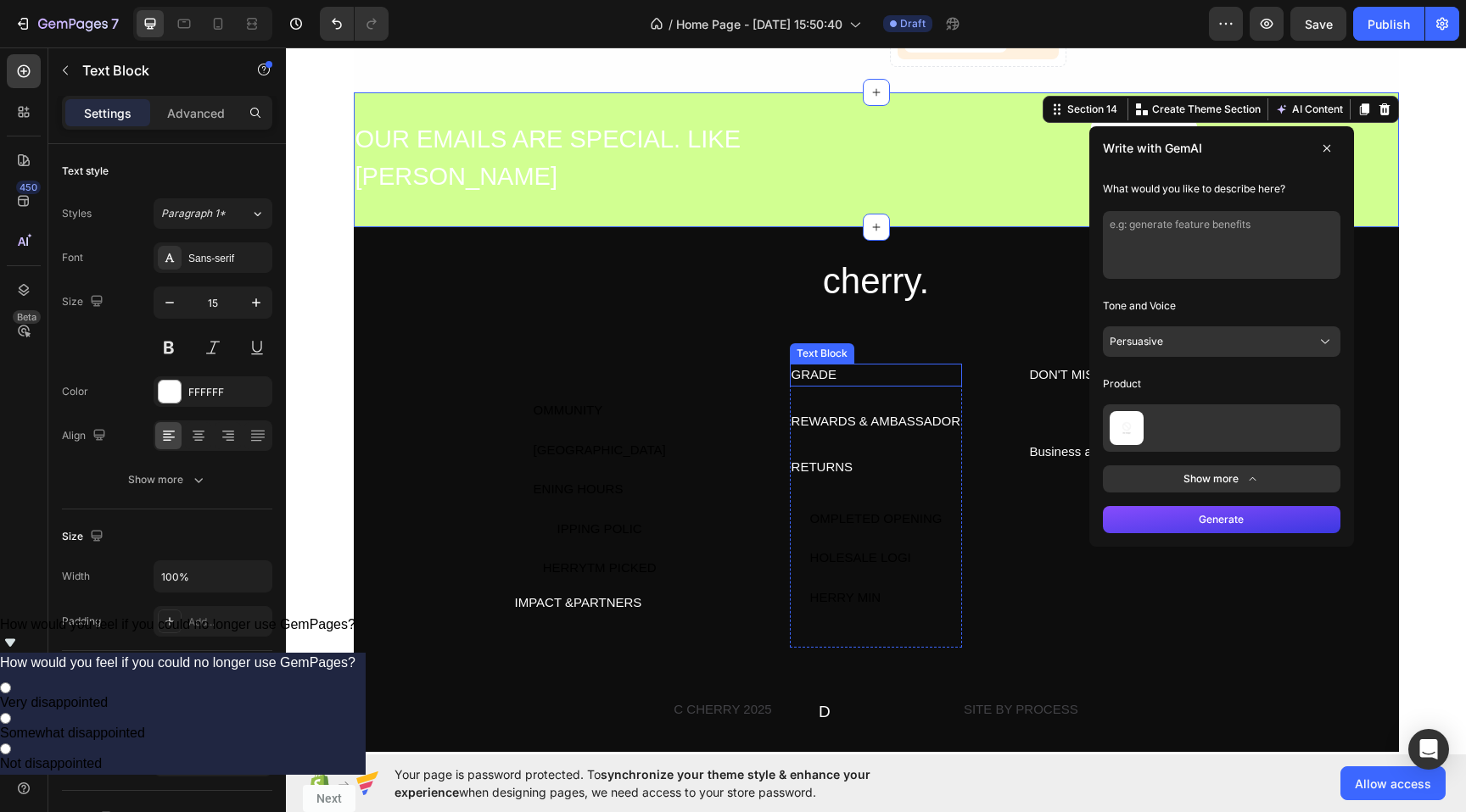
click at [951, 383] on div "GRADE" at bounding box center [876, 376] width 173 height 23
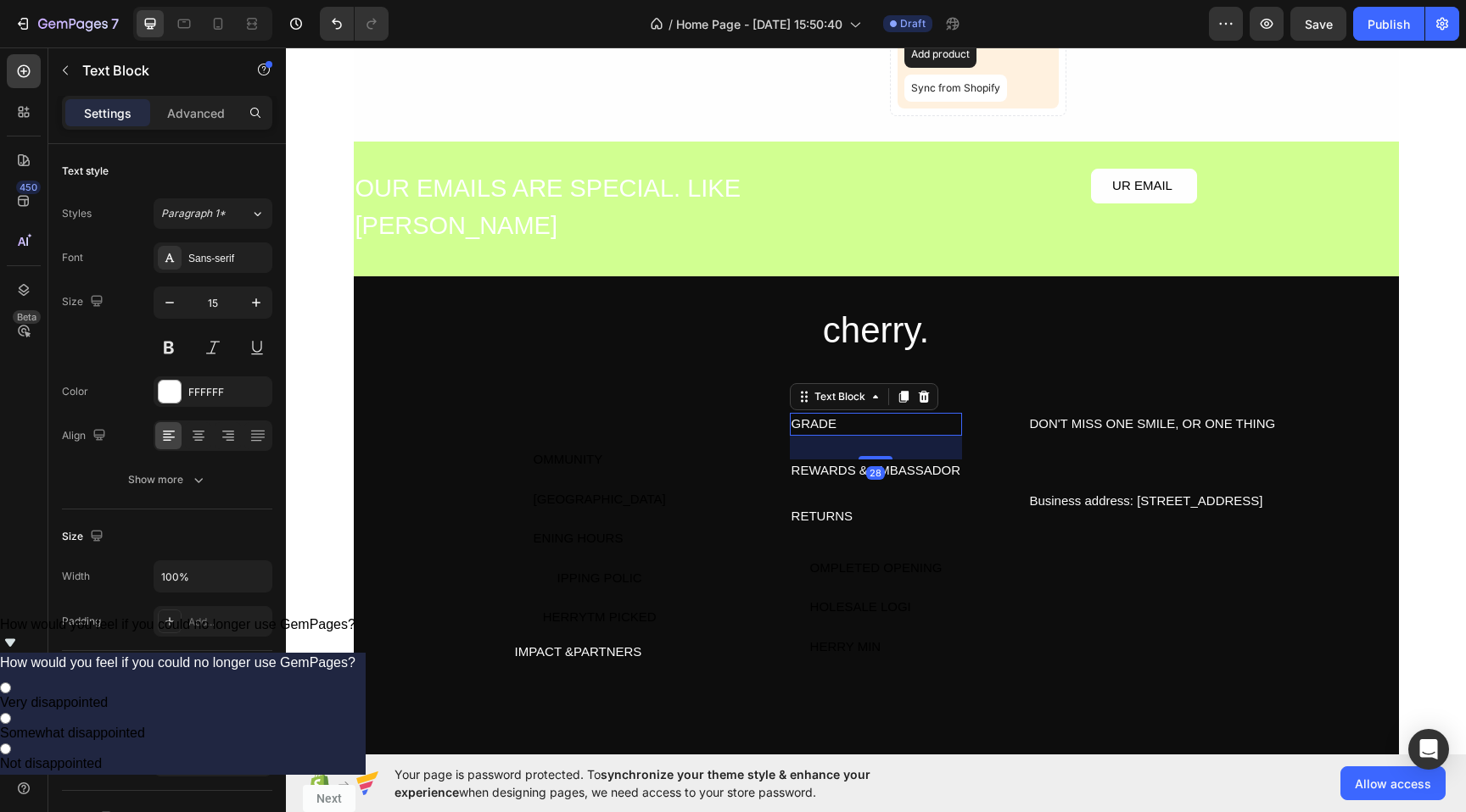
scroll to position [5652, 0]
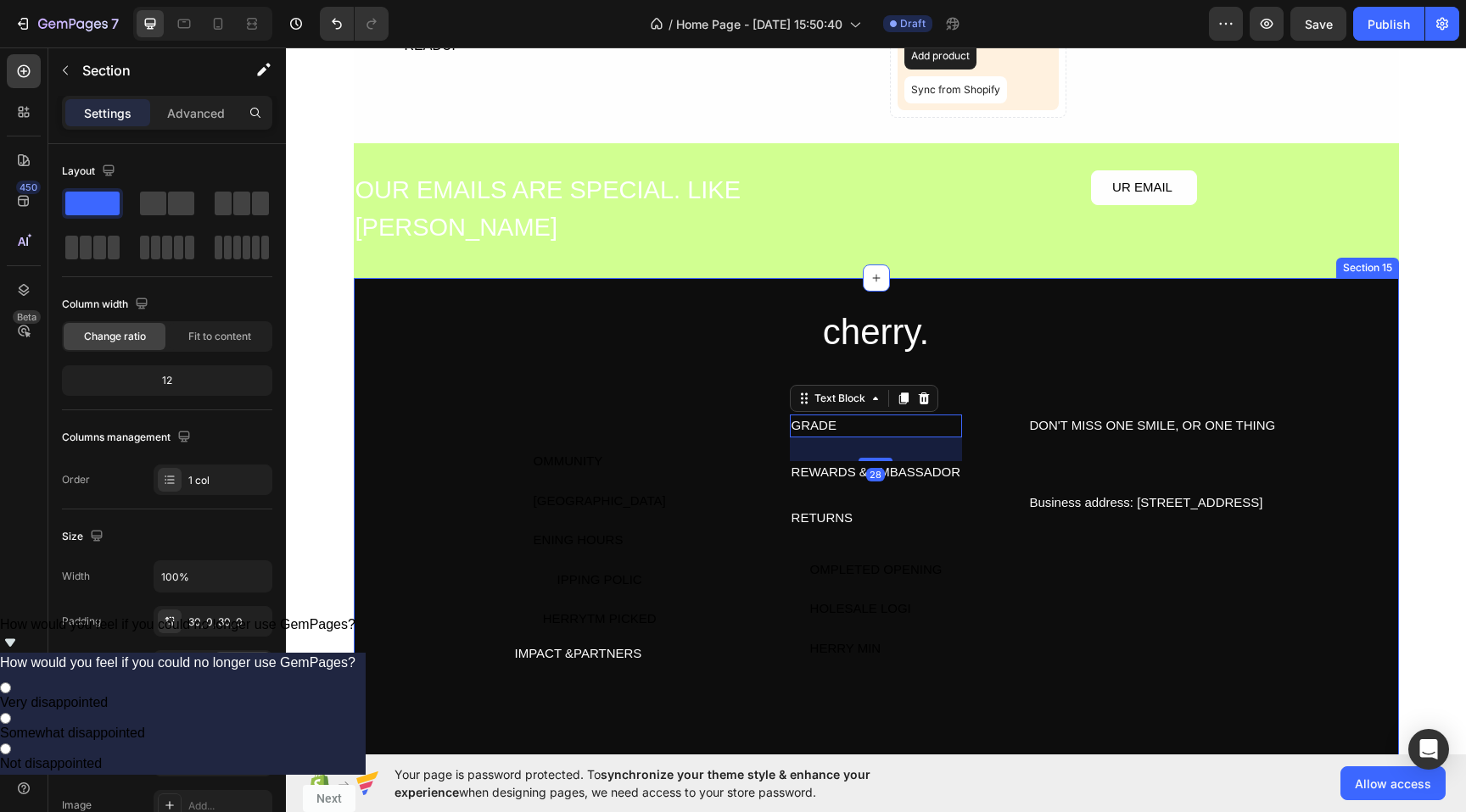
click at [713, 291] on div "cherry. Heading OMMUNITY Button ELP CENTER Button ENING HOURS Button IPPING POL…" at bounding box center [876, 540] width 1045 height 525
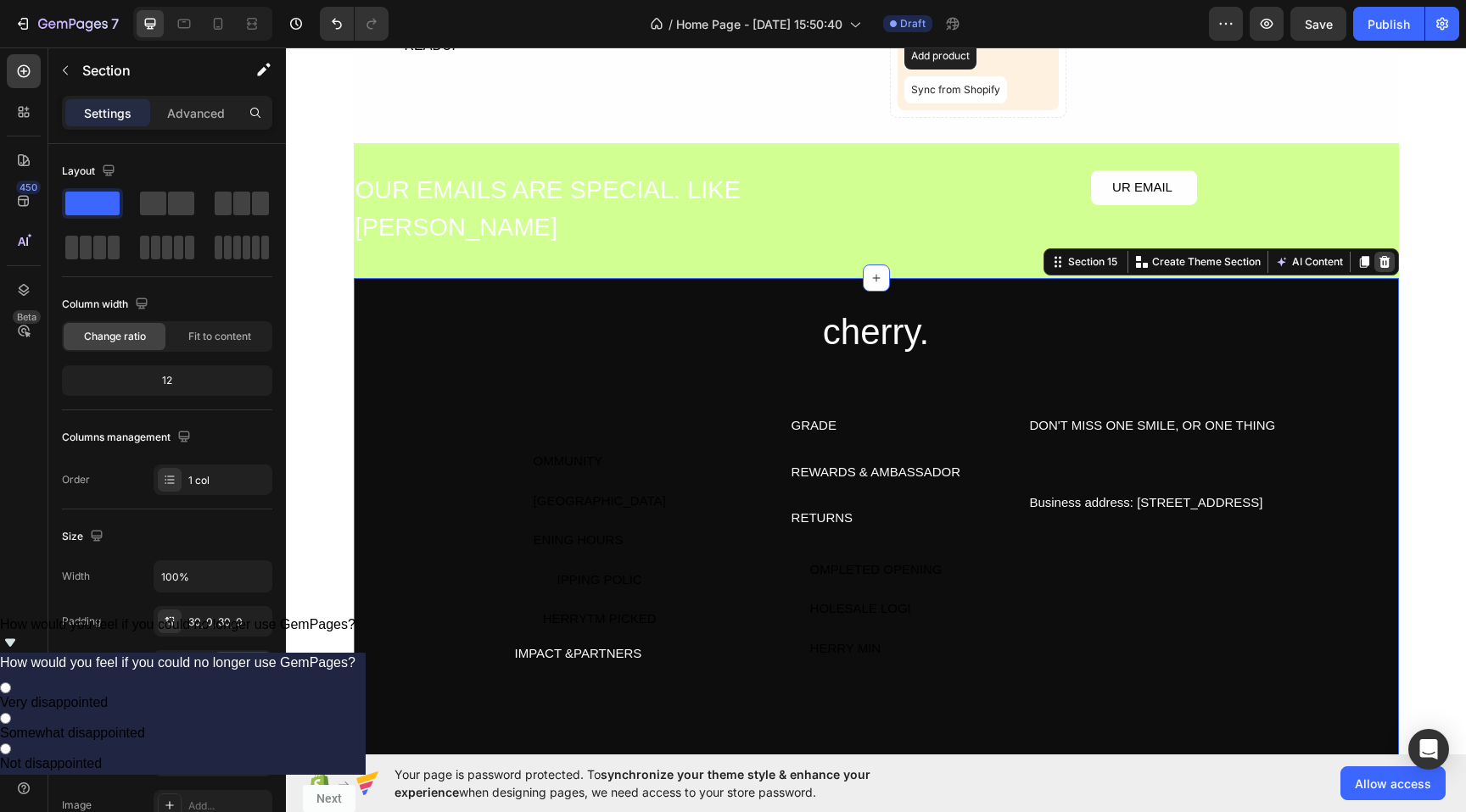
click at [1378, 263] on icon at bounding box center [1384, 262] width 13 height 13
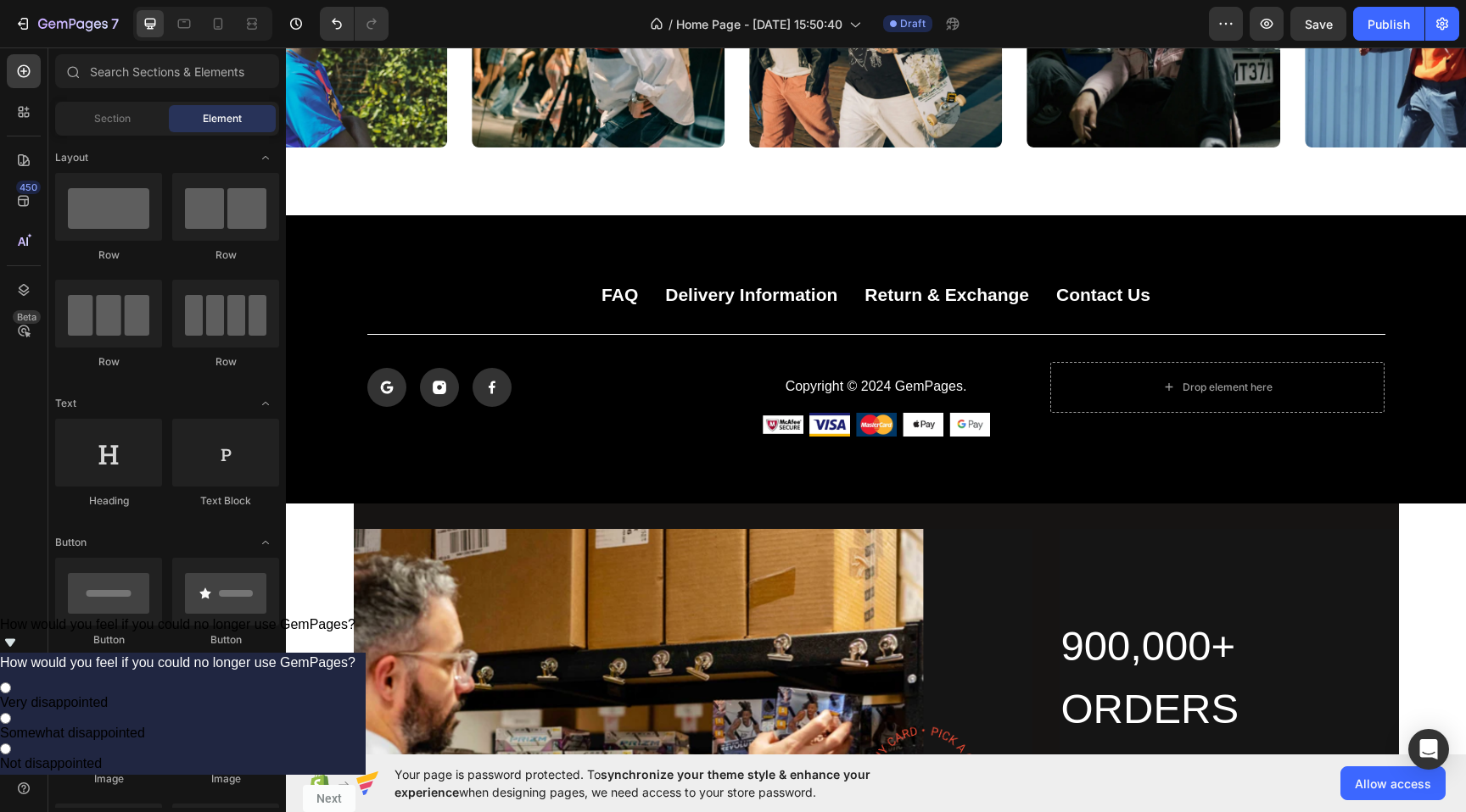
scroll to position [4427, 0]
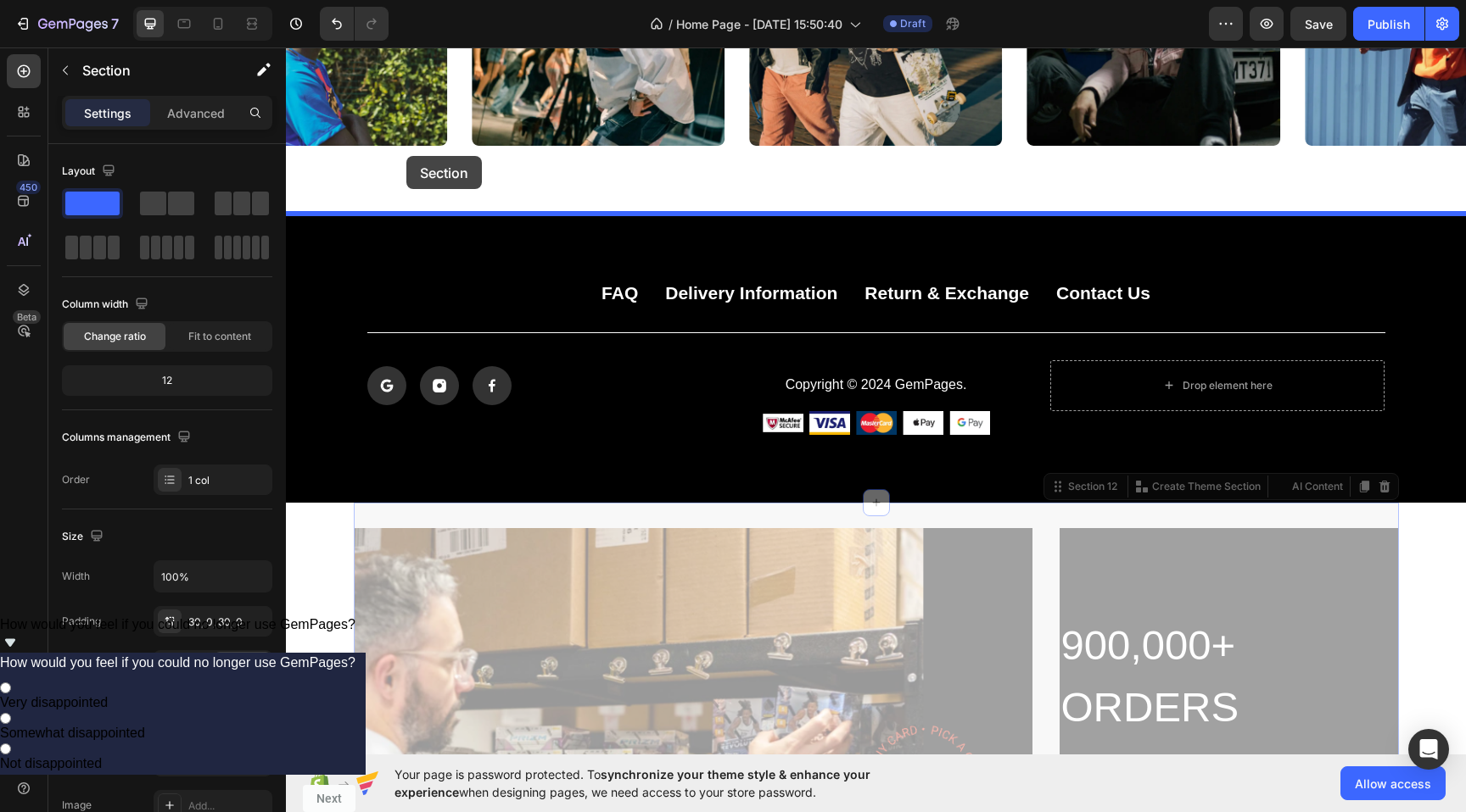
drag, startPoint x: 365, startPoint y: 512, endPoint x: 406, endPoint y: 156, distance: 358.4
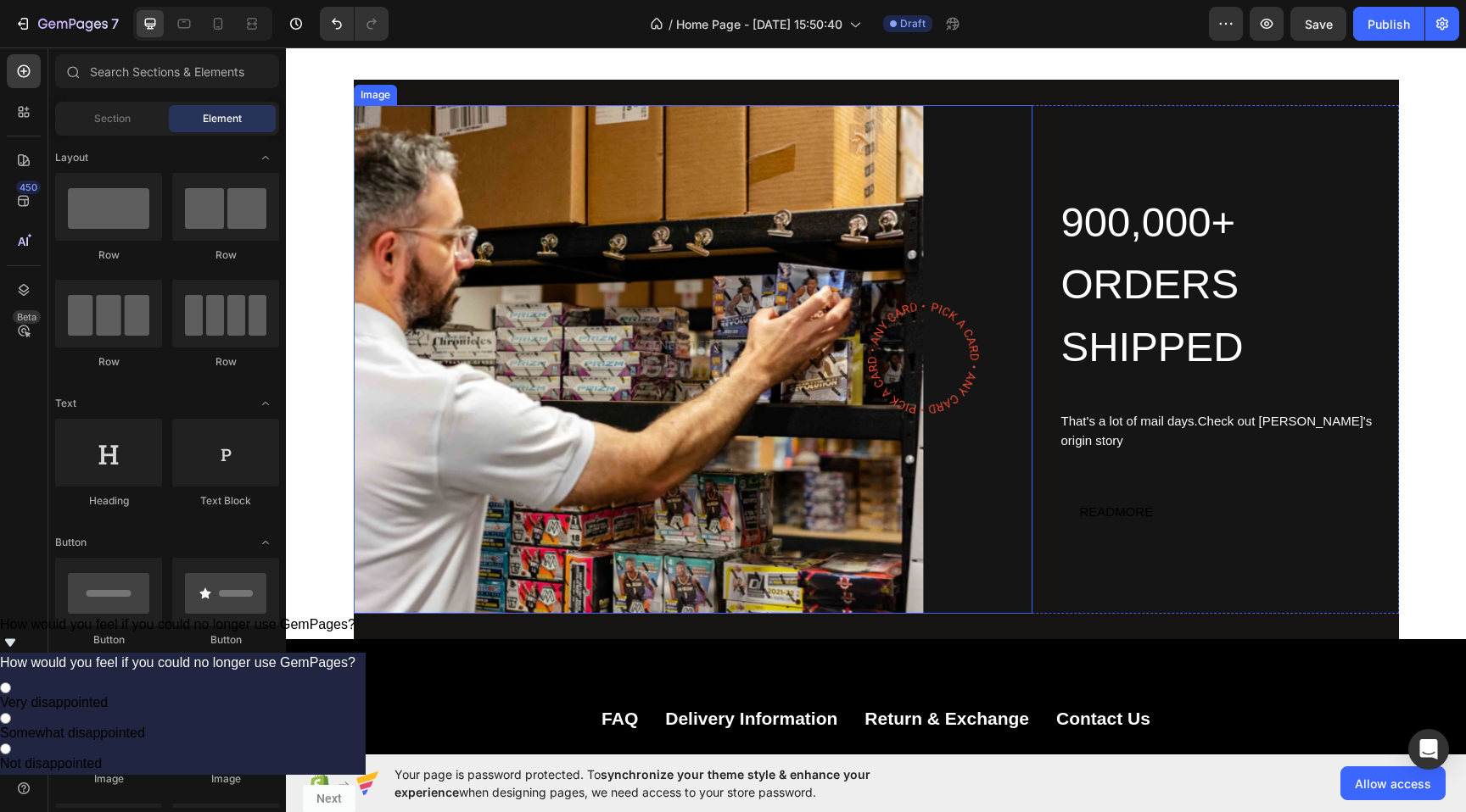
scroll to position [4571, 0]
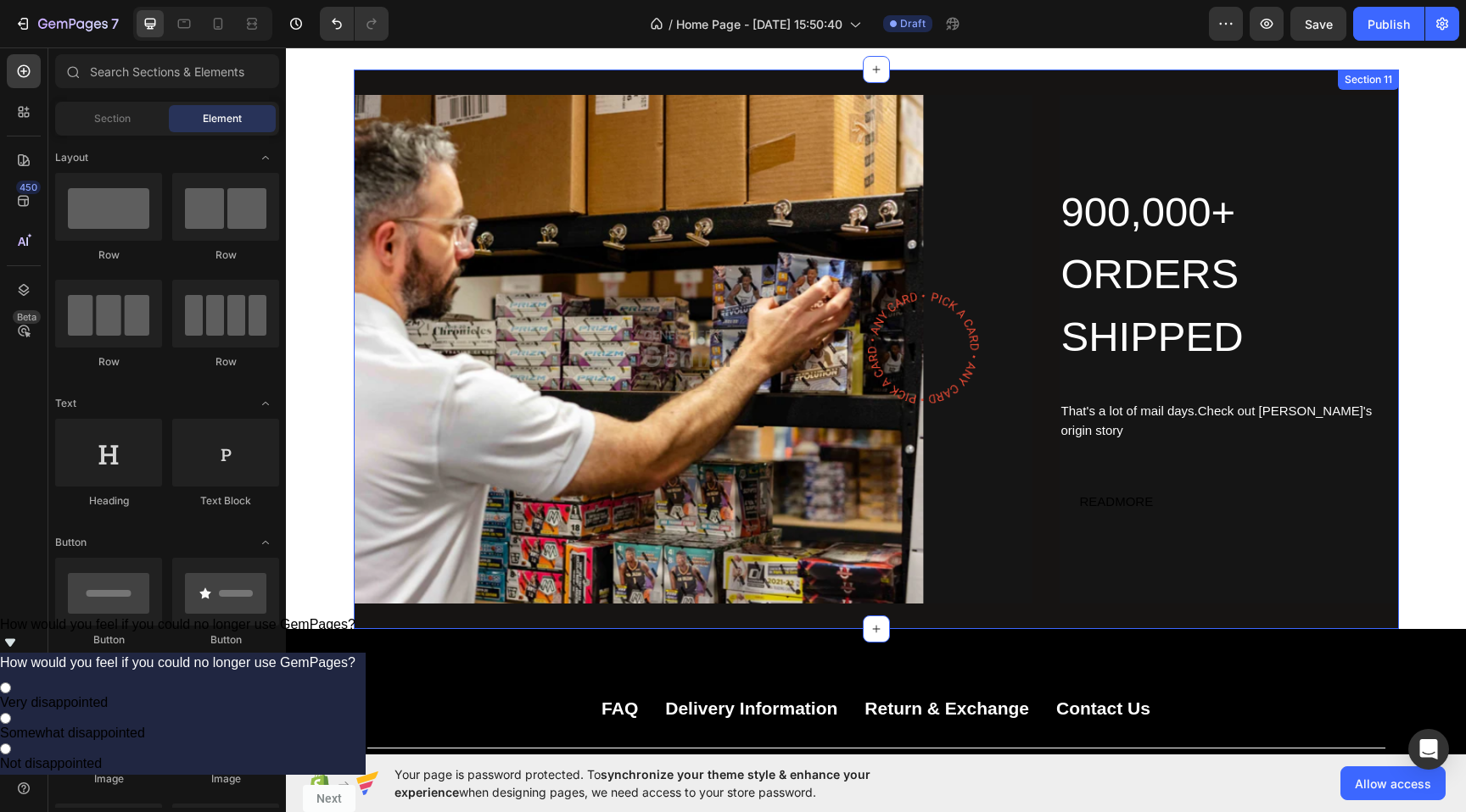
click at [385, 621] on div "Image 900,000+ ORDERS SHIPPED Heading That's a lot of mail days.Check out [PERS…" at bounding box center [876, 349] width 1045 height 560
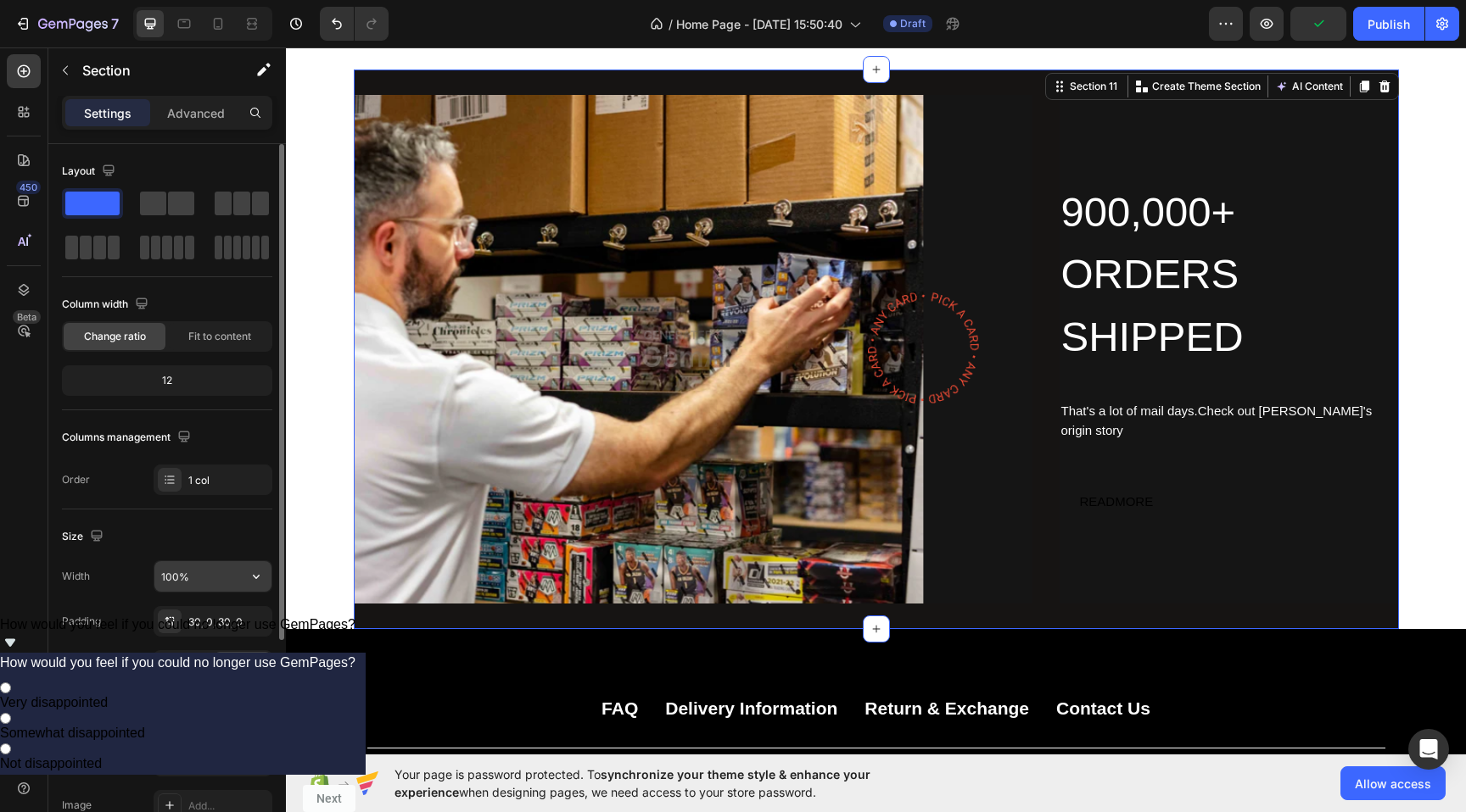
click at [191, 562] on input "100%" at bounding box center [212, 576] width 117 height 30
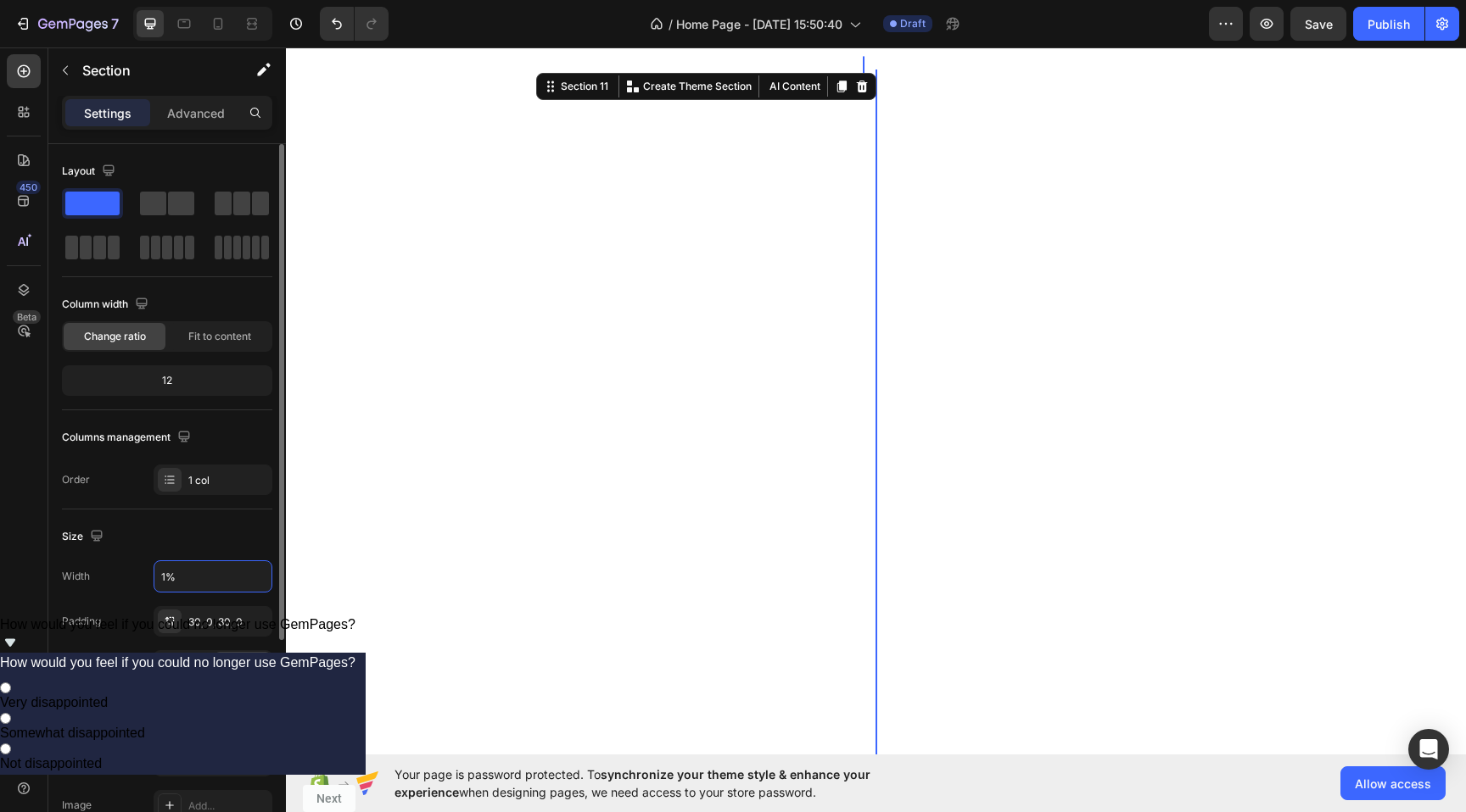
type input "%"
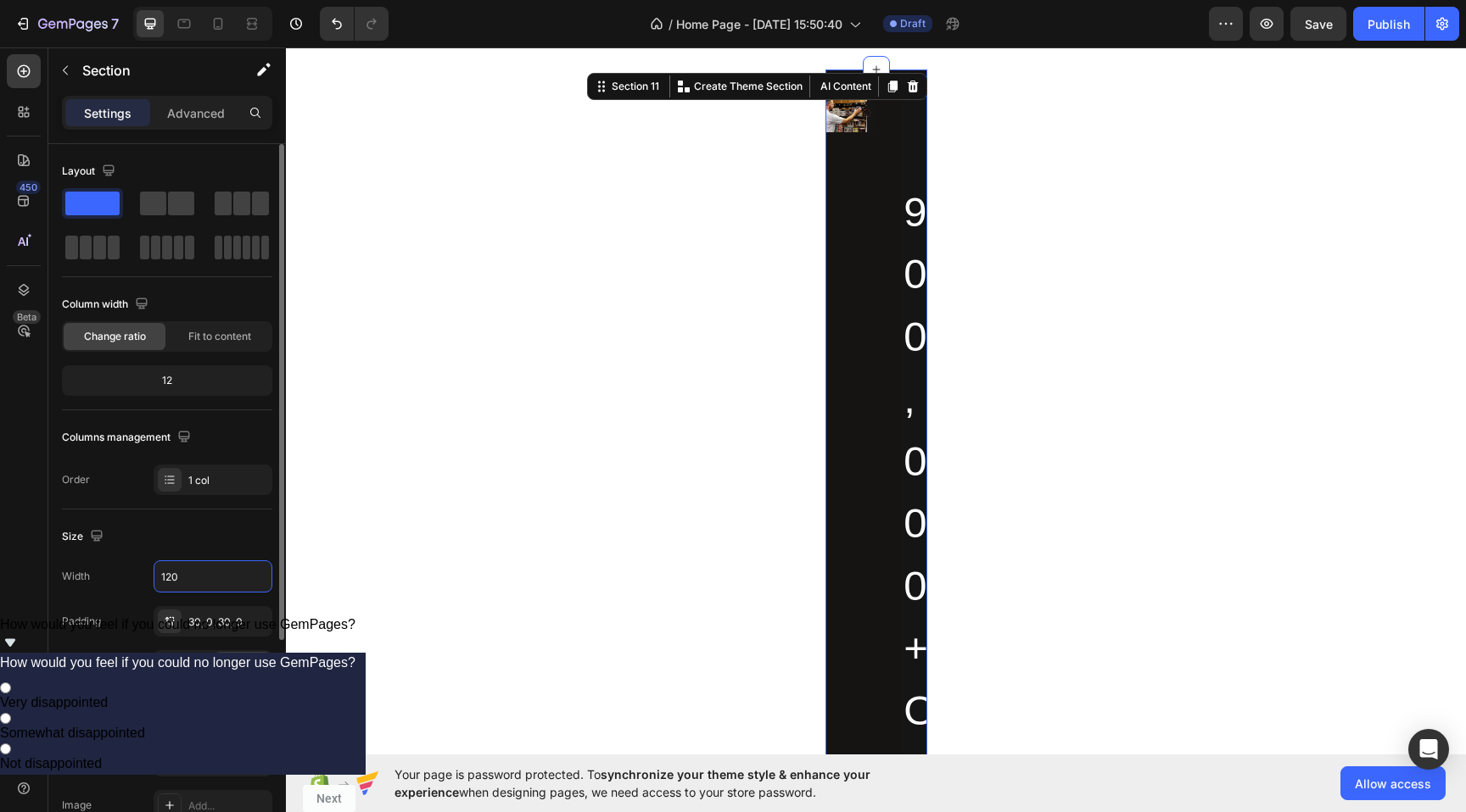
type input "120"
click at [134, 535] on div "Size" at bounding box center [167, 537] width 210 height 27
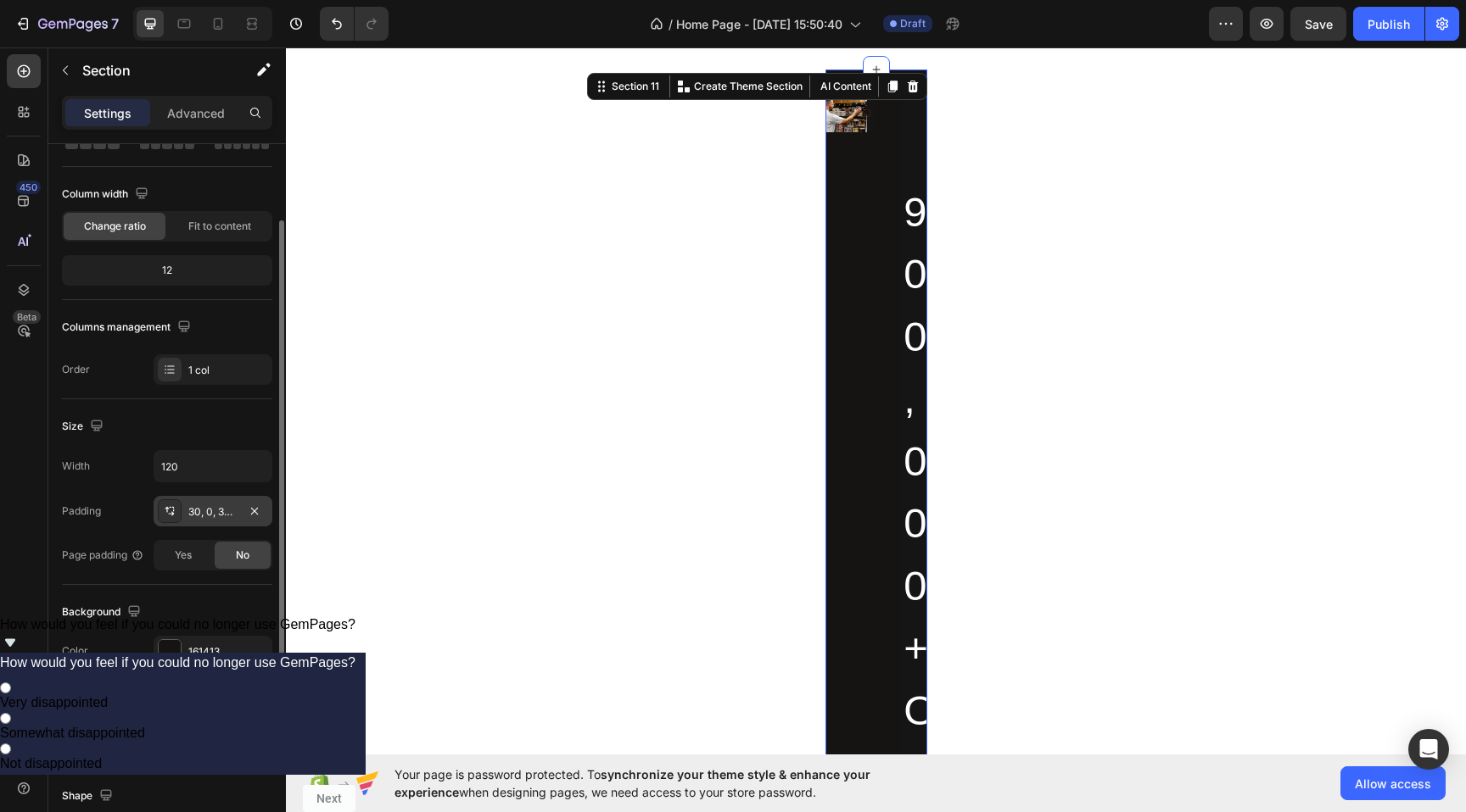
scroll to position [112, 0]
click at [180, 280] on div "12" at bounding box center [167, 269] width 204 height 24
click at [173, 272] on div "12" at bounding box center [167, 269] width 204 height 24
click at [169, 268] on div "12" at bounding box center [167, 269] width 204 height 24
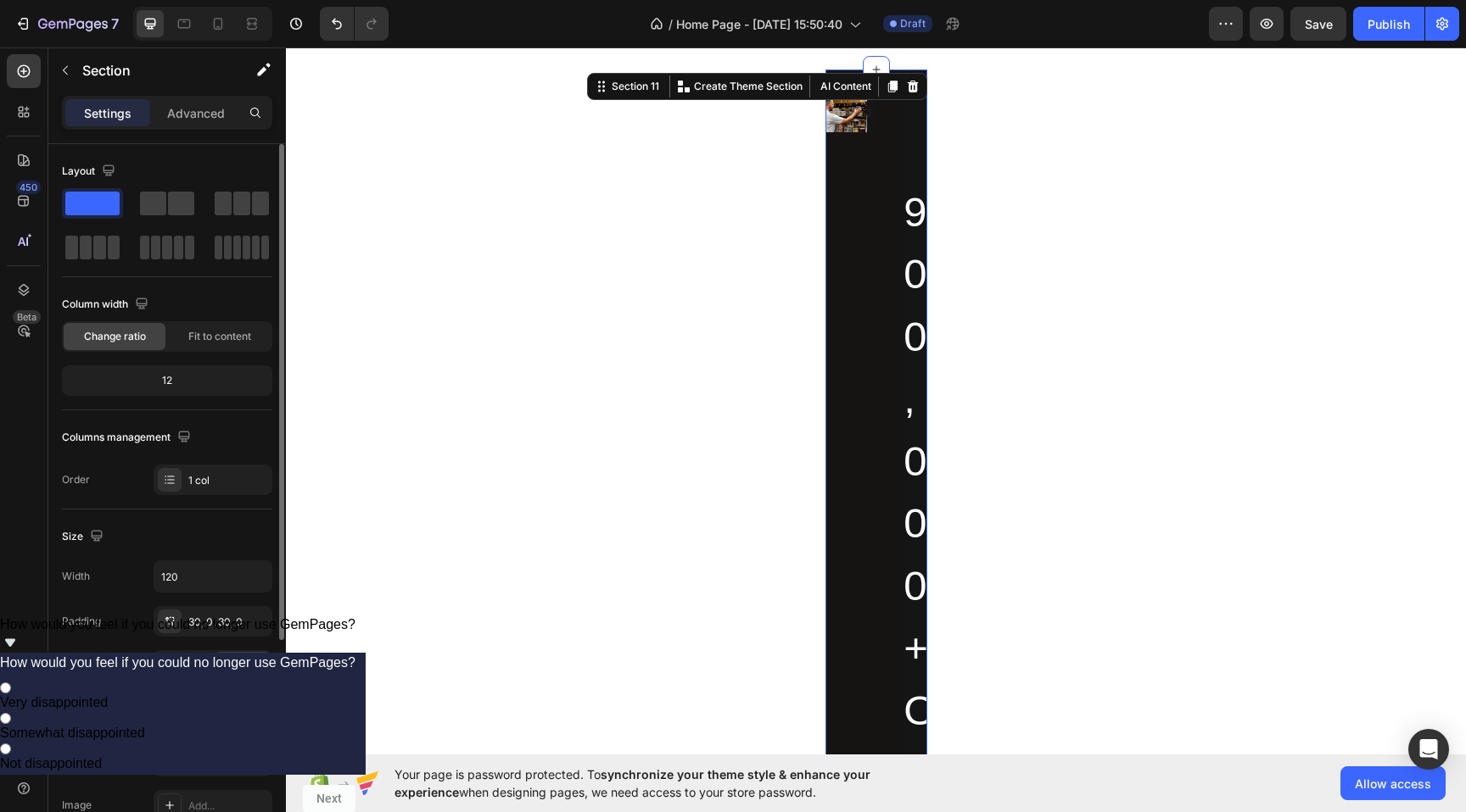
scroll to position [12, 0]
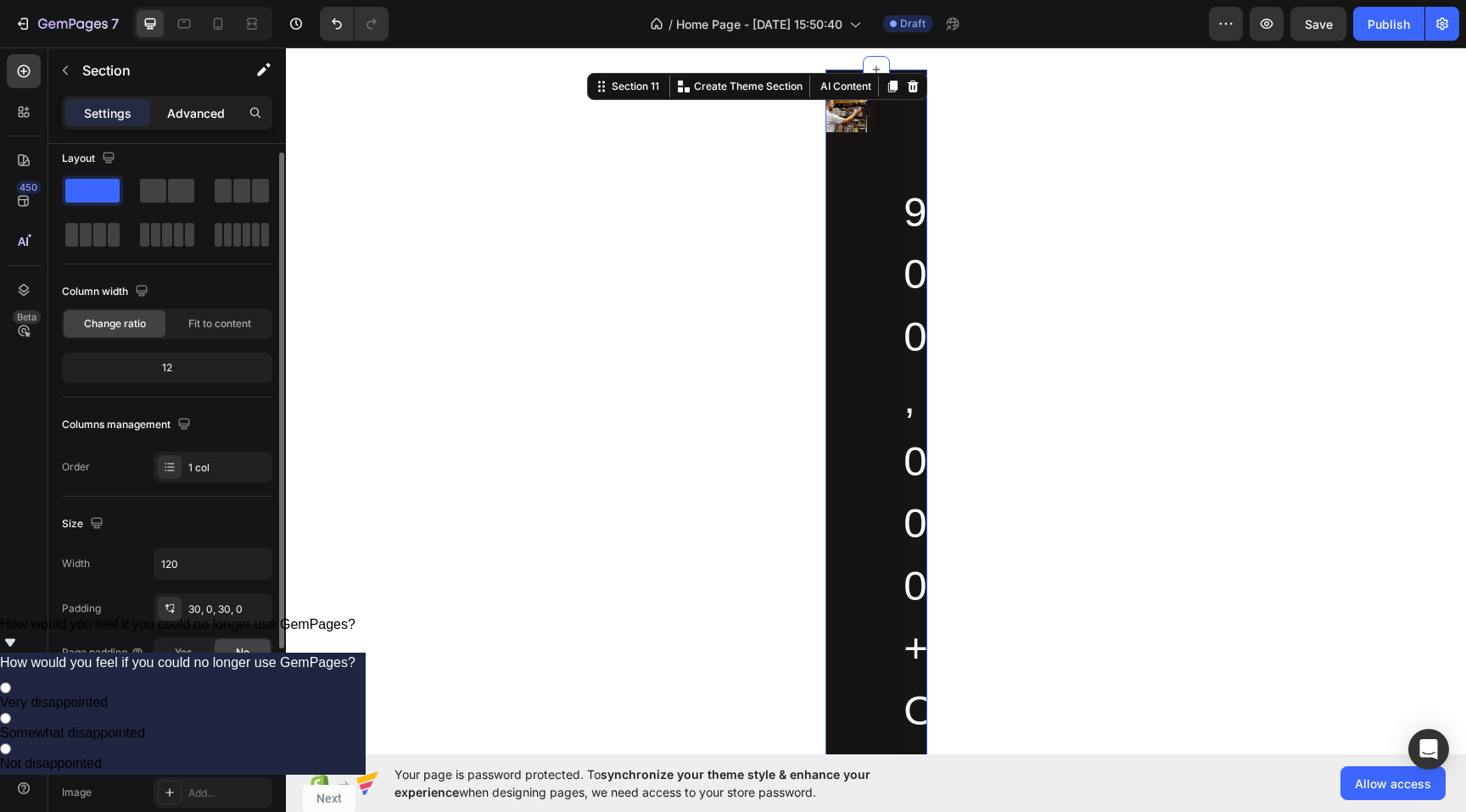
click at [183, 102] on div "Advanced" at bounding box center [195, 112] width 85 height 27
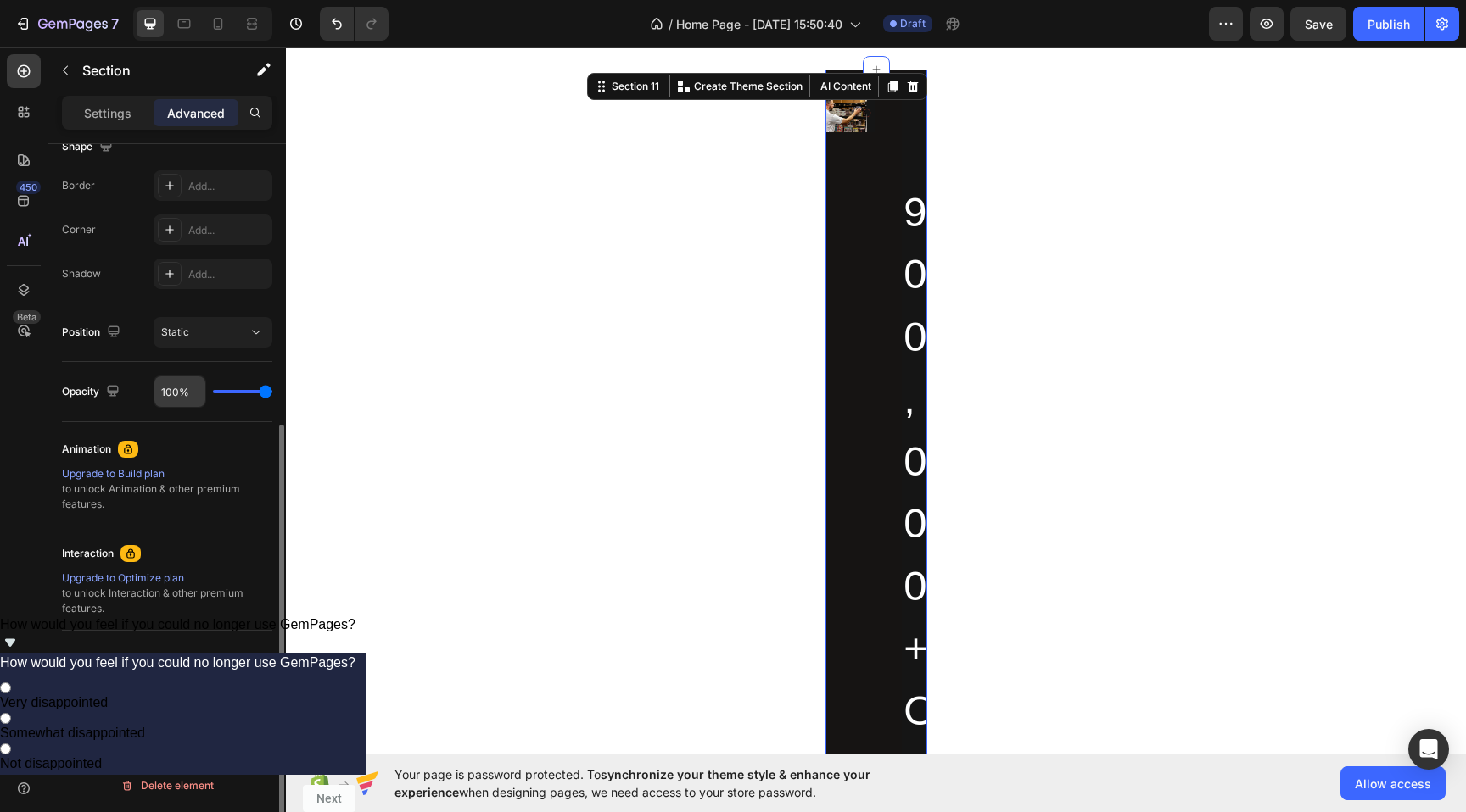
scroll to position [0, 0]
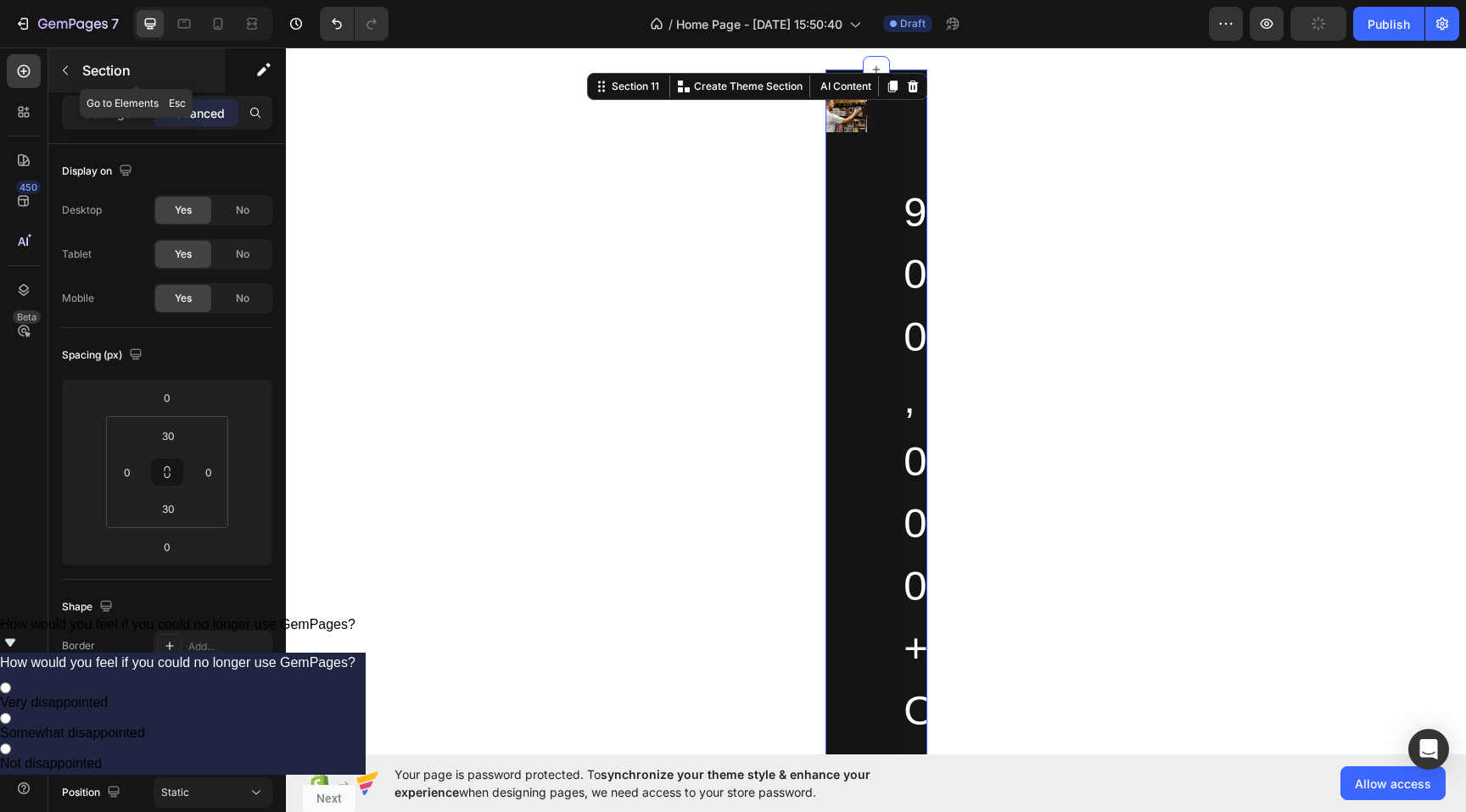
click at [115, 85] on div "Section" at bounding box center [136, 70] width 176 height 45
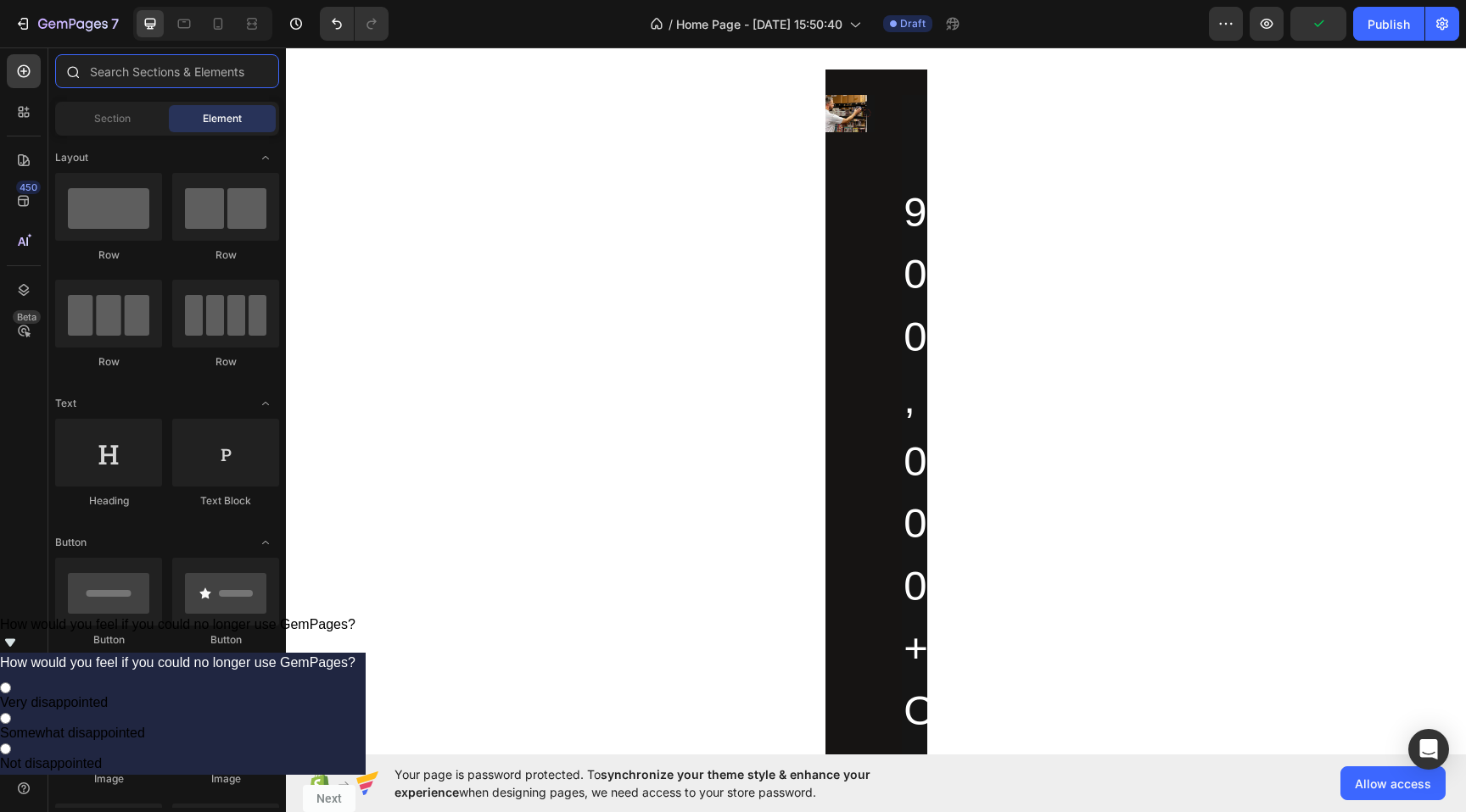
click at [101, 75] on input "text" at bounding box center [167, 71] width 224 height 34
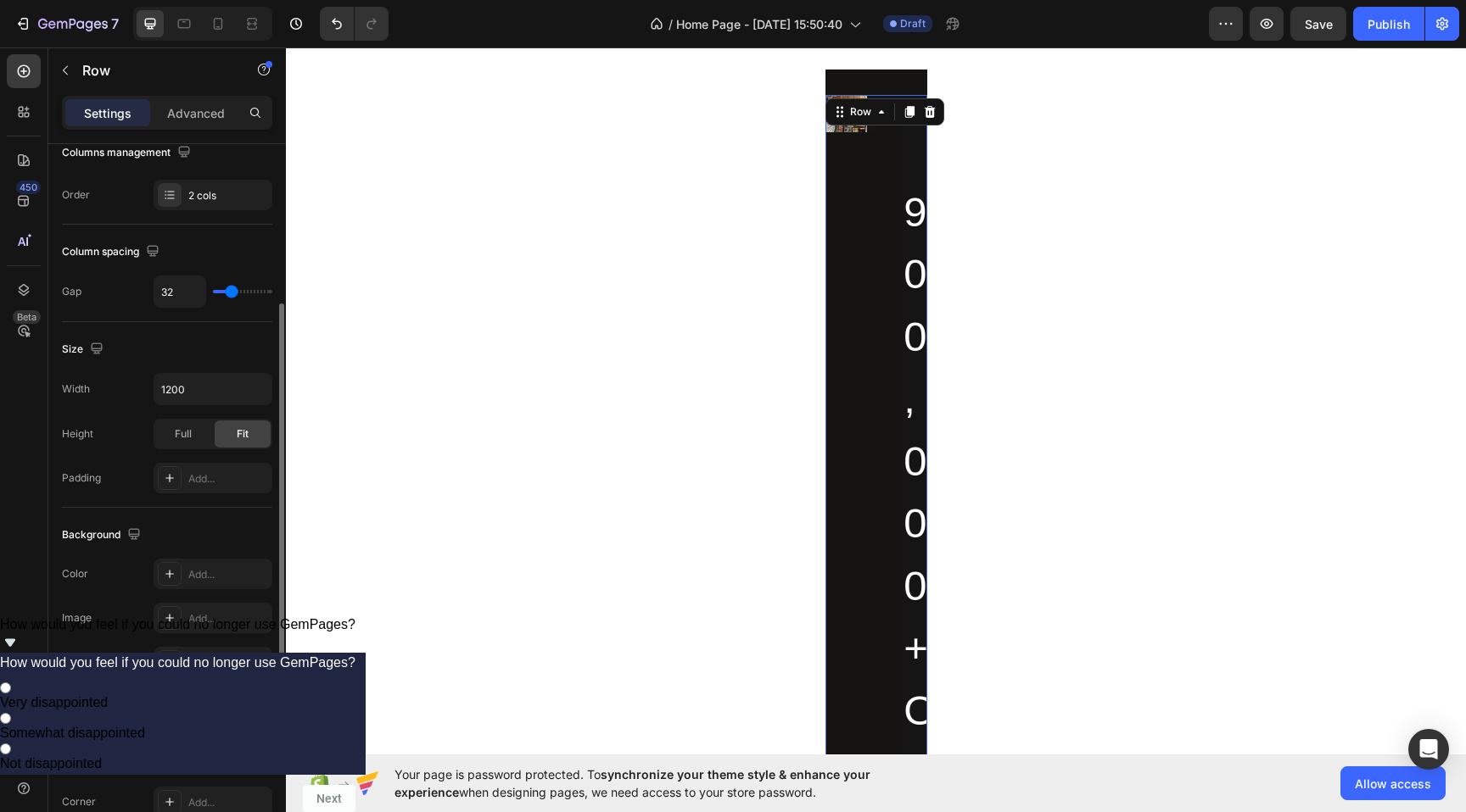
scroll to position [287, 0]
type input "17"
type input "16"
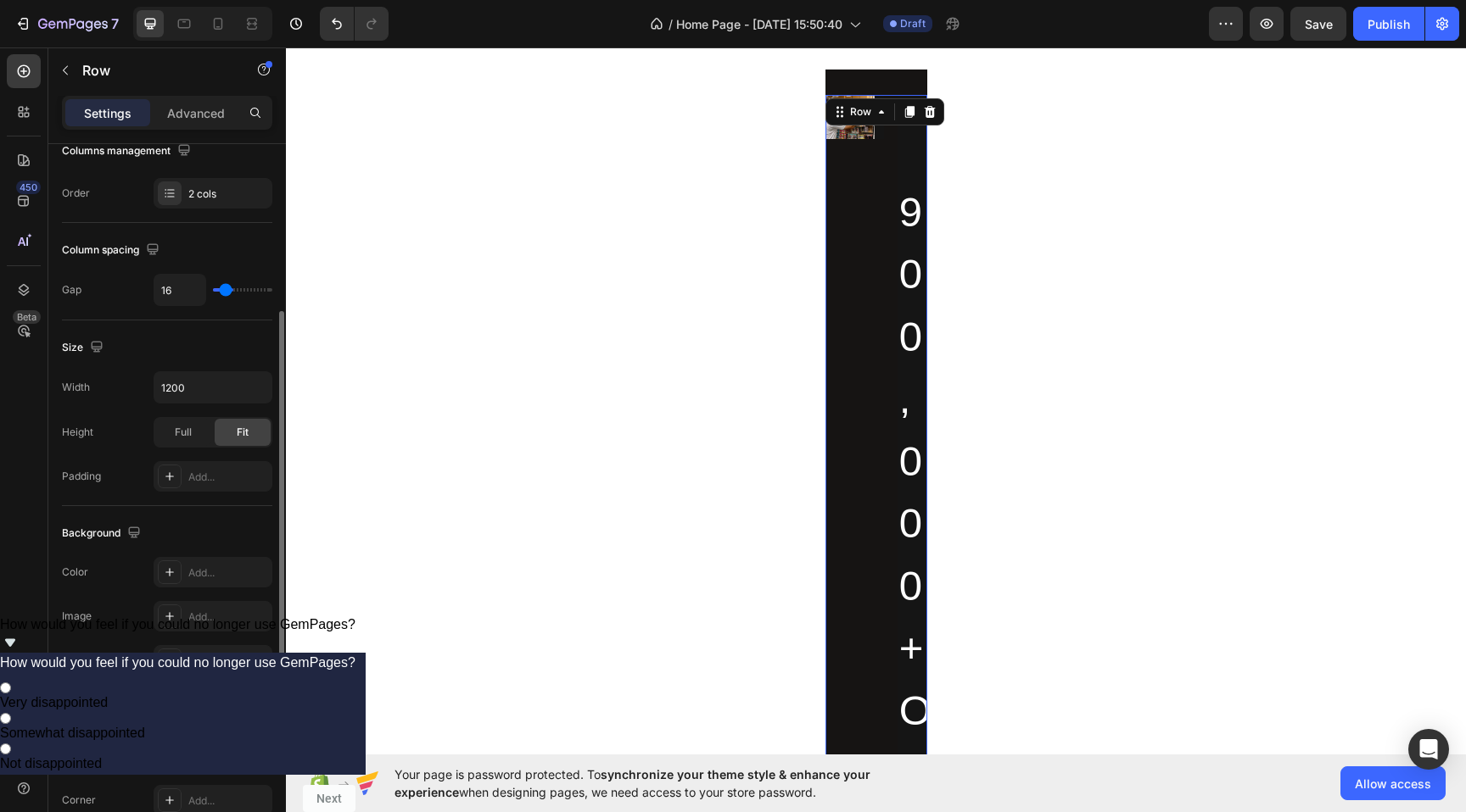
type input "14"
click at [224, 292] on input "range" at bounding box center [242, 290] width 60 height 4
click at [189, 395] on input "1200" at bounding box center [212, 387] width 117 height 30
type input "100%"
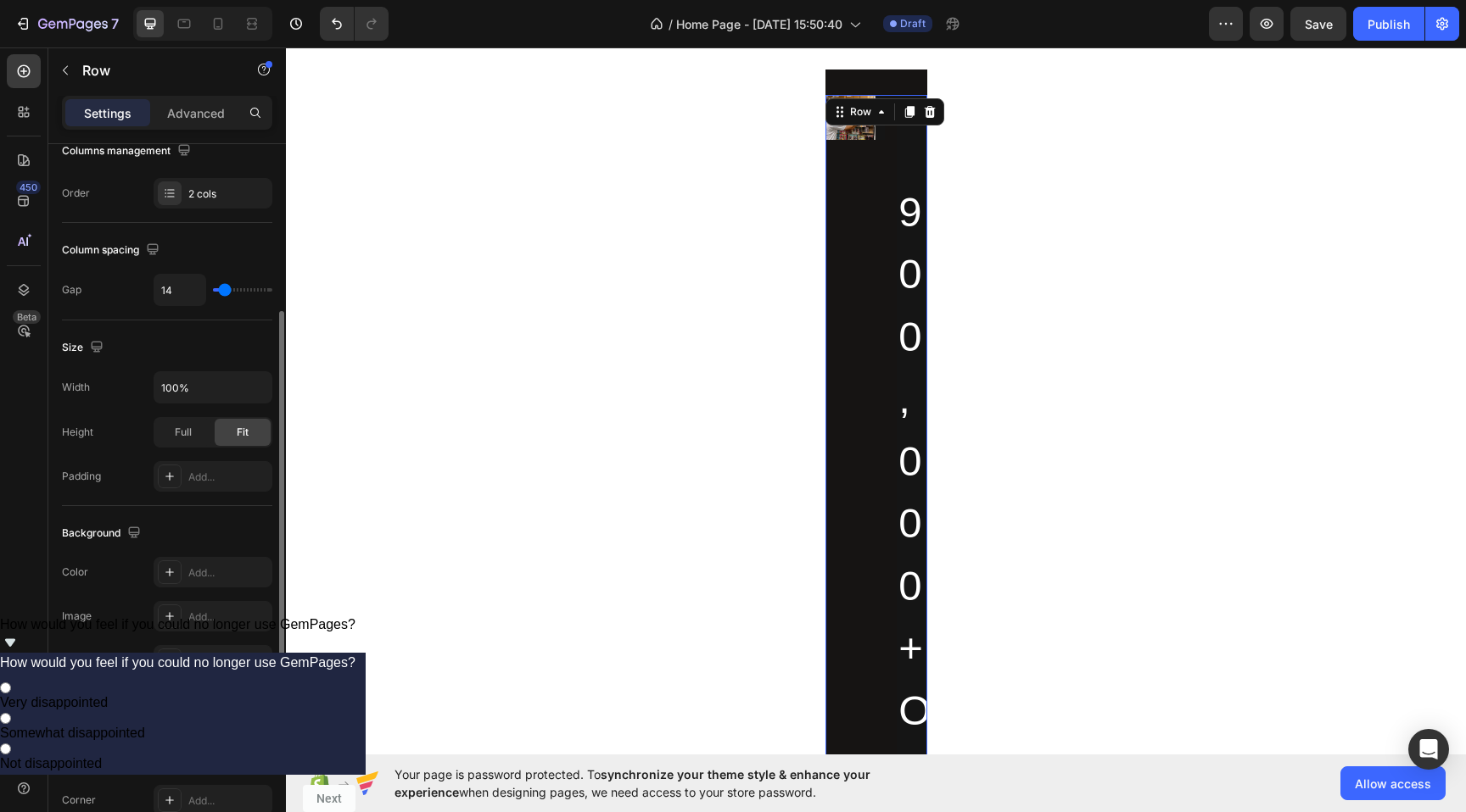
click at [133, 373] on div "Width 100%" at bounding box center [167, 387] width 210 height 32
click at [218, 401] on input "100%" at bounding box center [212, 387] width 117 height 30
click at [186, 426] on span "Full" at bounding box center [183, 432] width 17 height 15
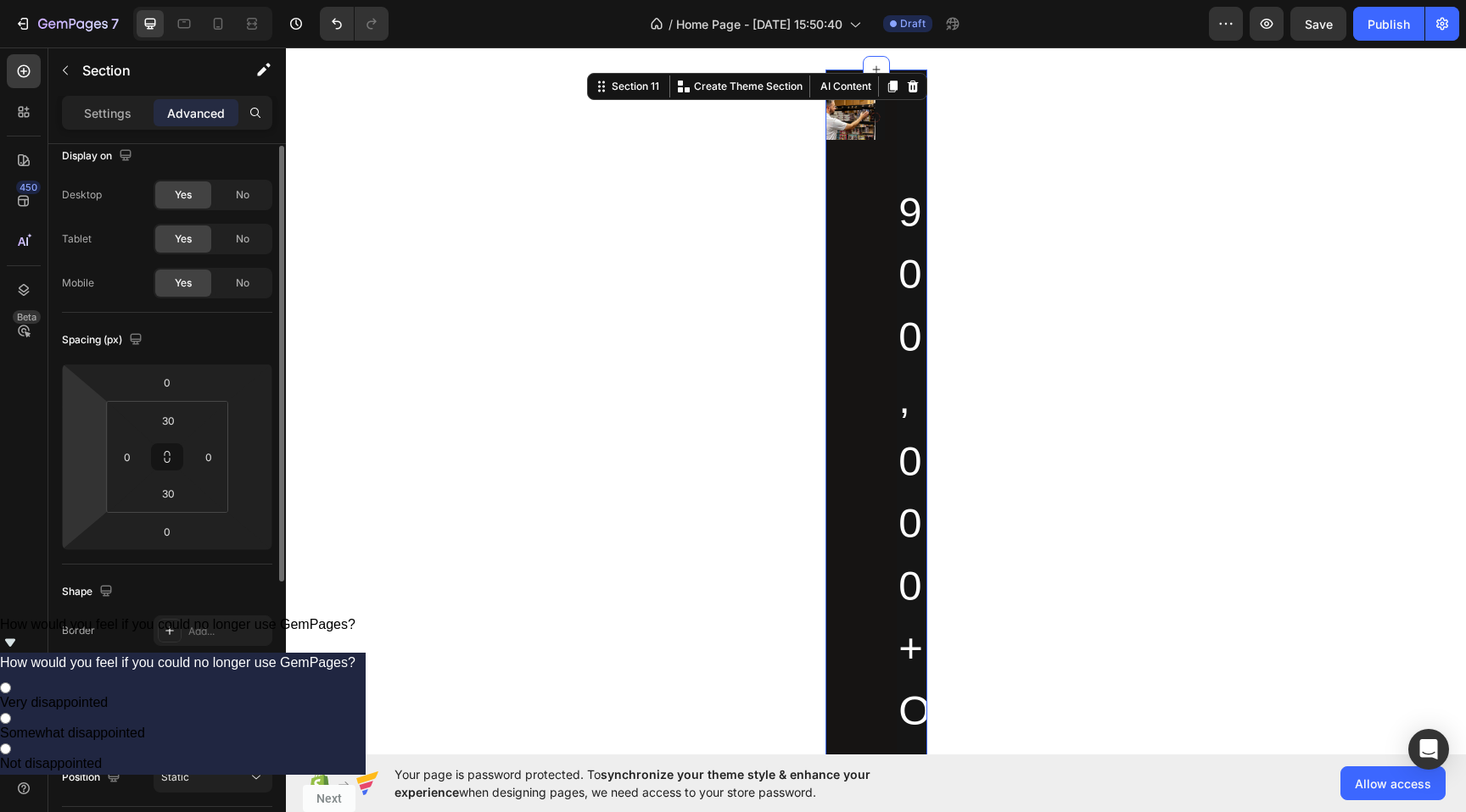
scroll to position [19, 0]
click at [120, 110] on p "Settings" at bounding box center [107, 113] width 47 height 18
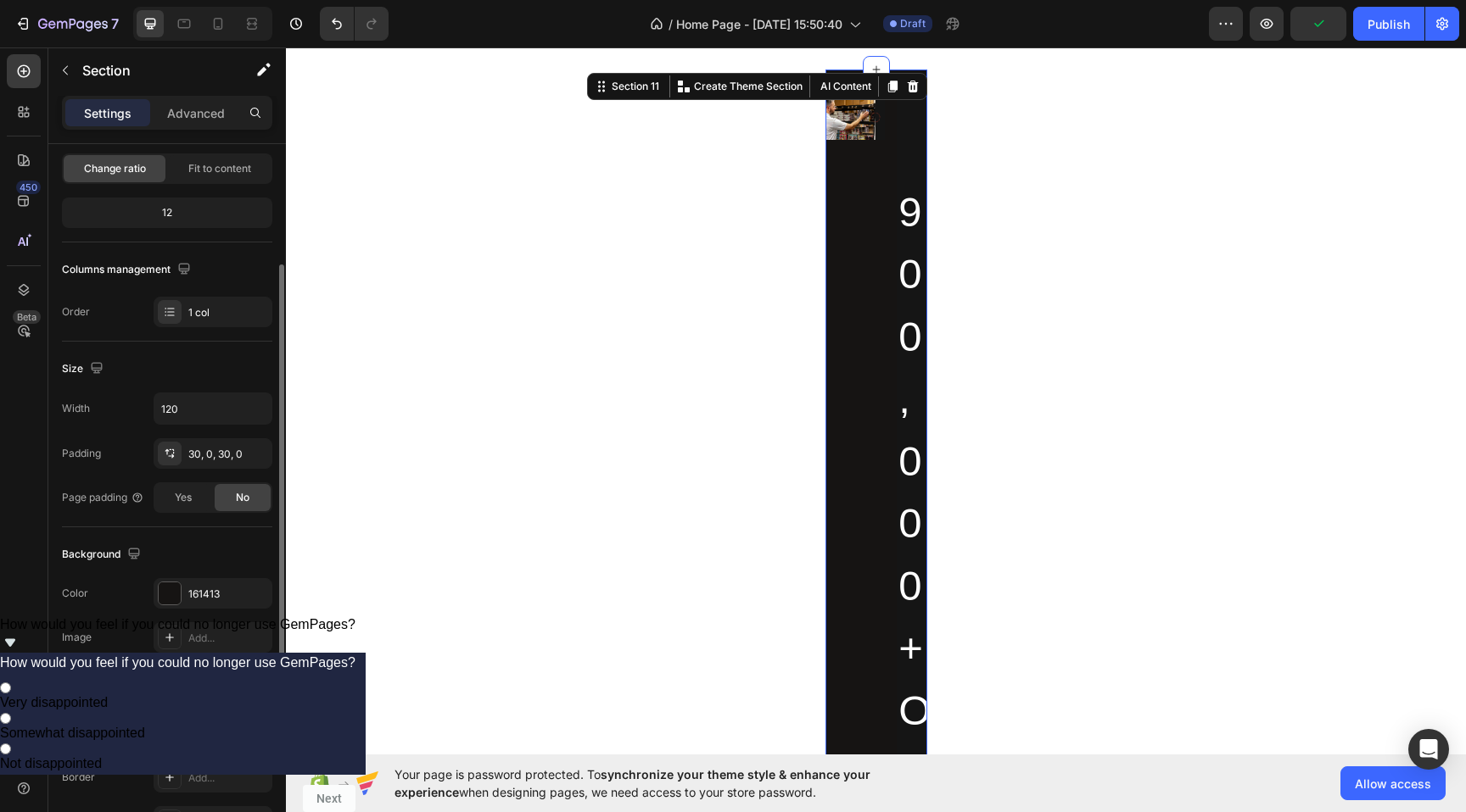
scroll to position [170, 0]
click at [193, 394] on input "120" at bounding box center [212, 406] width 117 height 30
drag, startPoint x: 198, startPoint y: 411, endPoint x: 102, endPoint y: 395, distance: 97.3
click at [102, 395] on div "Width 120" at bounding box center [167, 406] width 210 height 32
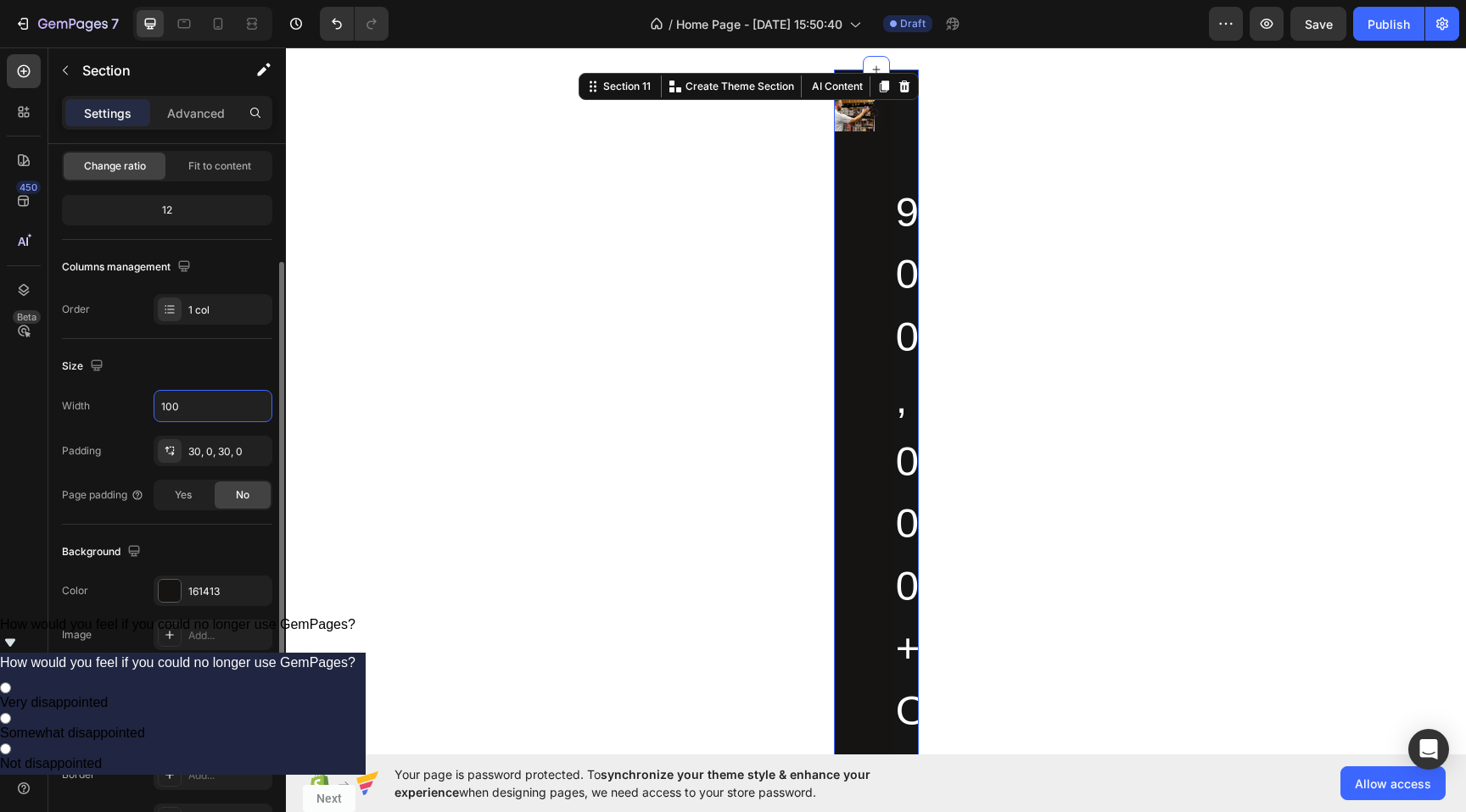
type input "100%"
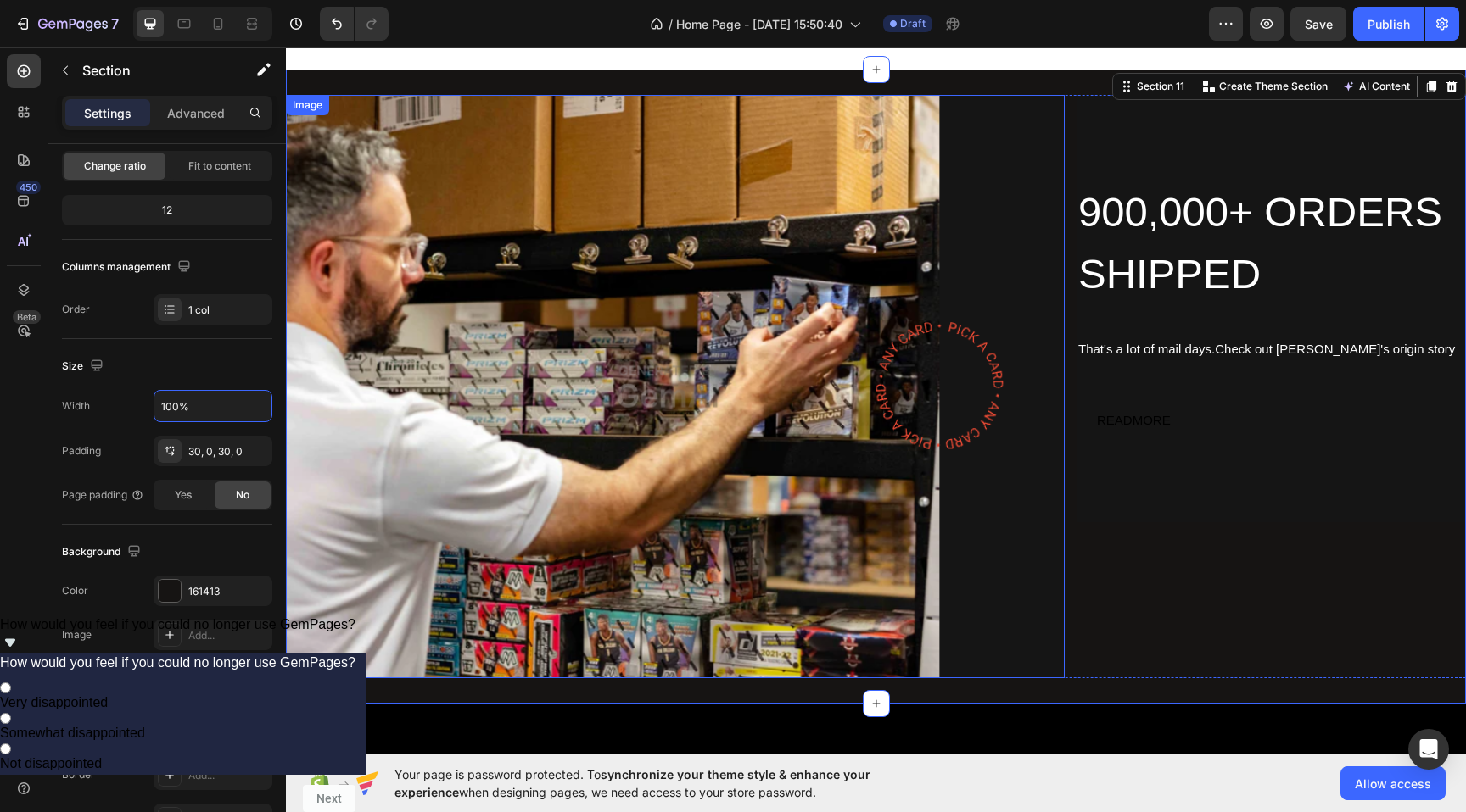
click at [571, 274] on img at bounding box center [675, 387] width 778 height 584
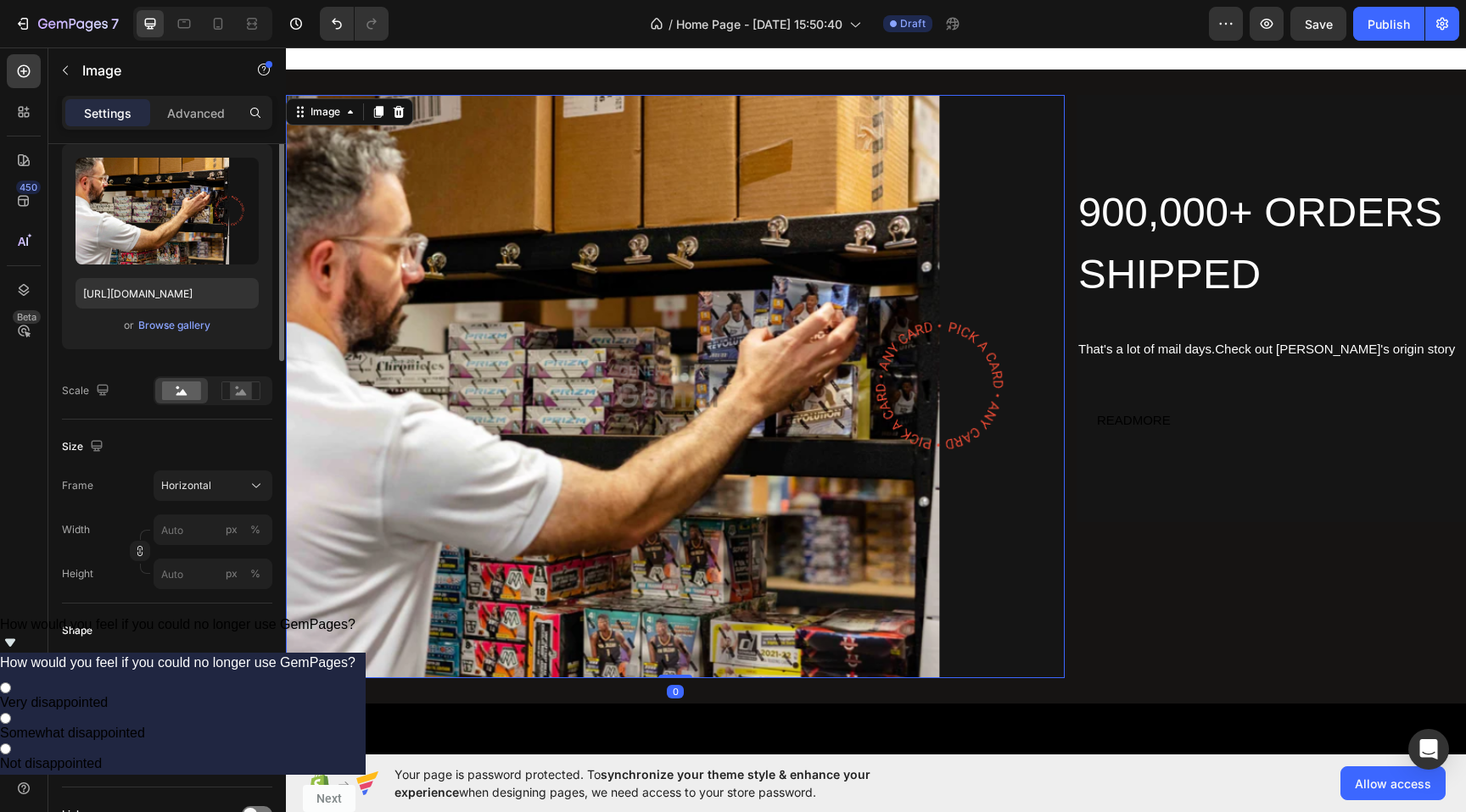
scroll to position [0, 0]
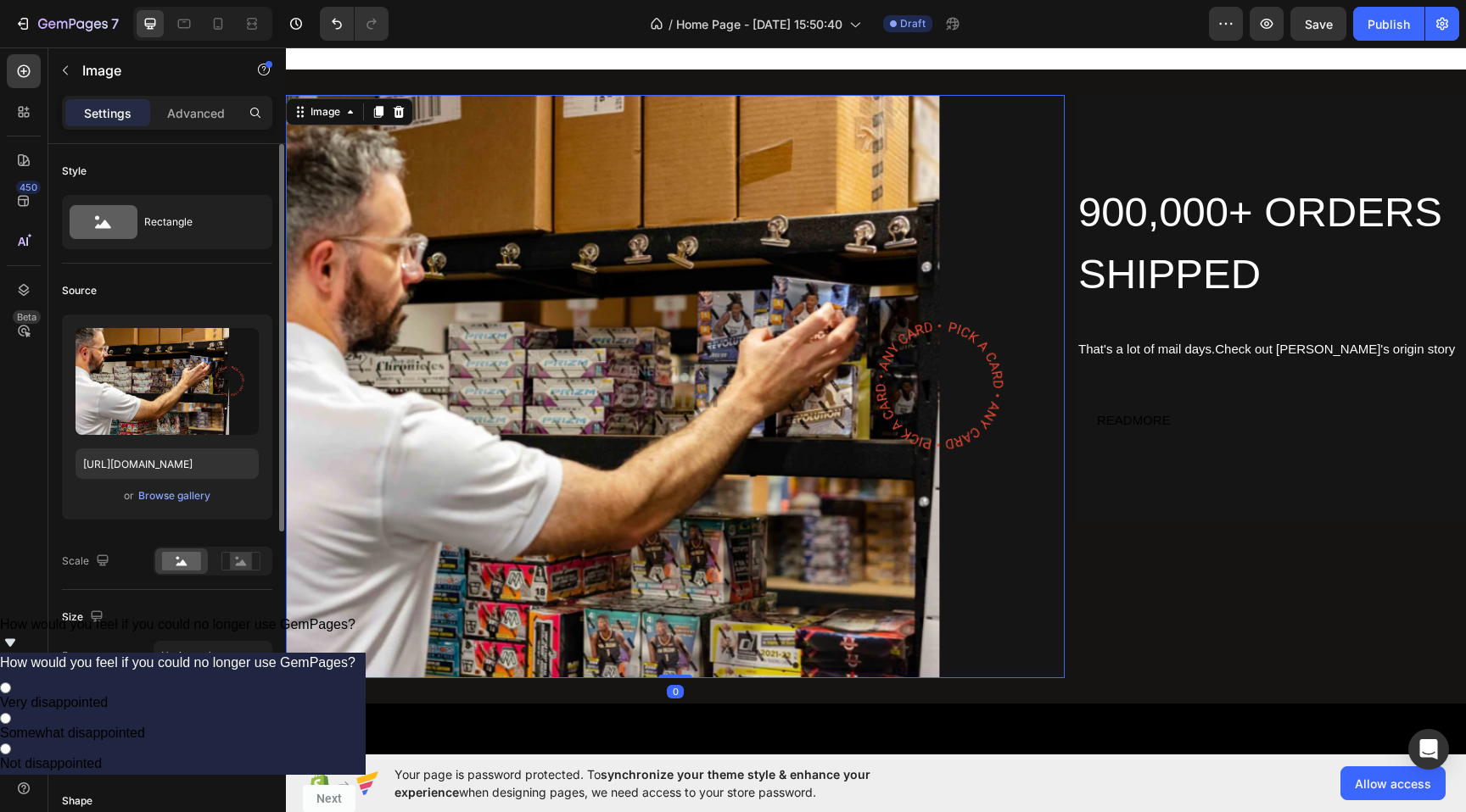
click at [893, 332] on img at bounding box center [675, 387] width 778 height 584
click at [895, 361] on img at bounding box center [675, 387] width 778 height 584
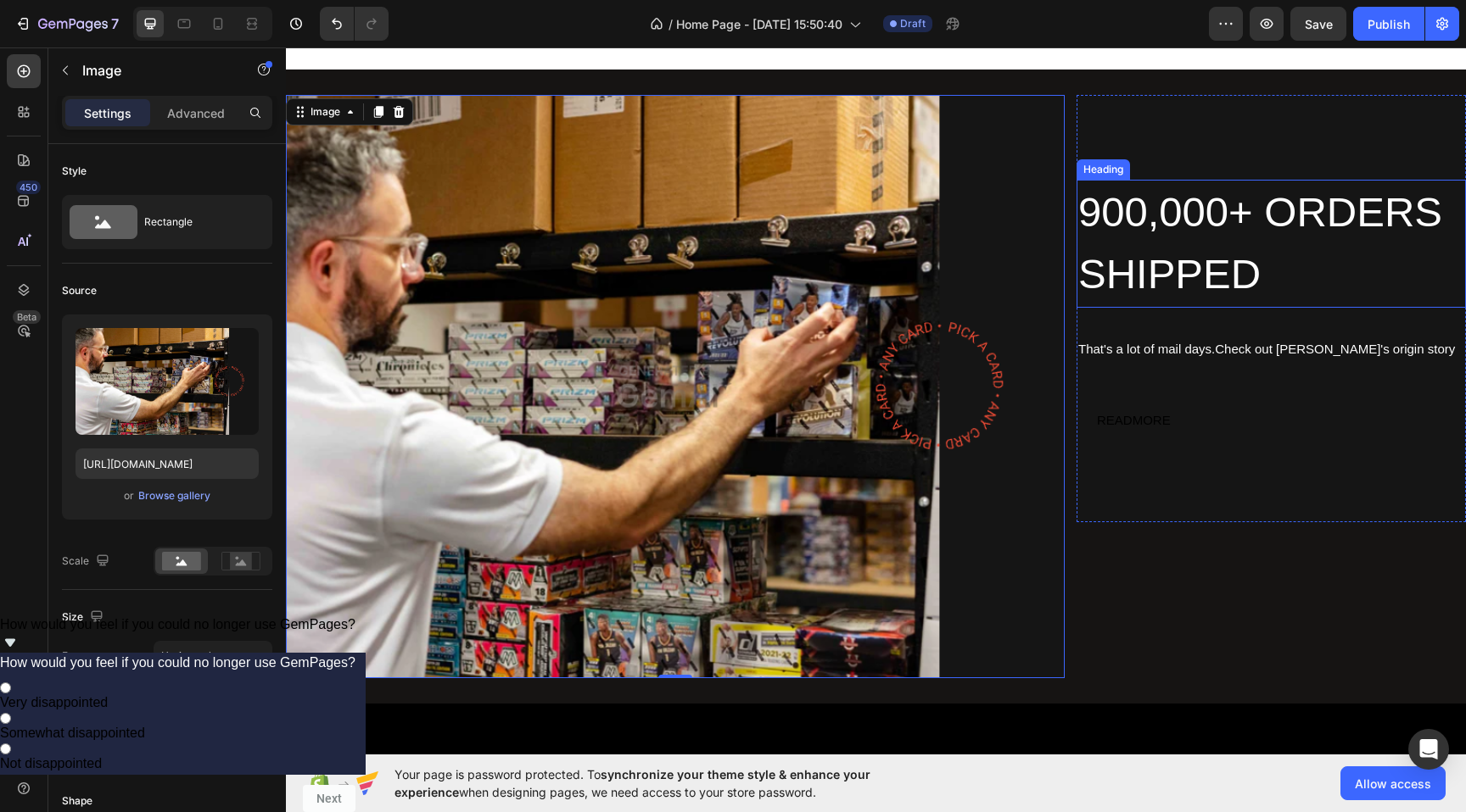
click at [1162, 226] on h2 "900,000+ ORDERS SHIPPED" at bounding box center [1271, 244] width 389 height 128
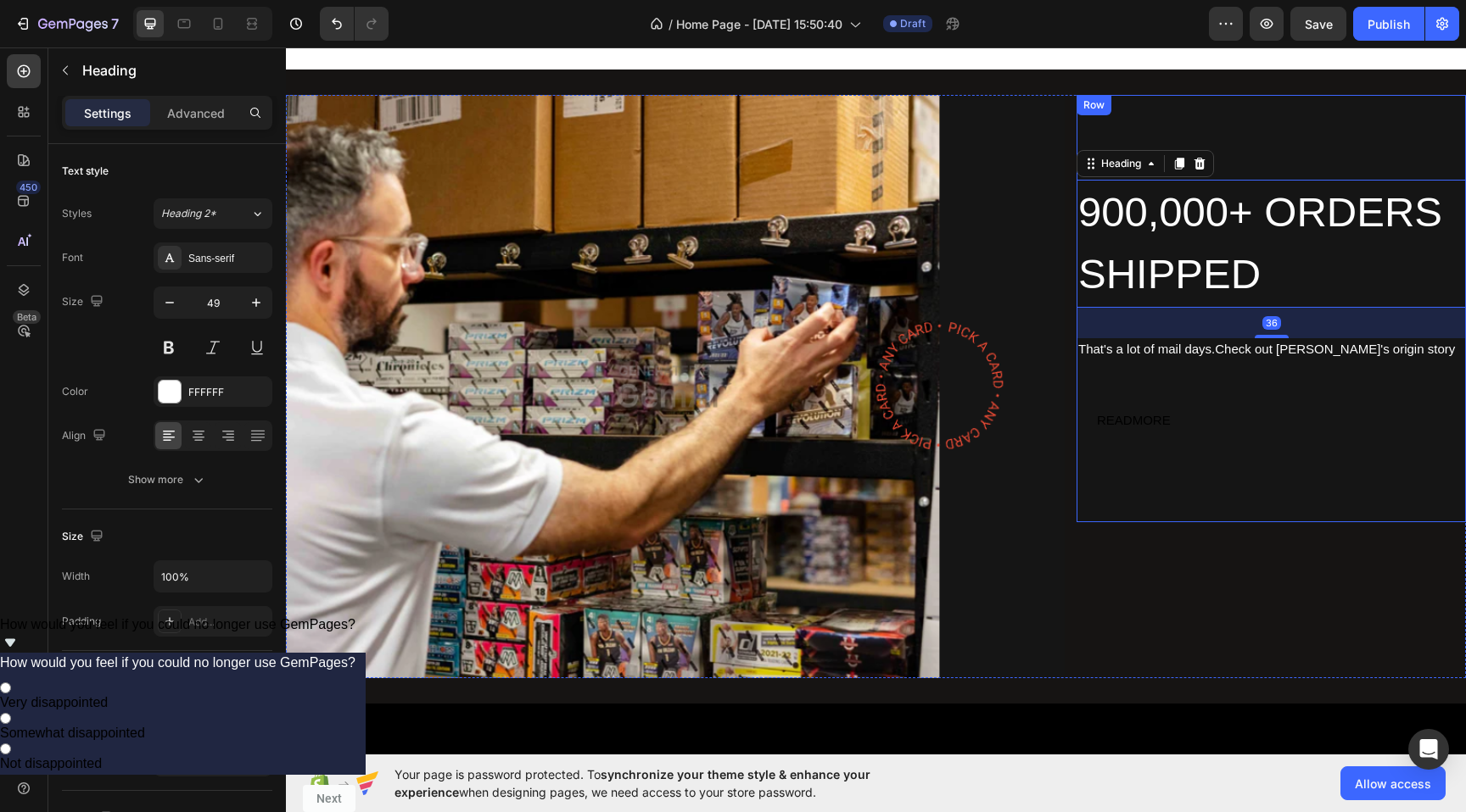
click at [1132, 369] on div "900,000+ ORDERS SHIPPED Heading 36 That's a lot of mail days.Check out [PERSON_…" at bounding box center [1271, 309] width 389 height 258
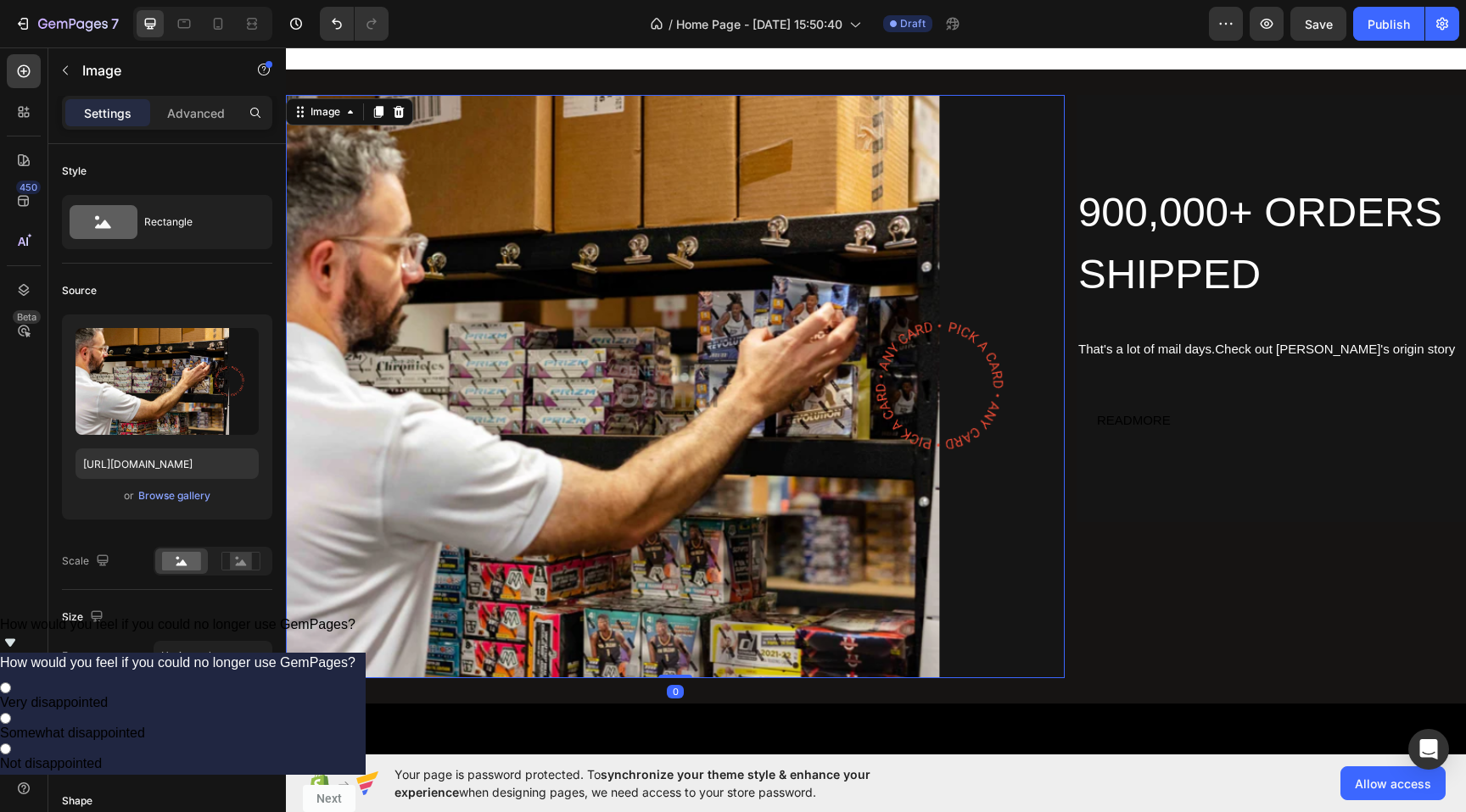
click at [922, 401] on img at bounding box center [675, 387] width 778 height 584
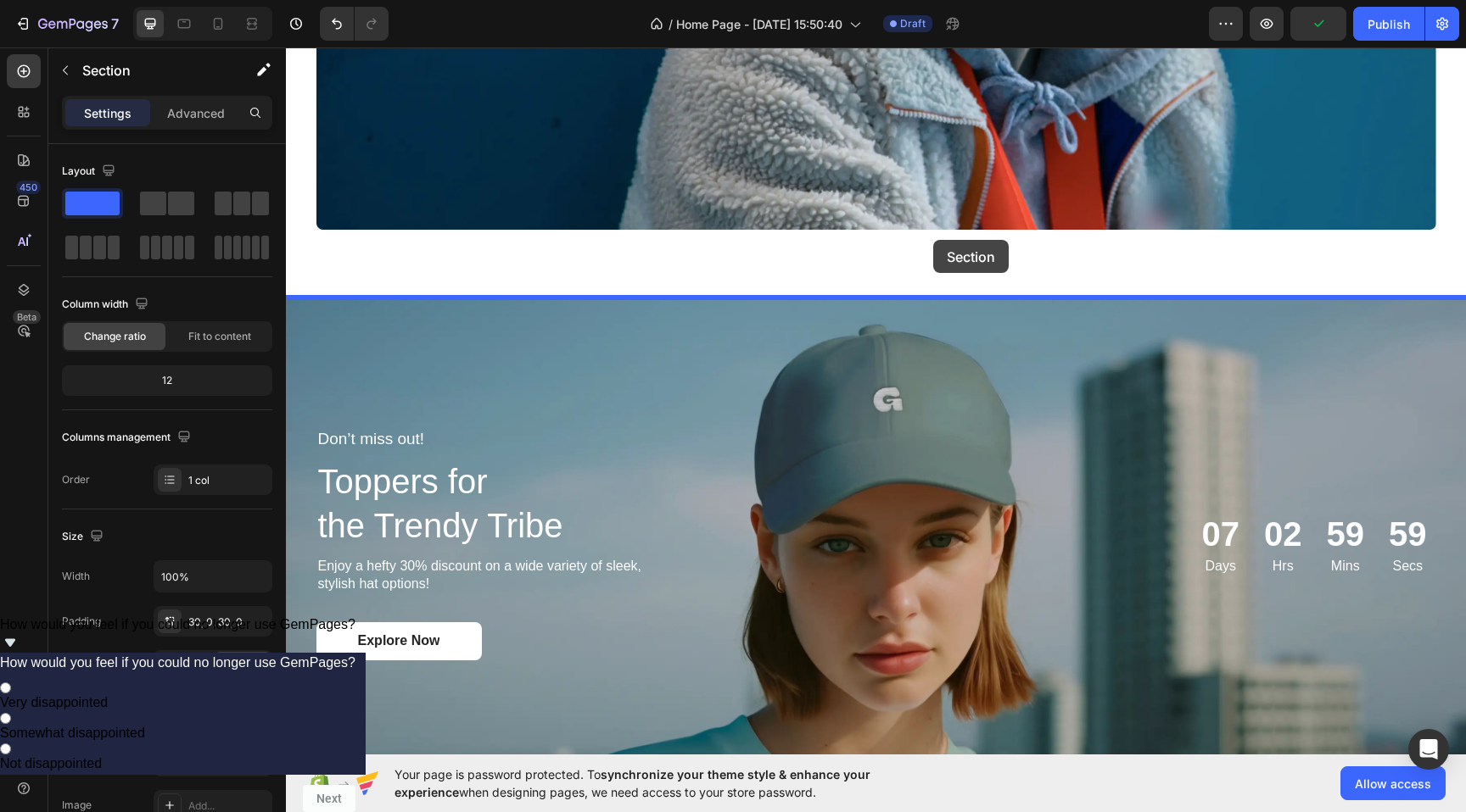
scroll to position [2023, 0]
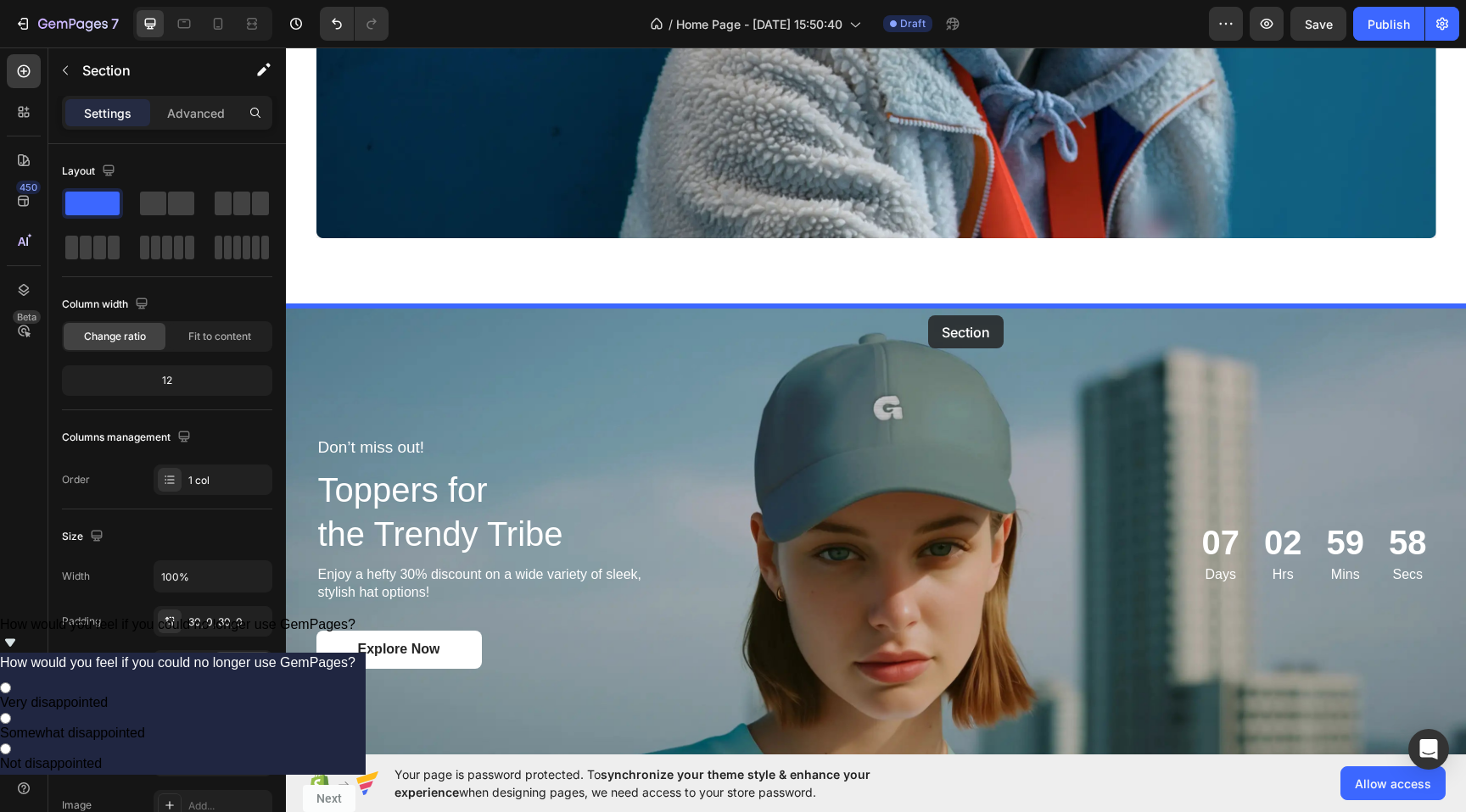
drag, startPoint x: 1063, startPoint y: 381, endPoint x: 928, endPoint y: 315, distance: 150.3
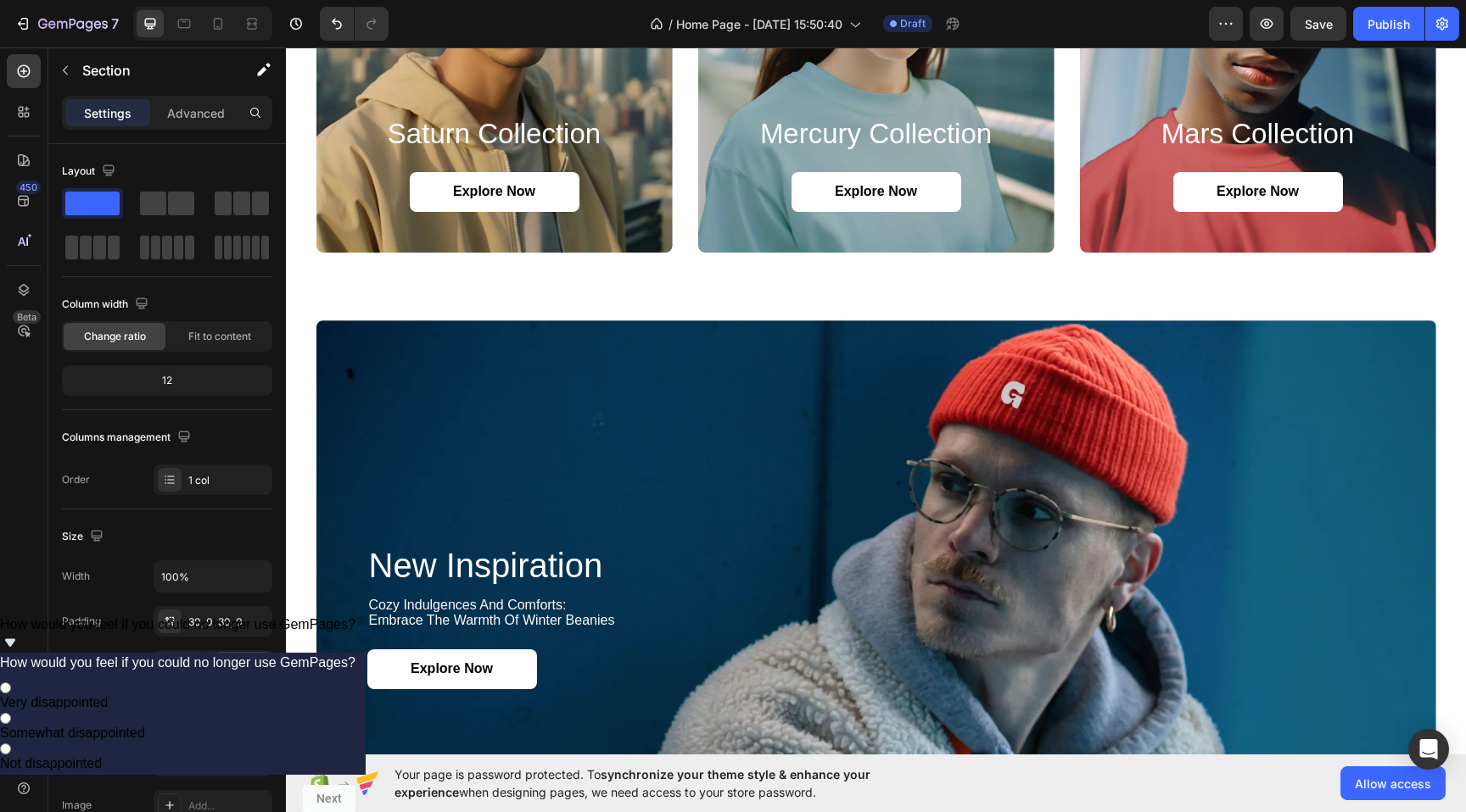
scroll to position [1344, 0]
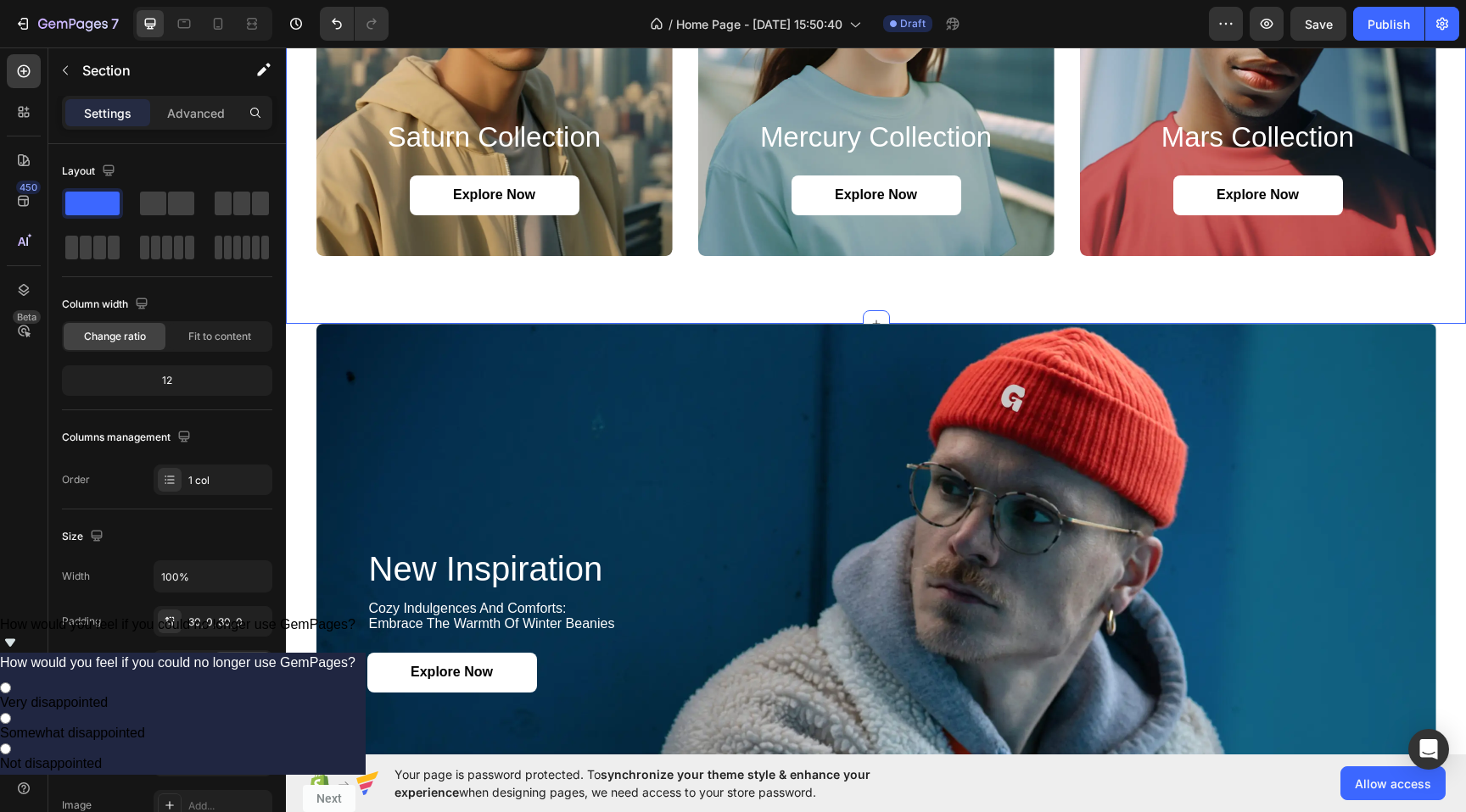
click at [900, 300] on div "saturn collection Heading Explore Now Button Hero Banner mercury collection Hea…" at bounding box center [876, 29] width 1180 height 589
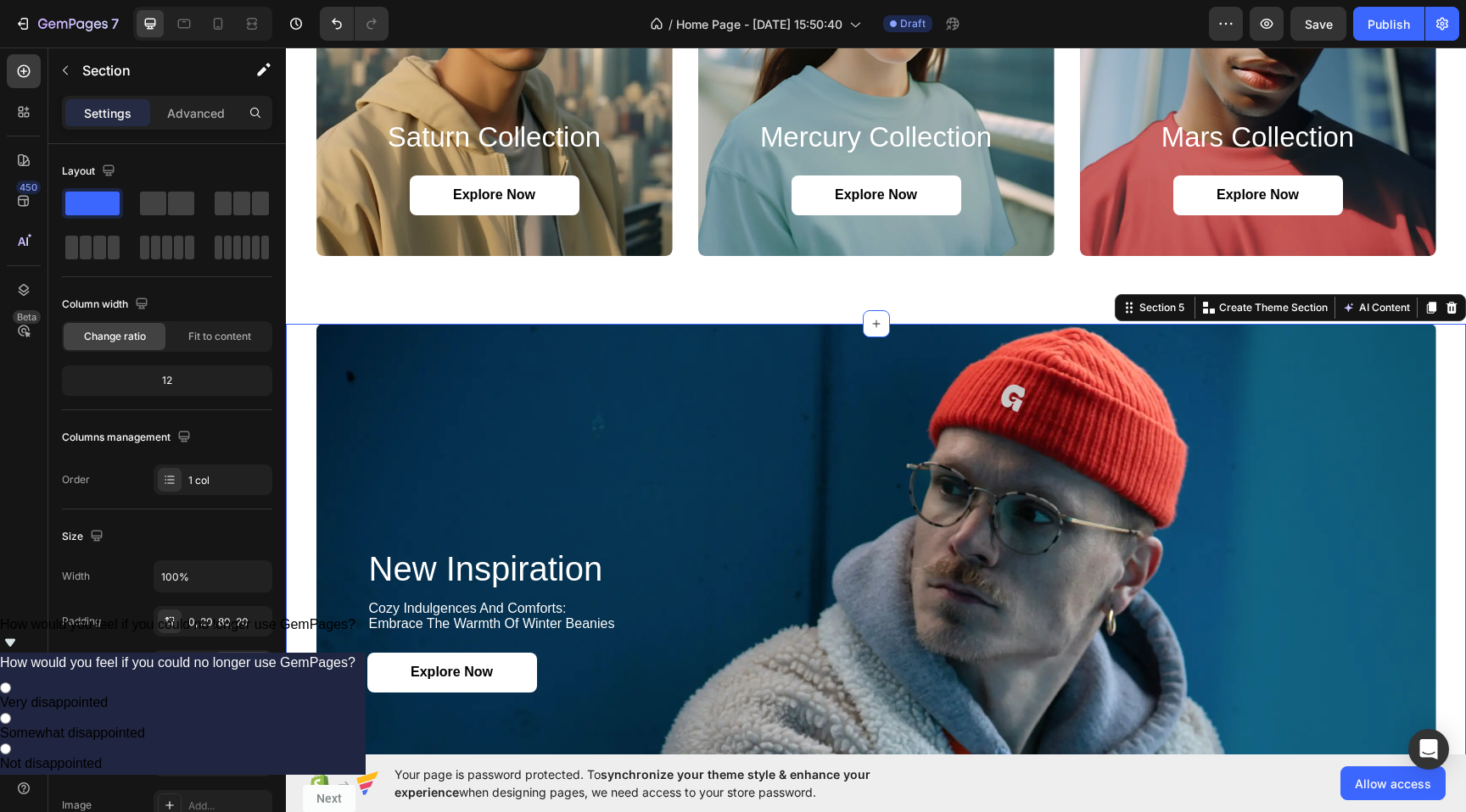
click at [305, 365] on div "new inspiration Heading cozy indulgences and comforts: embrace the warmth of wi…" at bounding box center [876, 621] width 1146 height 594
click at [1446, 309] on icon at bounding box center [1451, 307] width 13 height 13
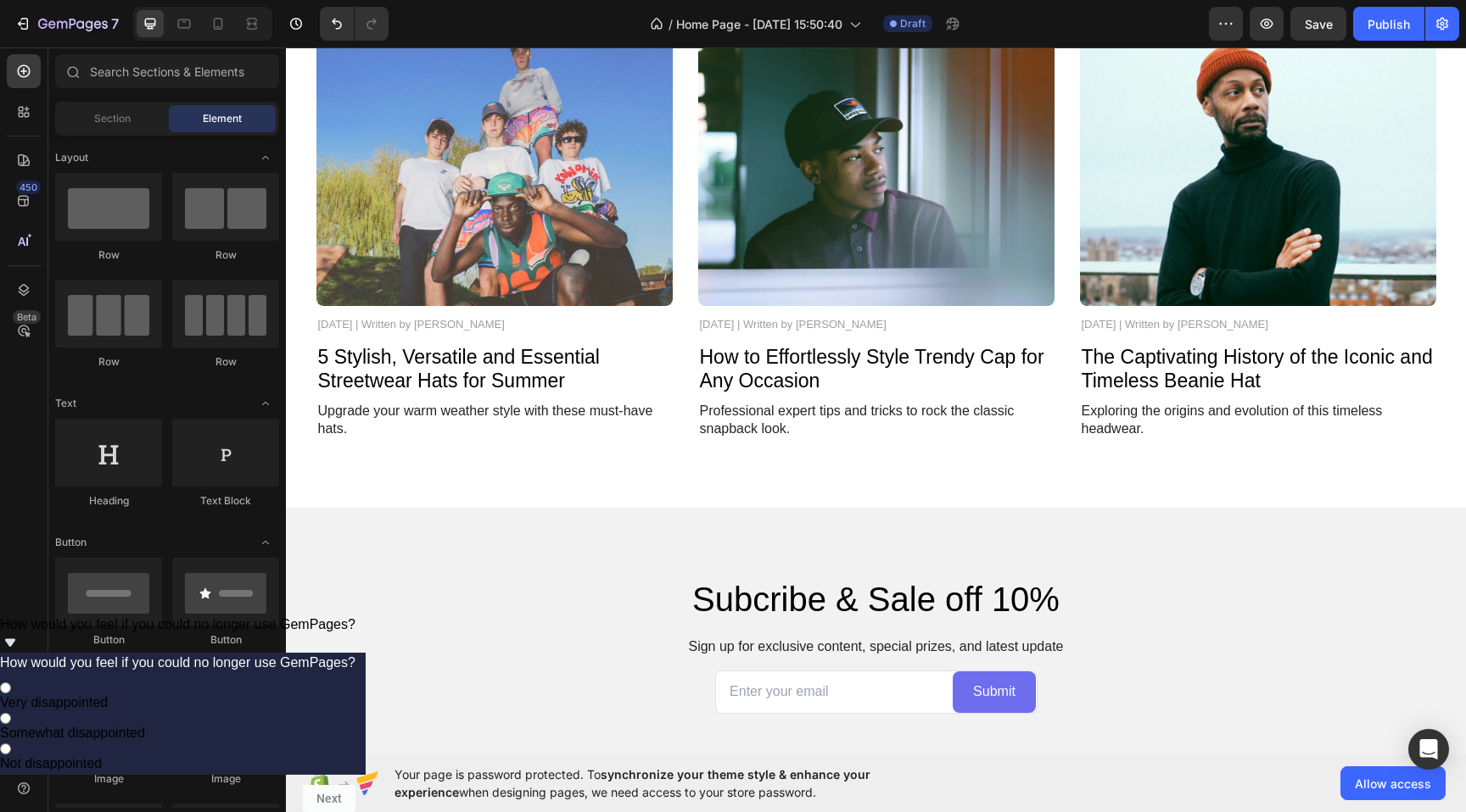
scroll to position [2995, 0]
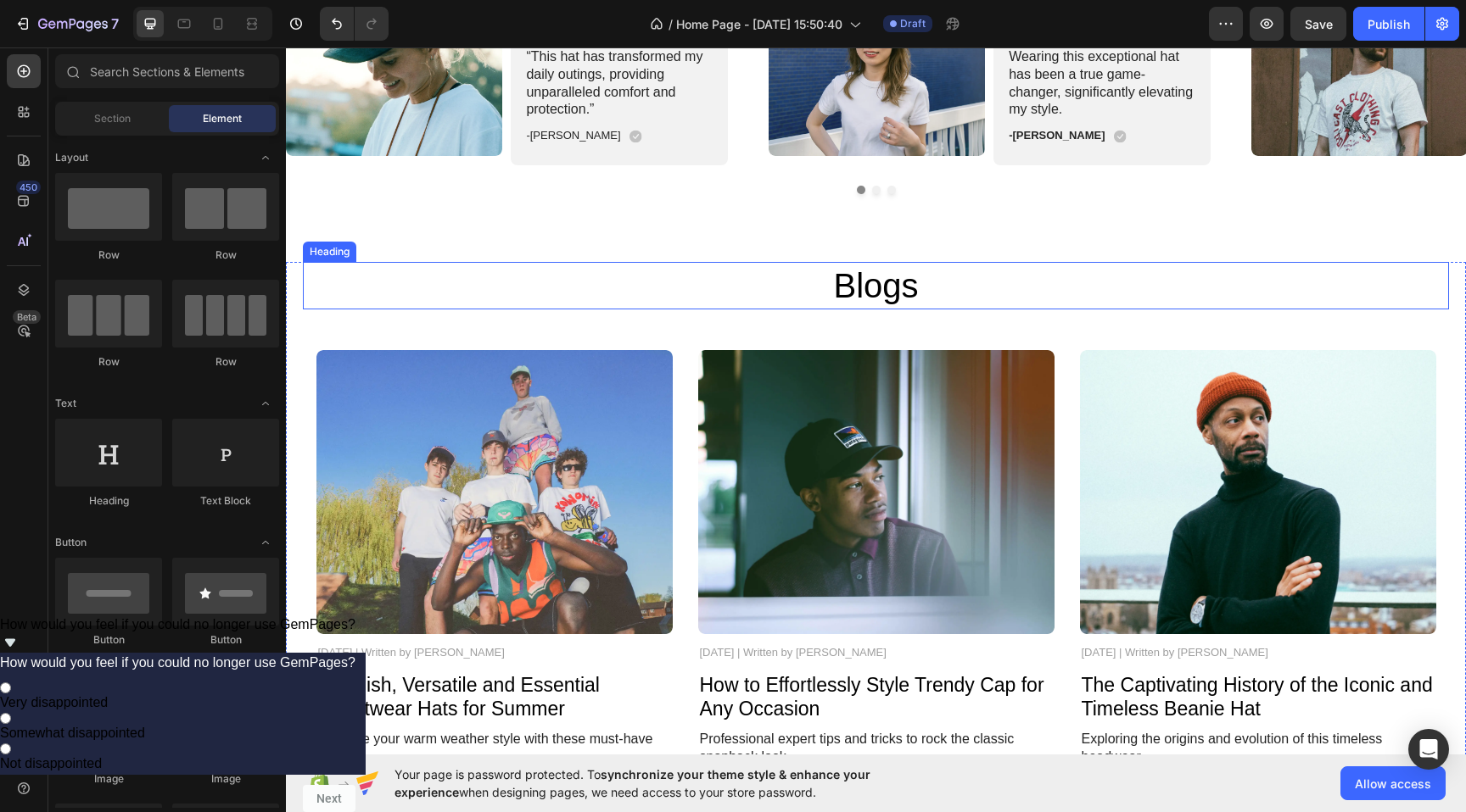
click at [936, 271] on h2 "Blogs" at bounding box center [876, 285] width 1018 height 47
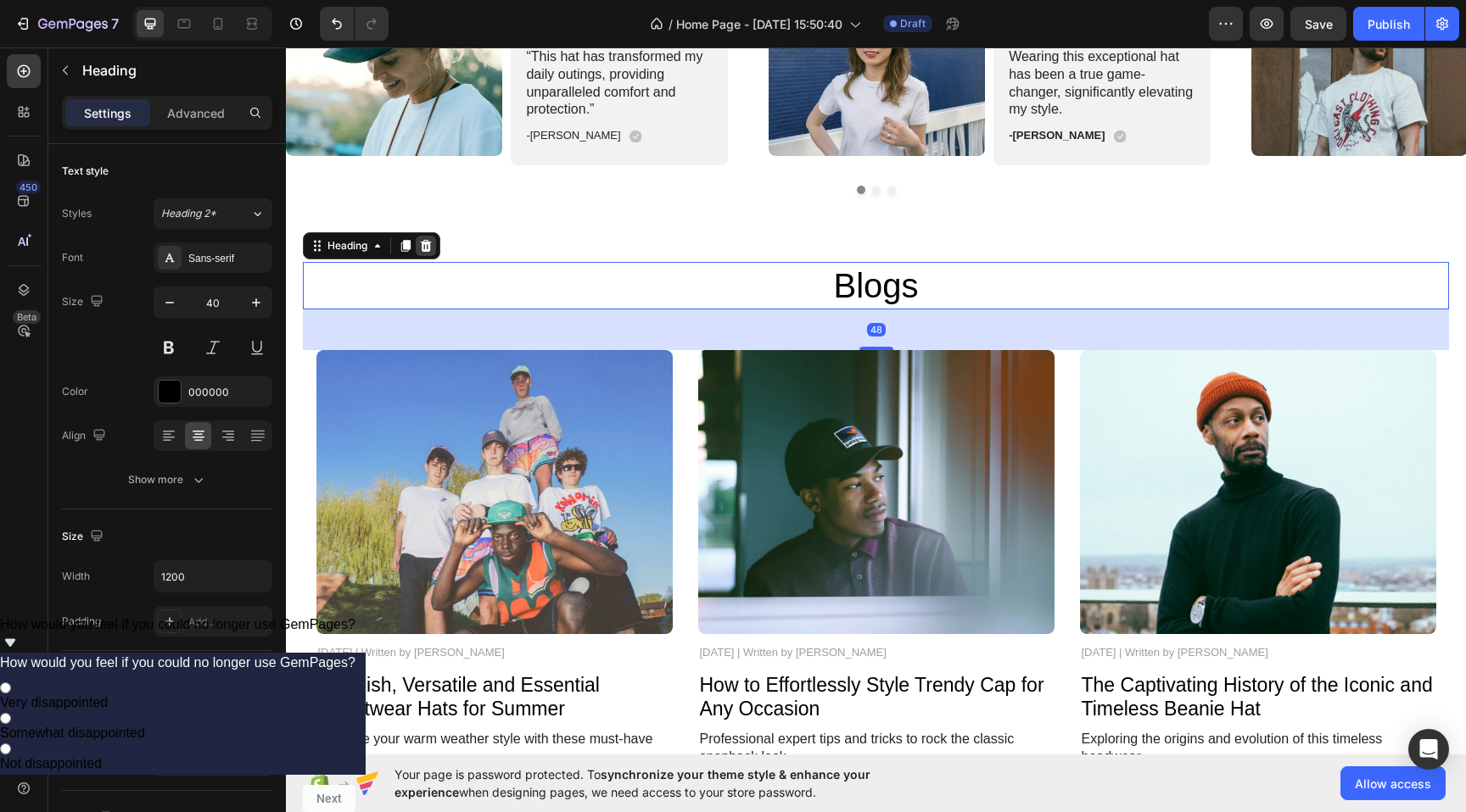
click at [434, 250] on div at bounding box center [426, 246] width 20 height 20
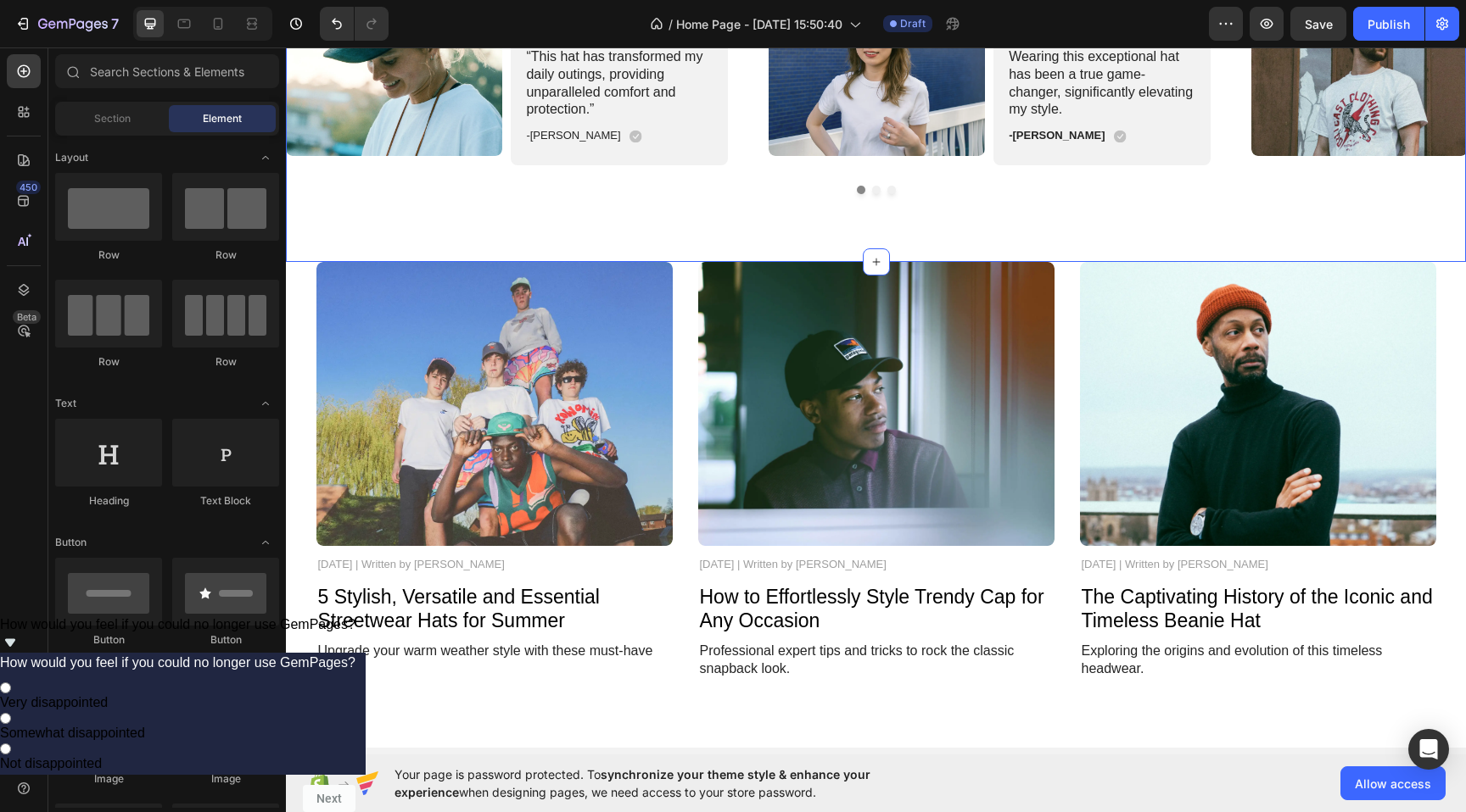
click at [445, 233] on div "Icon Icon Icon Icon Icon Icon List 2000+ 5-Star Reviews Text Block what our cus…" at bounding box center [876, 30] width 1180 height 463
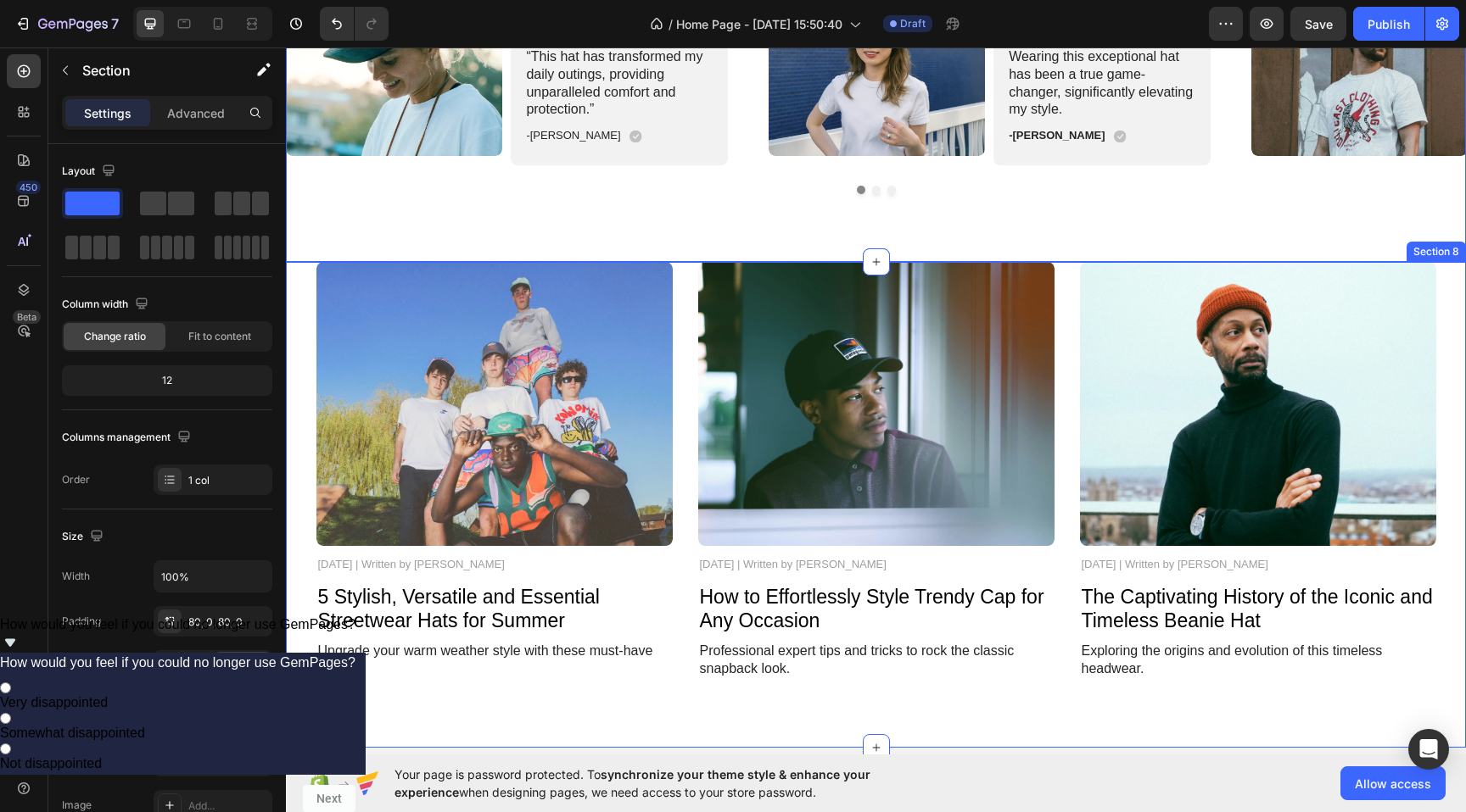
click at [305, 282] on div "Image [DATE] | Written by [PERSON_NAME] Text Block 5 Stylish, Versatile and Ess…" at bounding box center [876, 471] width 1146 height 418
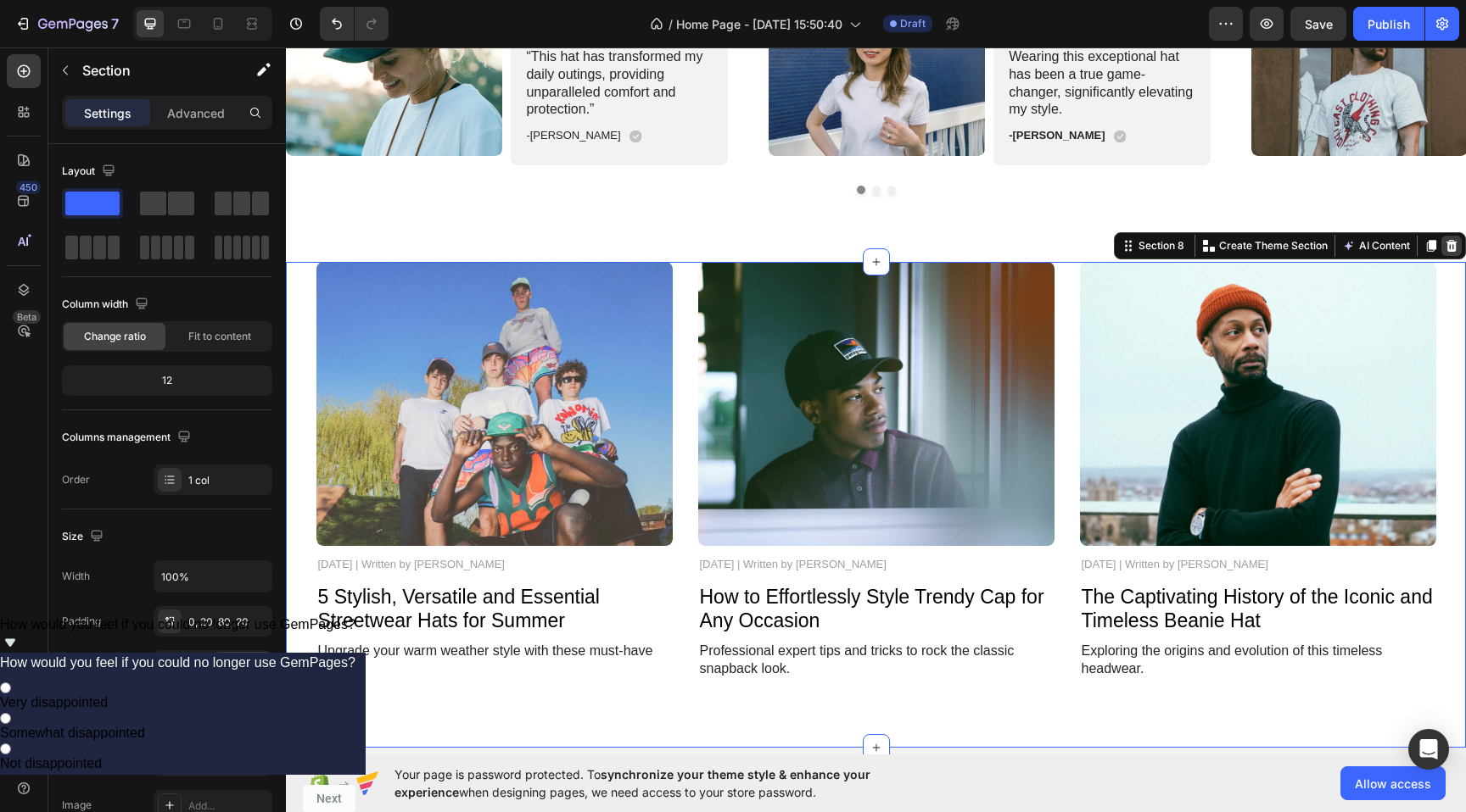
click at [1452, 242] on icon at bounding box center [1452, 246] width 11 height 12
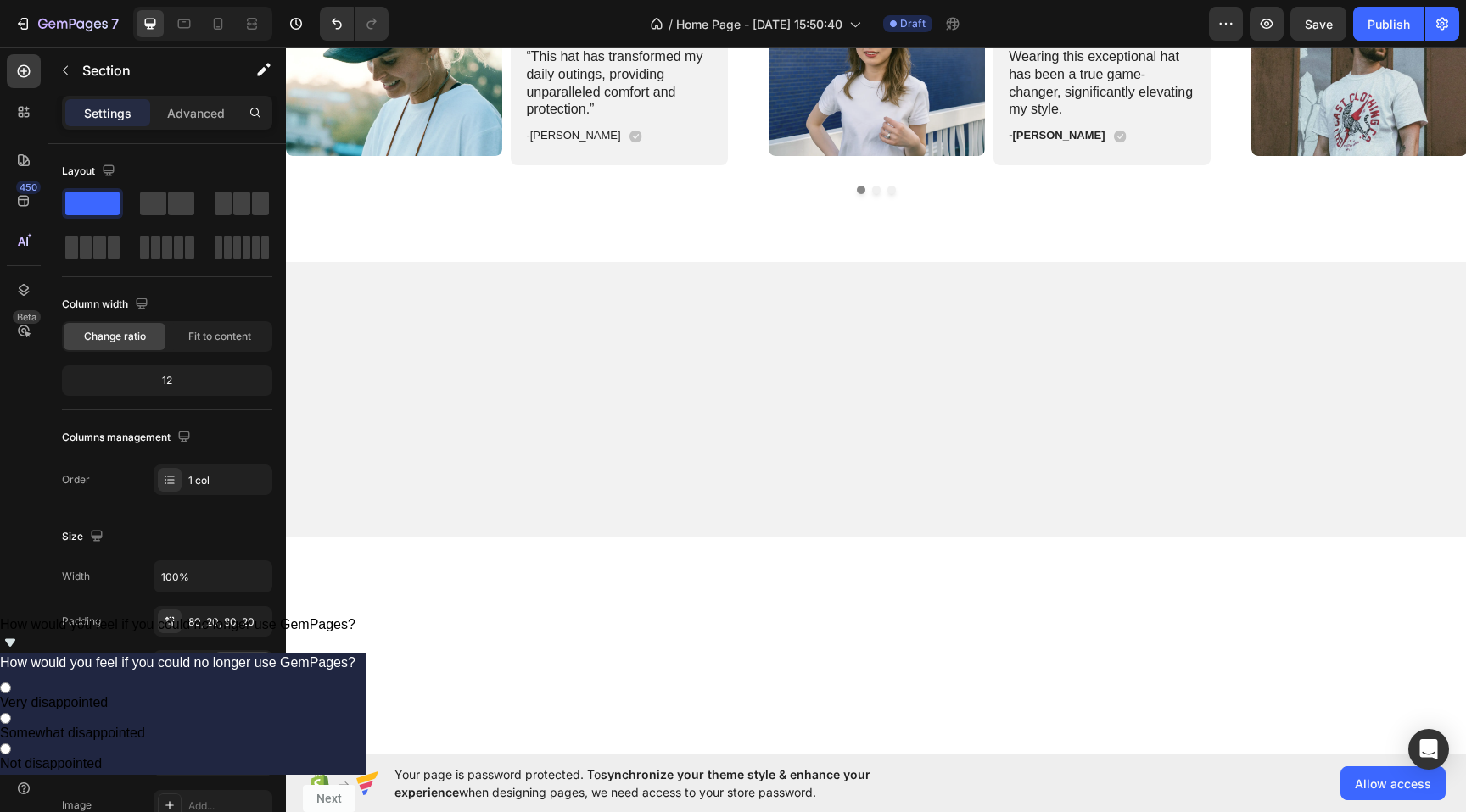
click at [881, 363] on div at bounding box center [876, 399] width 1180 height 275
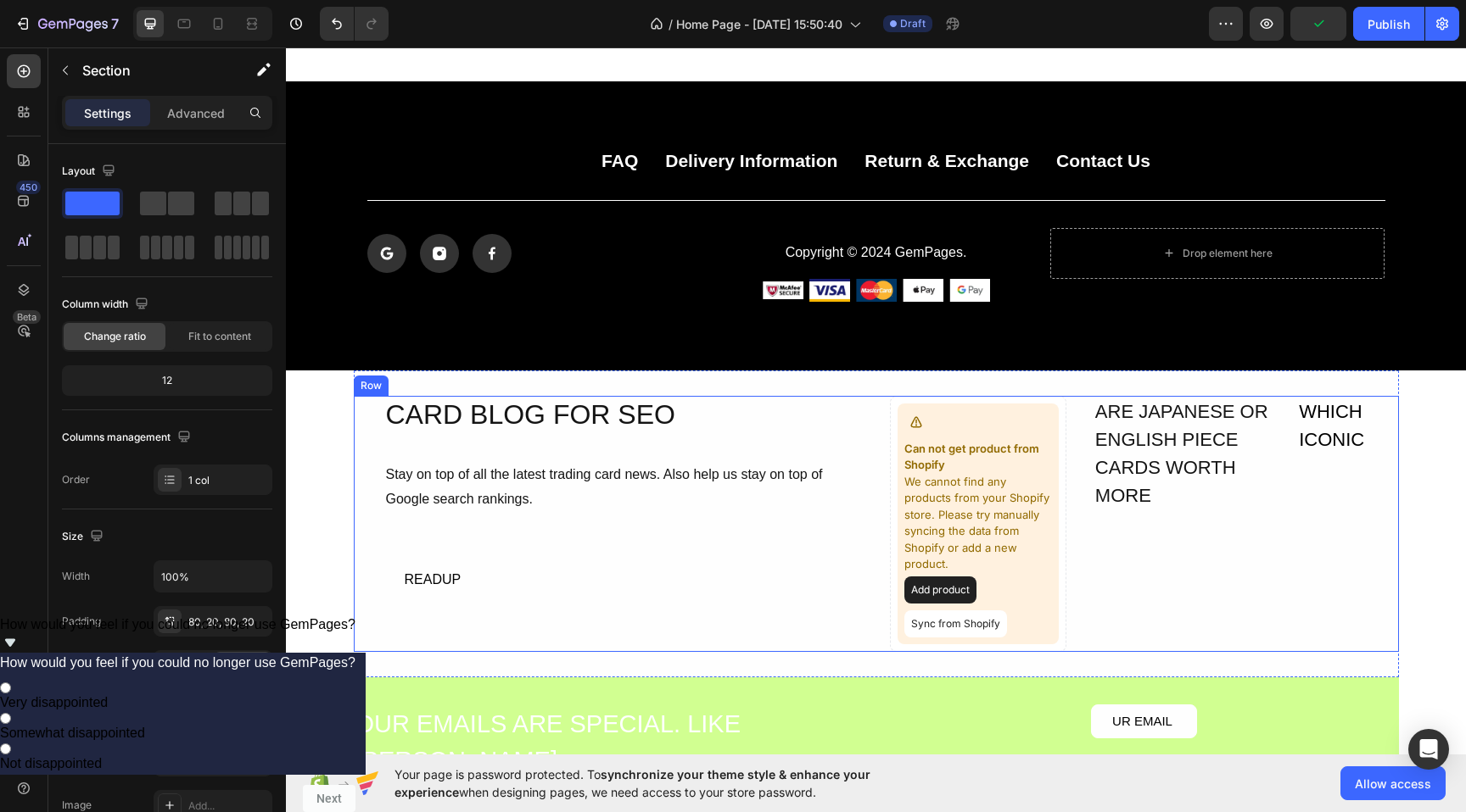
scroll to position [3970, 0]
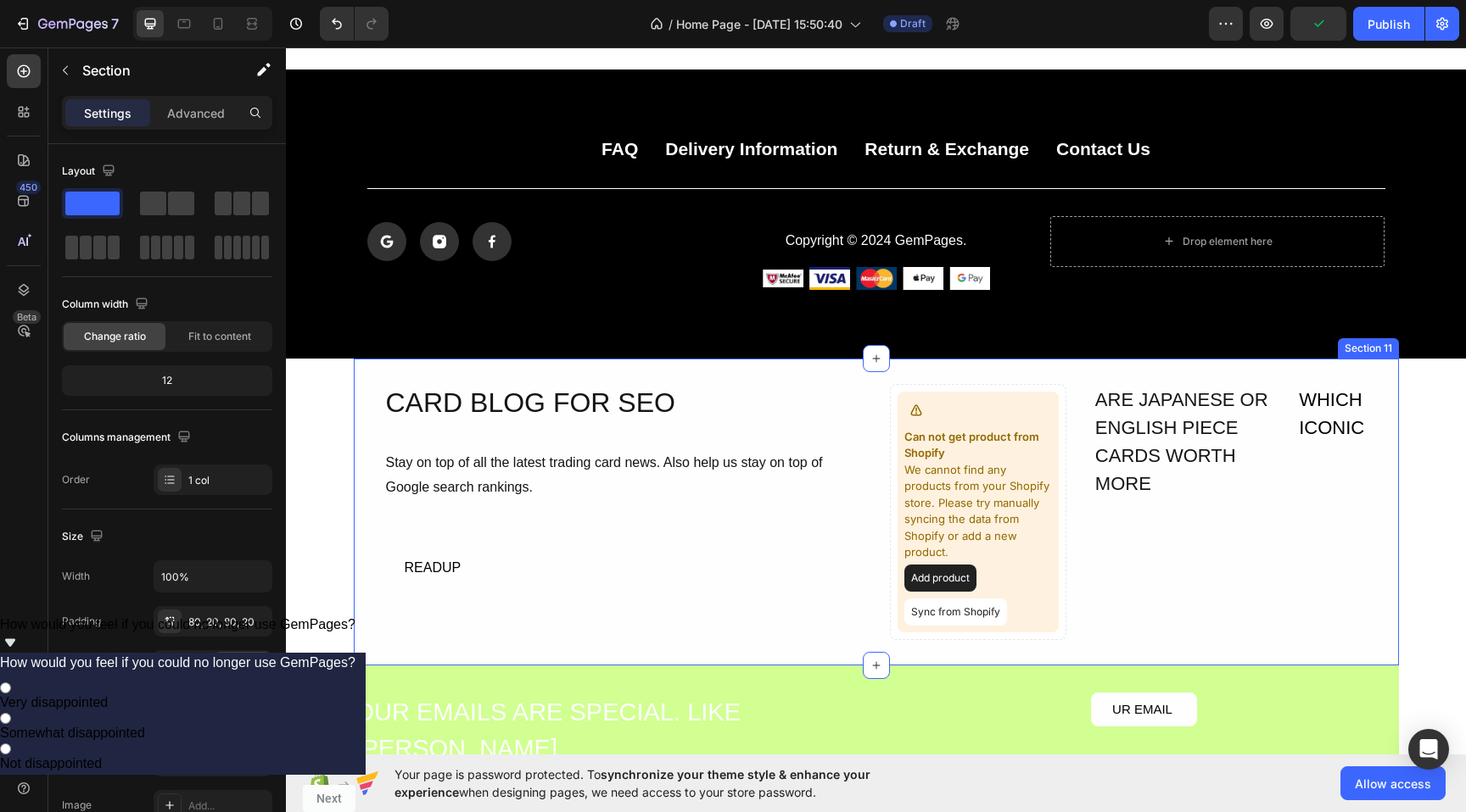
click at [848, 373] on div "CARD BLOG FOR SEO Heading Stay on top of all the latest trading card news. Also…" at bounding box center [876, 512] width 1045 height 307
click at [1388, 334] on div at bounding box center [1384, 342] width 20 height 20
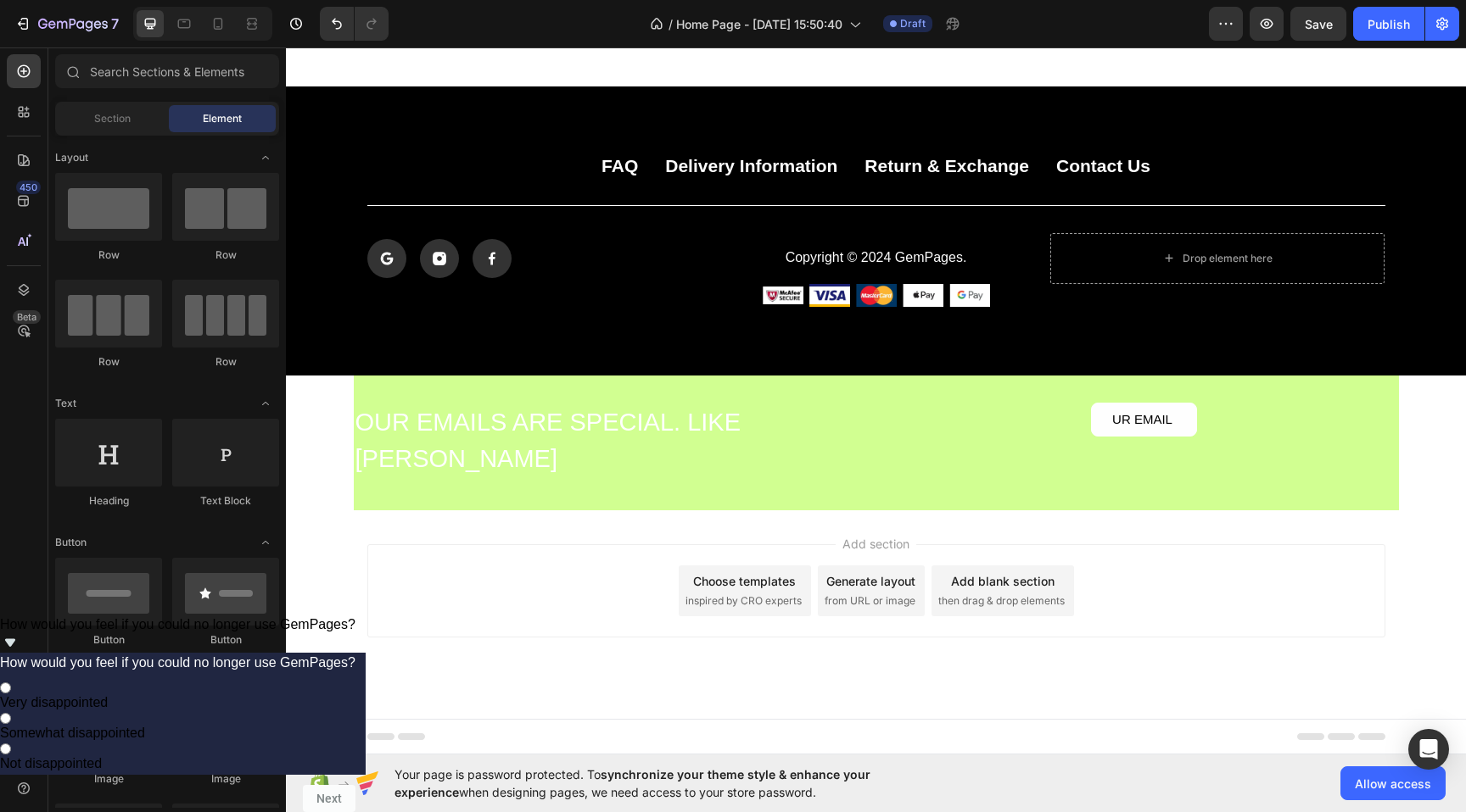
scroll to position [3952, 0]
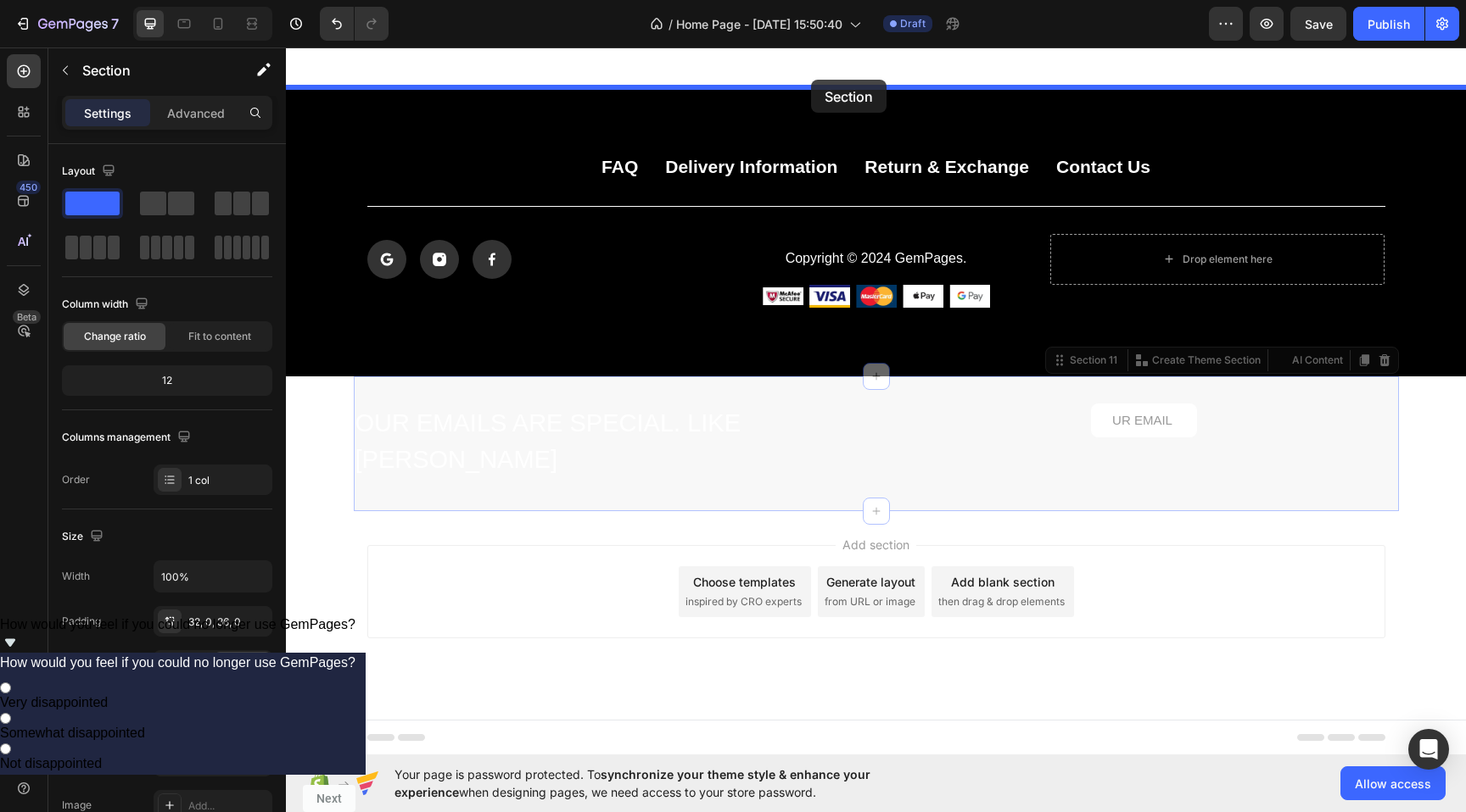
drag, startPoint x: 794, startPoint y: 384, endPoint x: 811, endPoint y: 80, distance: 304.5
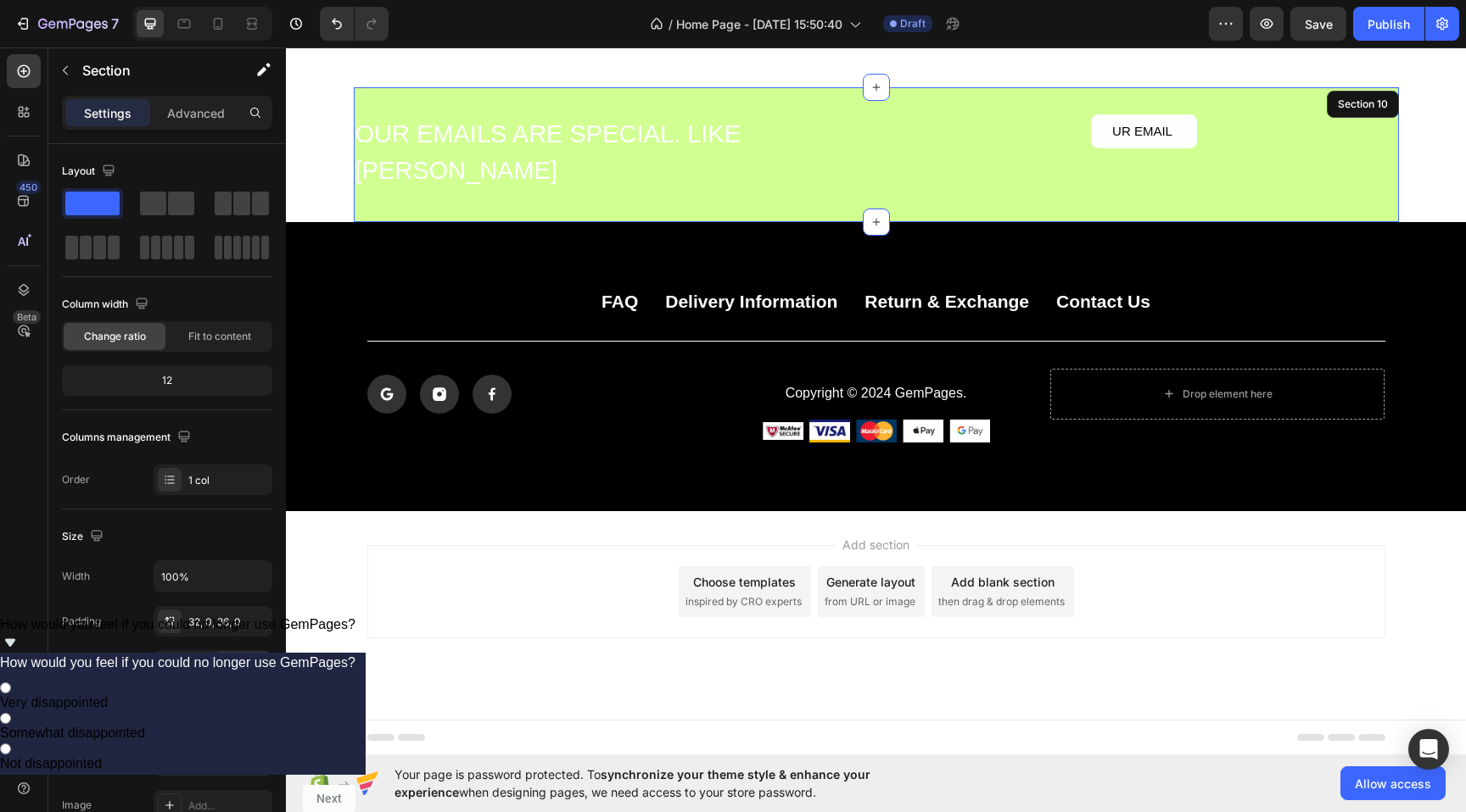
click at [624, 101] on div "OUR EMAILS ARE SPECIAL. LIKE [PERSON_NAME] Heading UR EMAIL Button Row Row Sect…" at bounding box center [876, 154] width 1045 height 134
click at [200, 579] on input "100%" at bounding box center [212, 576] width 117 height 30
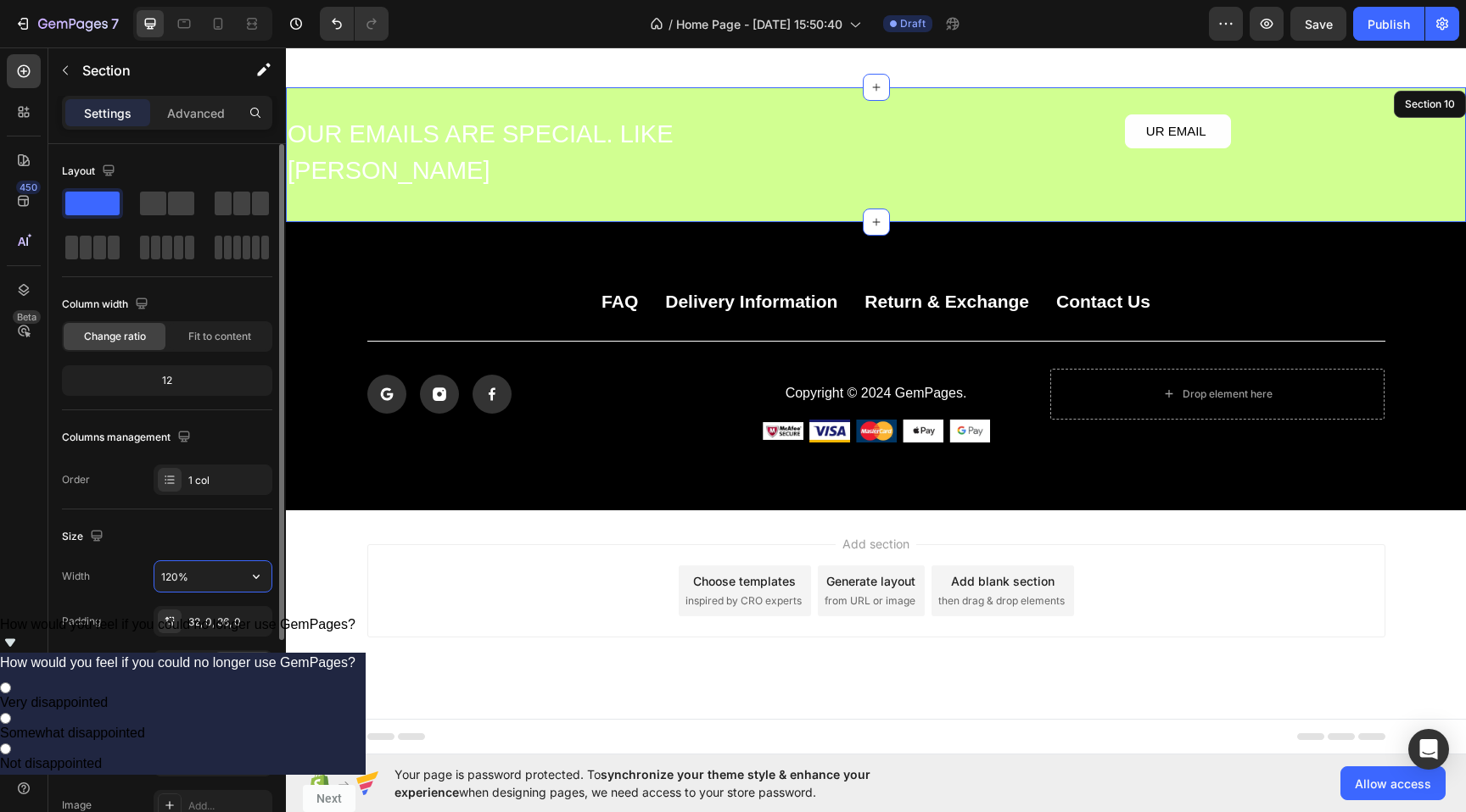
type input "120%"
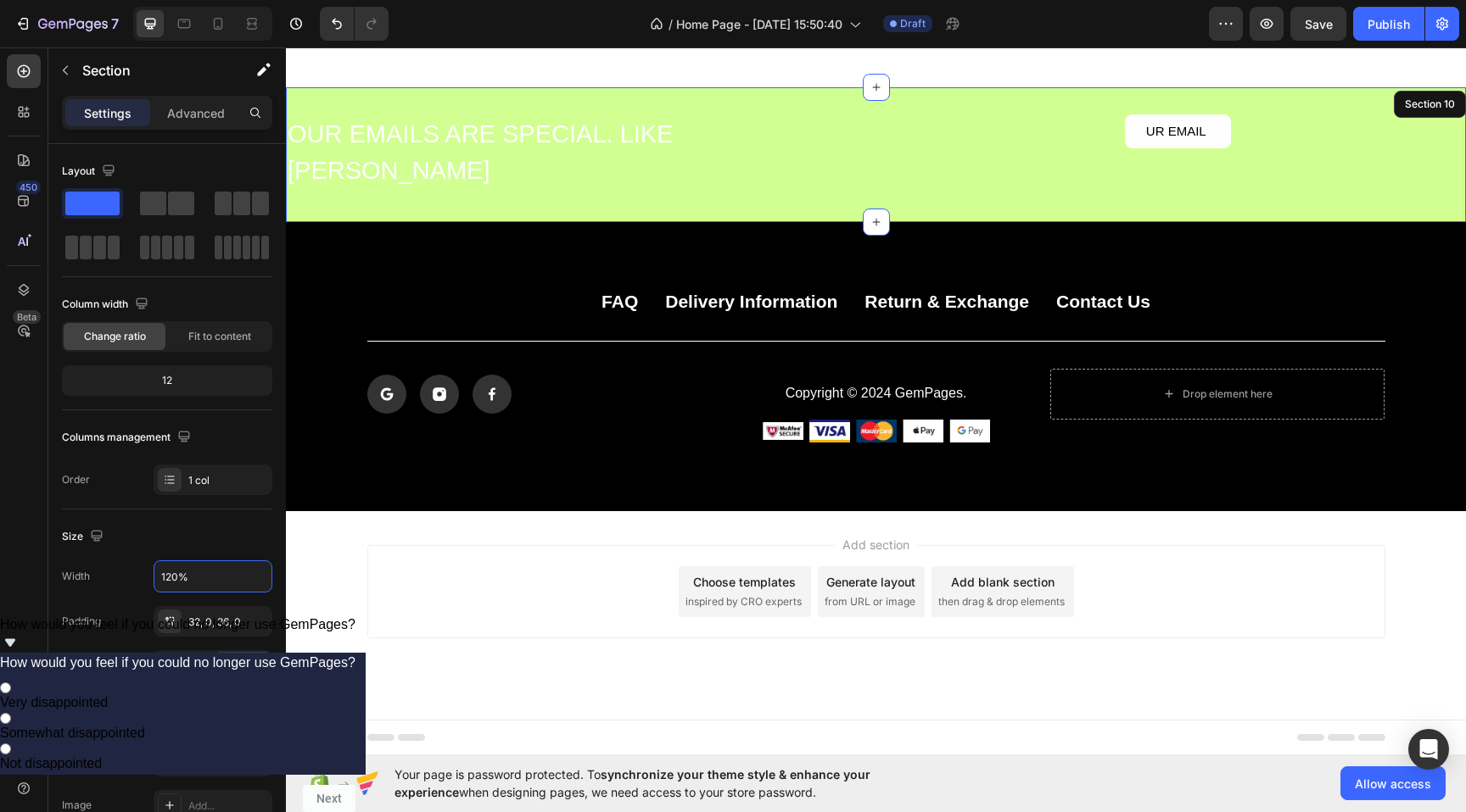
click at [401, 597] on div "Add section Choose templates inspired by CRO experts Generate layout from URL o…" at bounding box center [876, 591] width 1018 height 93
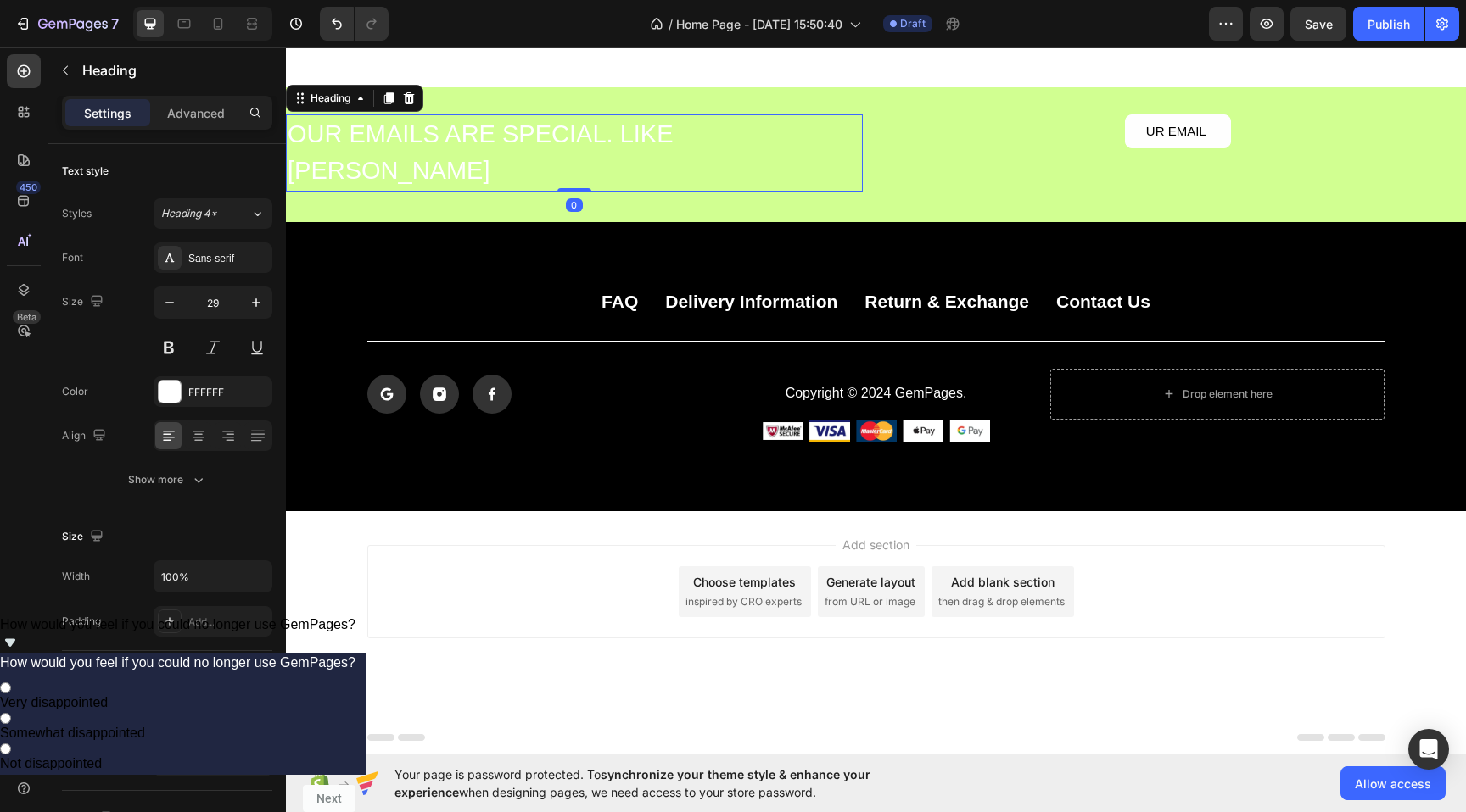
click at [484, 158] on h2 "OUR EMAILS ARE SPECIAL. LIKE [PERSON_NAME]" at bounding box center [574, 153] width 577 height 77
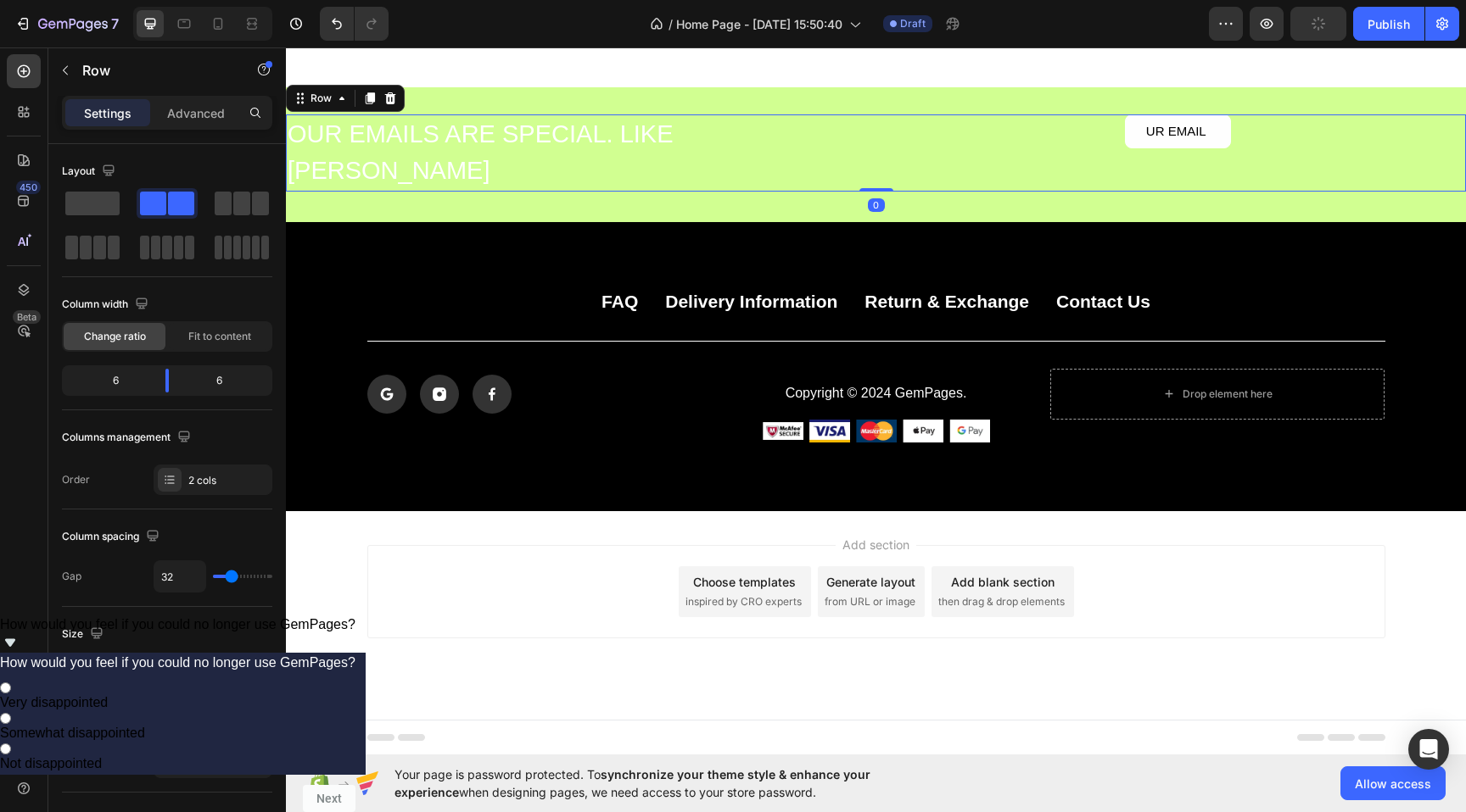
click at [895, 127] on div "UR EMAIL Button Row" at bounding box center [1178, 153] width 577 height 77
click at [167, 110] on p "Advanced" at bounding box center [196, 113] width 58 height 18
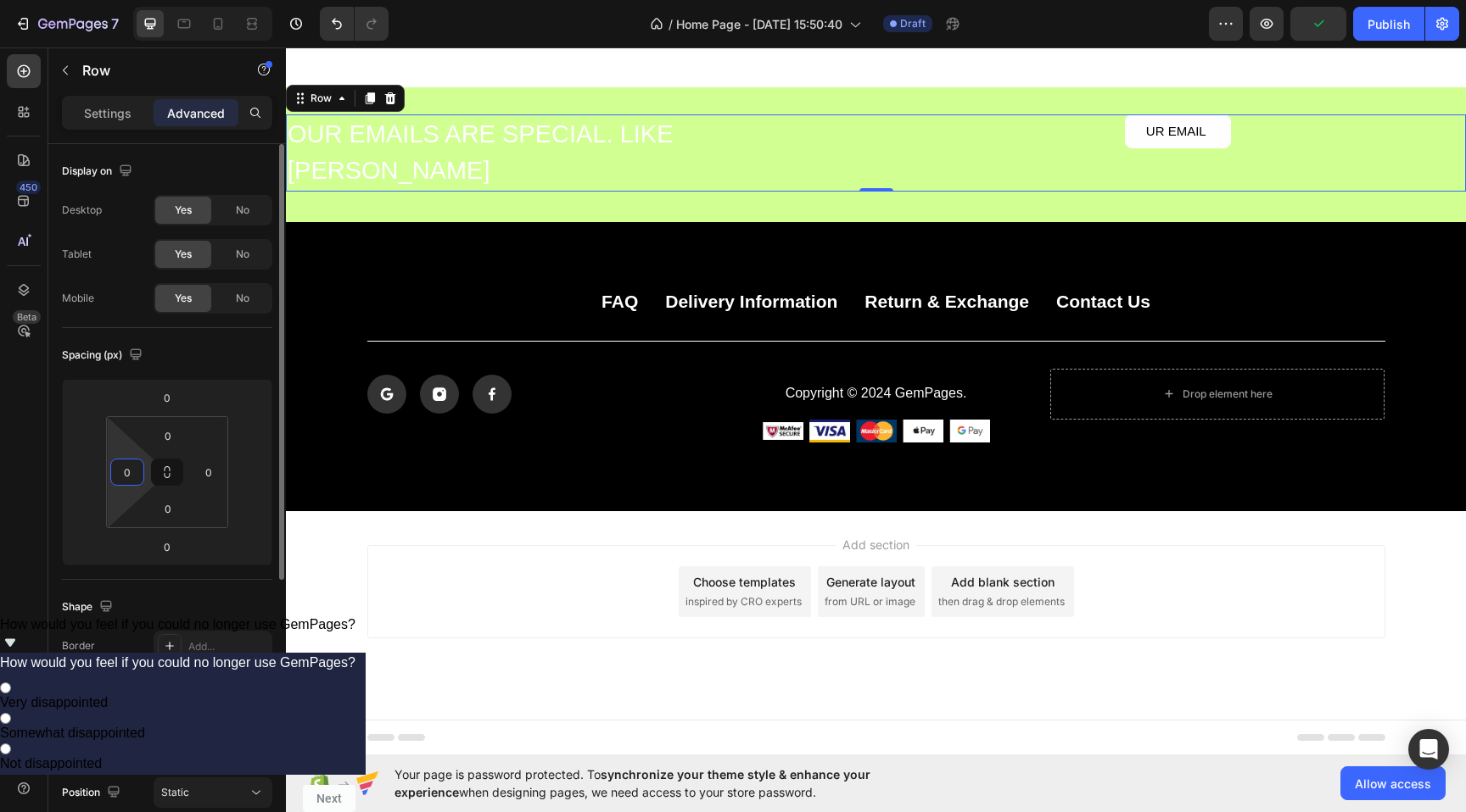
click at [118, 465] on input "0" at bounding box center [127, 472] width 26 height 26
type input "70"
click at [216, 470] on input "0" at bounding box center [208, 472] width 26 height 26
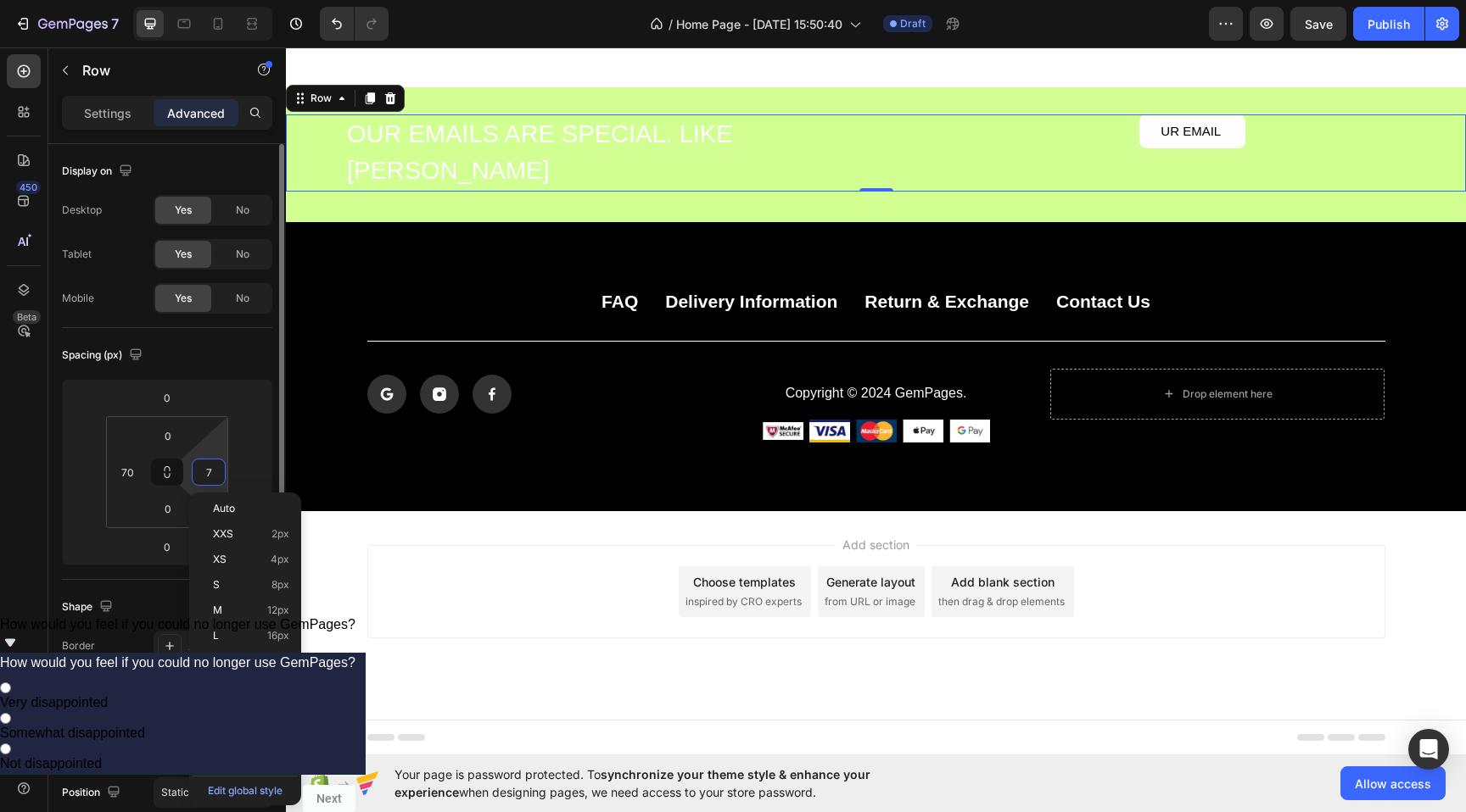
type input "70"
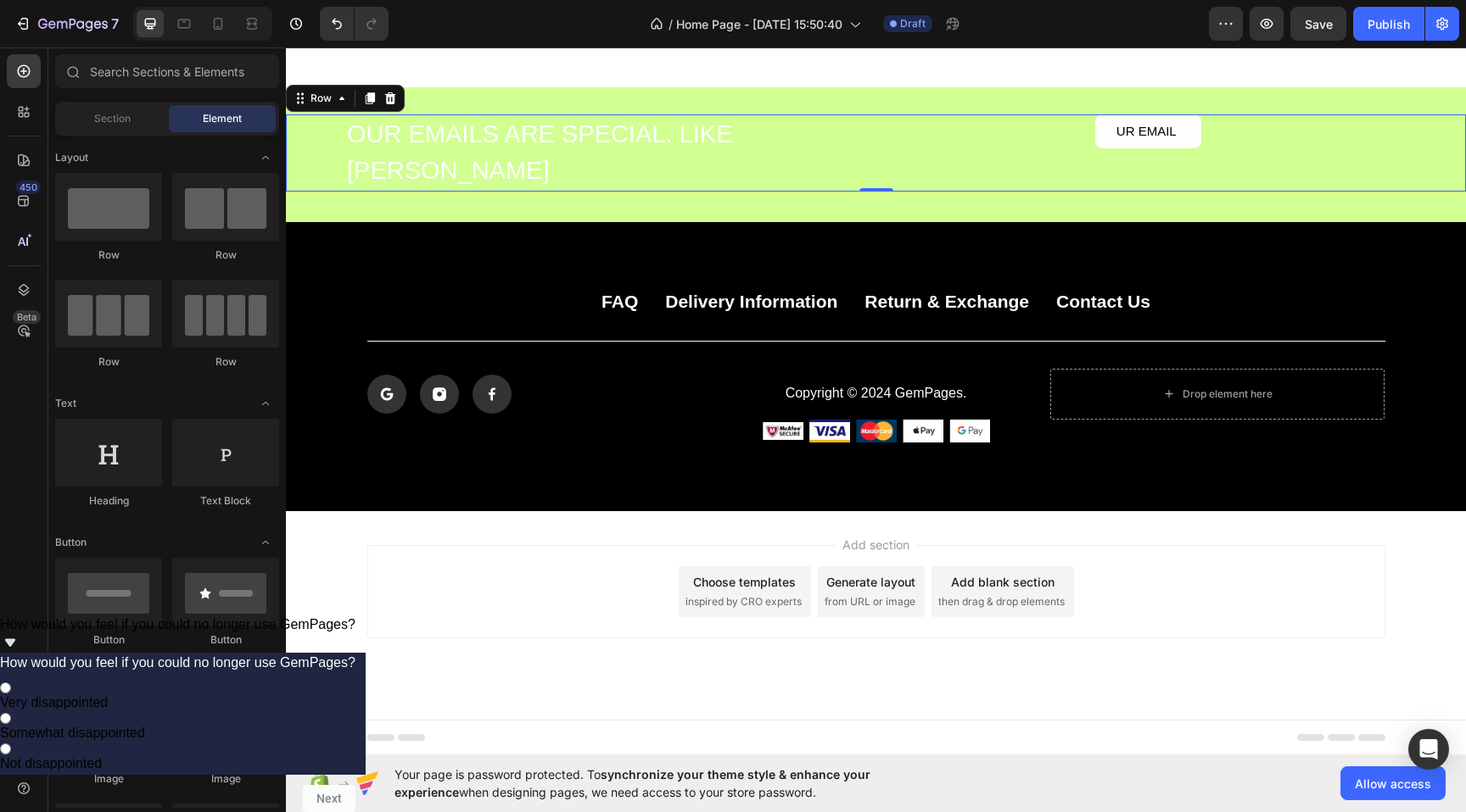
click at [698, 535] on div "Add section Choose templates inspired by CRO experts Generate layout from URL o…" at bounding box center [876, 615] width 1180 height 208
click at [575, 134] on h2 "OUR EMAILS ARE SPECIAL. LIKE [PERSON_NAME]" at bounding box center [604, 153] width 517 height 77
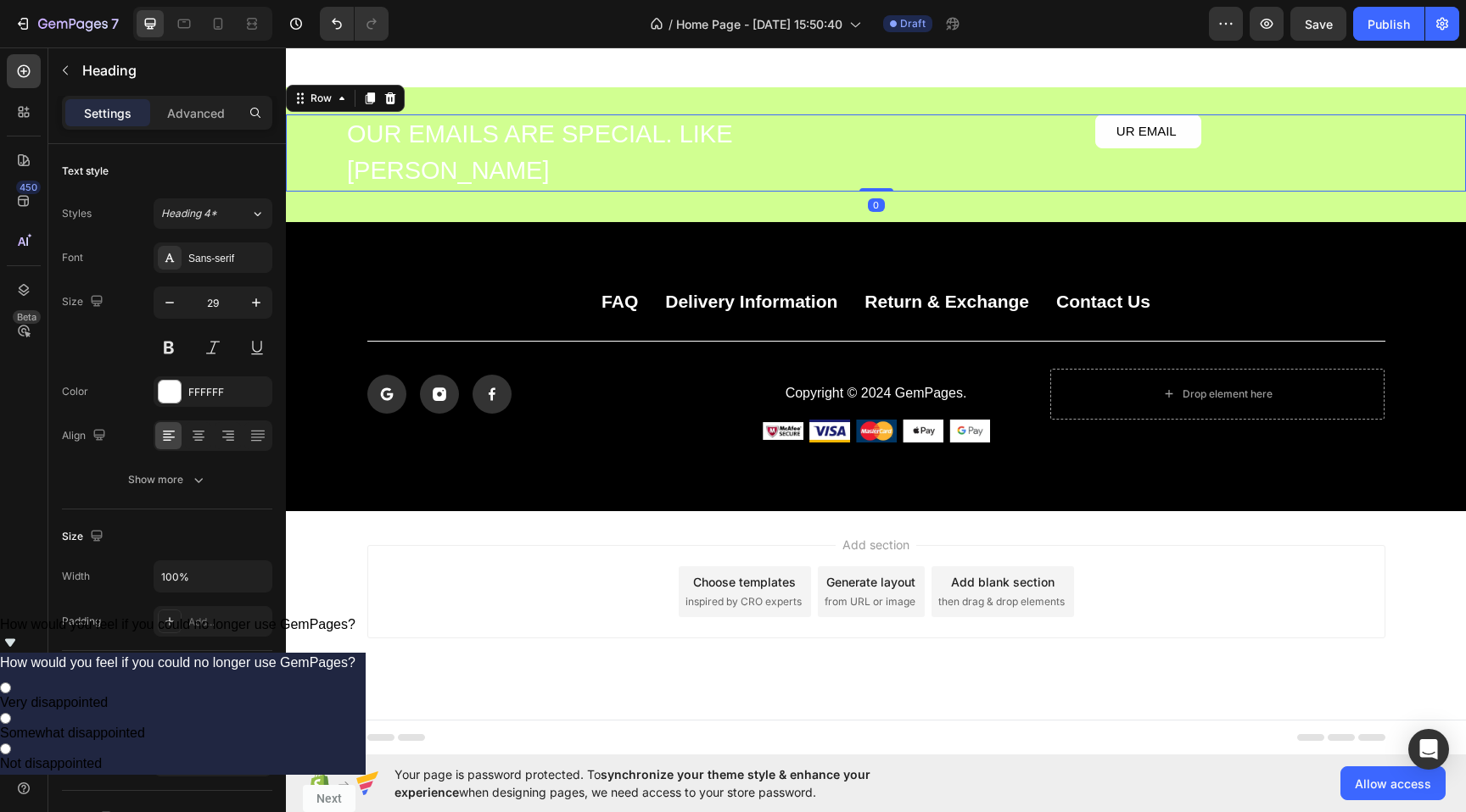
click at [1082, 186] on div "UR EMAIL Button Row" at bounding box center [1148, 153] width 517 height 77
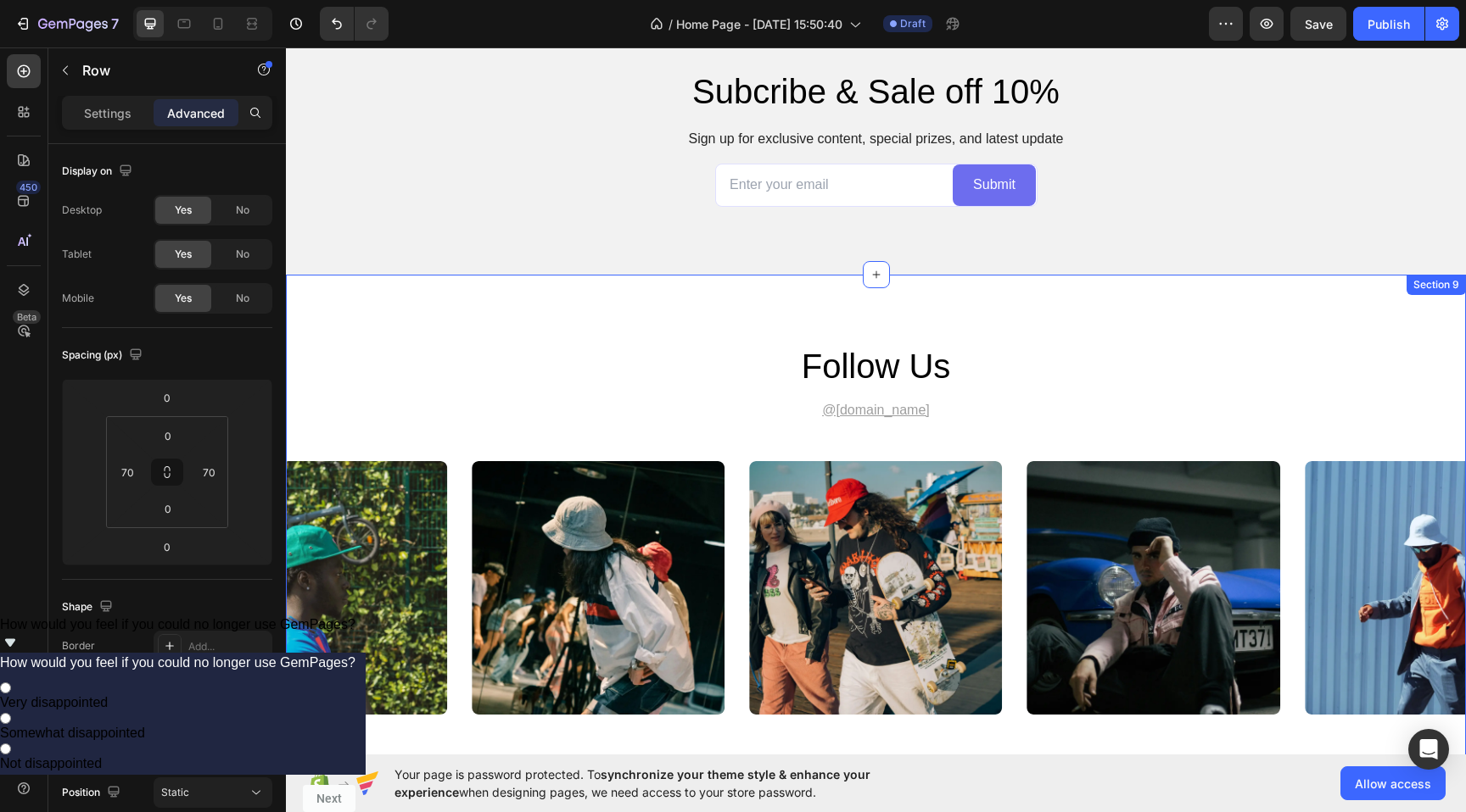
scroll to position [2951, 0]
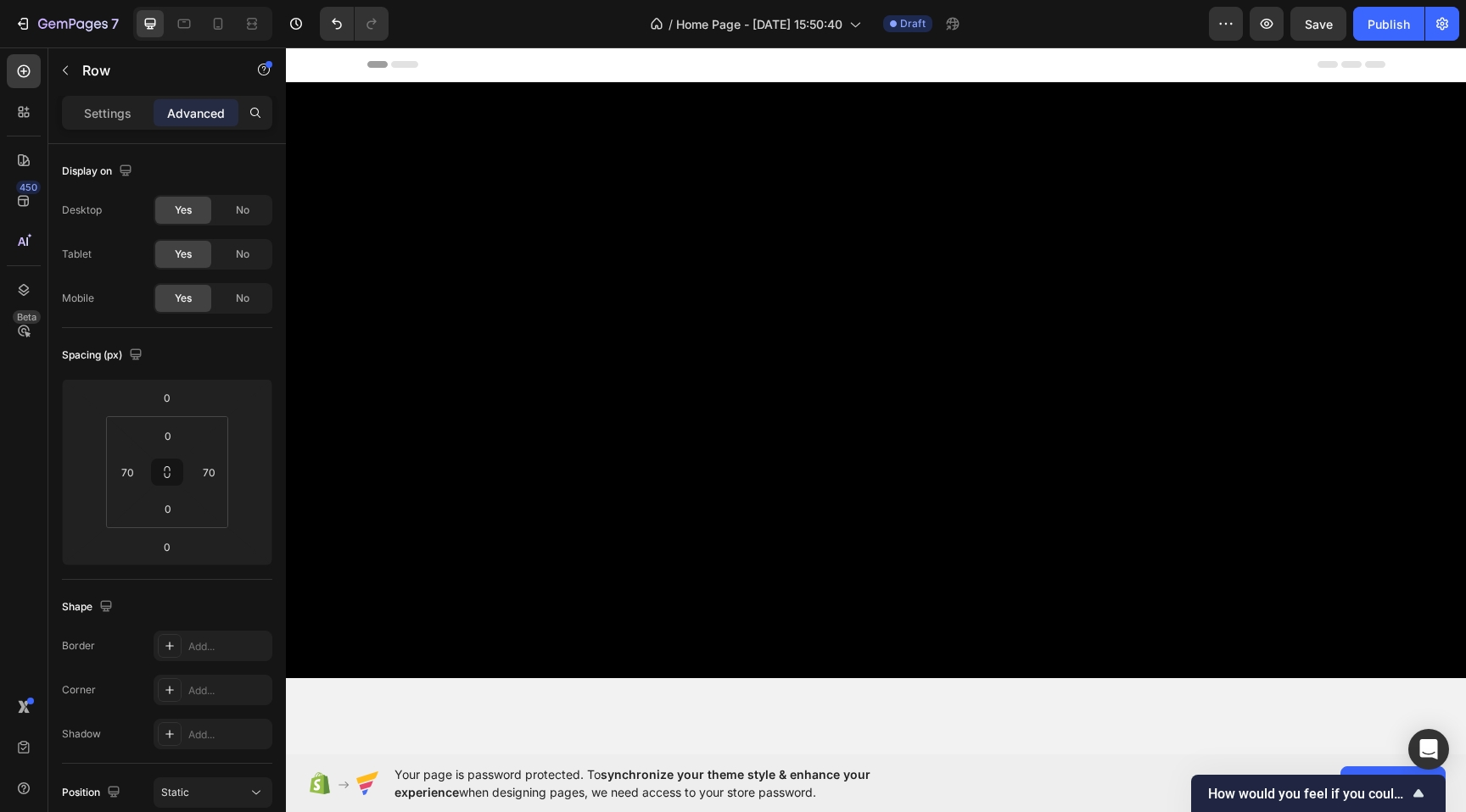
scroll to position [2951, 0]
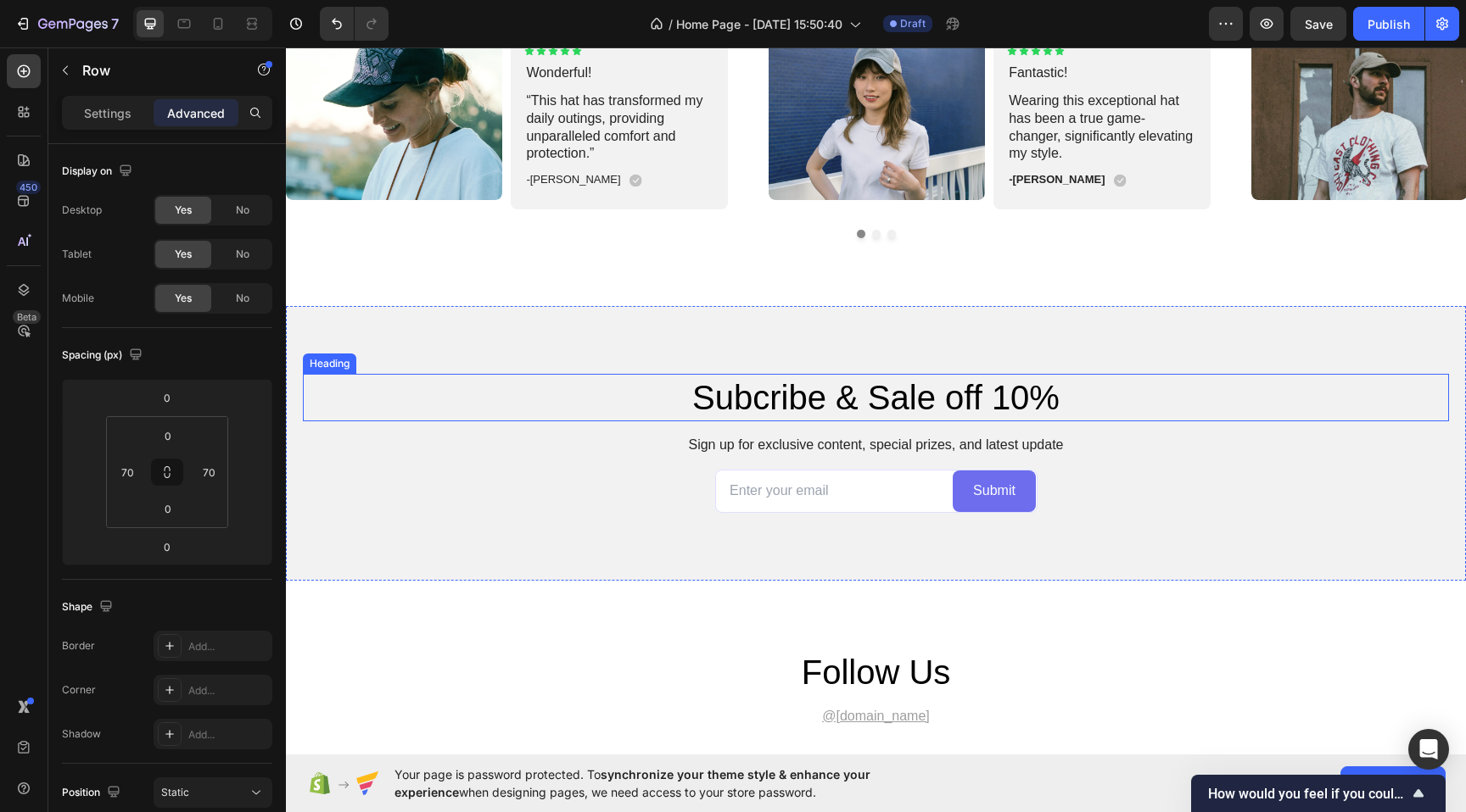
click at [782, 399] on h2 "Subcribe & Sale off 10%" at bounding box center [876, 397] width 1018 height 47
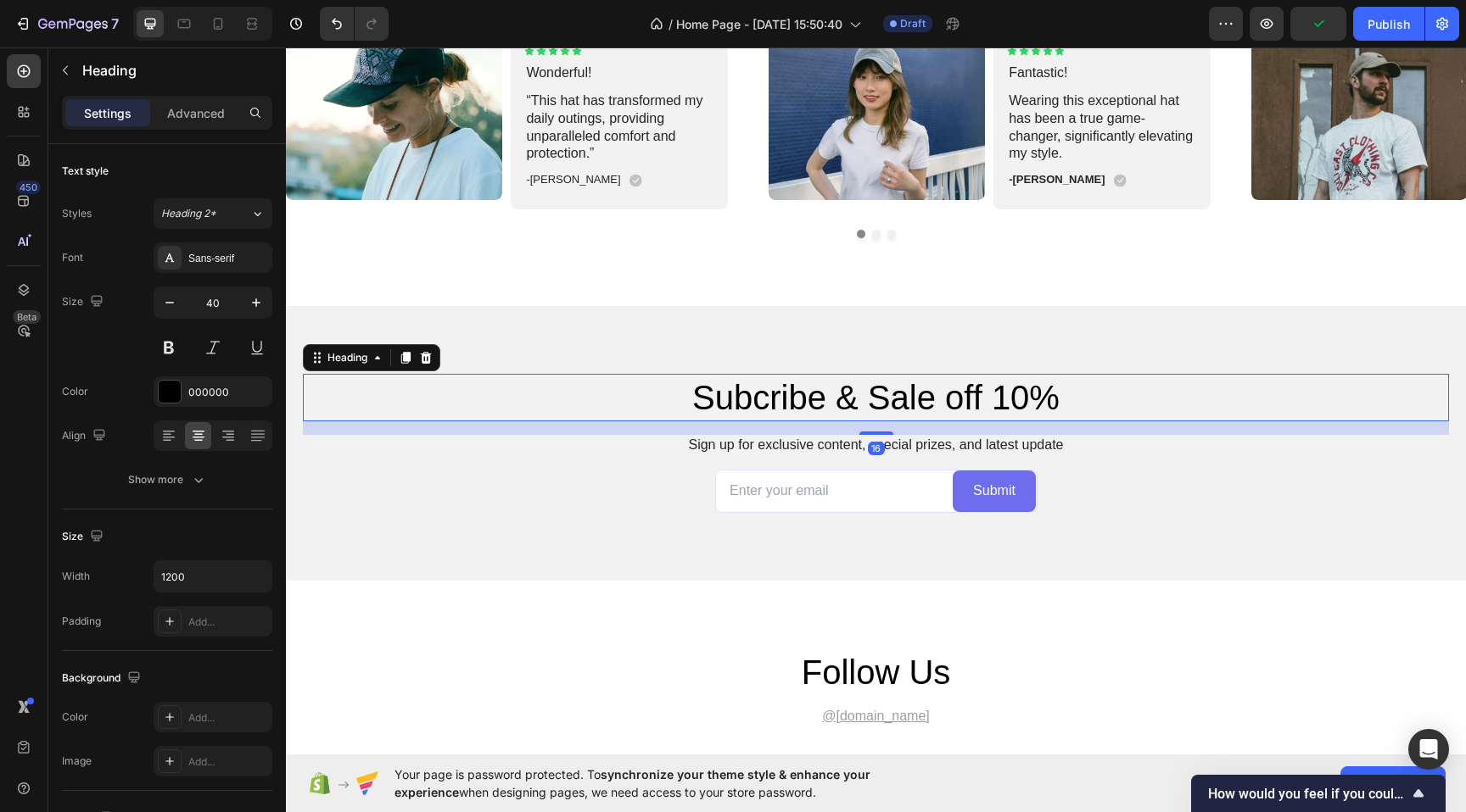
click at [782, 399] on h2 "Subcribe & Sale off 10%" at bounding box center [876, 397] width 1018 height 47
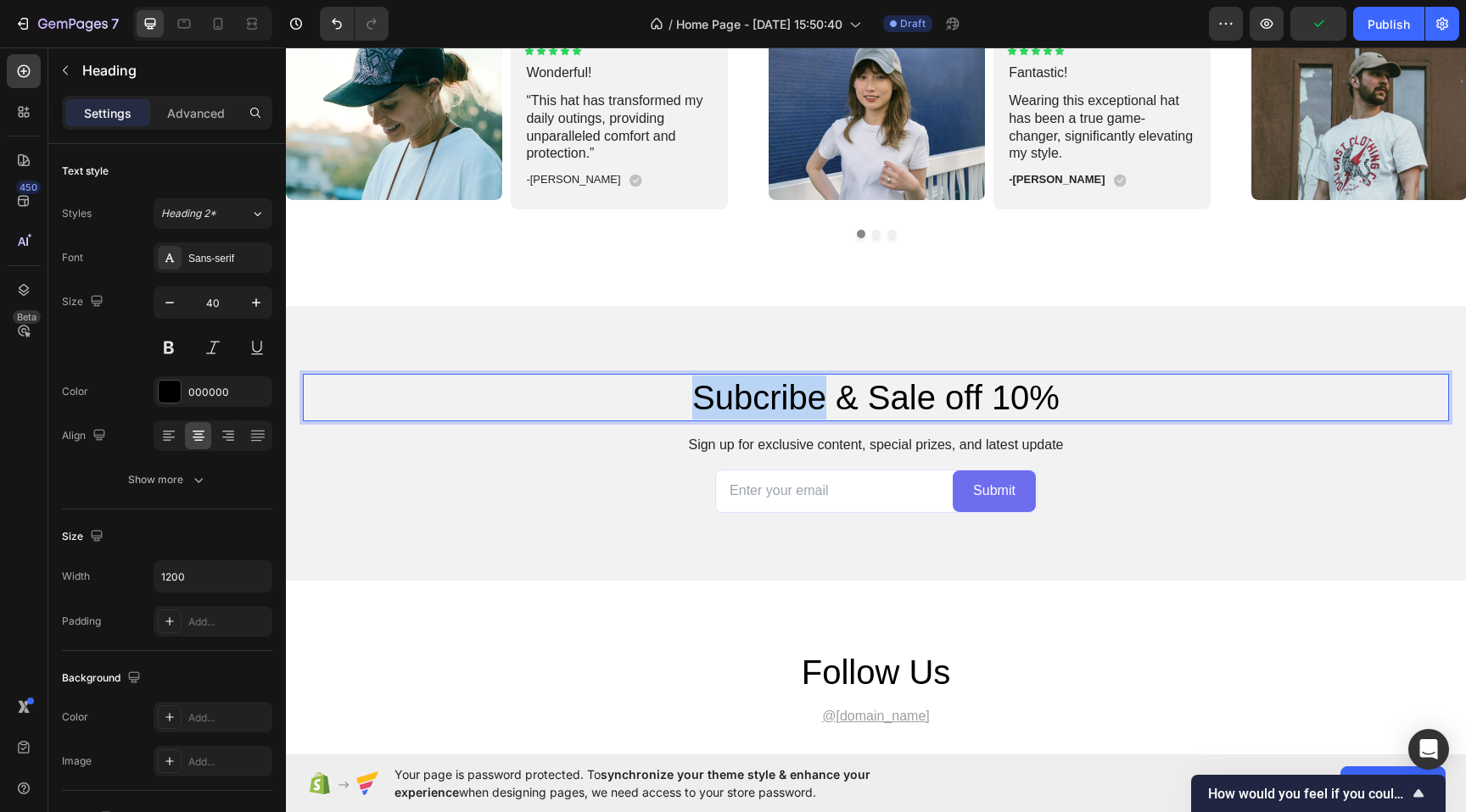
click at [782, 399] on p "Subcribe & Sale off 10%" at bounding box center [876, 398] width 1014 height 45
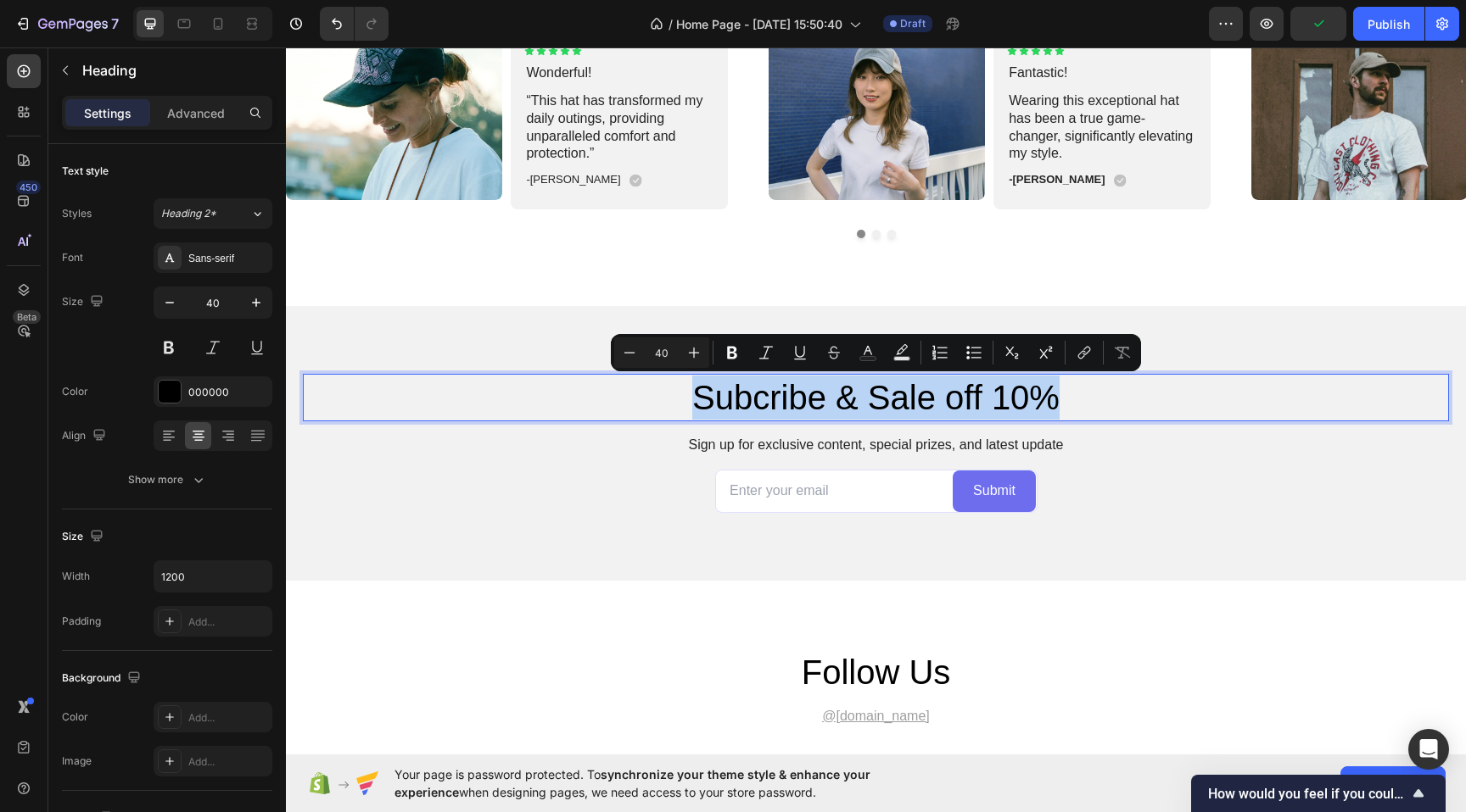
copy p "Subcribe & Sale off 10%"
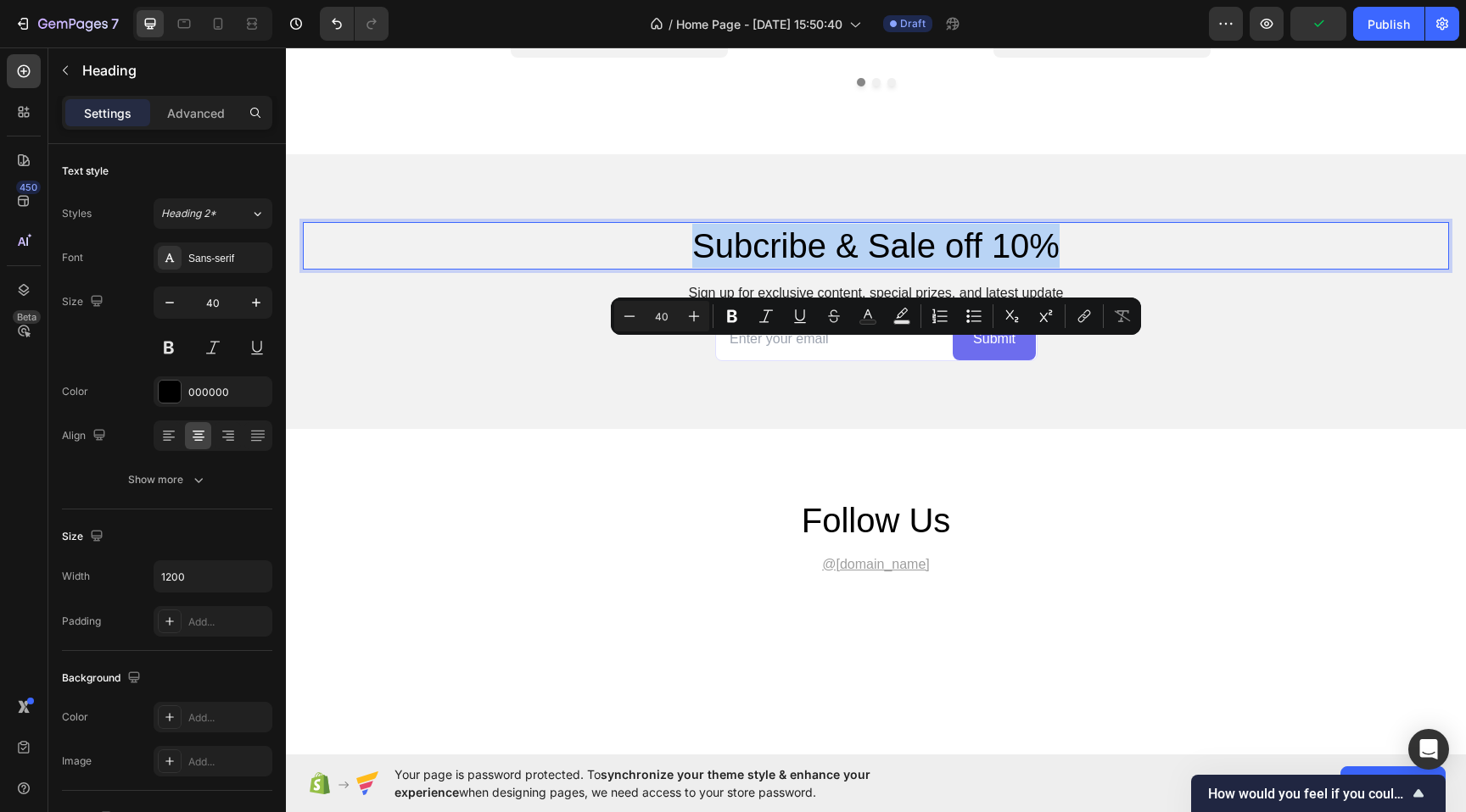
type input "16"
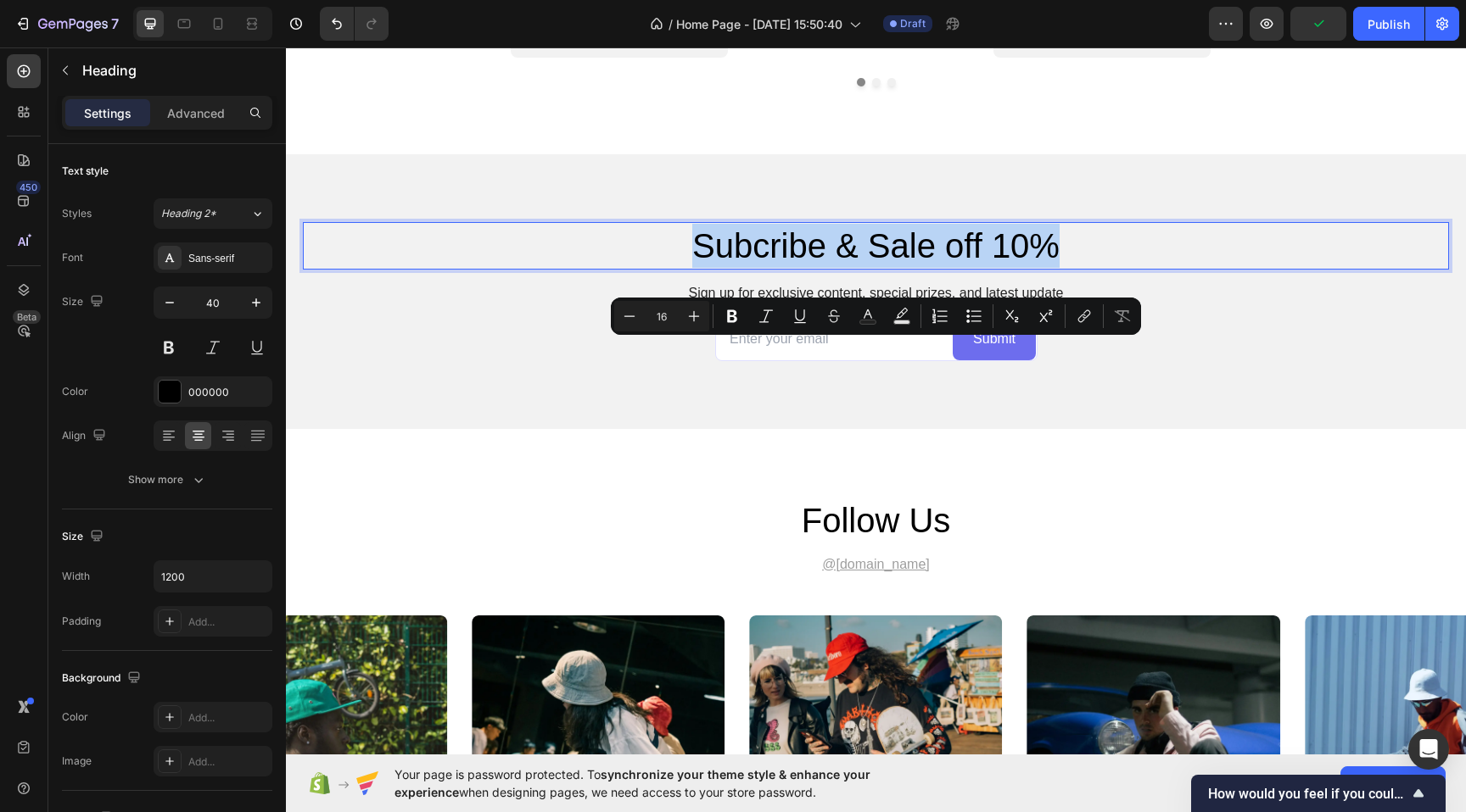
scroll to position [3751, 0]
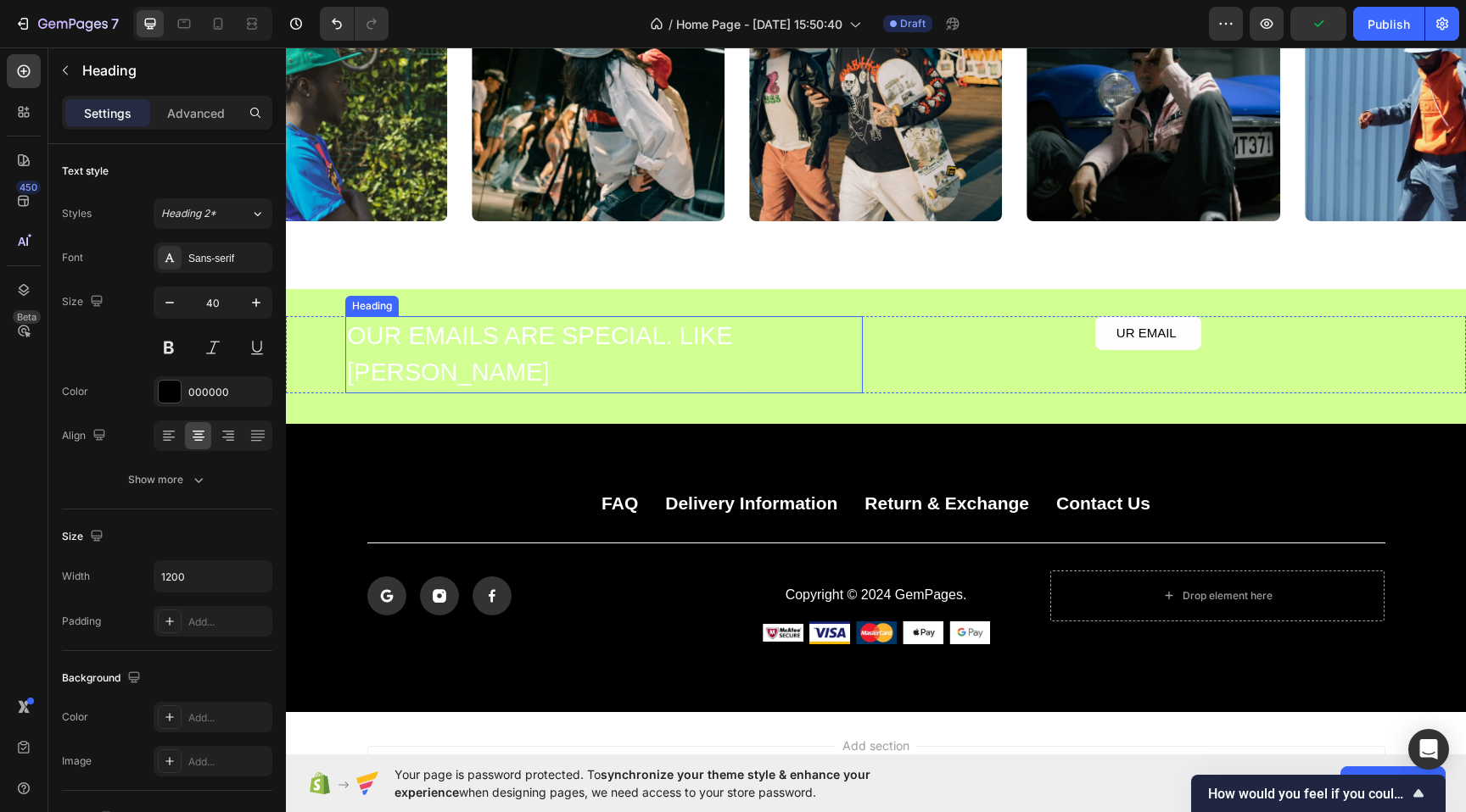
click at [688, 341] on h2 "OUR EMAILS ARE SPECIAL. LIKE [PERSON_NAME]" at bounding box center [604, 354] width 517 height 77
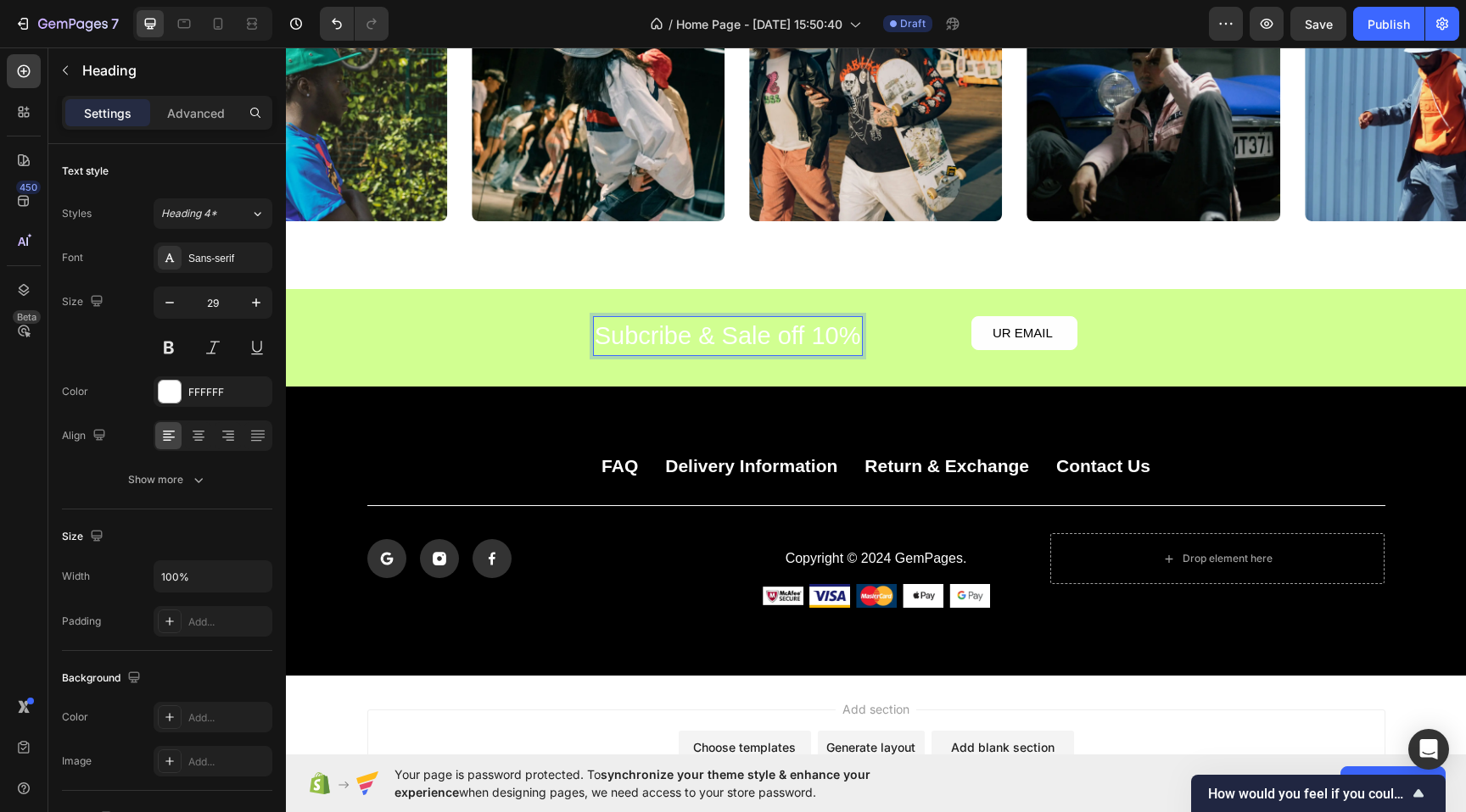
click at [688, 341] on p "Subcribe & Sale off 10%" at bounding box center [728, 337] width 266 height 37
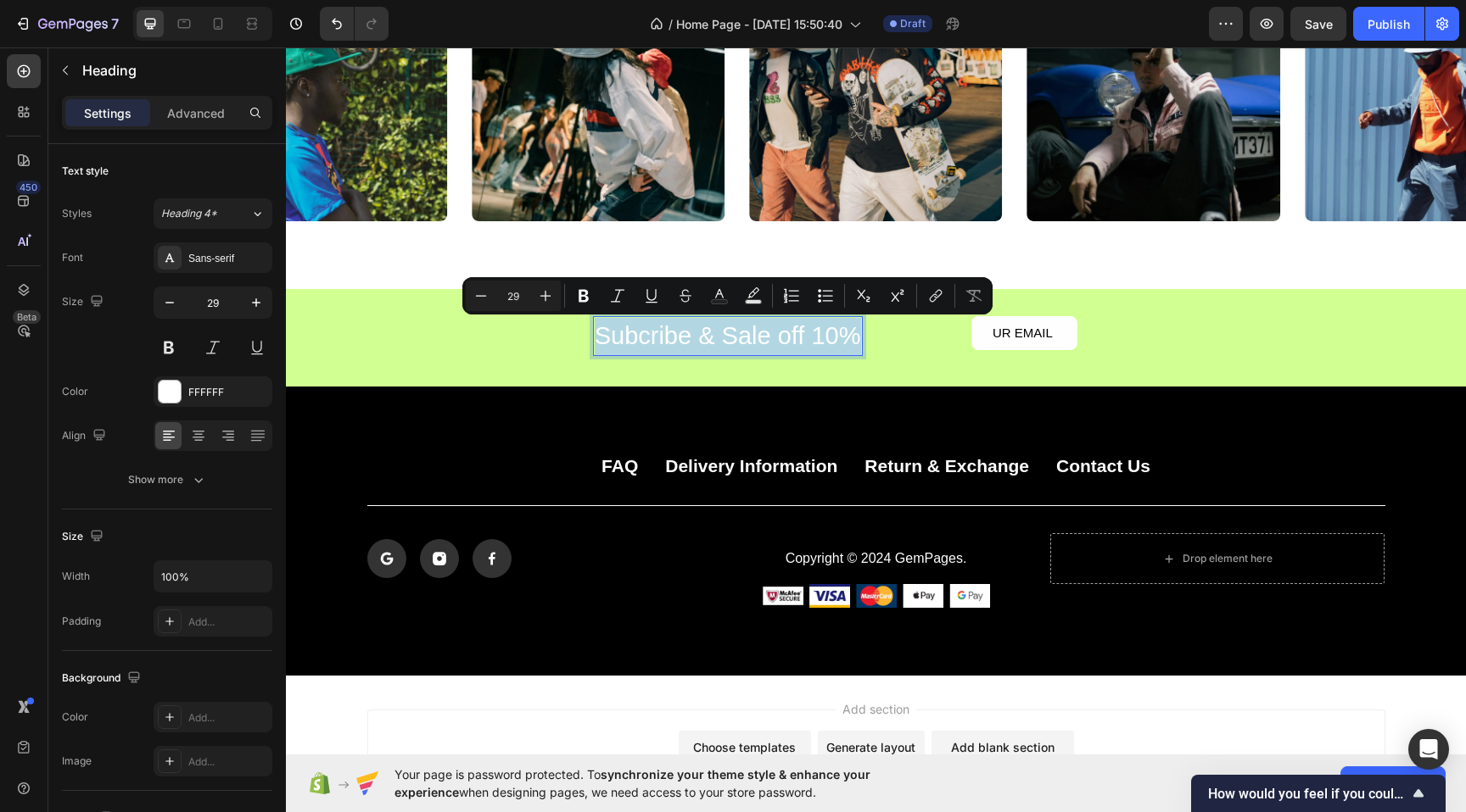
click at [658, 336] on p "Subcribe & Sale off 10%" at bounding box center [728, 337] width 266 height 37
click at [598, 345] on p "Subcribe & Sale off 10%" at bounding box center [728, 337] width 266 height 37
click at [627, 344] on p "Subcribe & Sale off 10%" at bounding box center [728, 337] width 266 height 37
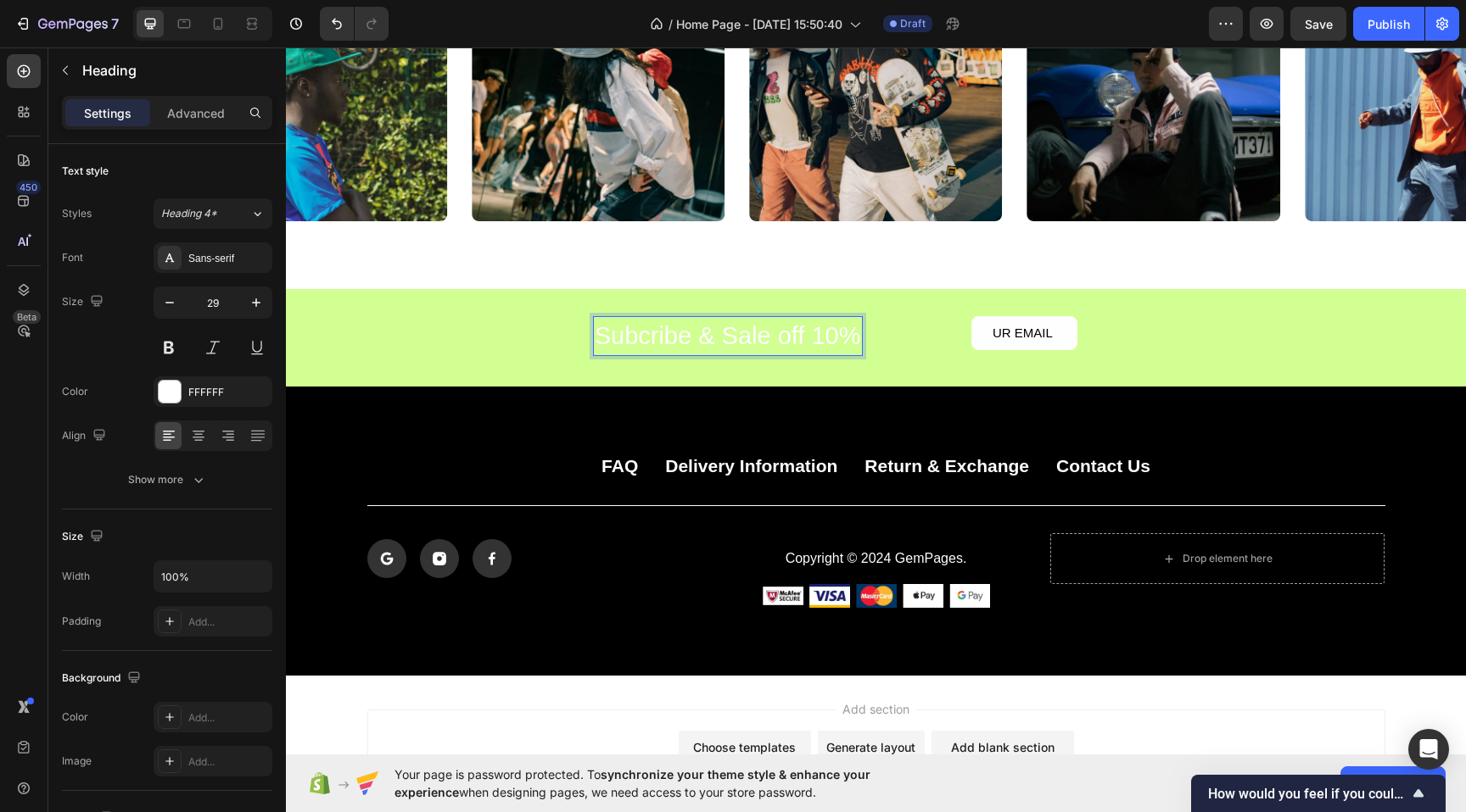
click at [635, 341] on p "Subcribe & Sale off 10%" at bounding box center [728, 337] width 266 height 37
click at [672, 333] on p "Subscribe & Sale off 10%" at bounding box center [721, 337] width 278 height 37
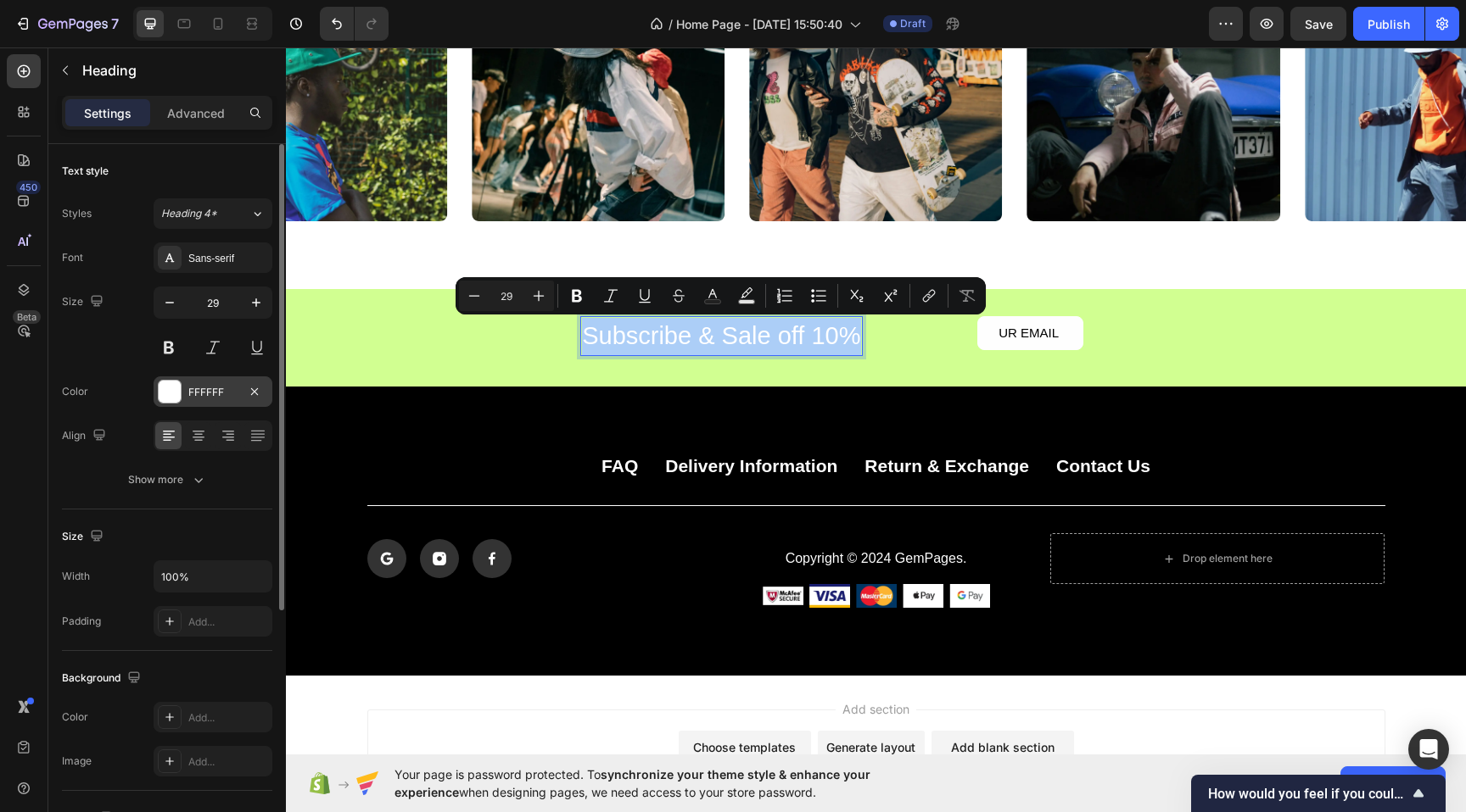
click at [168, 386] on div at bounding box center [169, 392] width 22 height 22
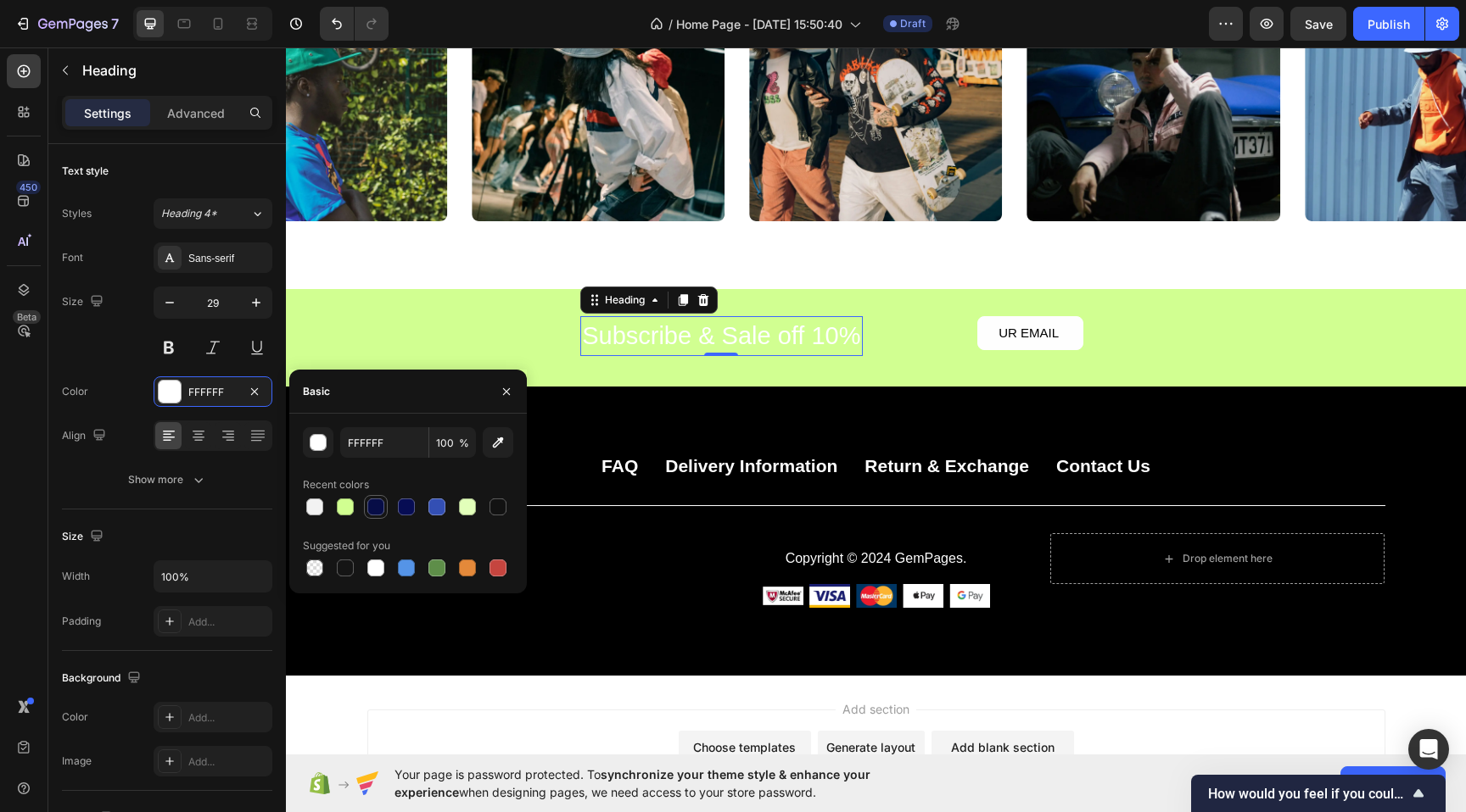
click at [376, 508] on div at bounding box center [375, 507] width 17 height 17
type input "070D47"
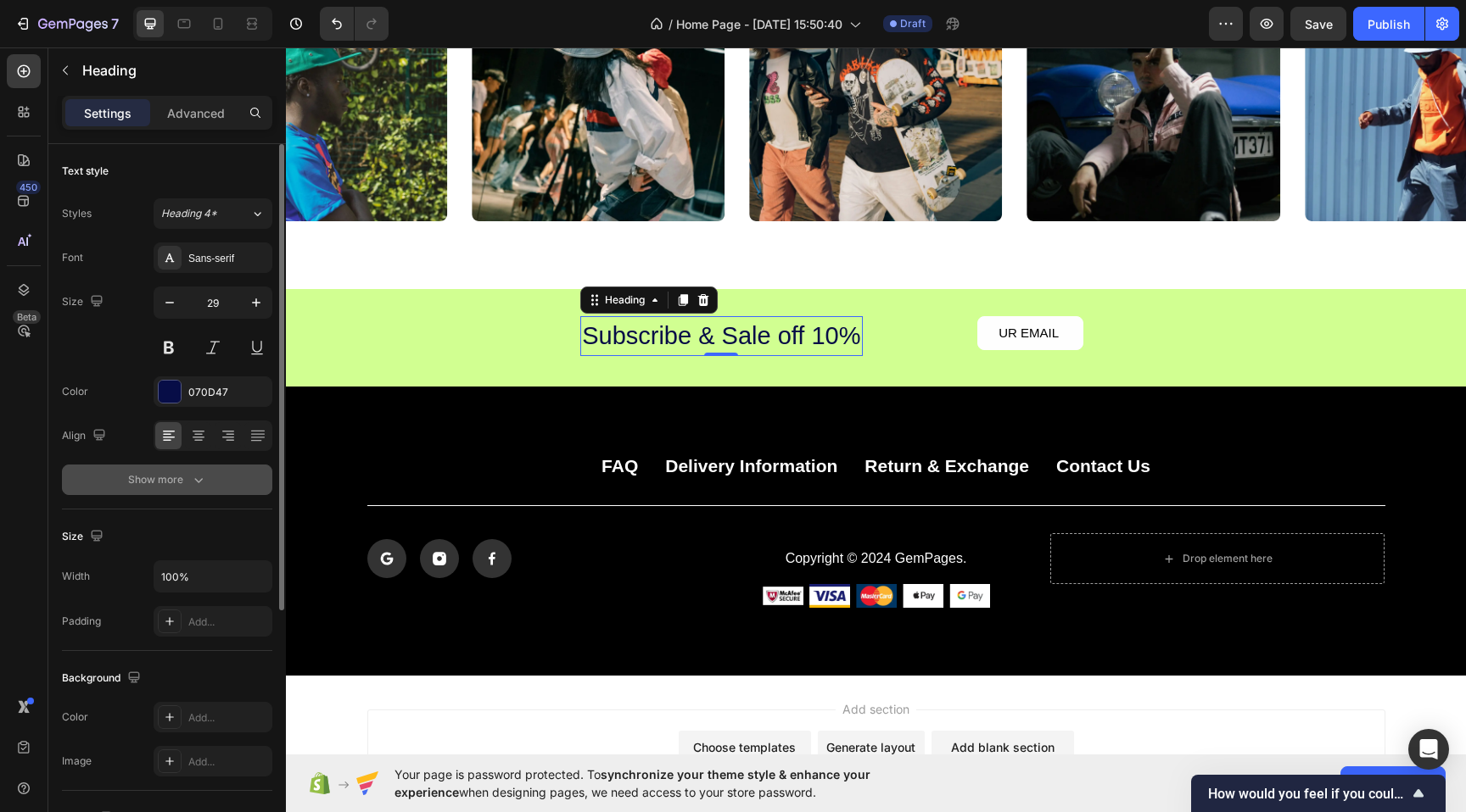
click at [163, 476] on div "Show more" at bounding box center [167, 480] width 79 height 17
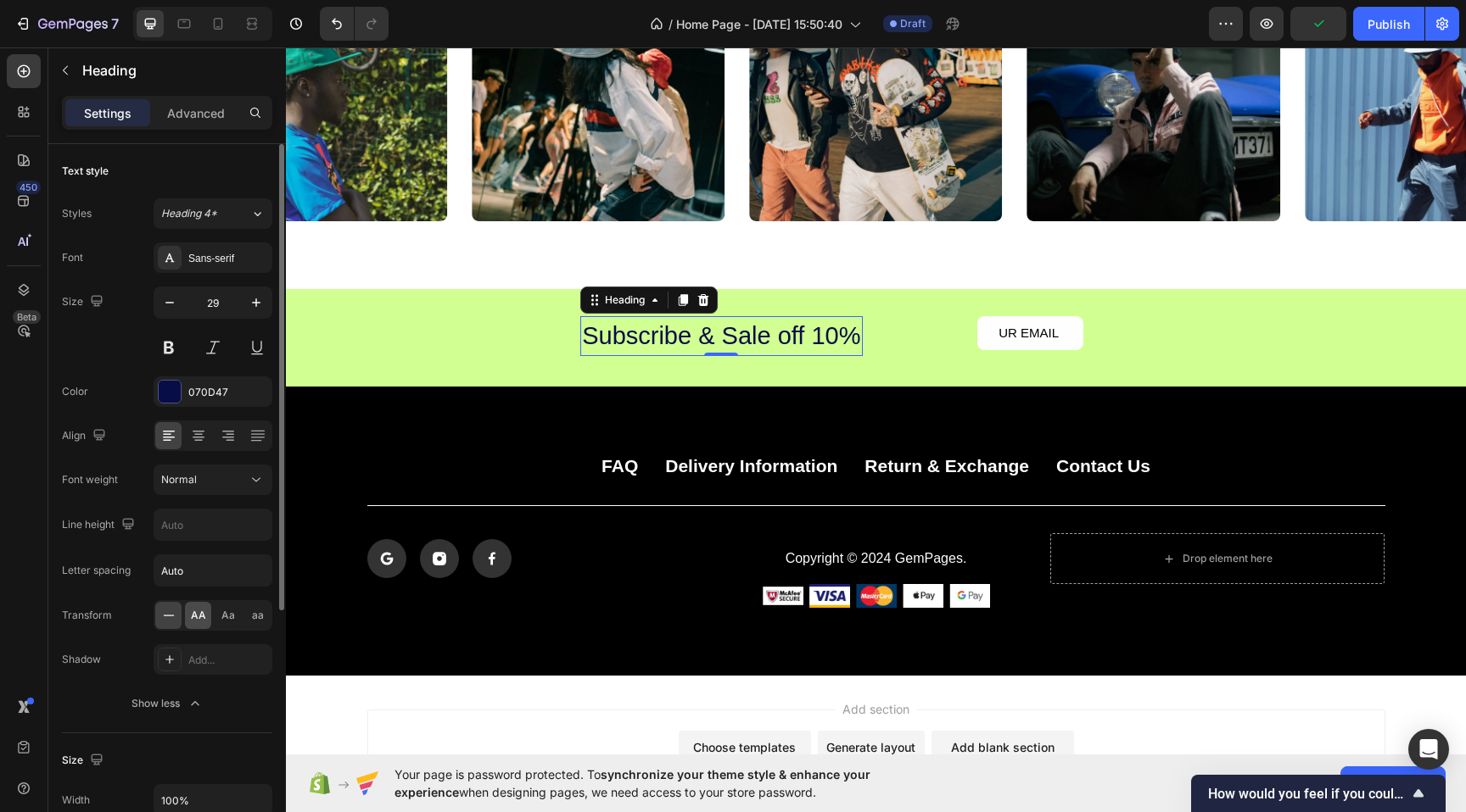
click at [201, 614] on span "AA" at bounding box center [198, 615] width 15 height 15
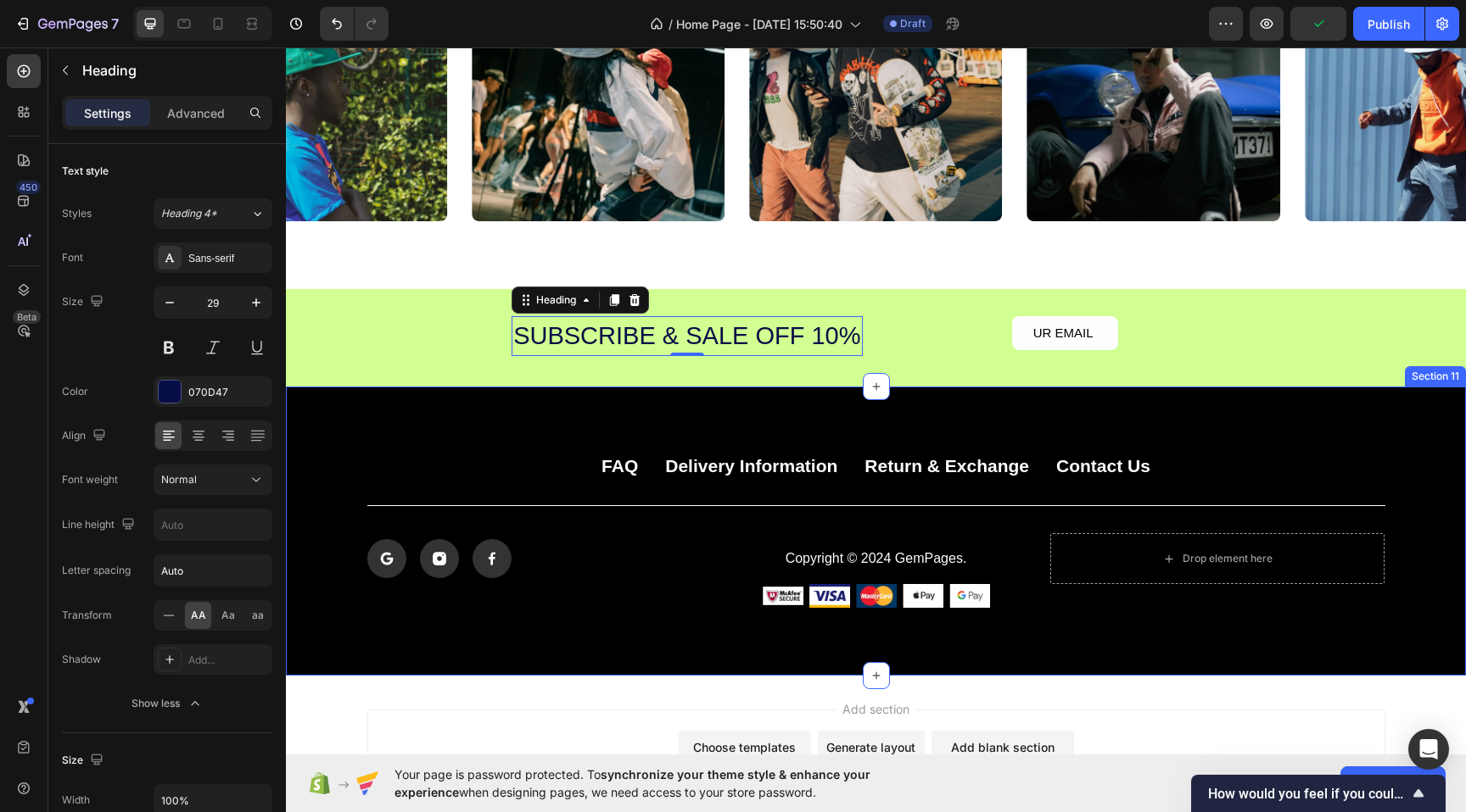
click at [651, 437] on div "FAQ Button Delivery Information Button Return & Exchange Button Contact Us Butt…" at bounding box center [876, 531] width 1180 height 289
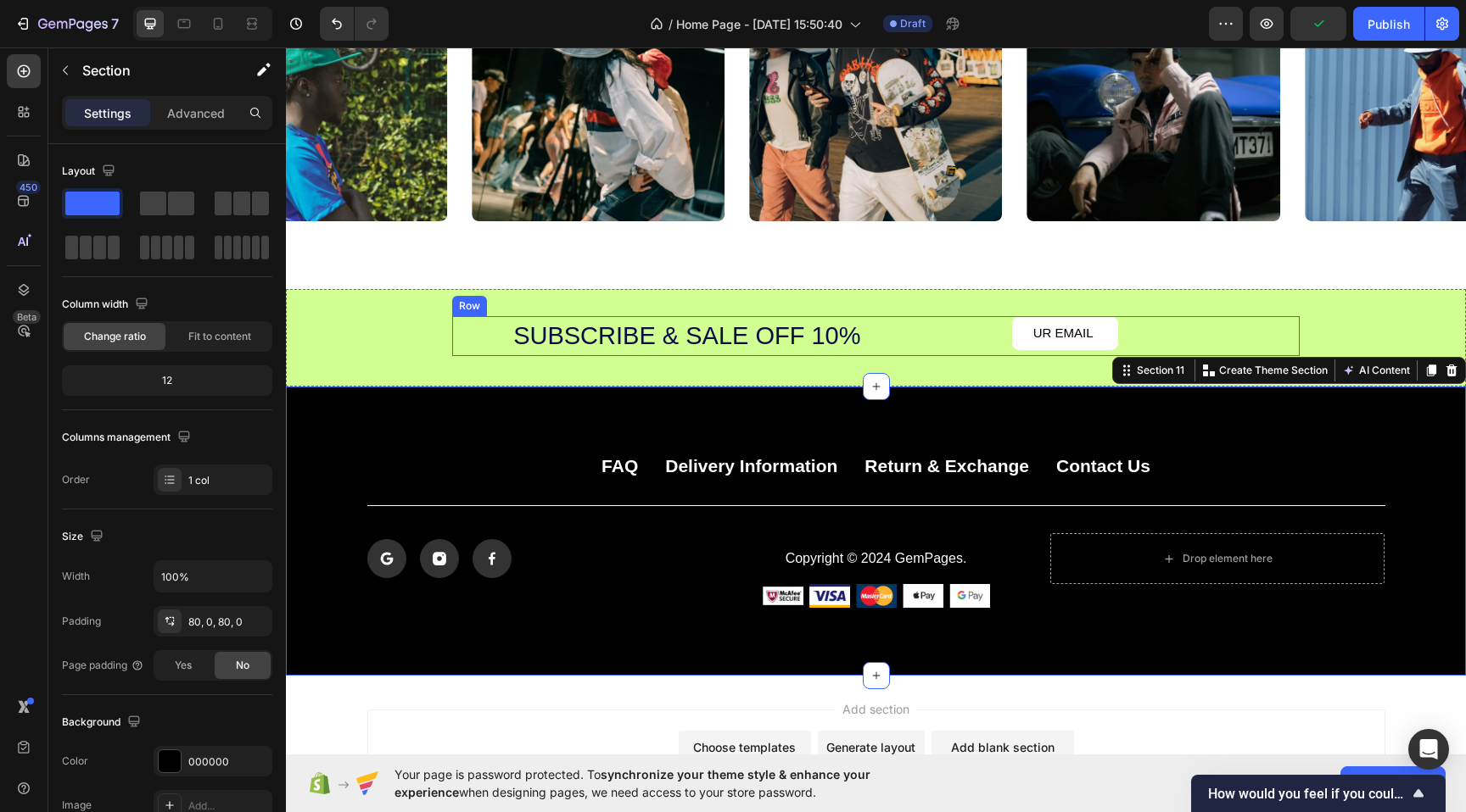
click at [944, 320] on div "UR EMAIL Button Row" at bounding box center [1064, 337] width 350 height 41
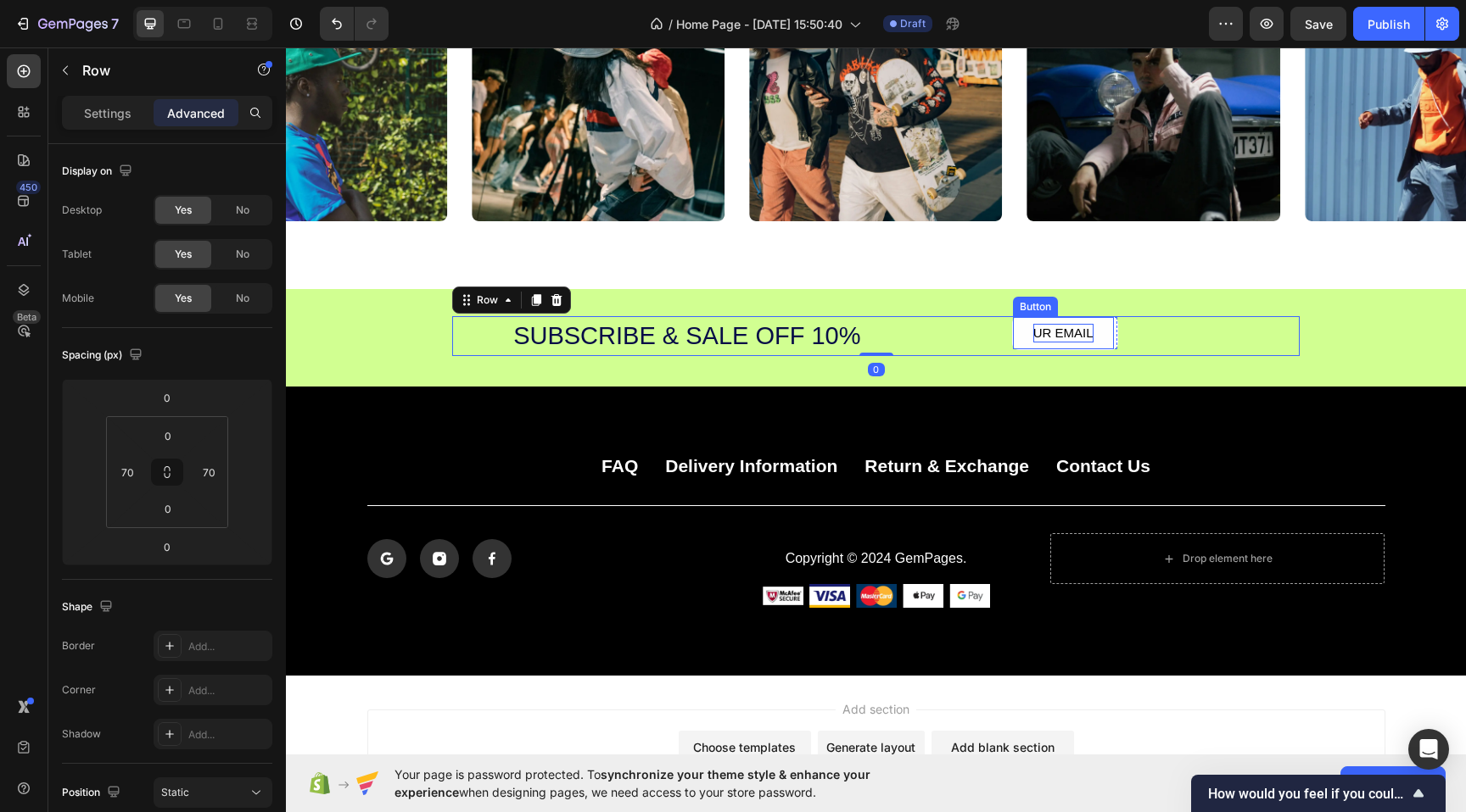
click at [1071, 330] on div "UR EMAIL" at bounding box center [1063, 334] width 61 height 20
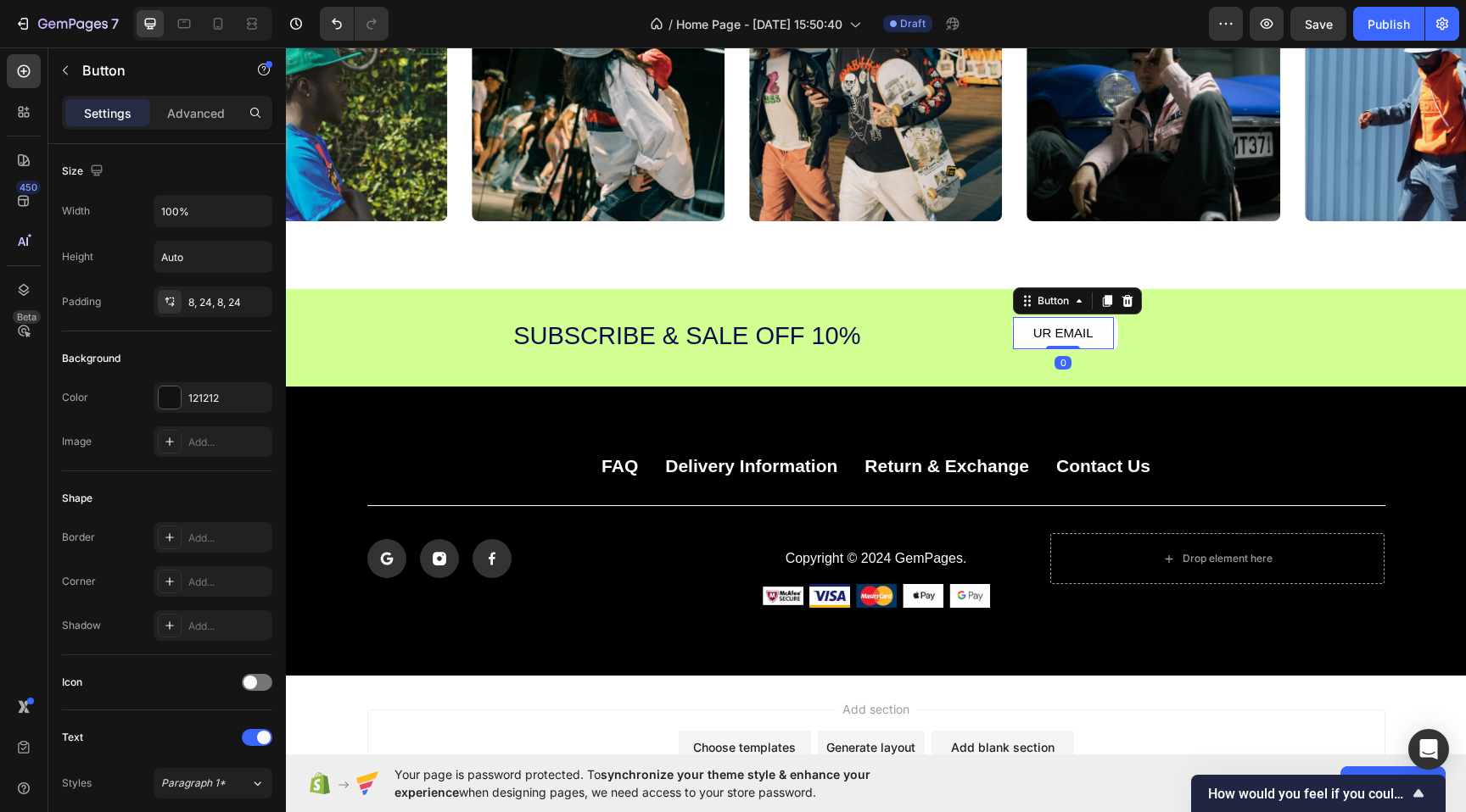
click at [1022, 321] on button "UR EMAIL" at bounding box center [1063, 333] width 101 height 33
click at [1129, 301] on icon at bounding box center [1127, 300] width 13 height 13
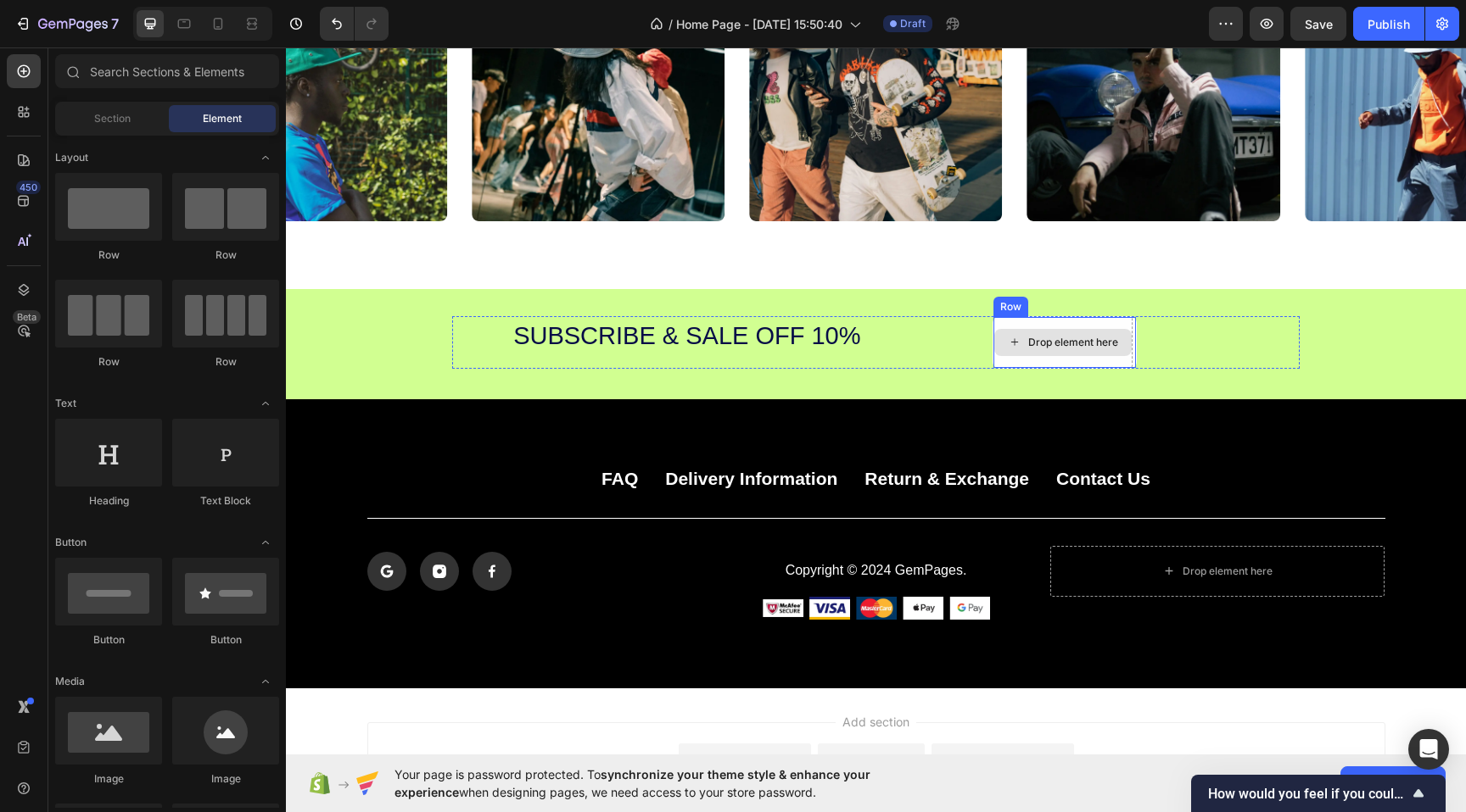
click at [1049, 348] on div "Drop element here" at bounding box center [1072, 342] width 90 height 13
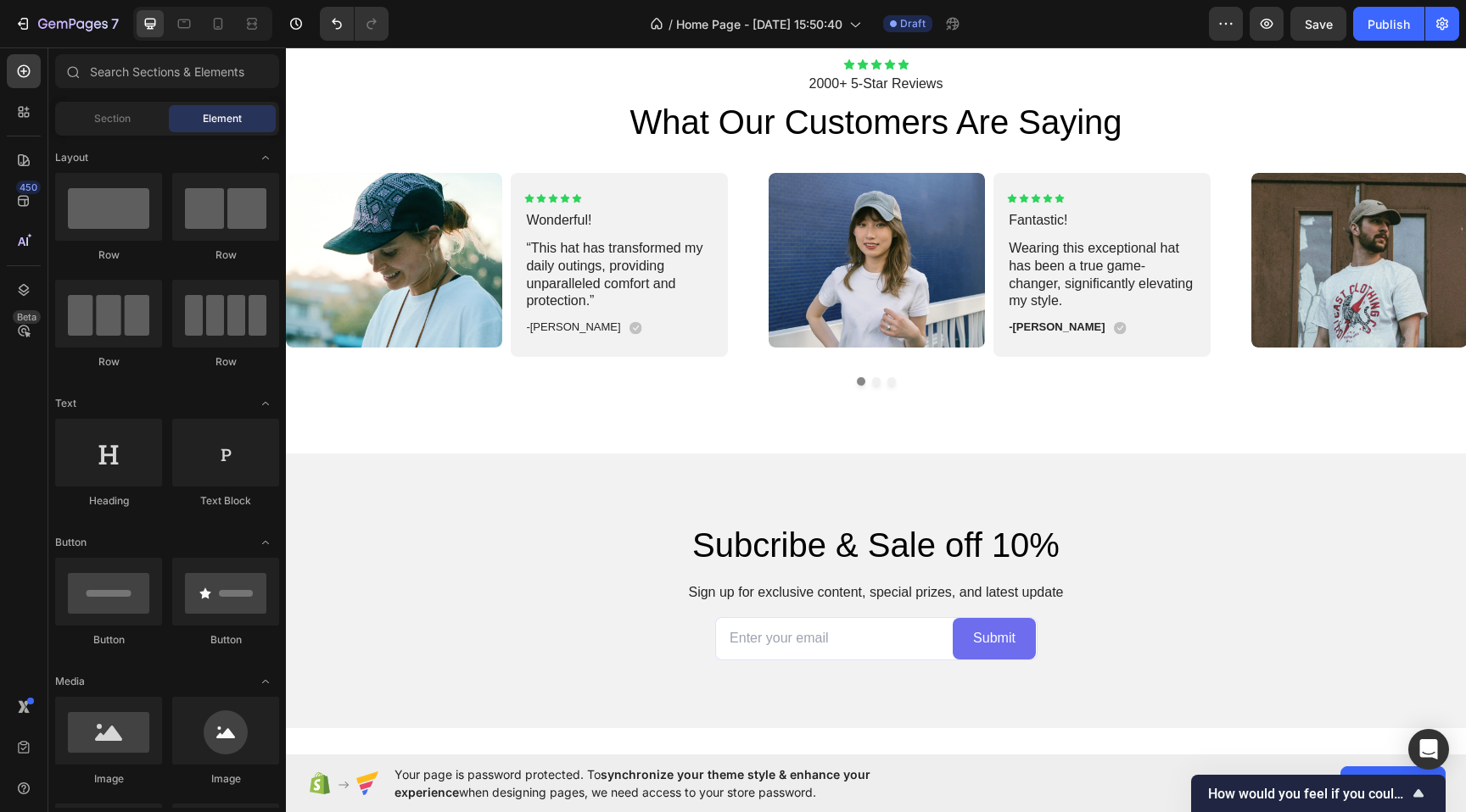
scroll to position [2803, 0]
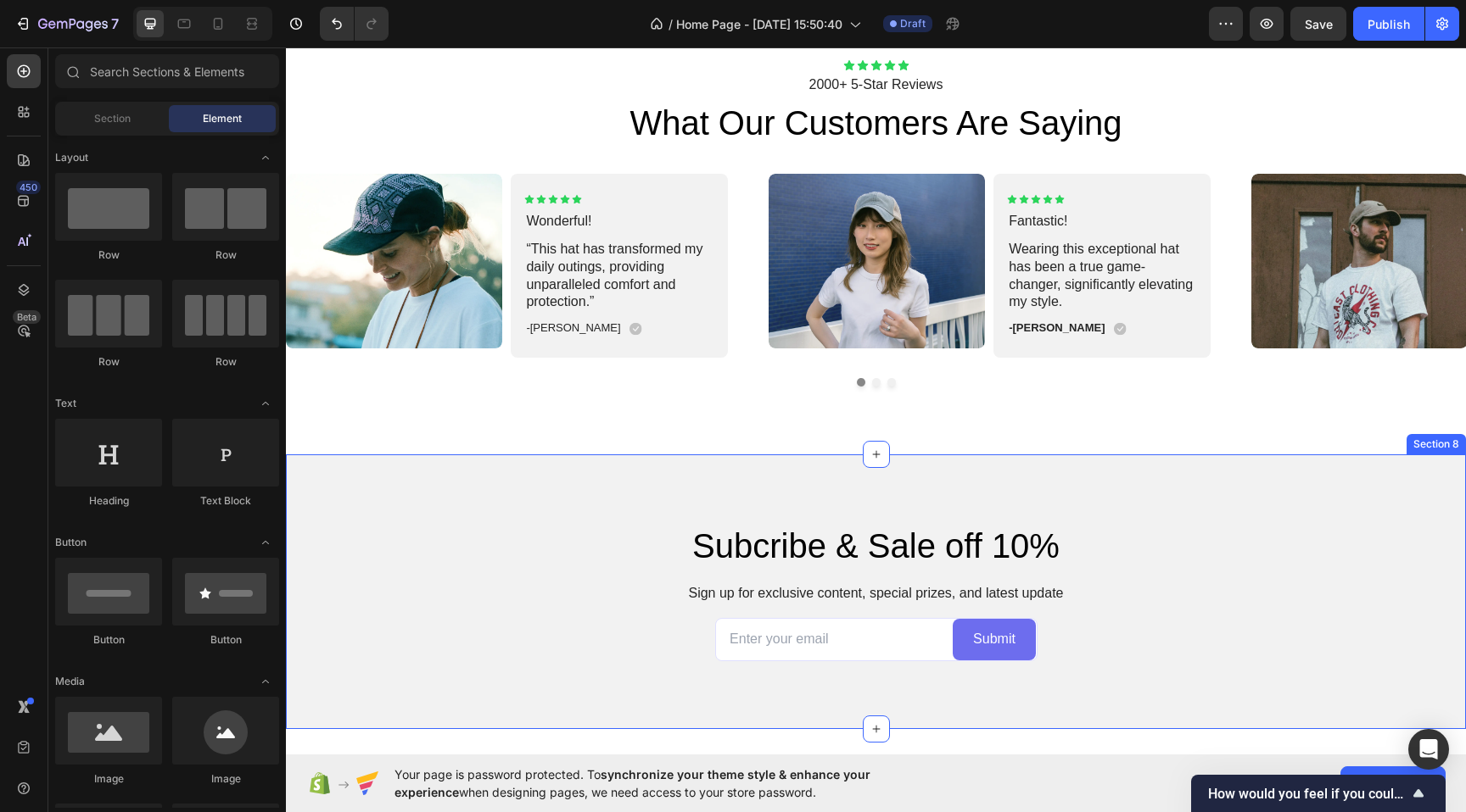
click at [1070, 487] on div "Subcribe & Sale off 10% Heading Sign up for exclusive content, special prizes, …" at bounding box center [876, 591] width 1180 height 275
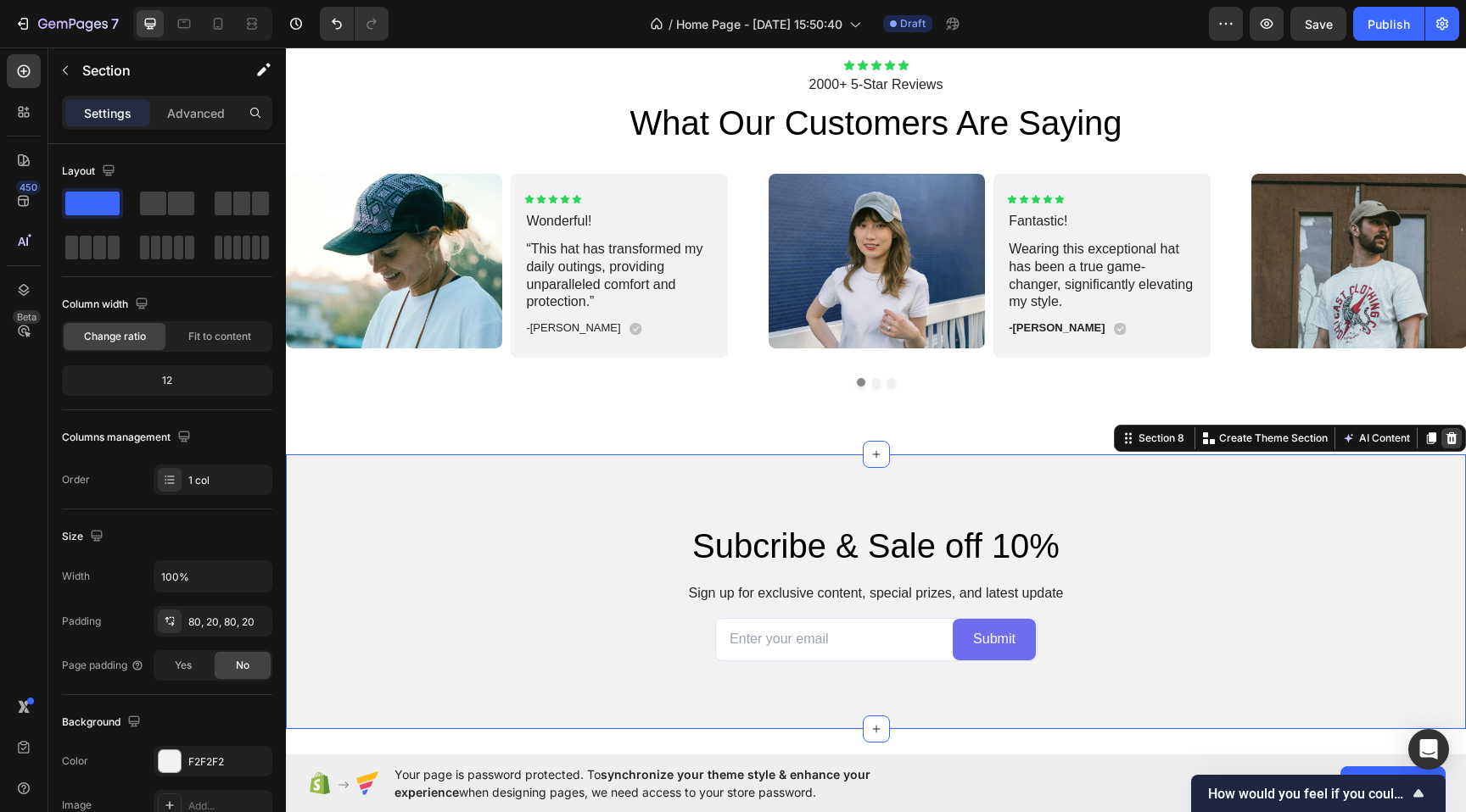
click at [1450, 440] on icon at bounding box center [1452, 438] width 11 height 12
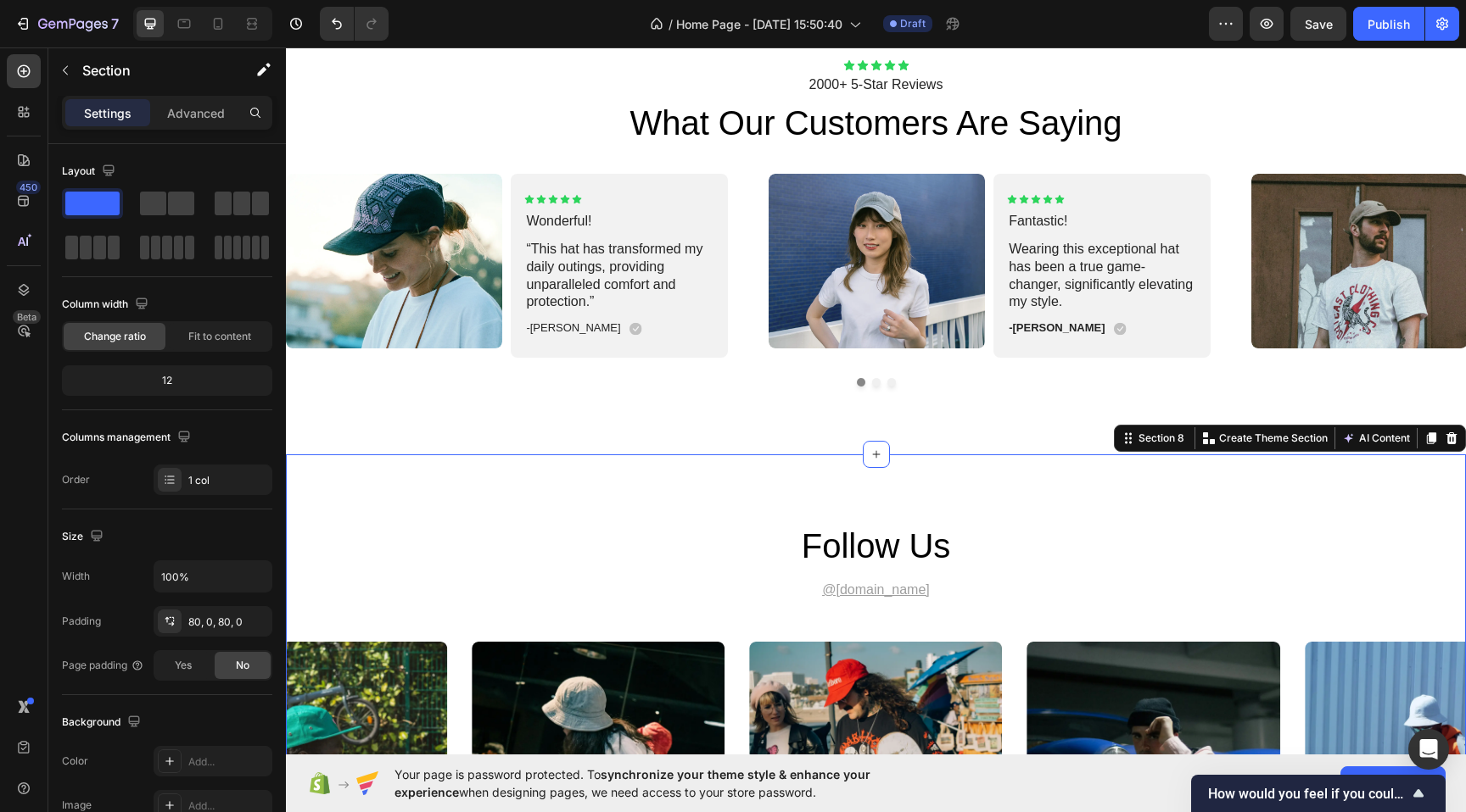
click at [920, 502] on div "follow us Heading @gemhat.design Text Block Image Image Image Image Image Carou…" at bounding box center [876, 708] width 1180 height 508
click at [194, 621] on div "80, 0, 80, 0" at bounding box center [212, 621] width 49 height 15
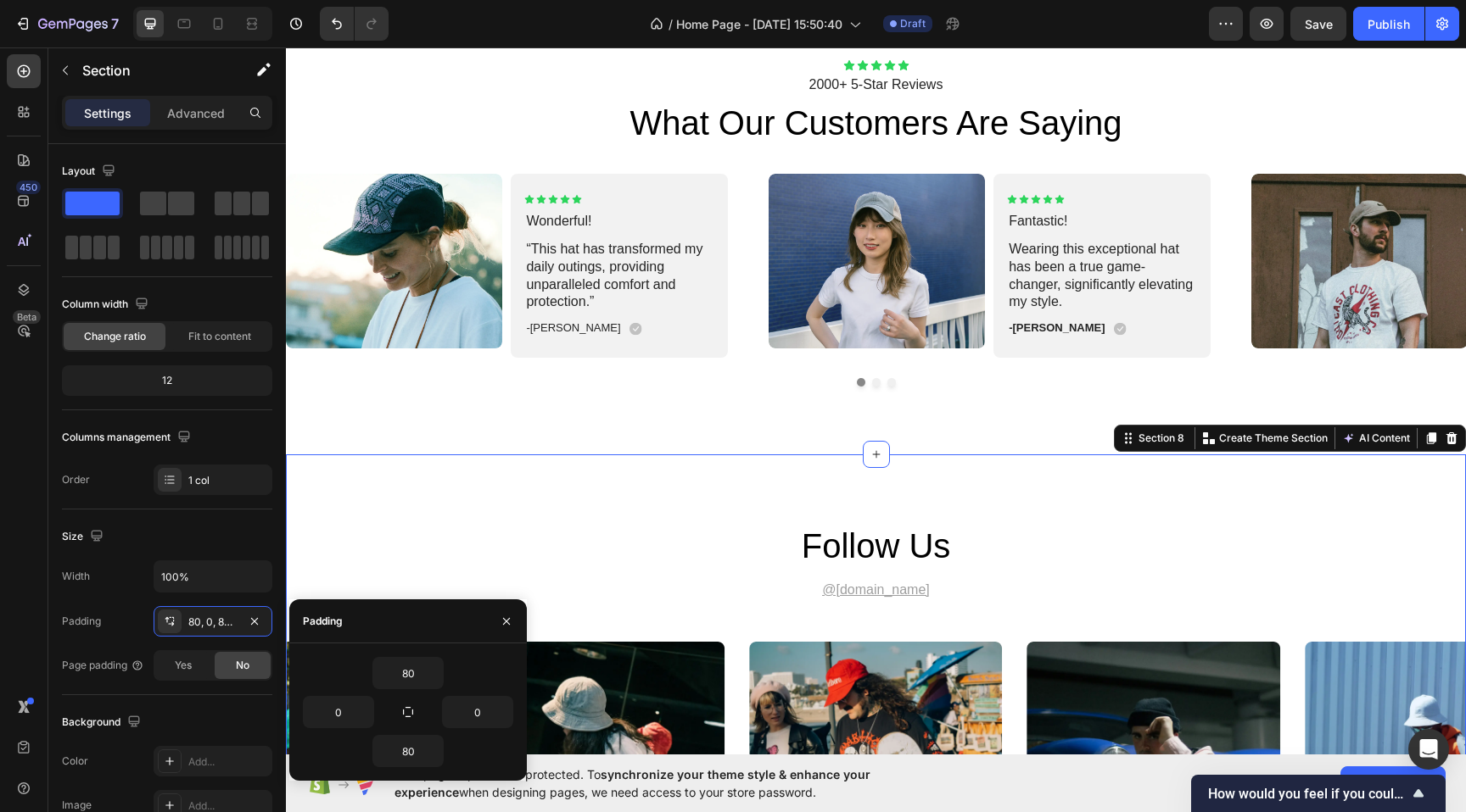
click at [421, 656] on div "80 0 0 80" at bounding box center [408, 712] width 238 height 137
click at [421, 676] on input "80" at bounding box center [408, 673] width 69 height 30
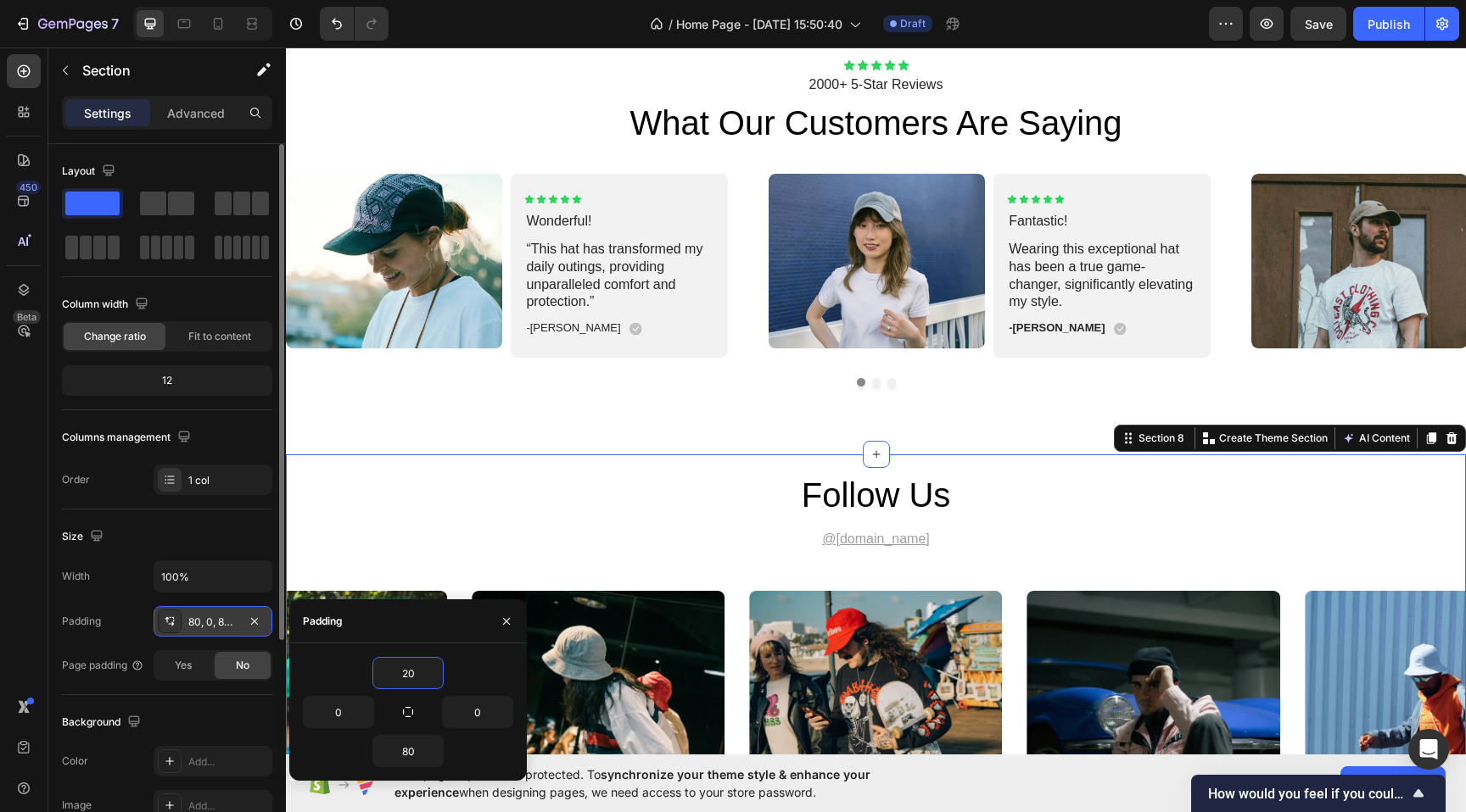
type input "20"
click at [228, 622] on div "80, 0, 80, 0" at bounding box center [212, 621] width 49 height 15
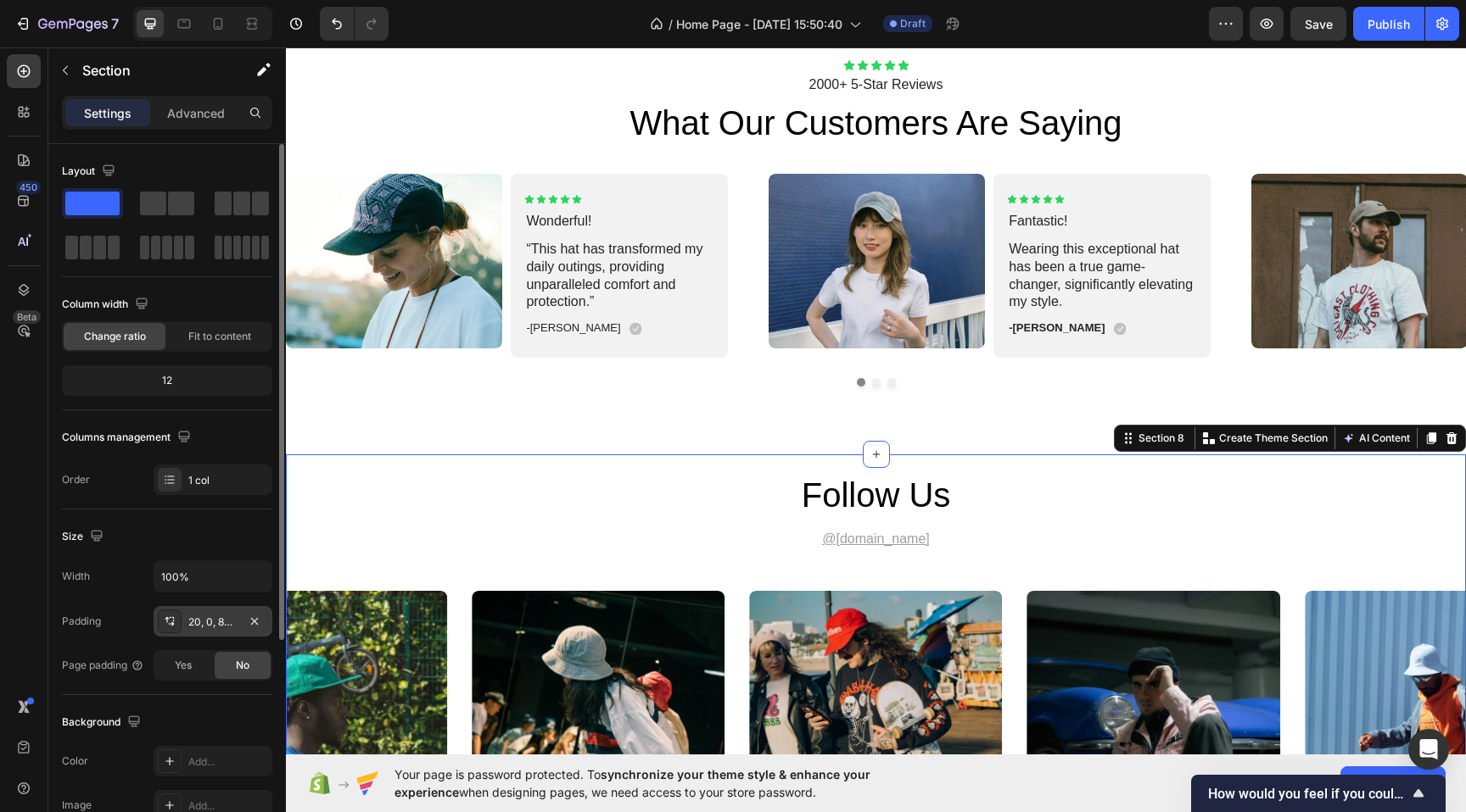
click at [228, 625] on div "20, 0, 80, 0" at bounding box center [212, 621] width 49 height 15
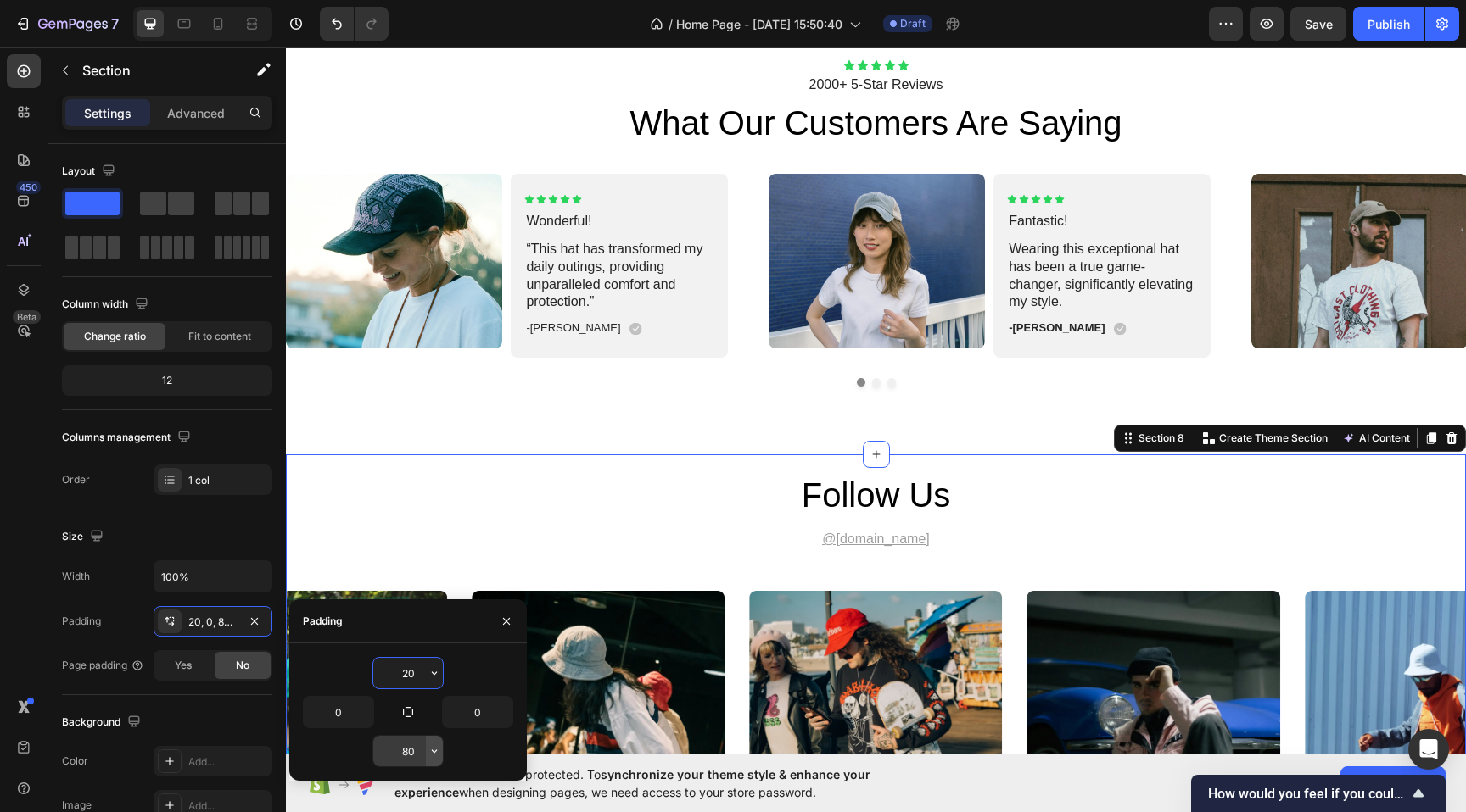
click at [431, 752] on icon "button" at bounding box center [434, 751] width 13 height 13
click at [401, 751] on input "80" at bounding box center [408, 751] width 69 height 30
click at [414, 758] on input "80" at bounding box center [408, 751] width 69 height 30
type input "8"
type input "20"
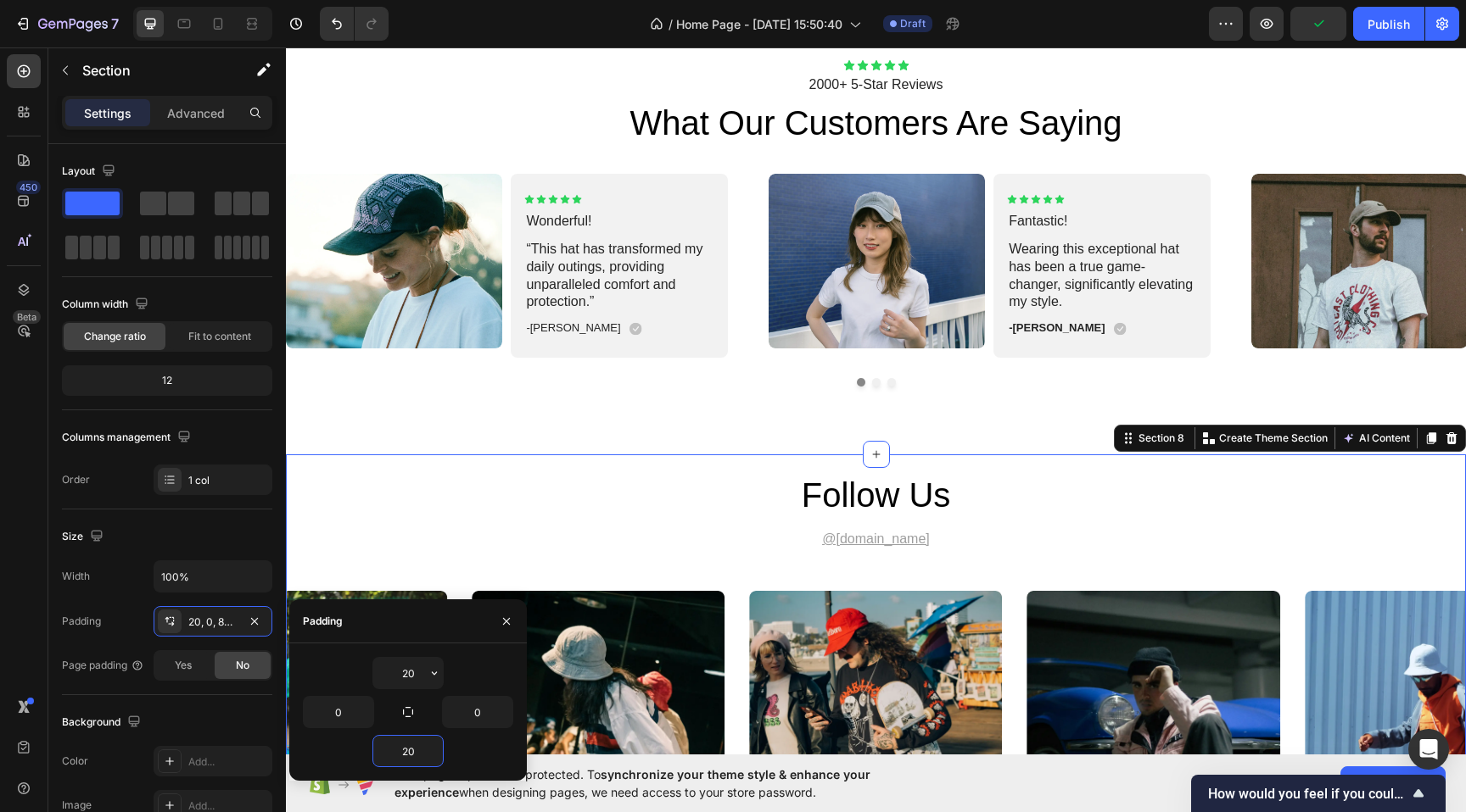
click at [650, 454] on div "follow us Heading @gemhat.design Text Block Image Image Image Image Image Carou…" at bounding box center [876, 657] width 1180 height 406
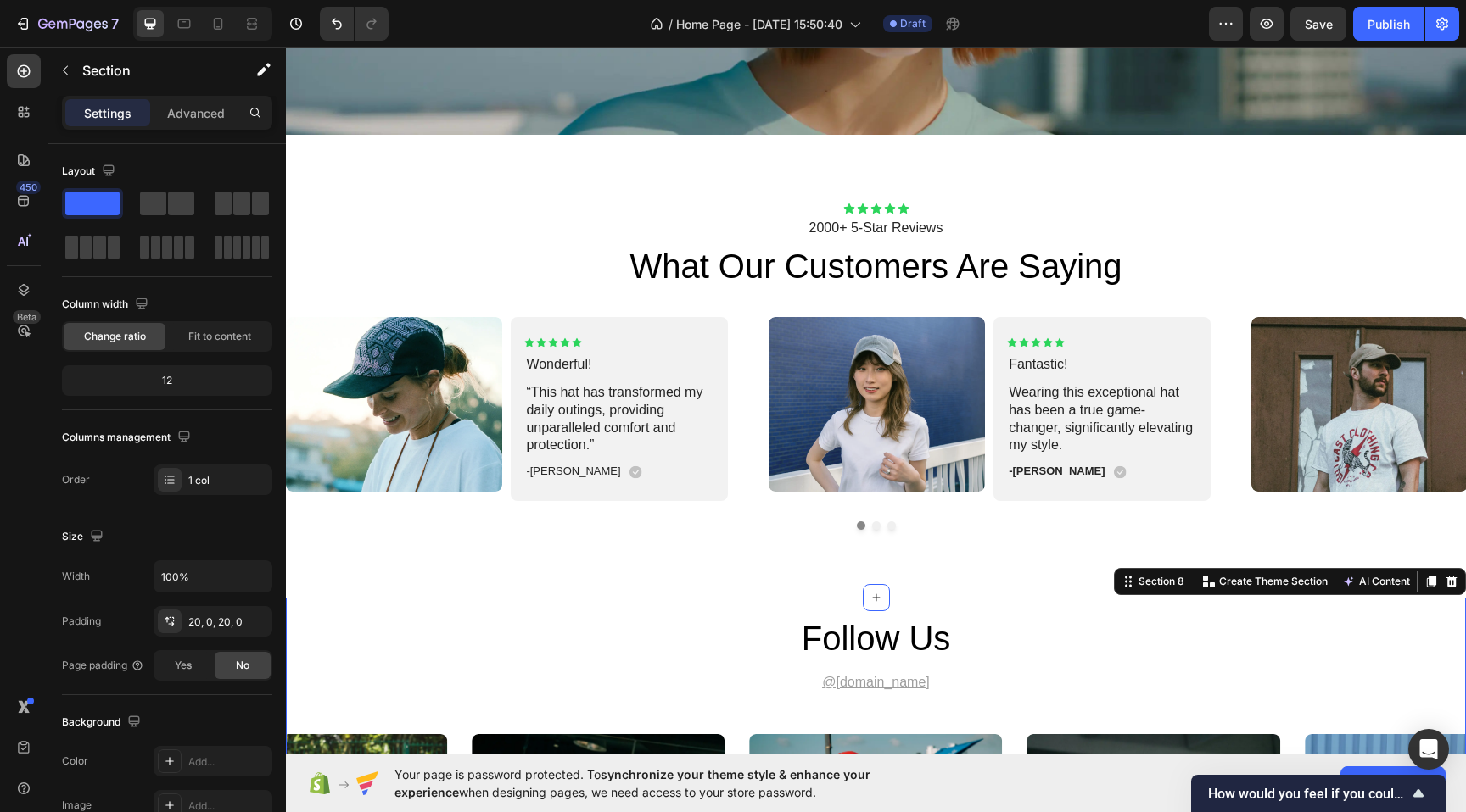
scroll to position [2657, 0]
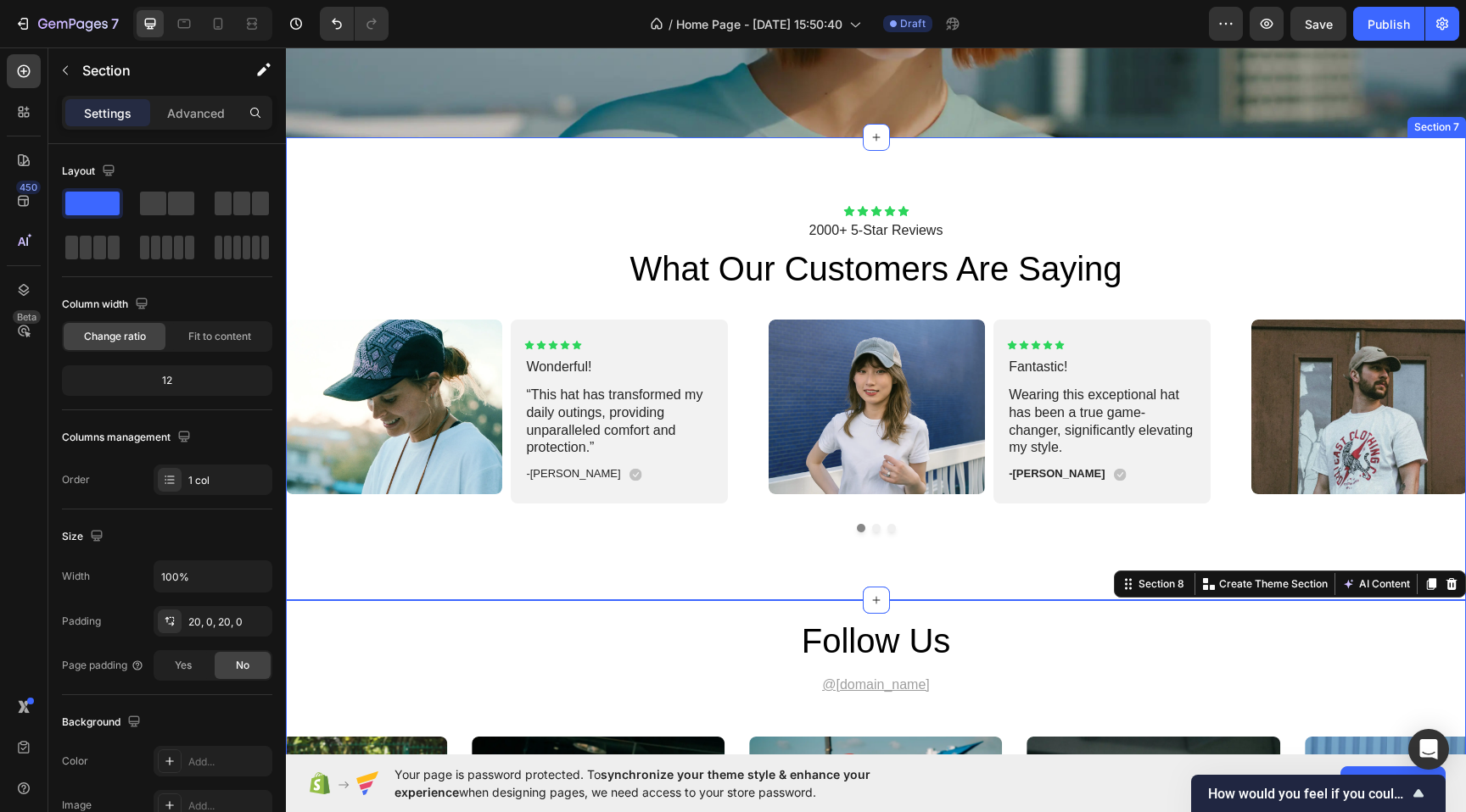
click at [745, 150] on div "Icon Icon Icon Icon Icon Icon List 2000+ 5-Star Reviews Text Block what our cus…" at bounding box center [876, 369] width 1180 height 463
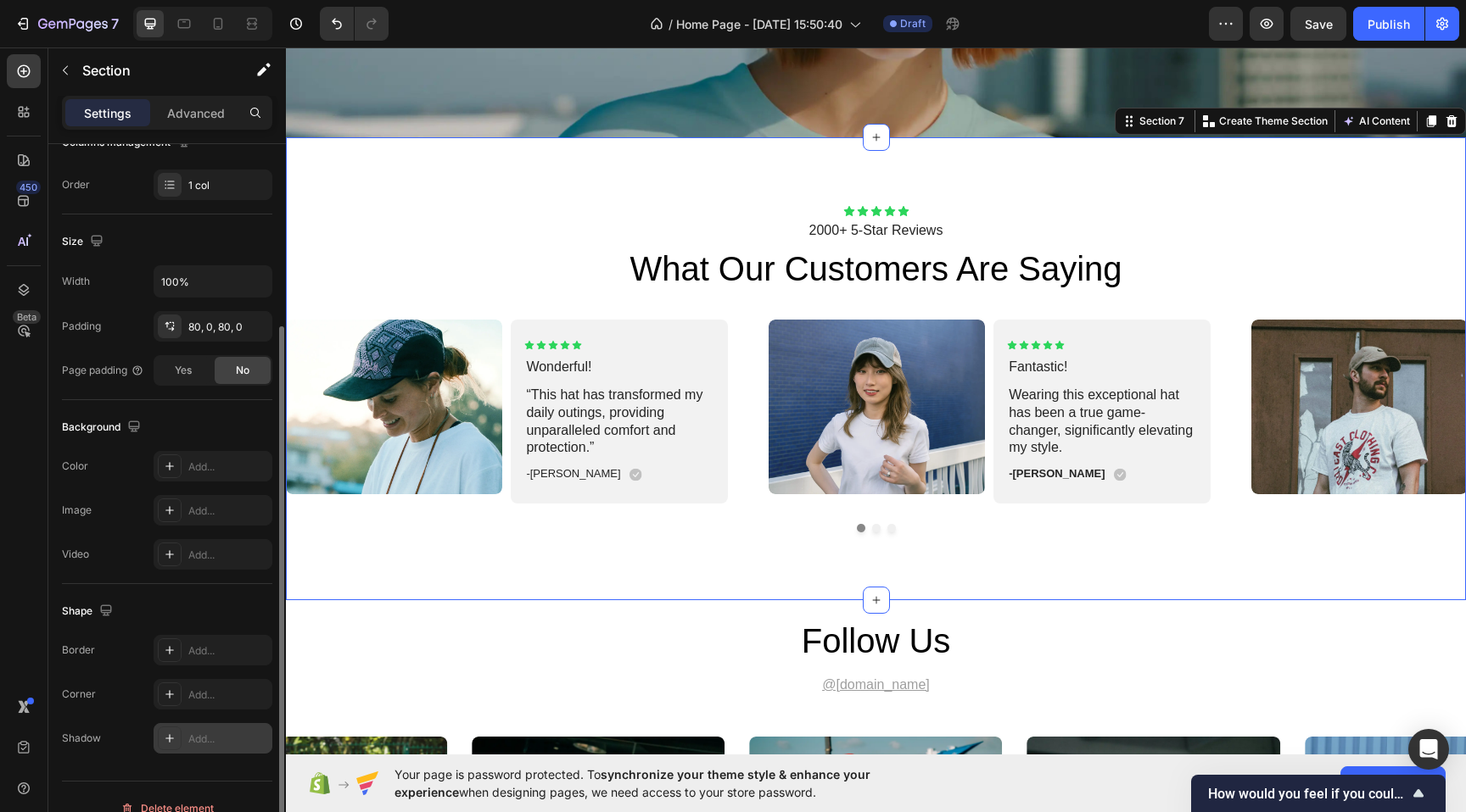
scroll to position [0, 0]
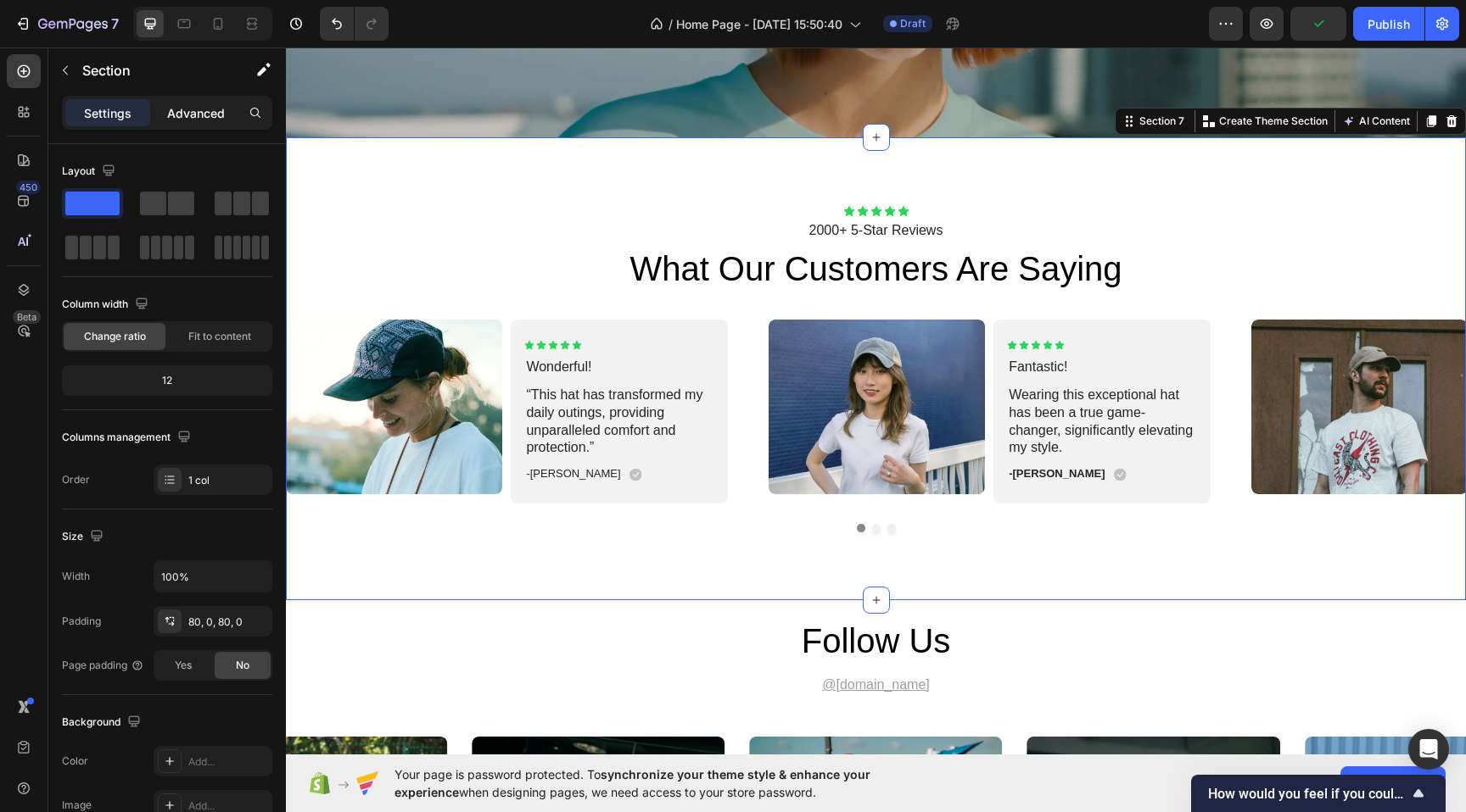
click at [185, 102] on div "Advanced" at bounding box center [195, 112] width 85 height 27
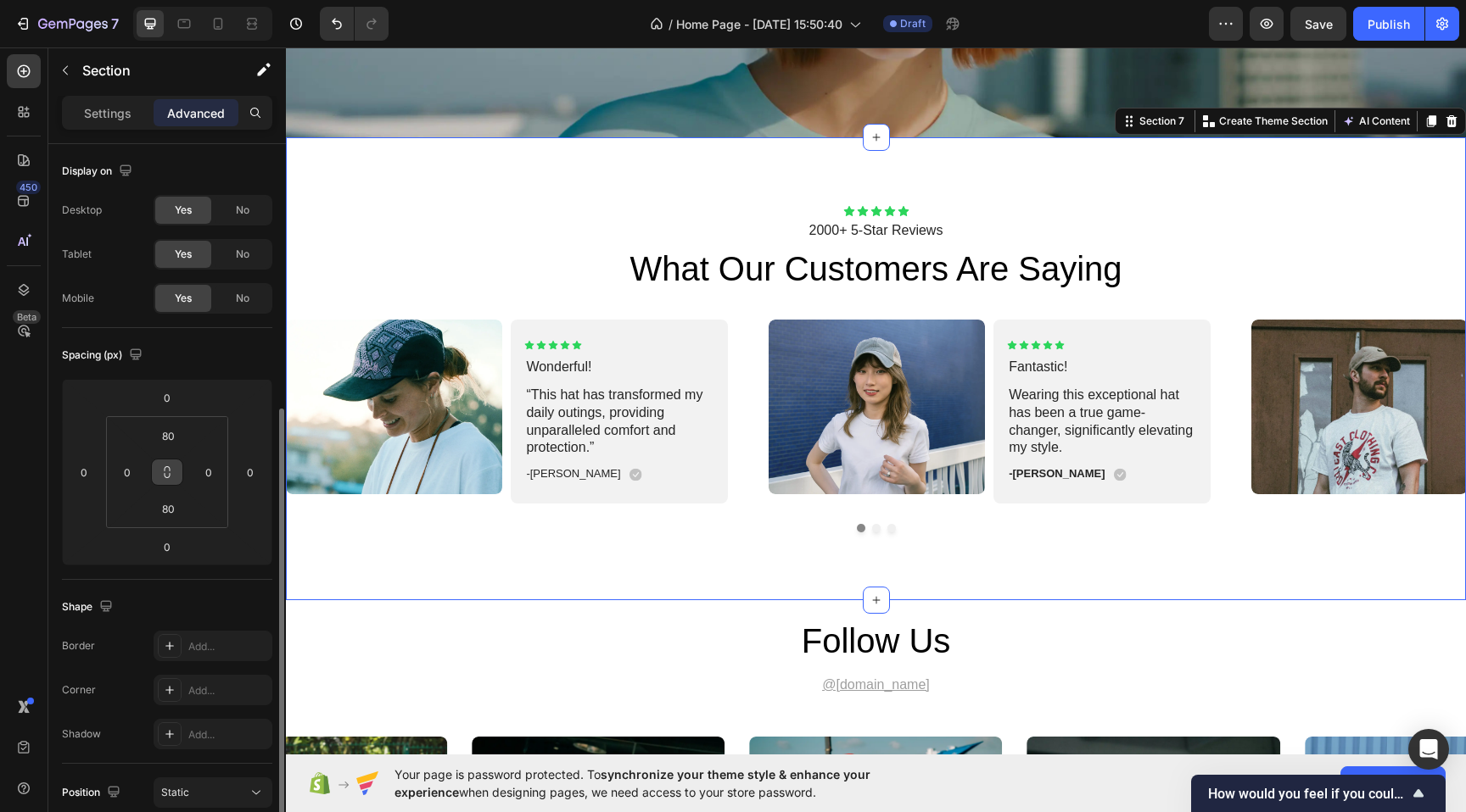
scroll to position [460, 0]
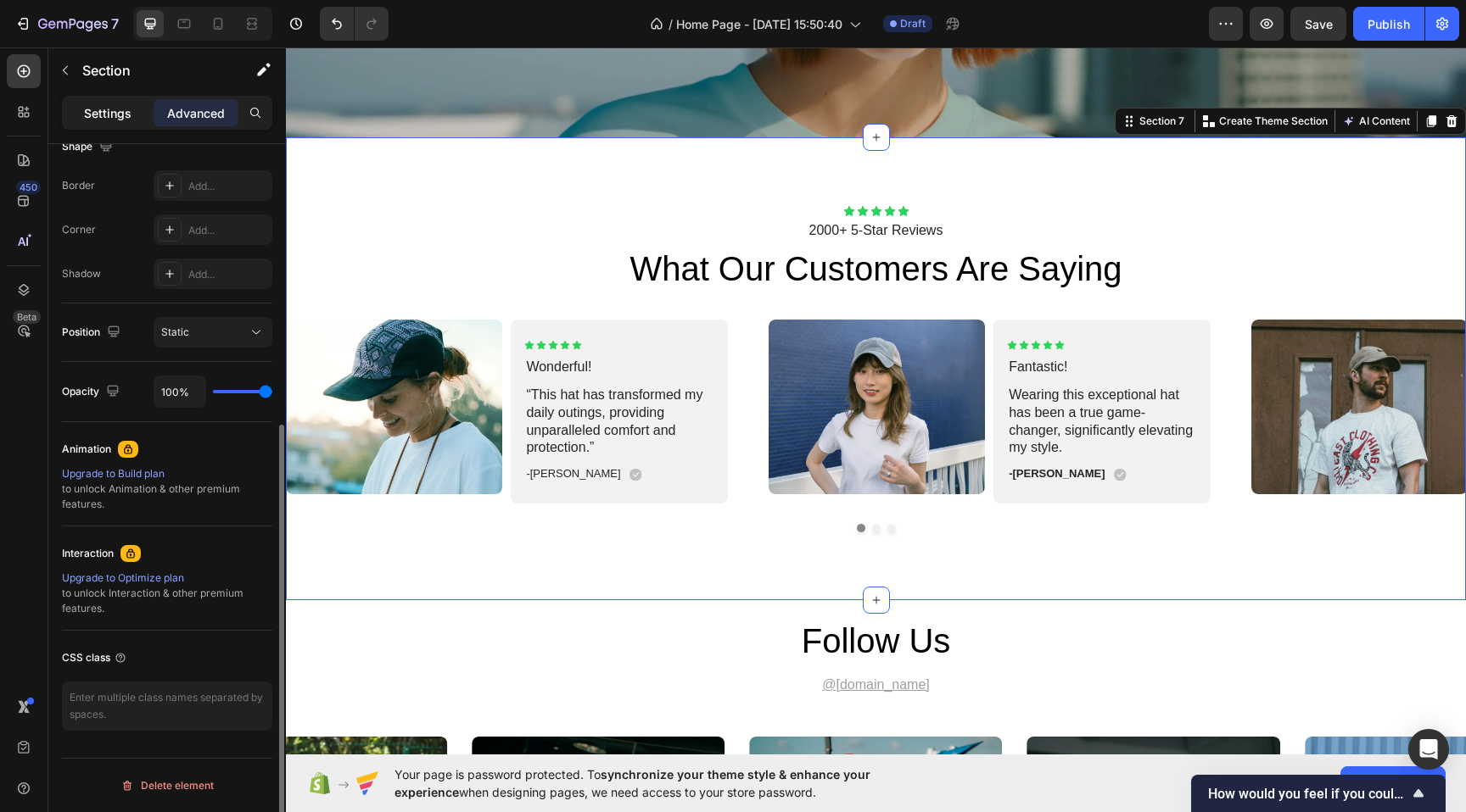
click at [120, 118] on p "Settings" at bounding box center [107, 113] width 47 height 18
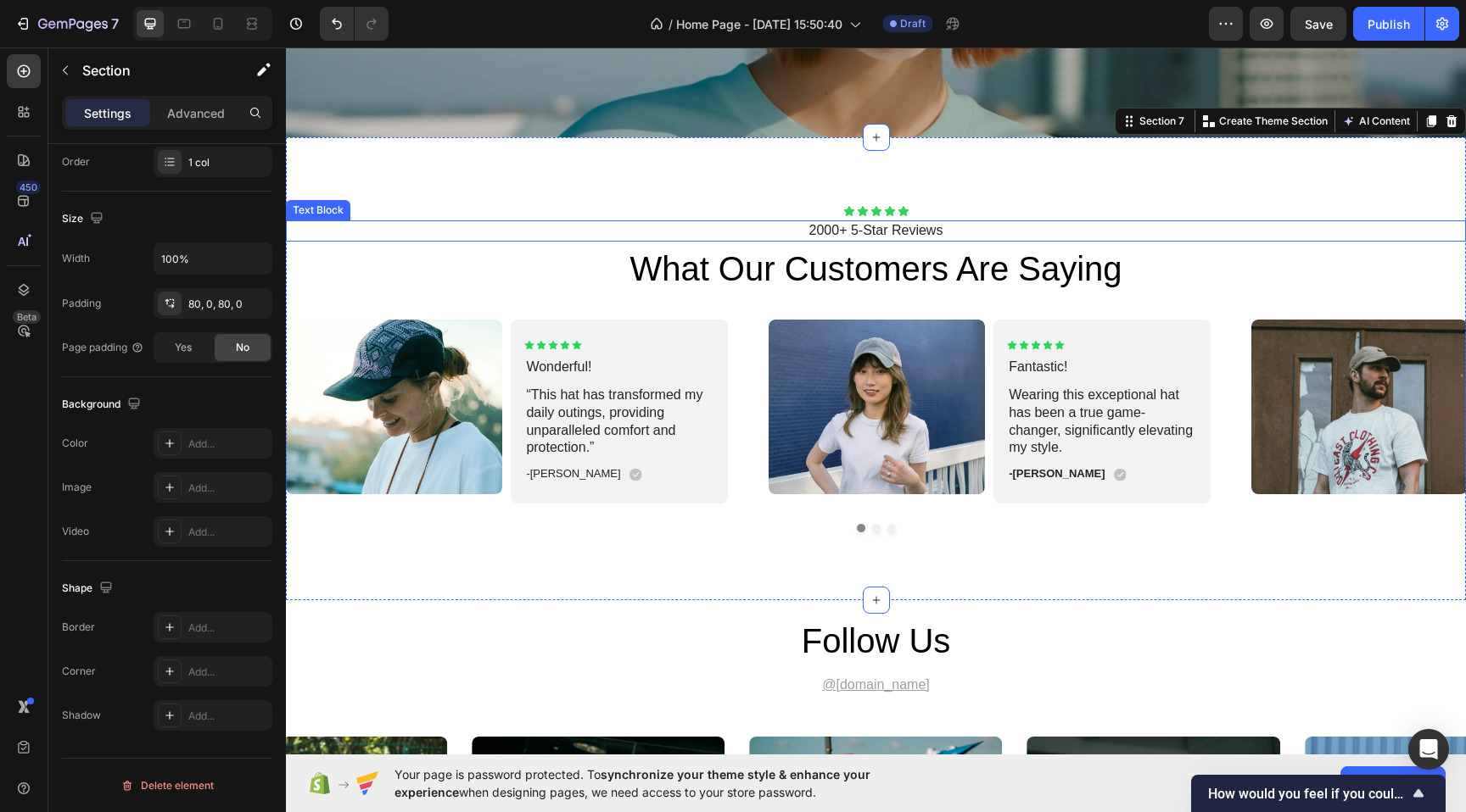
click at [352, 223] on p "2000+ 5-Star Reviews" at bounding box center [876, 231] width 1177 height 18
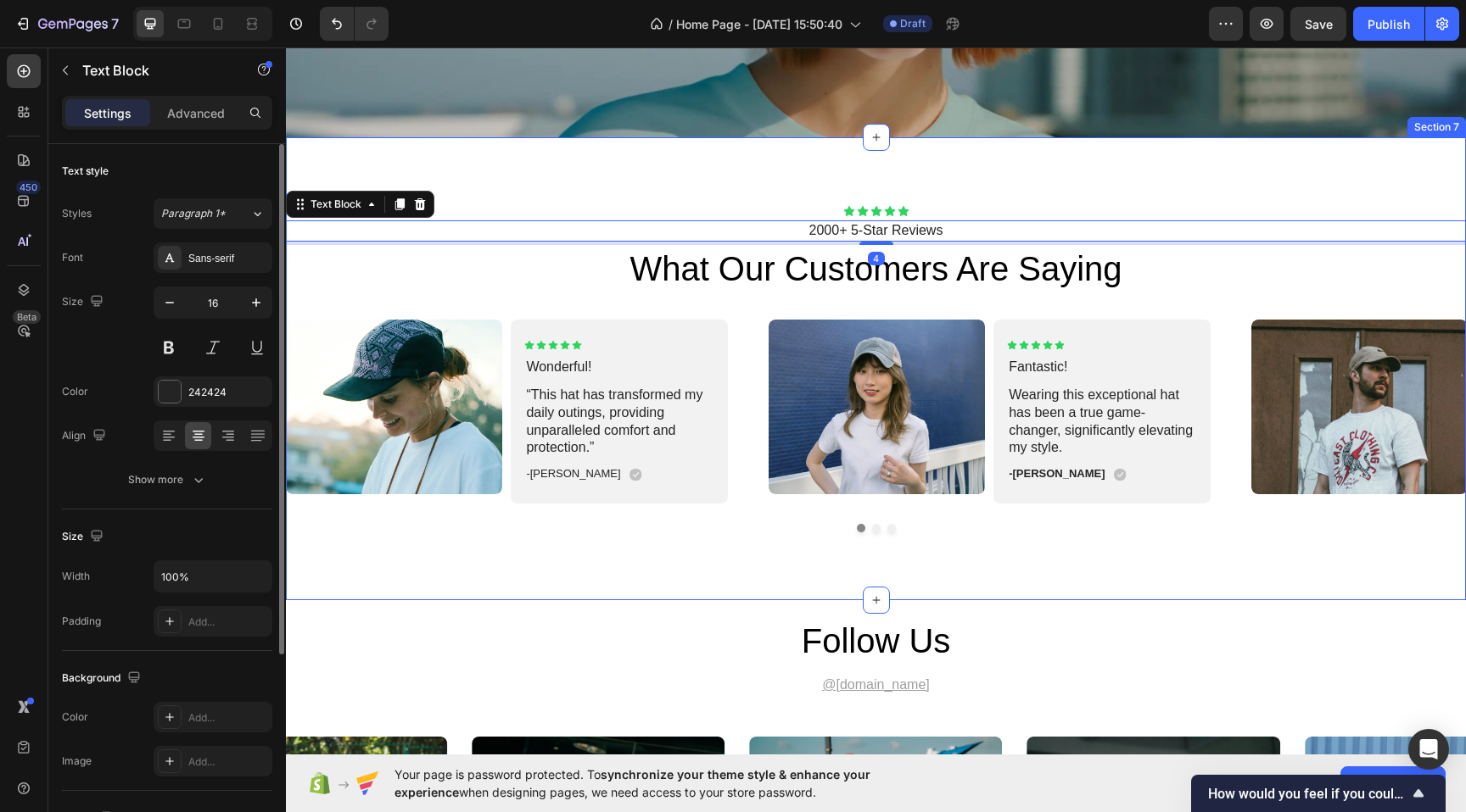
click at [383, 166] on div "Icon Icon Icon Icon Icon Icon List 2000+ 5-Star Reviews Text Block 4 what our c…" at bounding box center [876, 369] width 1180 height 463
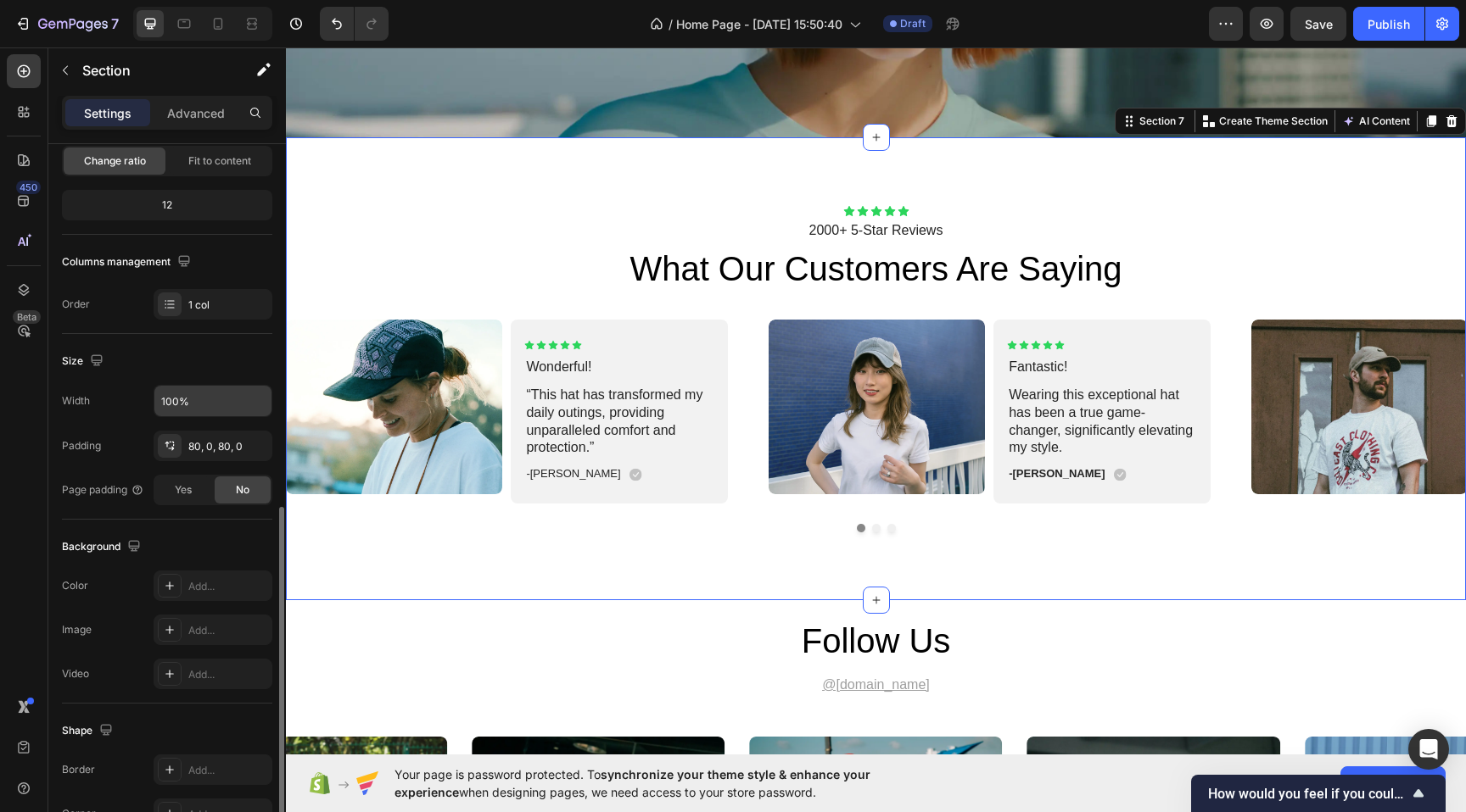
scroll to position [318, 0]
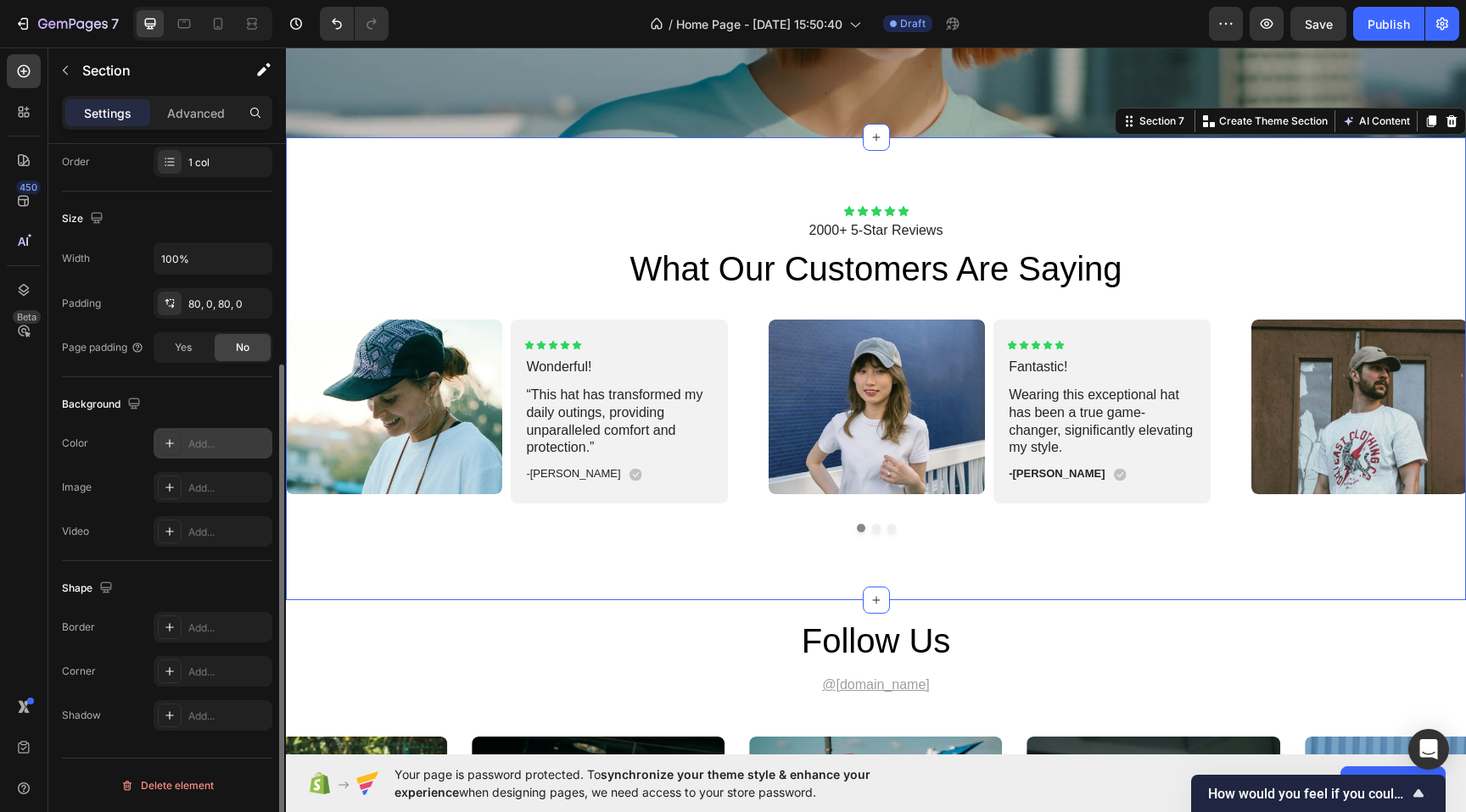
click at [167, 449] on icon at bounding box center [169, 443] width 13 height 13
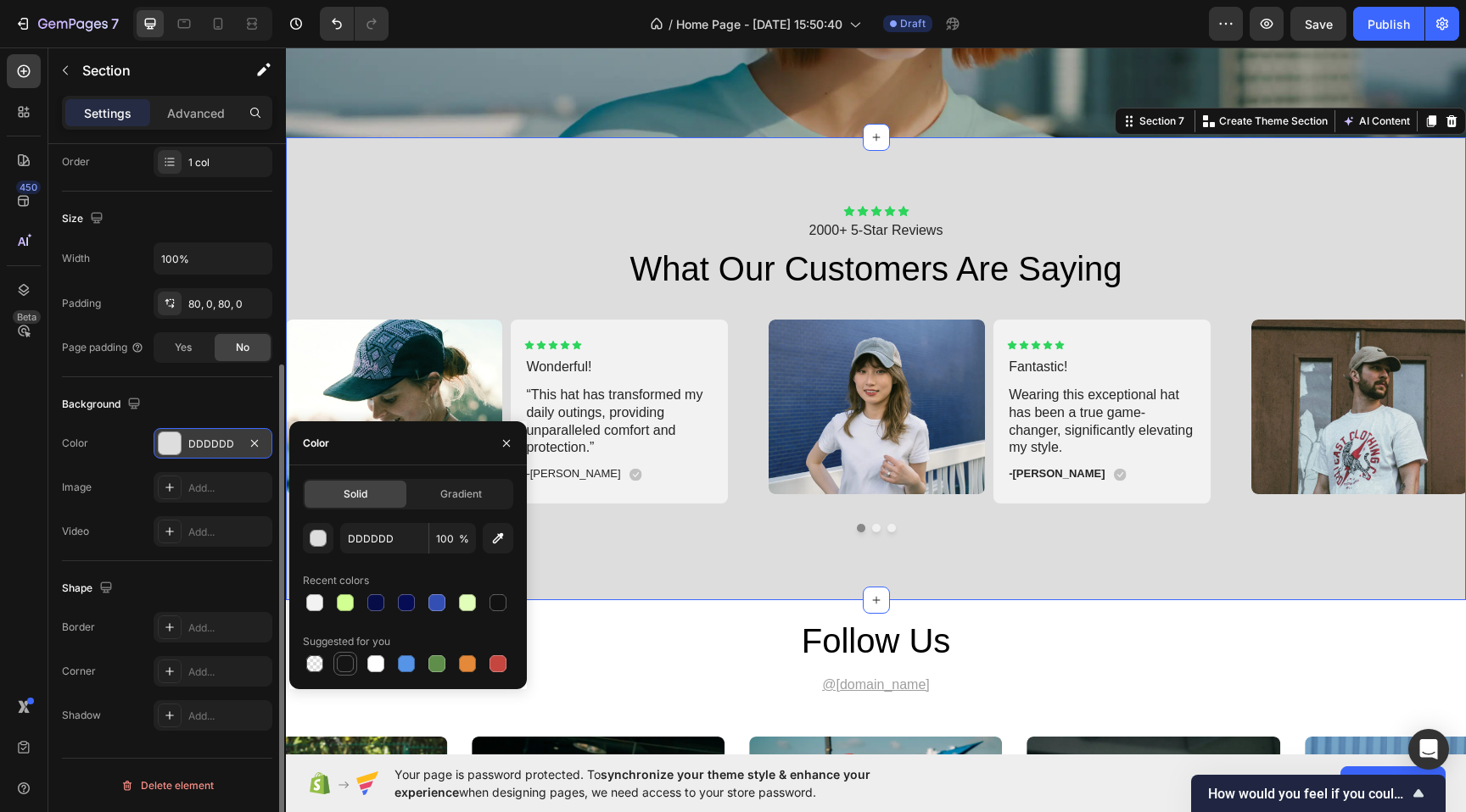
click at [342, 668] on div at bounding box center [345, 663] width 17 height 17
type input "151515"
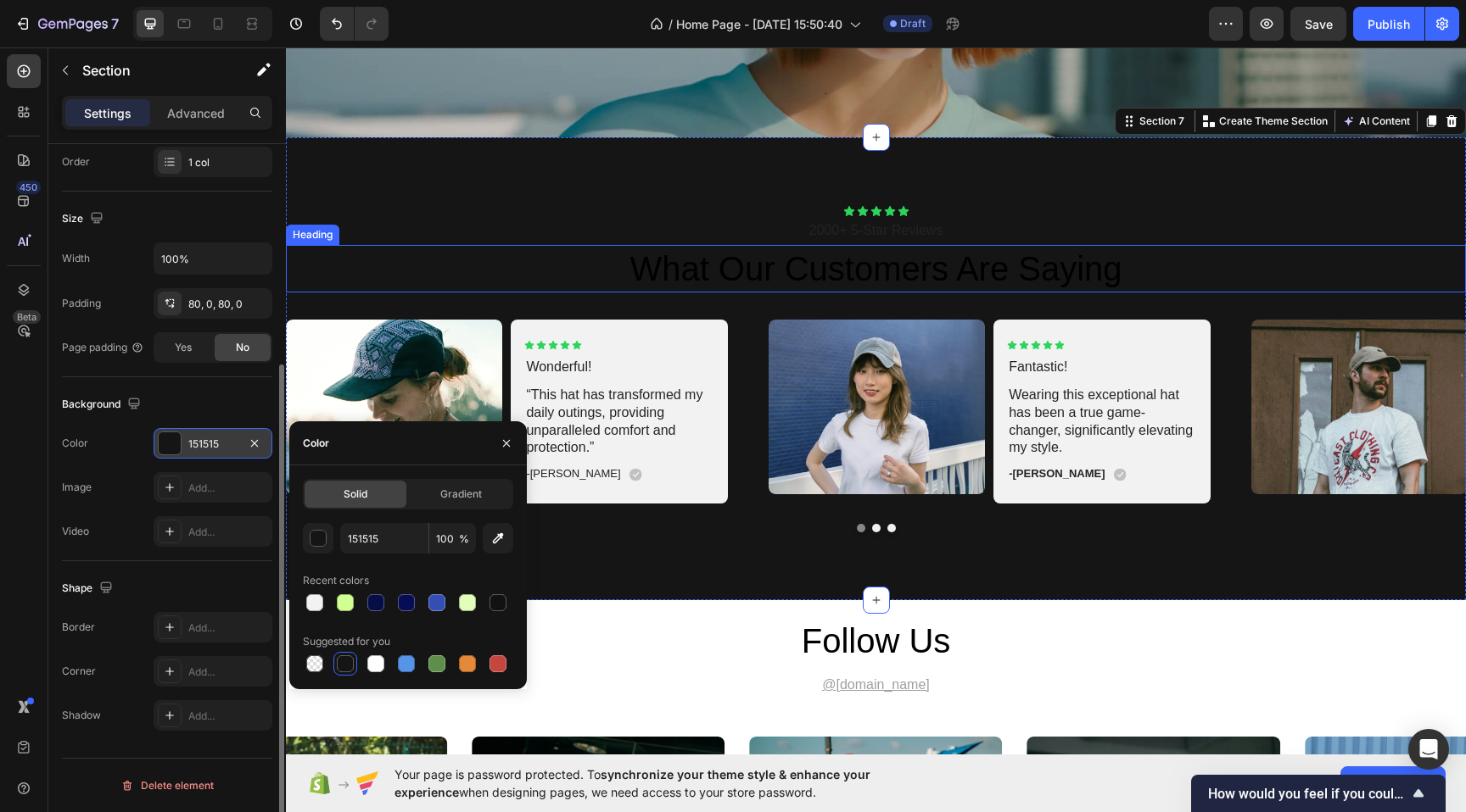
click at [763, 276] on h2 "what our customers are saying" at bounding box center [876, 268] width 1180 height 47
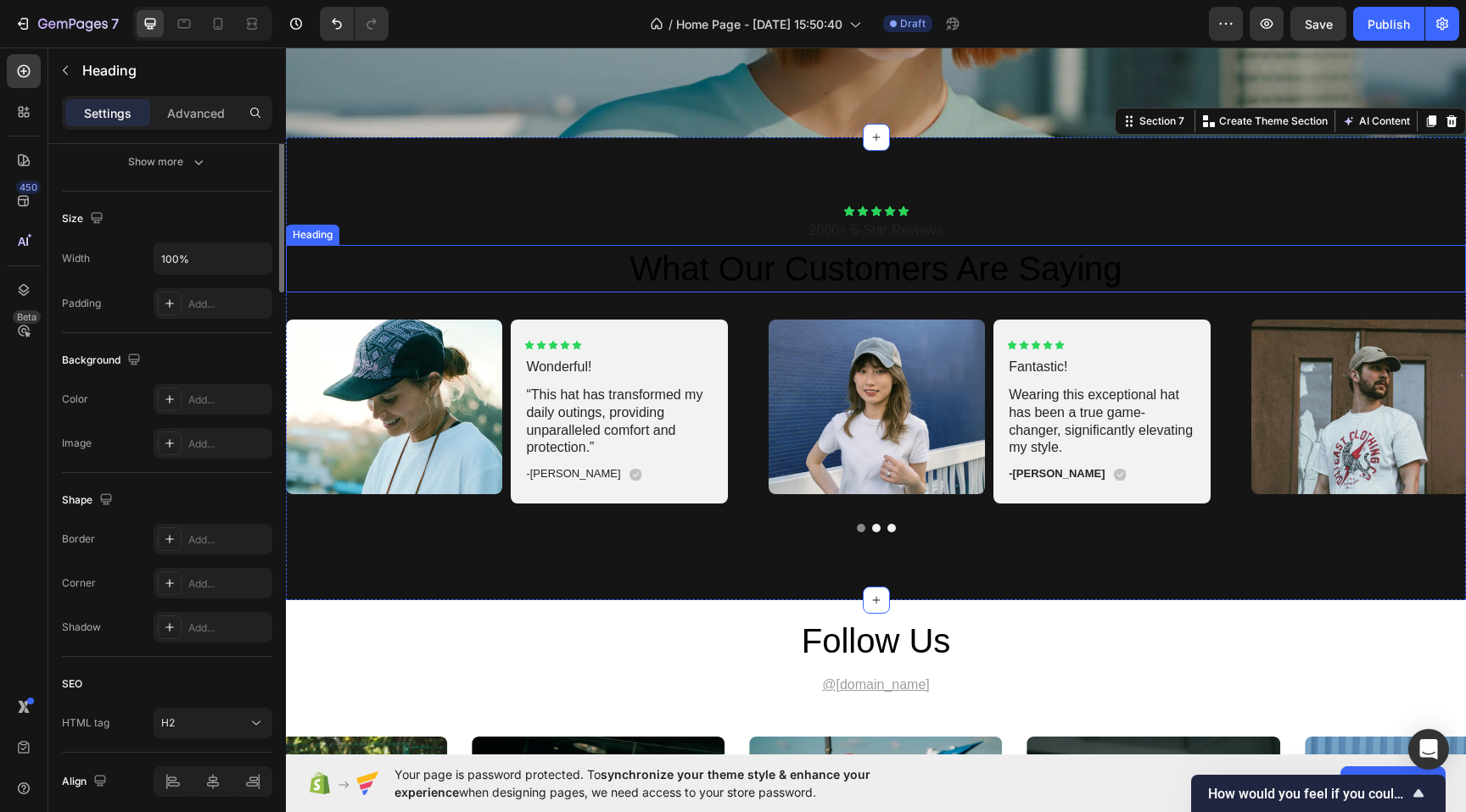
scroll to position [0, 0]
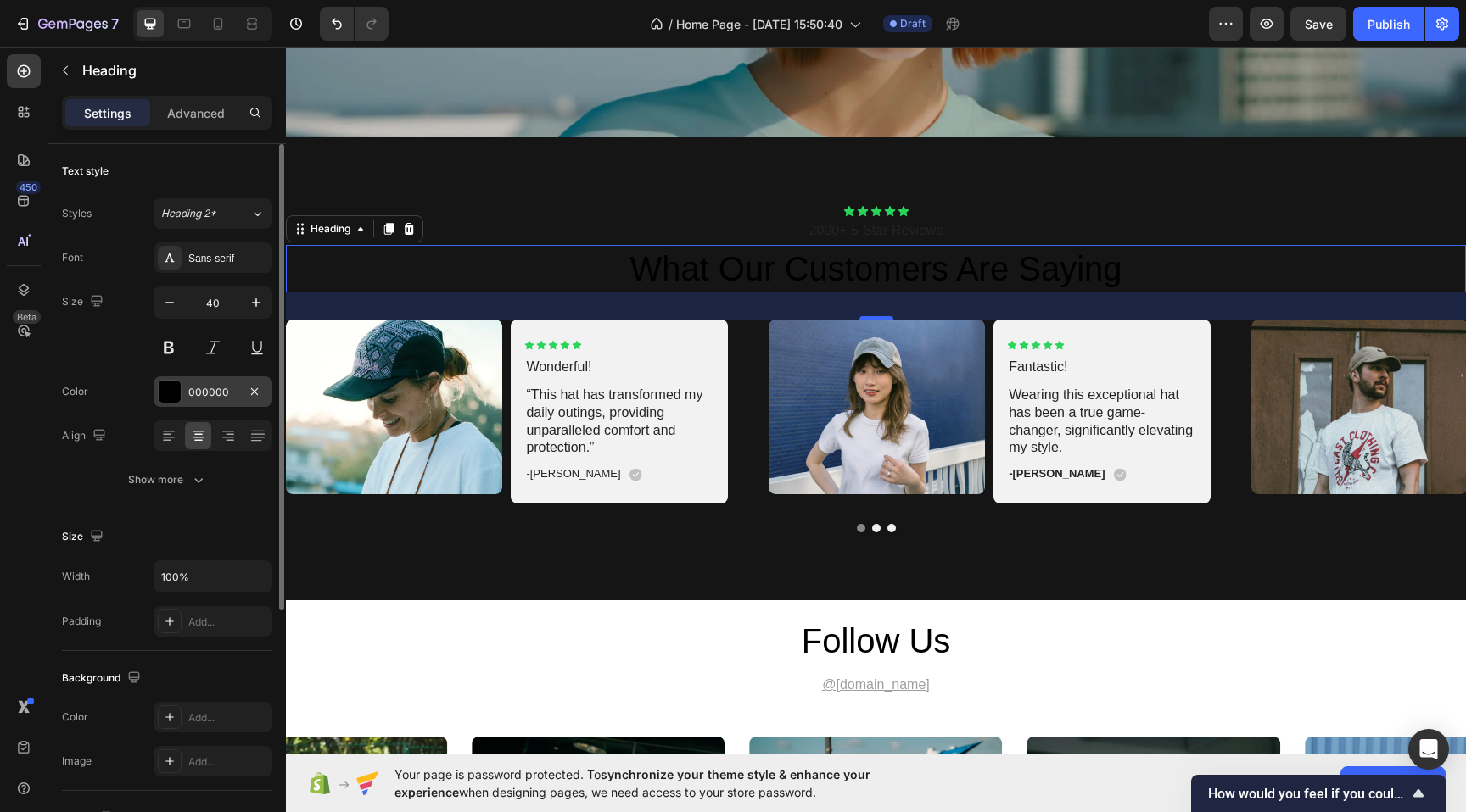
click at [169, 388] on div at bounding box center [169, 392] width 22 height 22
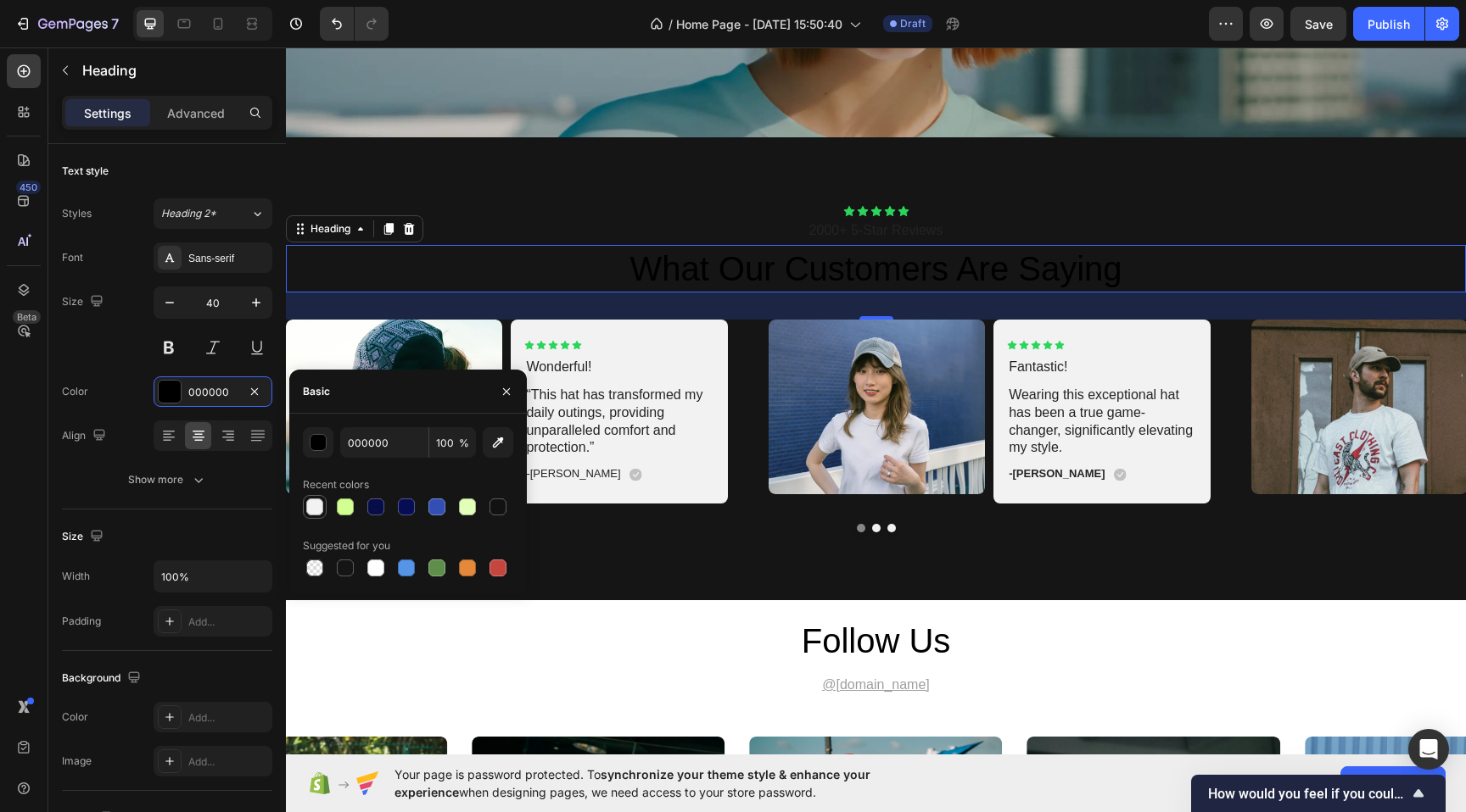
click at [314, 517] on div at bounding box center [314, 507] width 24 height 24
type input "F2F2F2"
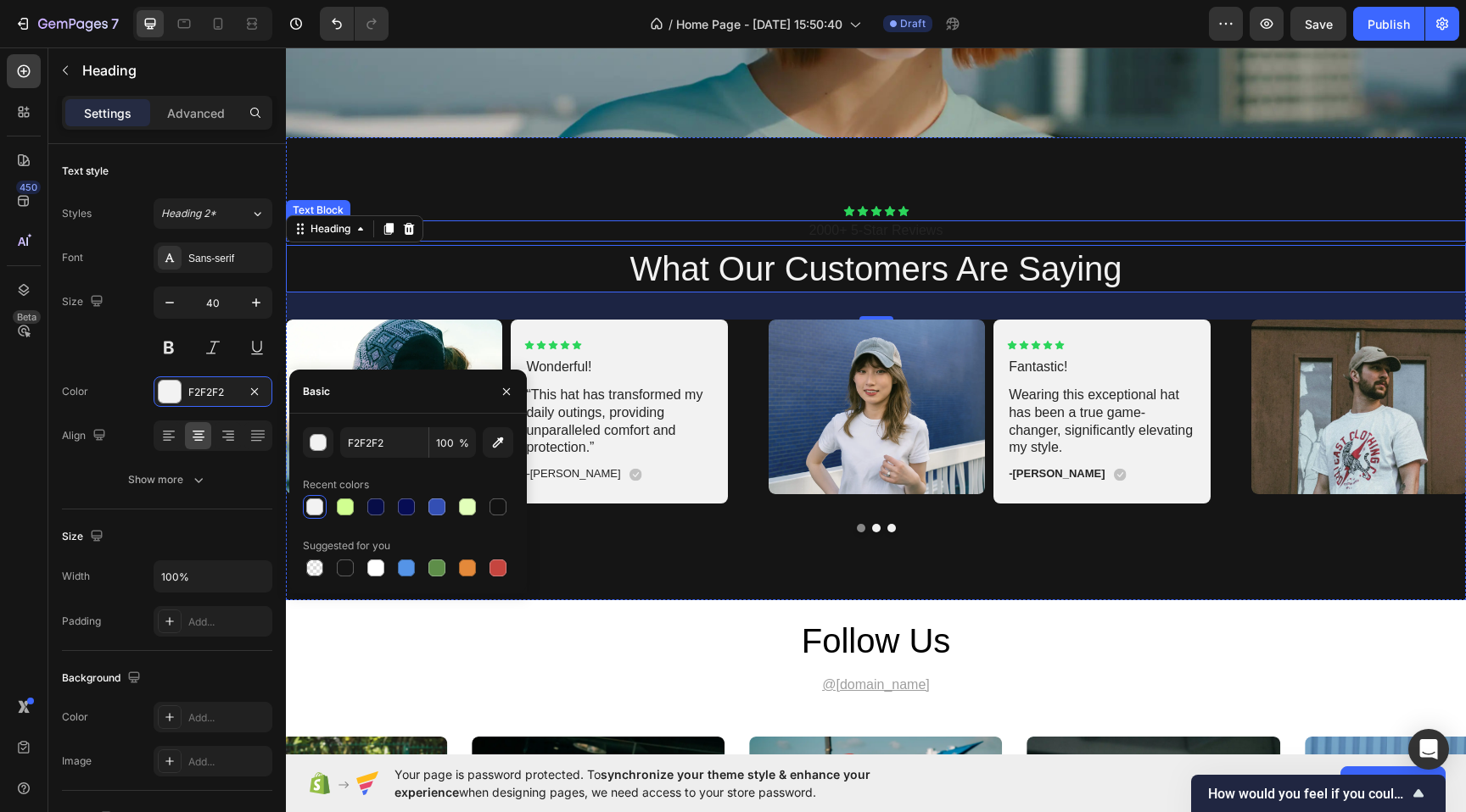
click at [827, 229] on p "2000+ 5-Star Reviews" at bounding box center [876, 231] width 1177 height 18
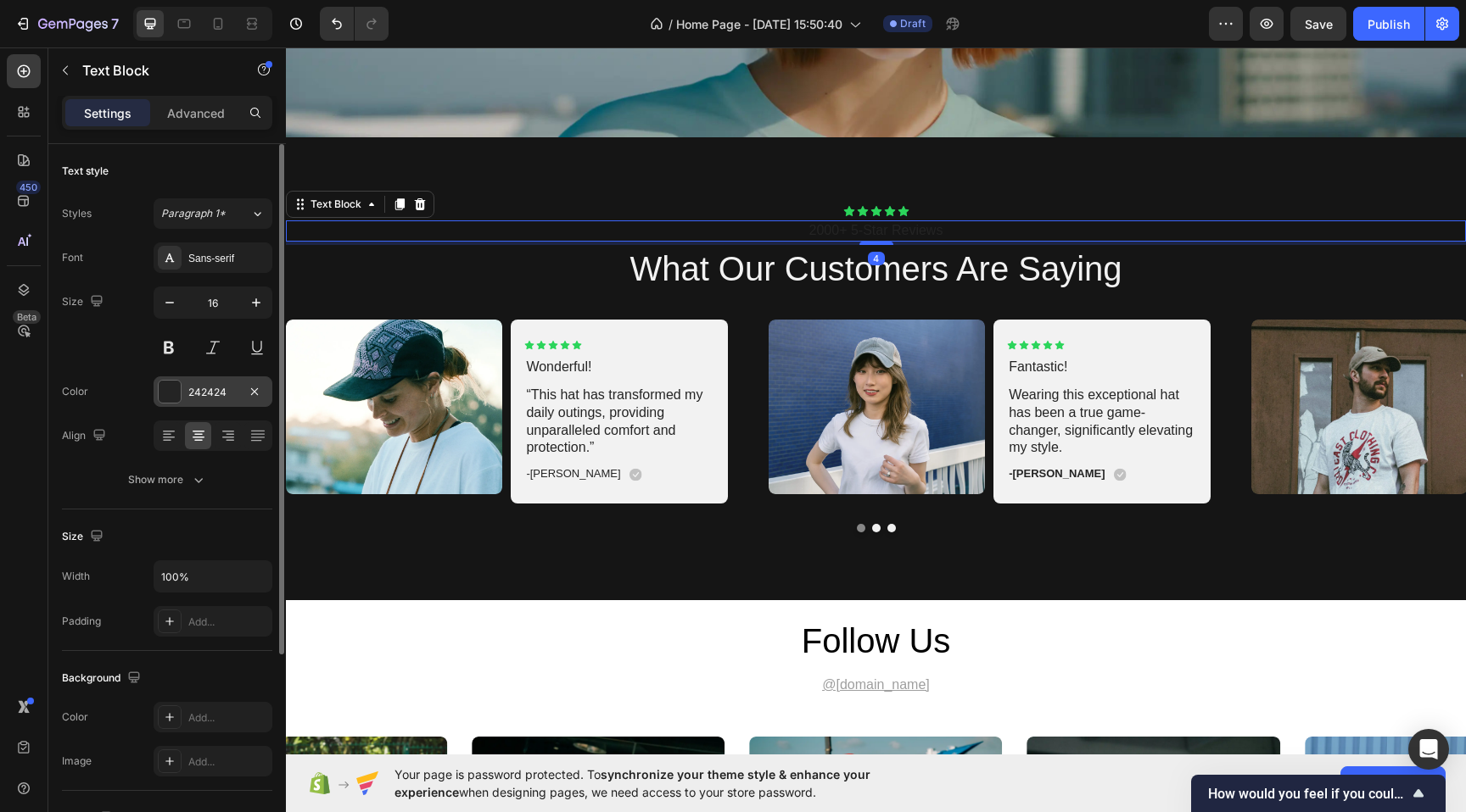
click at [167, 388] on div at bounding box center [169, 392] width 22 height 22
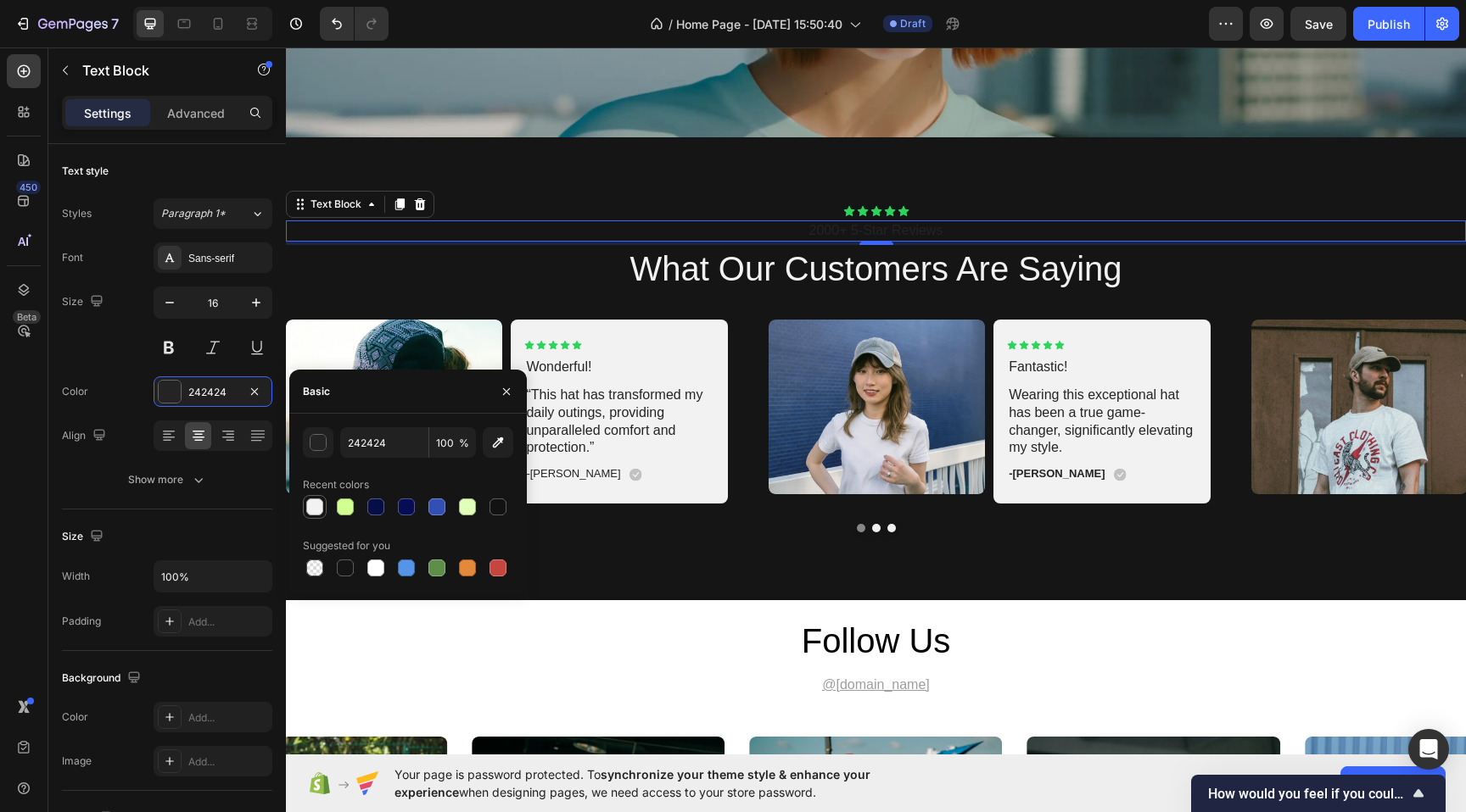
click at [312, 511] on div at bounding box center [314, 507] width 17 height 17
type input "F2F2F2"
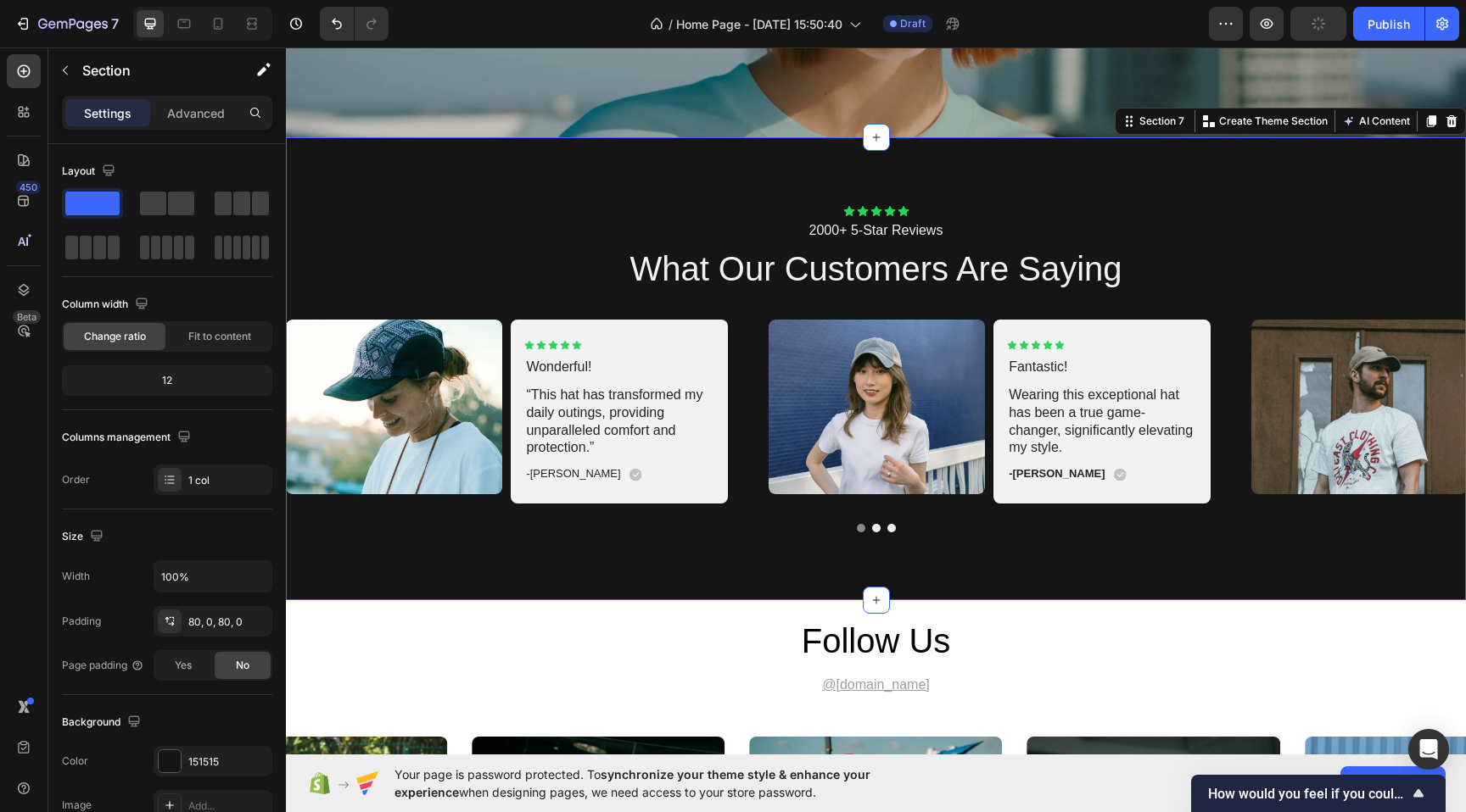
click at [827, 543] on div "Icon Icon Icon Icon Icon Icon List 2000+ 5-Star Reviews Text Block what our cus…" at bounding box center [876, 369] width 1180 height 463
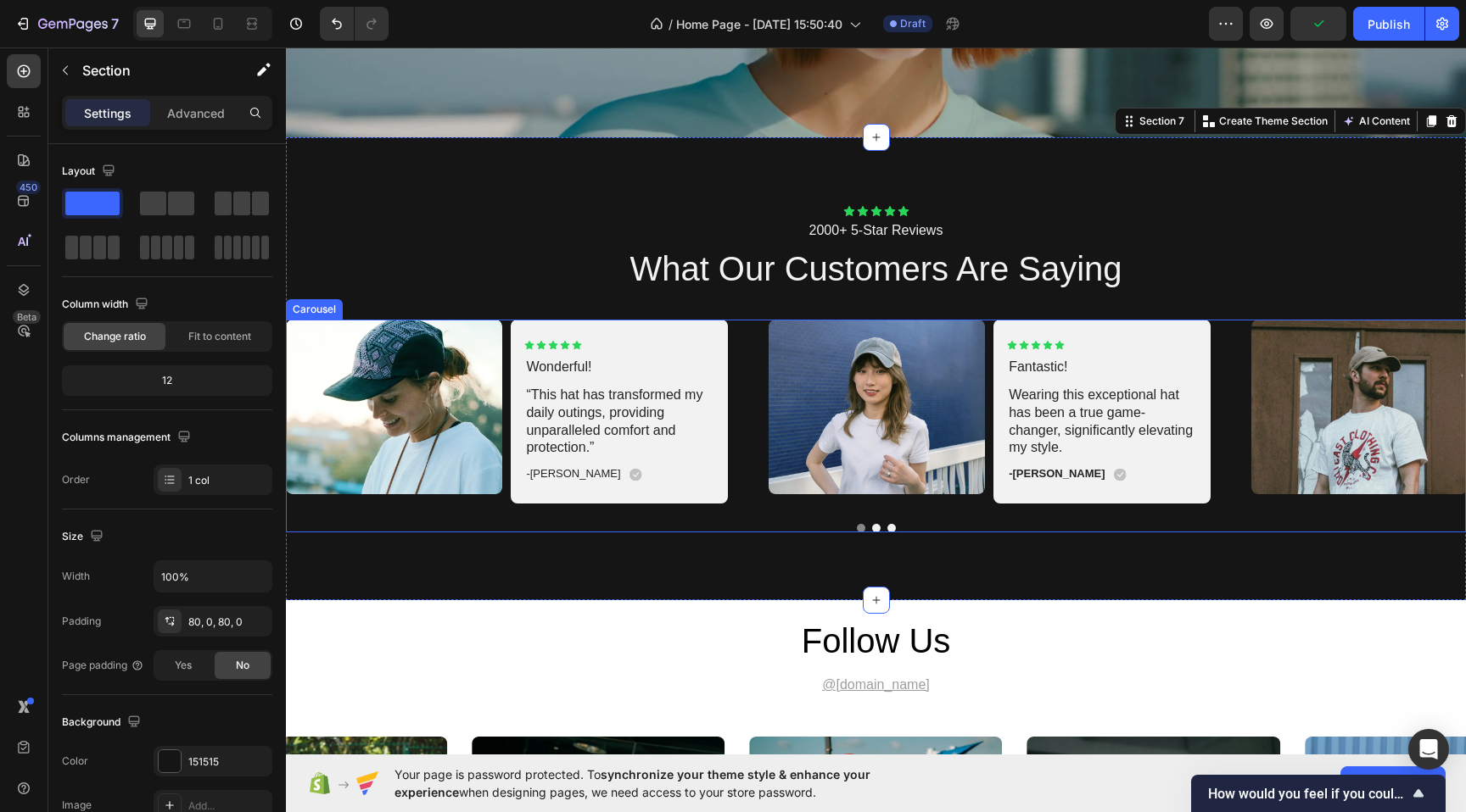
click at [750, 345] on div "Image Icon Icon Icon Icon Icon Icon List Wonderful! Text Block “This hat has tr…" at bounding box center [876, 411] width 1180 height 184
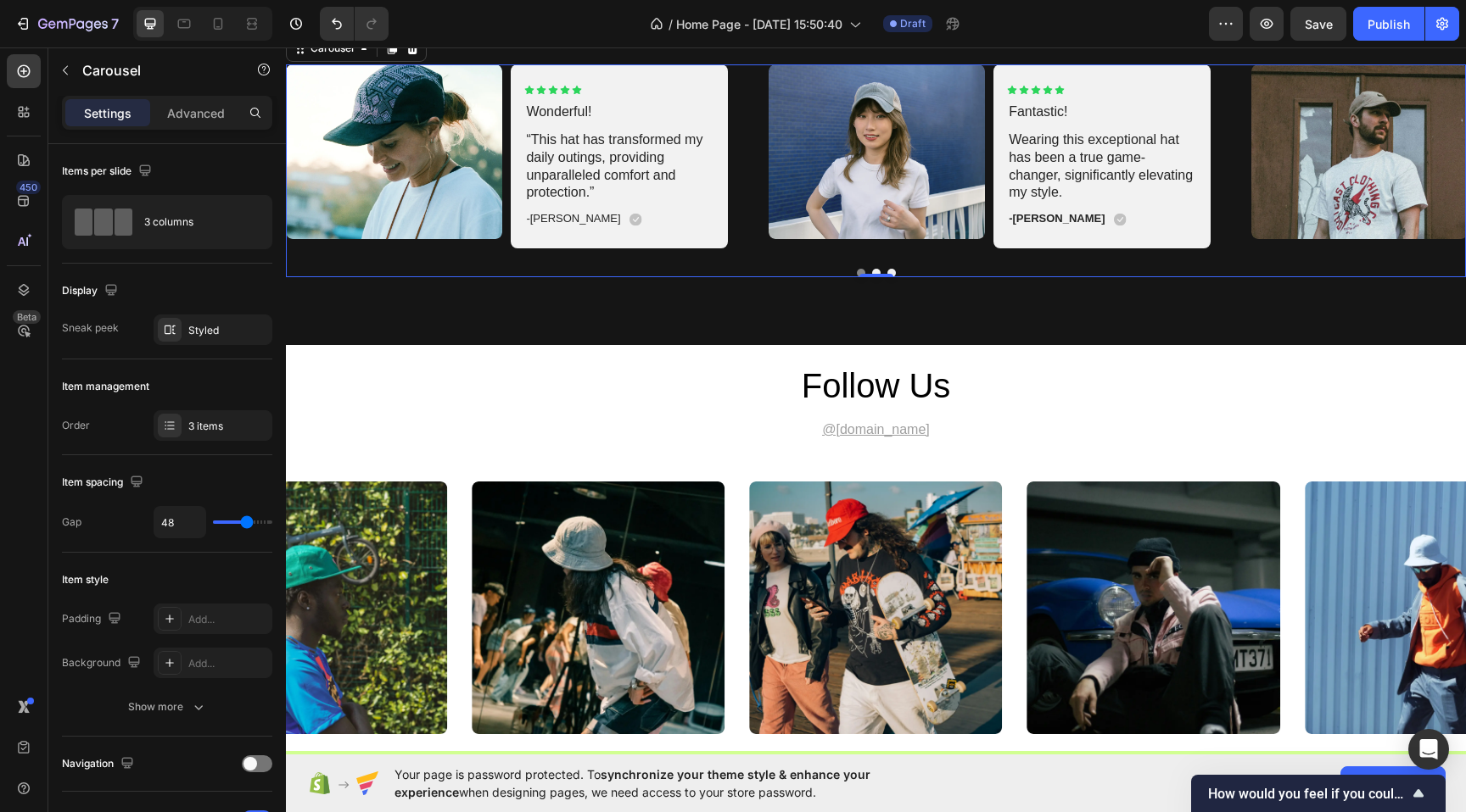
scroll to position [2935, 0]
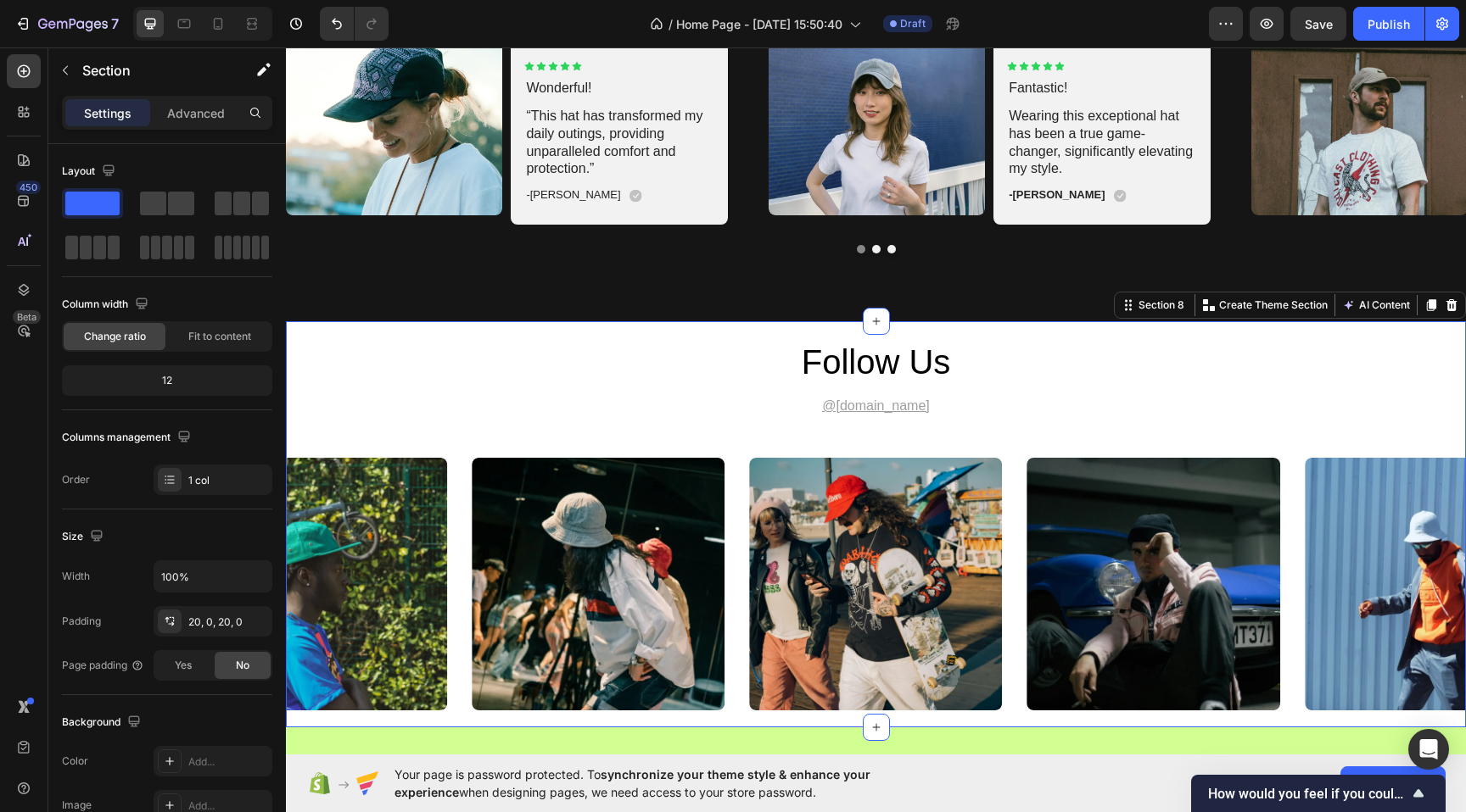
click at [759, 325] on div "follow us Heading @gemhat.design Text Block Image Image Image Image Image Carou…" at bounding box center [876, 524] width 1180 height 406
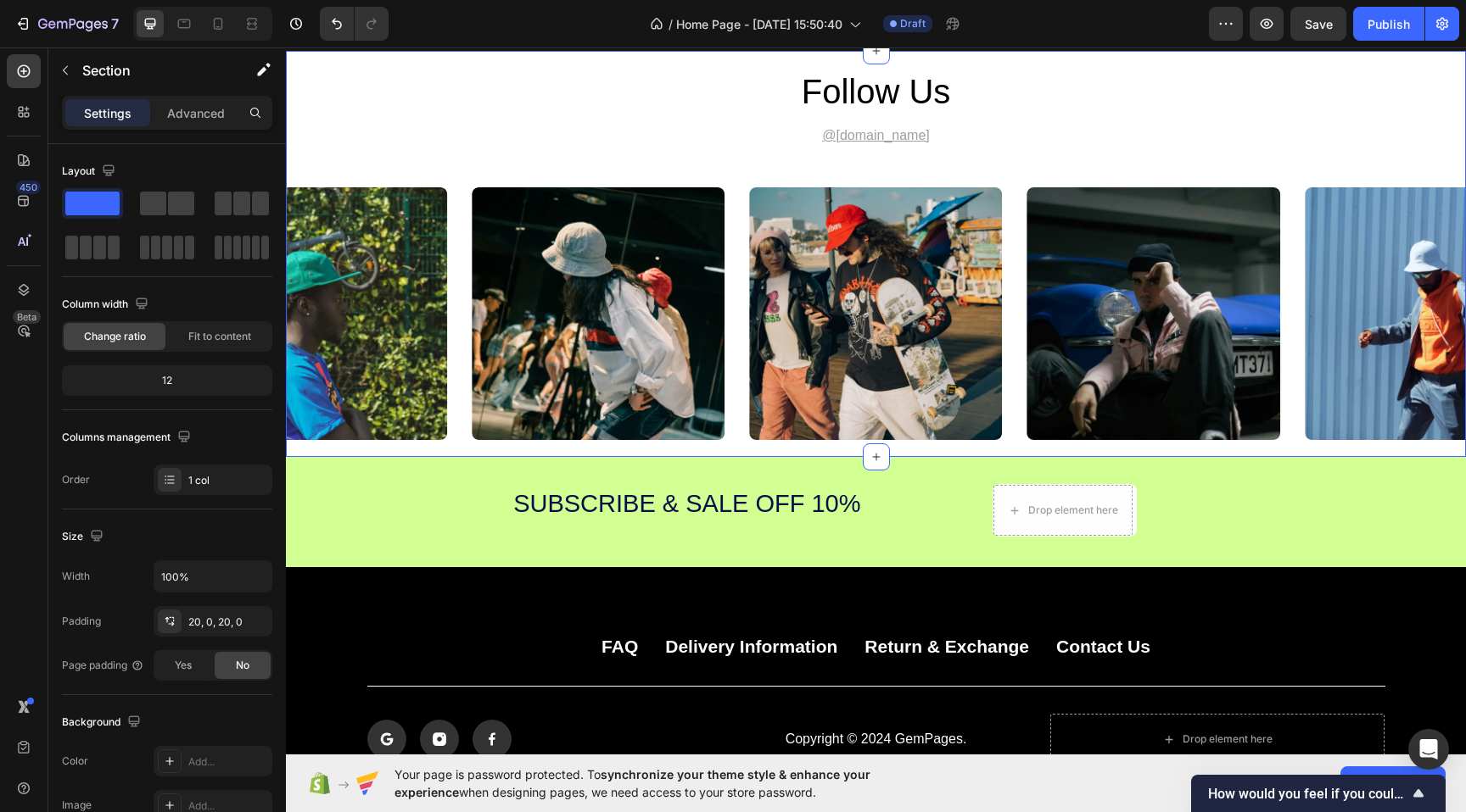
scroll to position [3208, 0]
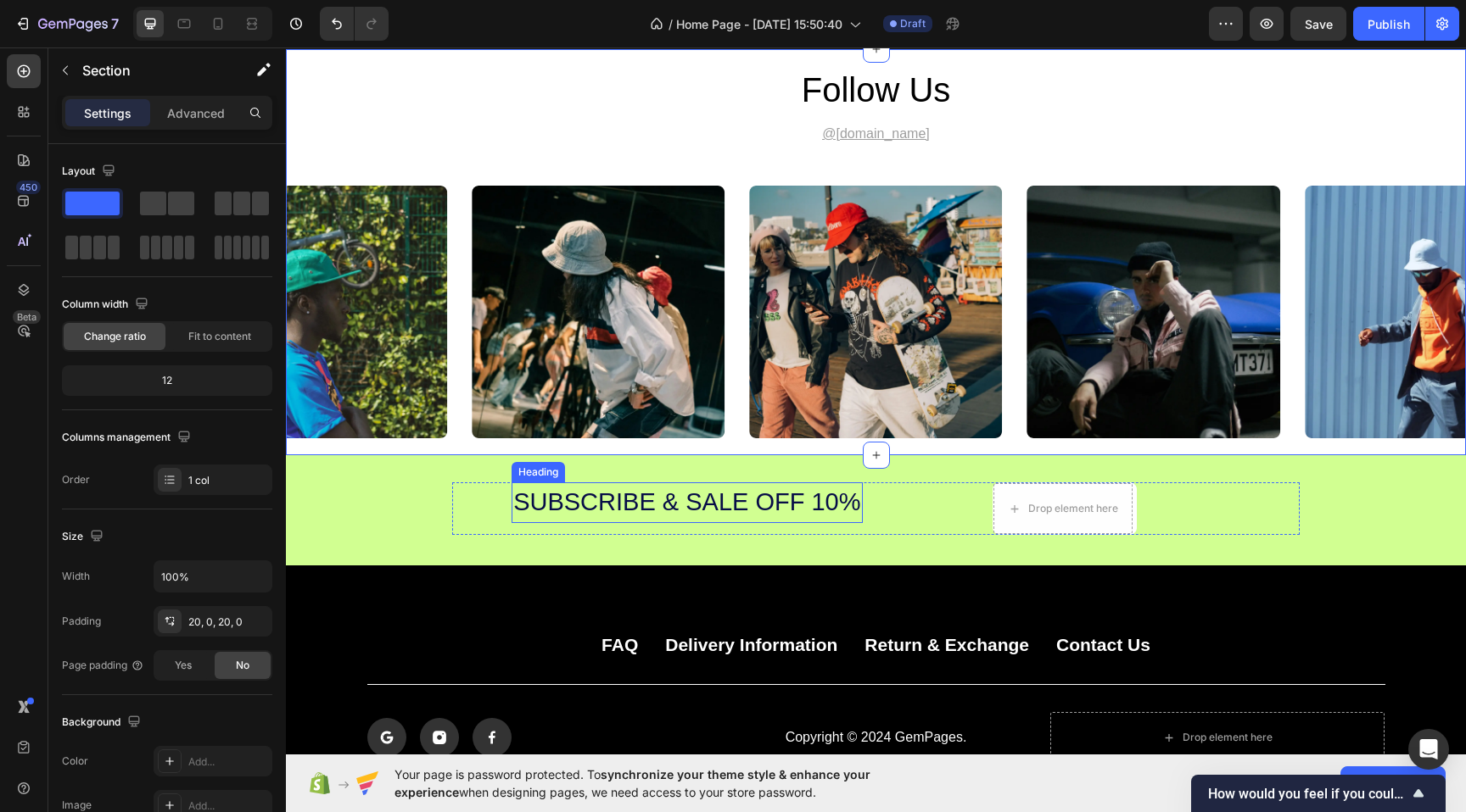
click at [806, 499] on h2 "Subscribe & Sale off 10%" at bounding box center [686, 503] width 350 height 41
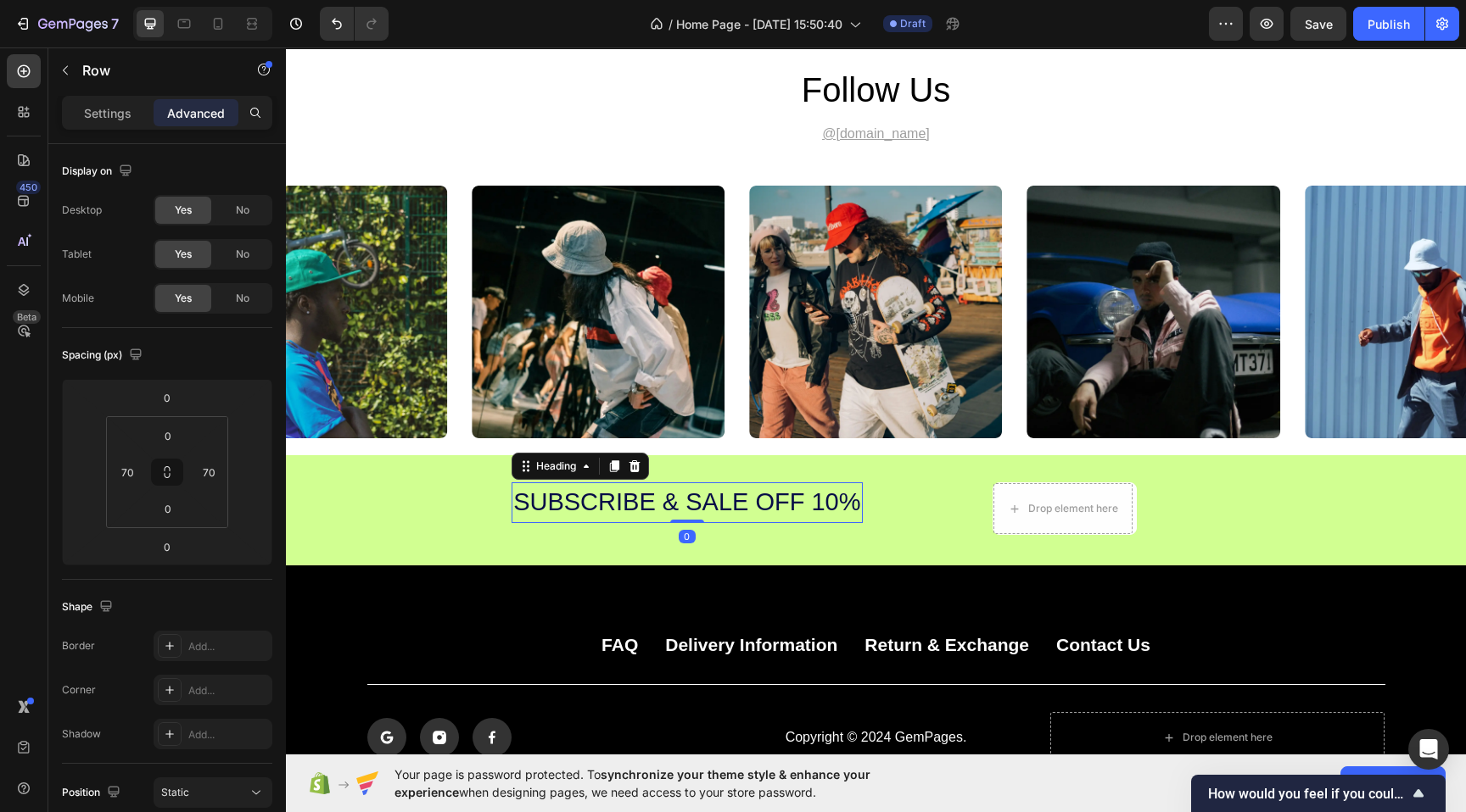
click at [937, 513] on div "Drop element here Row" at bounding box center [1064, 508] width 350 height 53
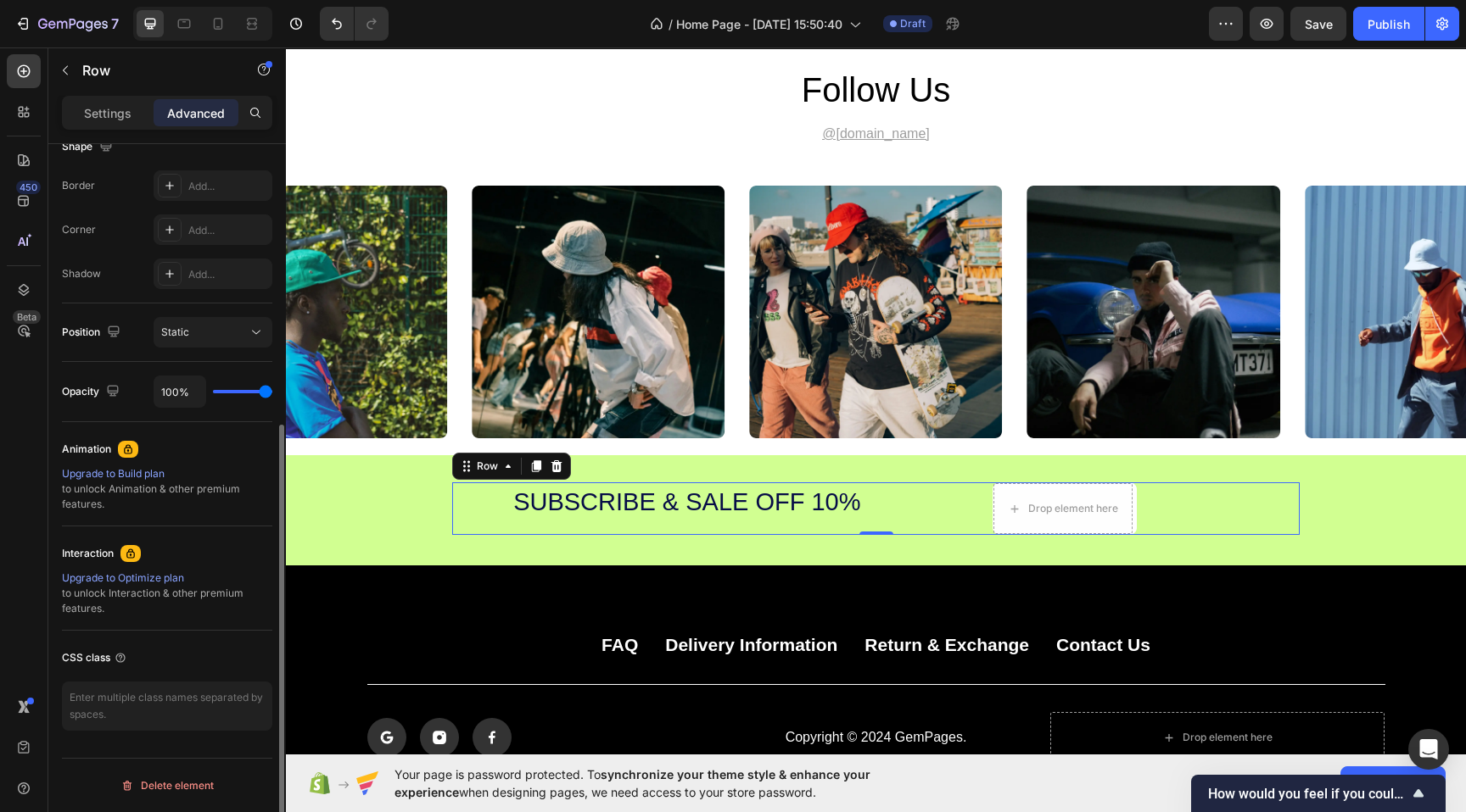
scroll to position [0, 0]
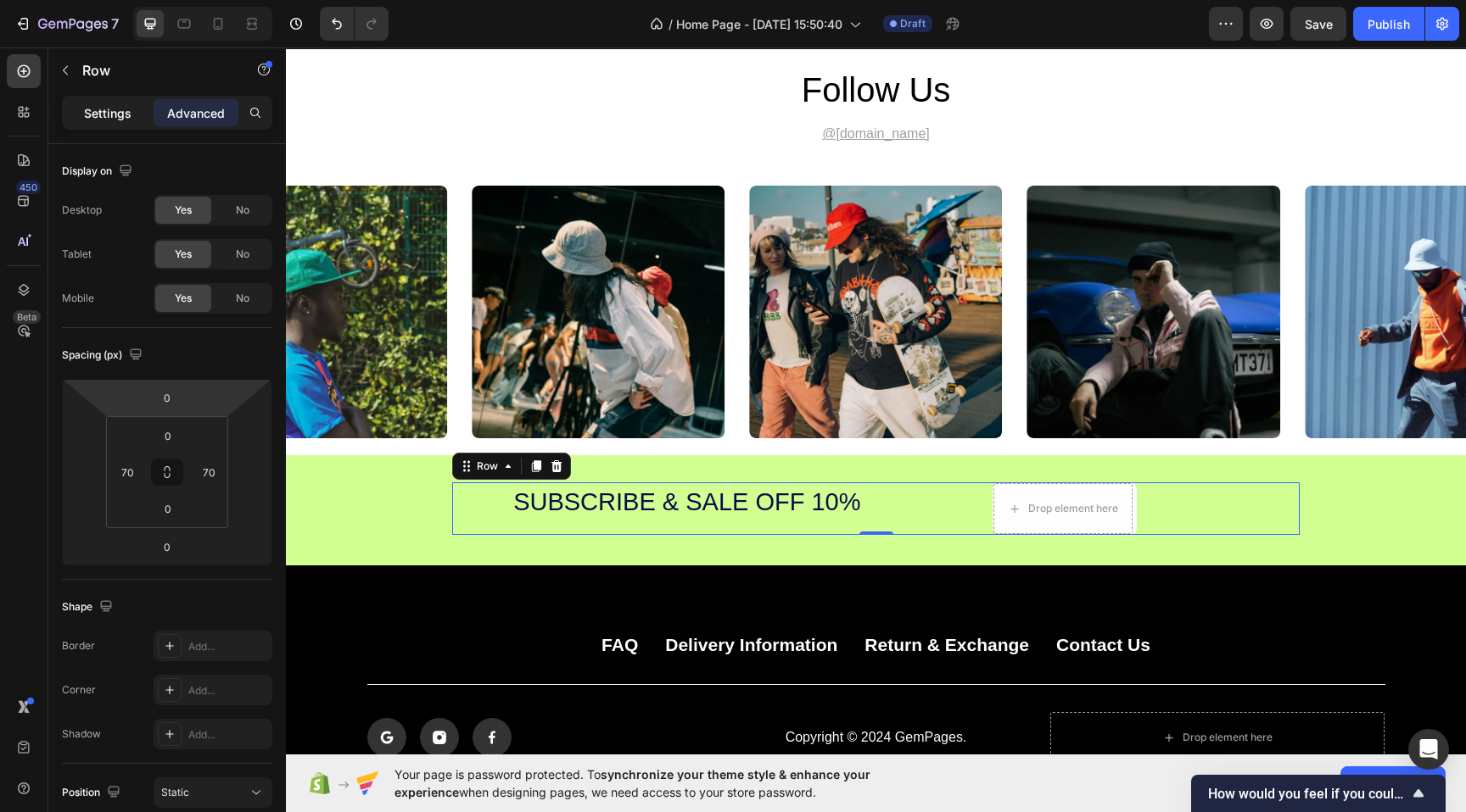
click at [89, 114] on p "Settings" at bounding box center [107, 113] width 47 height 18
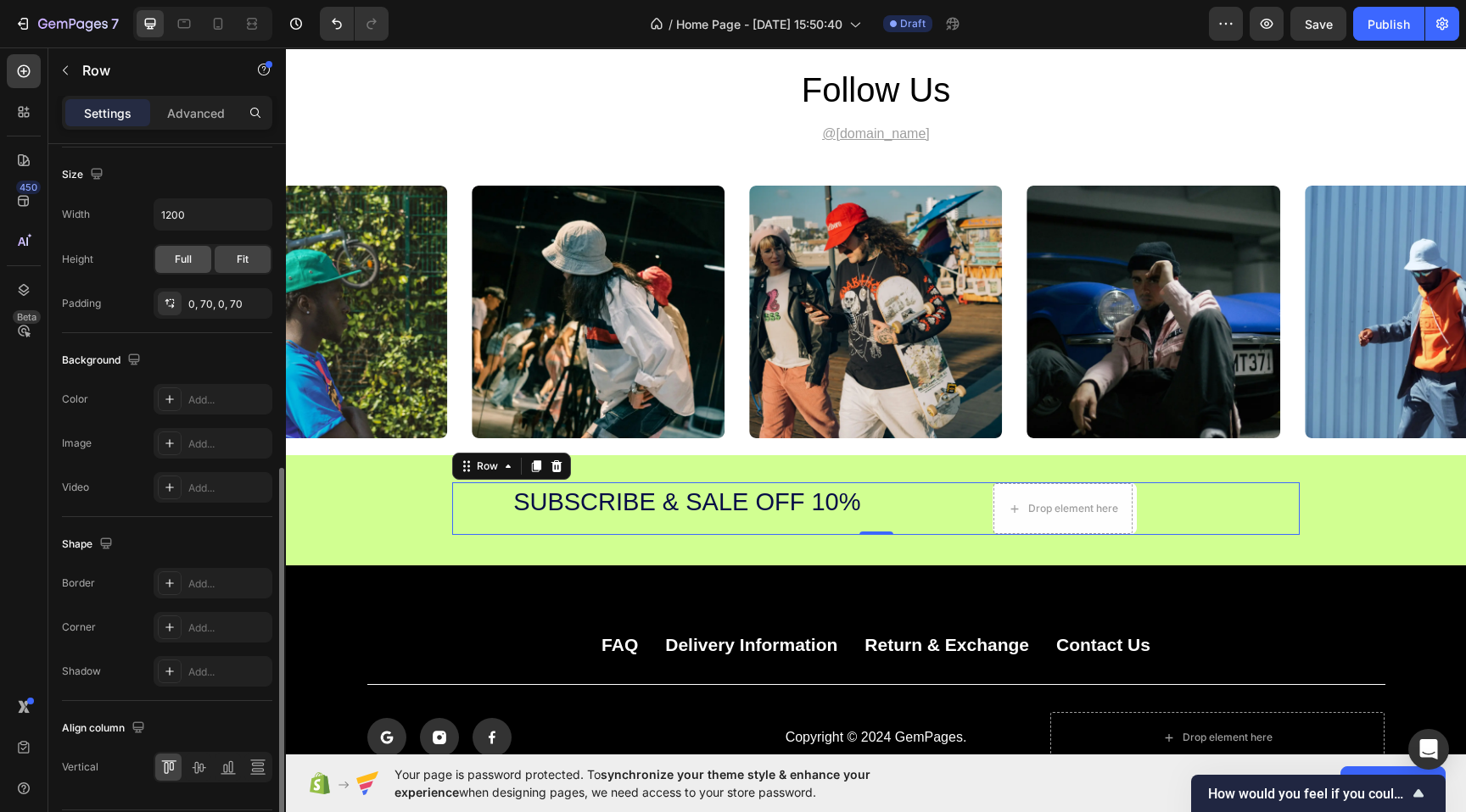
scroll to position [511, 0]
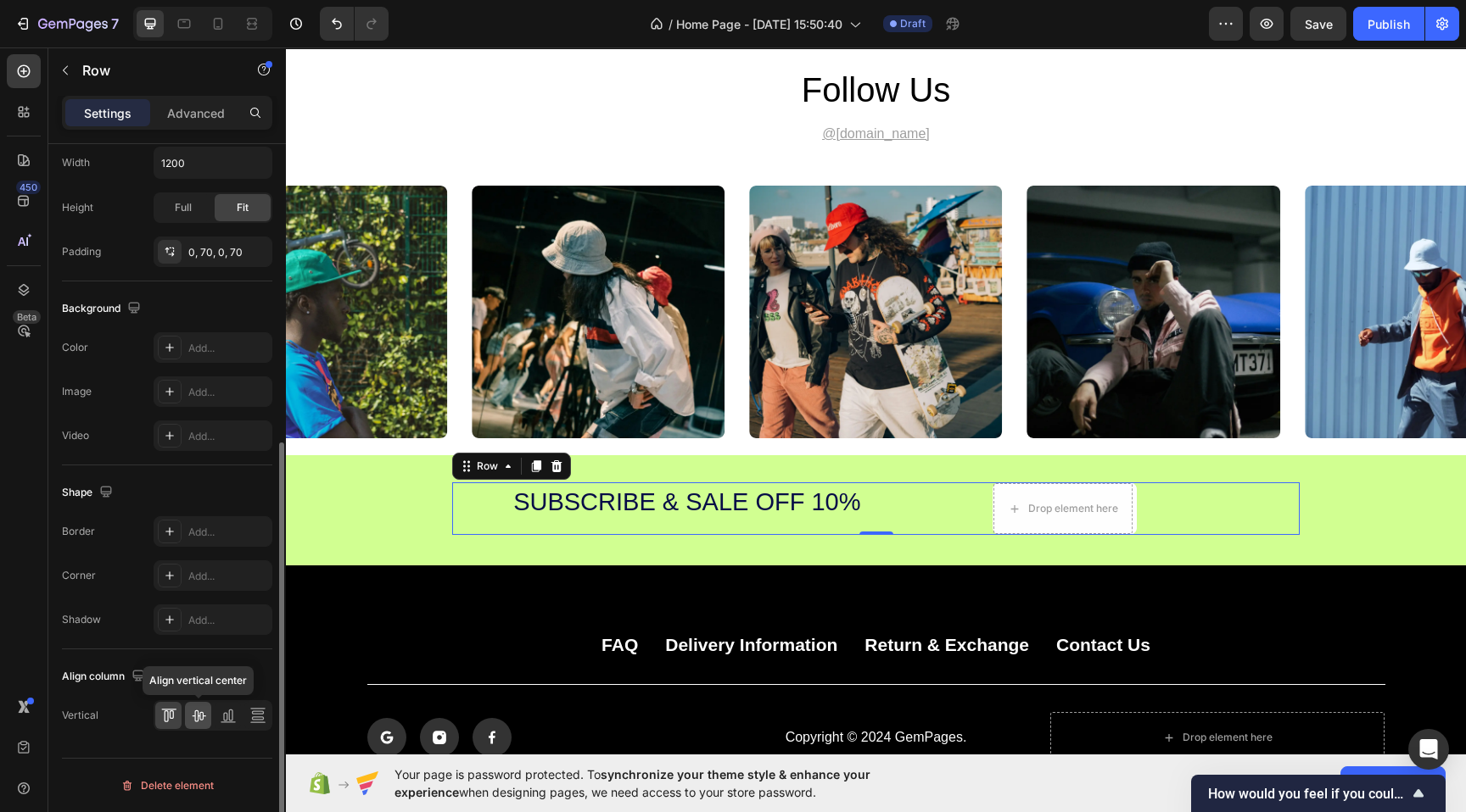
click at [200, 712] on icon at bounding box center [198, 716] width 13 height 12
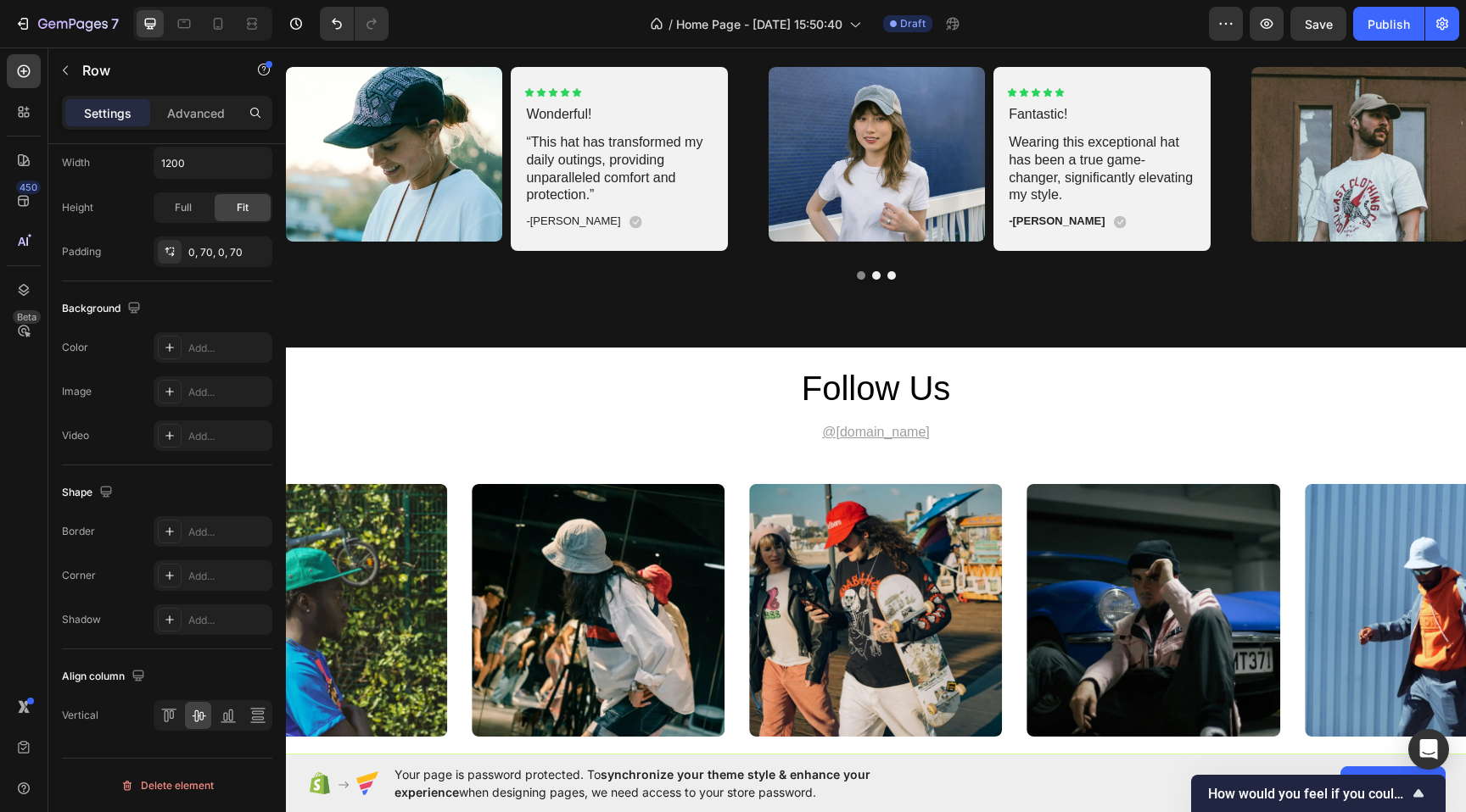
scroll to position [2873, 0]
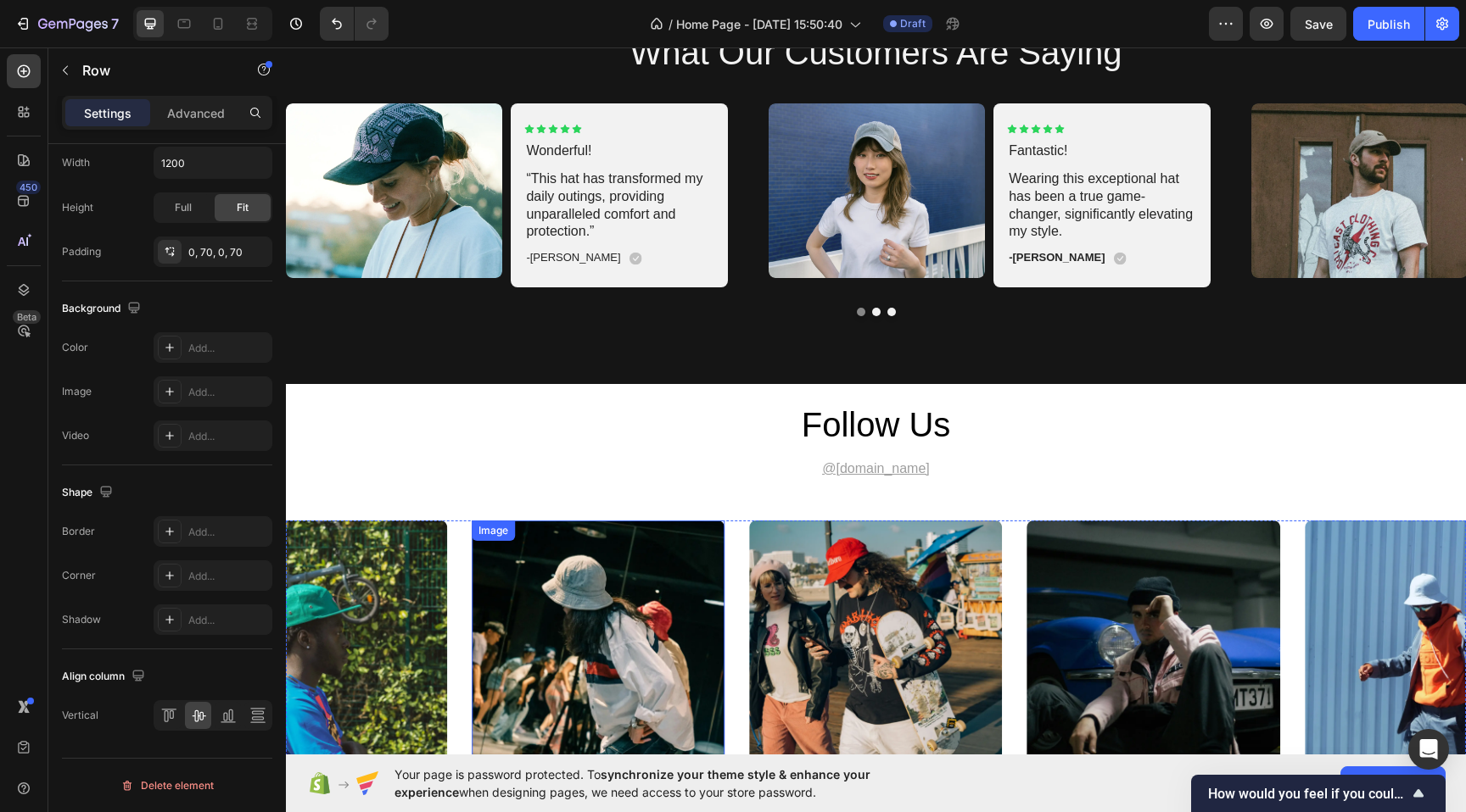
click at [635, 524] on img at bounding box center [599, 647] width 253 height 253
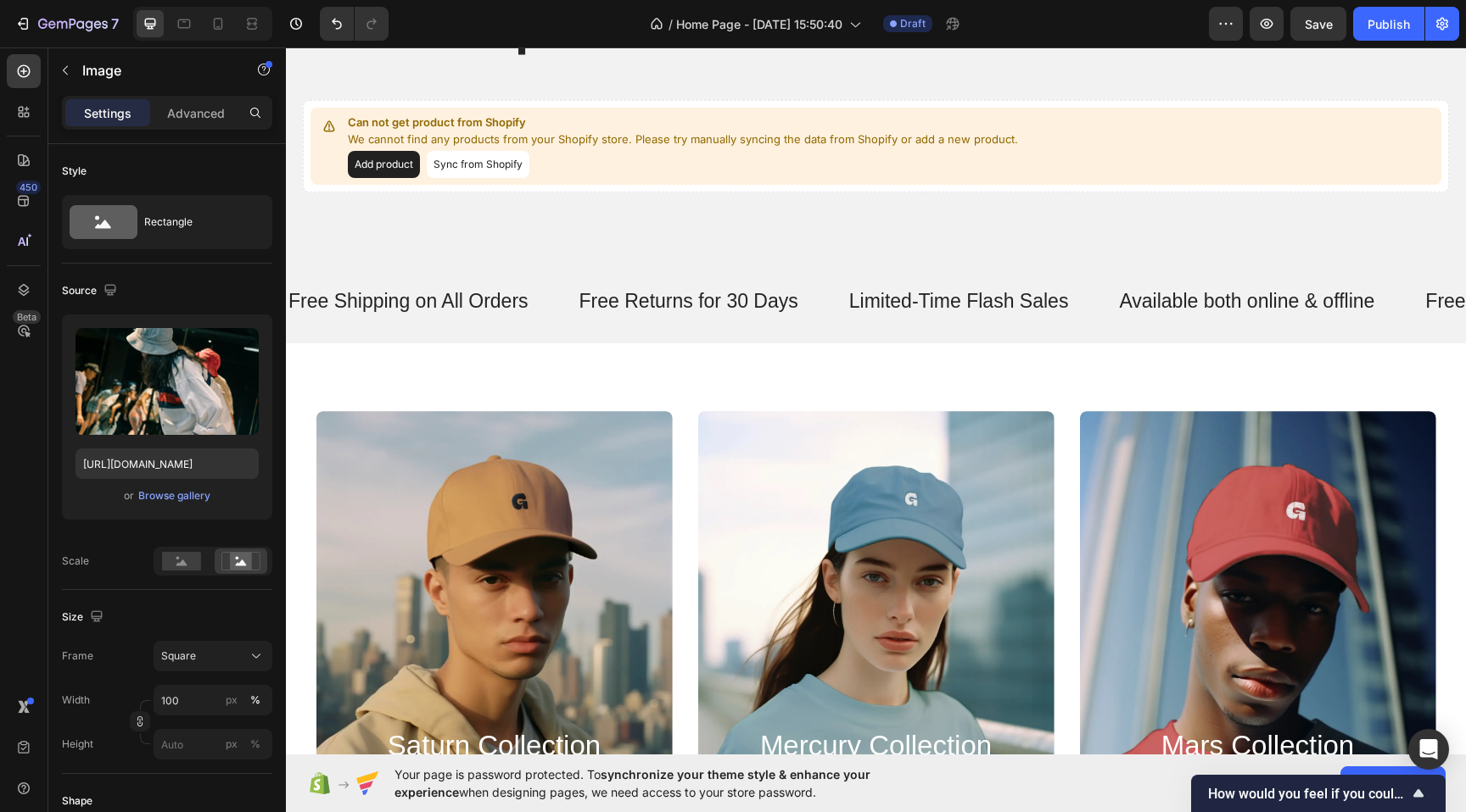
scroll to position [599, 0]
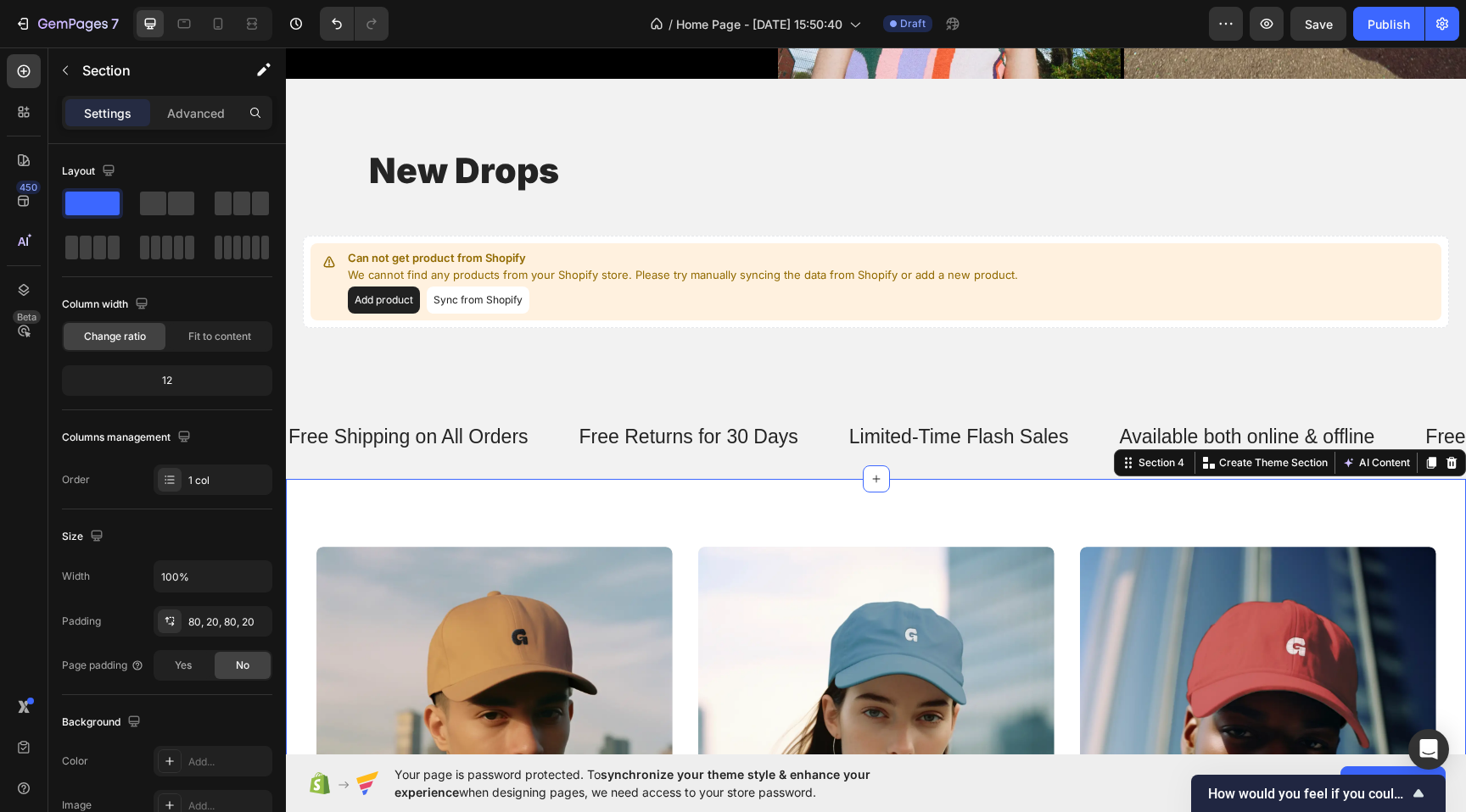
click at [647, 491] on div "saturn collection Heading Explore Now Button Hero Banner mercury collection Hea…" at bounding box center [876, 774] width 1180 height 589
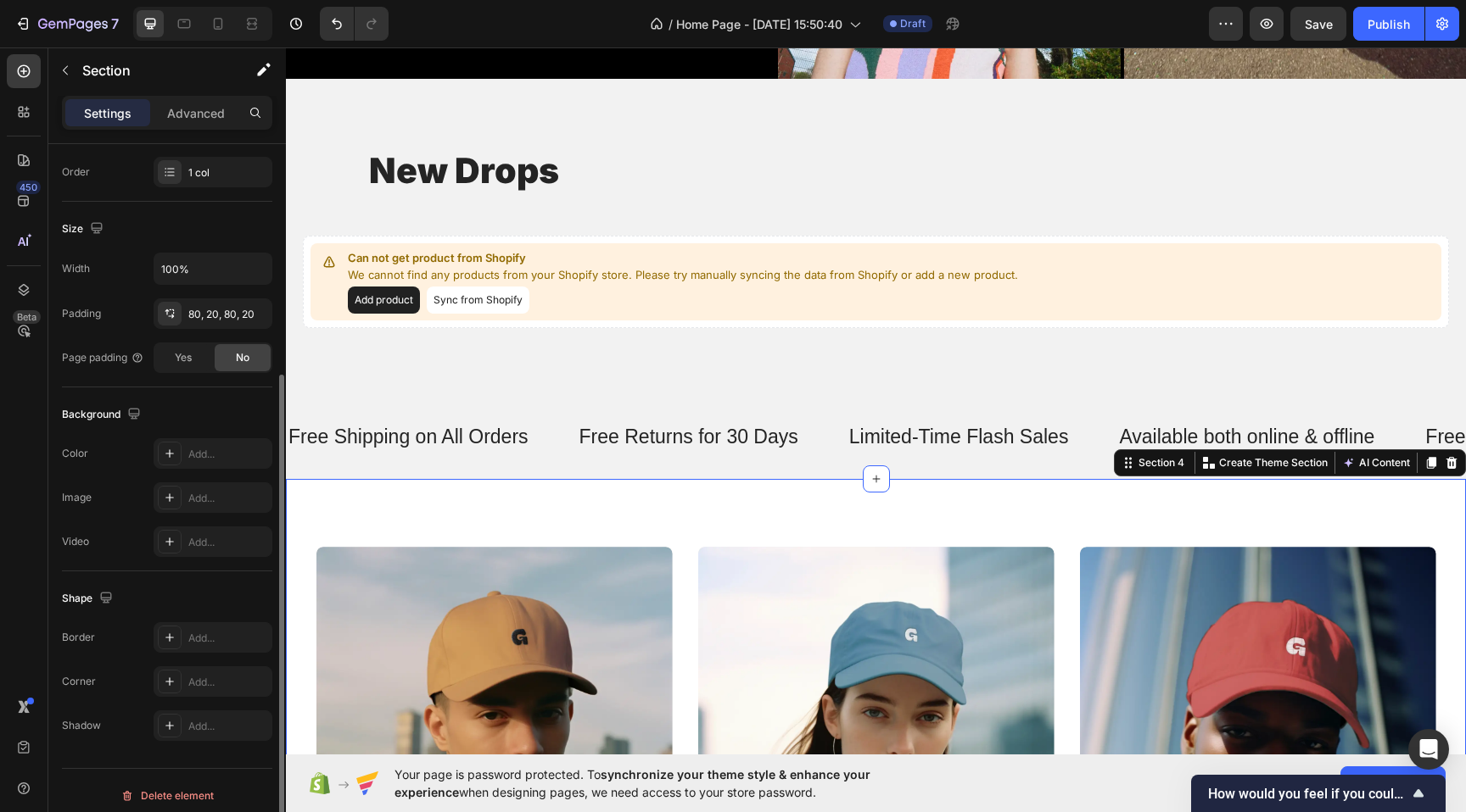
scroll to position [318, 0]
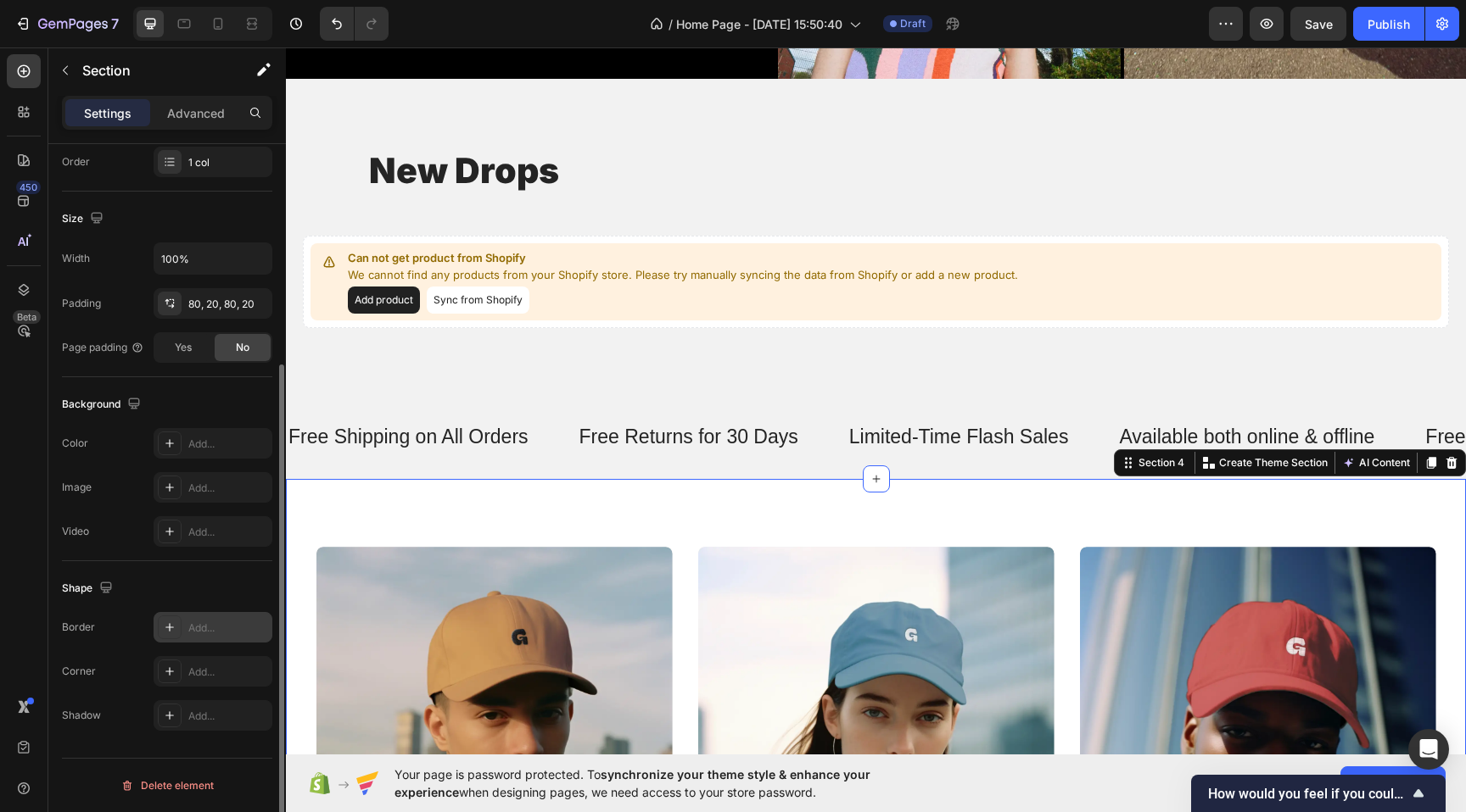
click at [164, 624] on icon at bounding box center [169, 627] width 13 height 13
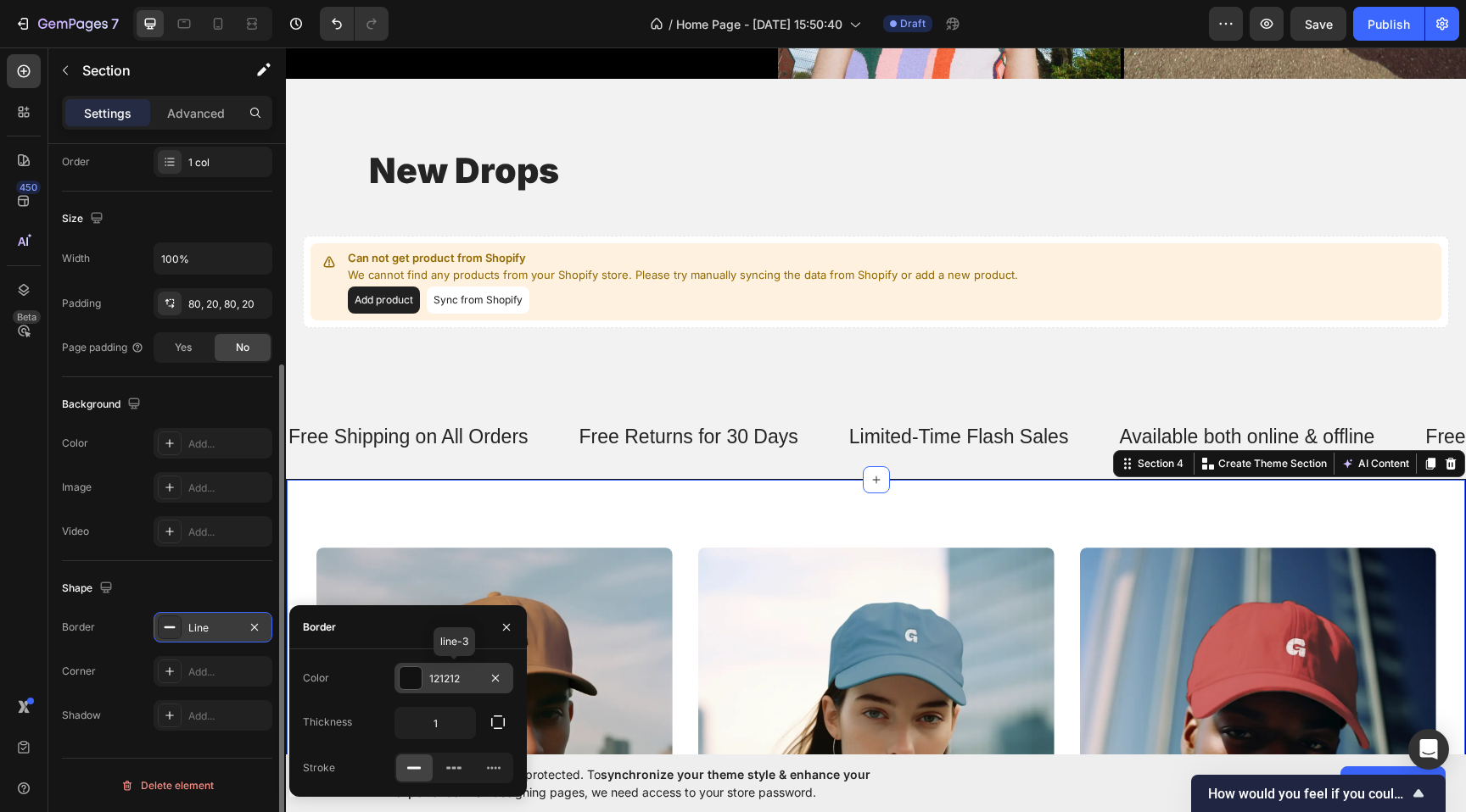
click at [419, 673] on div at bounding box center [411, 678] width 22 height 22
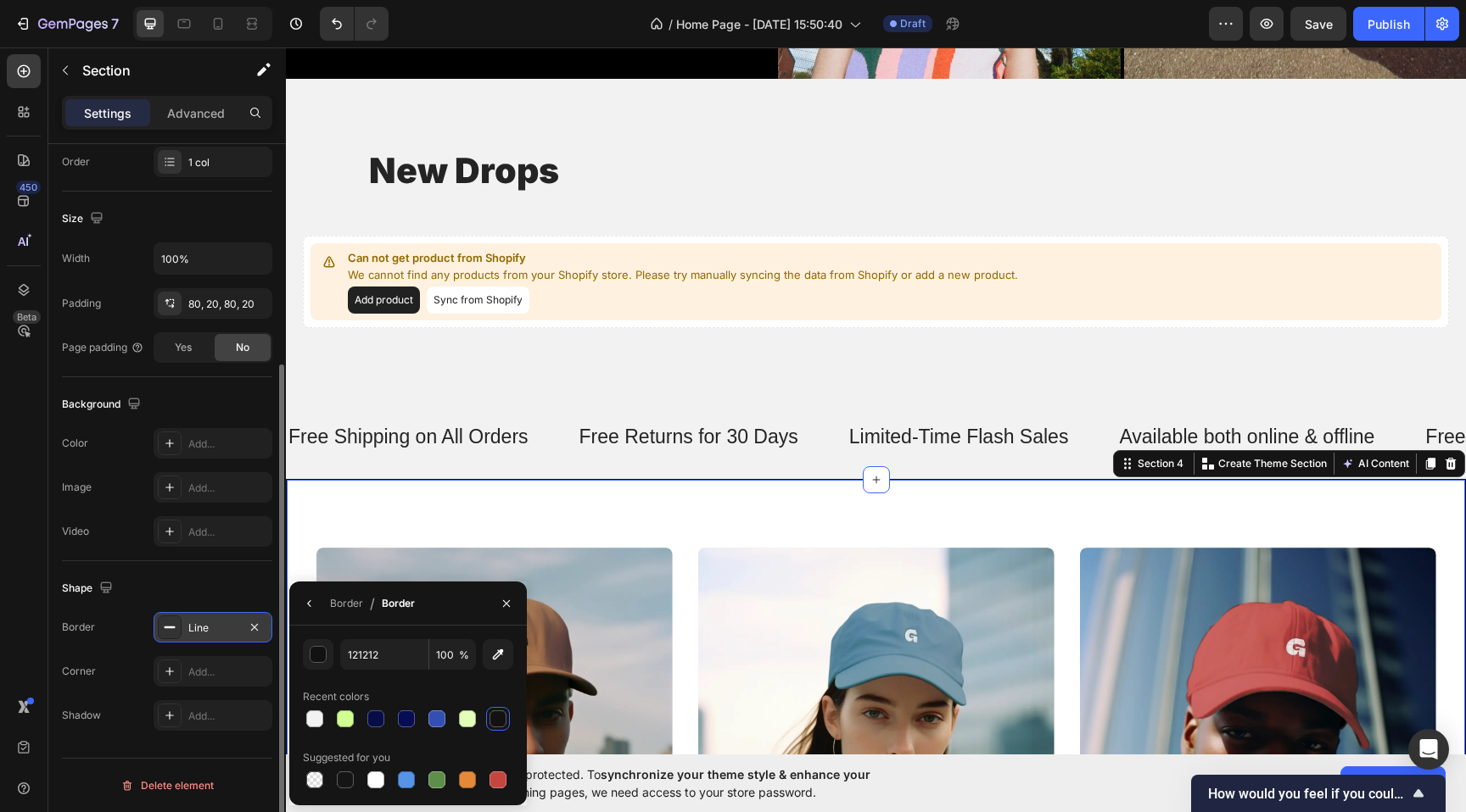
click at [167, 629] on icon at bounding box center [169, 627] width 13 height 13
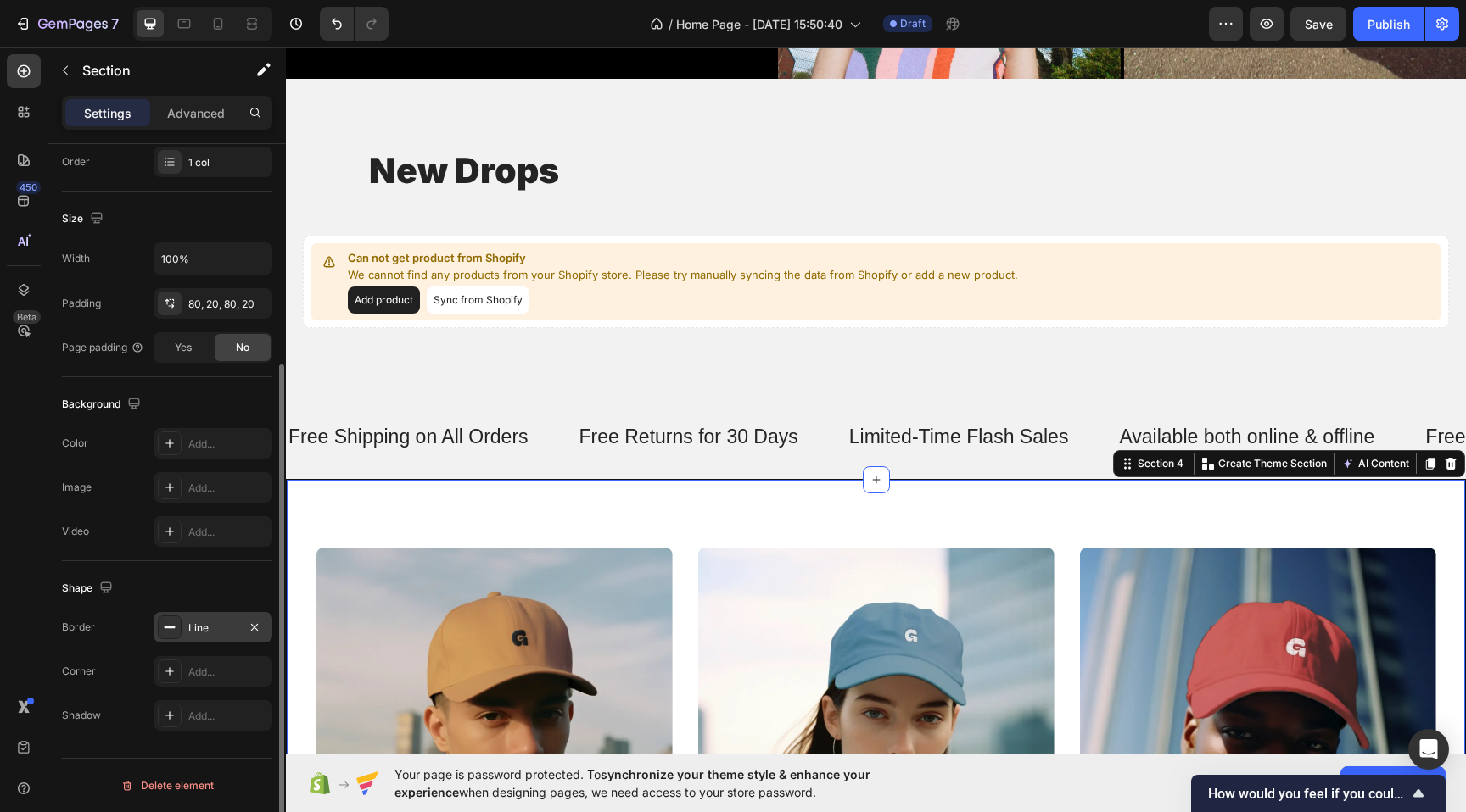
click at [167, 629] on icon at bounding box center [169, 627] width 13 height 13
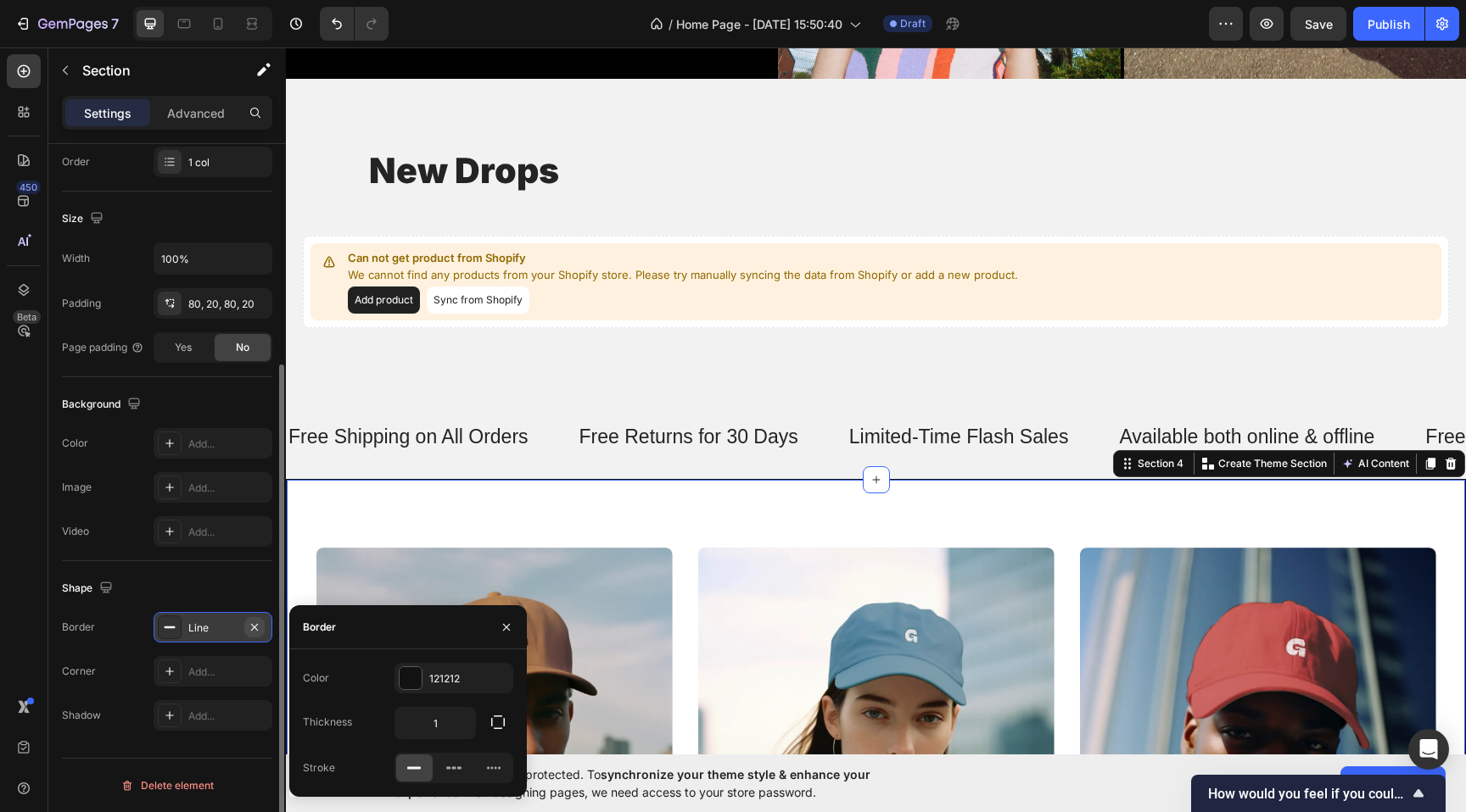
click at [251, 632] on icon "button" at bounding box center [254, 627] width 13 height 13
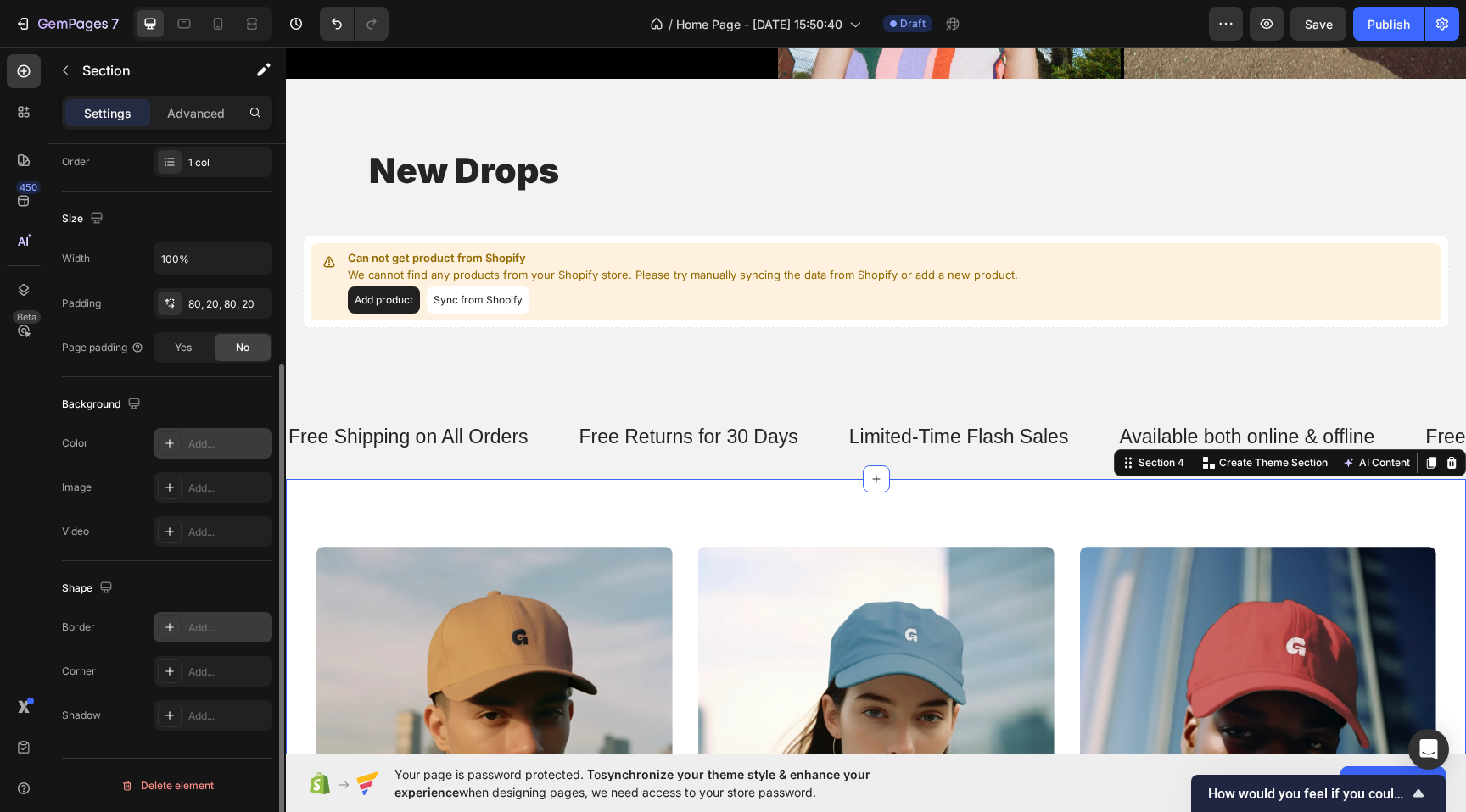
click at [165, 436] on div at bounding box center [169, 443] width 24 height 24
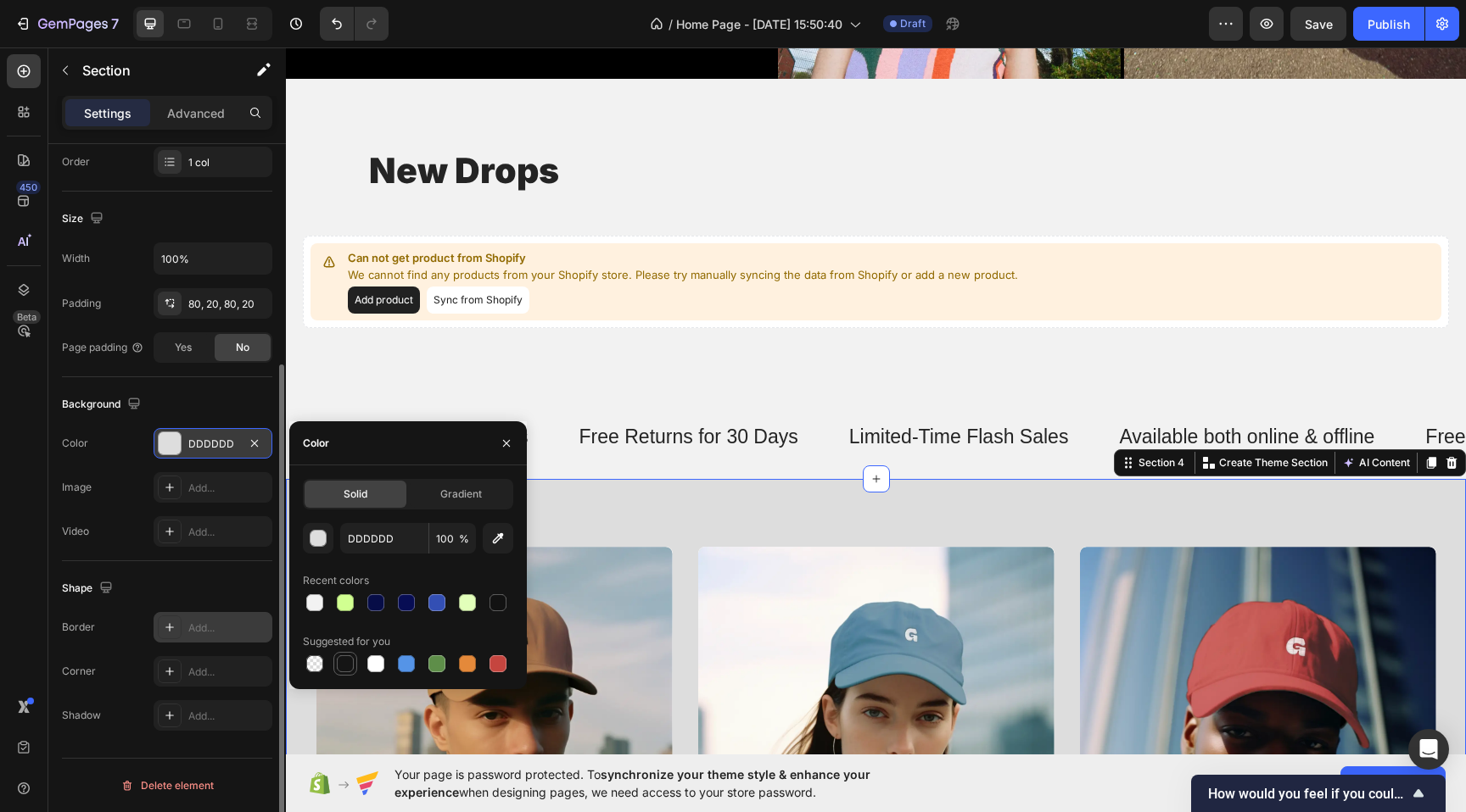
click at [346, 656] on div at bounding box center [345, 663] width 17 height 17
type input "151515"
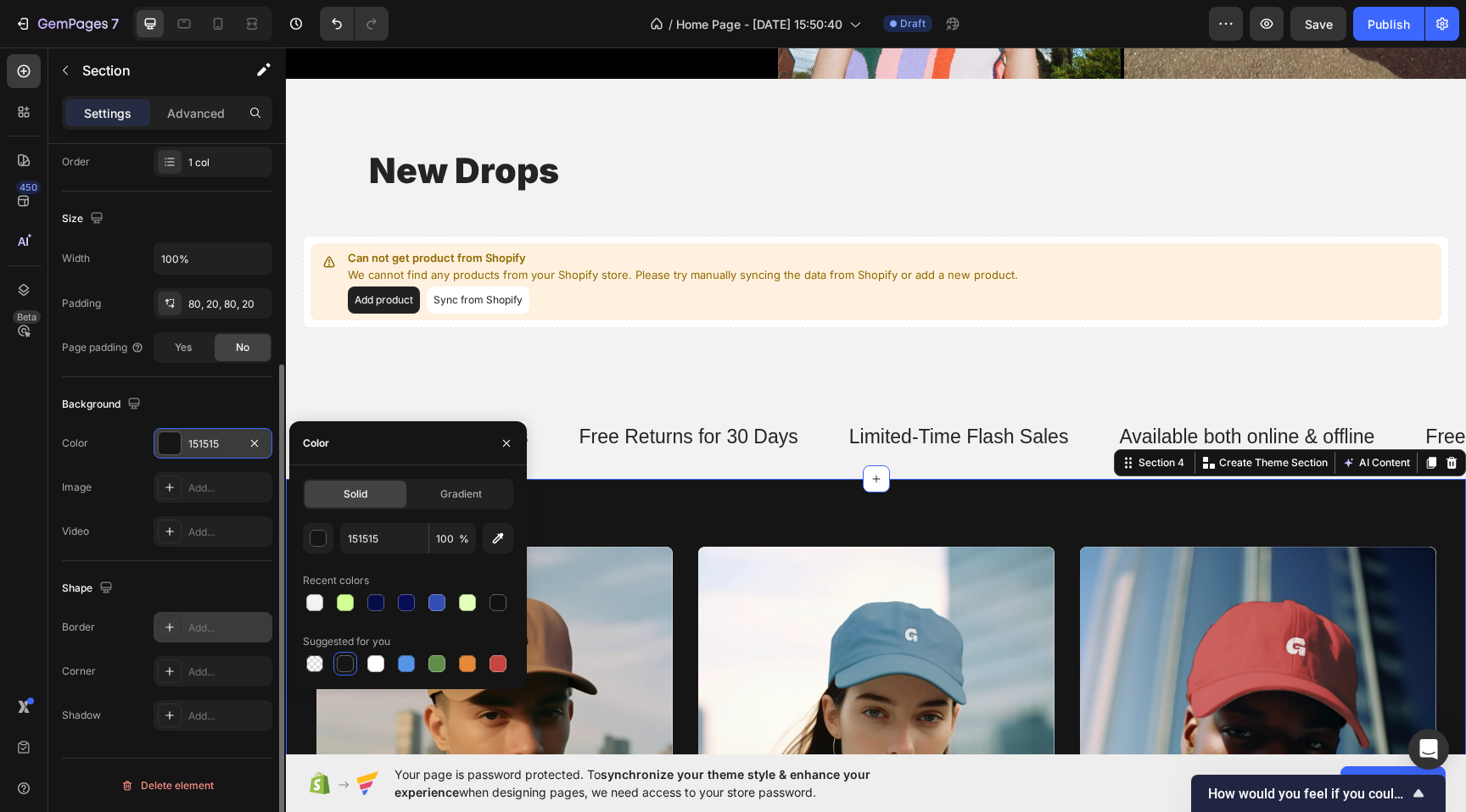
click at [489, 427] on div at bounding box center [507, 443] width 41 height 44
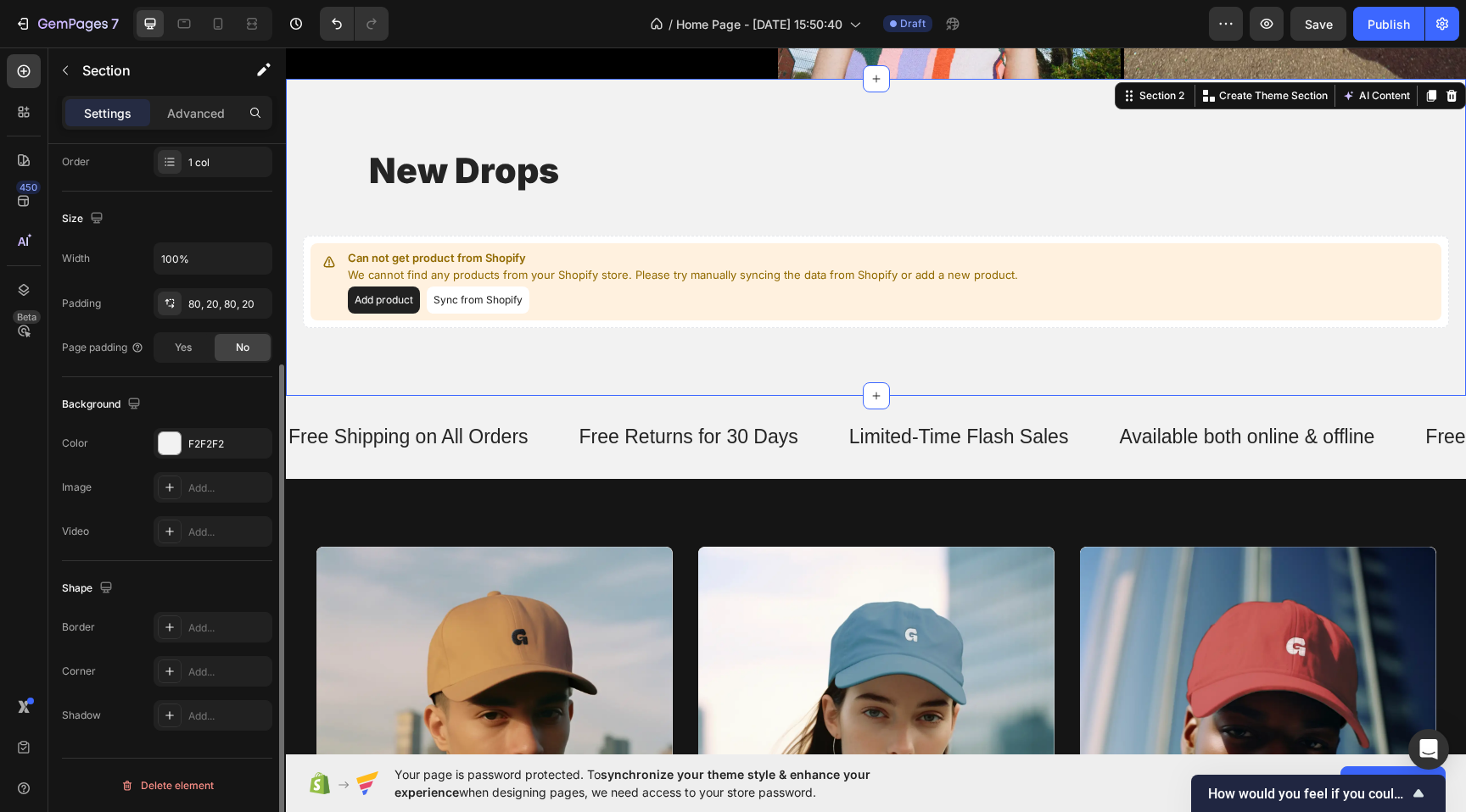
click at [544, 370] on div "new drops Heading Can not get product from Shopify We cannot find any products …" at bounding box center [876, 238] width 1180 height 317
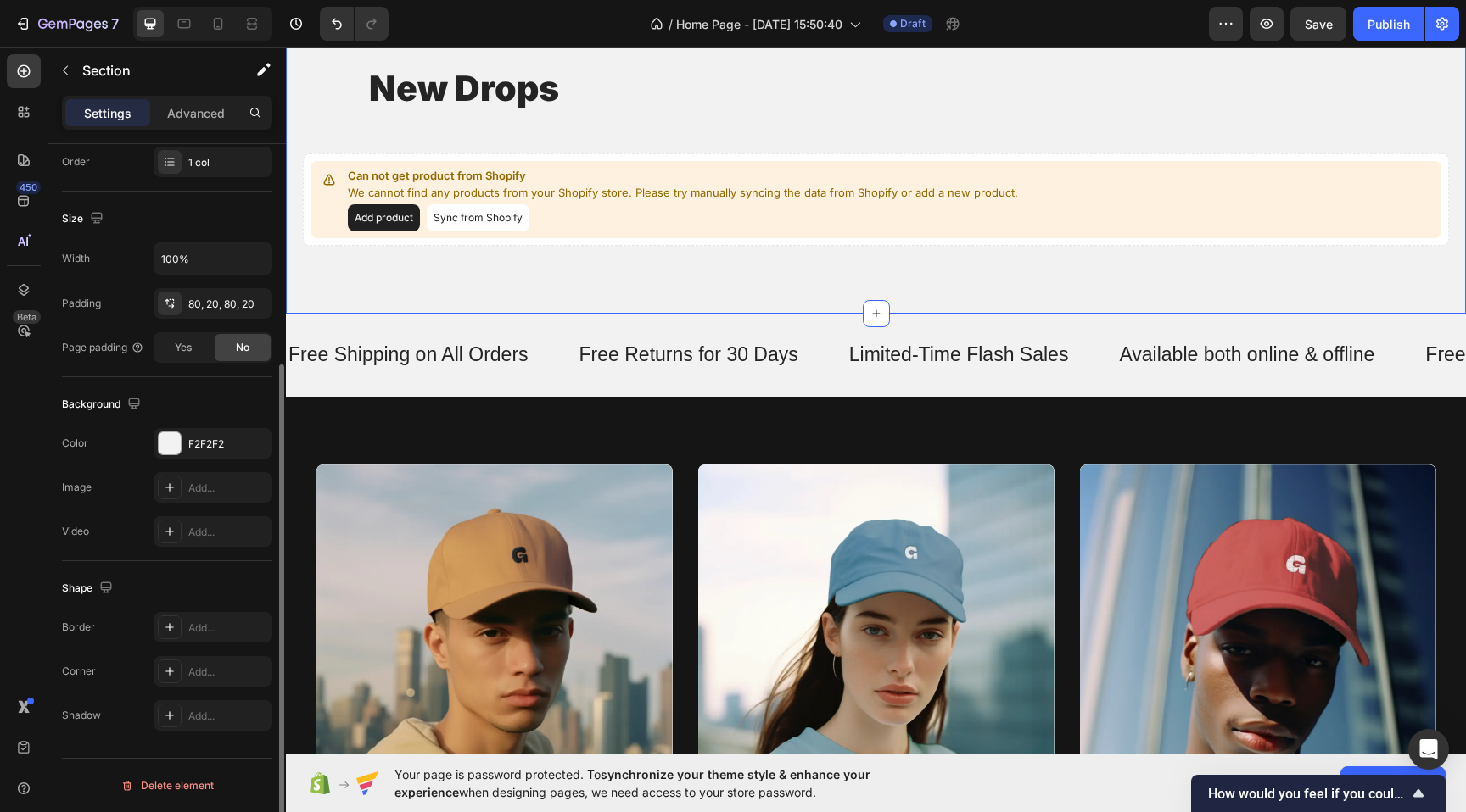
scroll to position [685, 0]
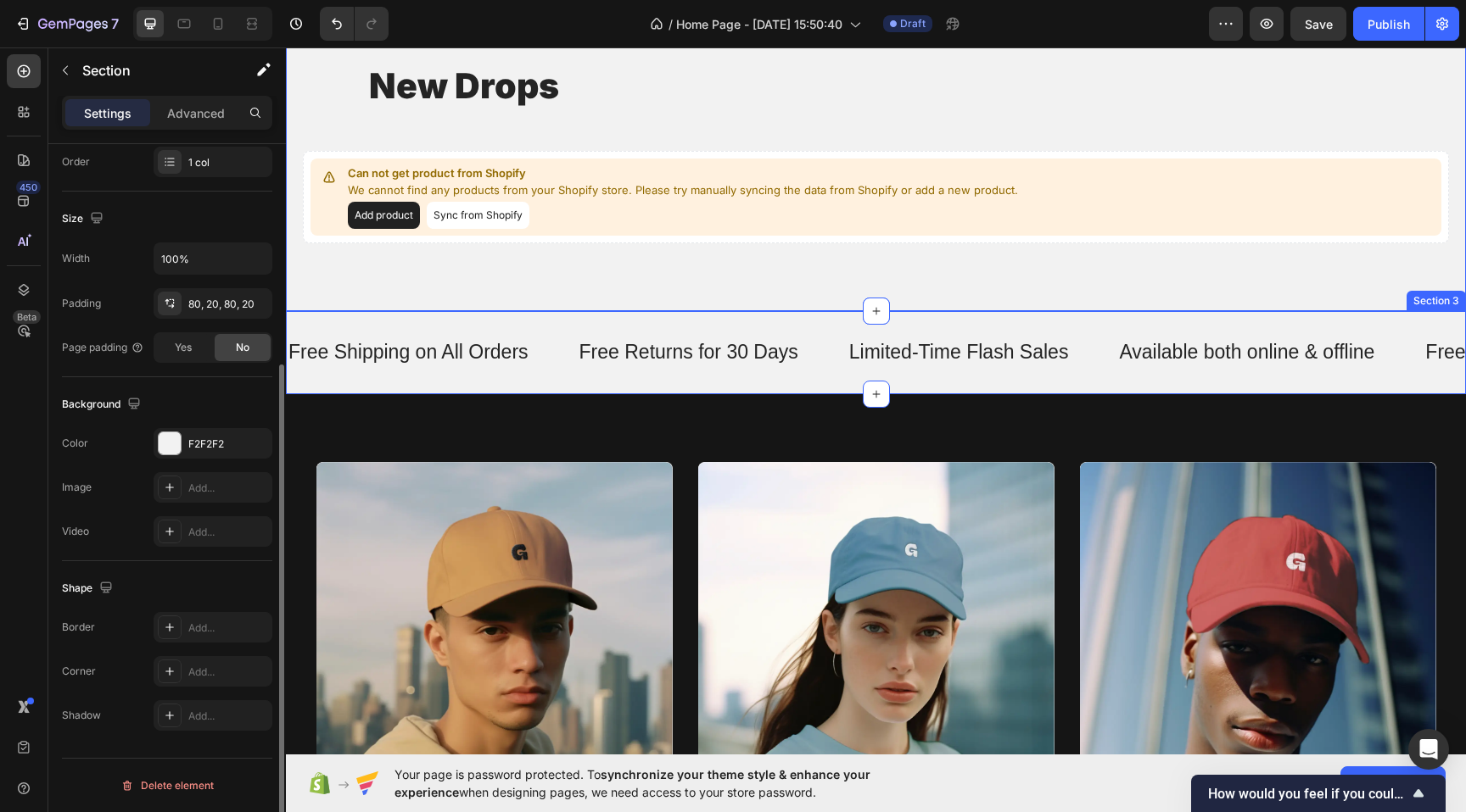
click at [794, 390] on div "Free Shipping on All Orders Text Free Returns for 30 Days Text Limited-Time Fla…" at bounding box center [876, 353] width 1180 height 83
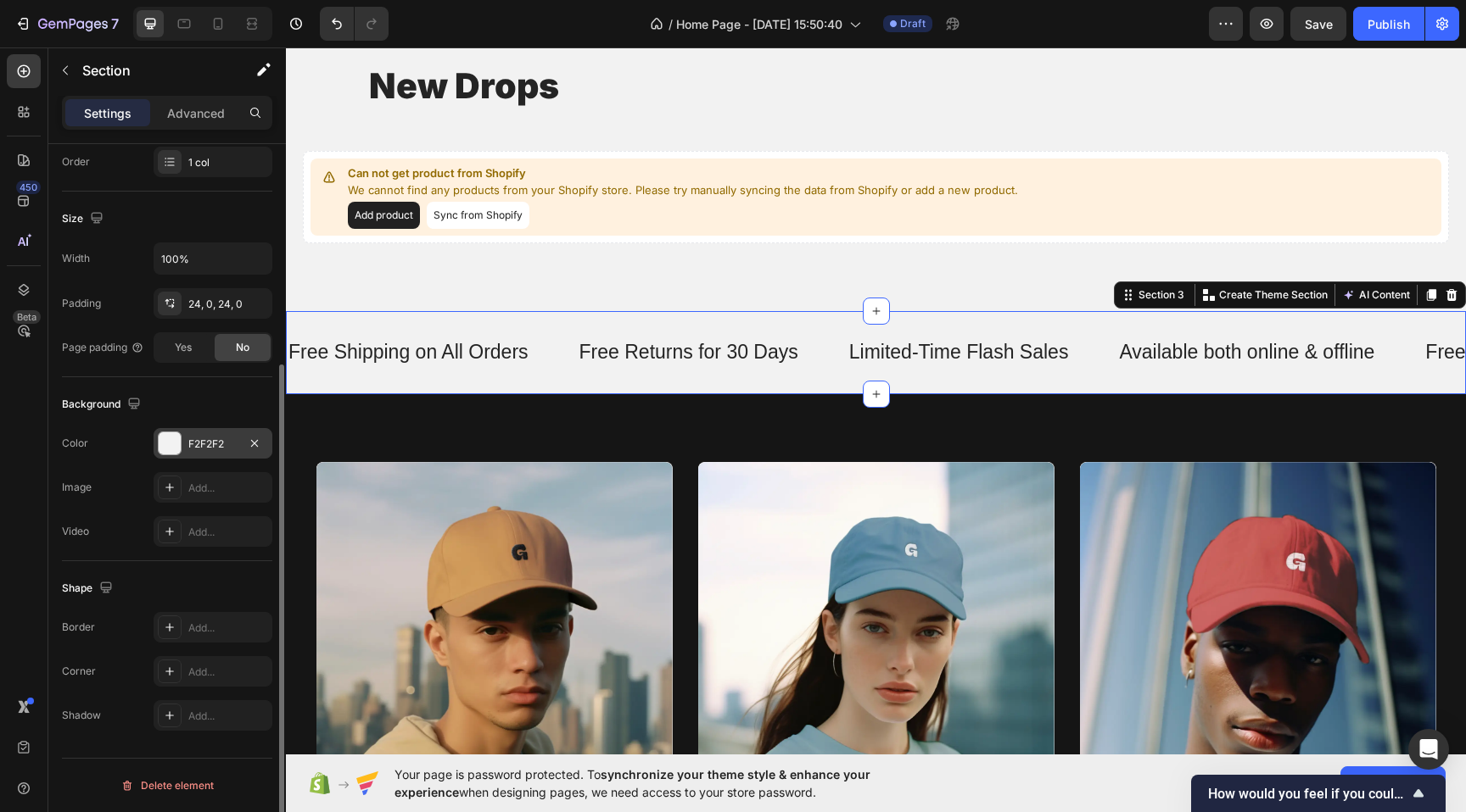
click at [175, 445] on div at bounding box center [169, 443] width 22 height 22
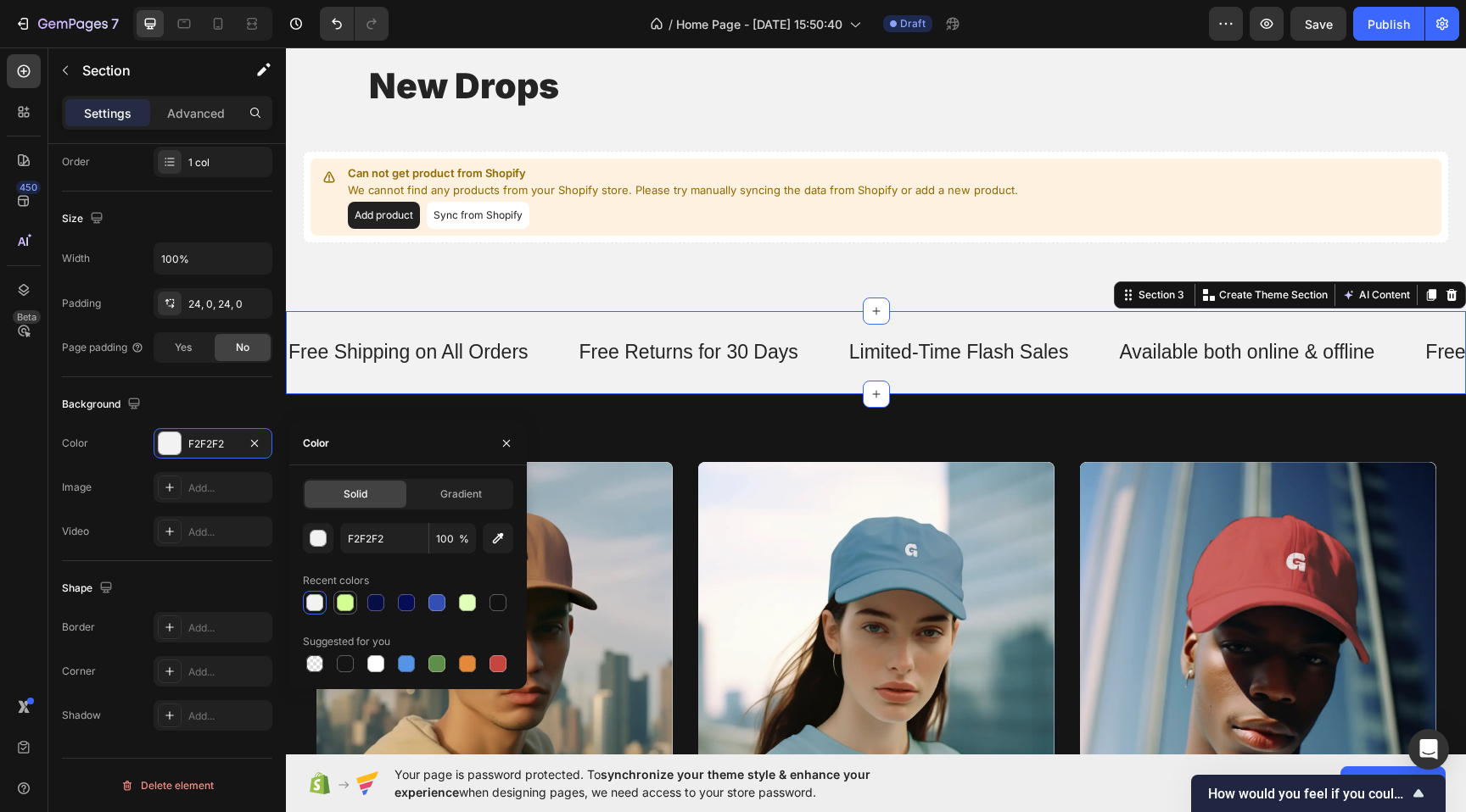
click at [340, 608] on div at bounding box center [345, 603] width 17 height 17
type input "D1FF91"
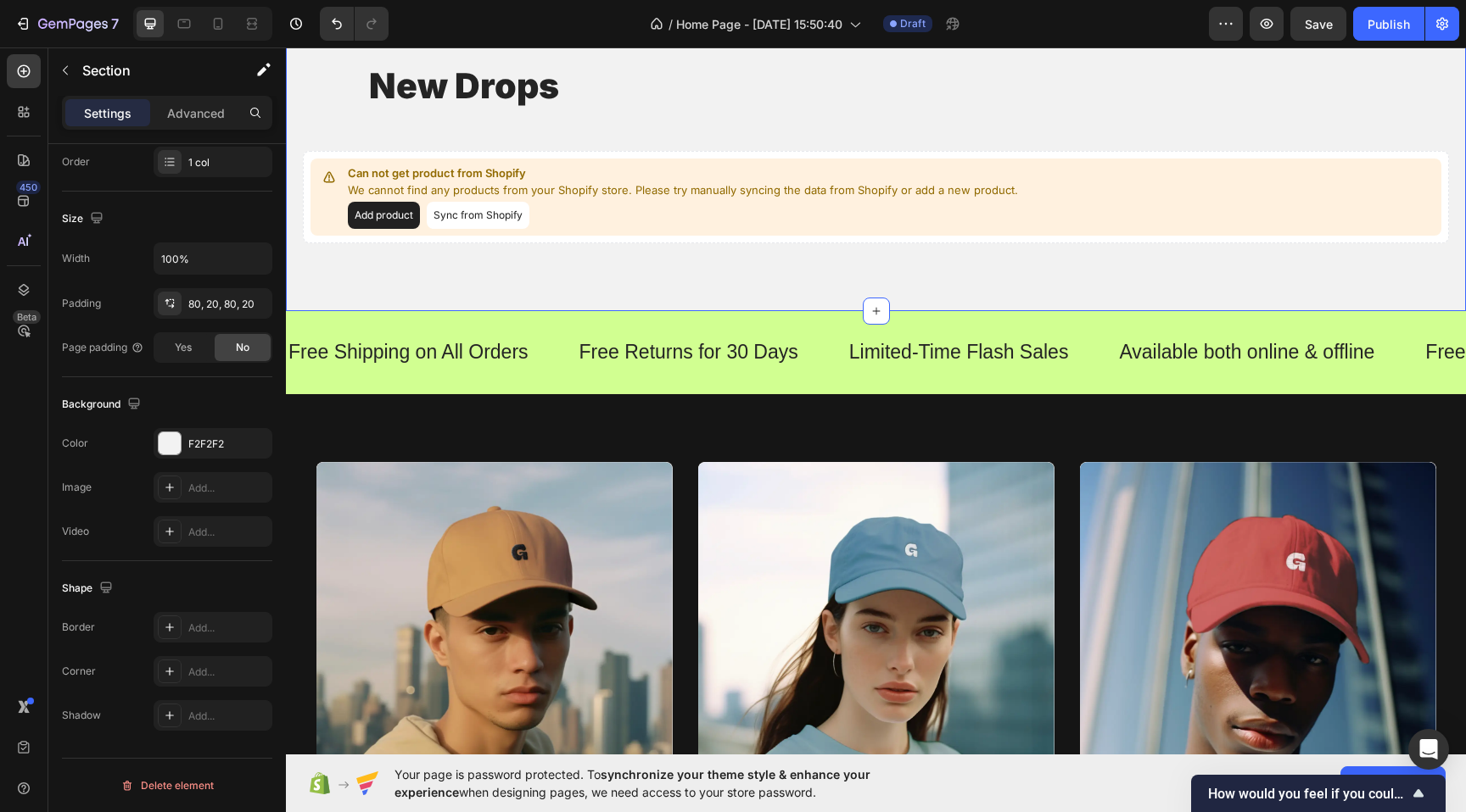
click at [740, 271] on div "new drops Heading Can not get product from Shopify We cannot find any products …" at bounding box center [876, 152] width 1180 height 317
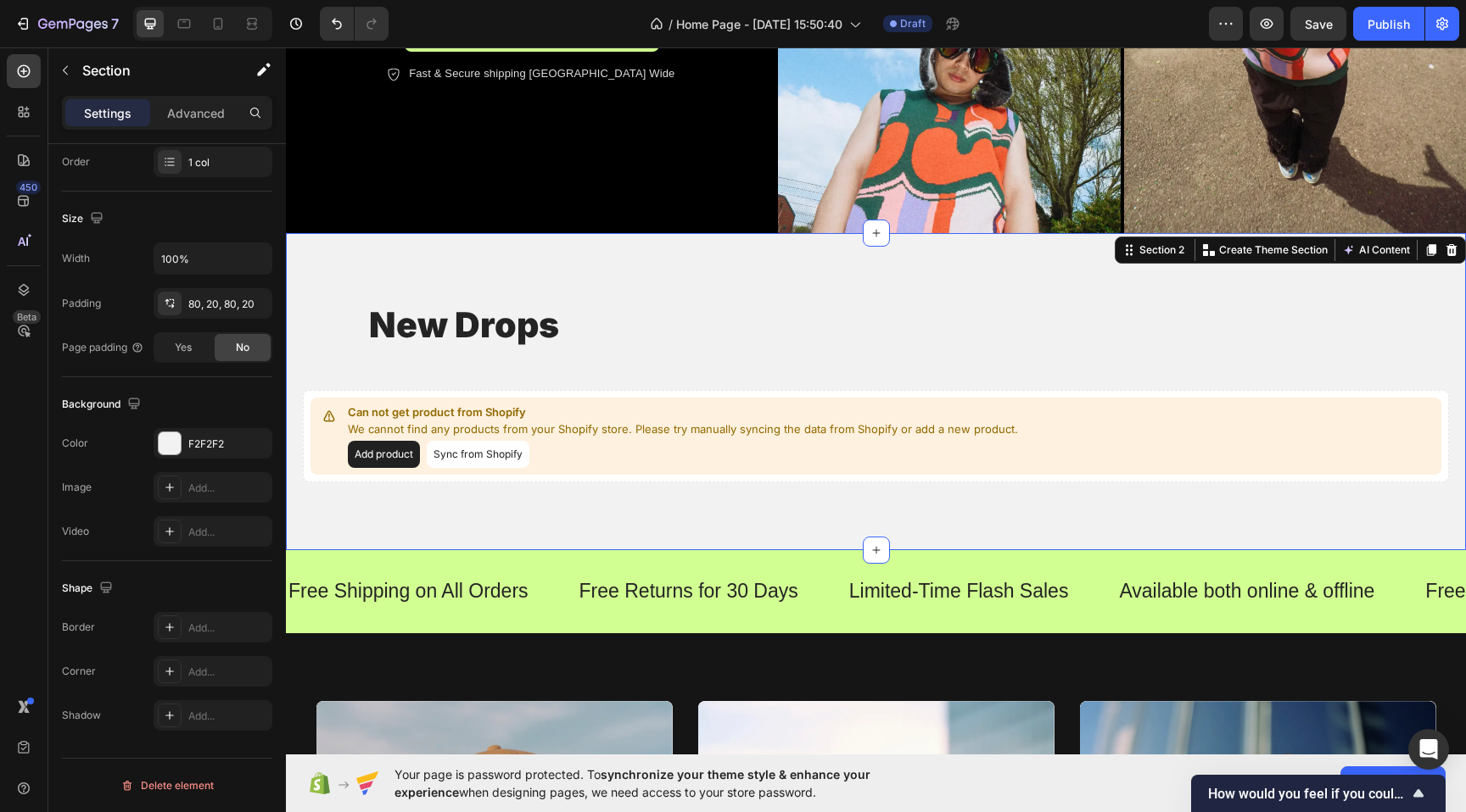
scroll to position [302, 0]
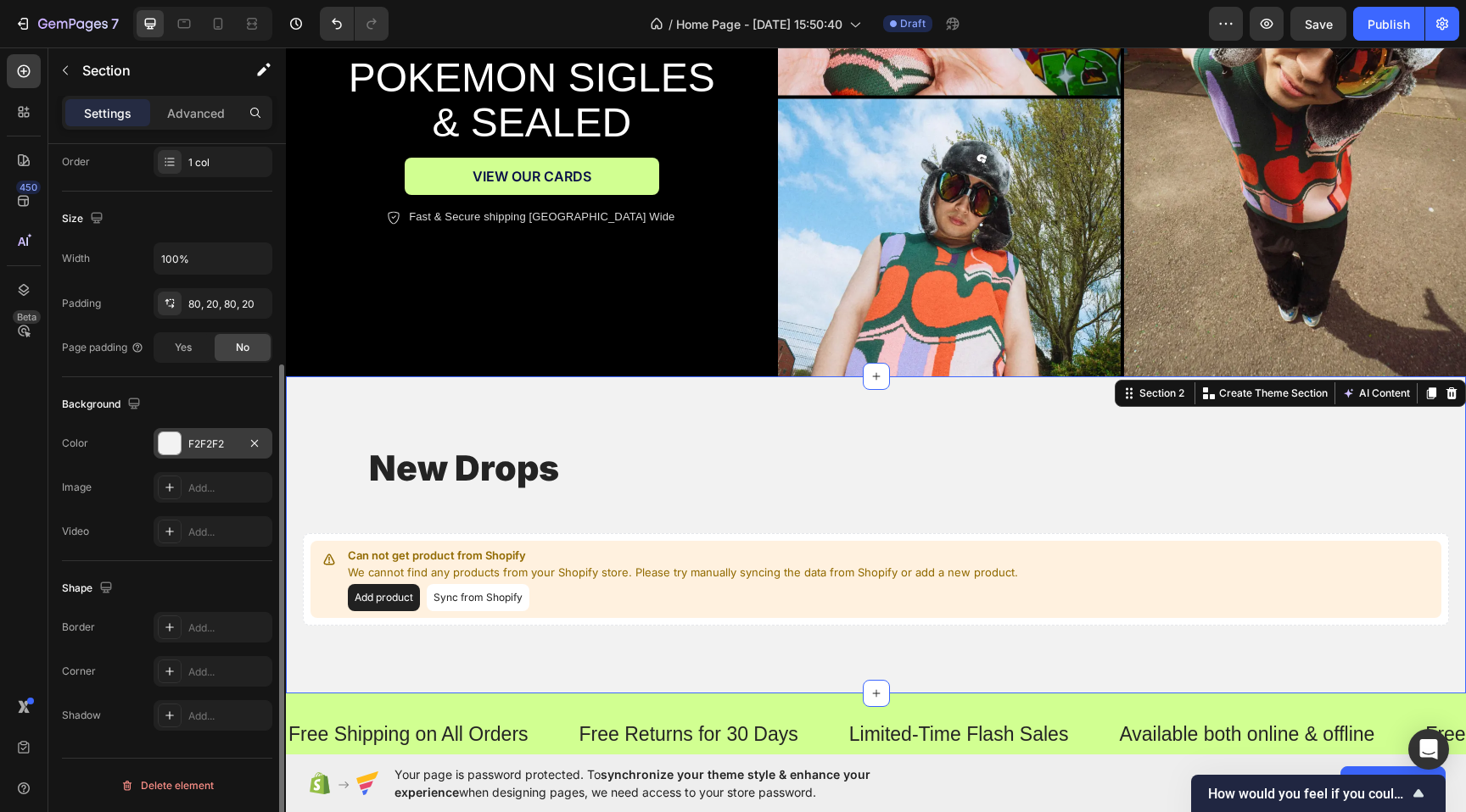
click at [170, 442] on div at bounding box center [169, 443] width 22 height 22
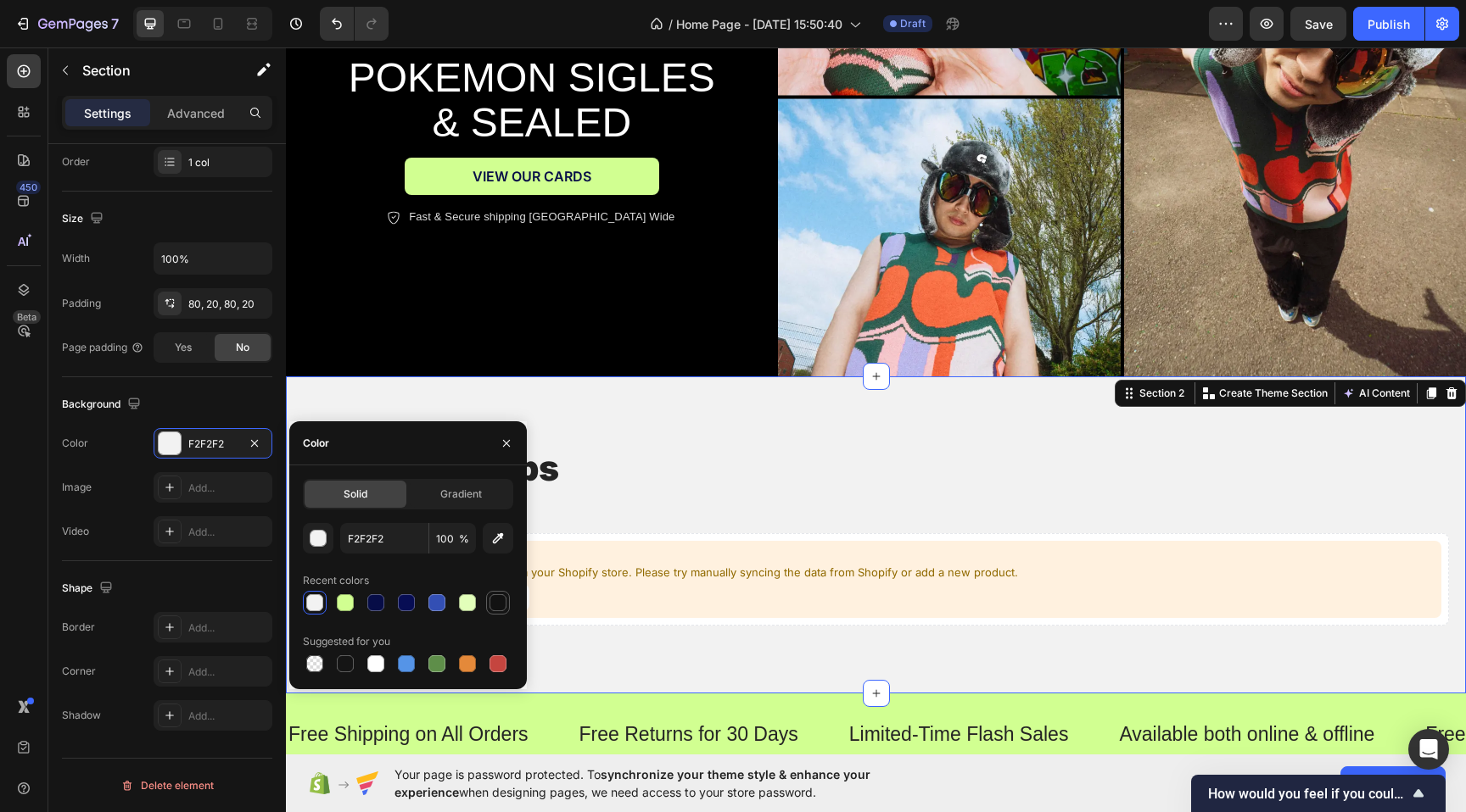
click at [505, 603] on div at bounding box center [498, 603] width 17 height 17
type input "121212"
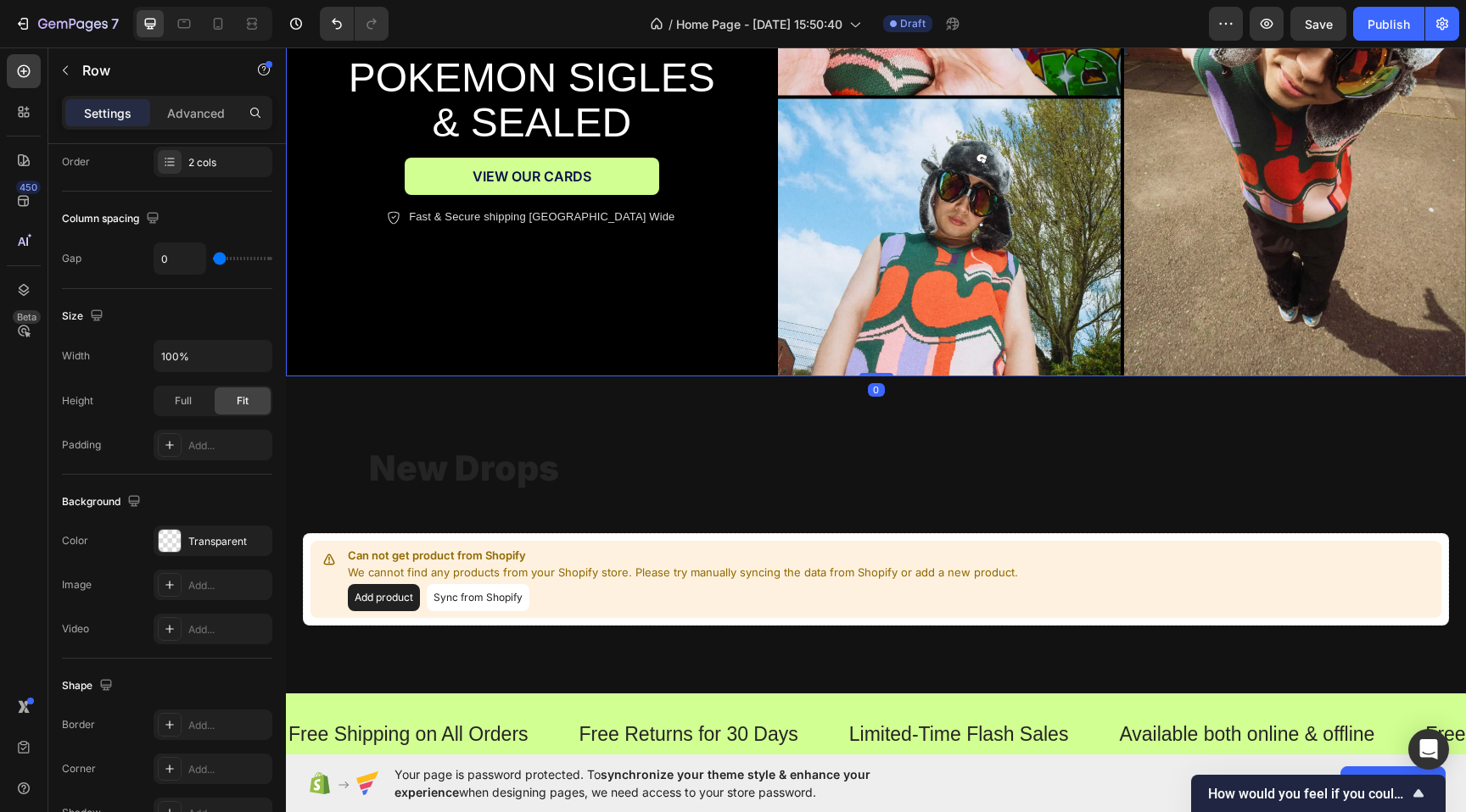
click at [533, 336] on div "NEW PRODUCTS WEEKLY Text Block Row Icon Icon Icon Icon Icon Icon List 2000+ 5-S…" at bounding box center [532, 97] width 492 height 560
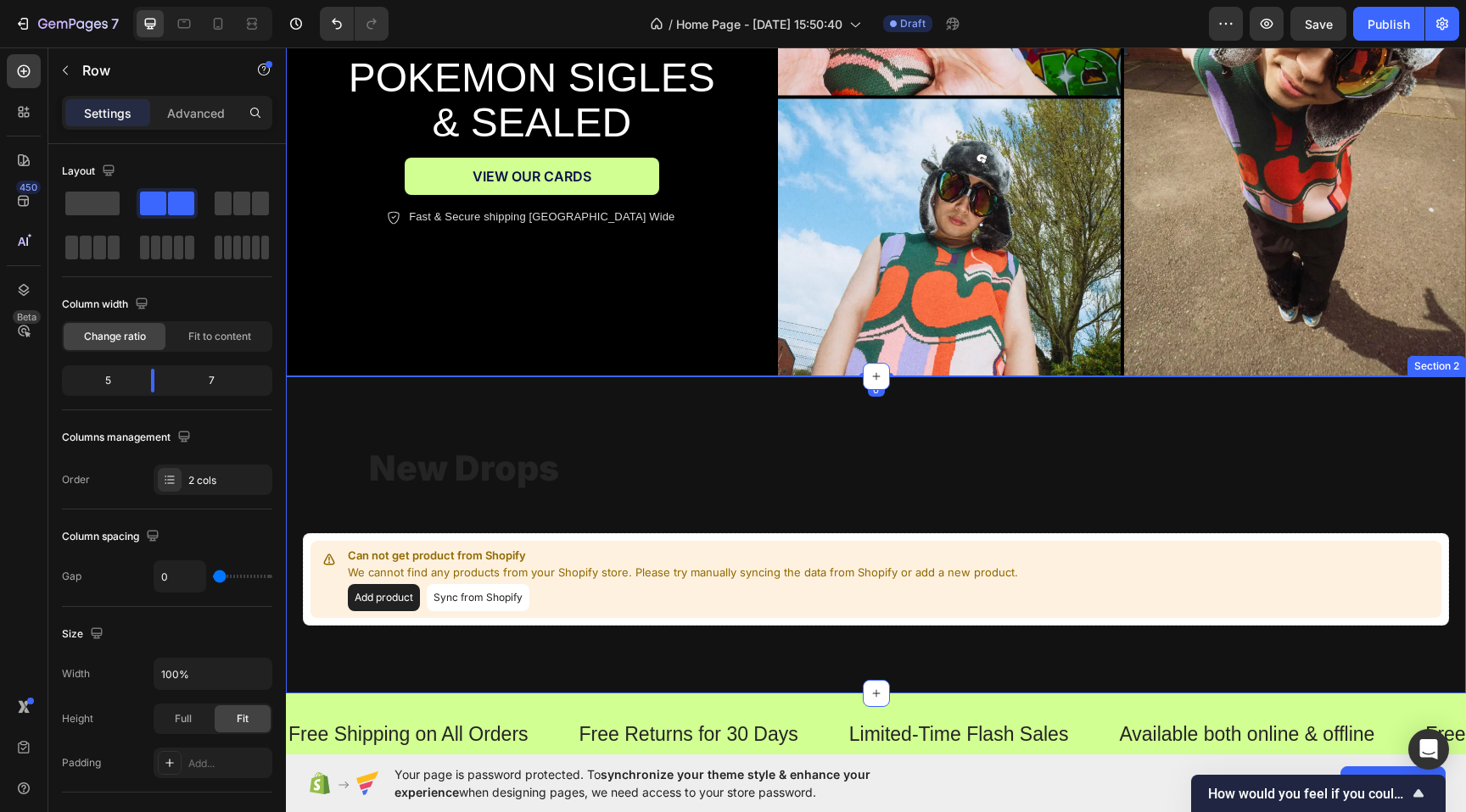
click at [493, 399] on div "new drops Heading Can not get product from Shopify We cannot find any products …" at bounding box center [876, 535] width 1180 height 317
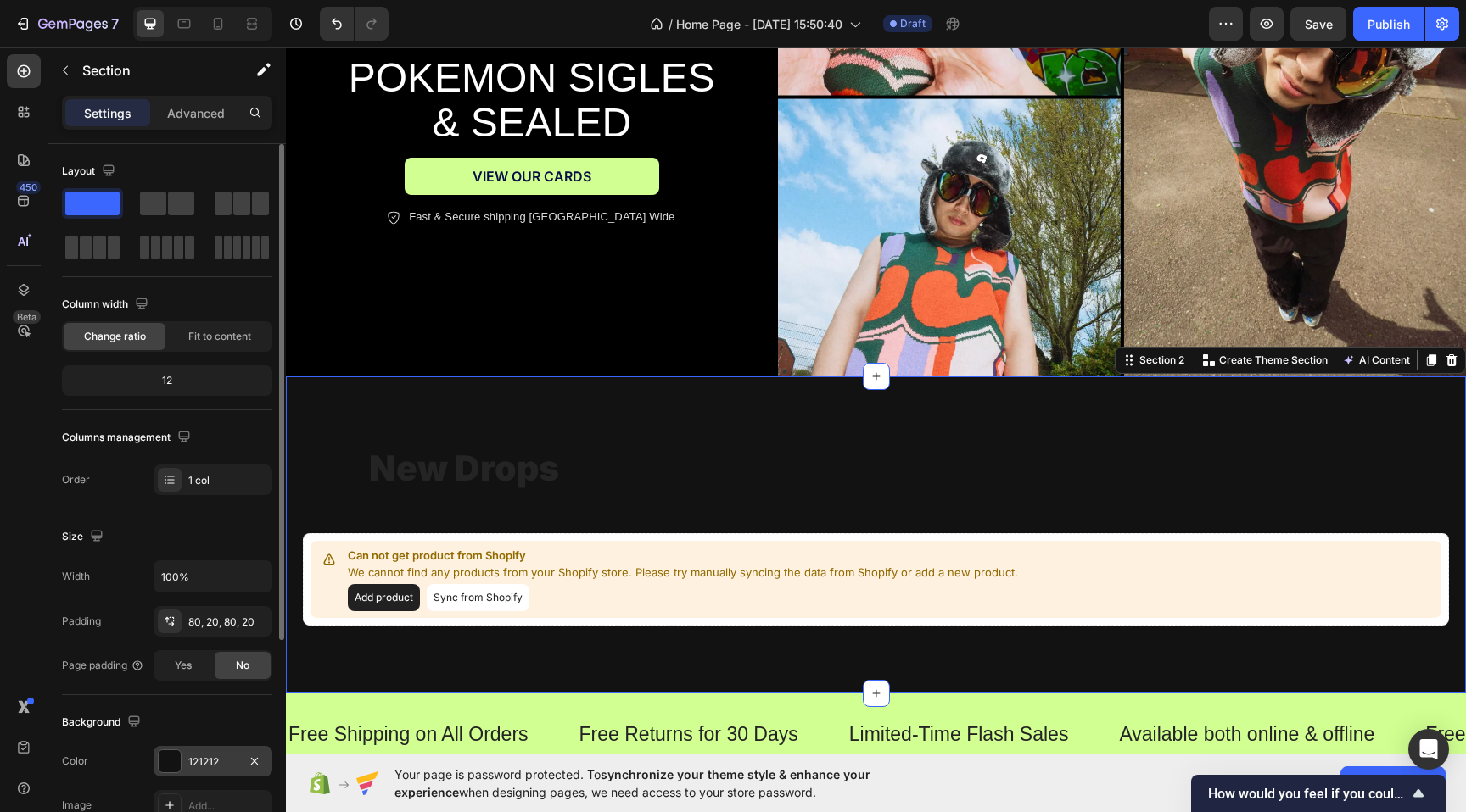
click at [165, 766] on div at bounding box center [169, 761] width 22 height 22
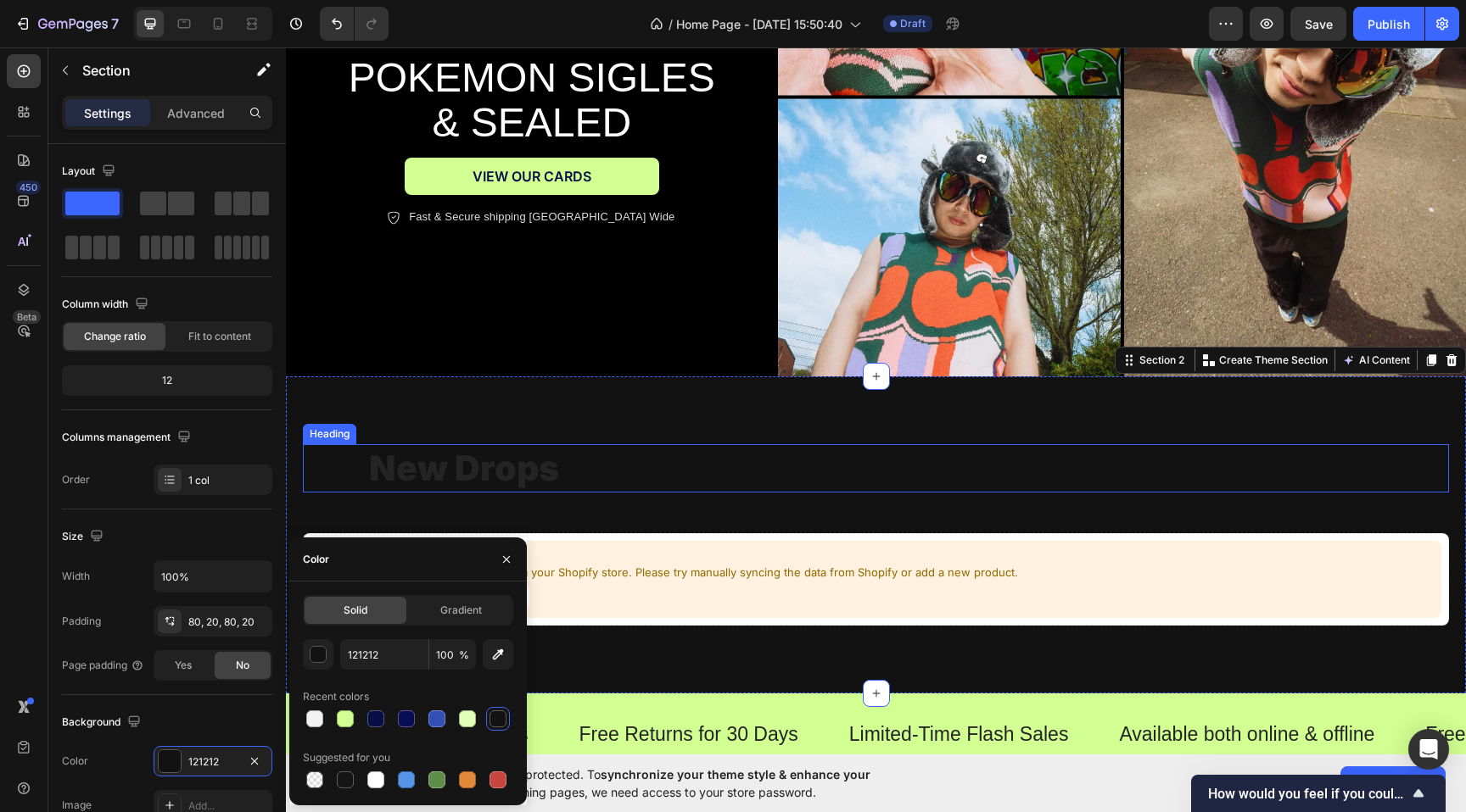
click at [393, 455] on h2 "new drops" at bounding box center [876, 468] width 1018 height 48
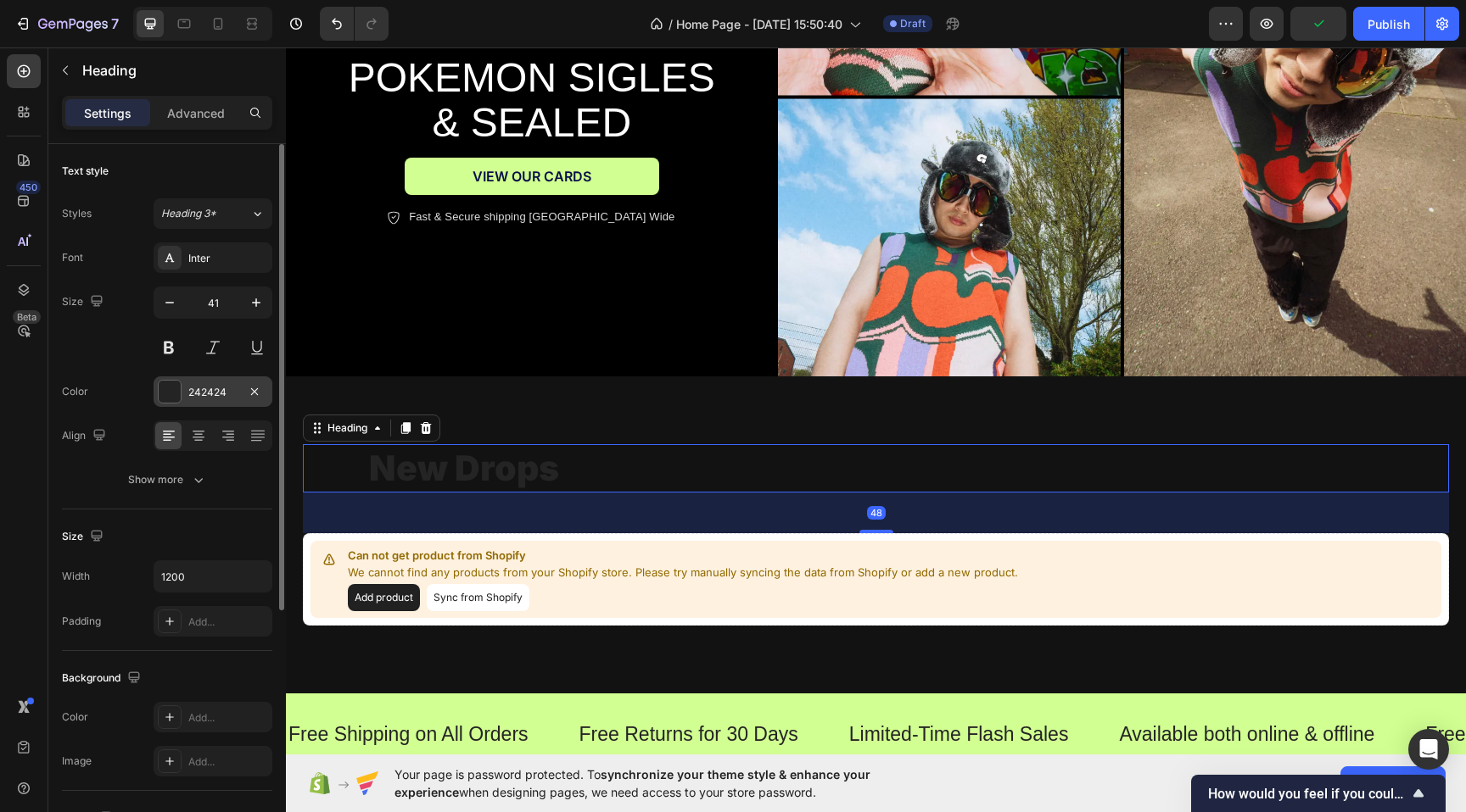
click at [175, 396] on div at bounding box center [169, 392] width 22 height 22
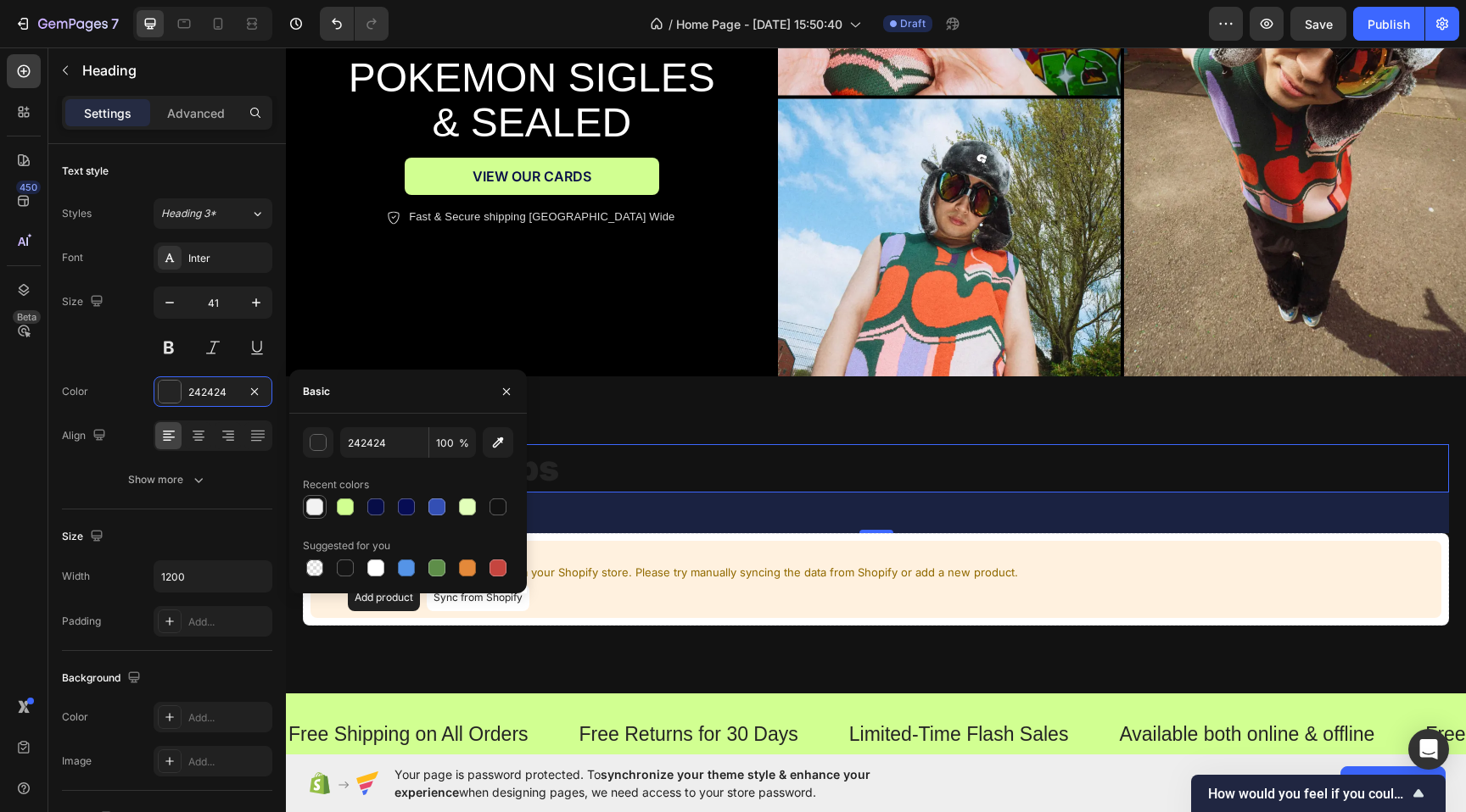
click at [314, 516] on div at bounding box center [314, 507] width 20 height 20
type input "F2F2F2"
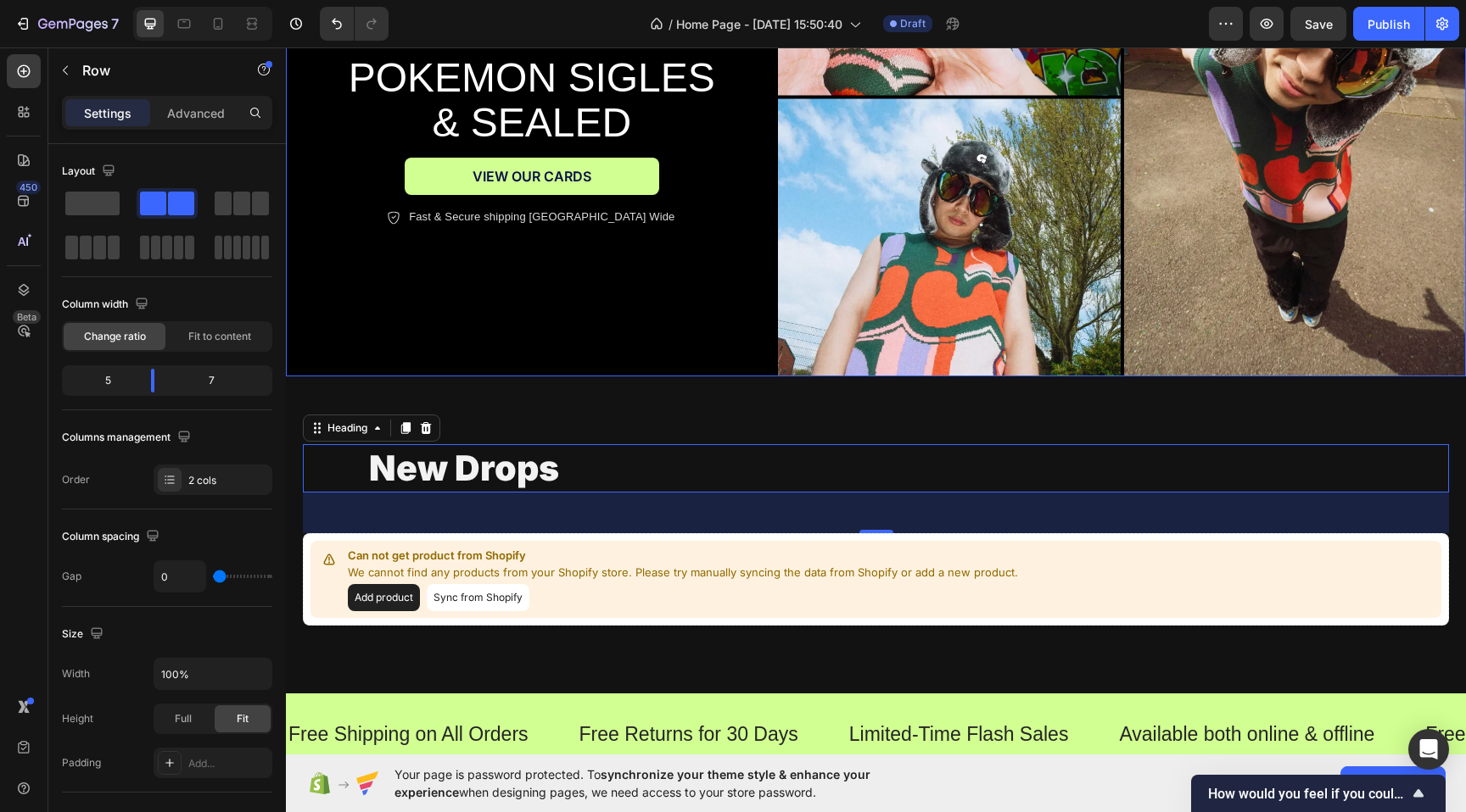
click at [605, 350] on div "NEW PRODUCTS WEEKLY Text Block Row Icon Icon Icon Icon Icon Icon List 2000+ 5-S…" at bounding box center [532, 97] width 492 height 560
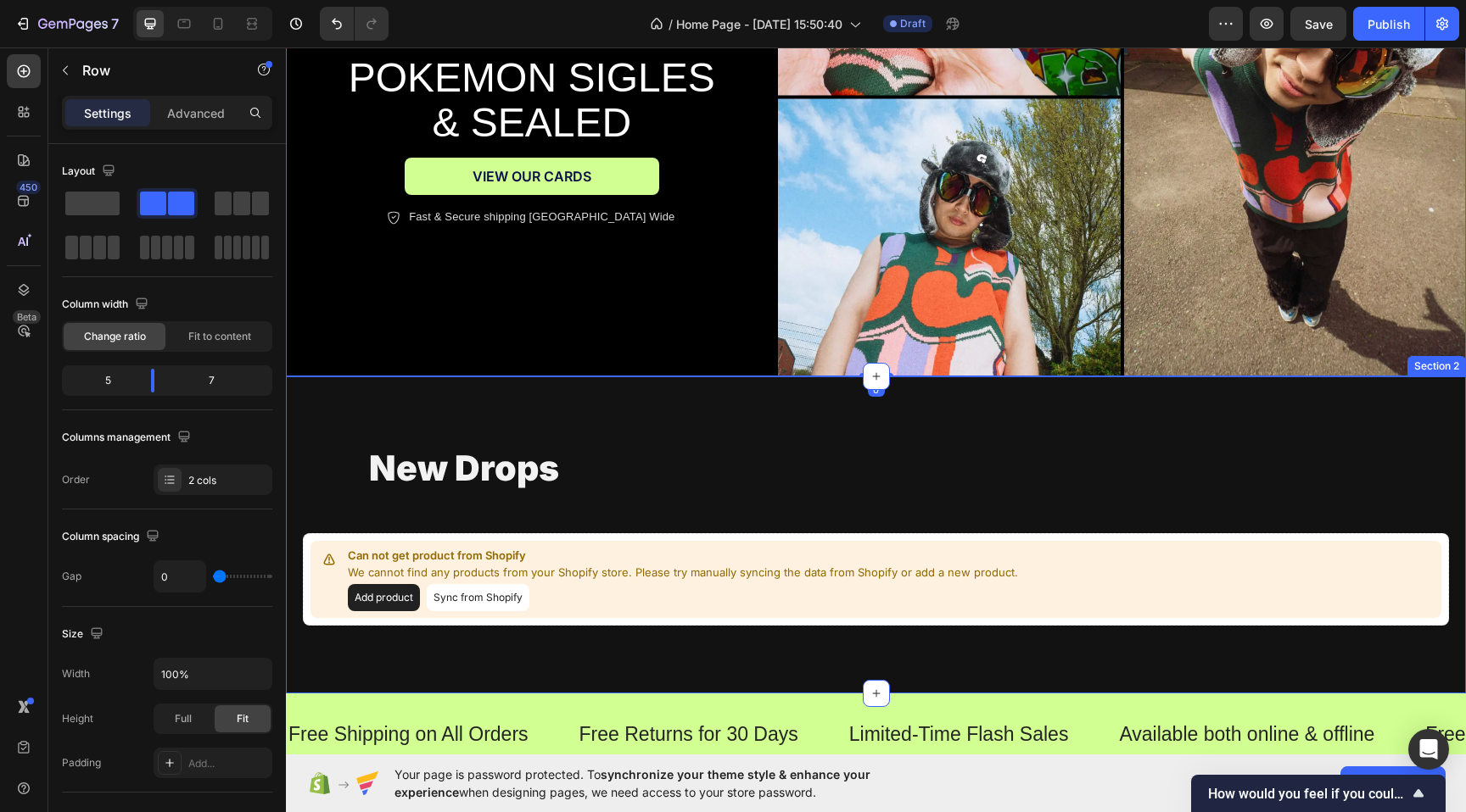
click at [569, 411] on div "new drops Heading Can not get product from Shopify We cannot find any products …" at bounding box center [876, 535] width 1180 height 317
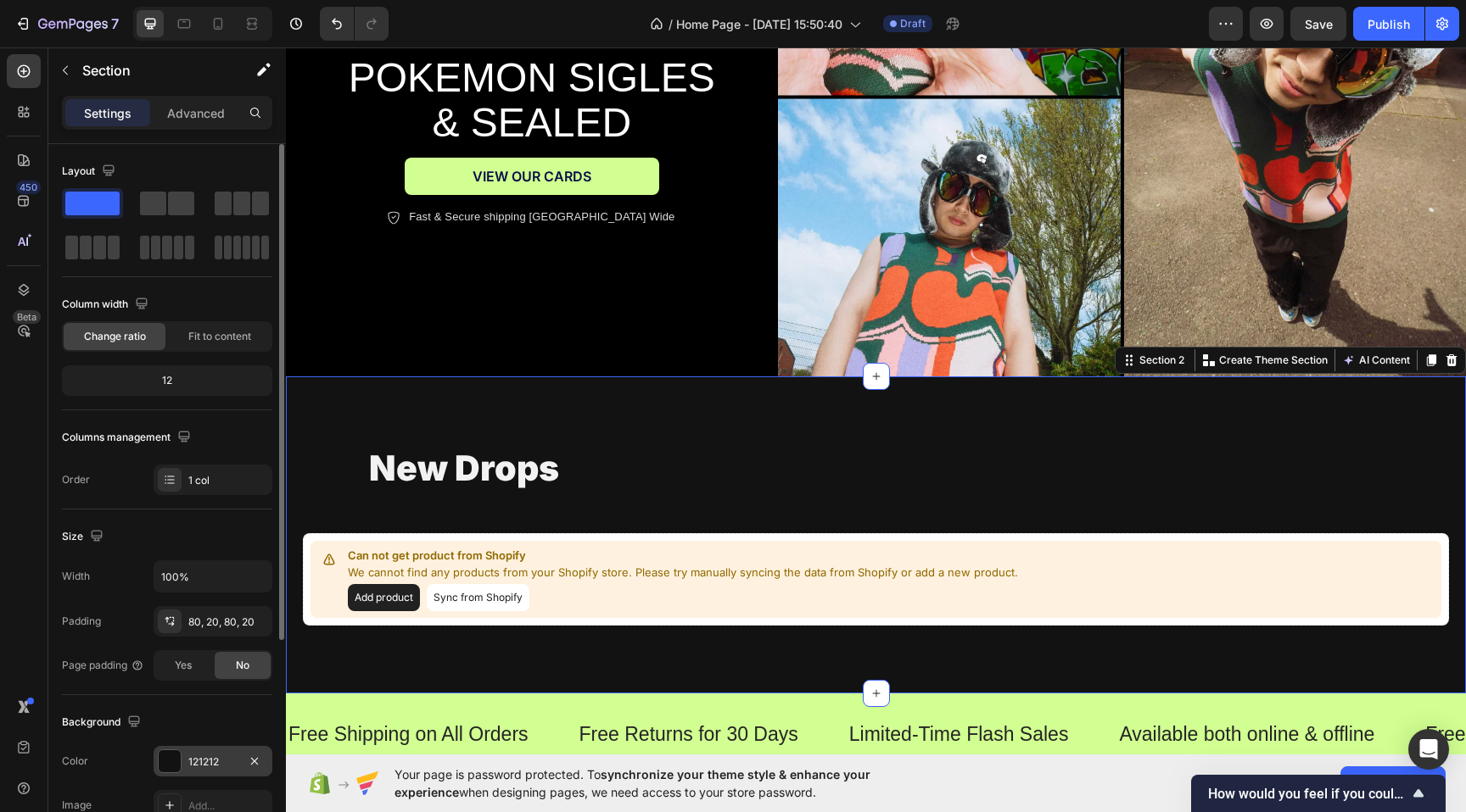
click at [172, 757] on div at bounding box center [169, 761] width 22 height 22
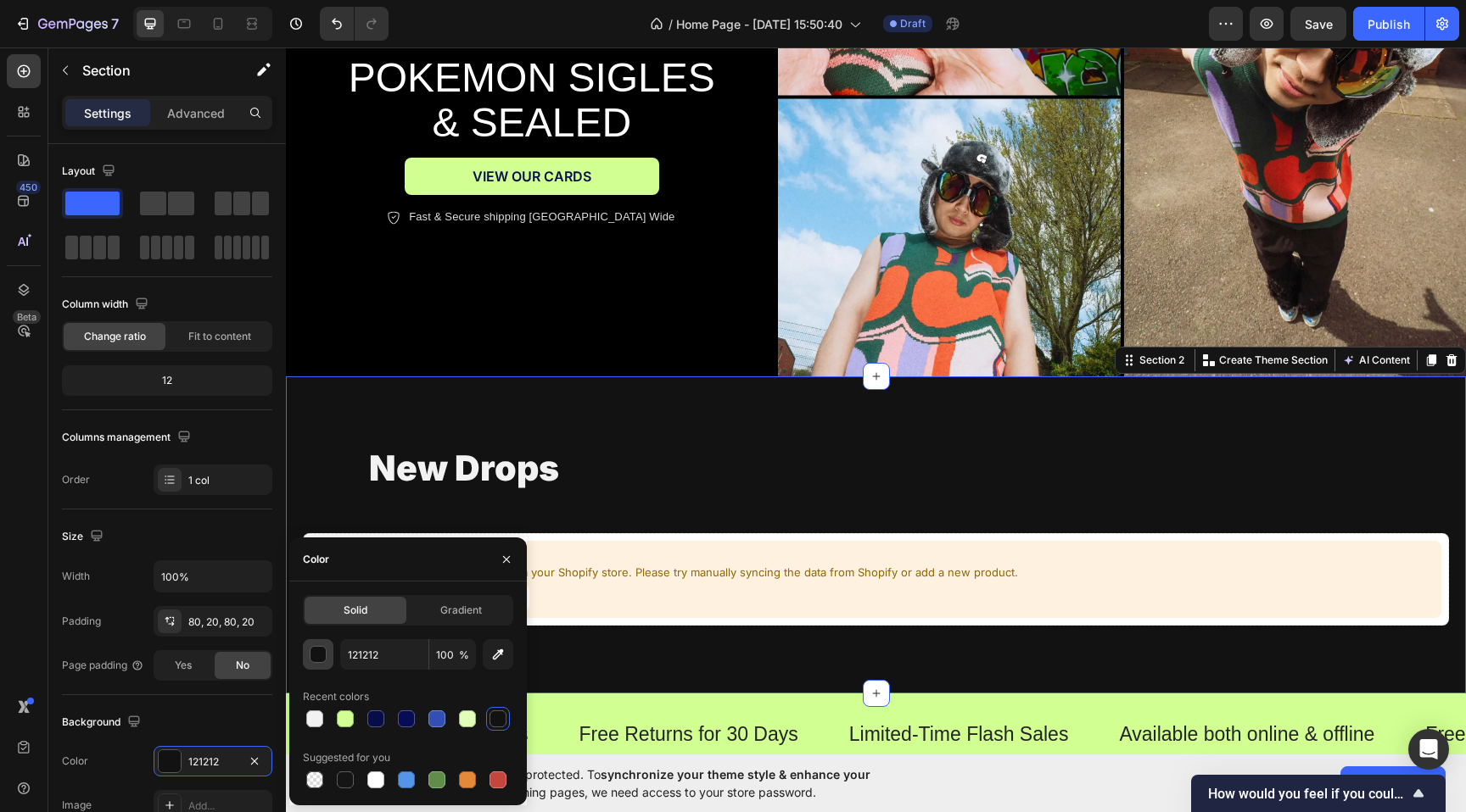
click at [318, 663] on button "button" at bounding box center [318, 654] width 30 height 30
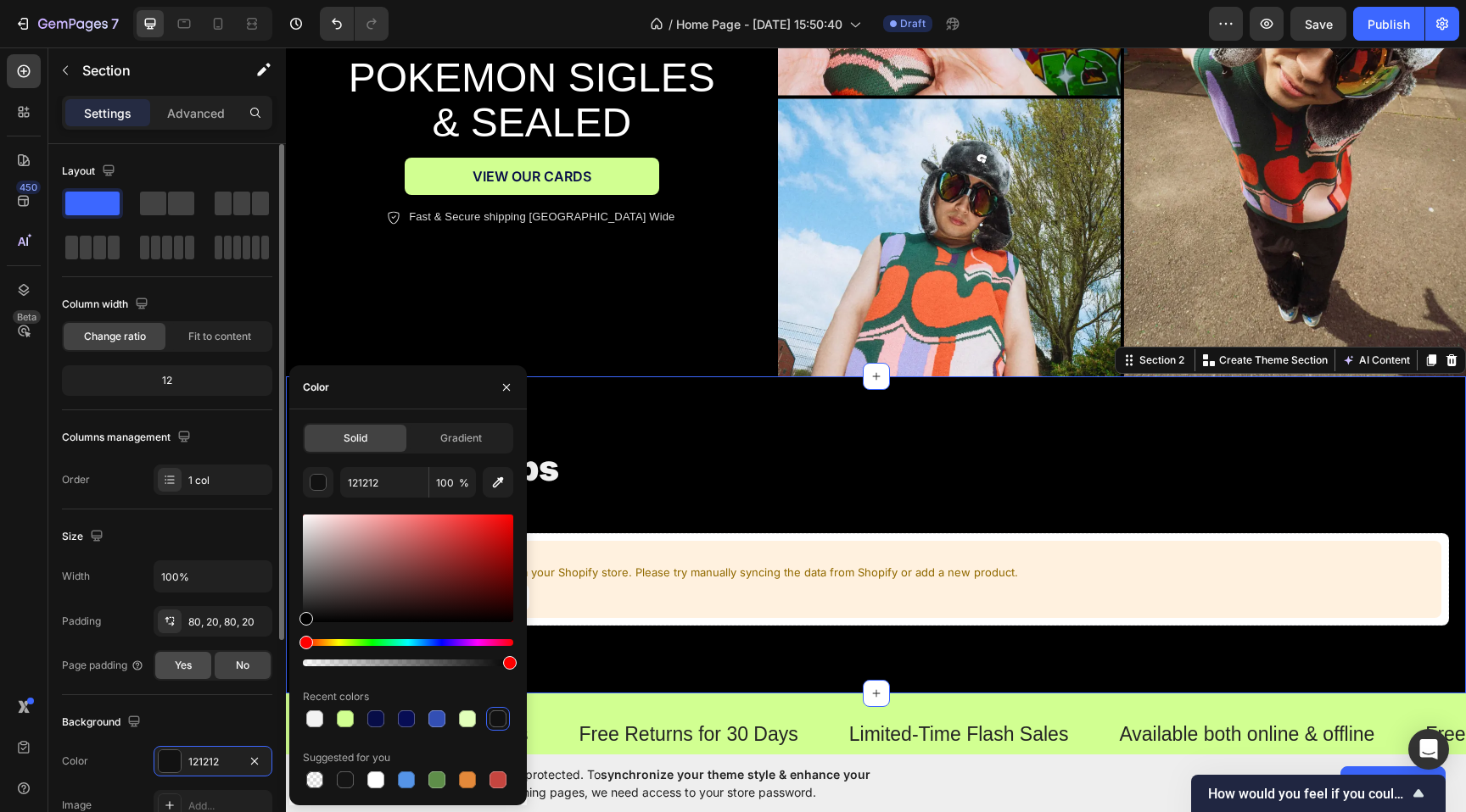
drag, startPoint x: 312, startPoint y: 615, endPoint x: 208, endPoint y: 678, distance: 121.6
click at [208, 678] on div "450 Beta Sections(18) Elements(83) Section Element Hero Section Product Detail …" at bounding box center [143, 429] width 286 height 765
type input "000000"
drag, startPoint x: 319, startPoint y: 614, endPoint x: 216, endPoint y: 721, distance: 148.5
click at [216, 721] on div "450 Beta Sections(18) Elements(83) Section Element Hero Section Product Detail …" at bounding box center [143, 429] width 286 height 765
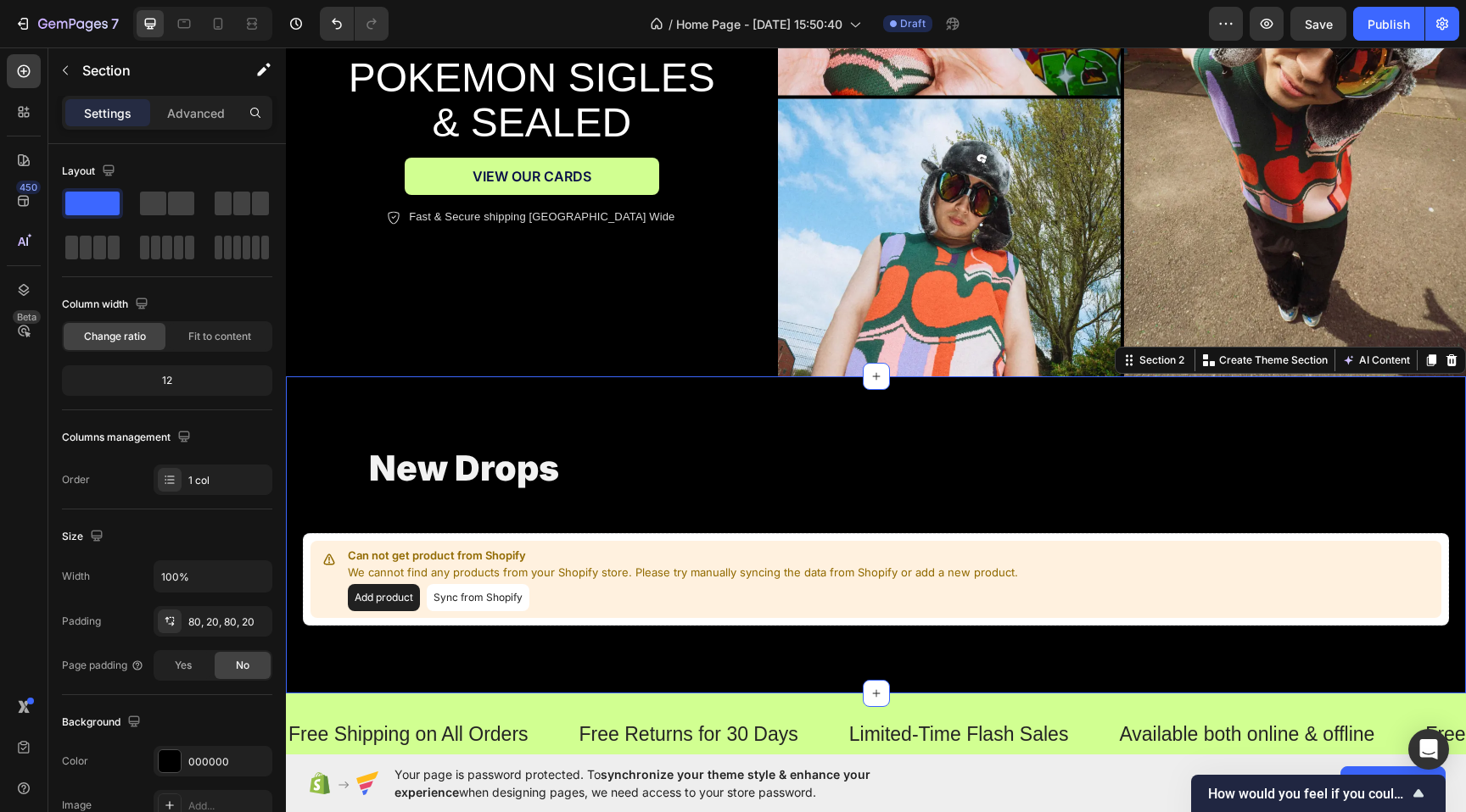
click at [728, 514] on div "new drops Heading Can not get product from Shopify We cannot find any products …" at bounding box center [876, 535] width 1146 height 182
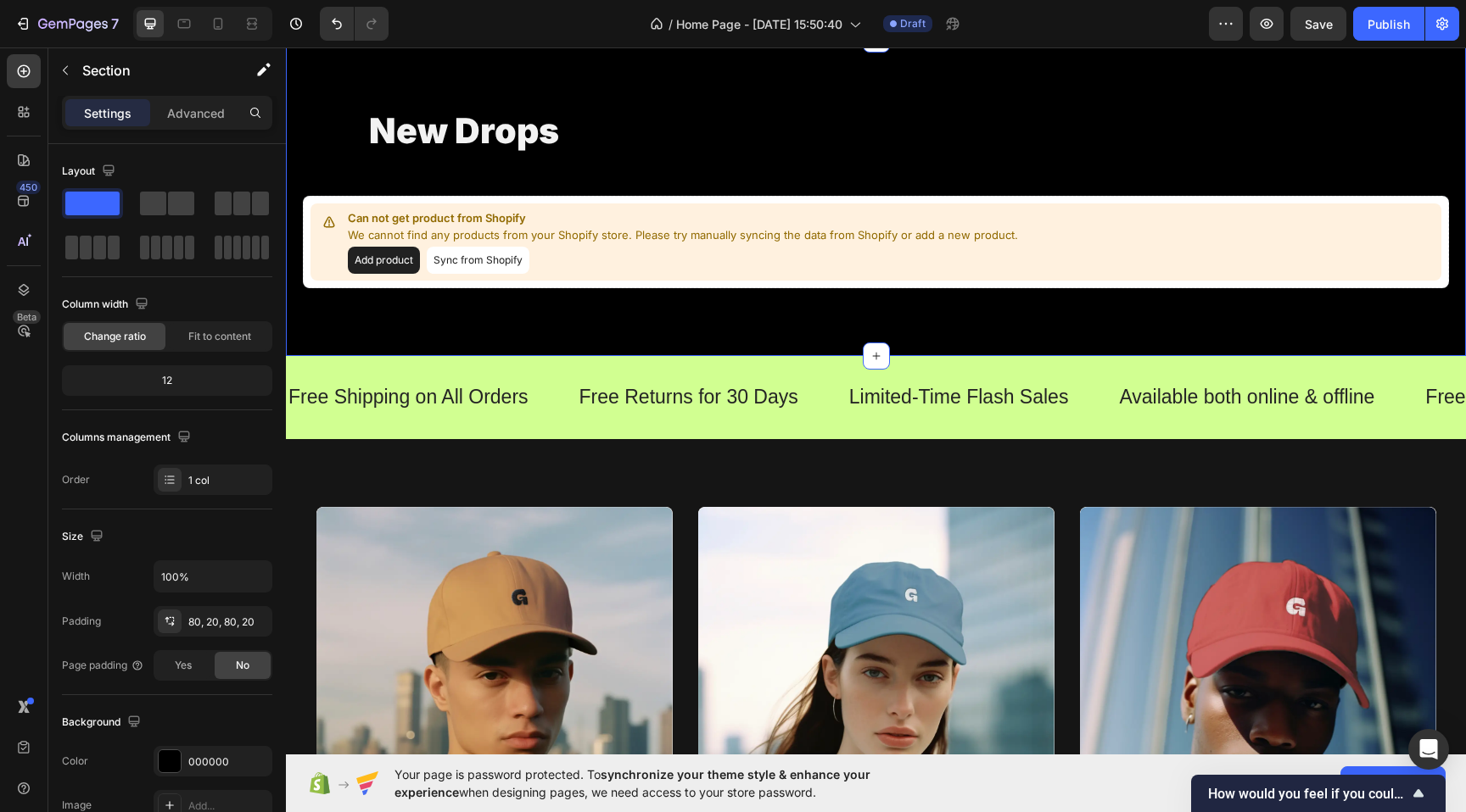
scroll to position [641, 0]
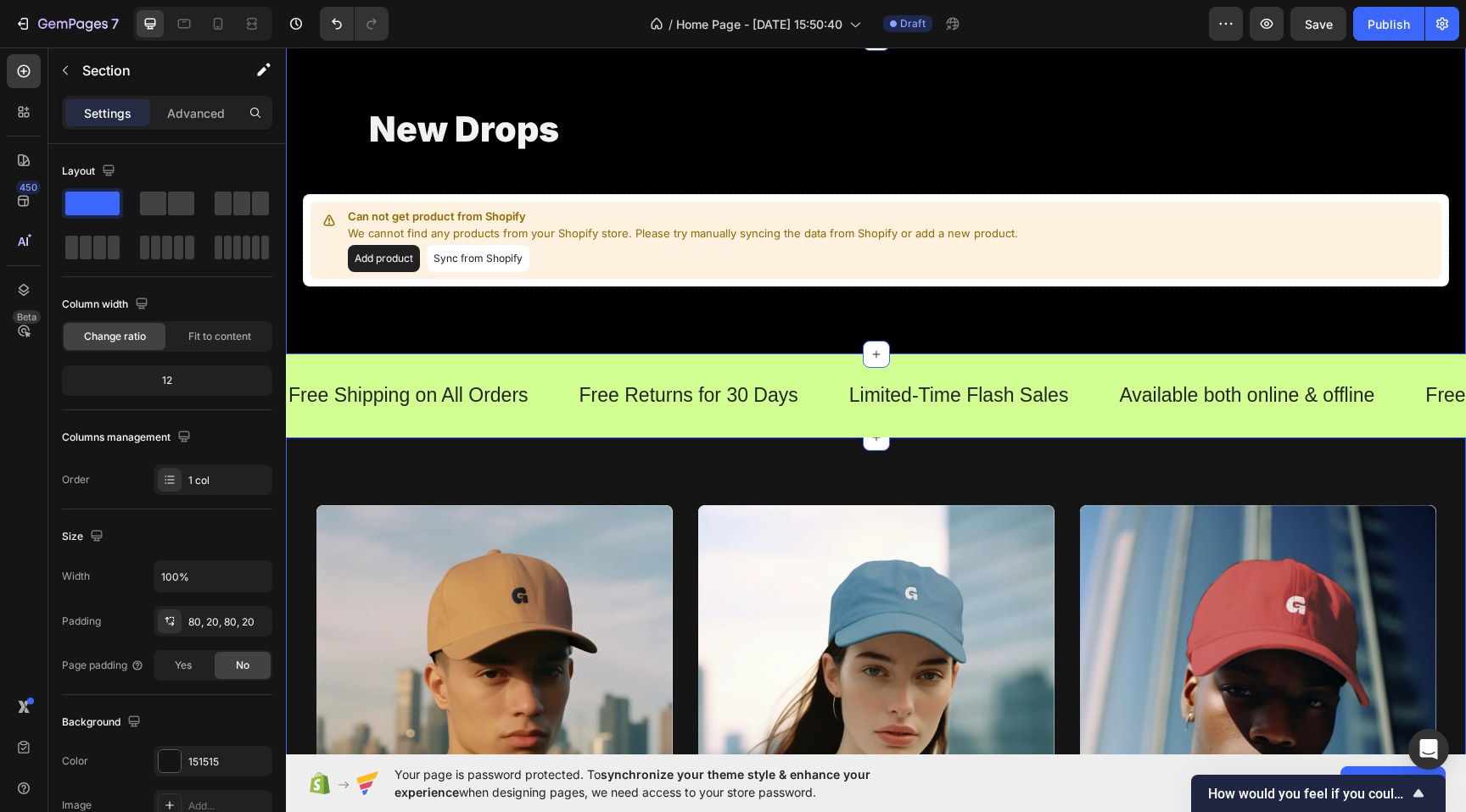
click at [725, 482] on div "saturn collection Heading Explore Now Button Hero Banner mercury collection Hea…" at bounding box center [876, 732] width 1180 height 589
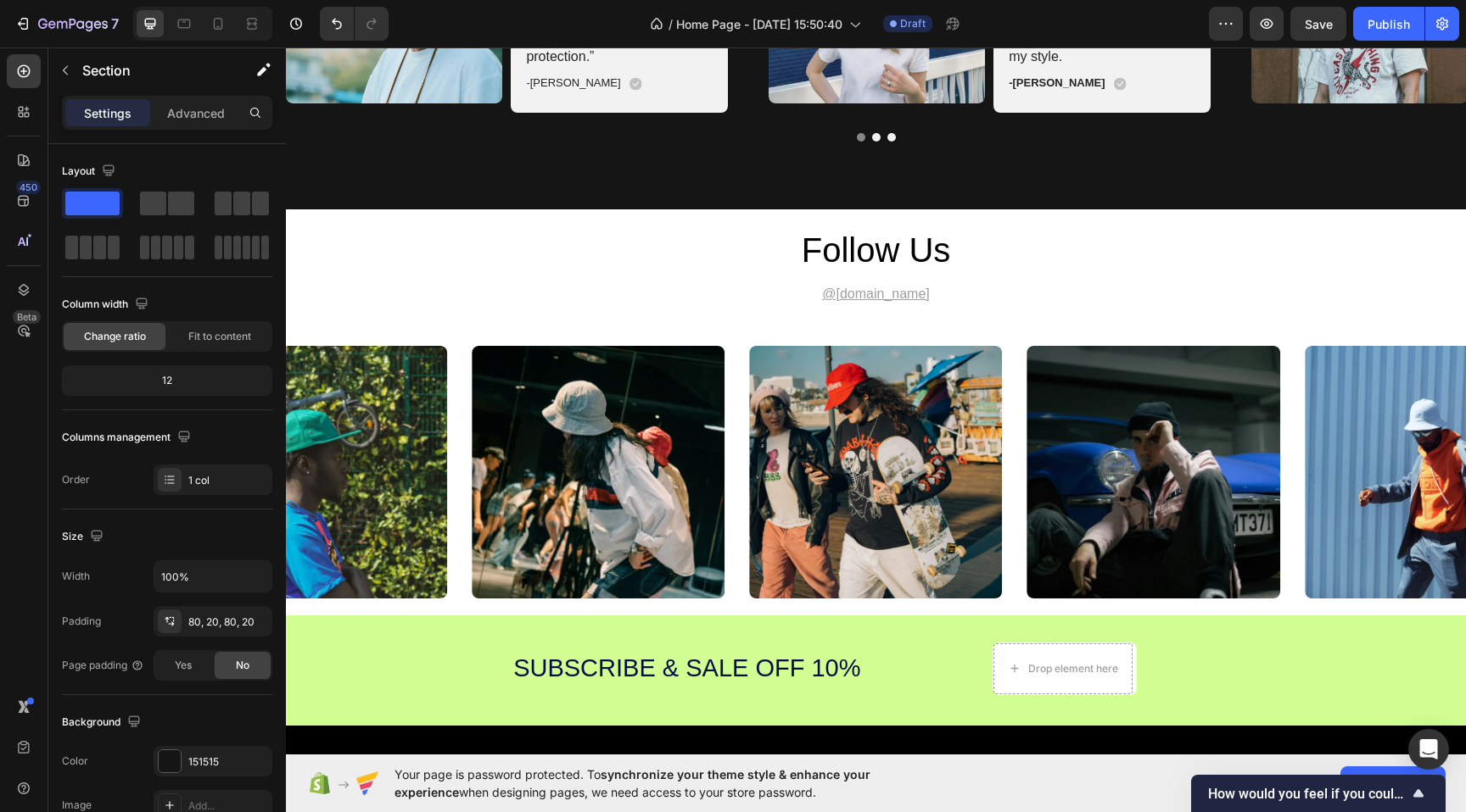
scroll to position [3032, 0]
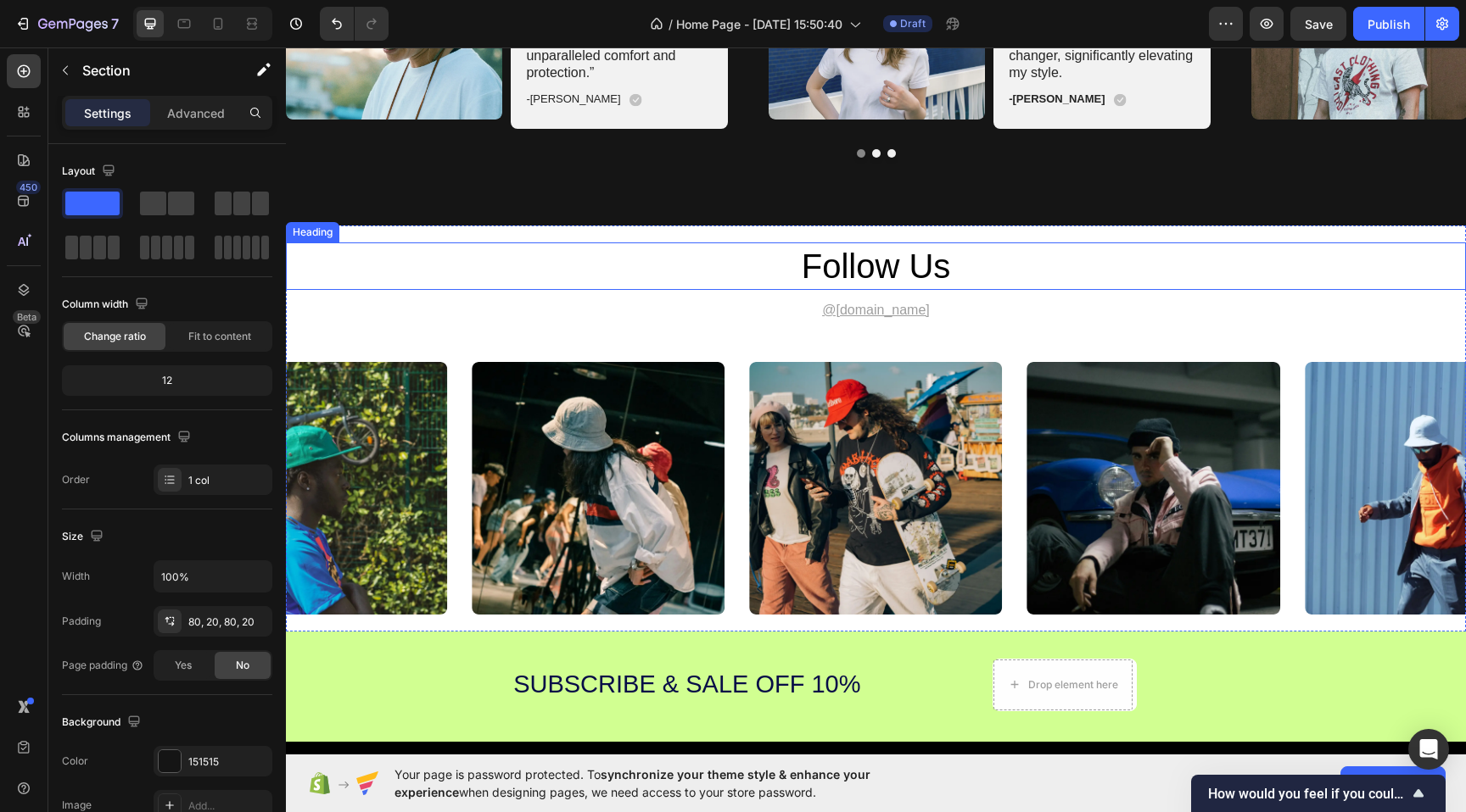
click at [669, 269] on h2 "follow us" at bounding box center [876, 265] width 1018 height 47
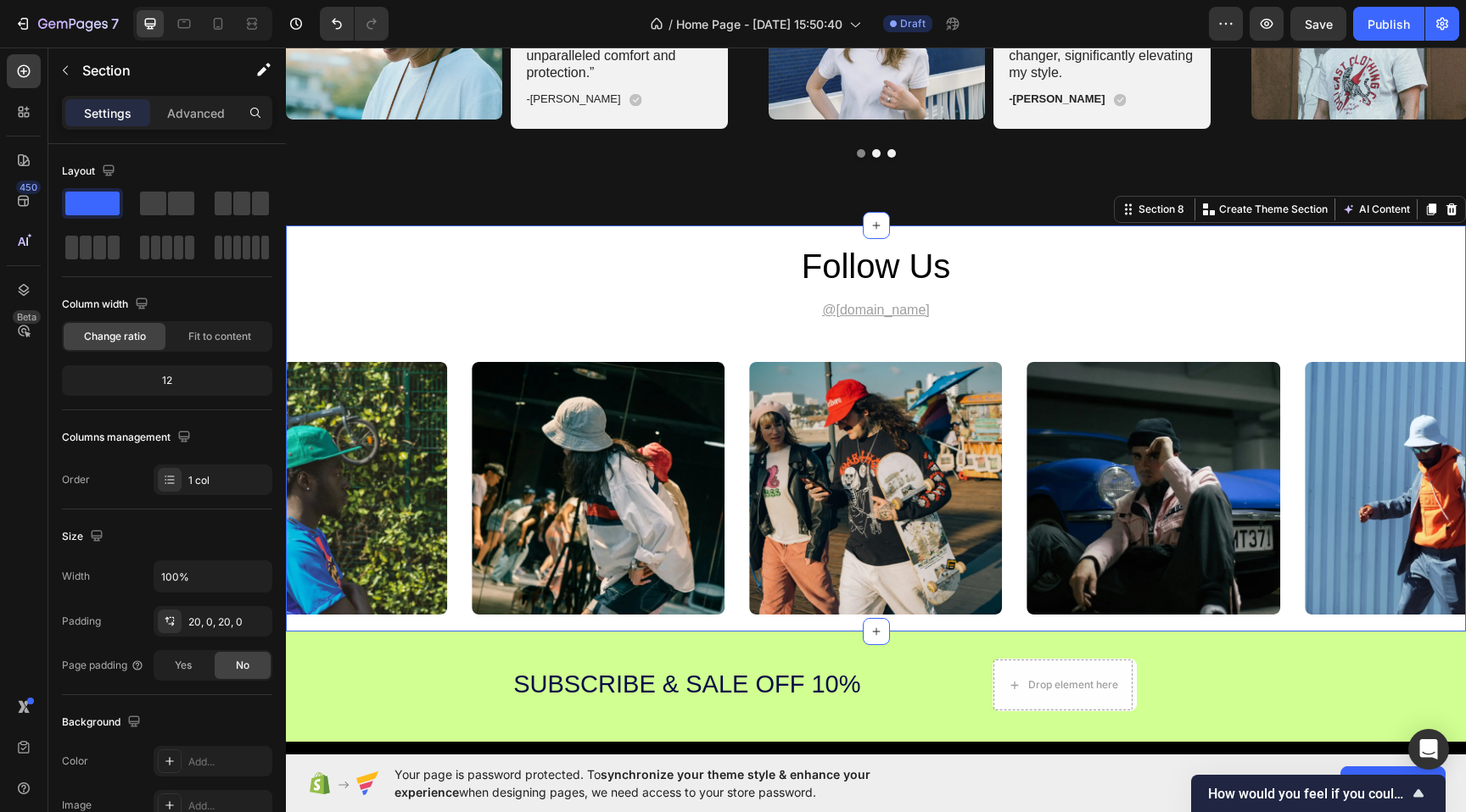
click at [654, 238] on div "follow us Heading @gemhat.design Text Block Image Image Image Image Image Carou…" at bounding box center [876, 428] width 1180 height 406
click at [651, 226] on div "follow us Heading @gemhat.design Text Block Image Image Image Image Image Carou…" at bounding box center [876, 428] width 1180 height 406
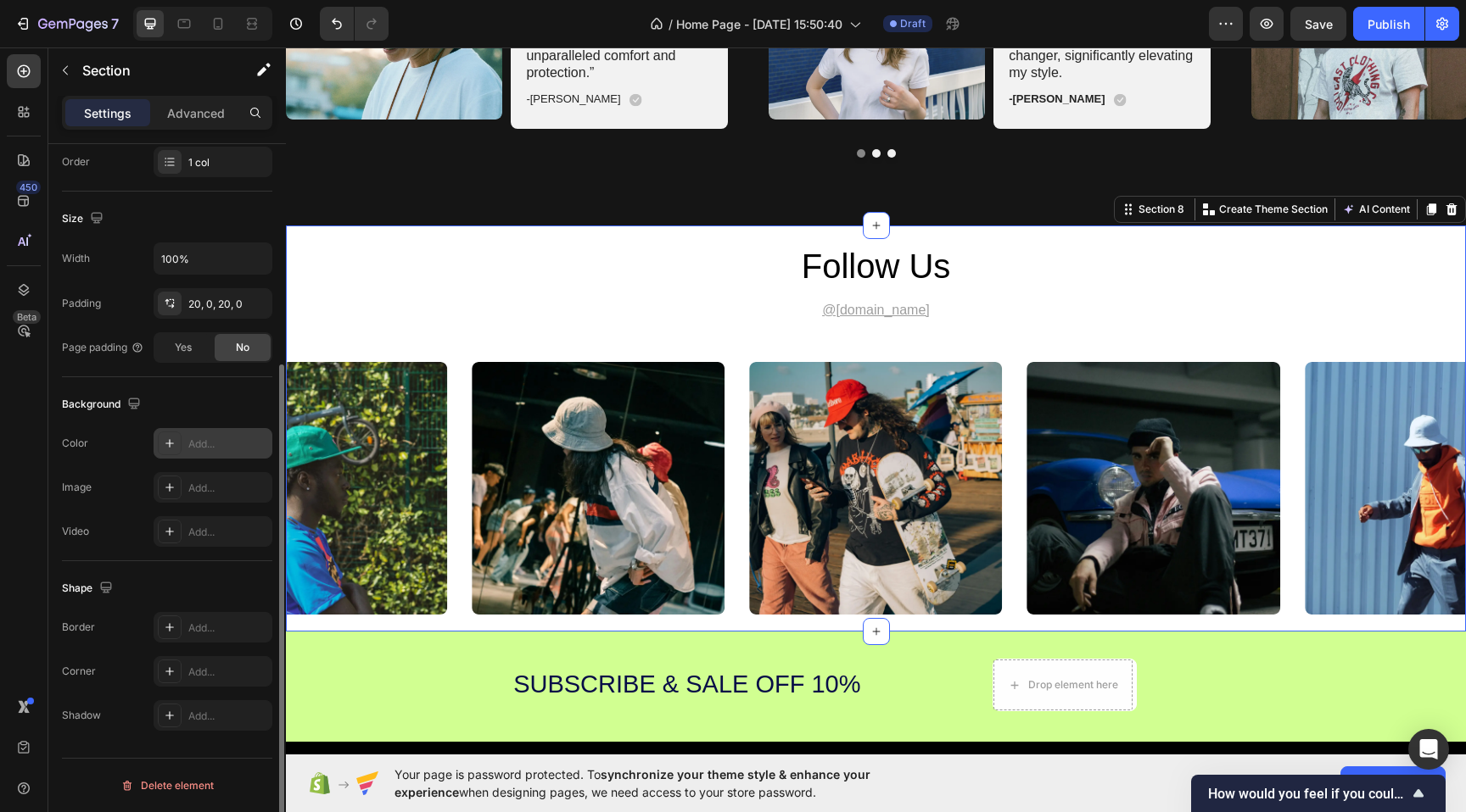
click at [169, 448] on icon at bounding box center [169, 443] width 13 height 13
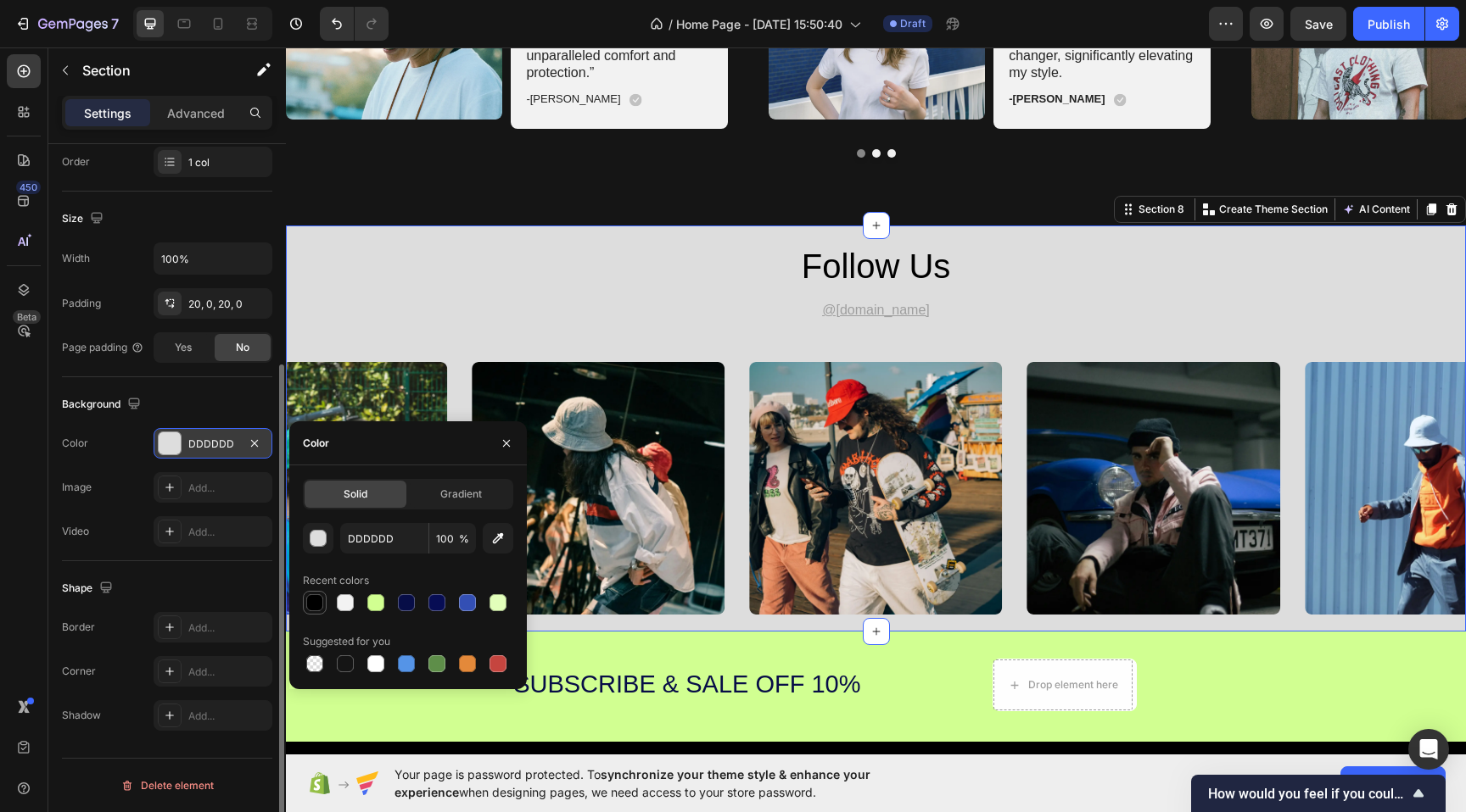
click at [306, 598] on div at bounding box center [314, 603] width 17 height 17
type input "000000"
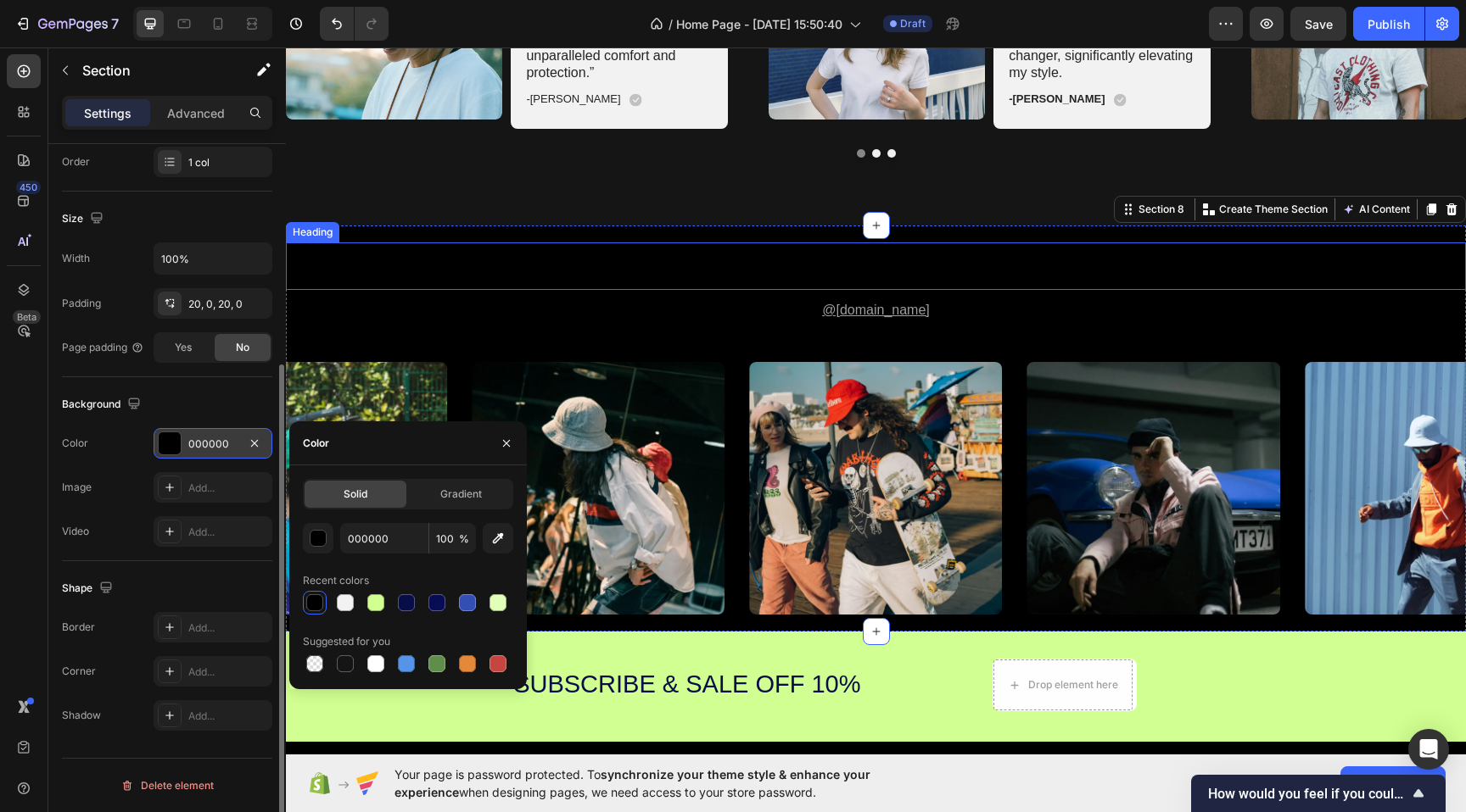
click at [896, 269] on h2 "follow us" at bounding box center [876, 265] width 1018 height 47
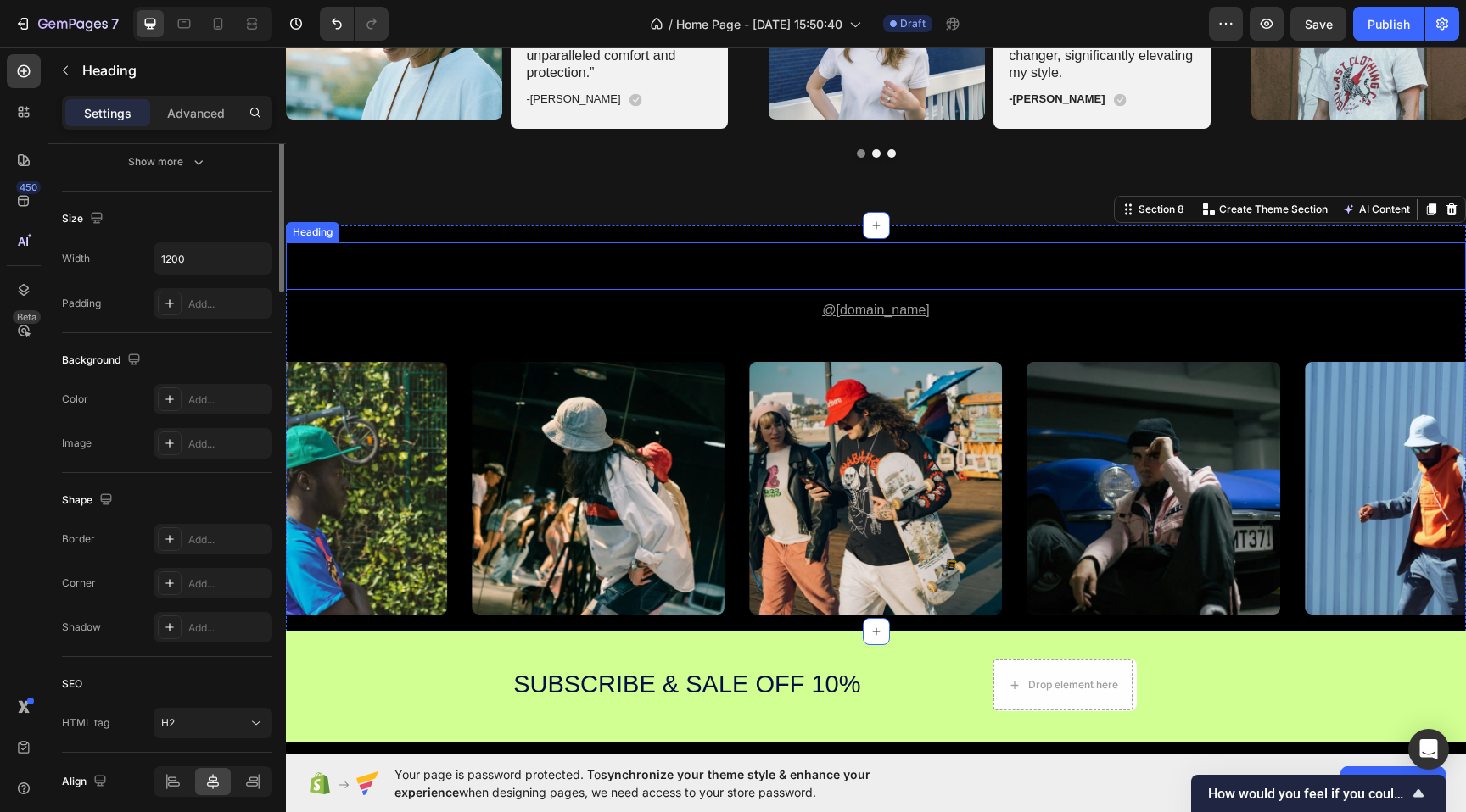
scroll to position [0, 0]
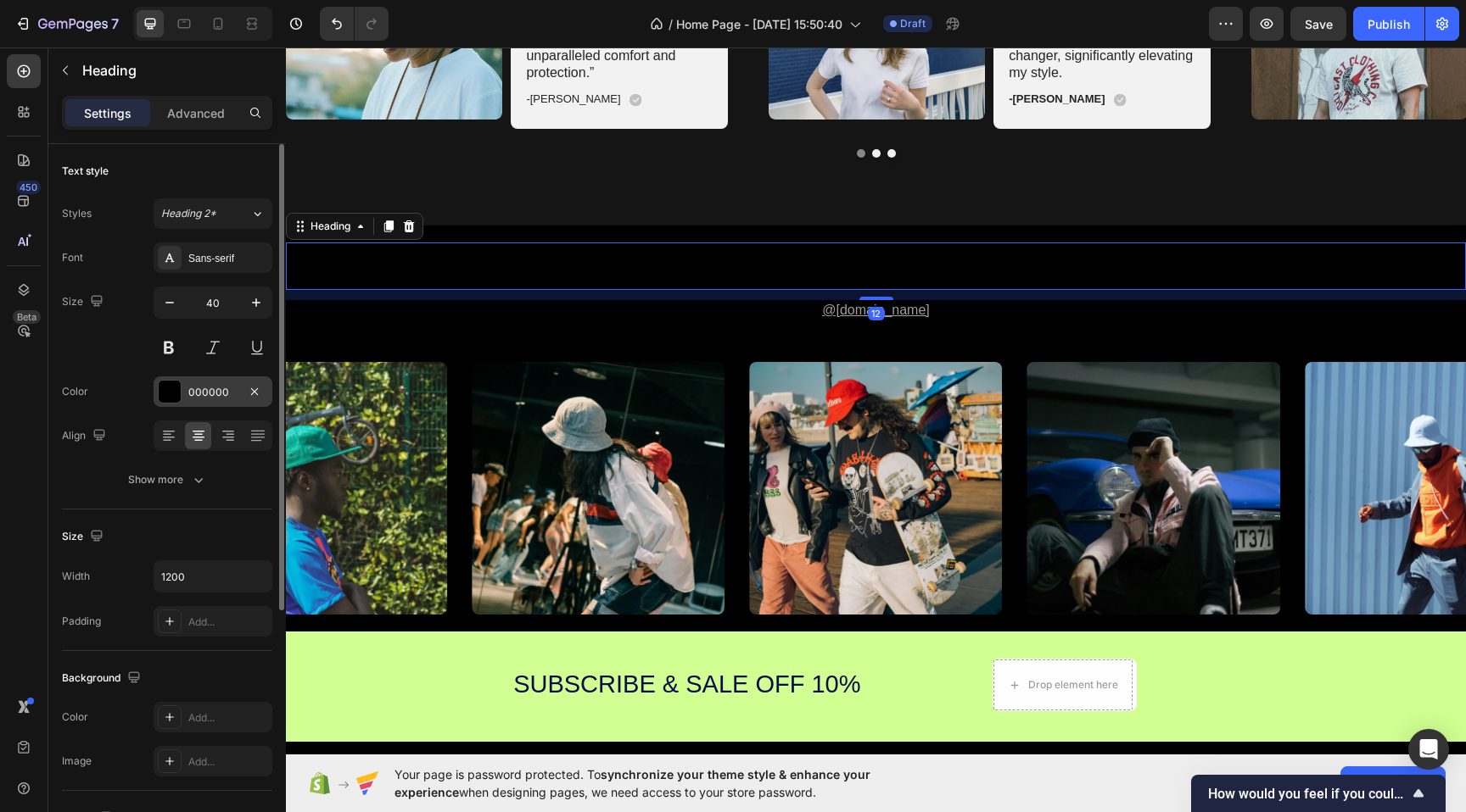
click at [180, 392] on div at bounding box center [169, 392] width 22 height 22
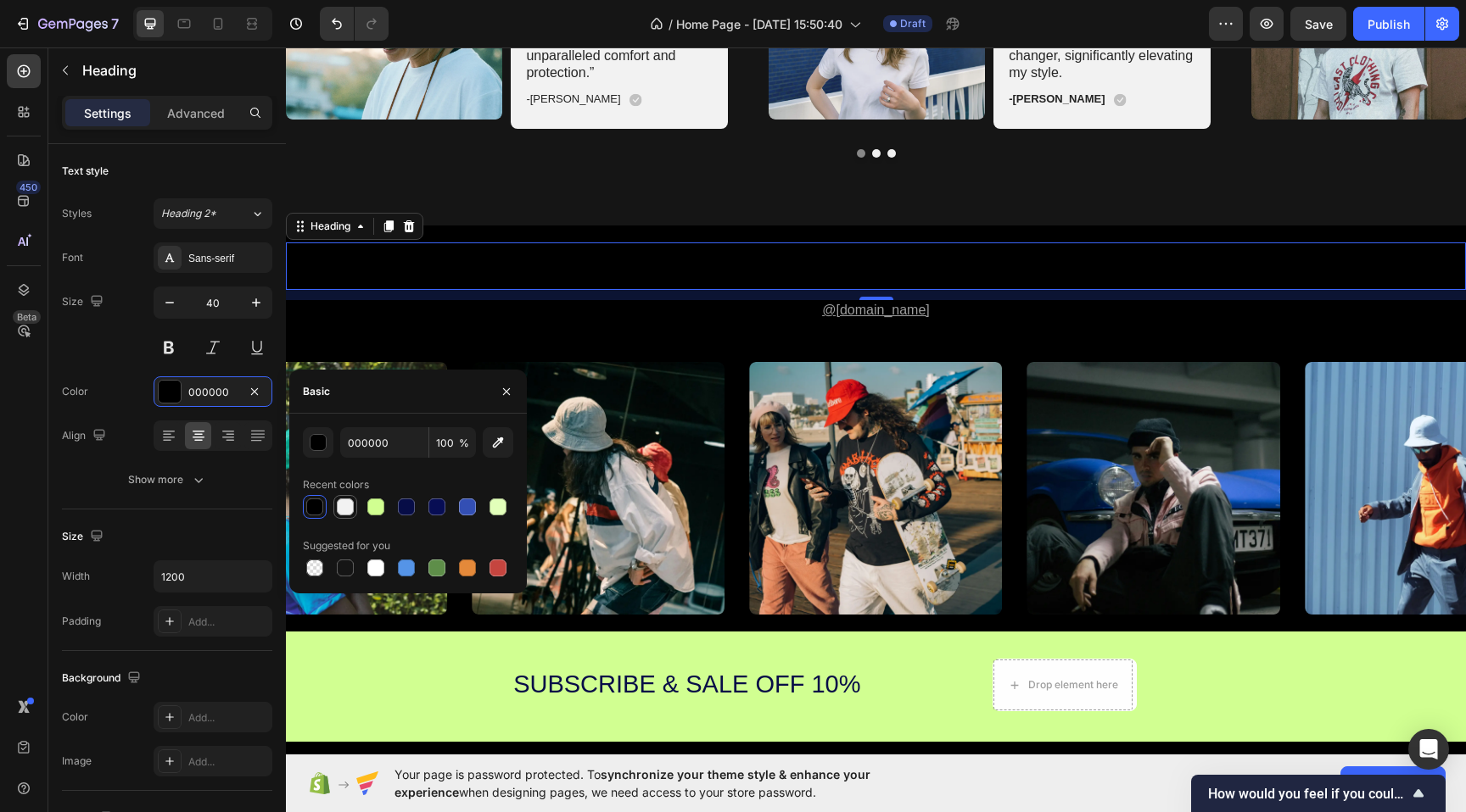
click at [337, 504] on div at bounding box center [345, 507] width 17 height 17
type input "F2F2F2"
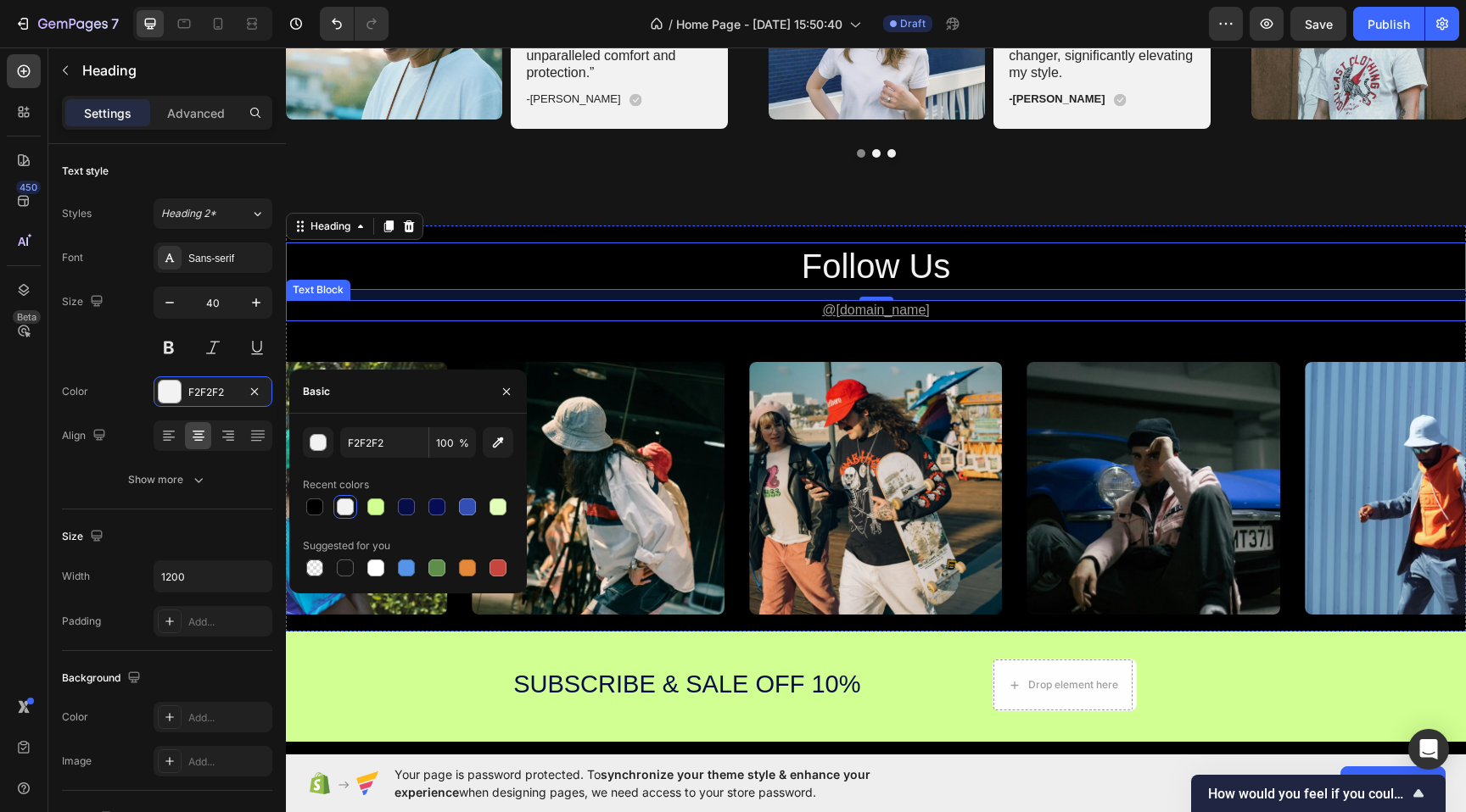
click at [810, 310] on p "@[DOMAIN_NAME]" at bounding box center [876, 311] width 1177 height 18
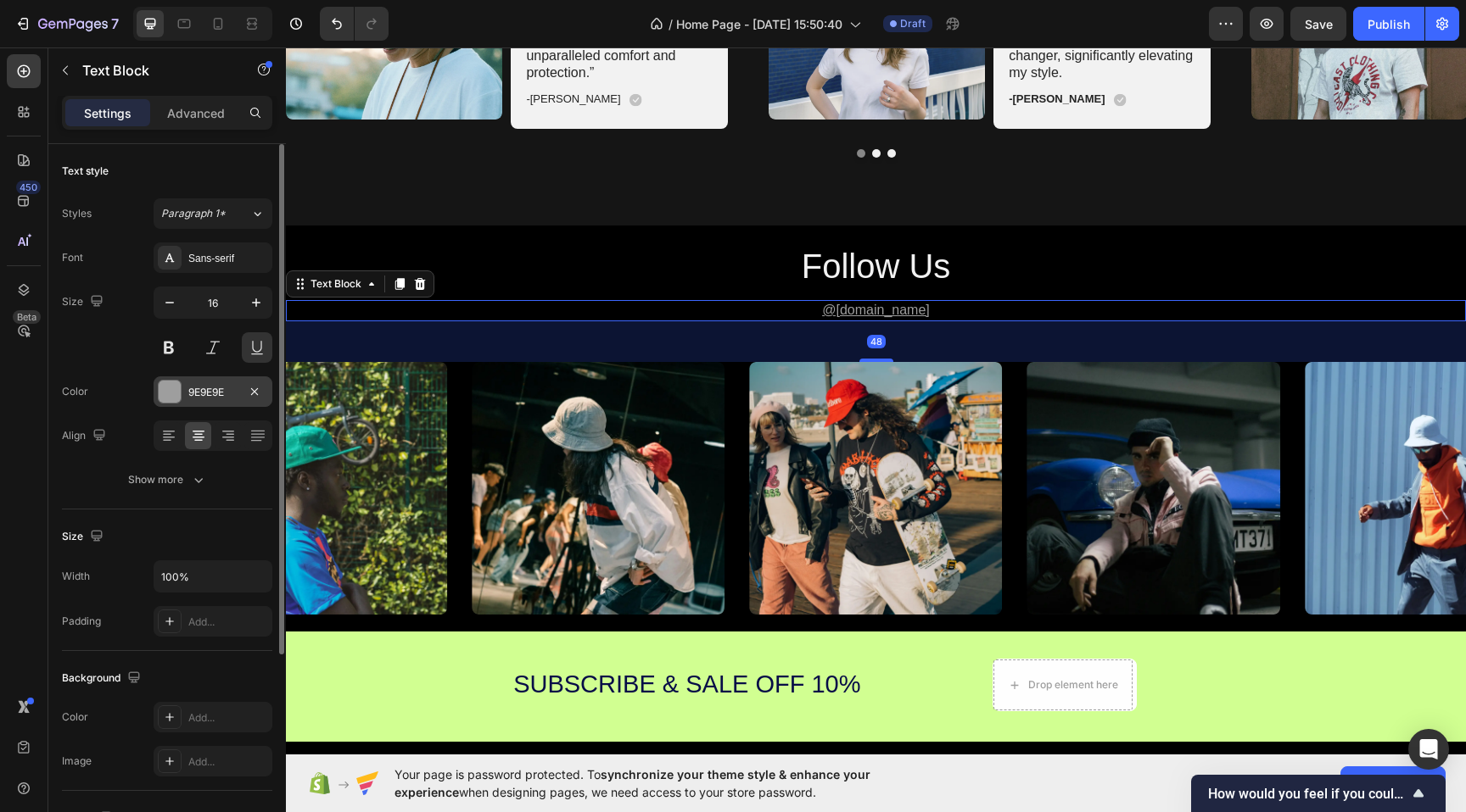
click at [162, 388] on div at bounding box center [169, 392] width 22 height 22
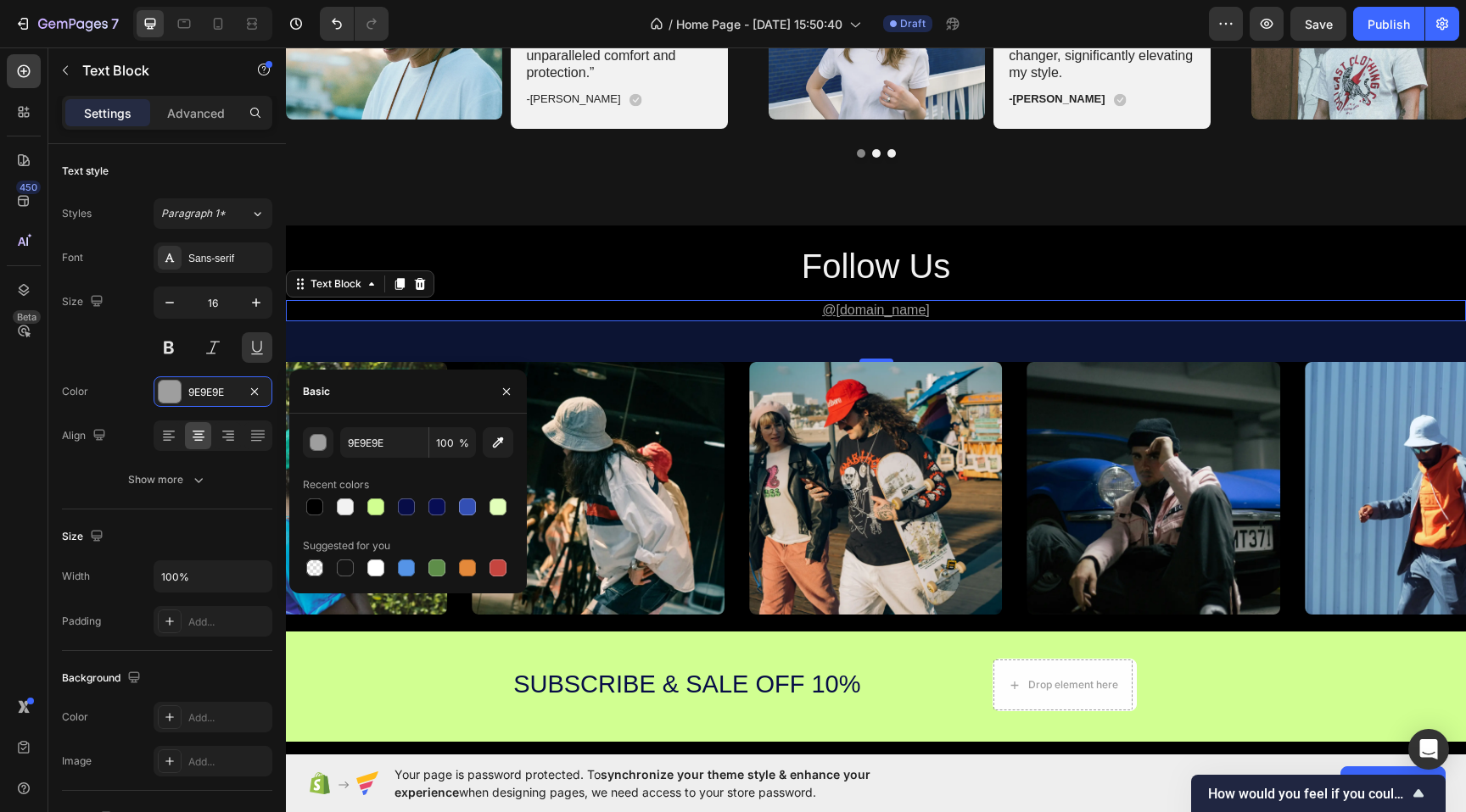
click at [336, 492] on div "Recent colors" at bounding box center [408, 485] width 210 height 27
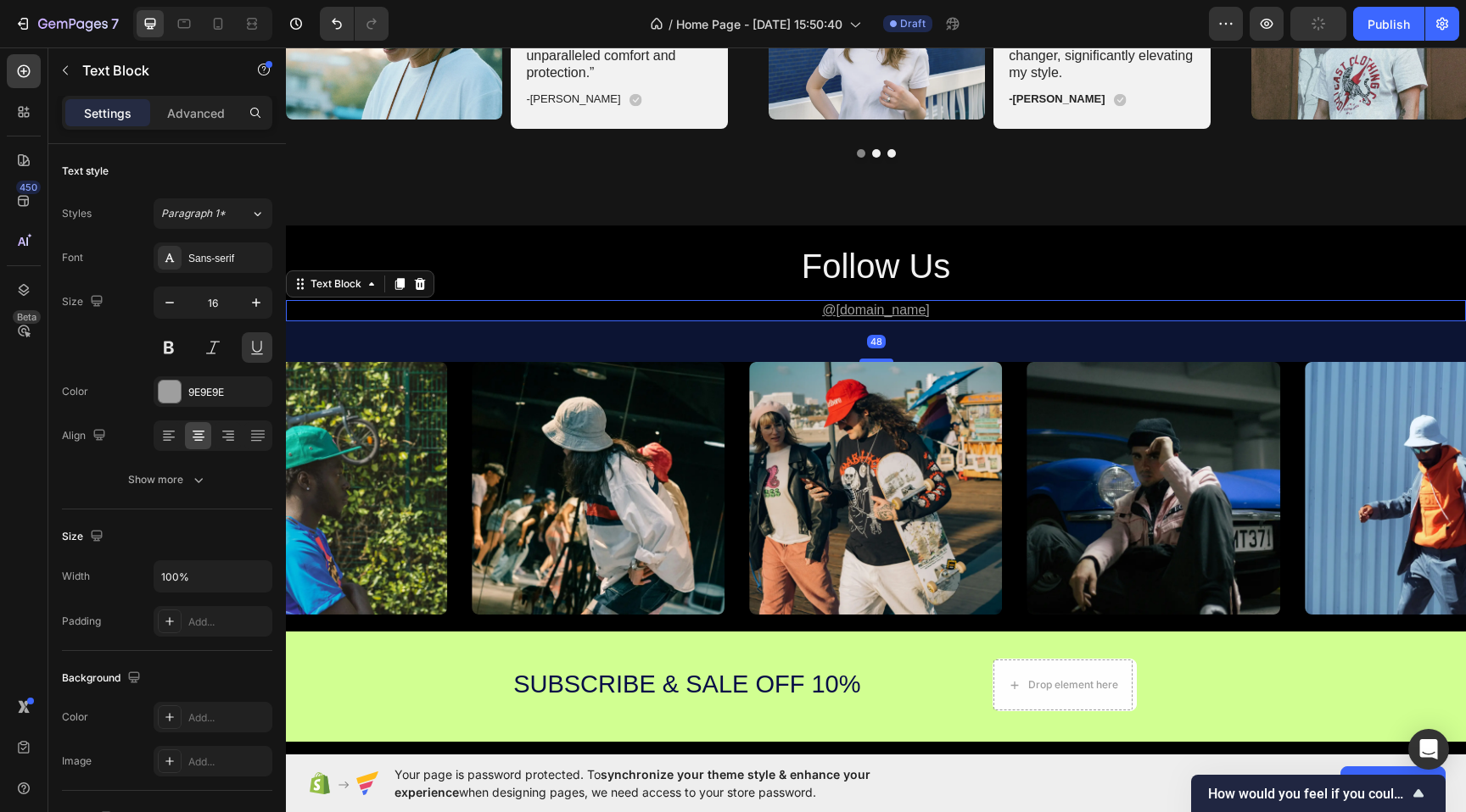
click at [810, 300] on div "@[DOMAIN_NAME]" at bounding box center [876, 311] width 1180 height 21
click at [171, 386] on div at bounding box center [169, 392] width 22 height 22
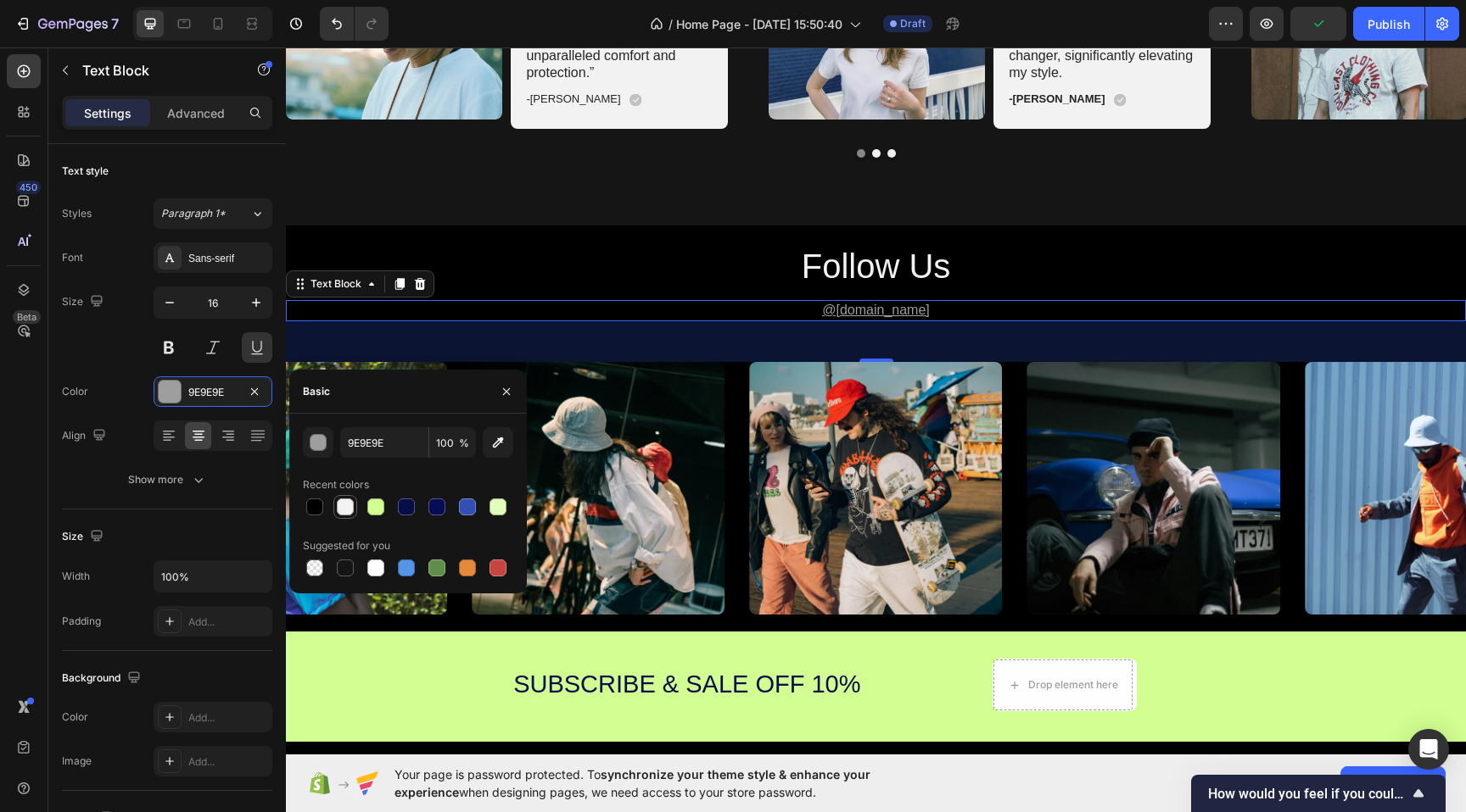
click at [350, 499] on div at bounding box center [345, 507] width 17 height 17
type input "F2F2F2"
click at [556, 306] on p "@[DOMAIN_NAME]" at bounding box center [876, 311] width 1177 height 18
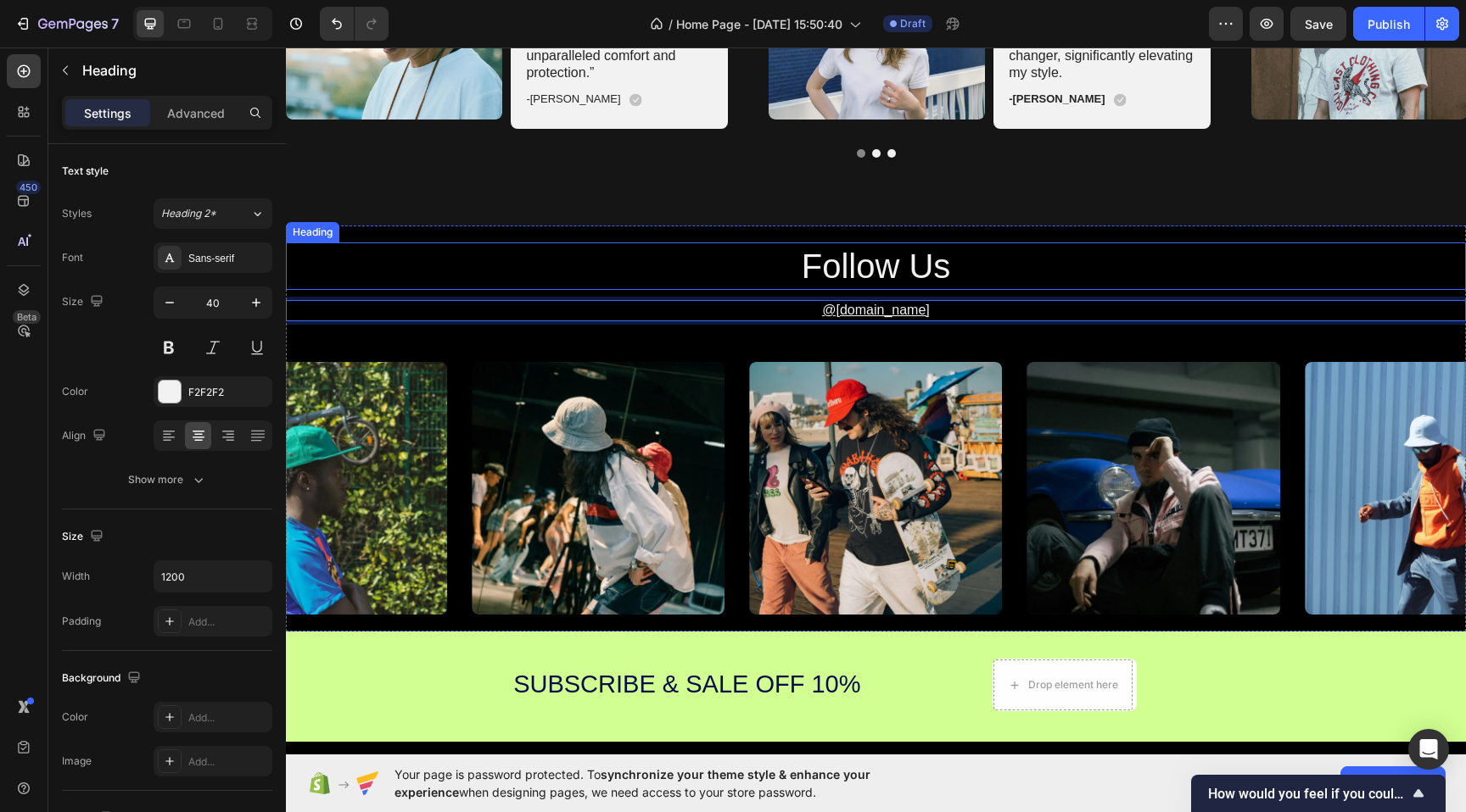
click at [637, 261] on h2 "follow us" at bounding box center [876, 265] width 1018 height 47
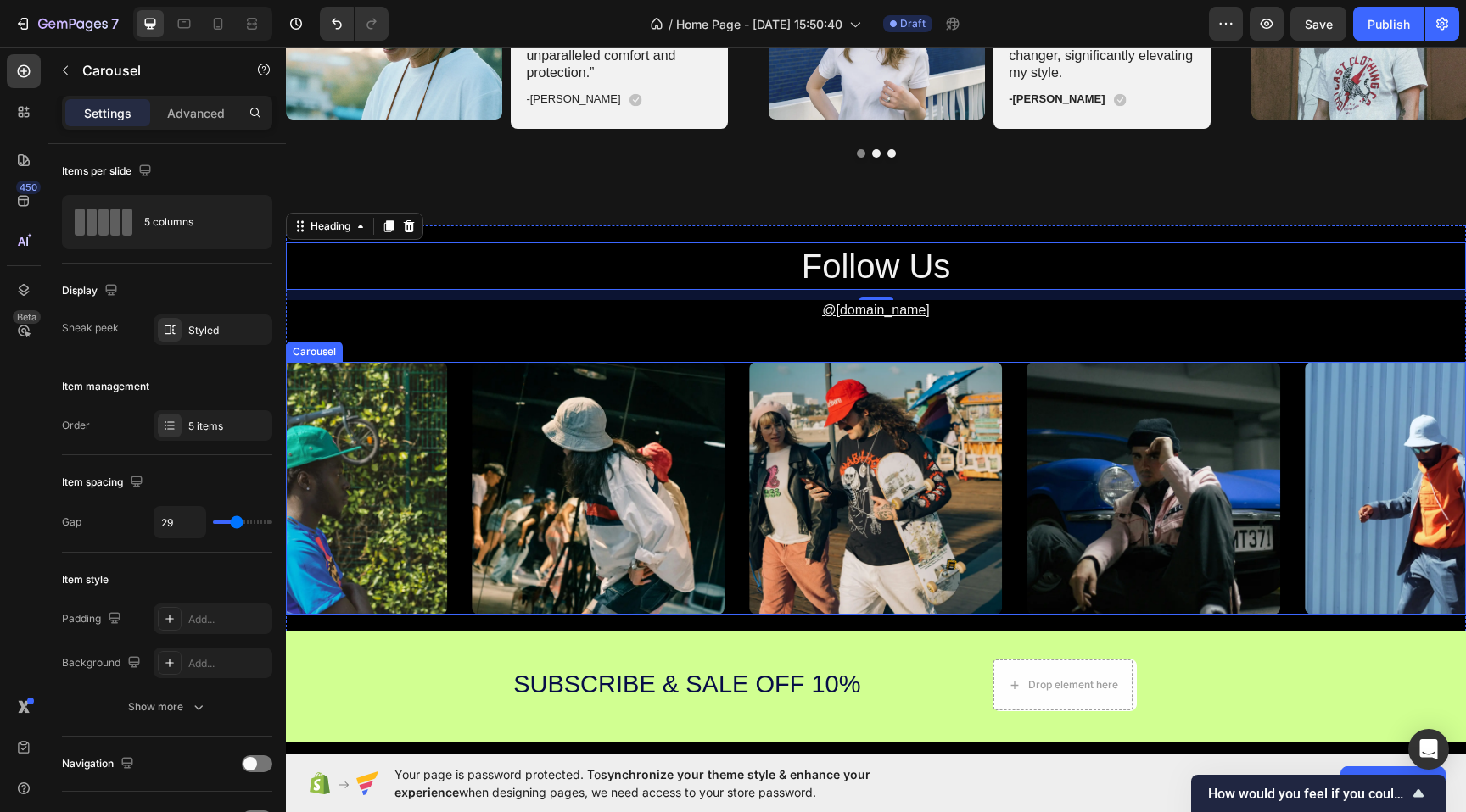
click at [738, 392] on div "Image Image Image Image Image" at bounding box center [876, 489] width 1180 height 253
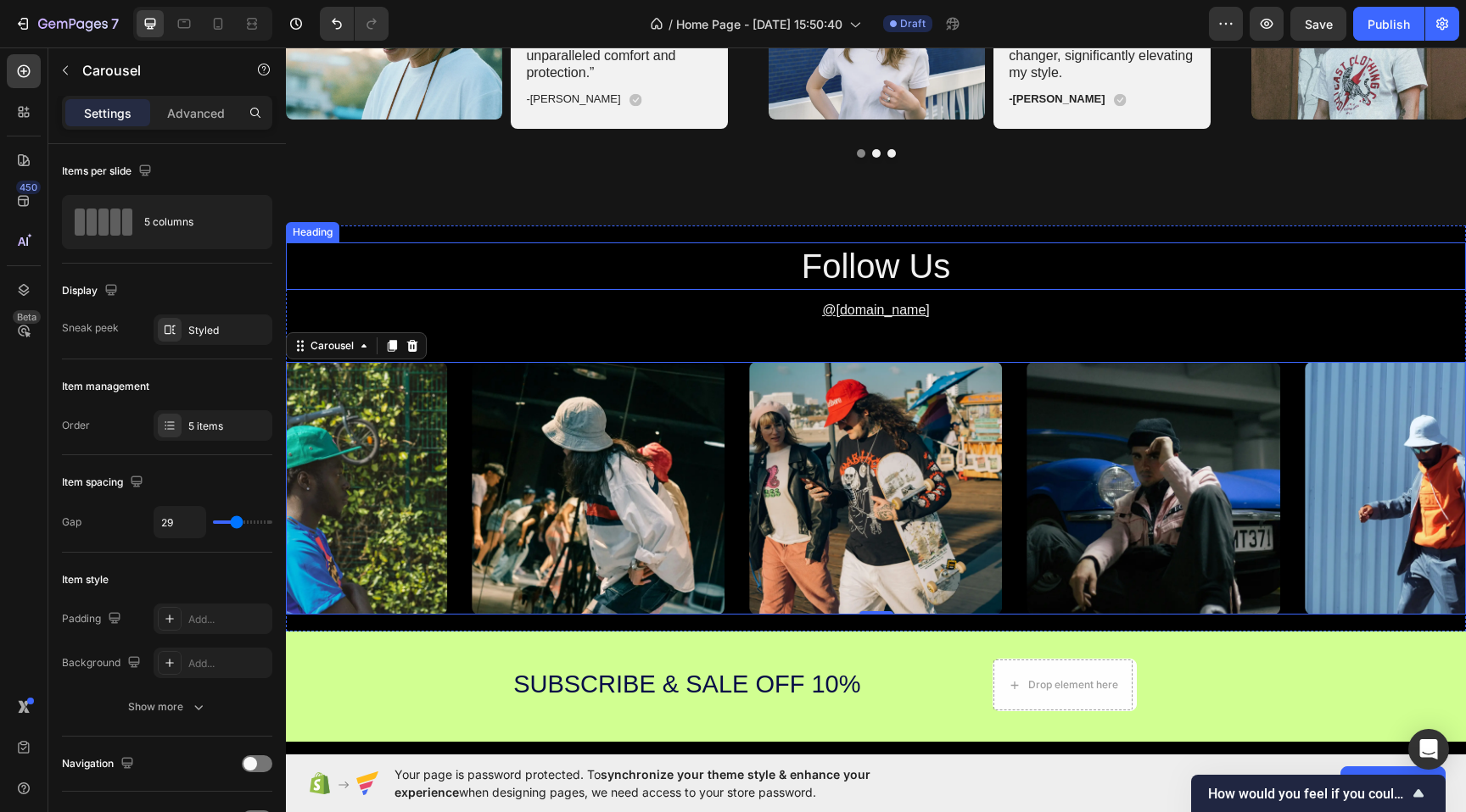
click at [915, 269] on h2 "follow us" at bounding box center [876, 265] width 1018 height 47
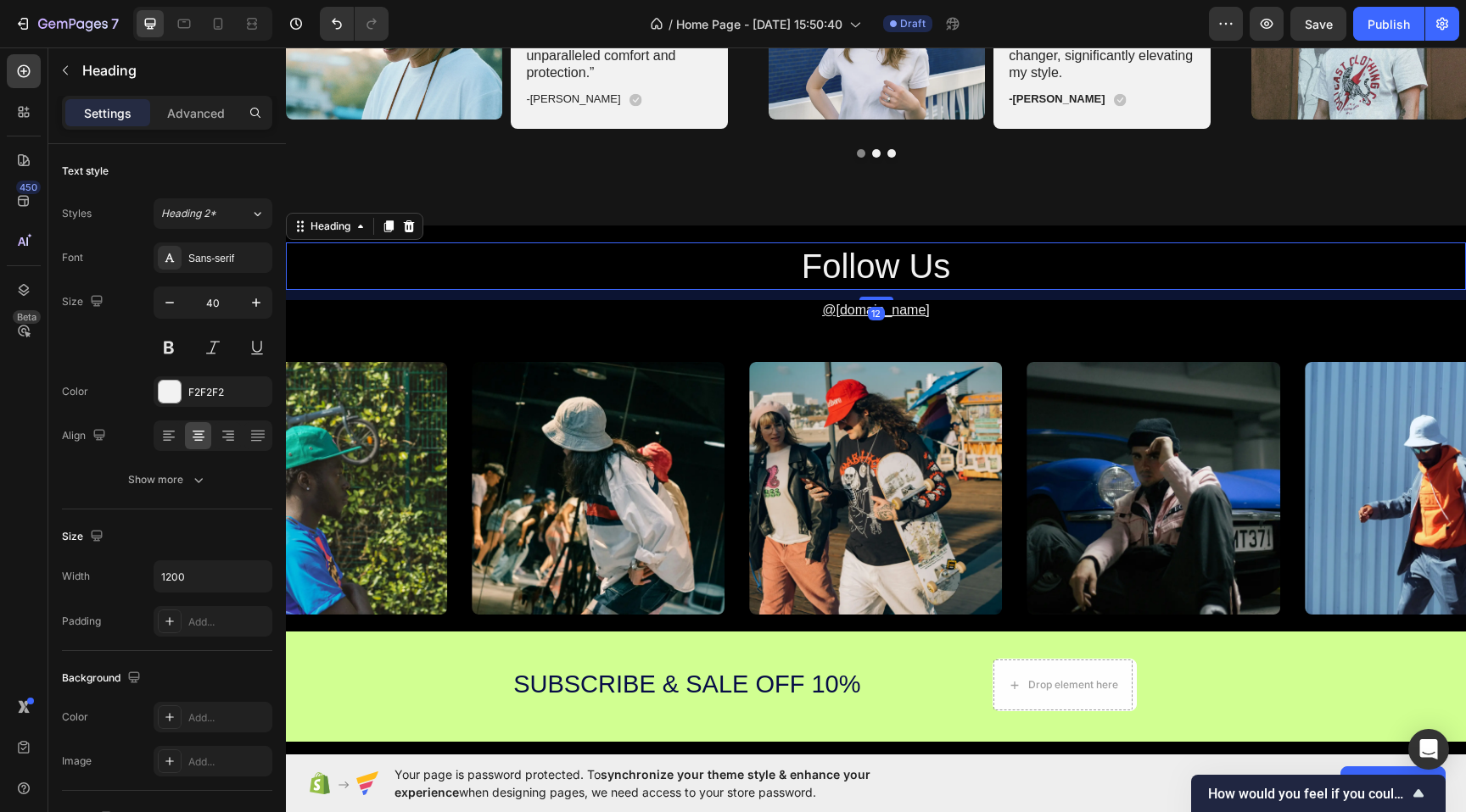
click at [915, 269] on h2 "follow us" at bounding box center [876, 265] width 1018 height 47
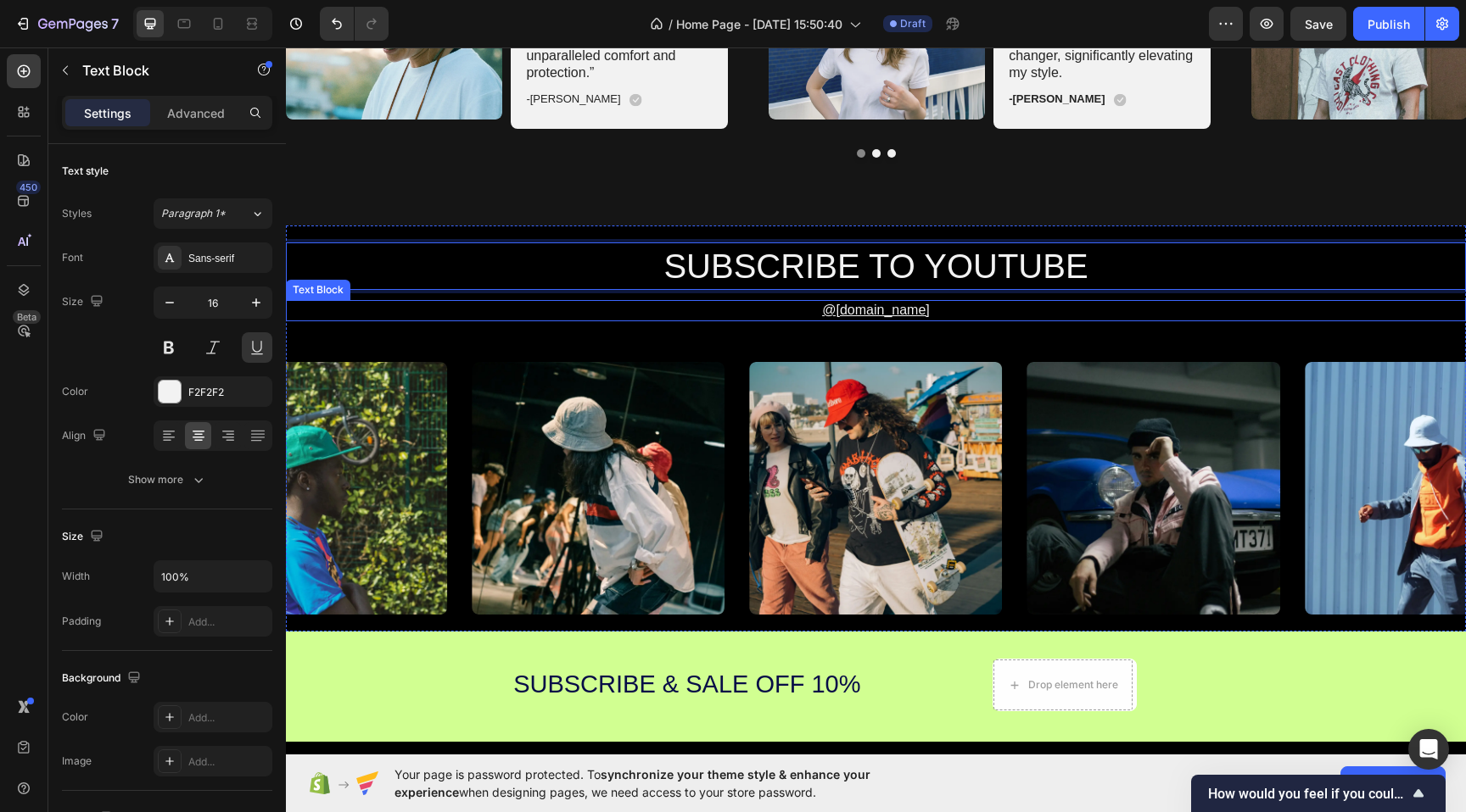
click at [907, 312] on u "@[DOMAIN_NAME]" at bounding box center [876, 310] width 108 height 14
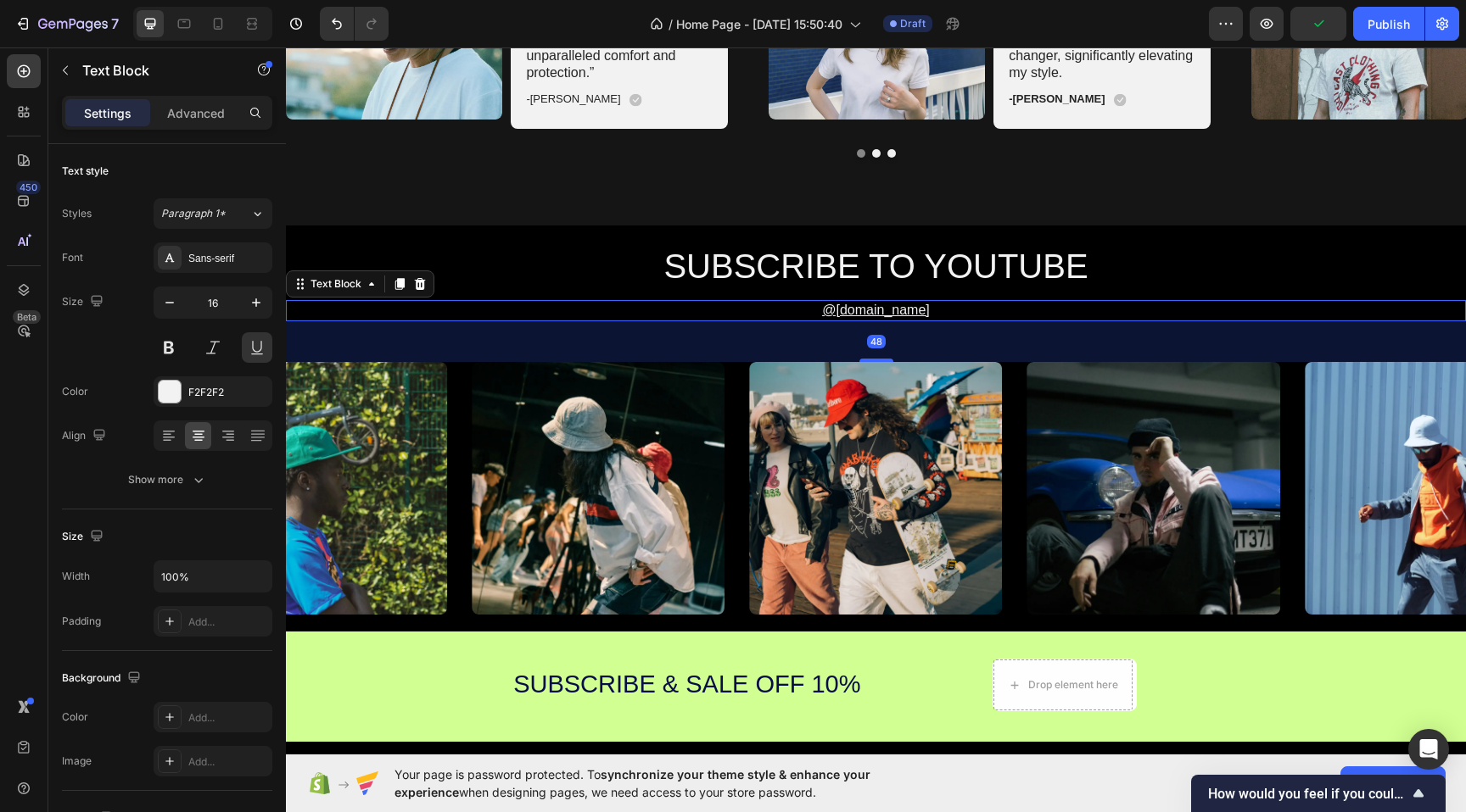
click at [965, 305] on p "@[DOMAIN_NAME]" at bounding box center [876, 311] width 1177 height 18
click at [419, 280] on icon at bounding box center [420, 283] width 11 height 12
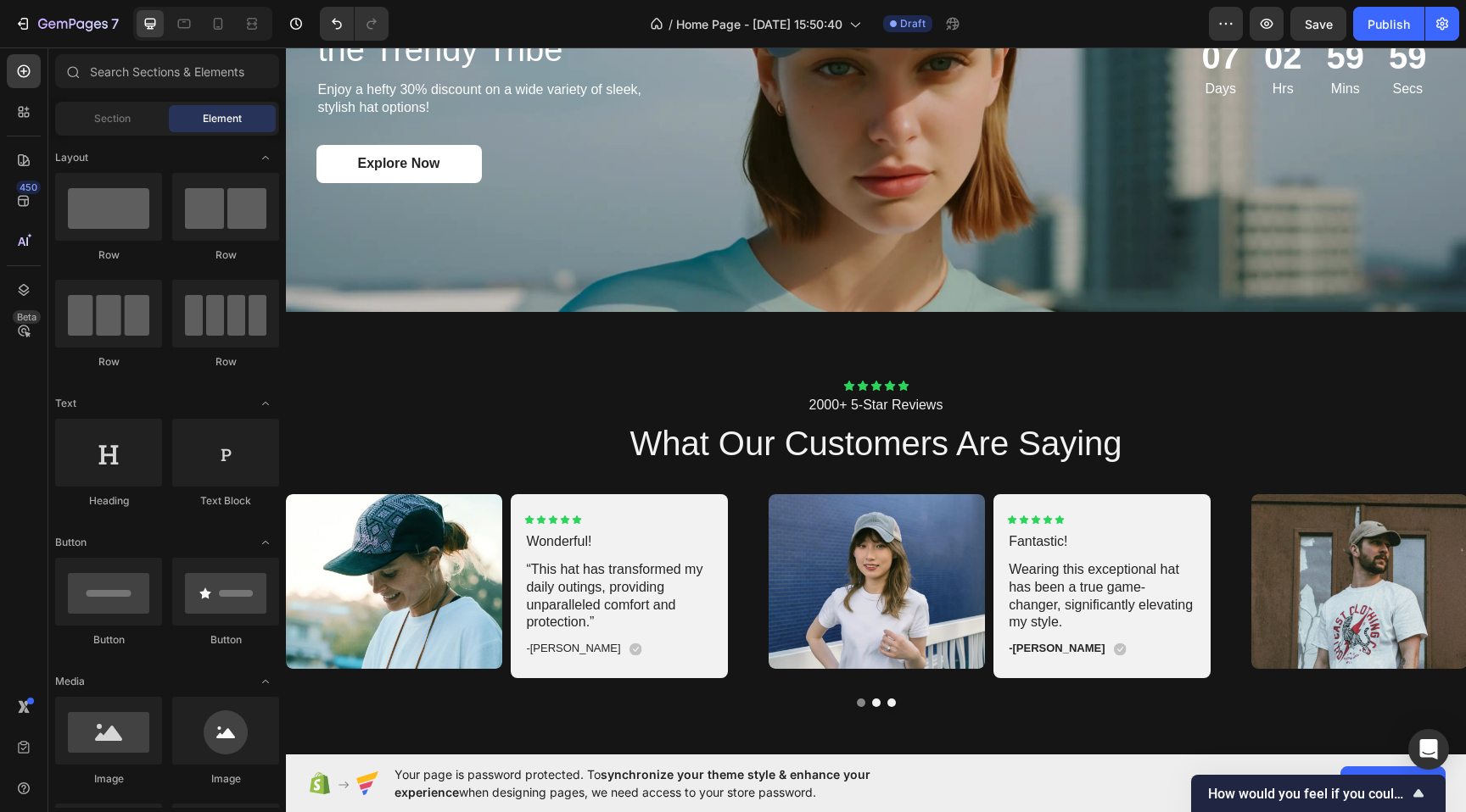
scroll to position [2486, 0]
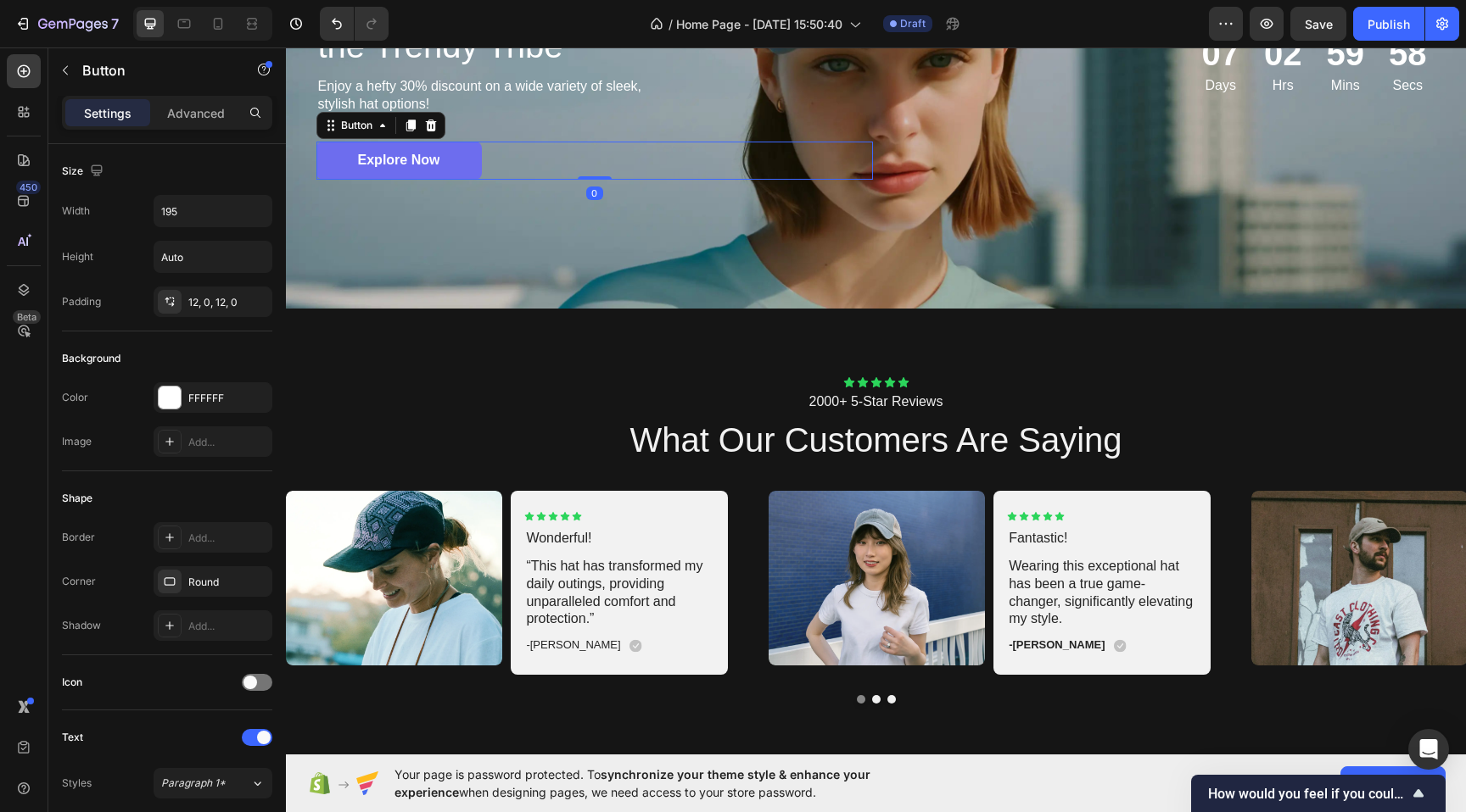
click at [443, 151] on link "Explore Now" at bounding box center [399, 160] width 166 height 38
click at [410, 121] on icon at bounding box center [410, 126] width 9 height 12
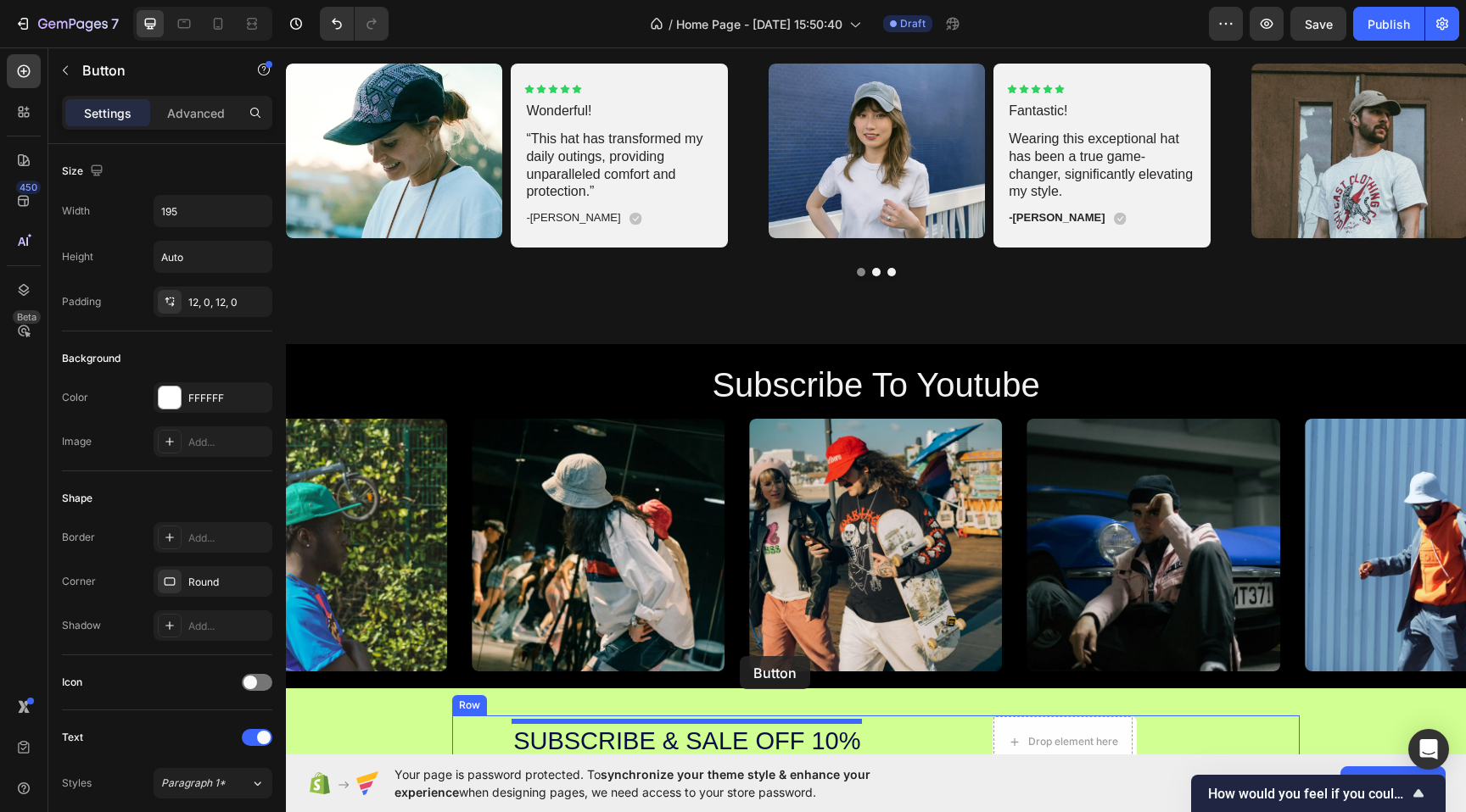
scroll to position [2974, 0]
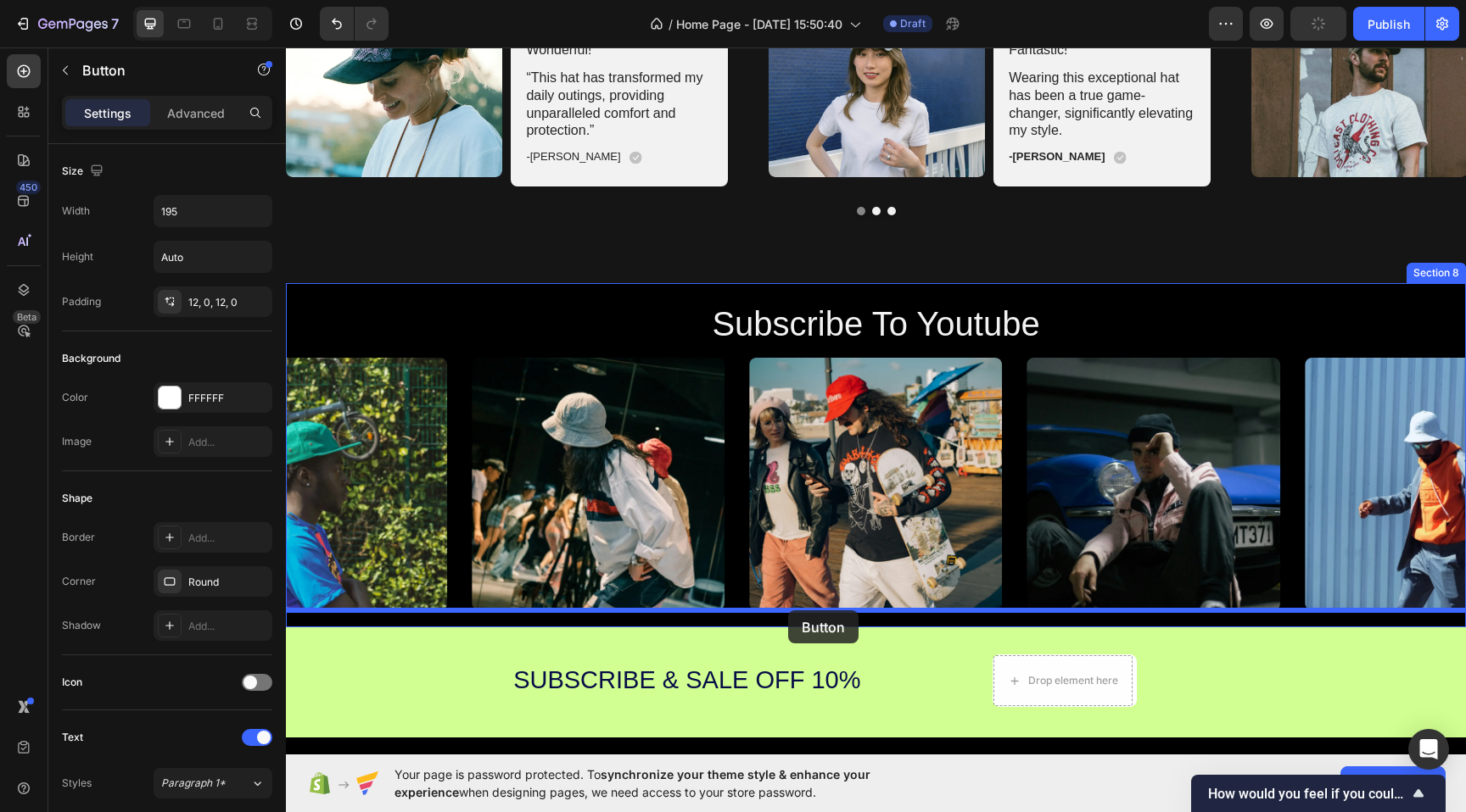
drag, startPoint x: 517, startPoint y: 183, endPoint x: 788, endPoint y: 612, distance: 507.4
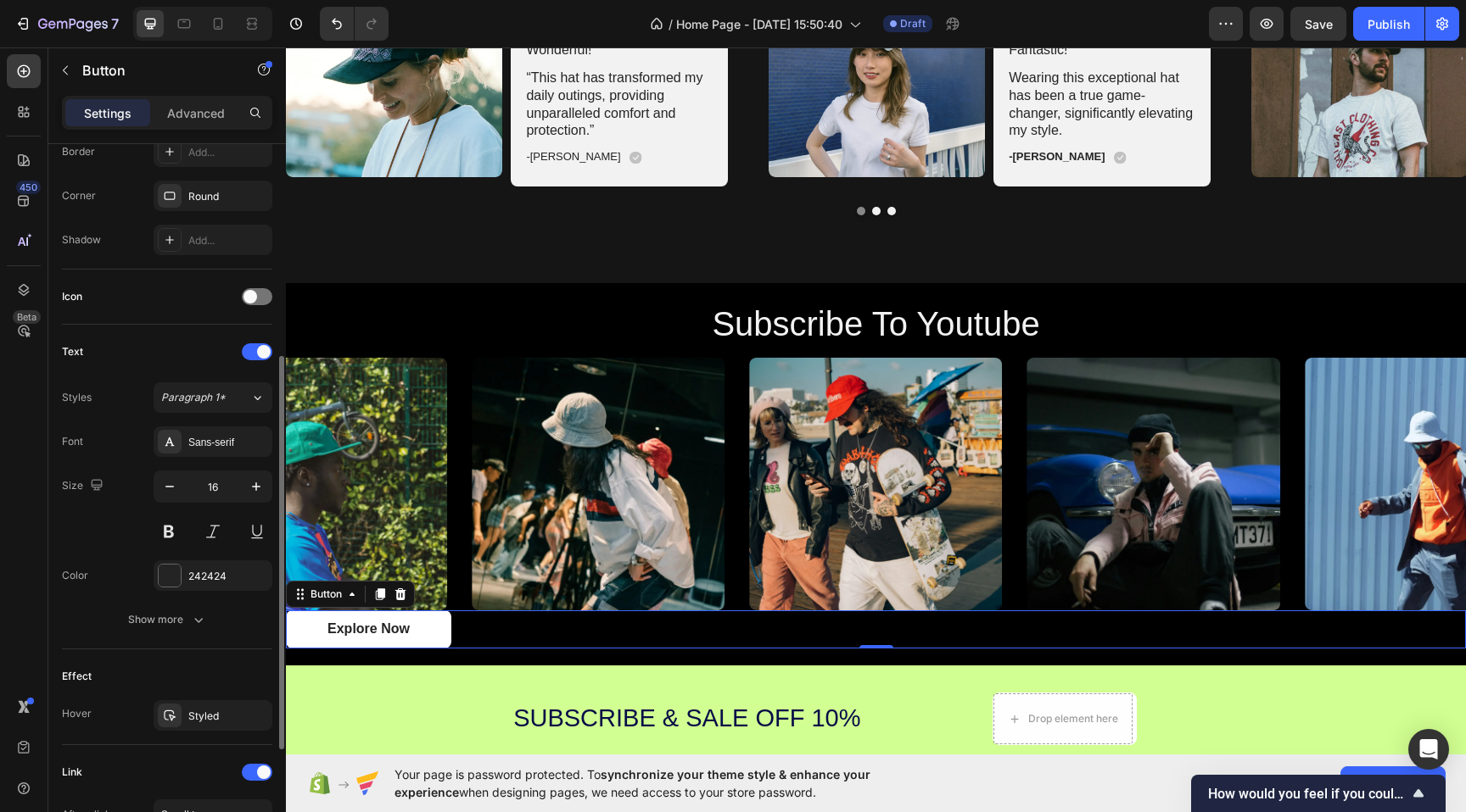
scroll to position [588, 0]
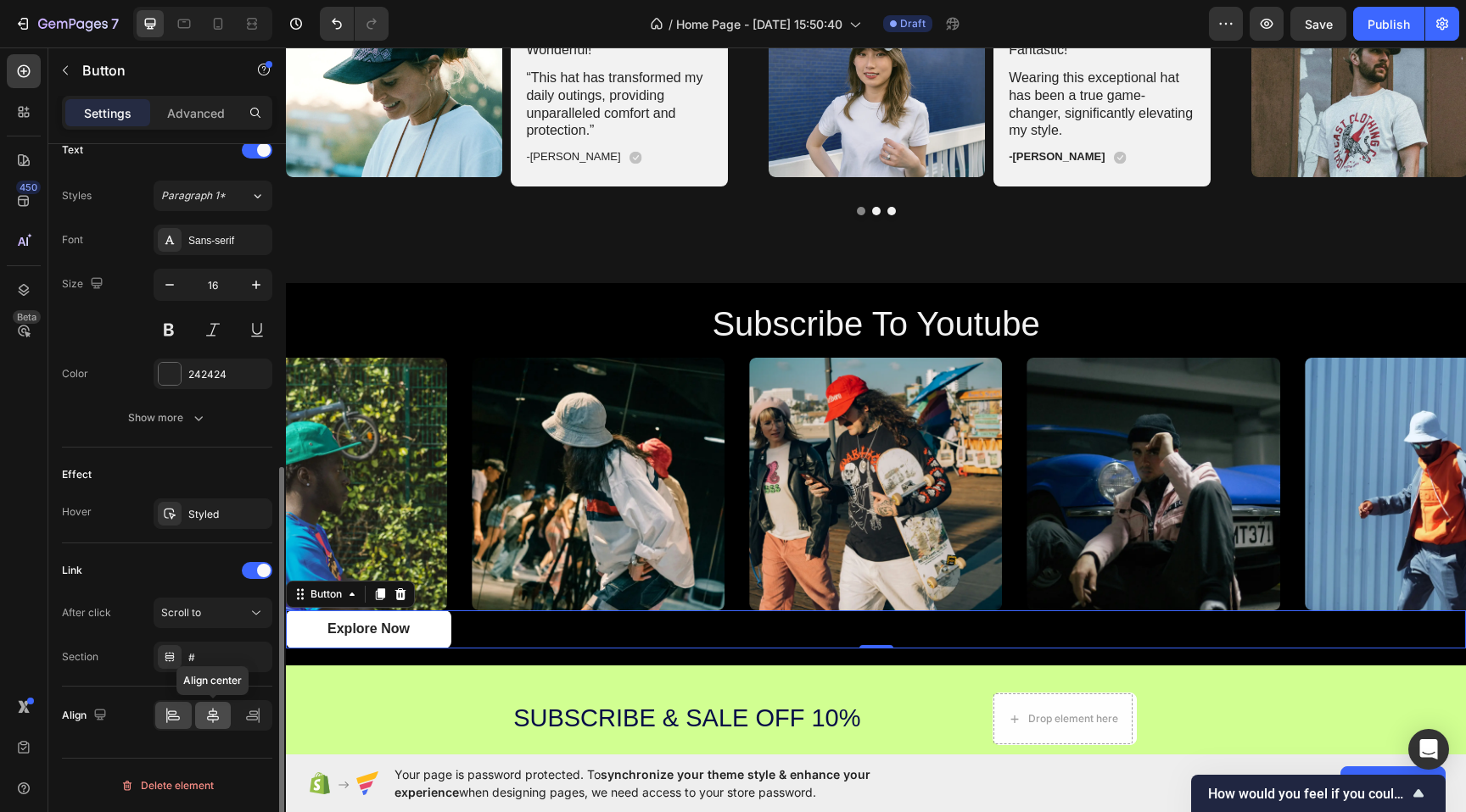
click at [209, 724] on div at bounding box center [213, 716] width 37 height 27
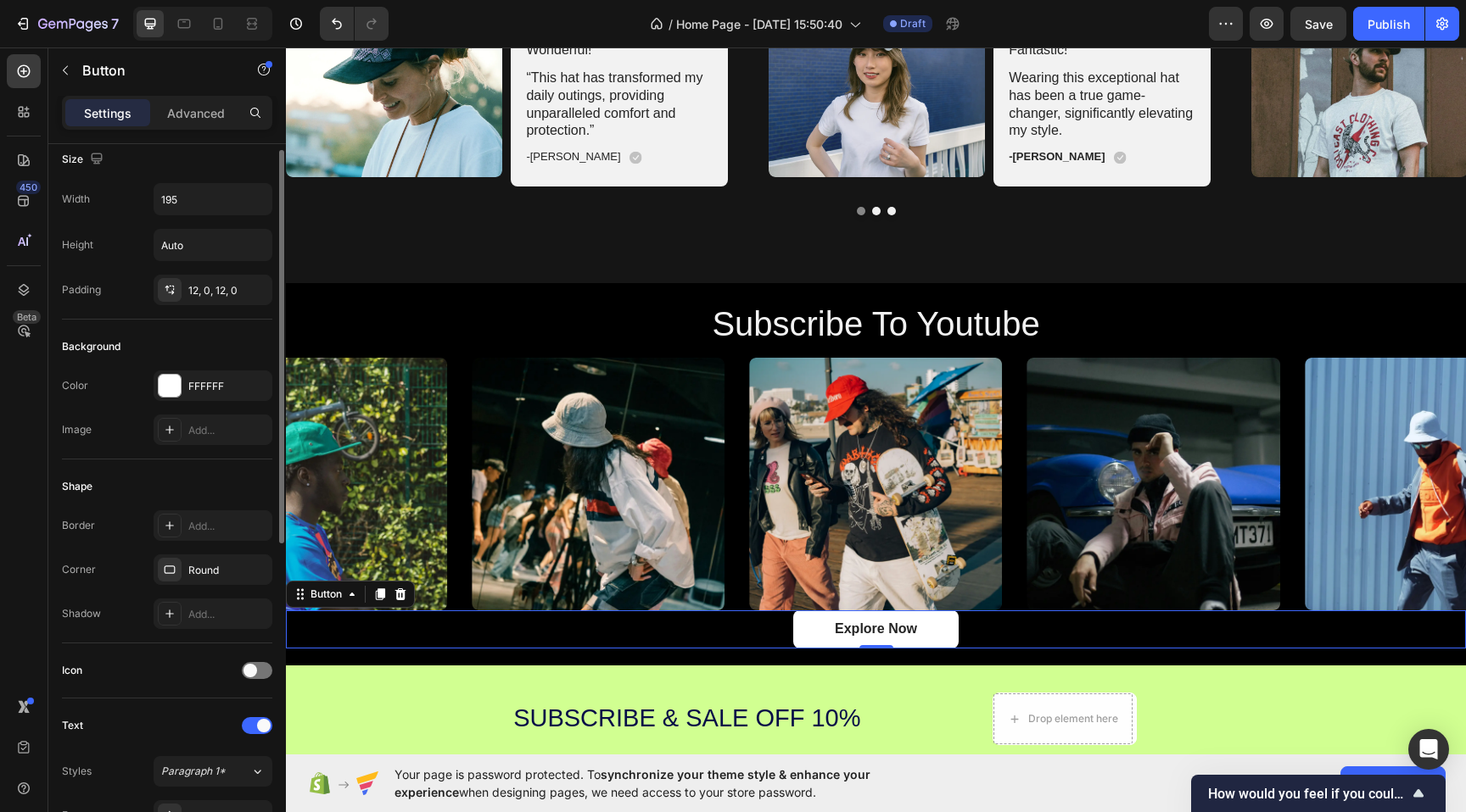
scroll to position [0, 0]
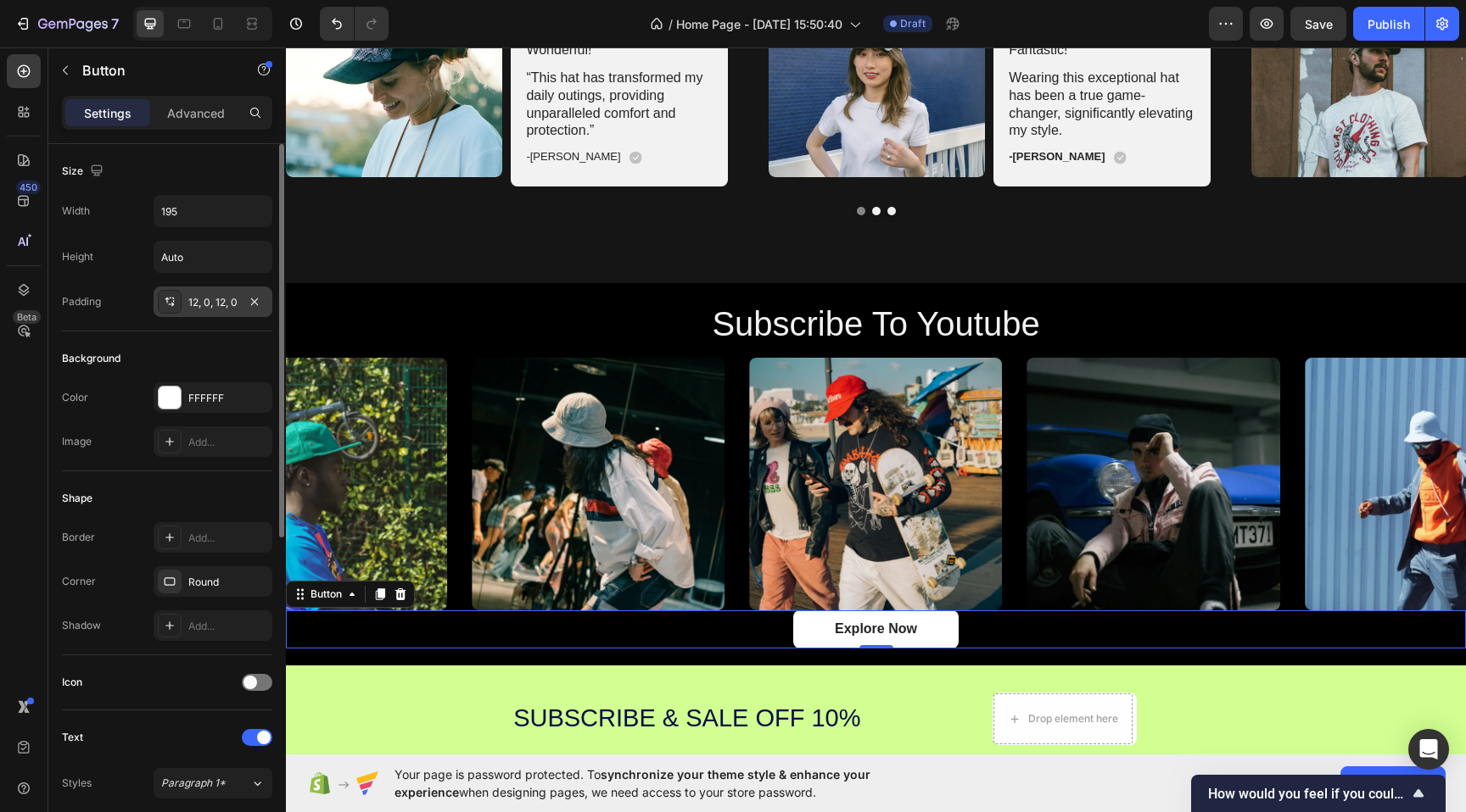
click at [208, 309] on div "12, 0, 12, 0" at bounding box center [212, 302] width 49 height 15
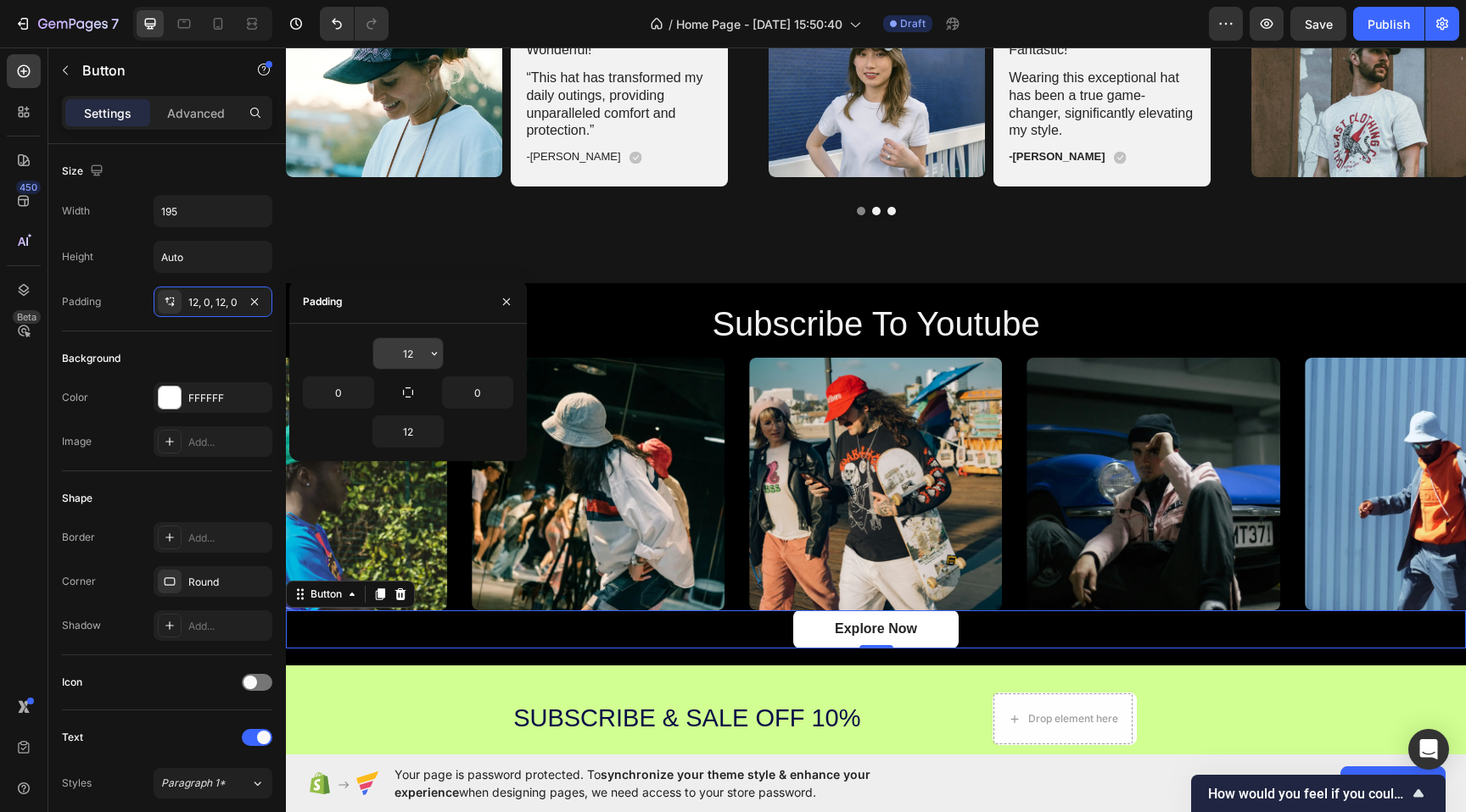
click at [420, 360] on input "12" at bounding box center [408, 353] width 69 height 30
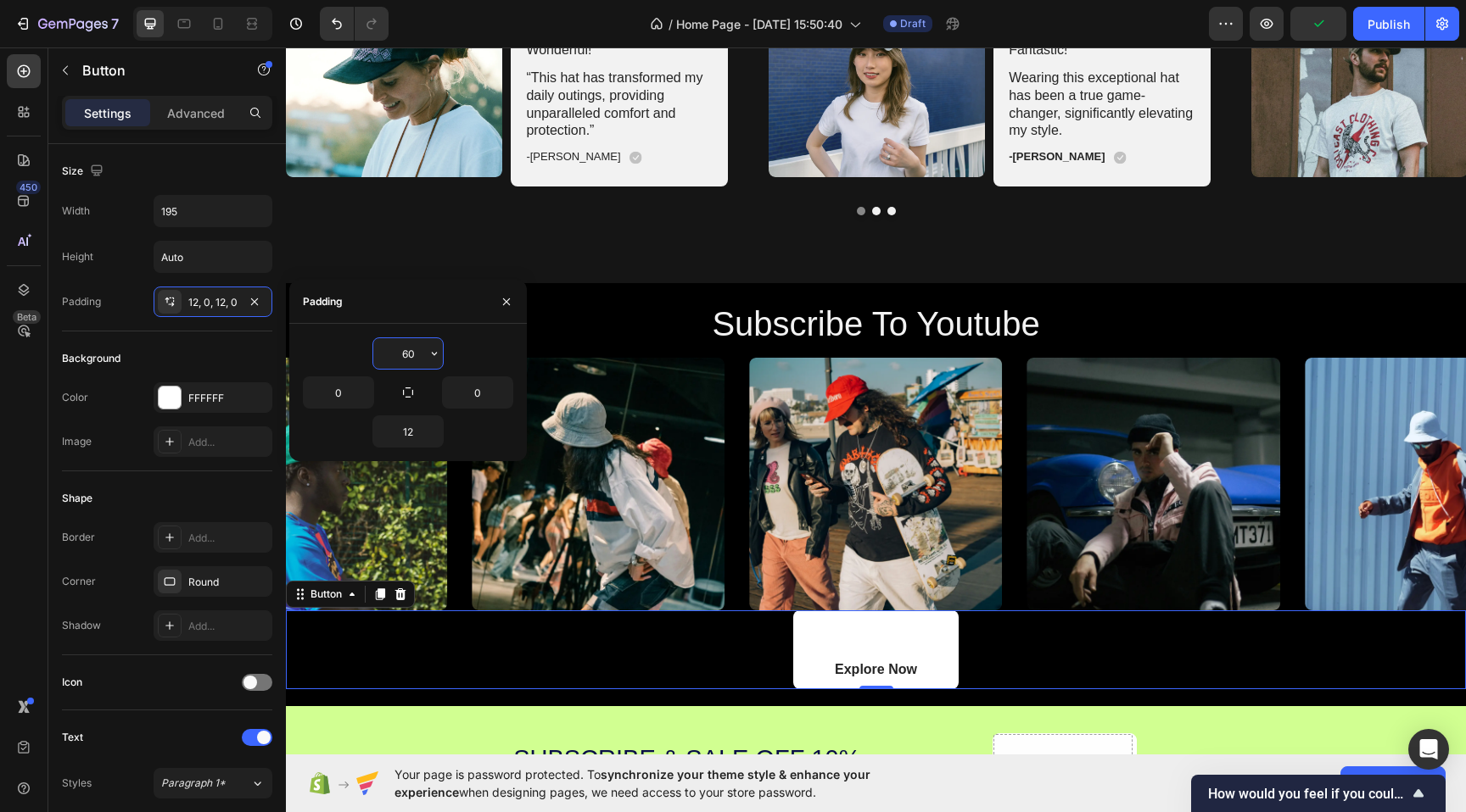
type input "6"
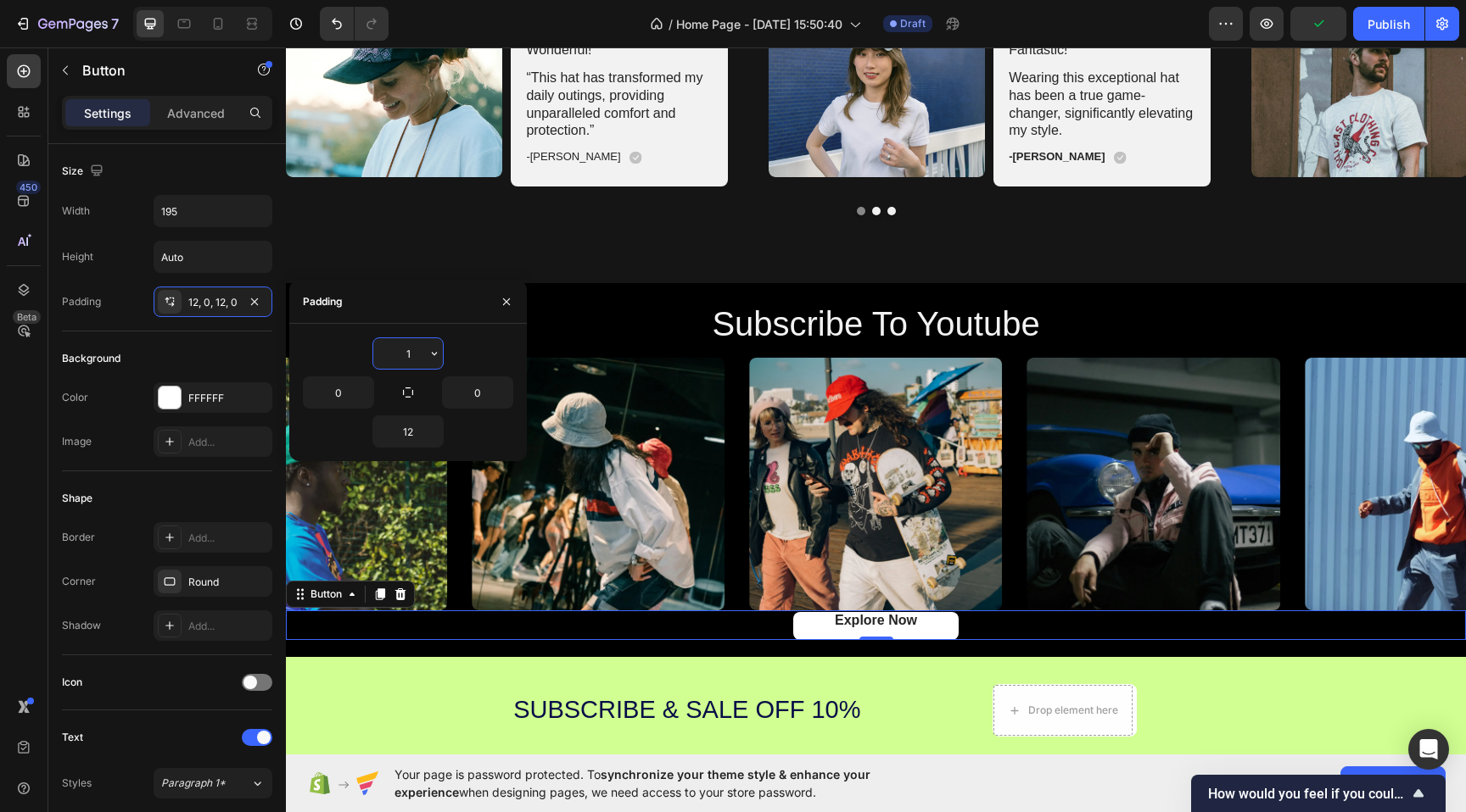
type input "12"
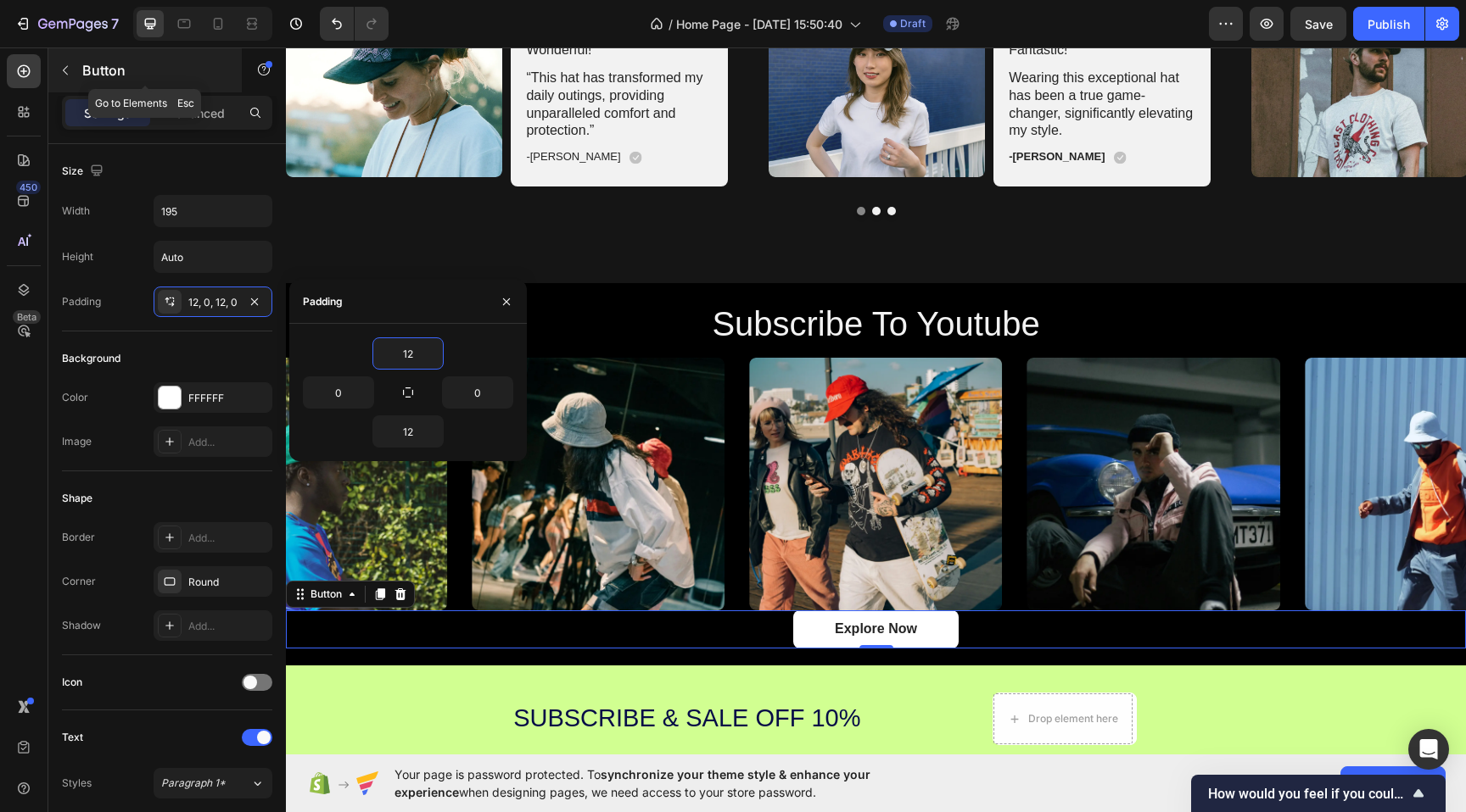
click at [200, 87] on div "Button" at bounding box center [144, 70] width 193 height 45
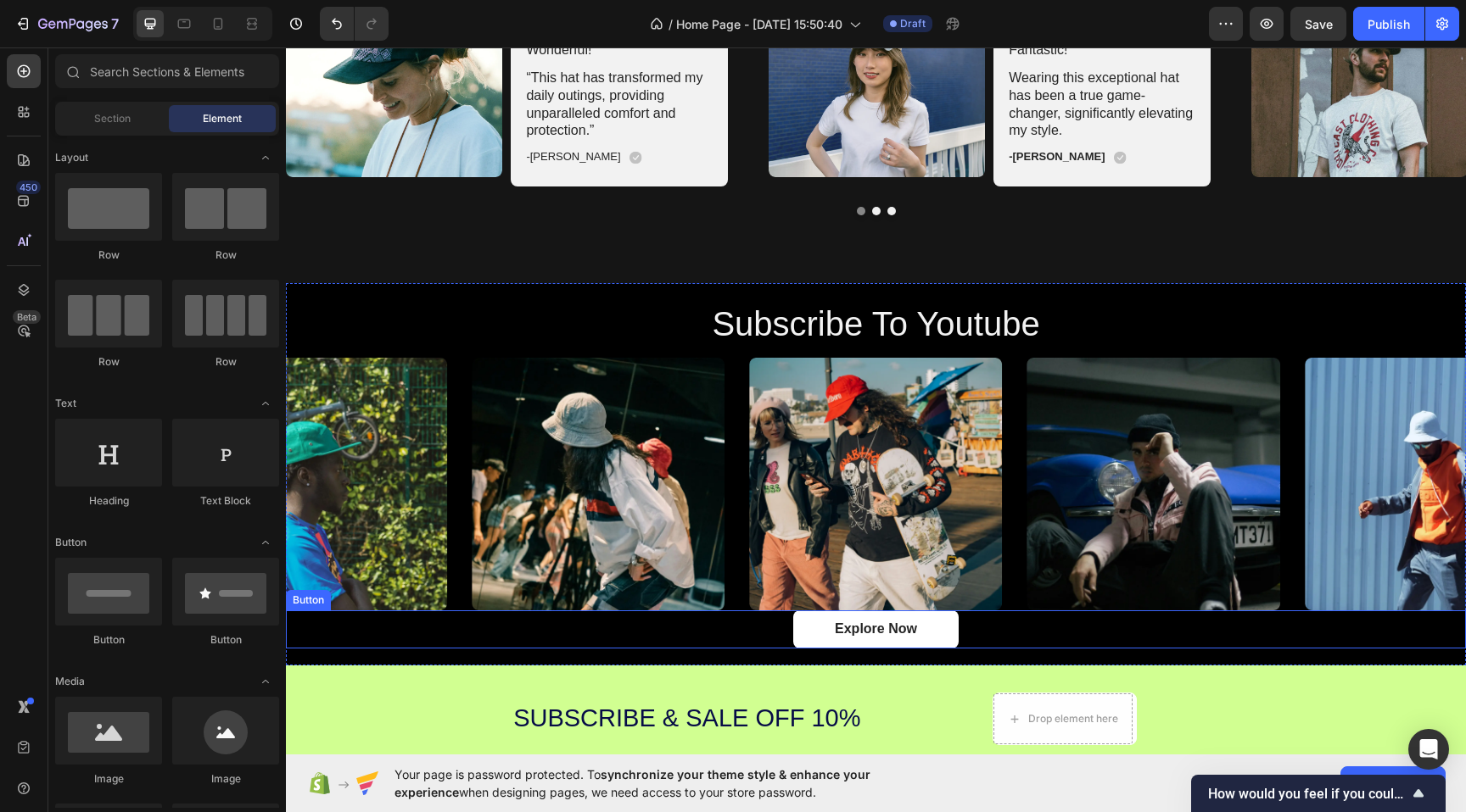
click at [729, 620] on div "Explore Now Button" at bounding box center [876, 629] width 1180 height 38
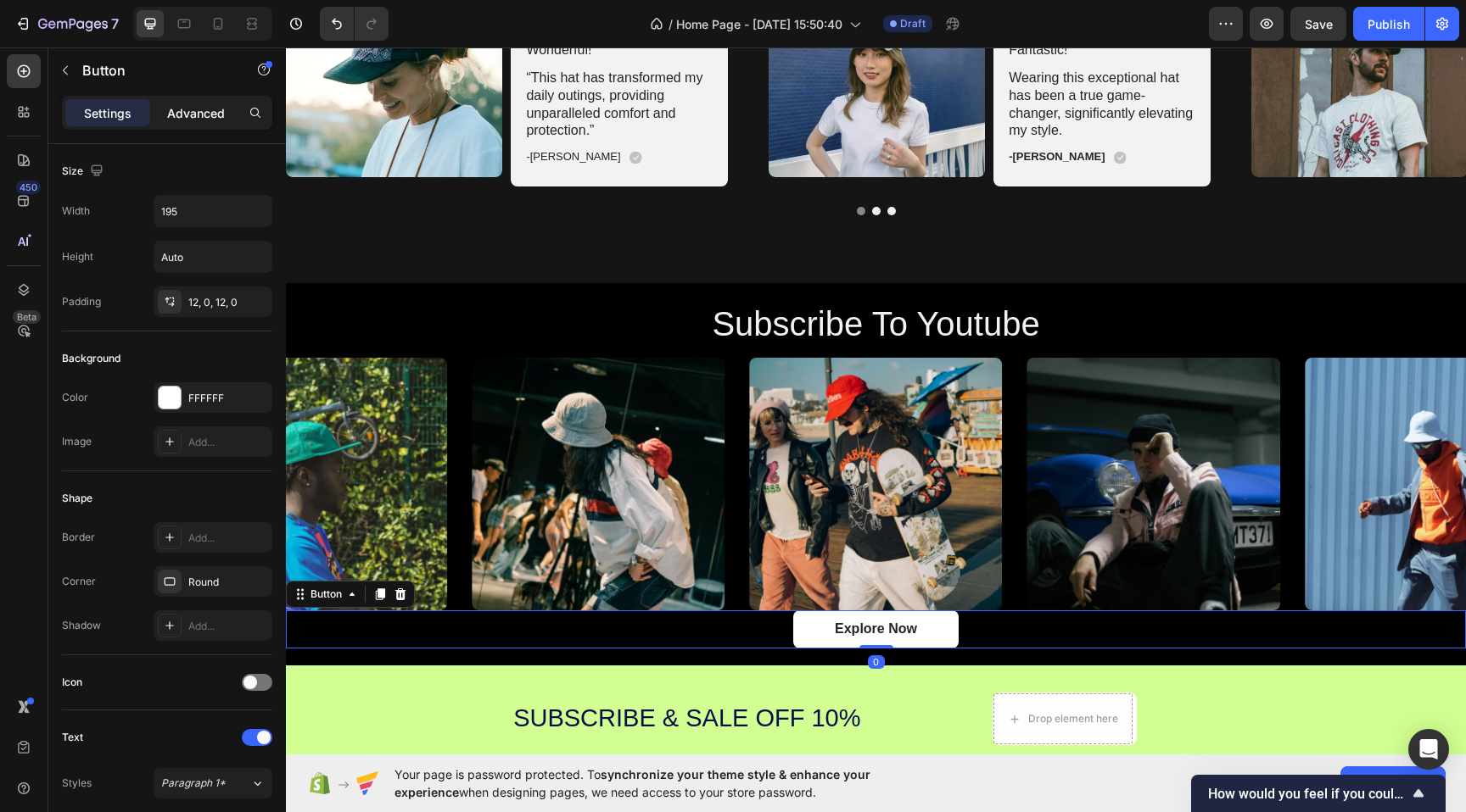
click at [207, 121] on p "Advanced" at bounding box center [196, 113] width 58 height 18
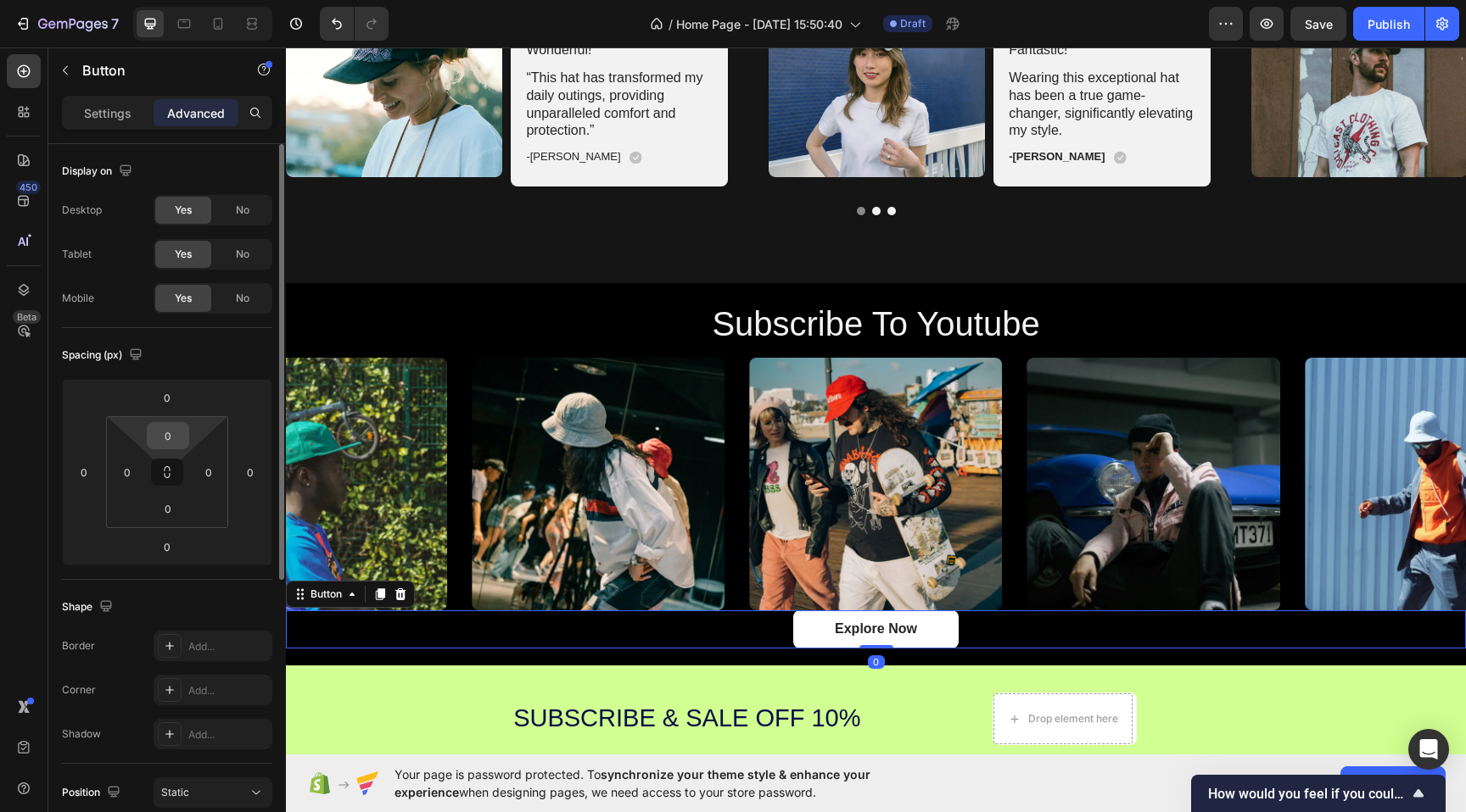
click at [169, 443] on input "0" at bounding box center [168, 435] width 34 height 26
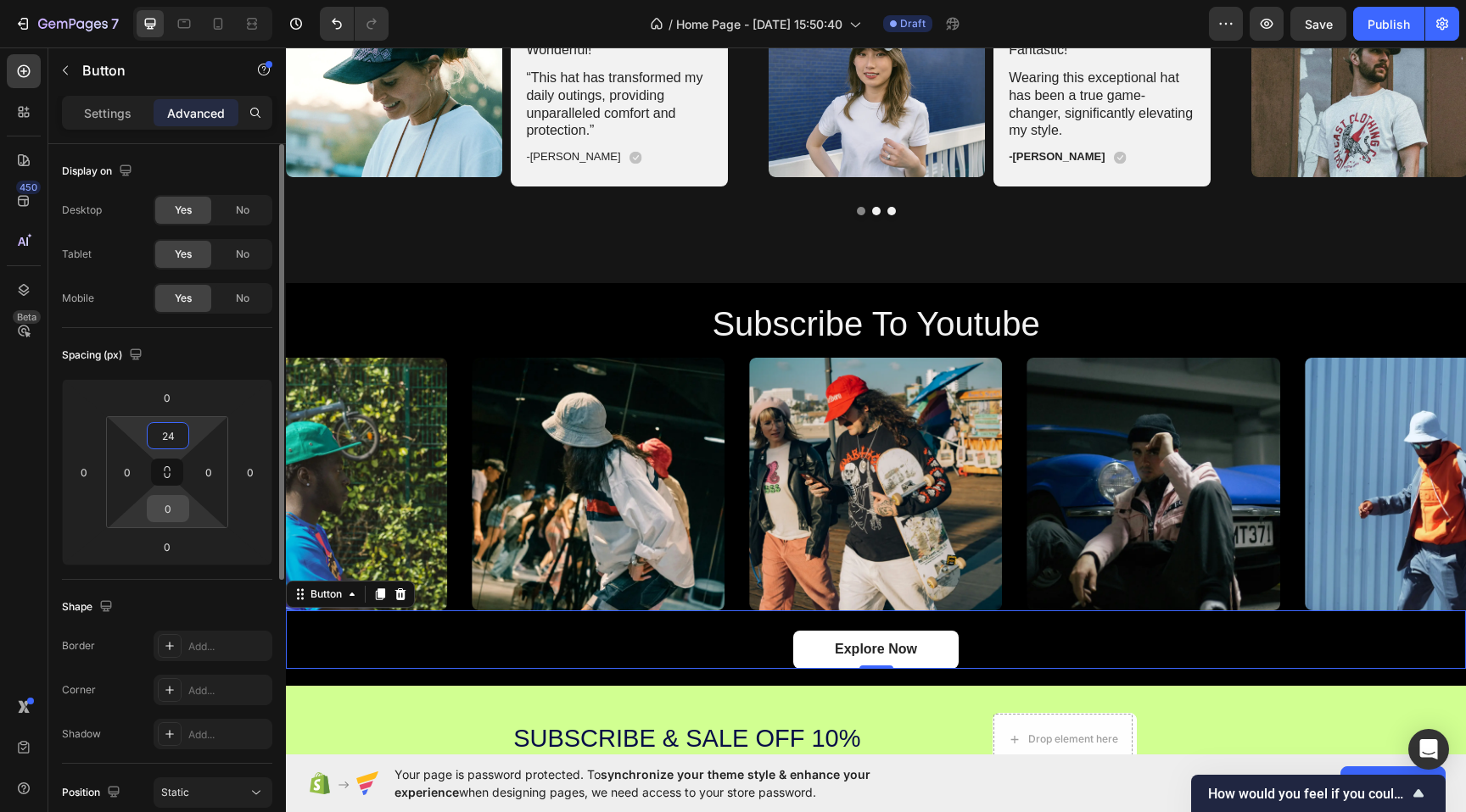
type input "24"
click at [169, 506] on input "0" at bounding box center [168, 508] width 34 height 26
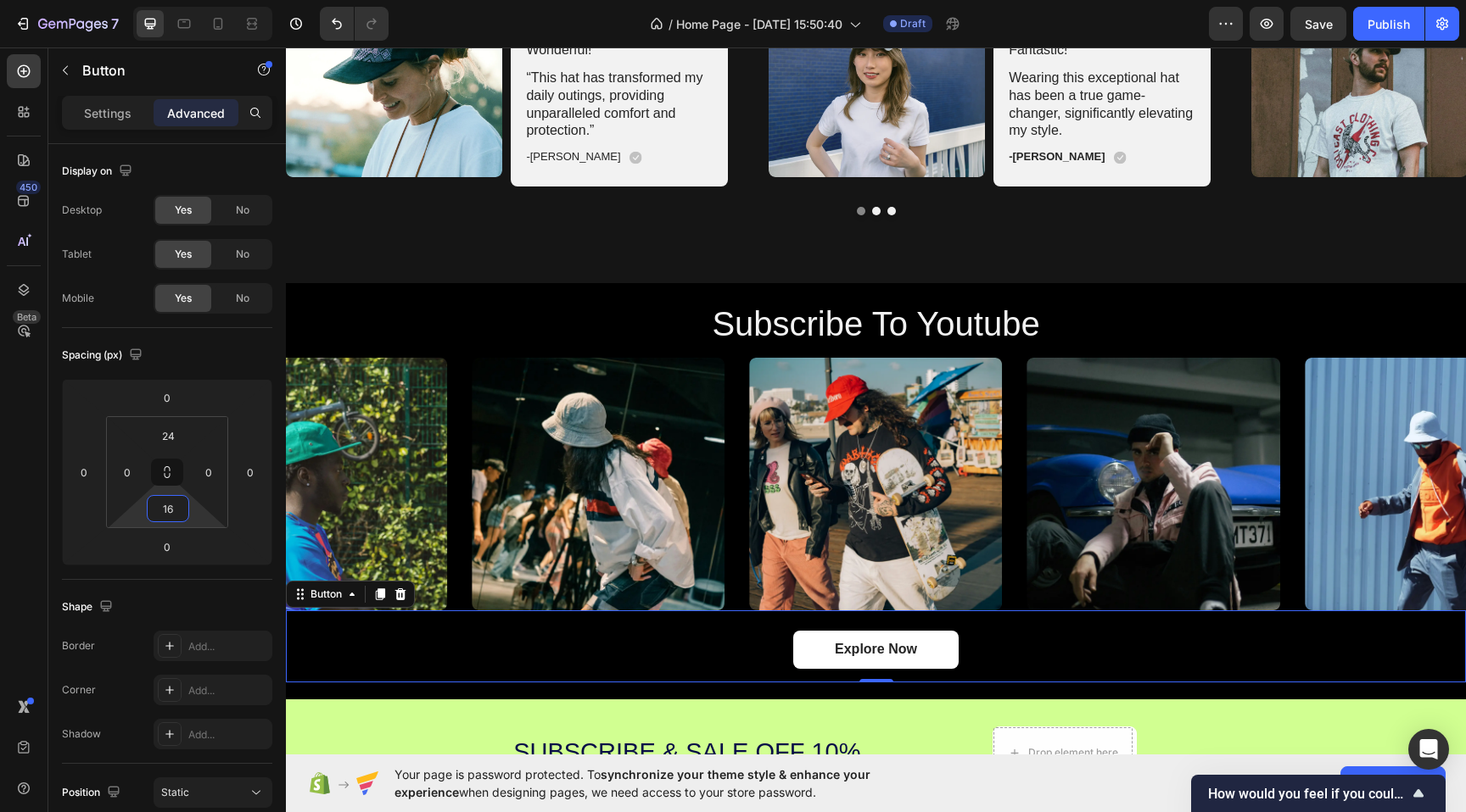
type input "16"
click at [572, 678] on div "Explore Now Button 0" at bounding box center [876, 646] width 1180 height 72
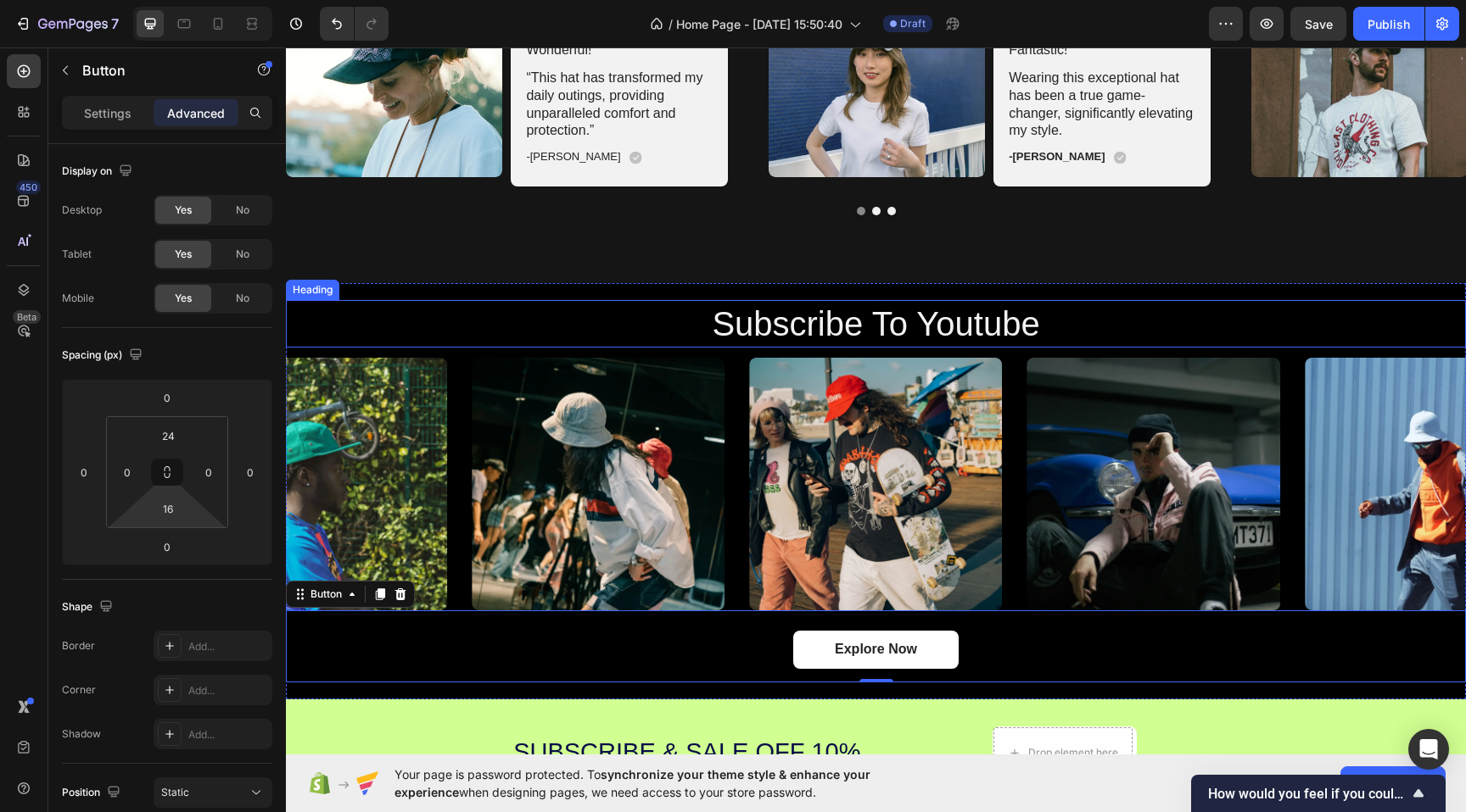
click at [491, 304] on h2 "subscribe to youtube" at bounding box center [876, 323] width 1018 height 47
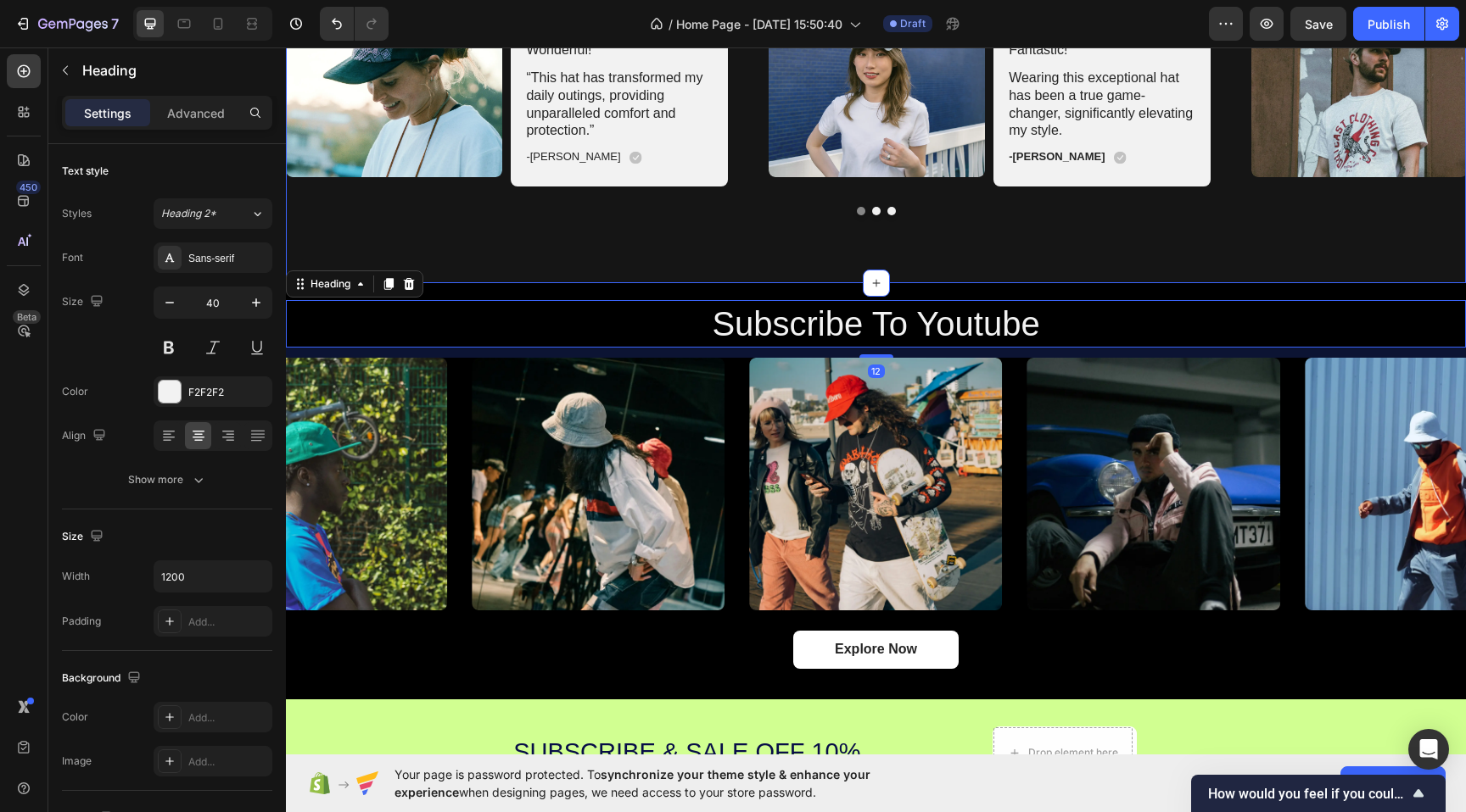
click at [545, 248] on div "Icon Icon Icon Icon Icon Icon List 2000+ 5-Star Reviews Text Block what our cus…" at bounding box center [876, 52] width 1180 height 463
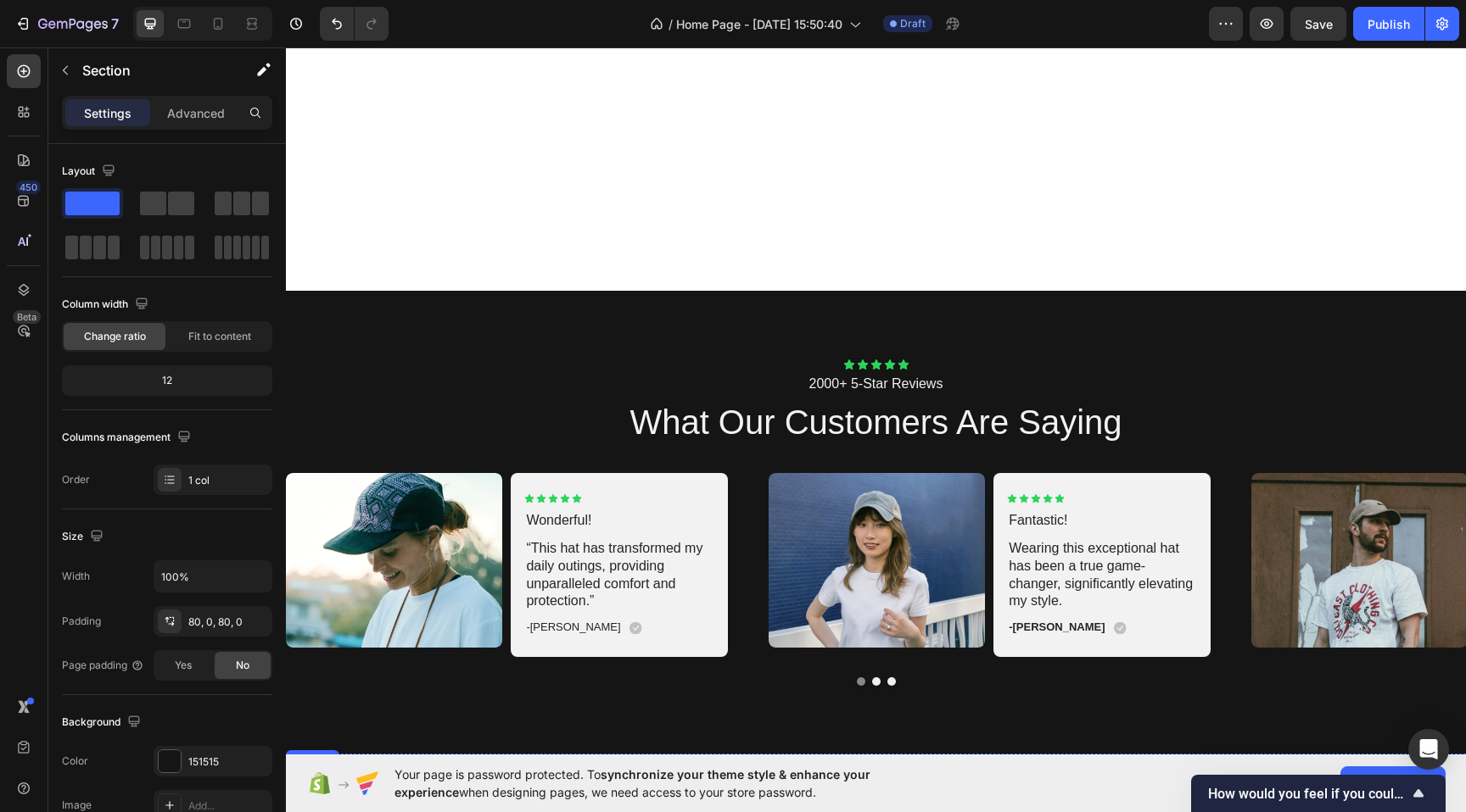
scroll to position [2464, 0]
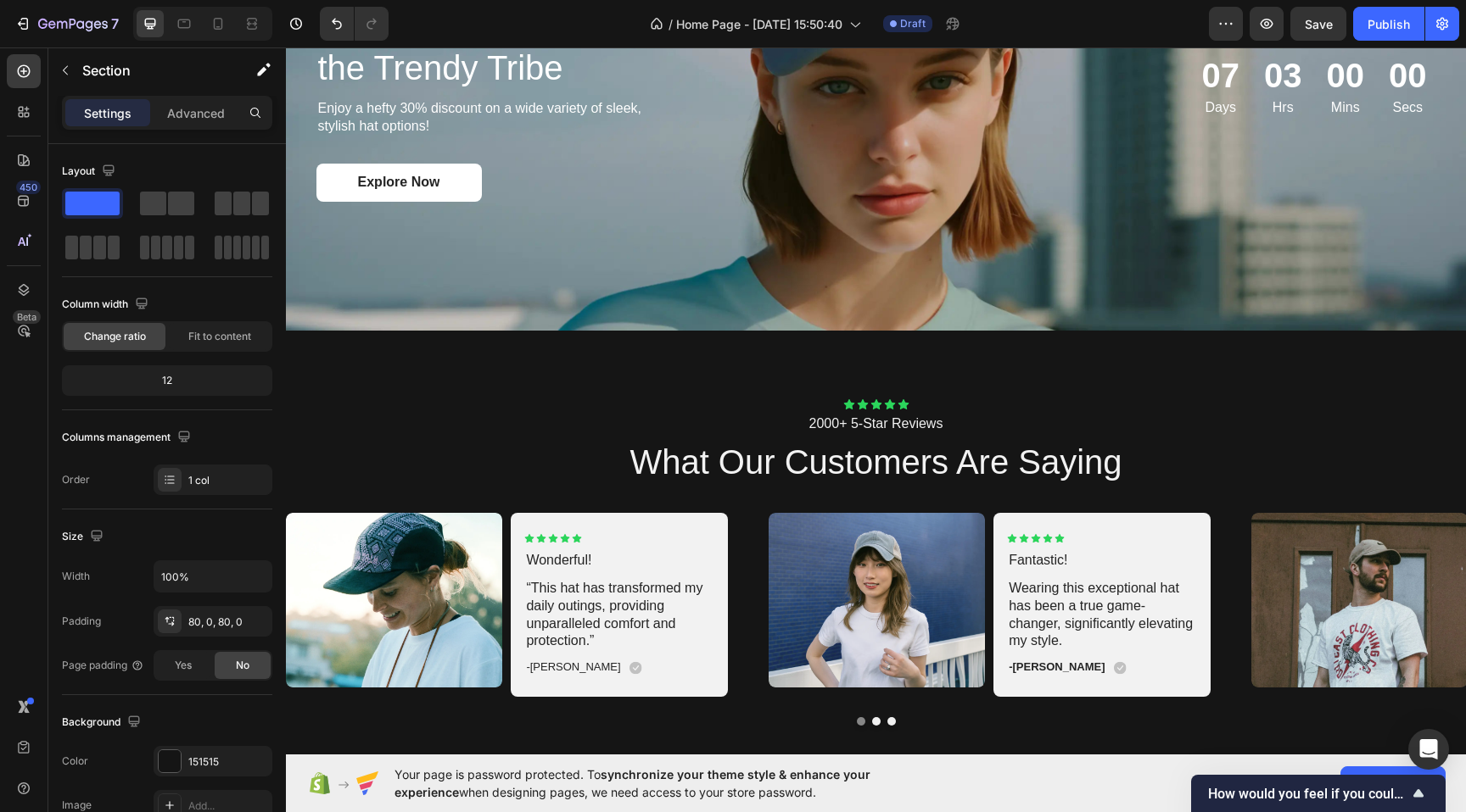
click at [579, 347] on div "Icon Icon Icon Icon Icon Icon List 2000+ 5-Star Reviews Text Block what our cus…" at bounding box center [876, 562] width 1180 height 463
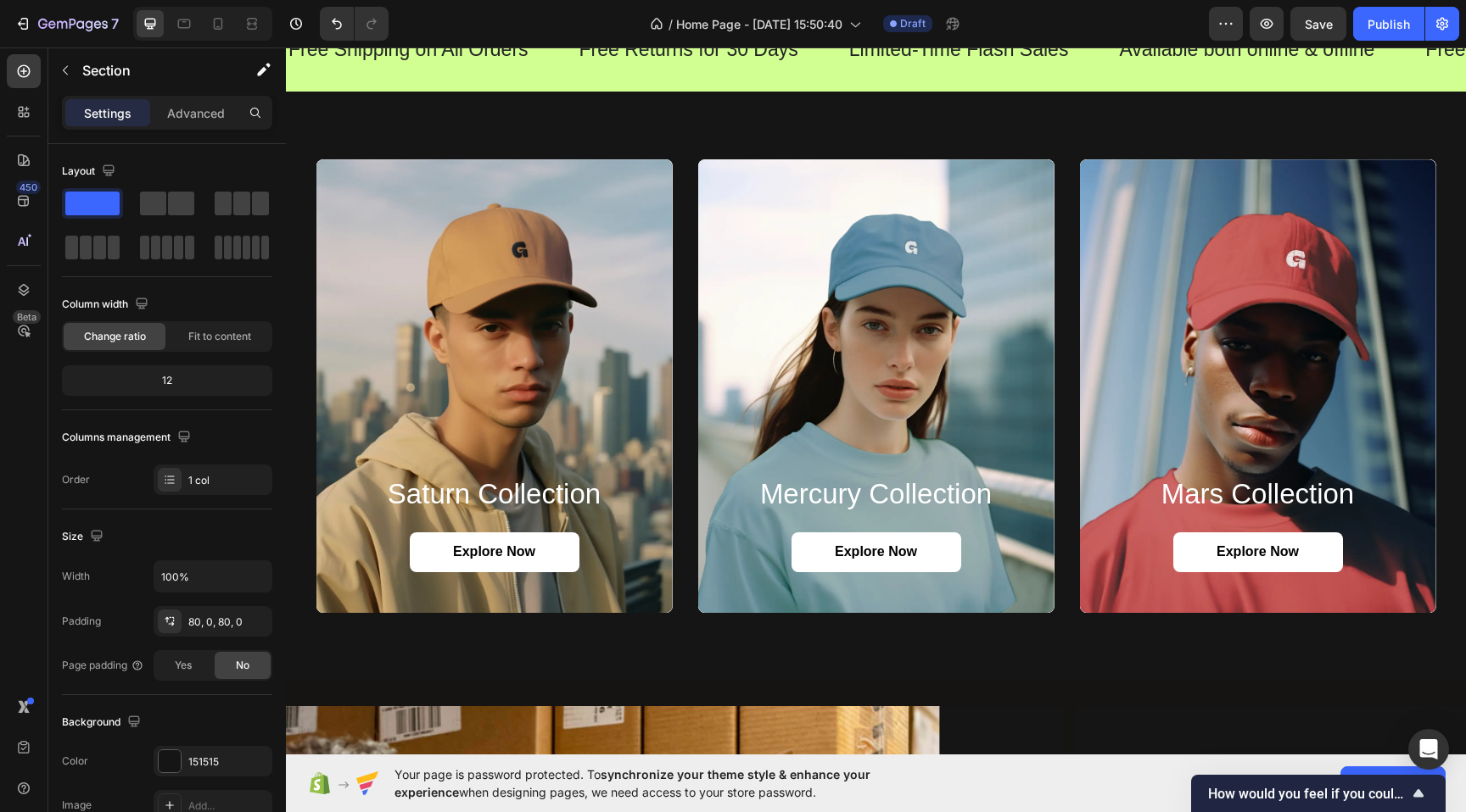
scroll to position [997, 0]
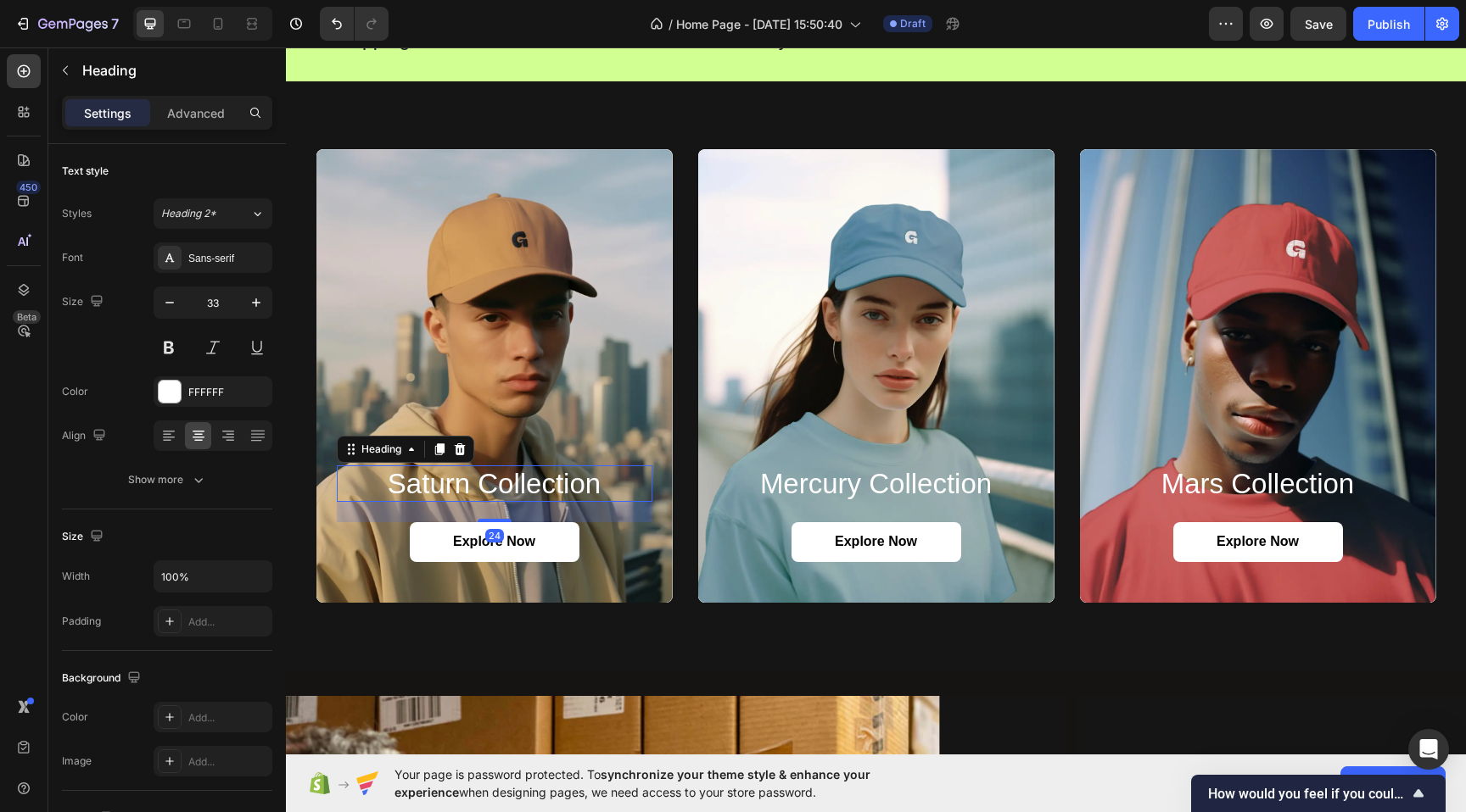
click at [525, 491] on h2 "saturn collection" at bounding box center [494, 484] width 315 height 37
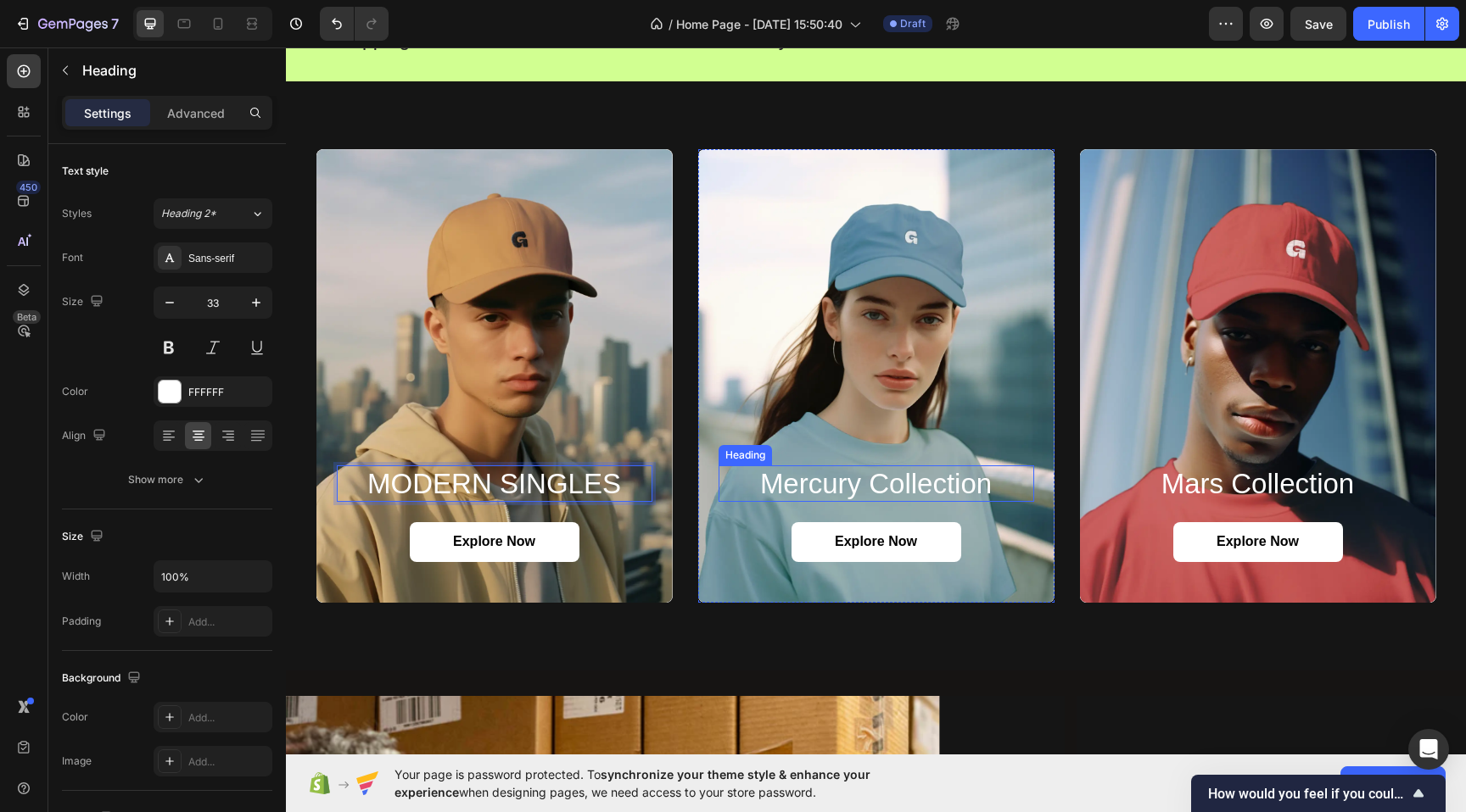
click at [770, 489] on h2 "mercury collection" at bounding box center [876, 484] width 315 height 37
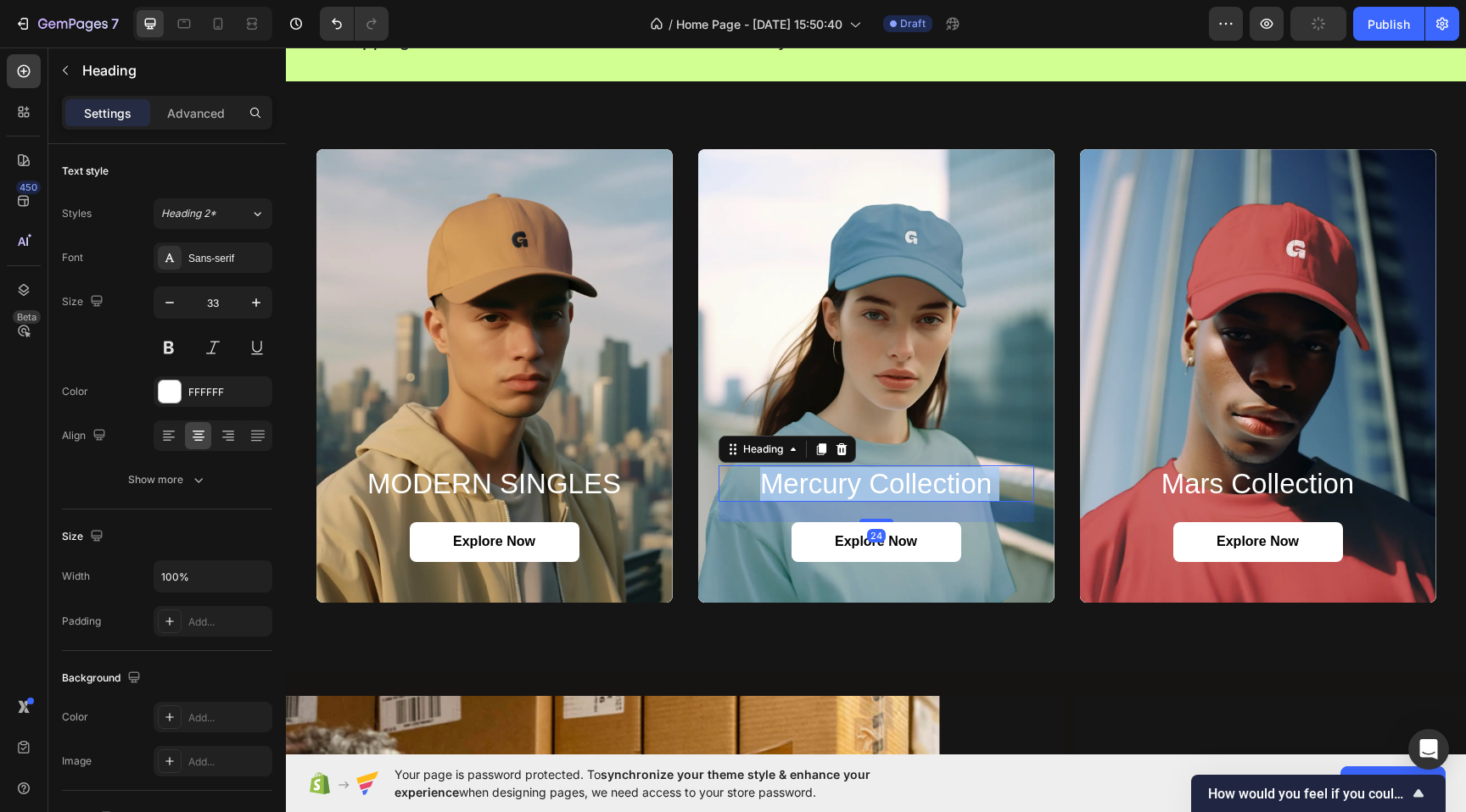
click at [770, 489] on h2 "mercury collection" at bounding box center [876, 484] width 315 height 37
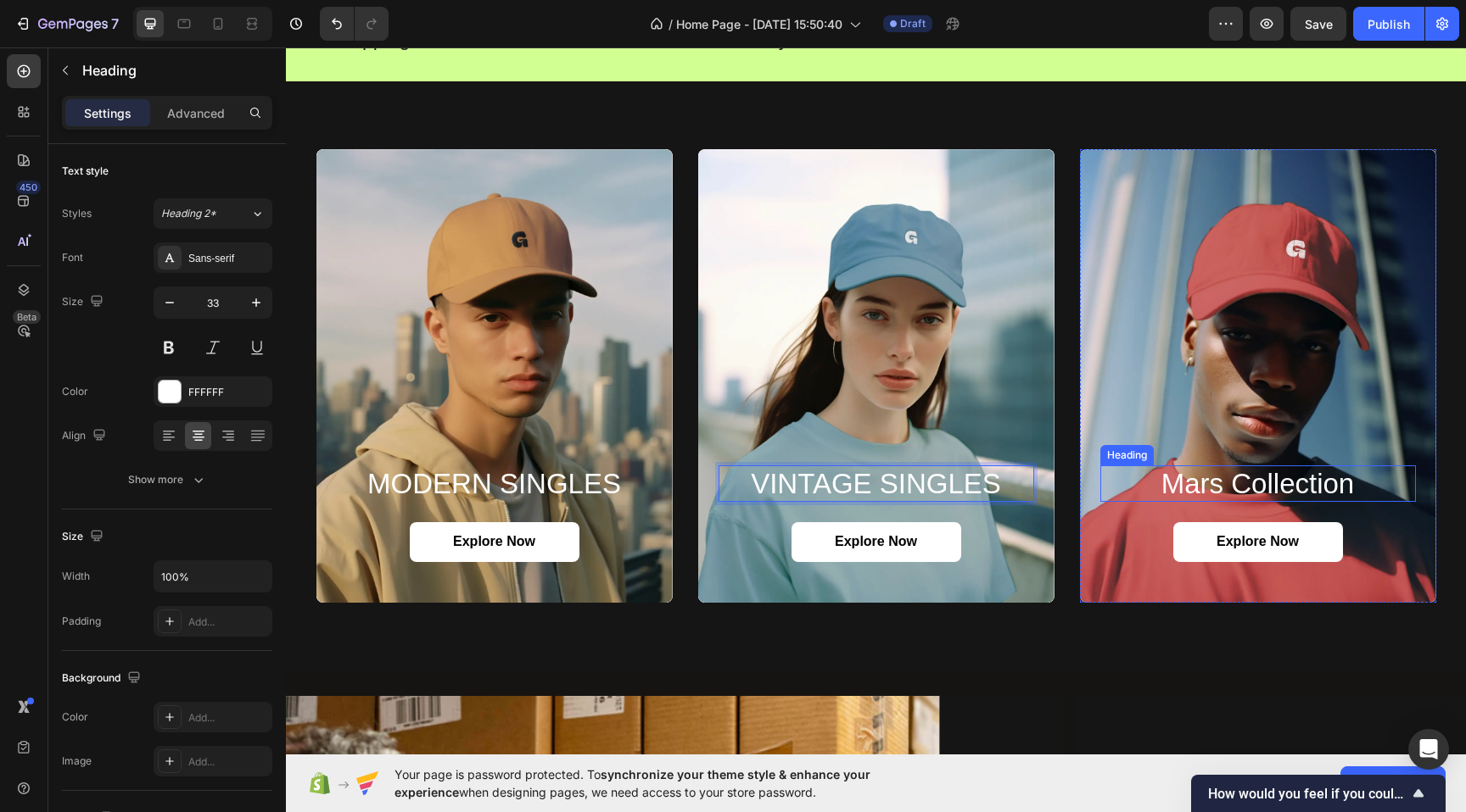
click at [1215, 492] on h2 "mars collection" at bounding box center [1258, 484] width 315 height 37
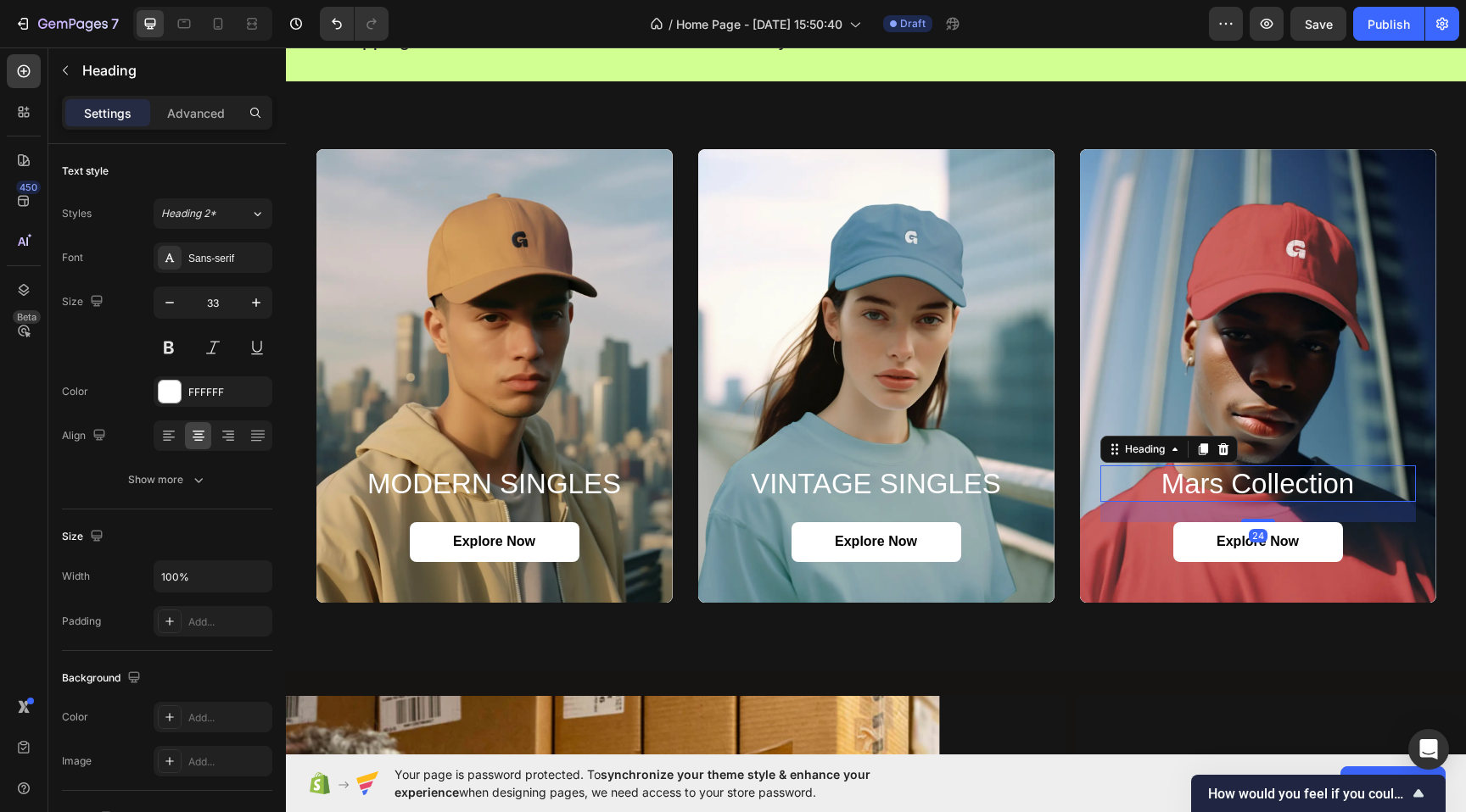
click at [1192, 480] on h2 "mars collection" at bounding box center [1258, 484] width 315 height 37
click at [1192, 480] on p "mars collection" at bounding box center [1258, 484] width 312 height 34
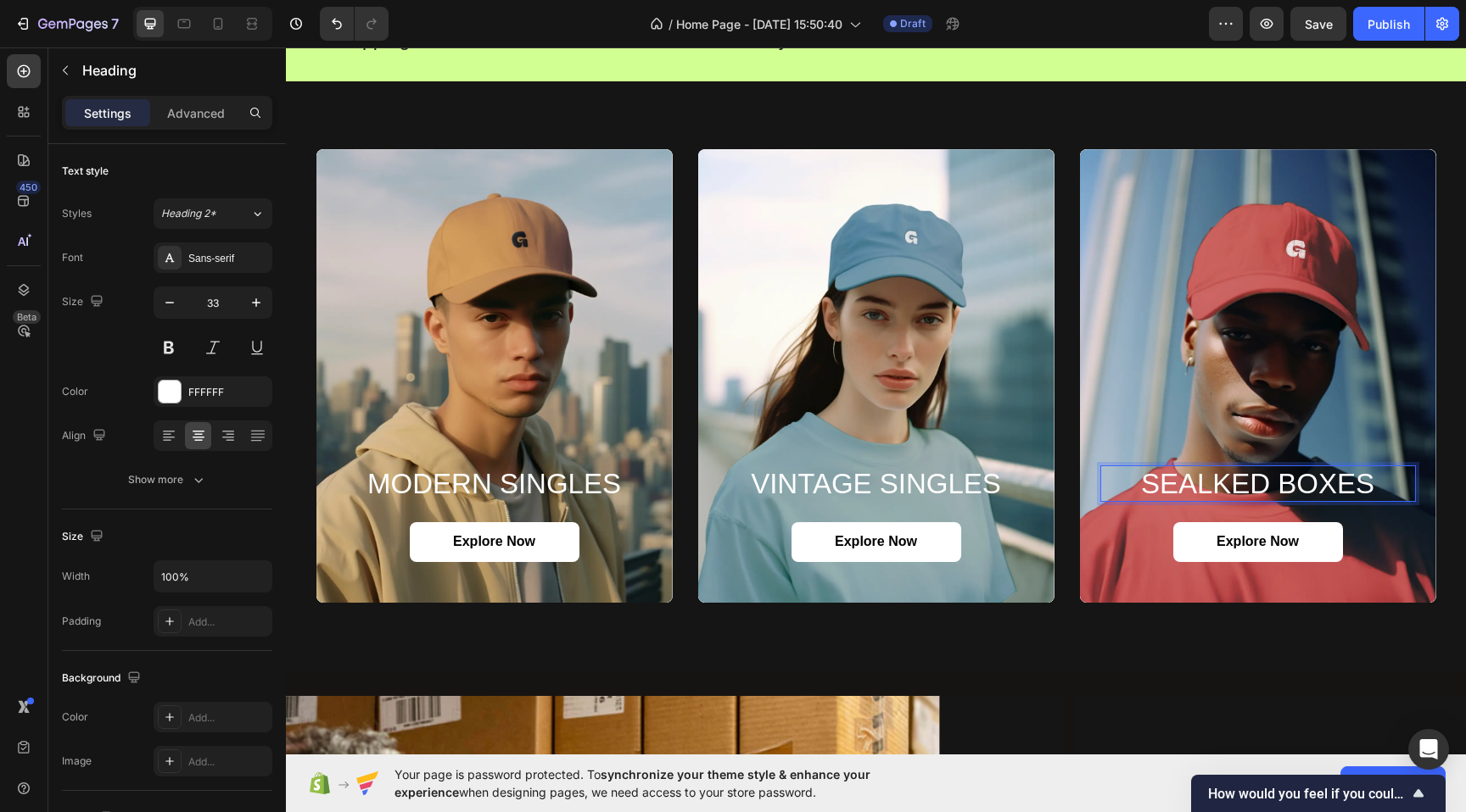
click at [1236, 480] on p "SEALKED BOXES" at bounding box center [1258, 484] width 312 height 34
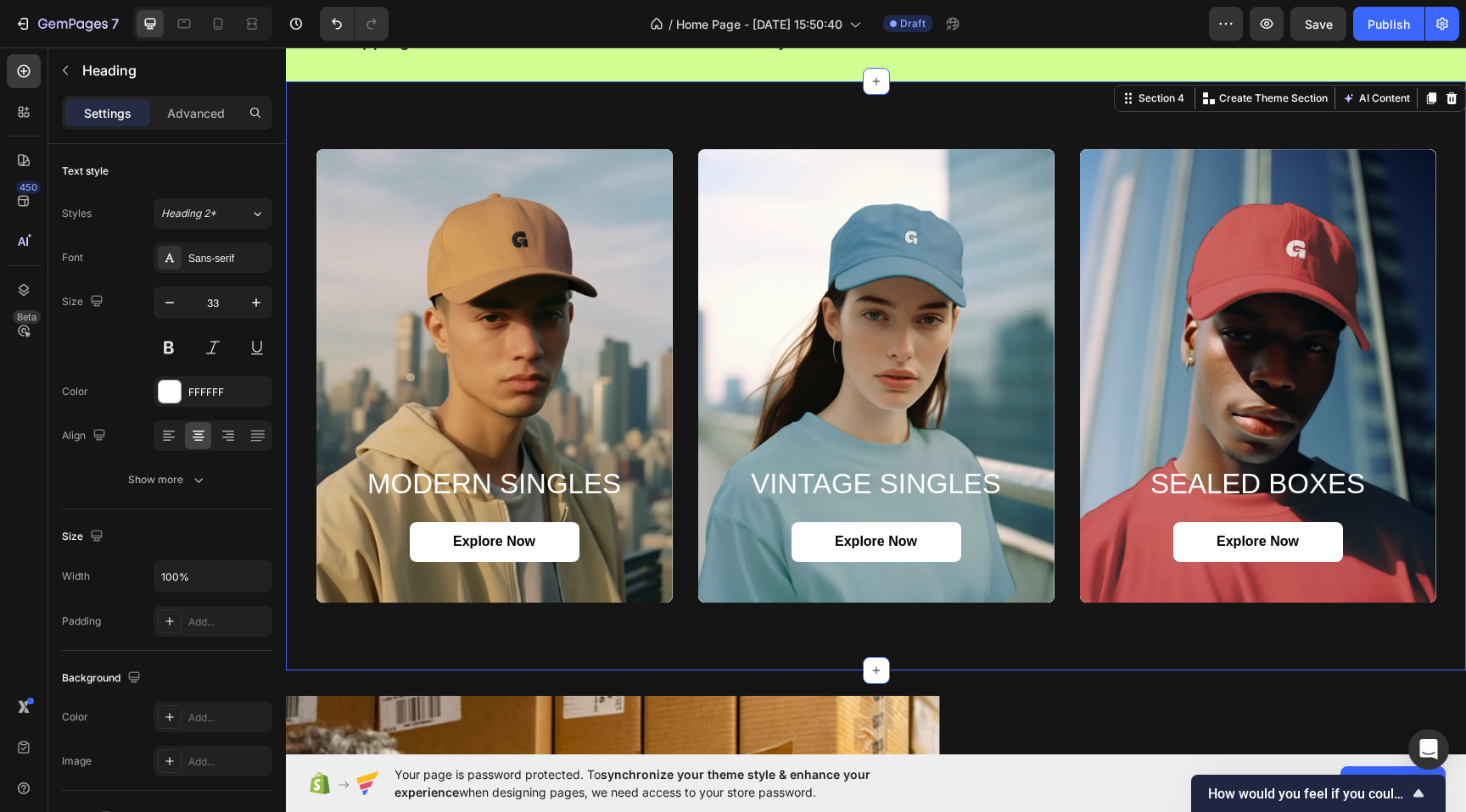
click at [1223, 614] on div "MODERN SINGLES Heading Explore Now Button Hero Banner VINTAGE SINGLES Heading E…" at bounding box center [876, 376] width 1180 height 589
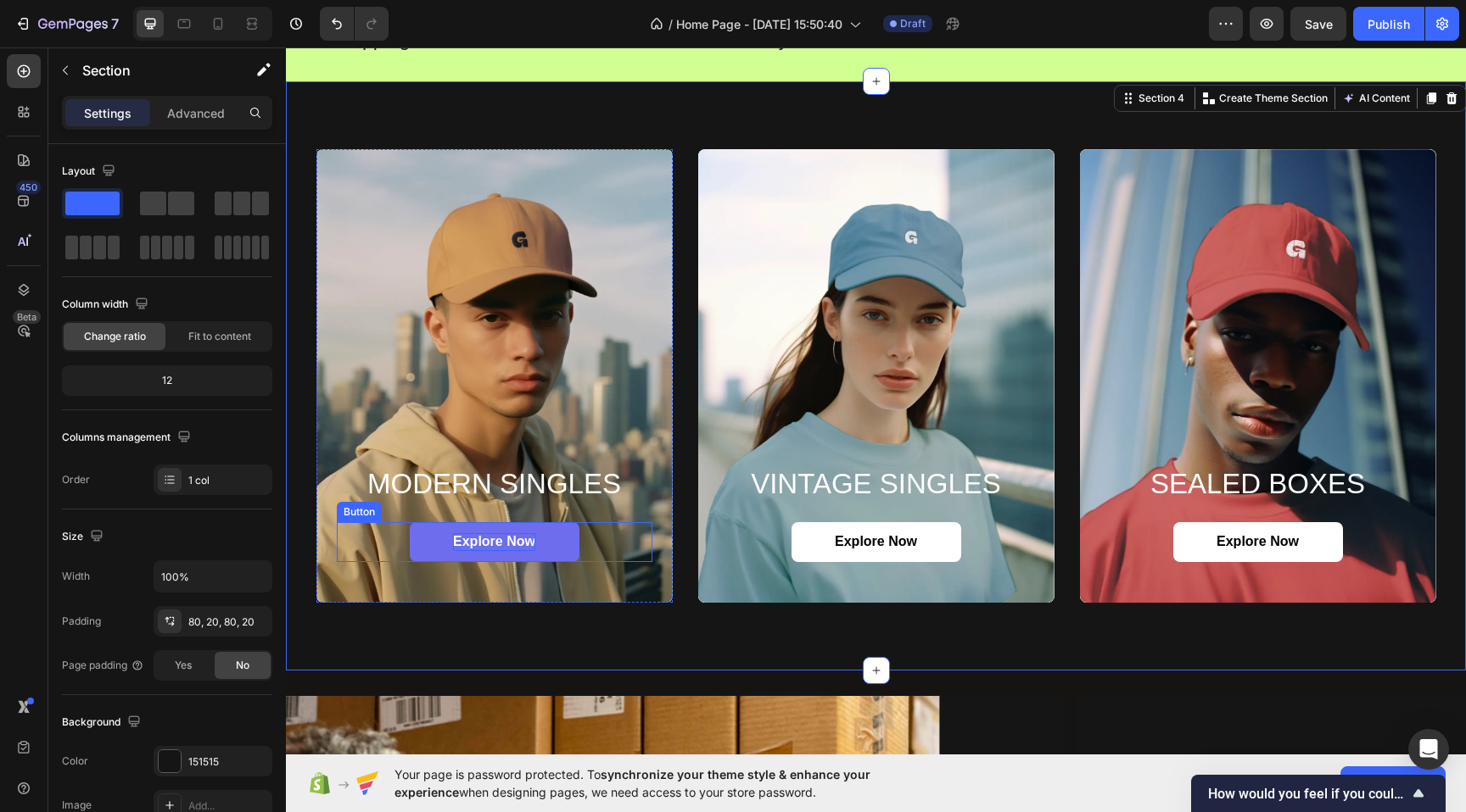
click at [533, 543] on p "Explore Now" at bounding box center [494, 542] width 82 height 18
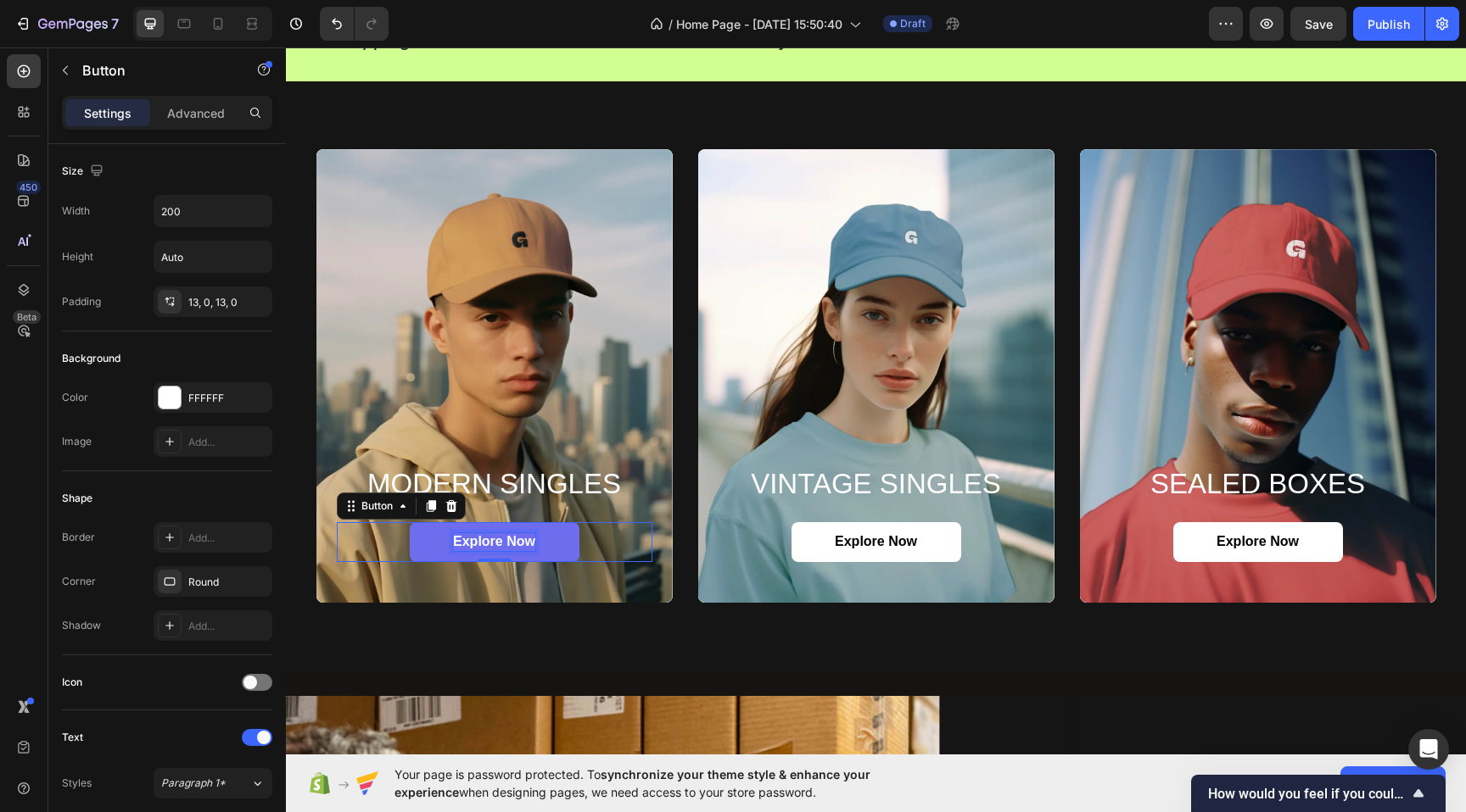
click at [533, 543] on p "Explore Now" at bounding box center [494, 542] width 82 height 18
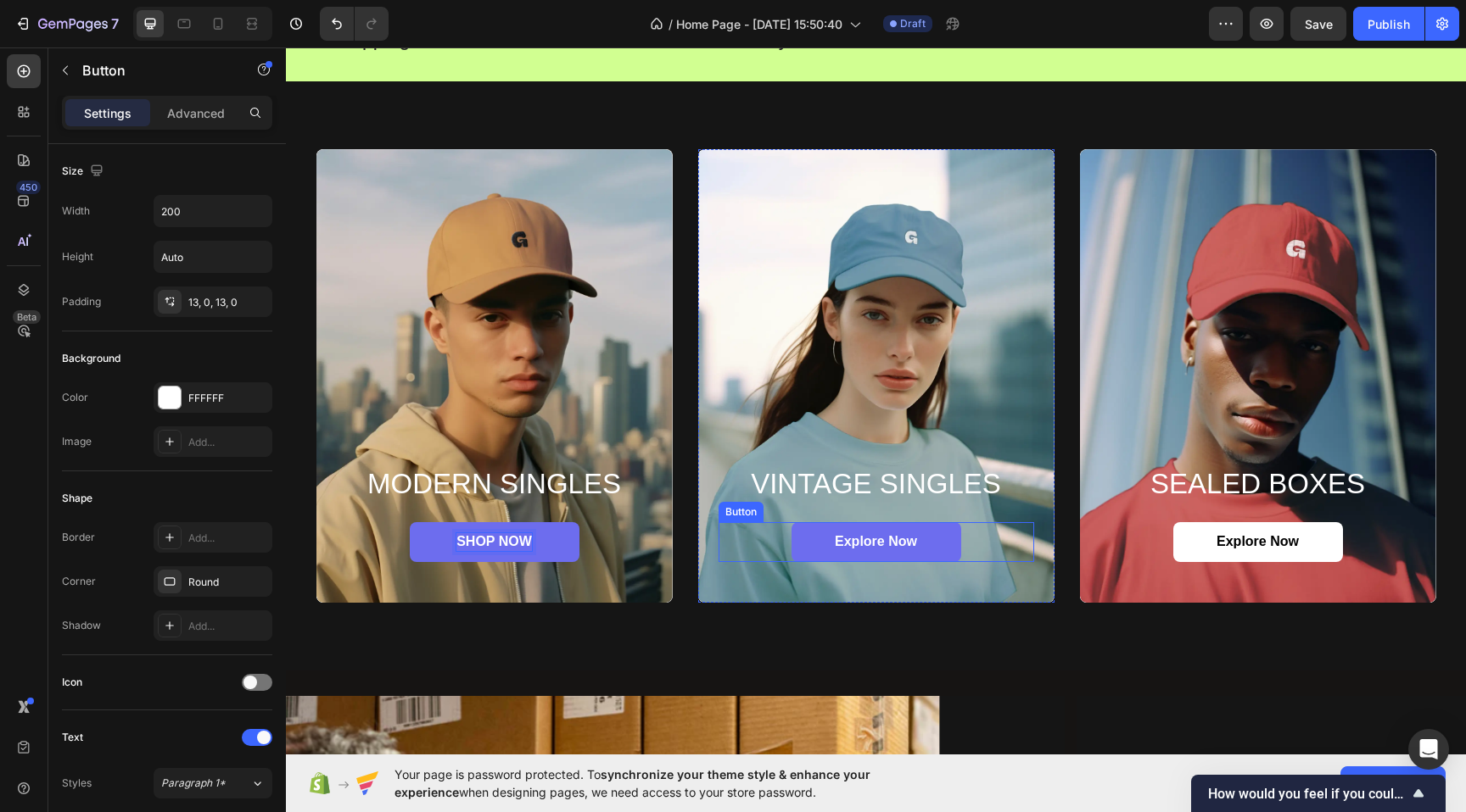
click at [851, 532] on link "Explore Now" at bounding box center [876, 542] width 169 height 40
click at [851, 534] on p "Explore Now" at bounding box center [876, 542] width 82 height 18
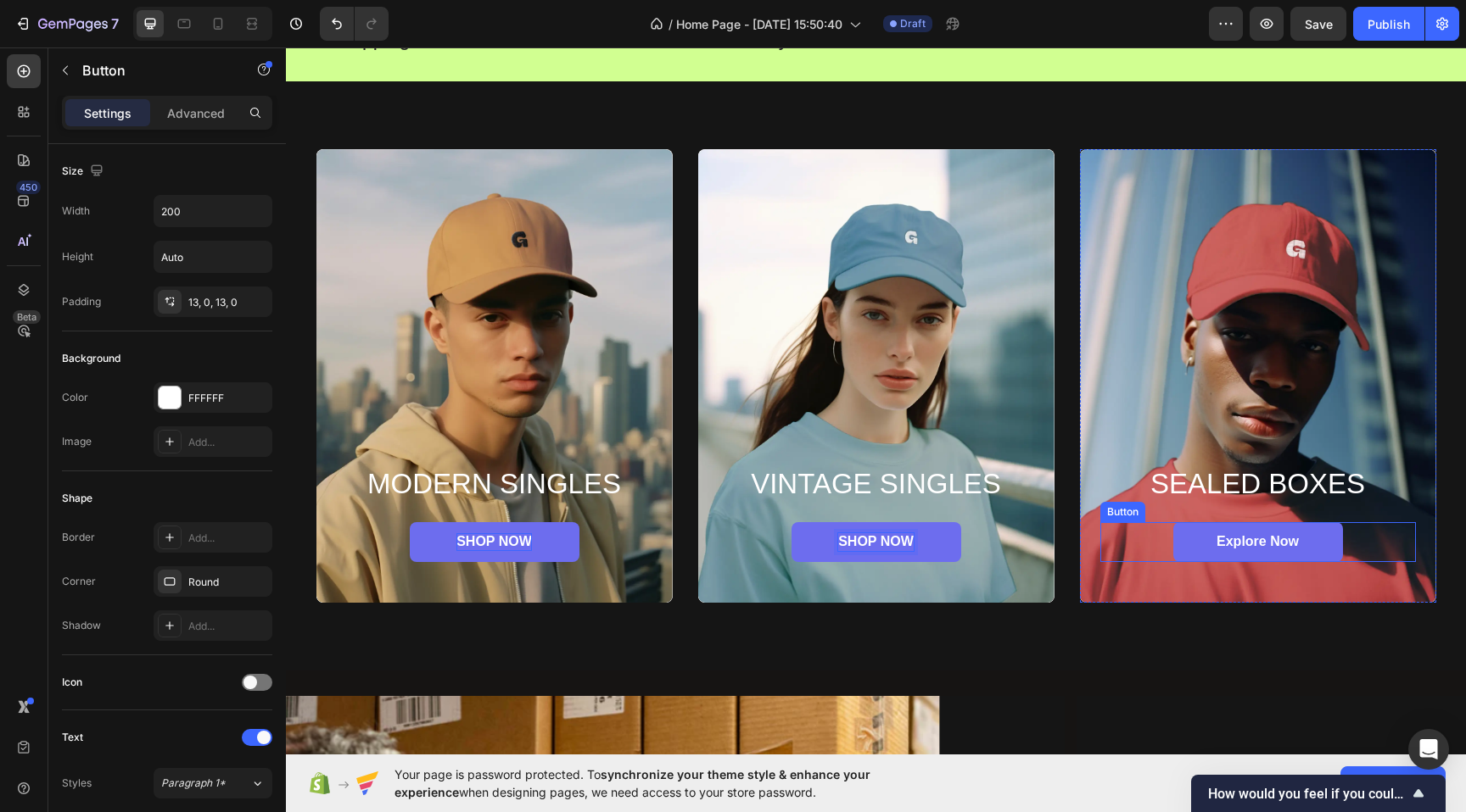
click at [1219, 530] on link "Explore Now" at bounding box center [1258, 542] width 169 height 40
click at [1221, 541] on p "Explore Now" at bounding box center [1258, 542] width 82 height 18
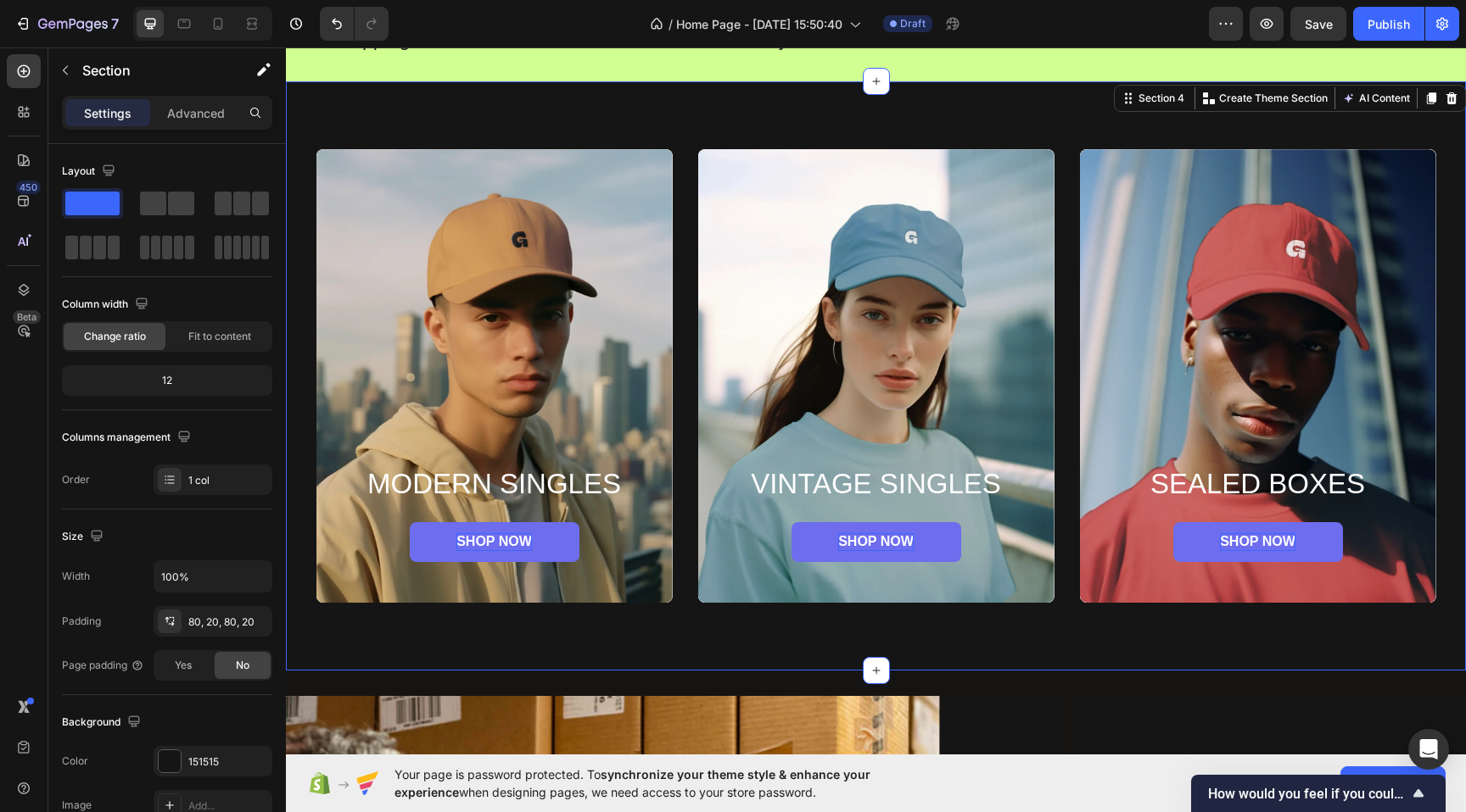
click at [1257, 646] on div "MODERN SINGLES Heading SHOP NOW Button Hero Banner VINTAGE SINGLES Heading SHOP…" at bounding box center [876, 376] width 1180 height 589
click at [552, 398] on div "Background Image" at bounding box center [494, 377] width 356 height 454
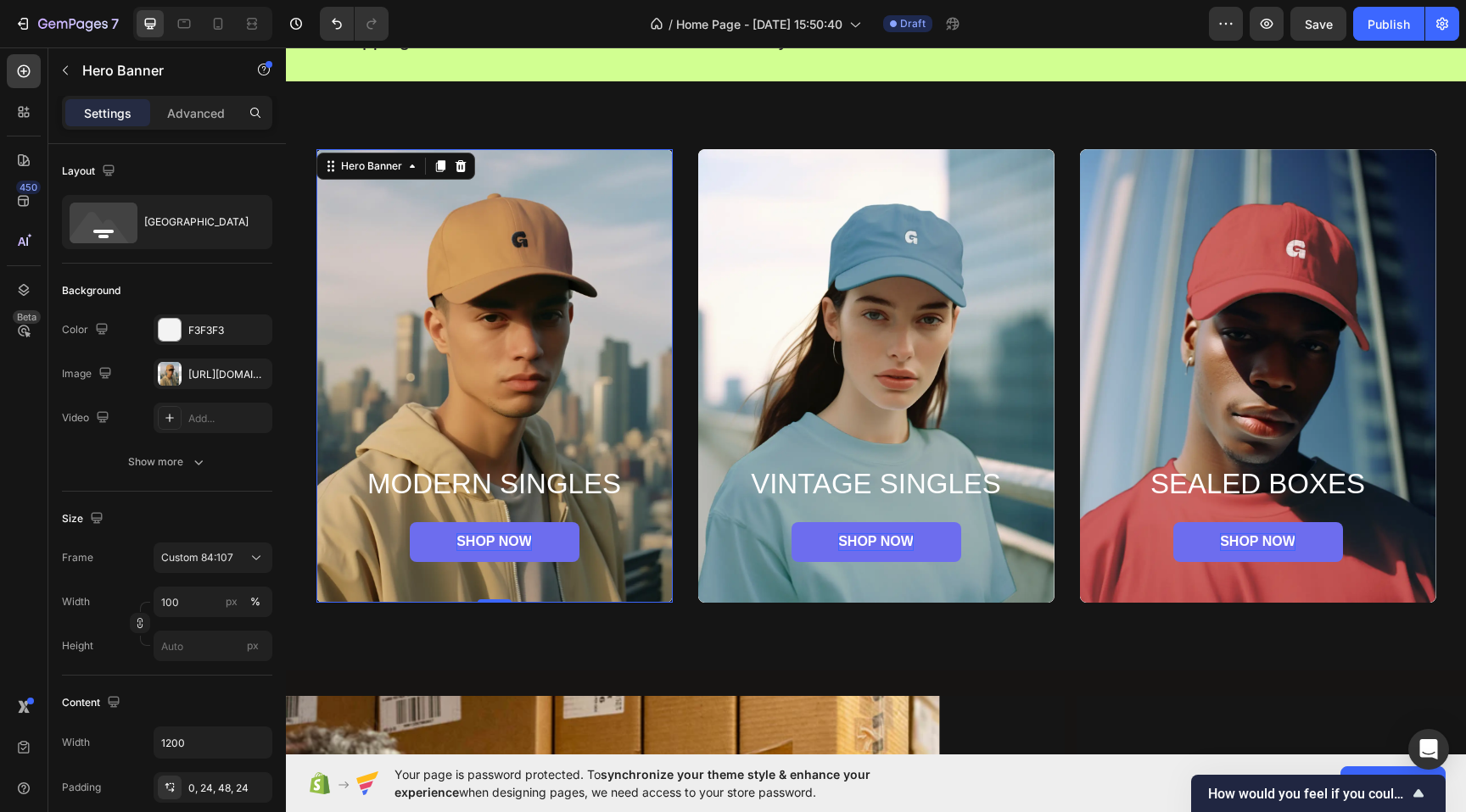
click at [600, 394] on div "Background Image" at bounding box center [494, 377] width 356 height 454
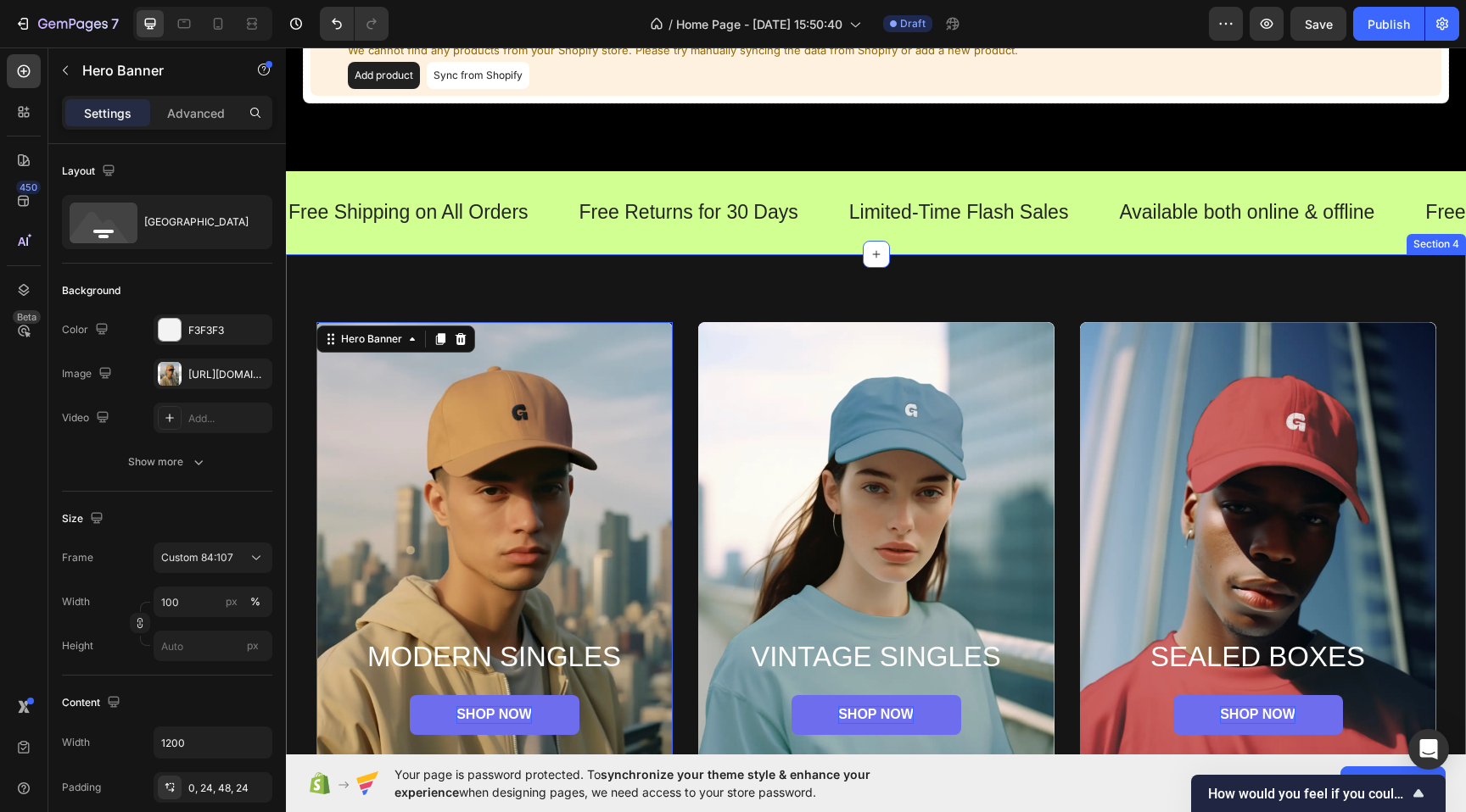
click at [478, 295] on div "MODERN SINGLES Heading SHOP NOW Button Hero Banner 0 VINTAGE SINGLES Heading SH…" at bounding box center [876, 549] width 1180 height 589
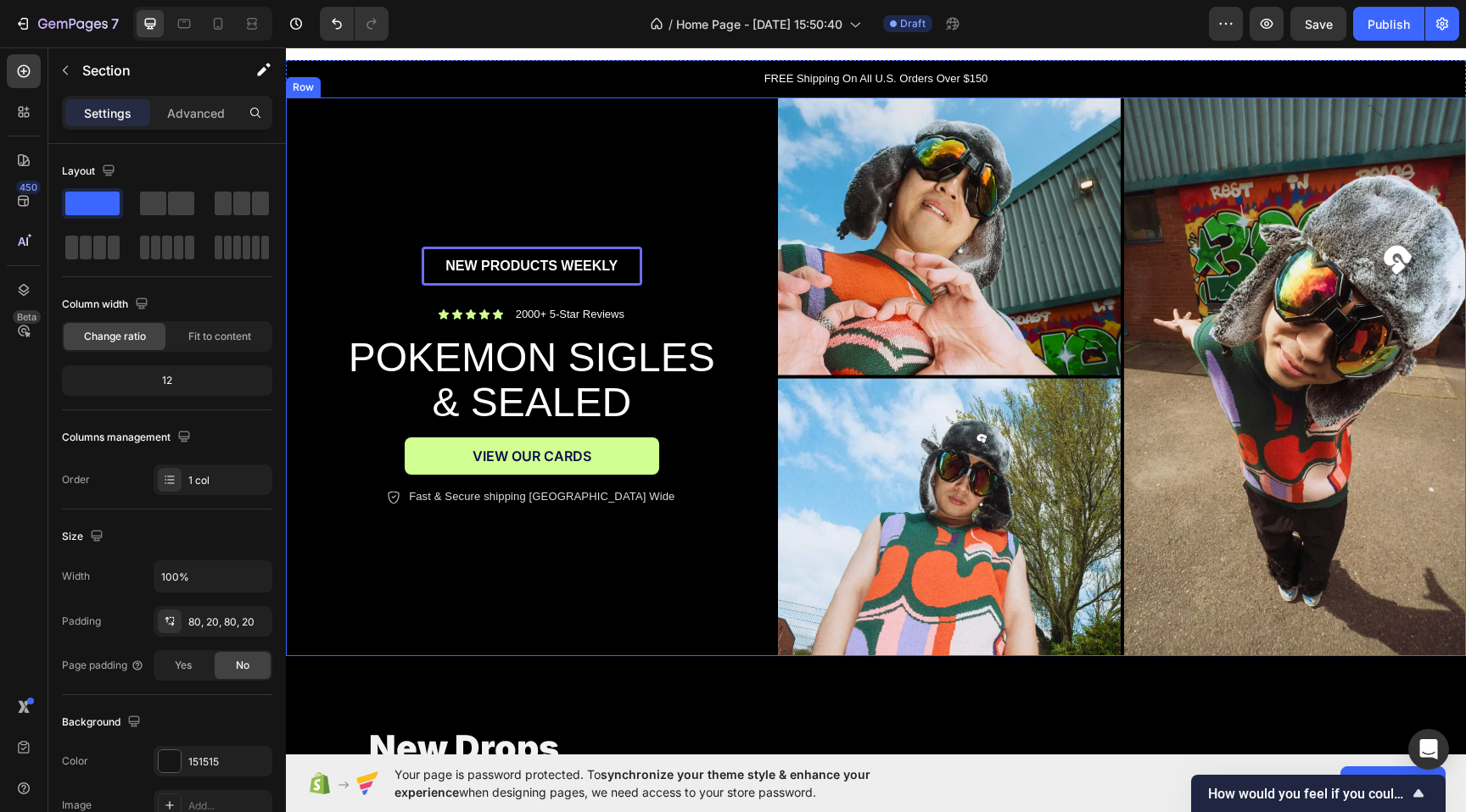
scroll to position [27, 0]
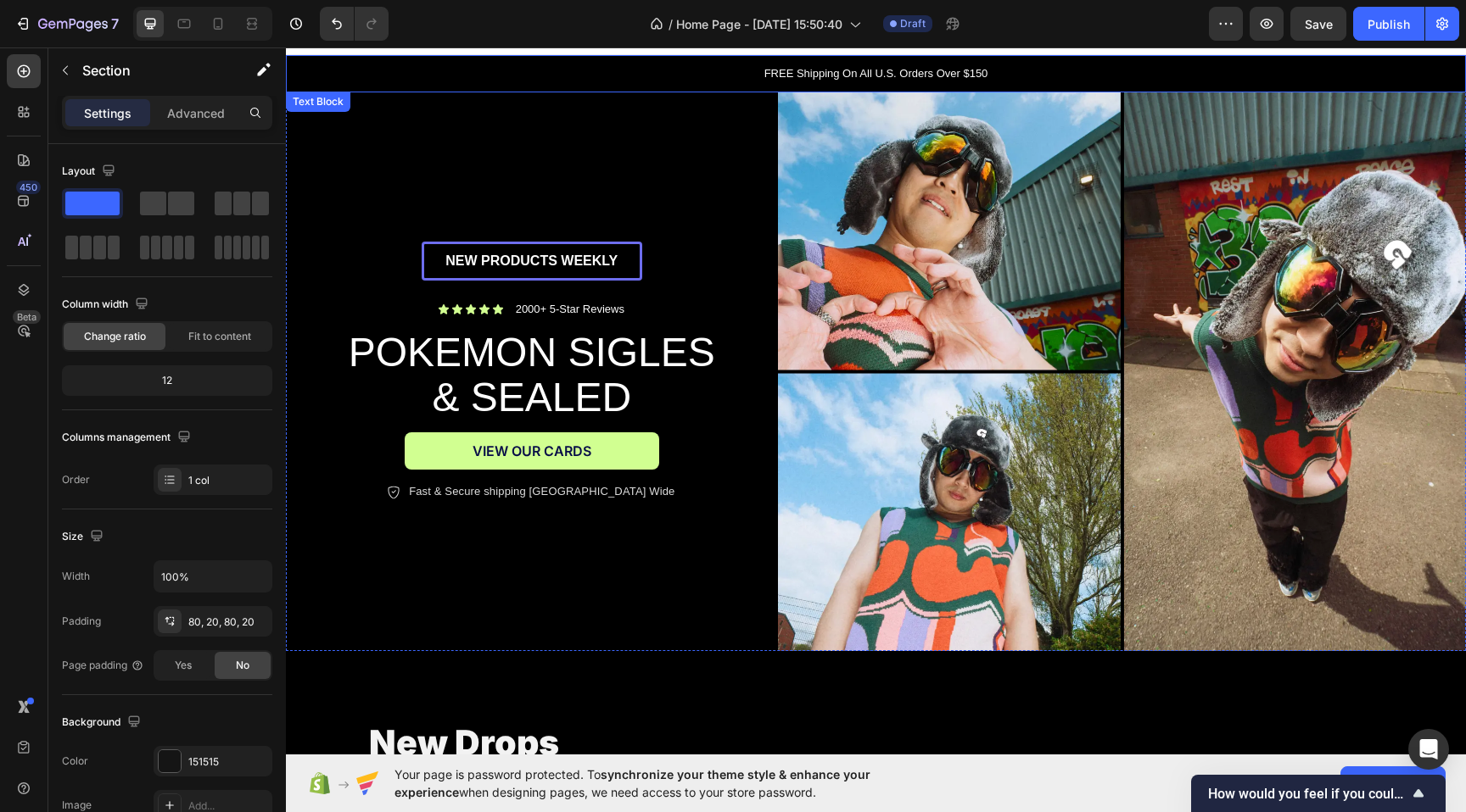
click at [518, 68] on p "FREE Shipping On All U.S. Orders Over $150" at bounding box center [876, 73] width 1177 height 17
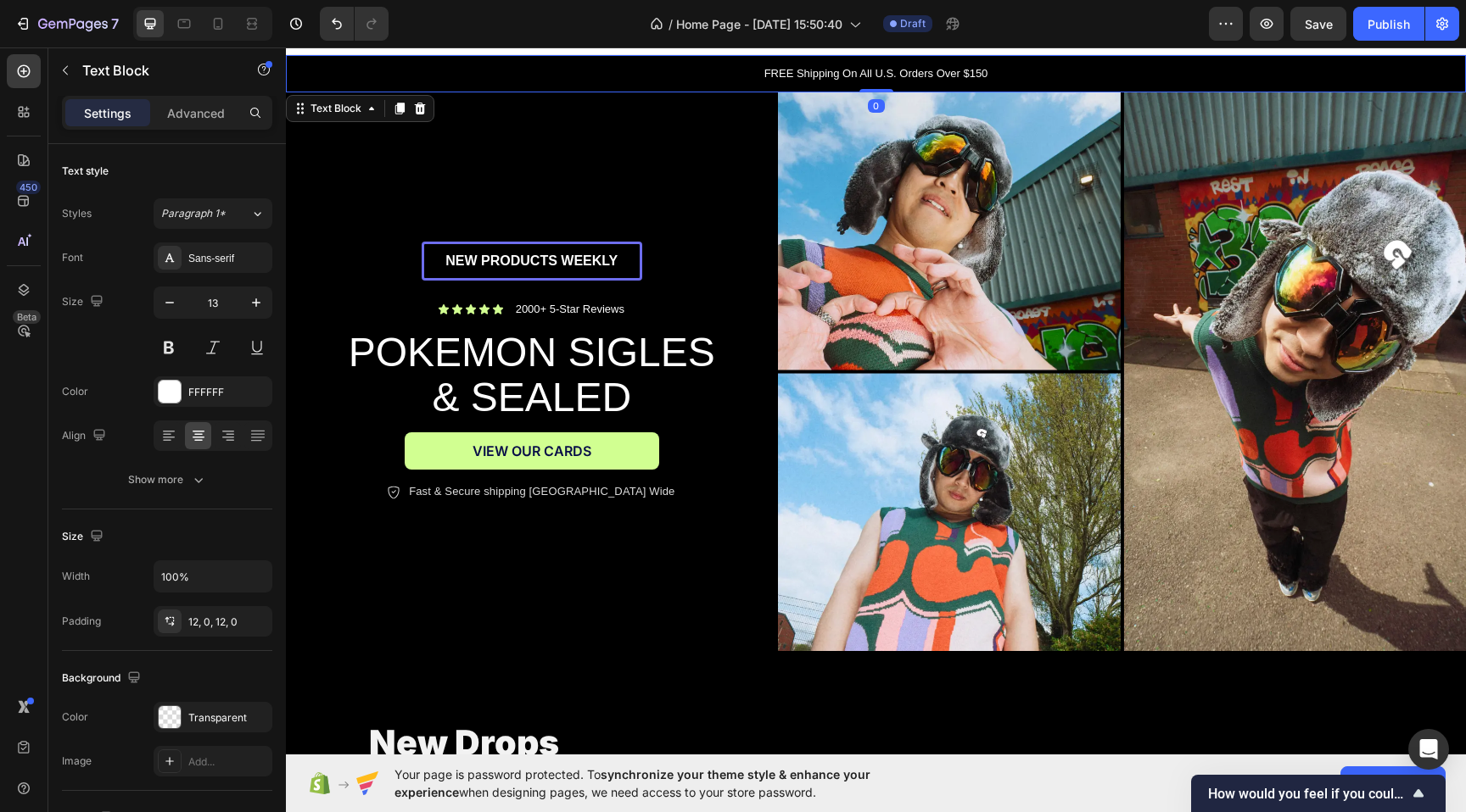
click at [518, 68] on p "FREE Shipping On All U.S. Orders Over $150" at bounding box center [876, 73] width 1177 height 17
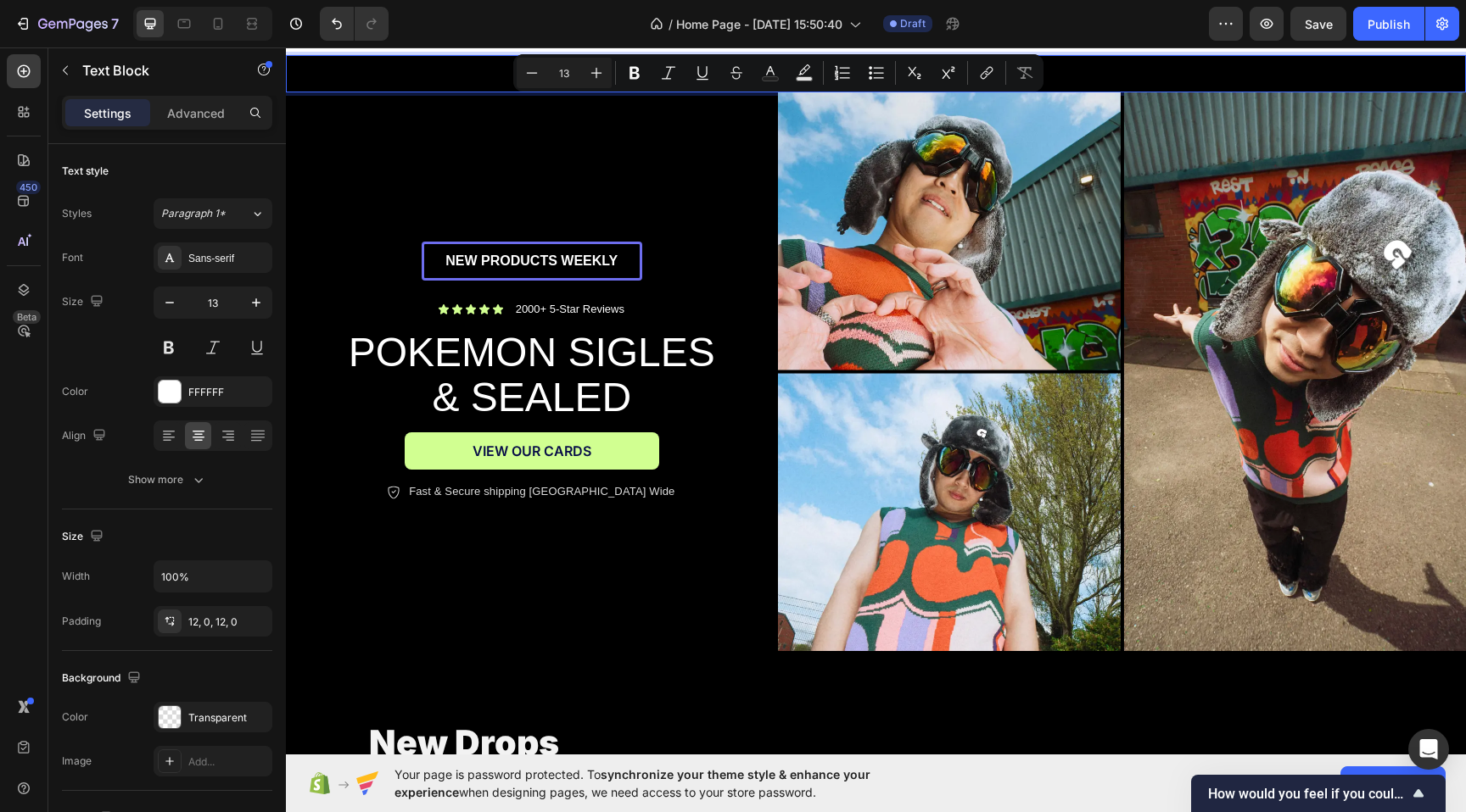
click at [450, 70] on p "FREE Shipping On All U.S. Orders Over $150" at bounding box center [876, 73] width 1177 height 17
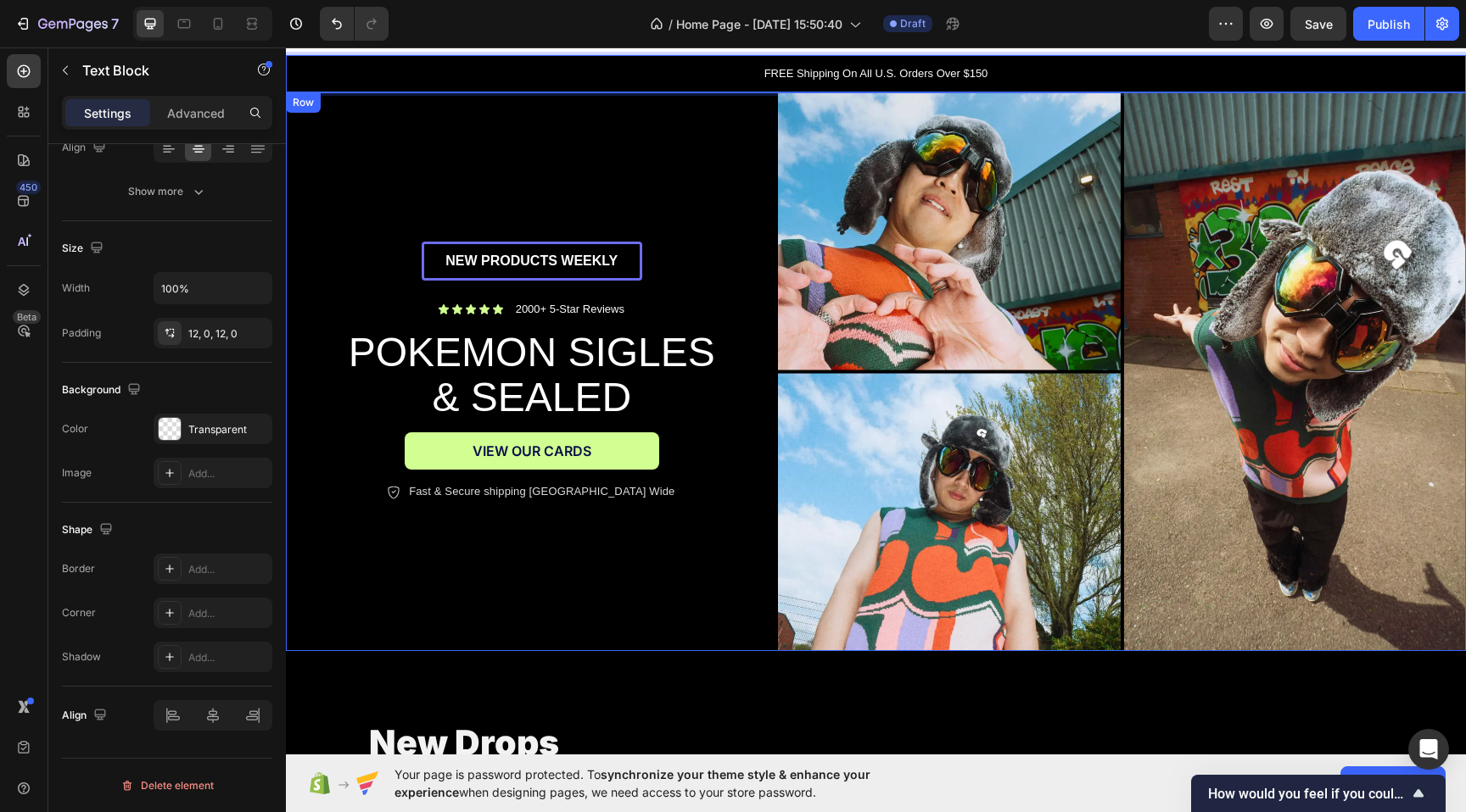
scroll to position [45, 0]
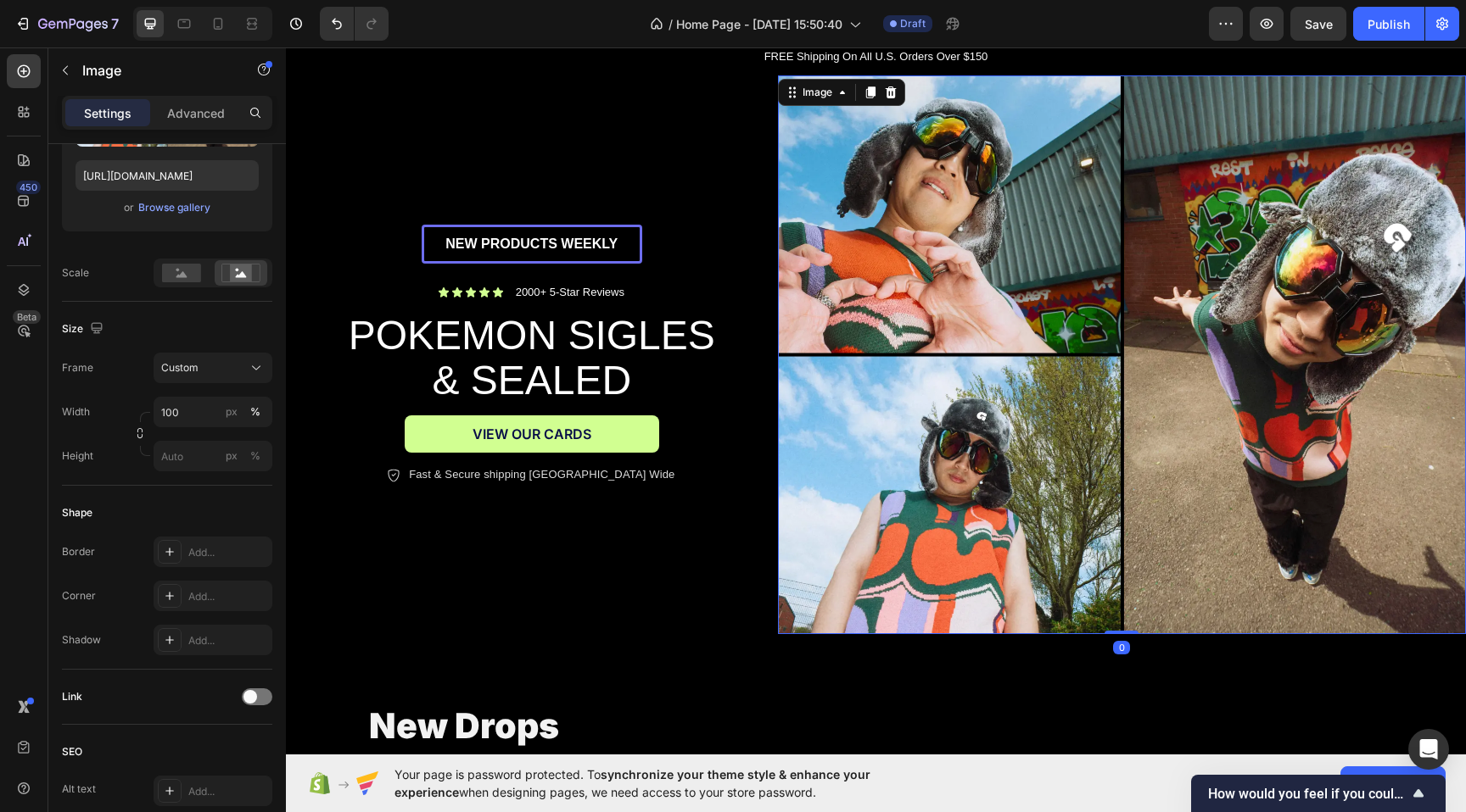
click at [878, 453] on img at bounding box center [1121, 355] width 688 height 560
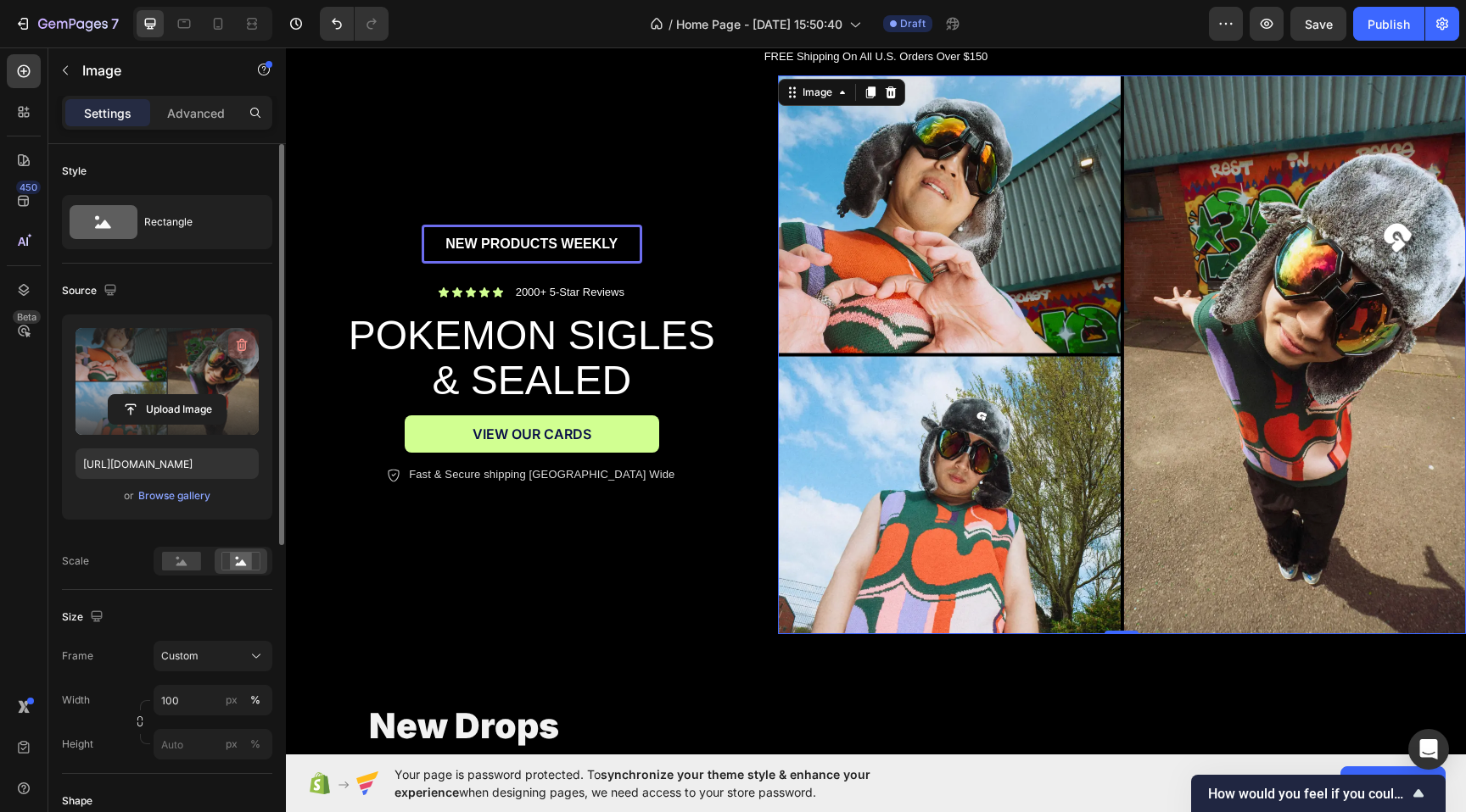
click at [239, 341] on icon "button" at bounding box center [242, 345] width 11 height 12
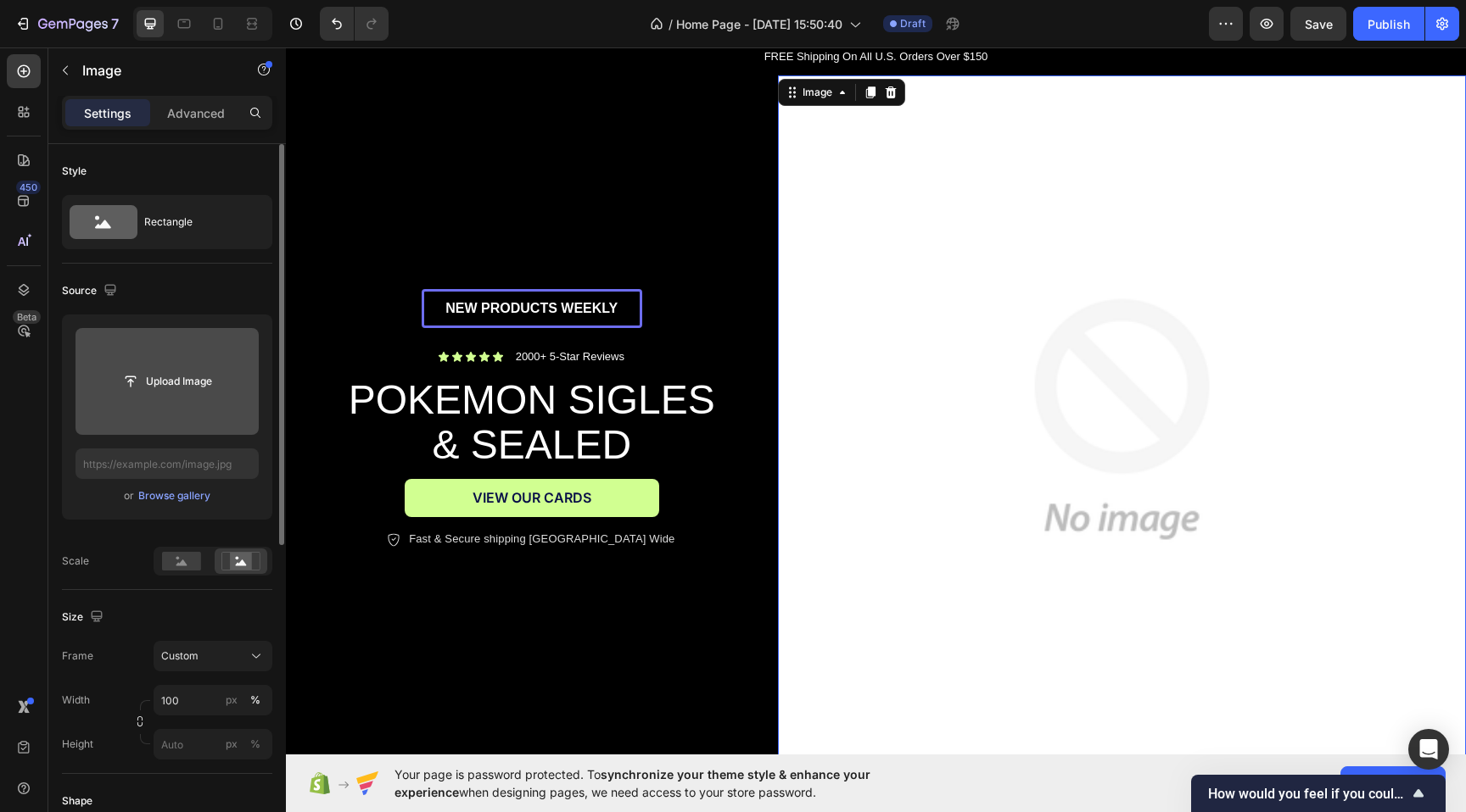
click at [1086, 416] on img at bounding box center [1121, 419] width 688 height 687
click at [212, 352] on input "file" at bounding box center [167, 382] width 183 height 107
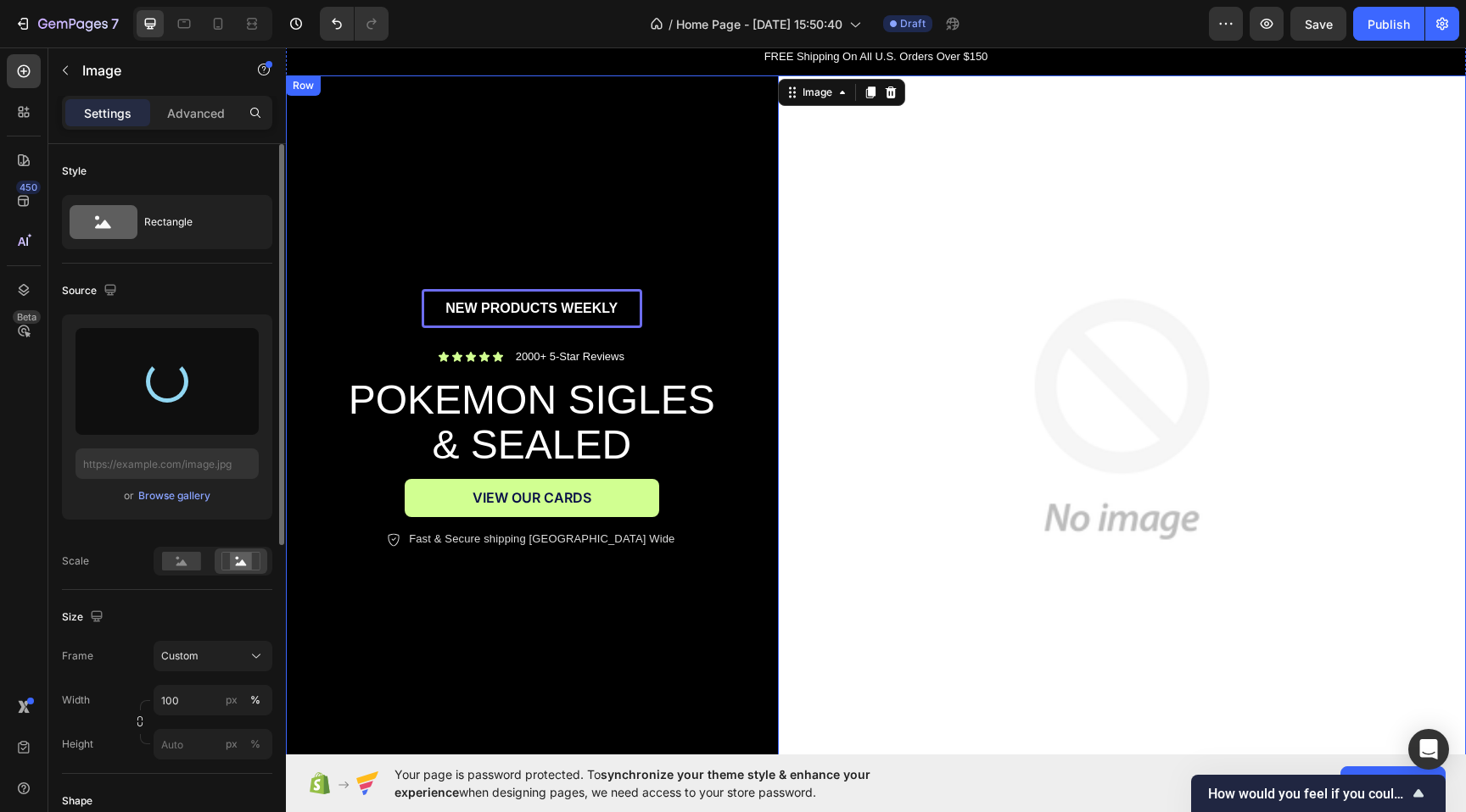
type input "https://cdn.shopify.com/s/files/1/0694/0413/1388/files/gempages_586088690581767…"
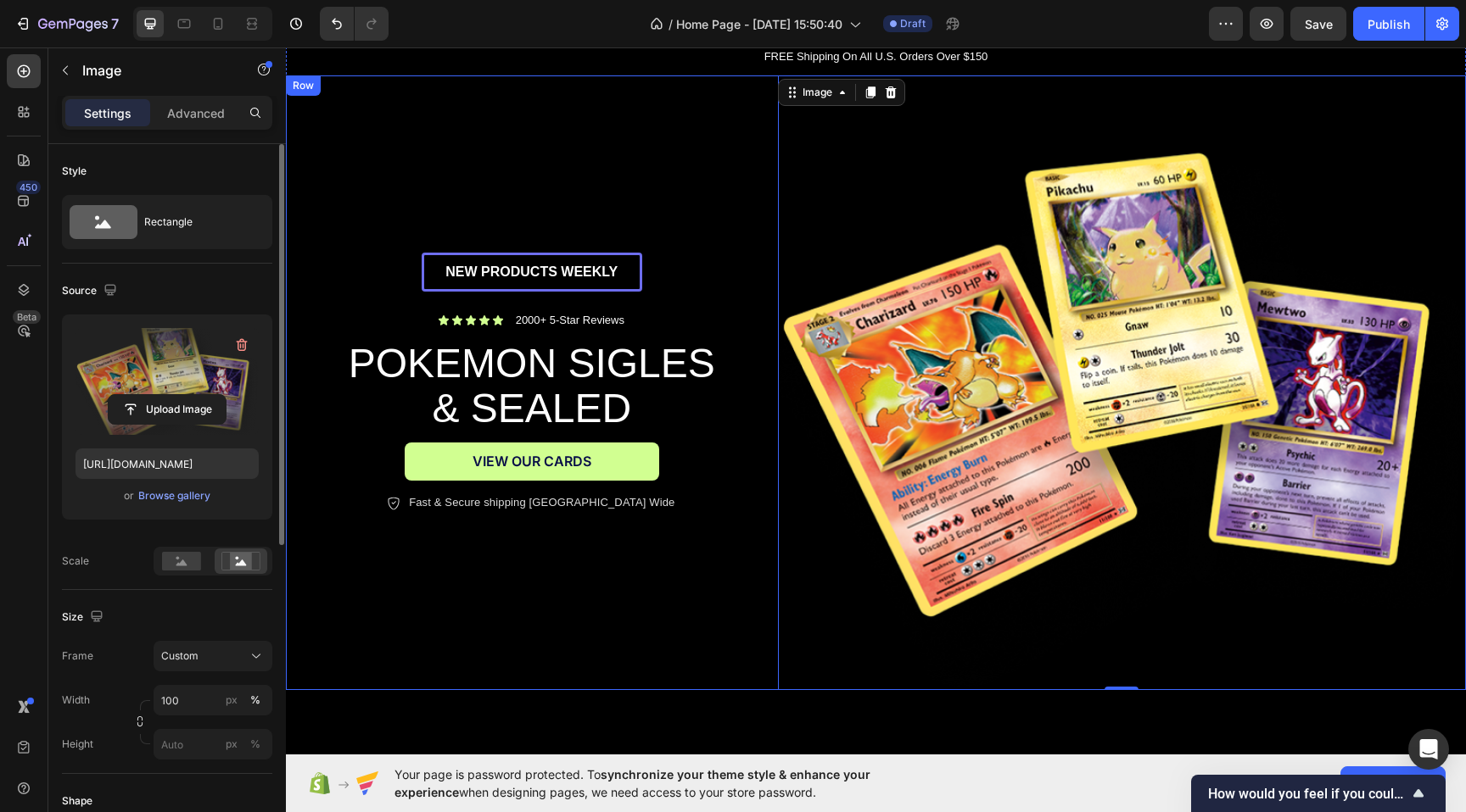
click at [606, 219] on div "NEW PRODUCTS WEEKLY Text Block Row Icon Icon Icon Icon Icon Icon List 2000+ 5-S…" at bounding box center [532, 383] width 492 height 614
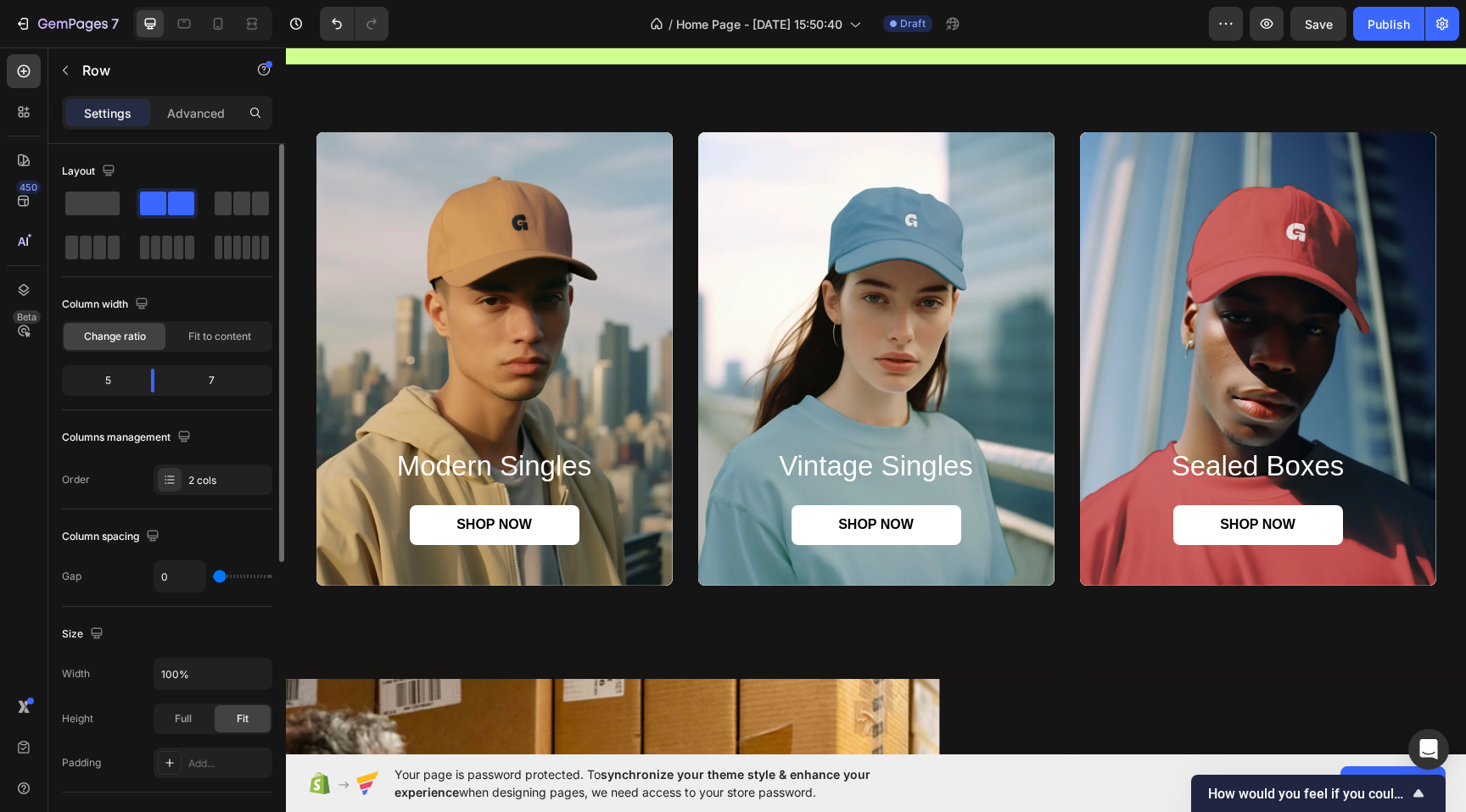
scroll to position [1131, 0]
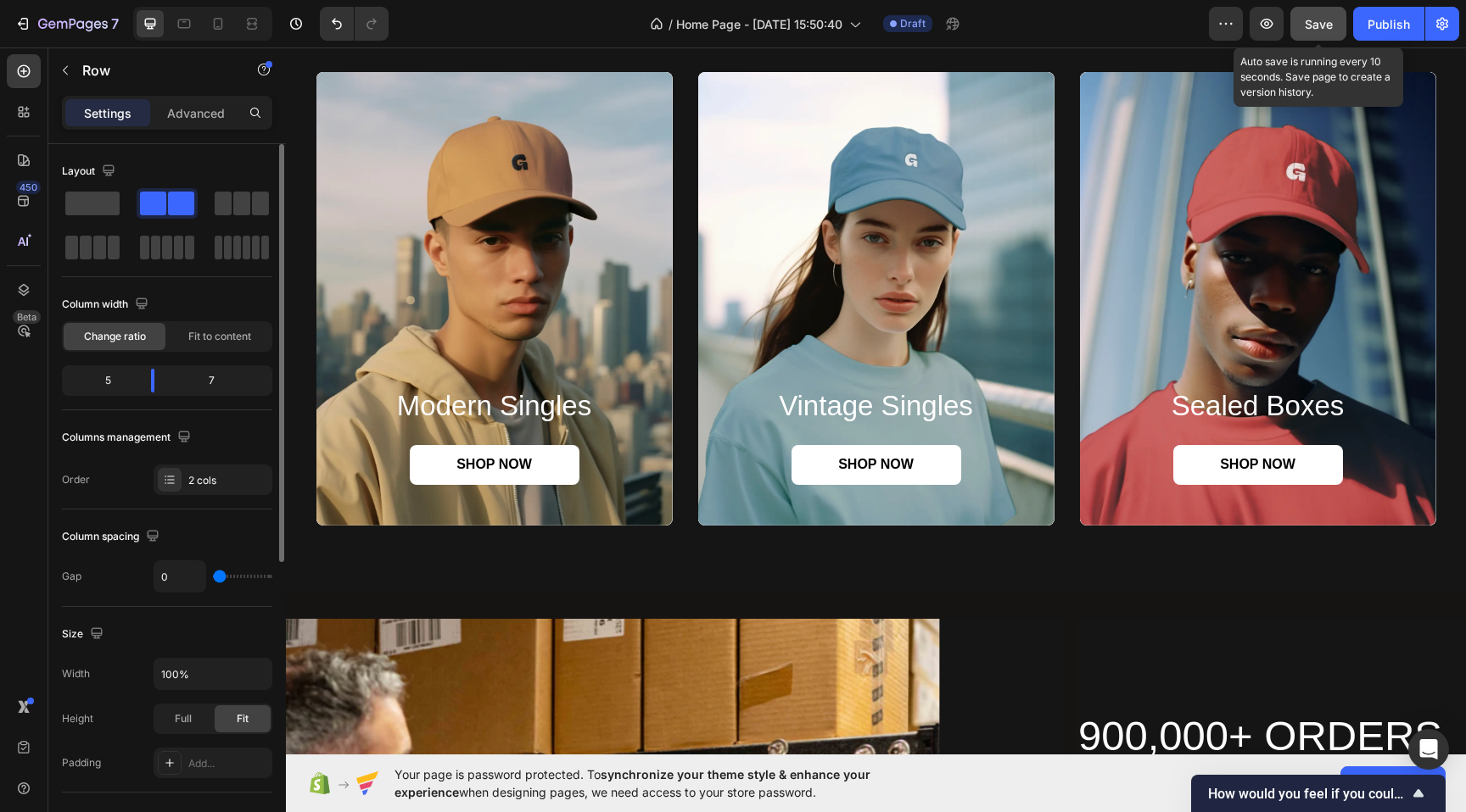
click at [1329, 19] on span "Save" at bounding box center [1318, 24] width 28 height 14
